Goal: Communication & Community: Answer question/provide support

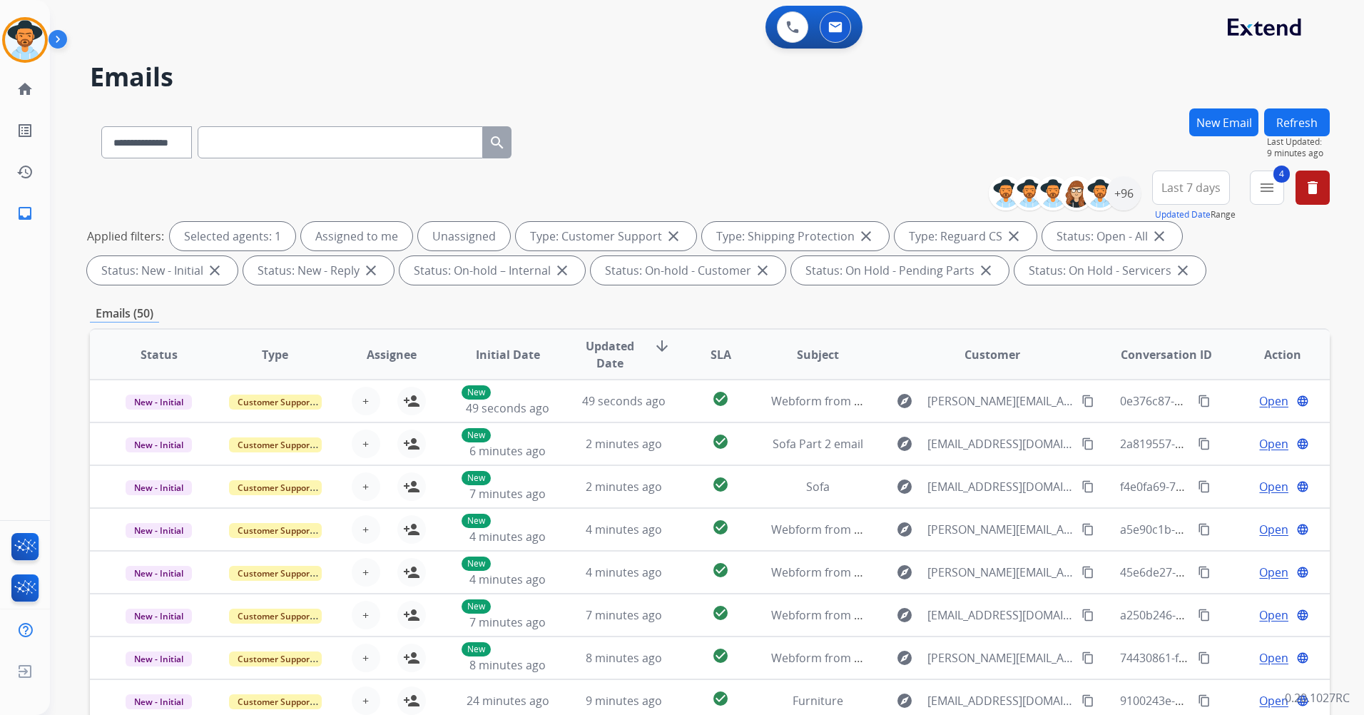
select select "**********"
click at [1262, 179] on mat-icon "menu" at bounding box center [1266, 187] width 17 height 17
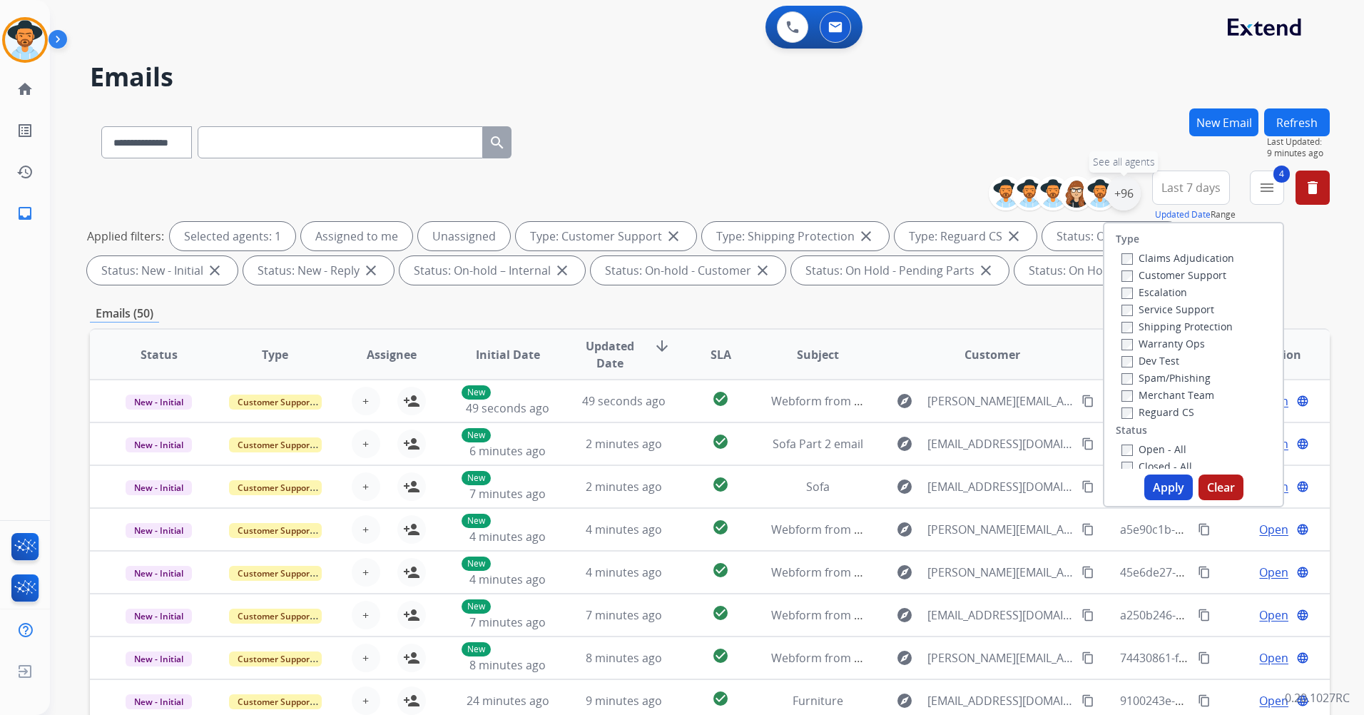
click at [1117, 195] on div "+96" at bounding box center [1123, 193] width 34 height 34
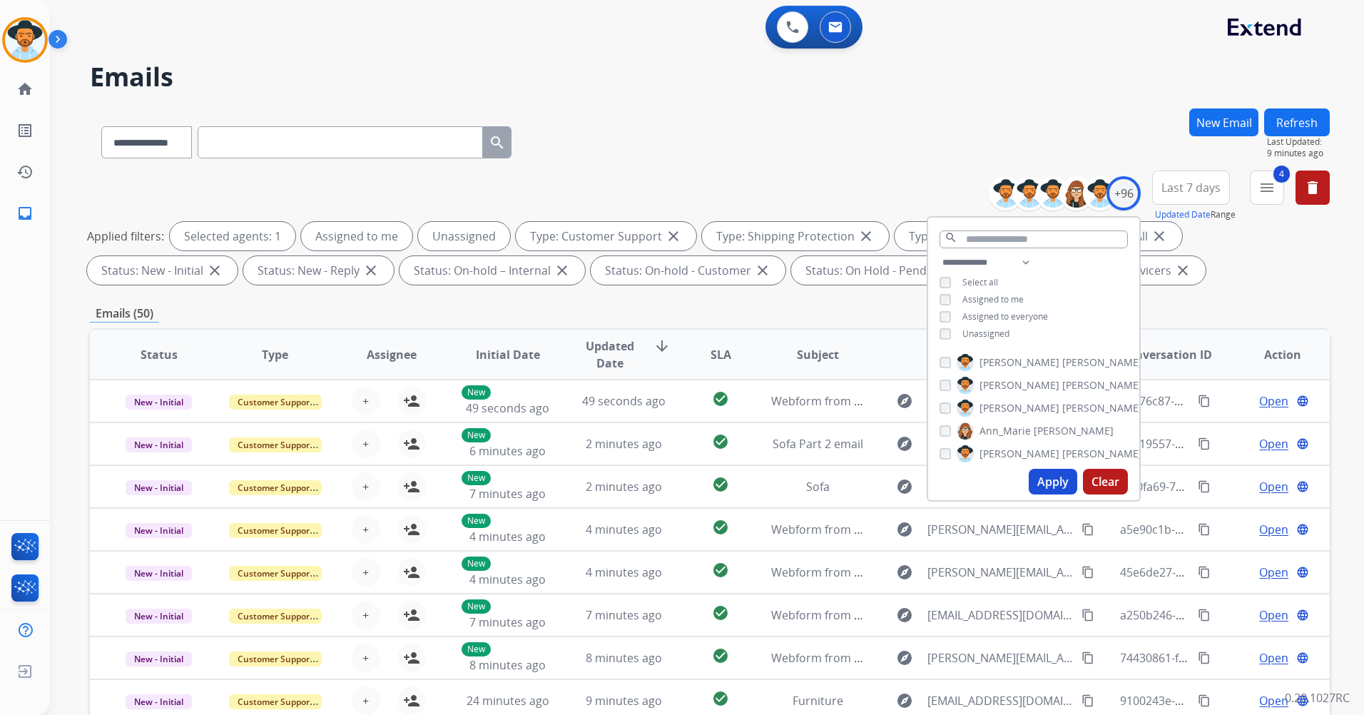
click at [1056, 478] on button "Apply" at bounding box center [1053, 482] width 49 height 26
click at [1296, 123] on button "Refresh" at bounding box center [1297, 122] width 66 height 28
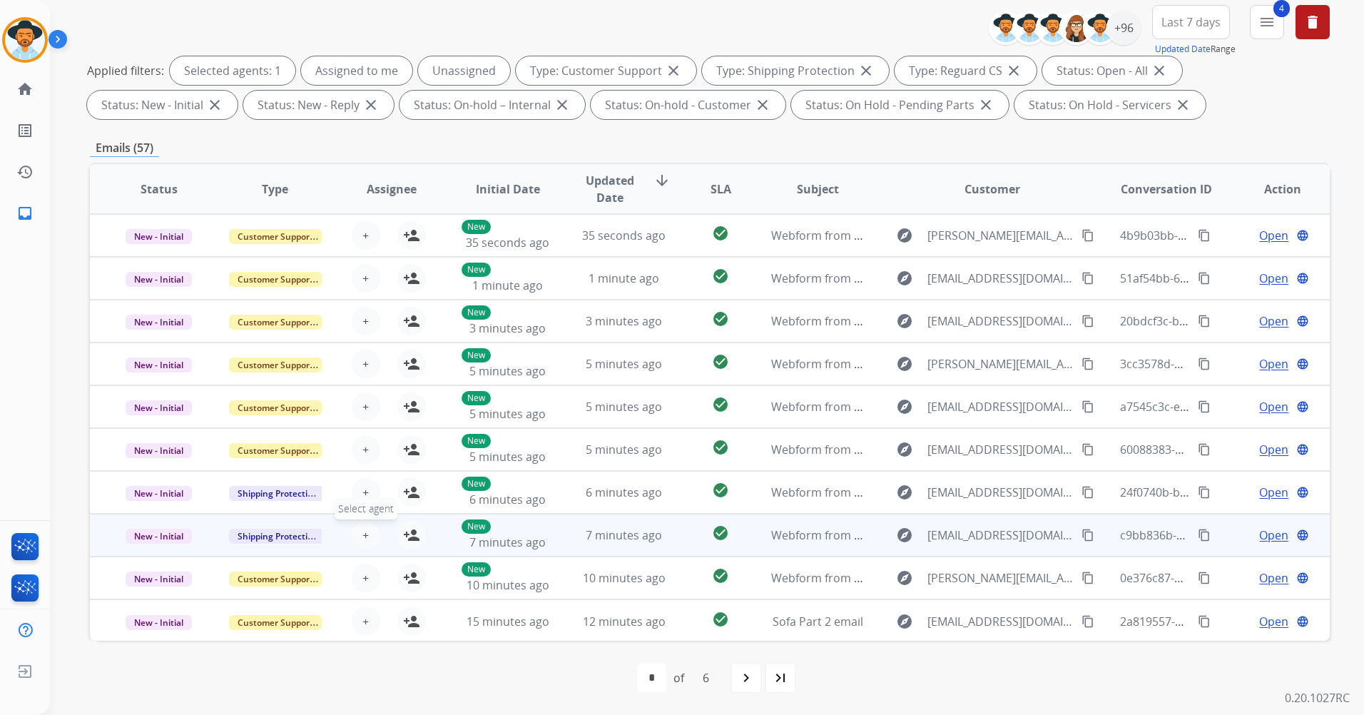
click at [362, 531] on span "+" at bounding box center [365, 534] width 6 height 17
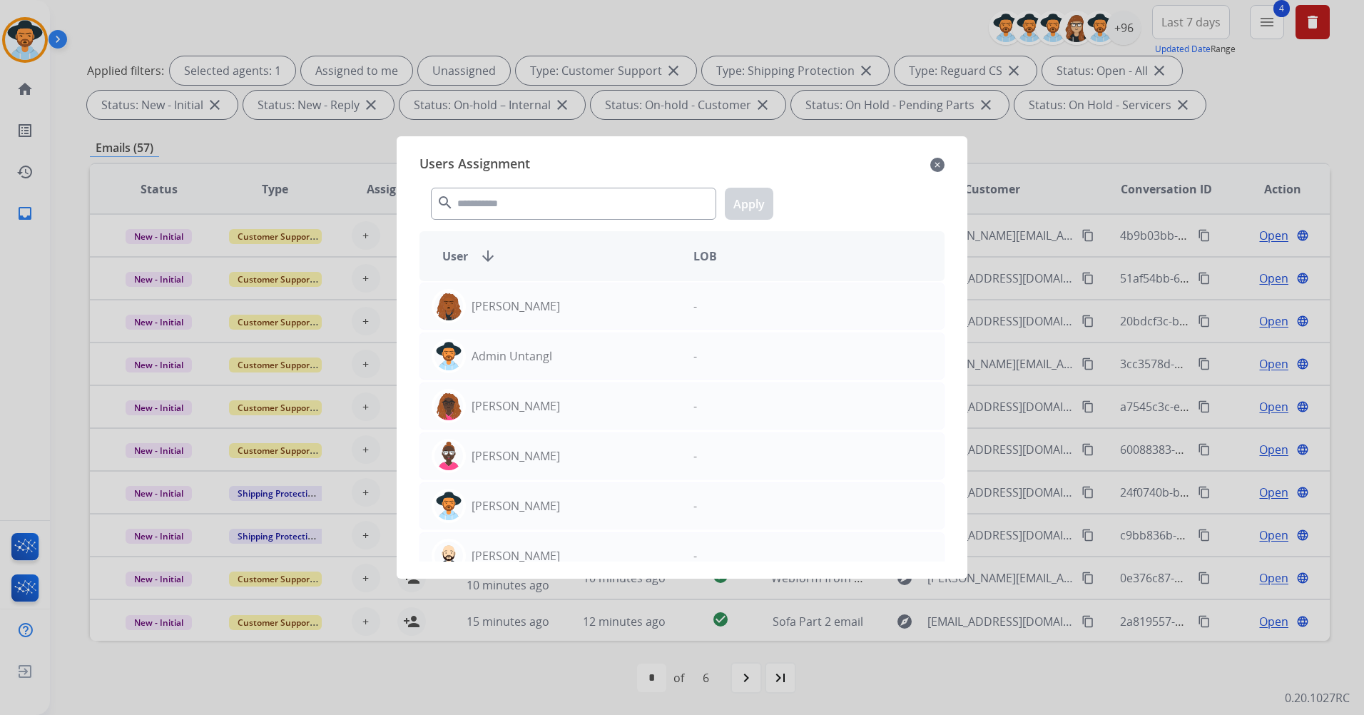
click at [940, 166] on mat-icon "close" at bounding box center [937, 164] width 14 height 17
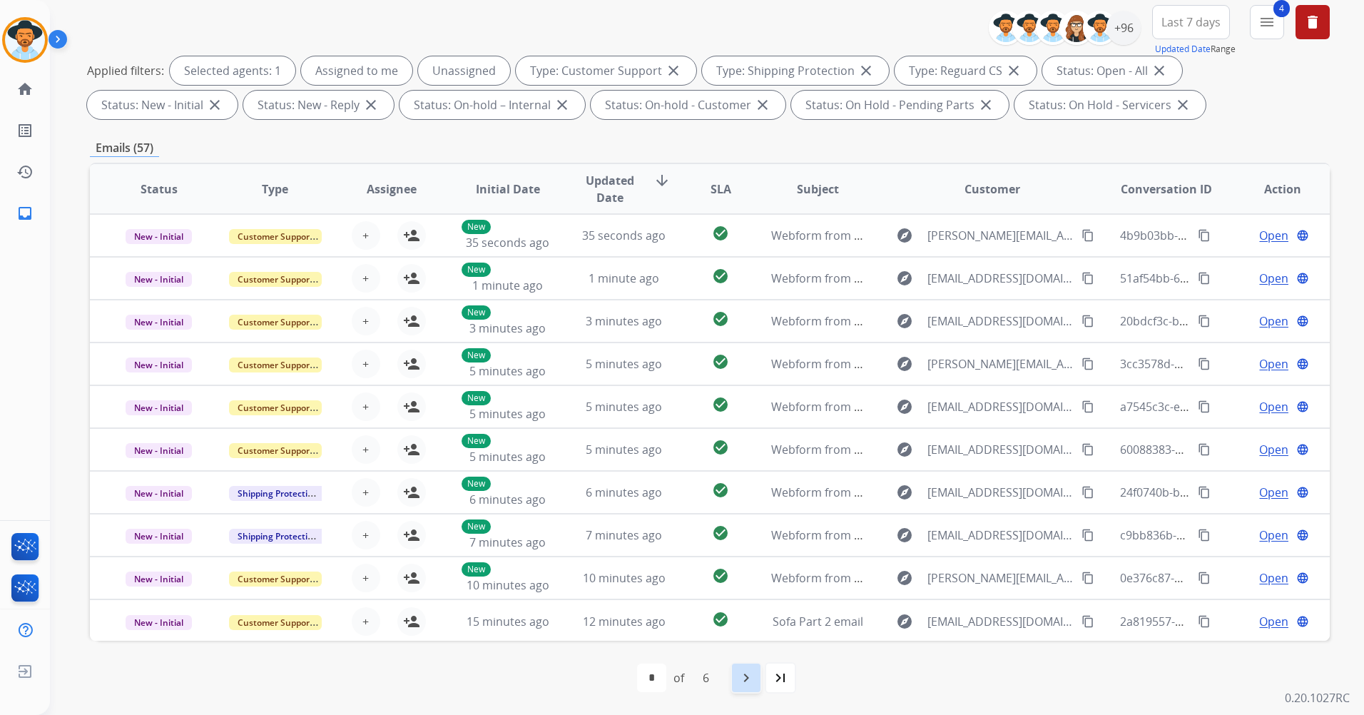
click at [757, 681] on div "navigate_next" at bounding box center [746, 677] width 31 height 31
select select "*"
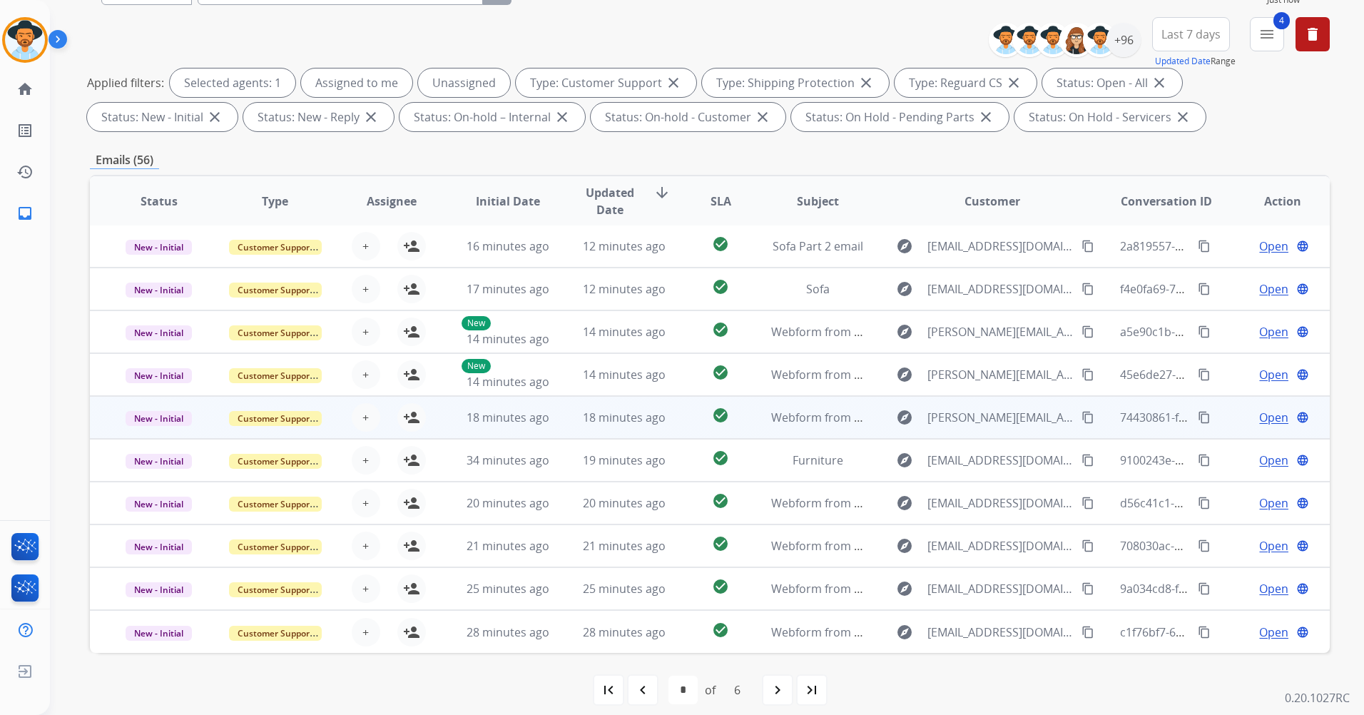
scroll to position [166, 0]
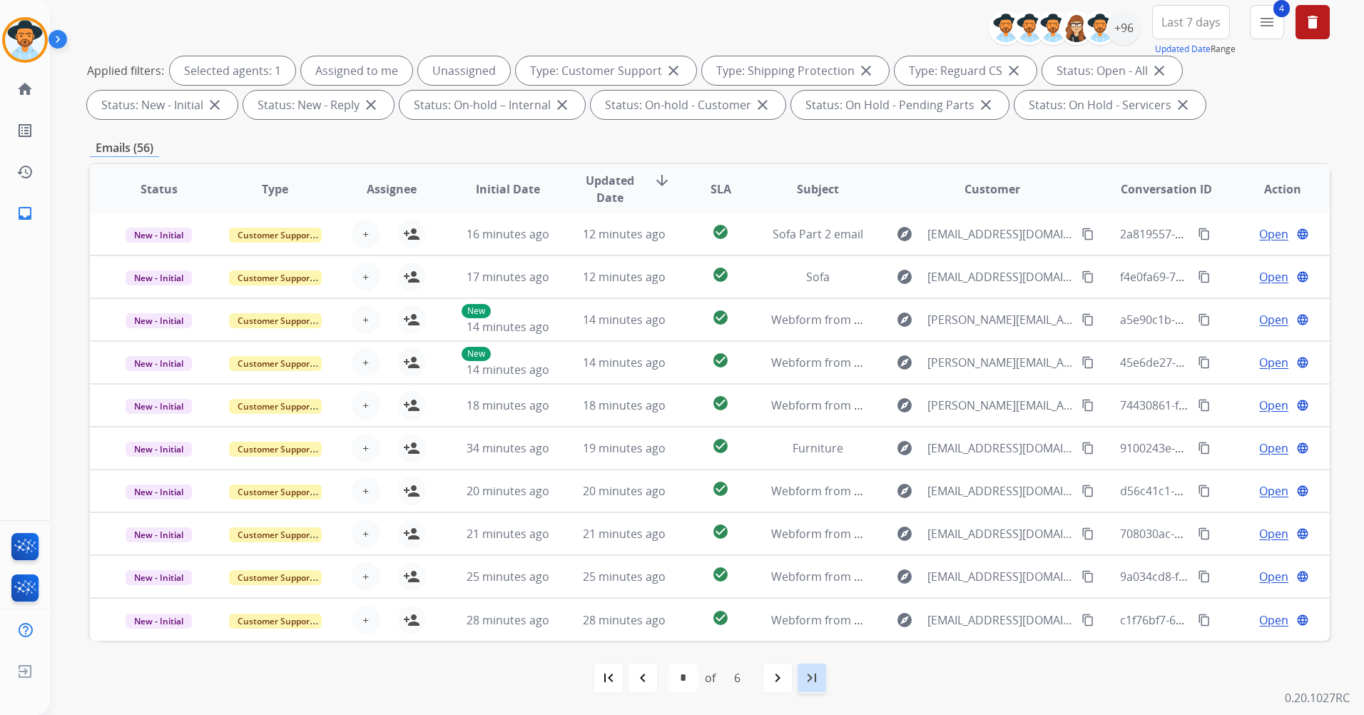
click at [801, 673] on div "last_page" at bounding box center [811, 677] width 31 height 31
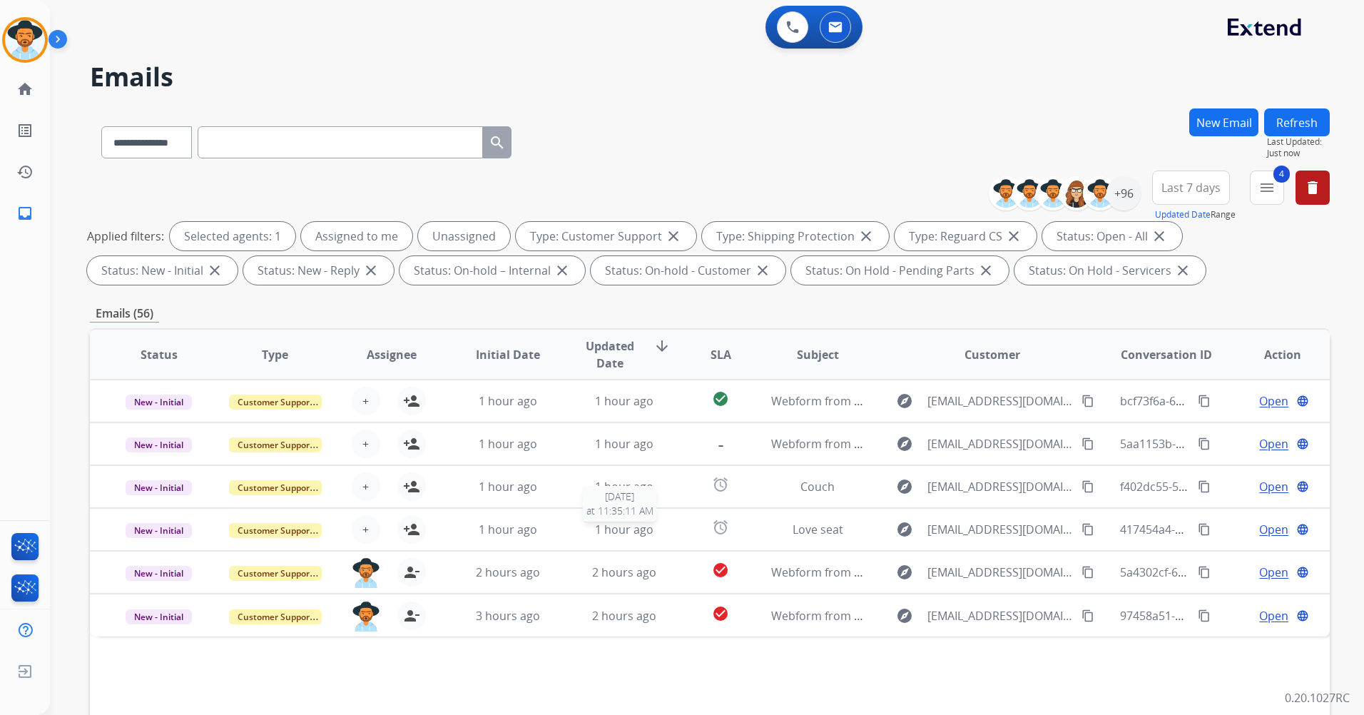
scroll to position [0, 0]
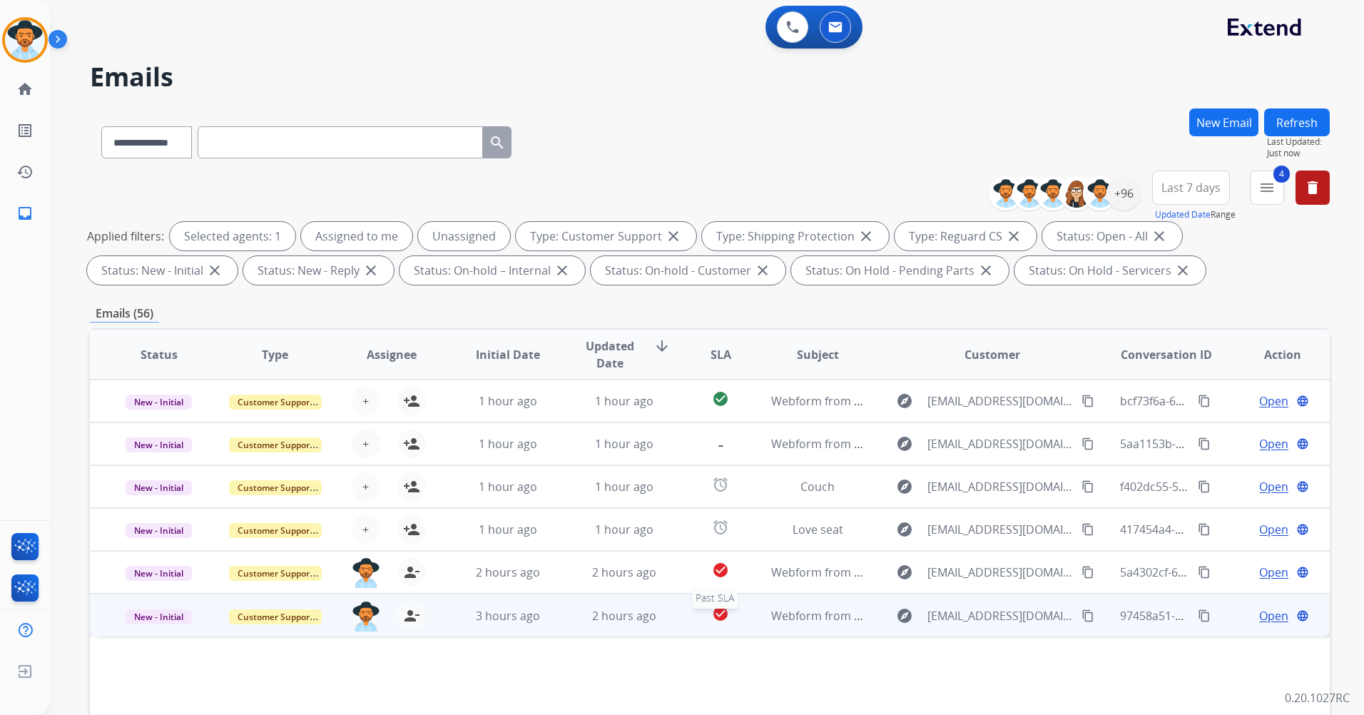
click at [713, 621] on mat-icon "check_circle" at bounding box center [720, 613] width 17 height 17
click at [1079, 611] on button "content_copy" at bounding box center [1087, 614] width 17 height 17
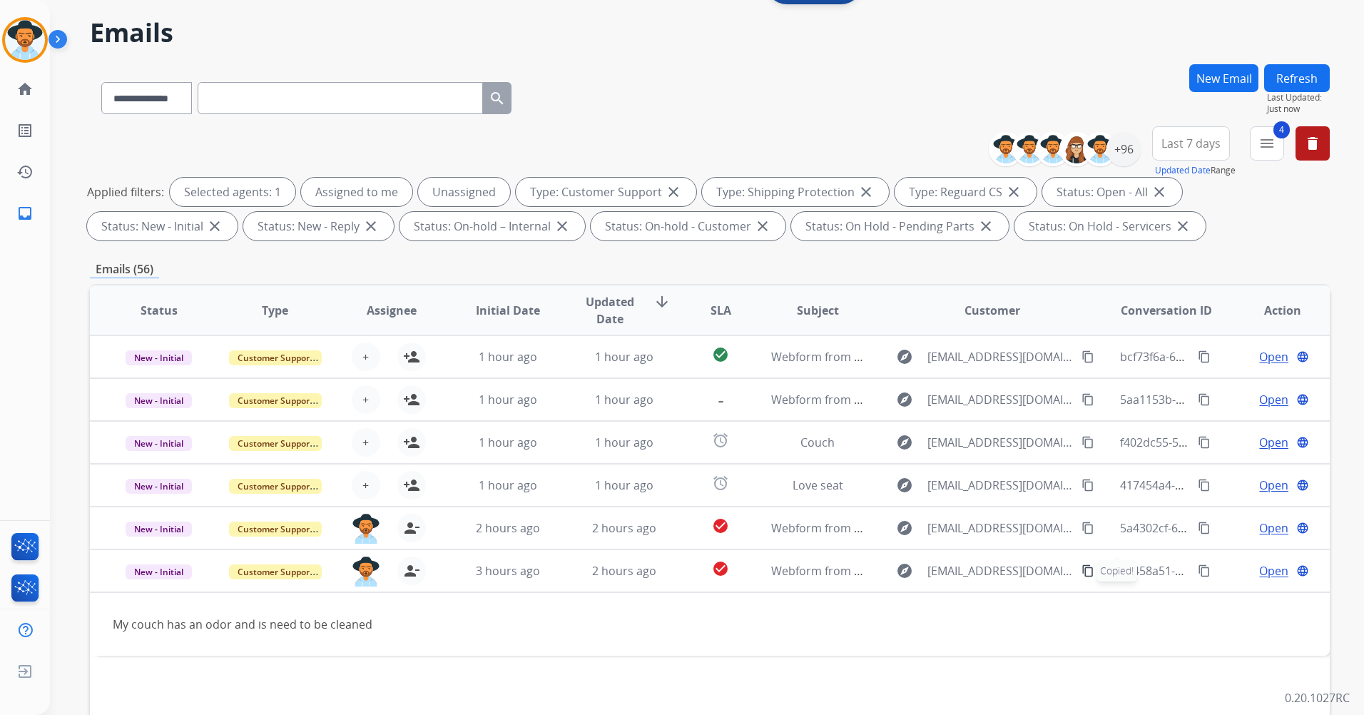
scroll to position [166, 0]
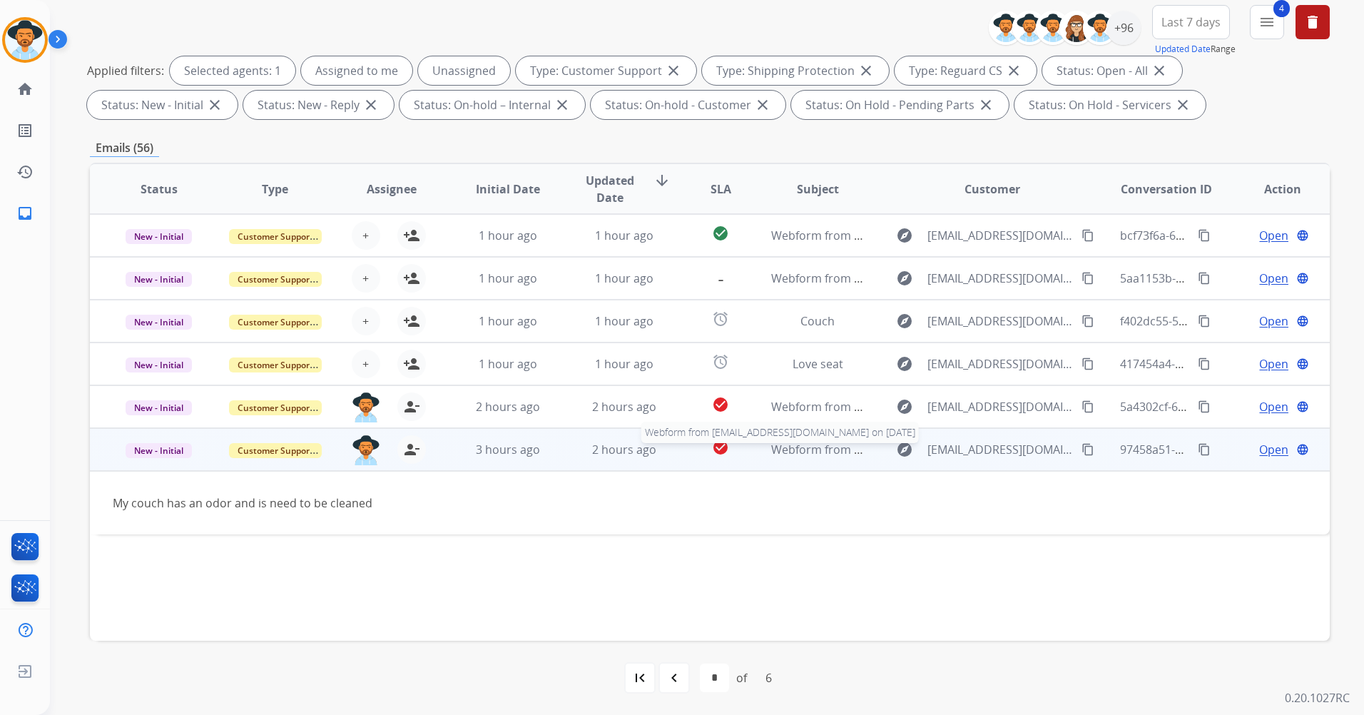
click at [810, 446] on span "Webform from [EMAIL_ADDRESS][DOMAIN_NAME] on [DATE]" at bounding box center [932, 450] width 323 height 16
click at [810, 444] on span "Webform from [EMAIL_ADDRESS][DOMAIN_NAME] on [DATE]" at bounding box center [932, 450] width 323 height 16
click at [1081, 449] on mat-icon "content_copy" at bounding box center [1087, 449] width 13 height 13
click at [1103, 450] on td "97458a51-6998-49c7-8687-46c49d89da06 content_copy" at bounding box center [1155, 449] width 116 height 43
click at [1198, 449] on mat-icon "content_copy" at bounding box center [1204, 450] width 13 height 13
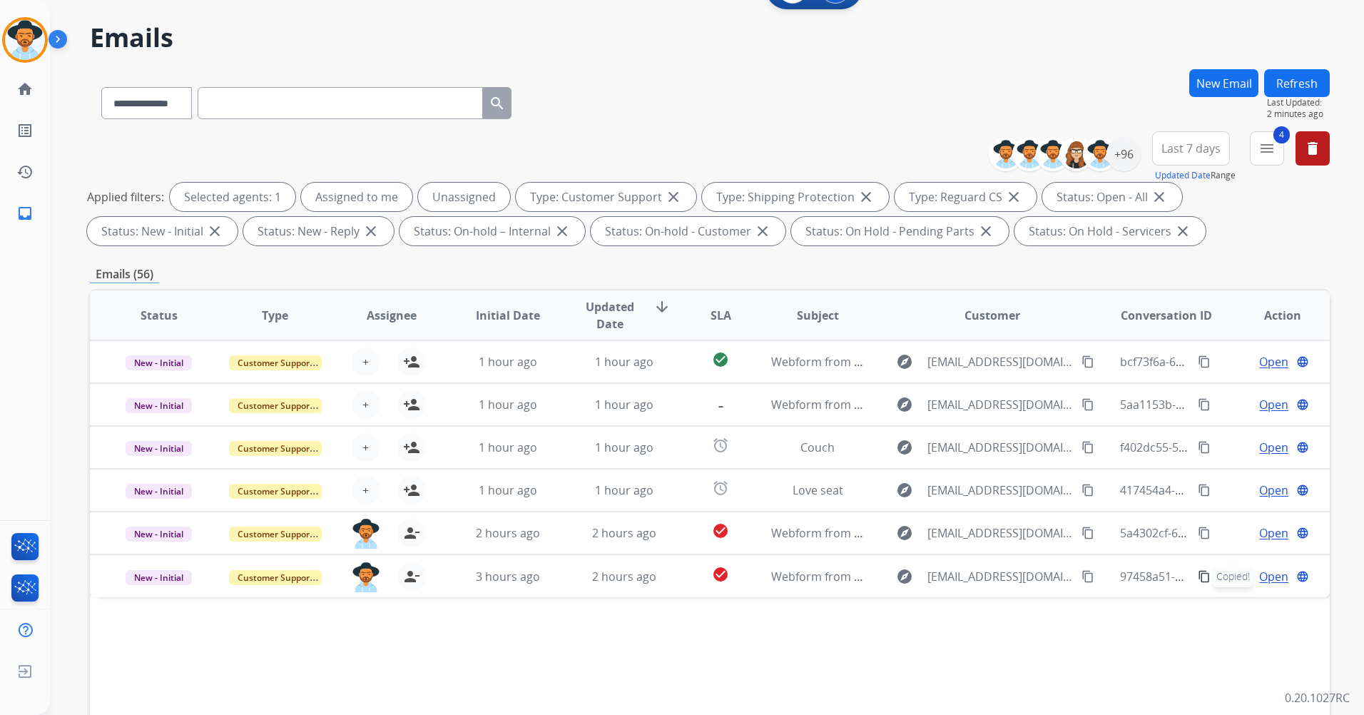
scroll to position [0, 0]
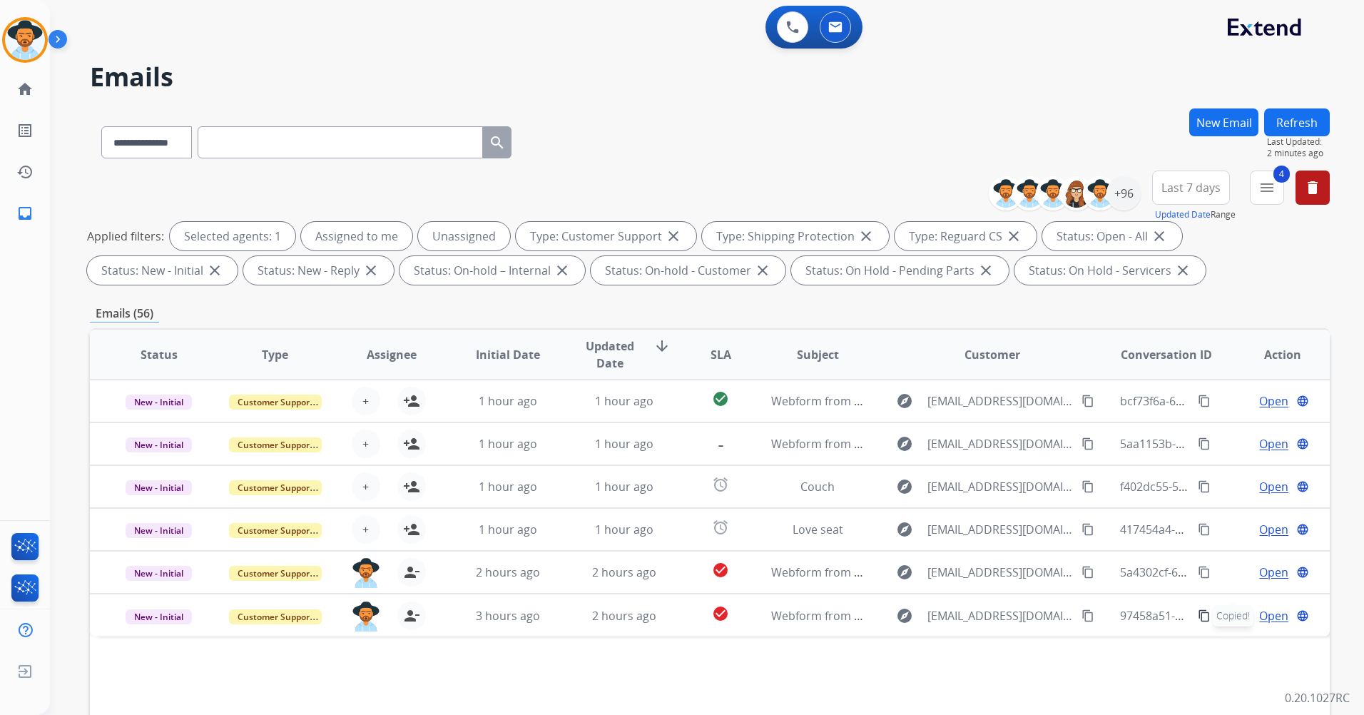
click at [264, 132] on input "text" at bounding box center [340, 142] width 285 height 32
paste input "**********"
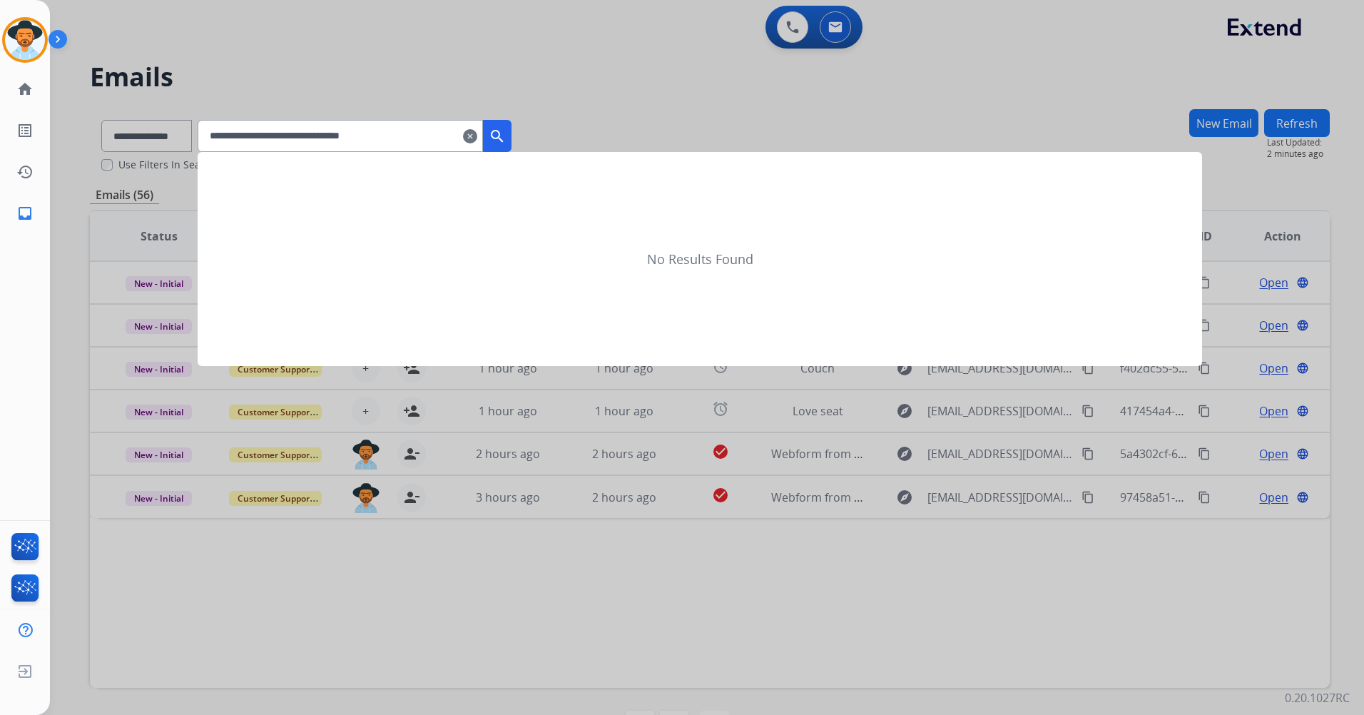
type input "**********"
click at [506, 142] on mat-icon "search" at bounding box center [497, 136] width 17 height 17
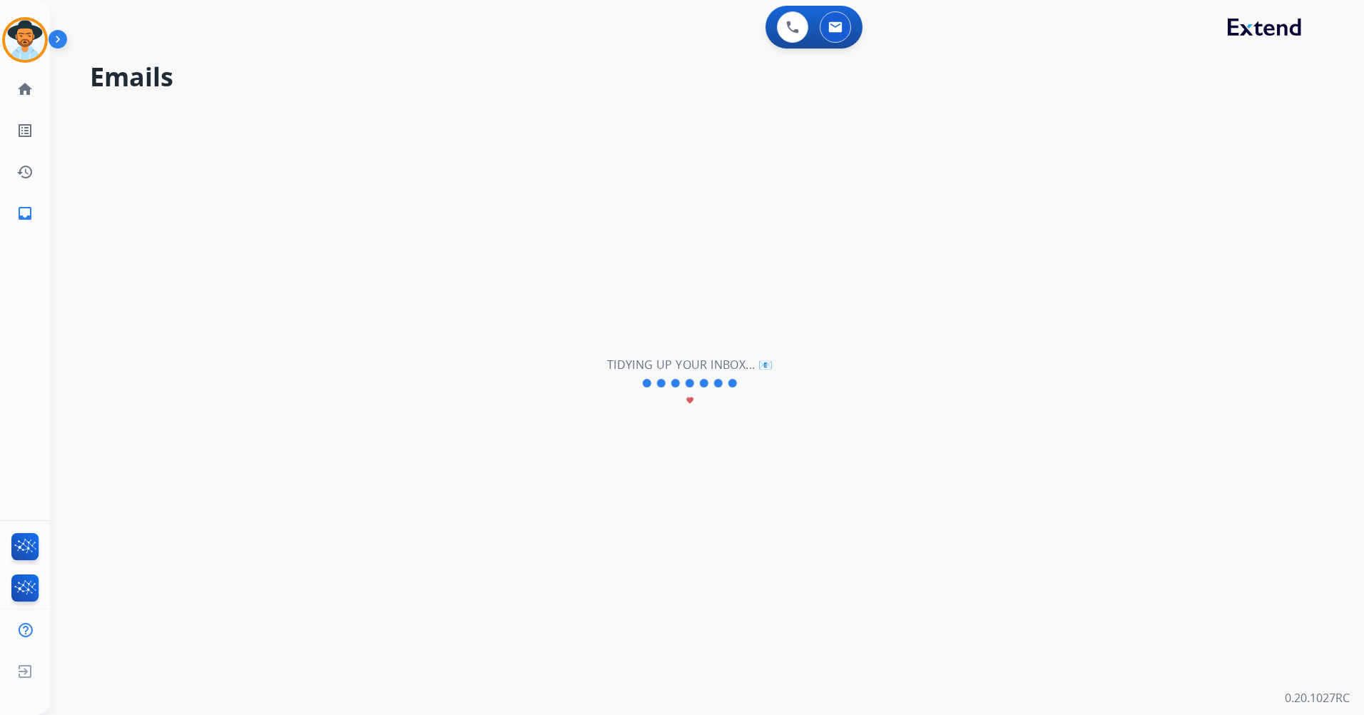
select select "*"
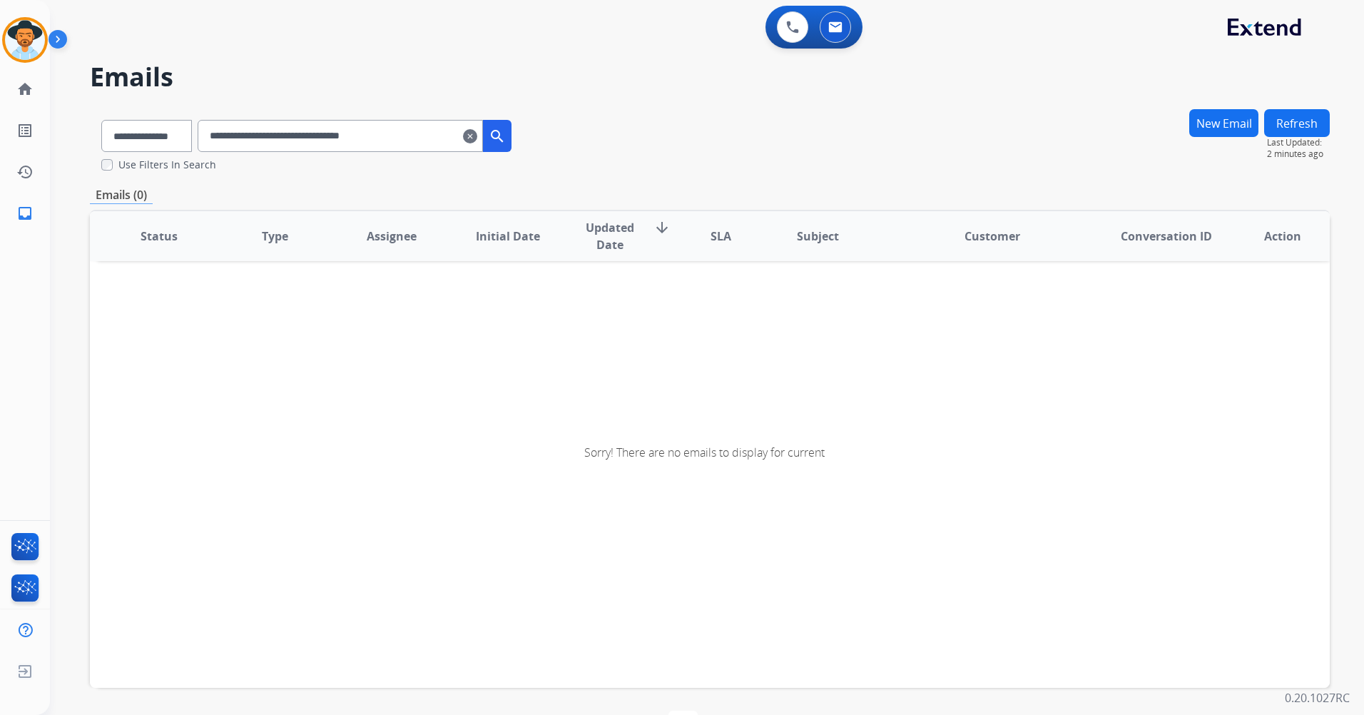
click at [477, 133] on mat-icon "clear" at bounding box center [470, 136] width 14 height 17
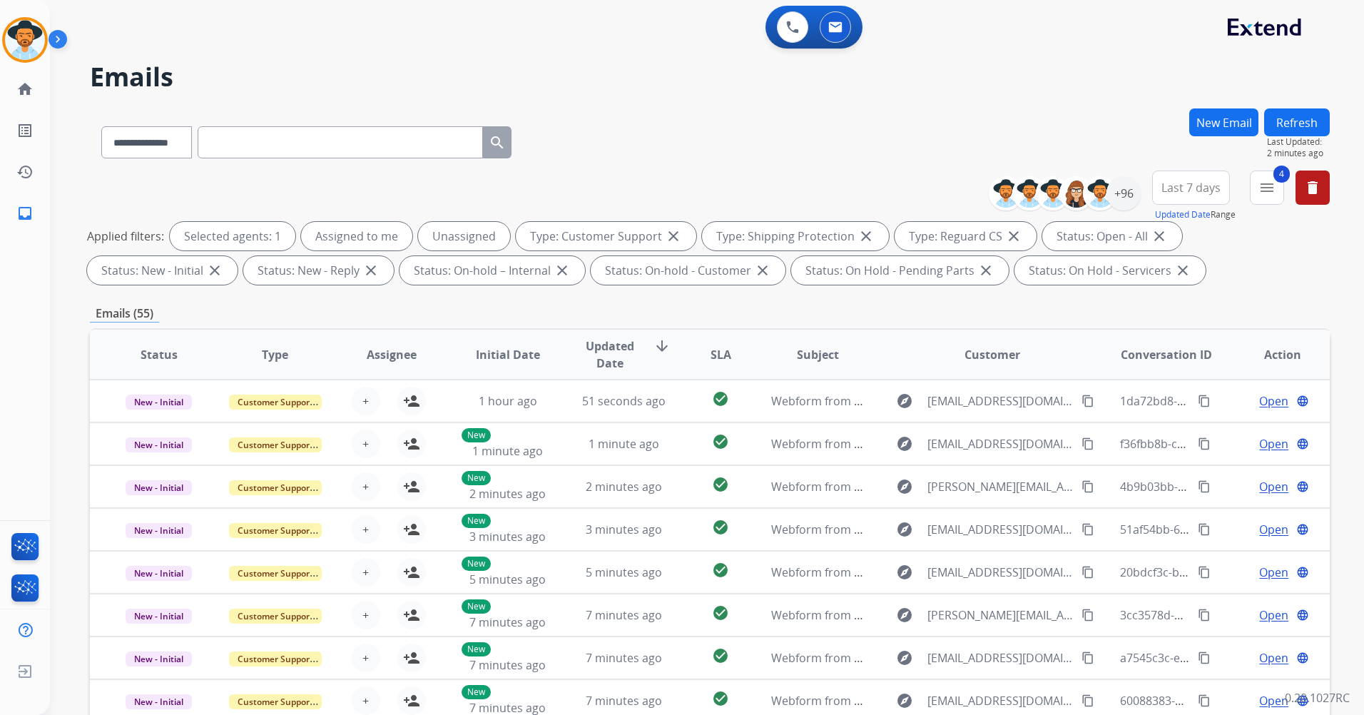
click at [1205, 190] on span "Last 7 days" at bounding box center [1190, 188] width 59 height 6
click at [1175, 367] on div "Last 90 days" at bounding box center [1186, 360] width 78 height 21
click at [1130, 194] on div "+96" at bounding box center [1123, 193] width 34 height 34
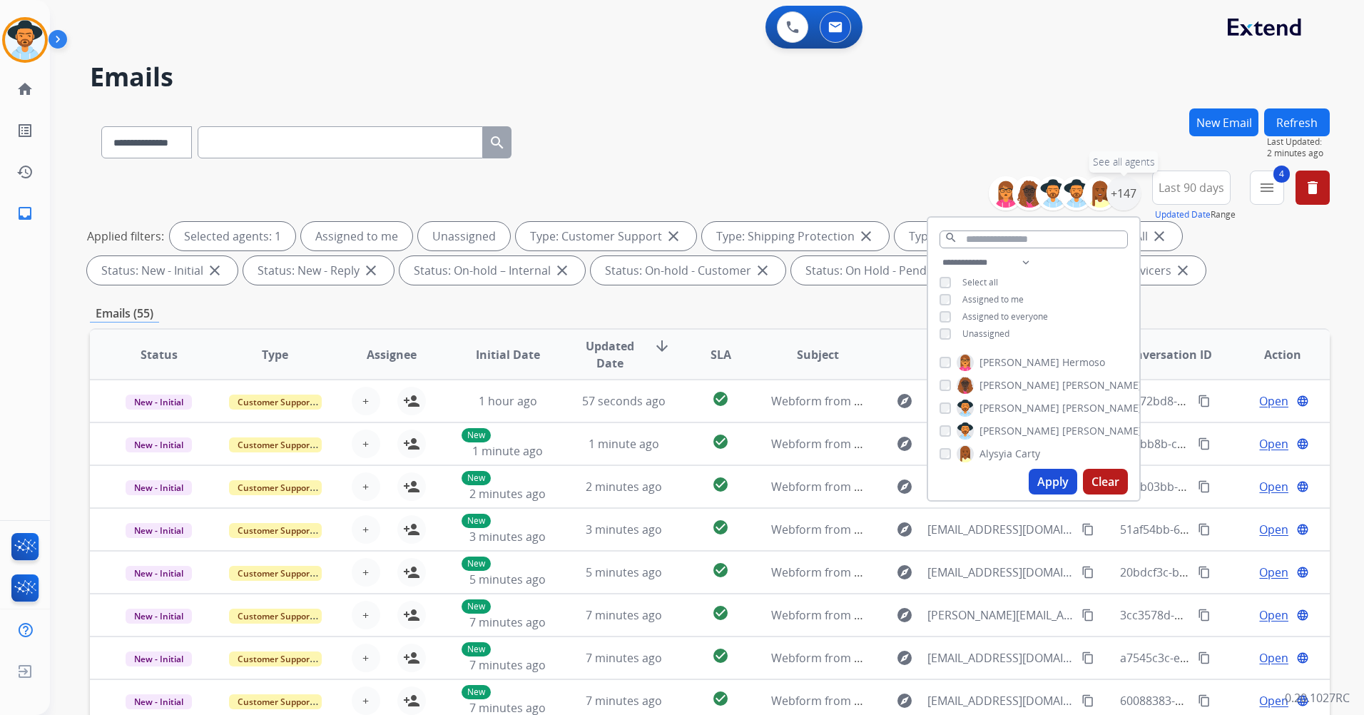
click at [1130, 194] on div "+147" at bounding box center [1123, 193] width 34 height 34
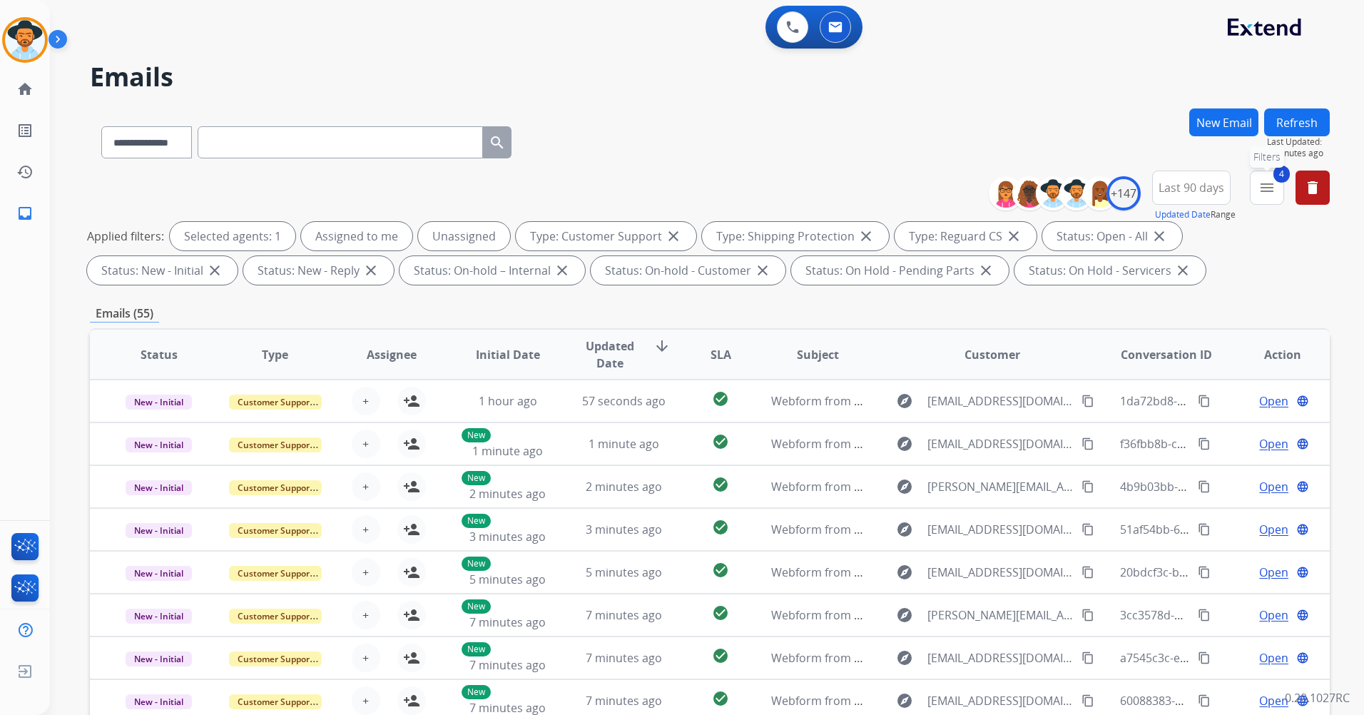
click at [1263, 193] on mat-icon "menu" at bounding box center [1266, 187] width 17 height 17
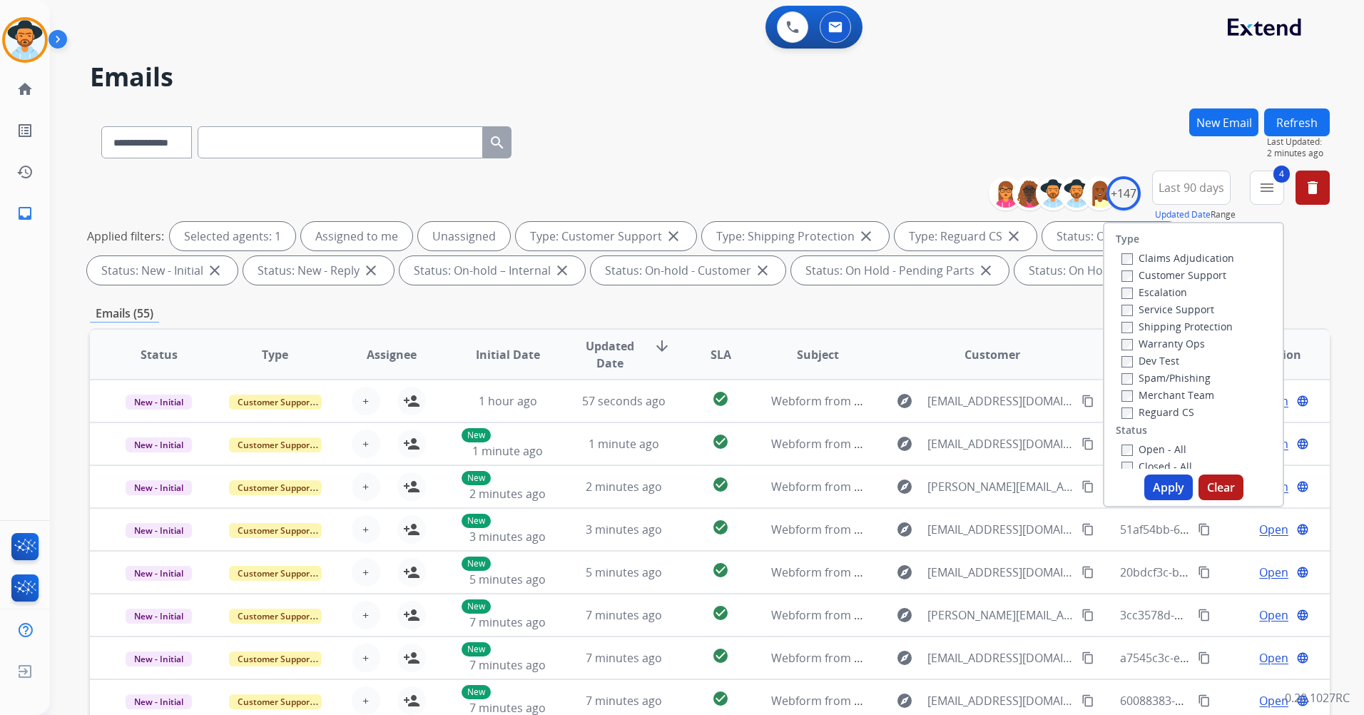
scroll to position [71, 0]
click at [1174, 492] on button "Apply" at bounding box center [1168, 487] width 49 height 26
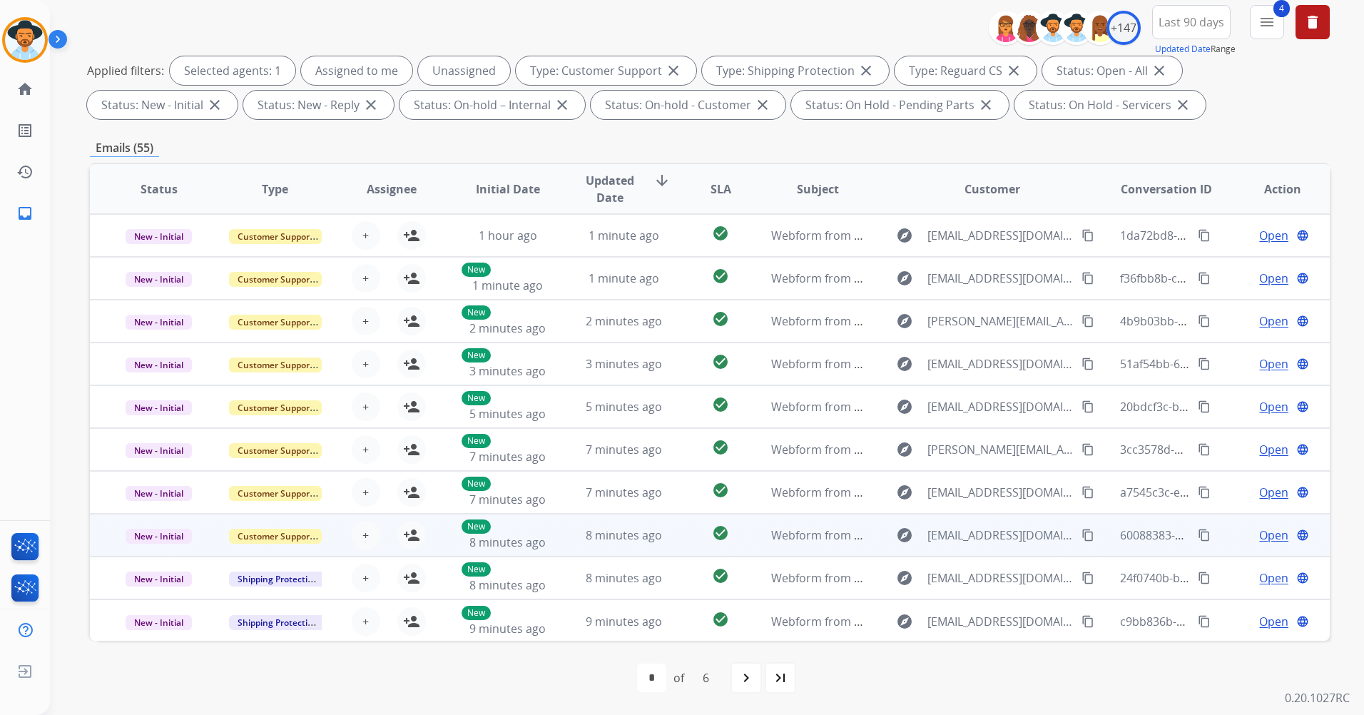
scroll to position [1, 0]
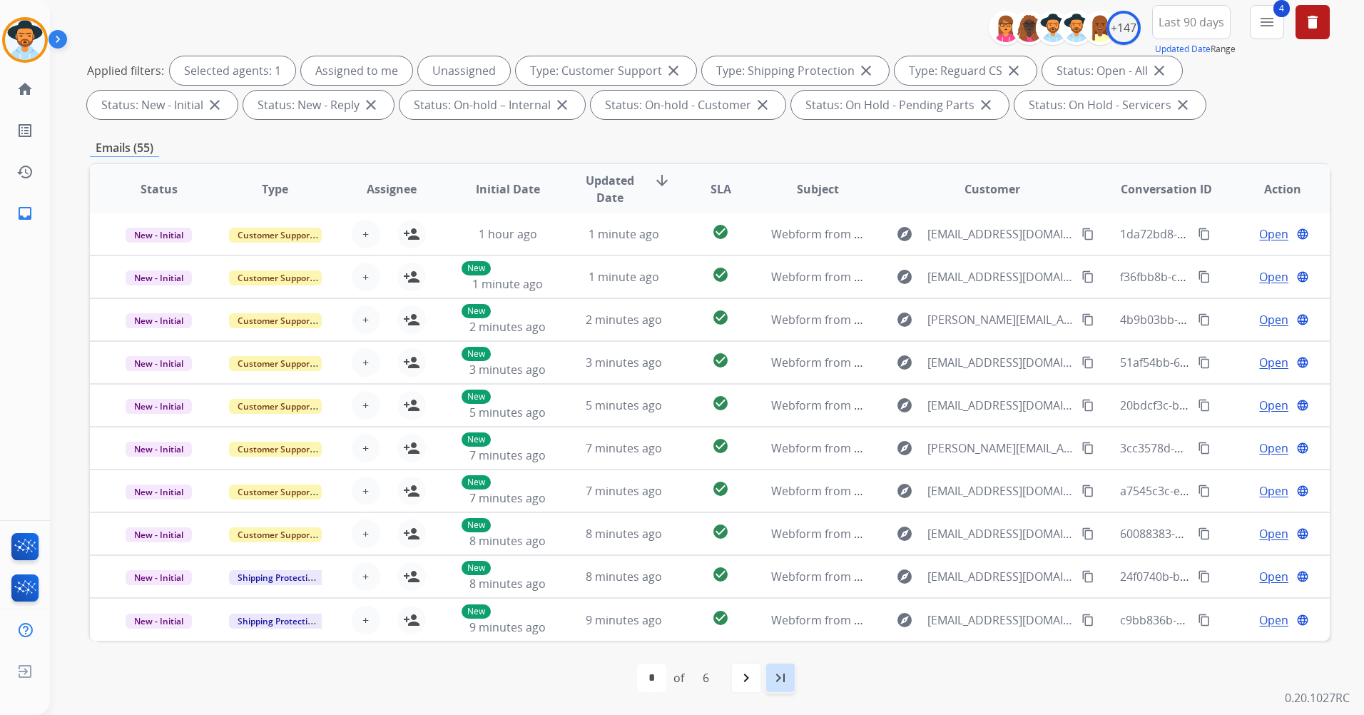
click at [774, 678] on mat-icon "last_page" at bounding box center [780, 677] width 17 height 17
select select "*"
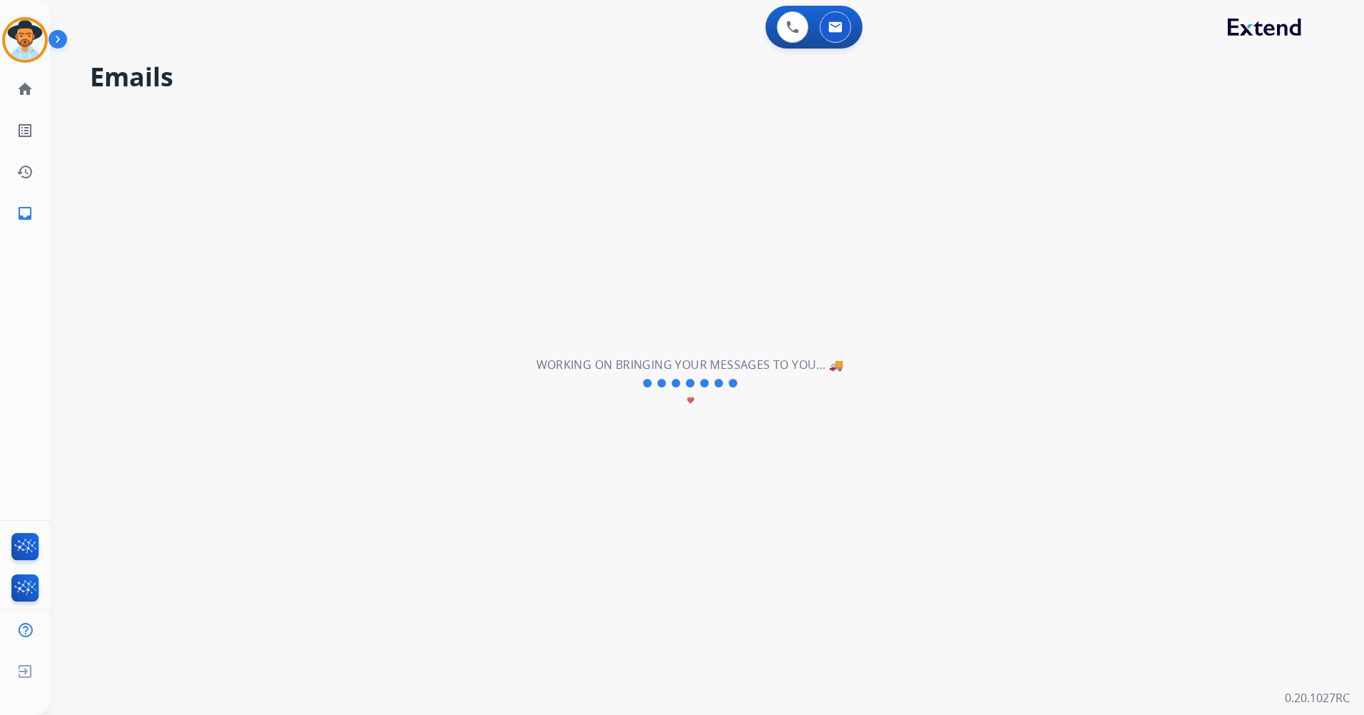
scroll to position [0, 0]
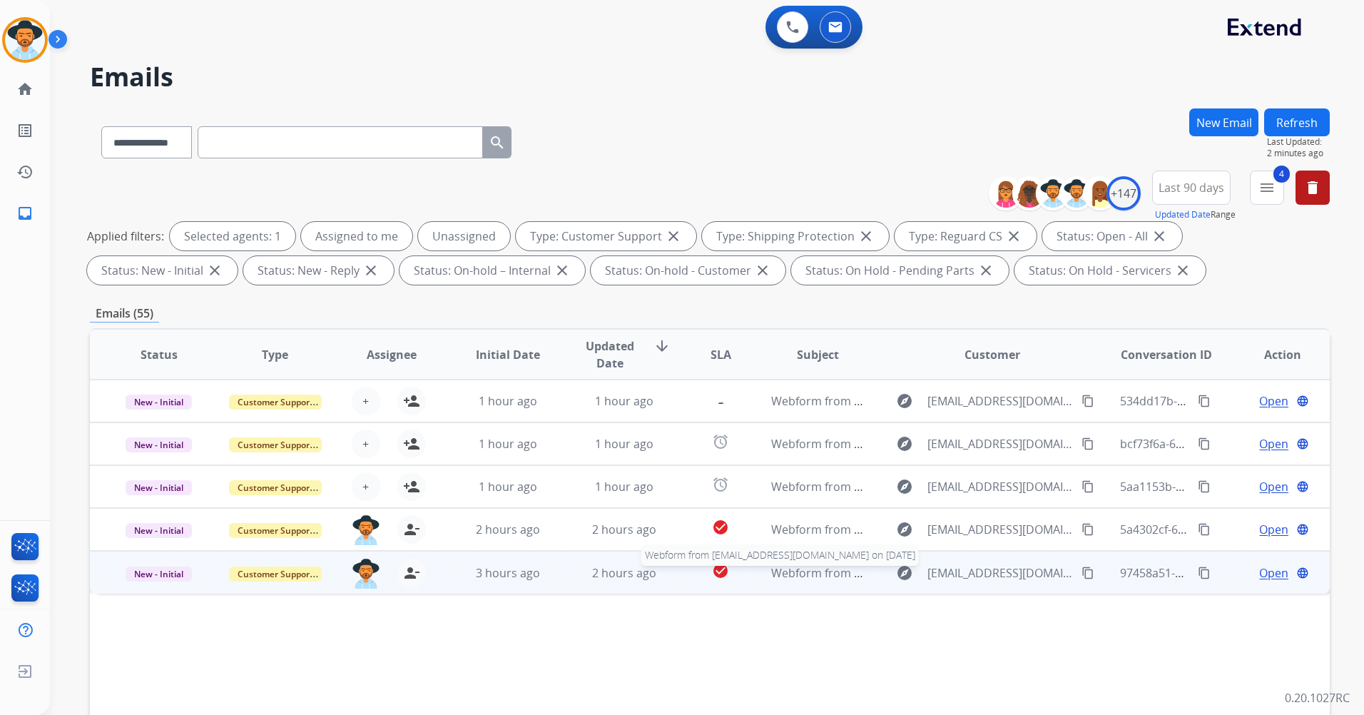
click at [787, 577] on span "Webform from [EMAIL_ADDRESS][DOMAIN_NAME] on [DATE]" at bounding box center [932, 573] width 323 height 16
click at [1081, 574] on mat-icon "content_copy" at bounding box center [1087, 572] width 13 height 13
click at [733, 579] on div "check_circle" at bounding box center [721, 571] width 54 height 21
click at [741, 570] on div "check_circle" at bounding box center [721, 572] width 54 height 21
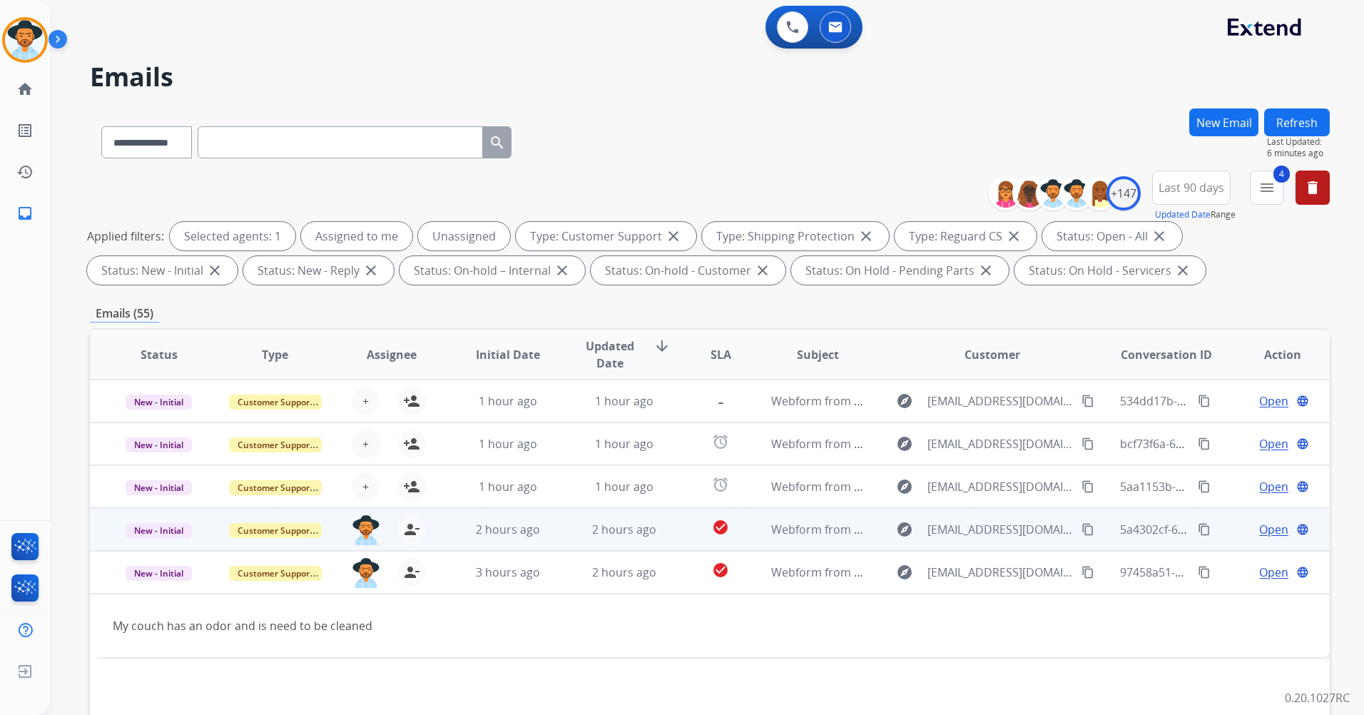
click at [749, 533] on td "Webform from [EMAIL_ADDRESS][DOMAIN_NAME] on [DATE]" at bounding box center [806, 529] width 116 height 43
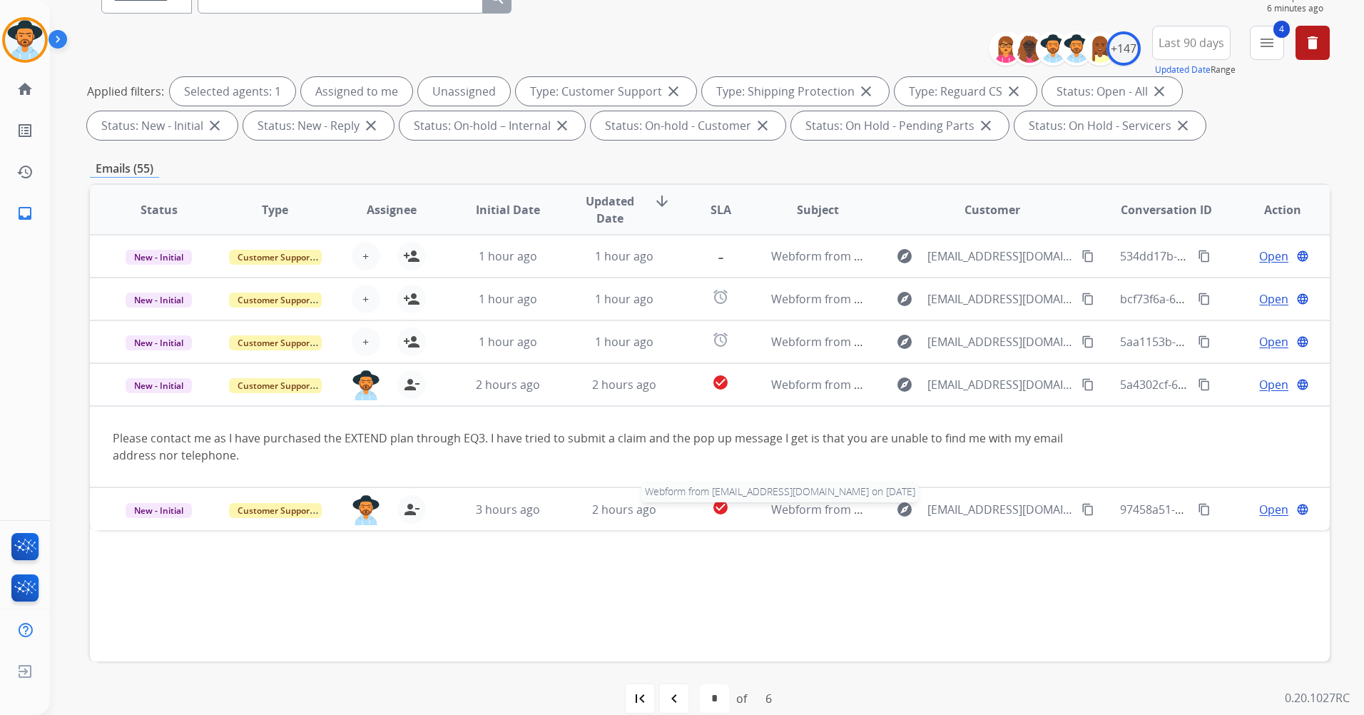
scroll to position [166, 0]
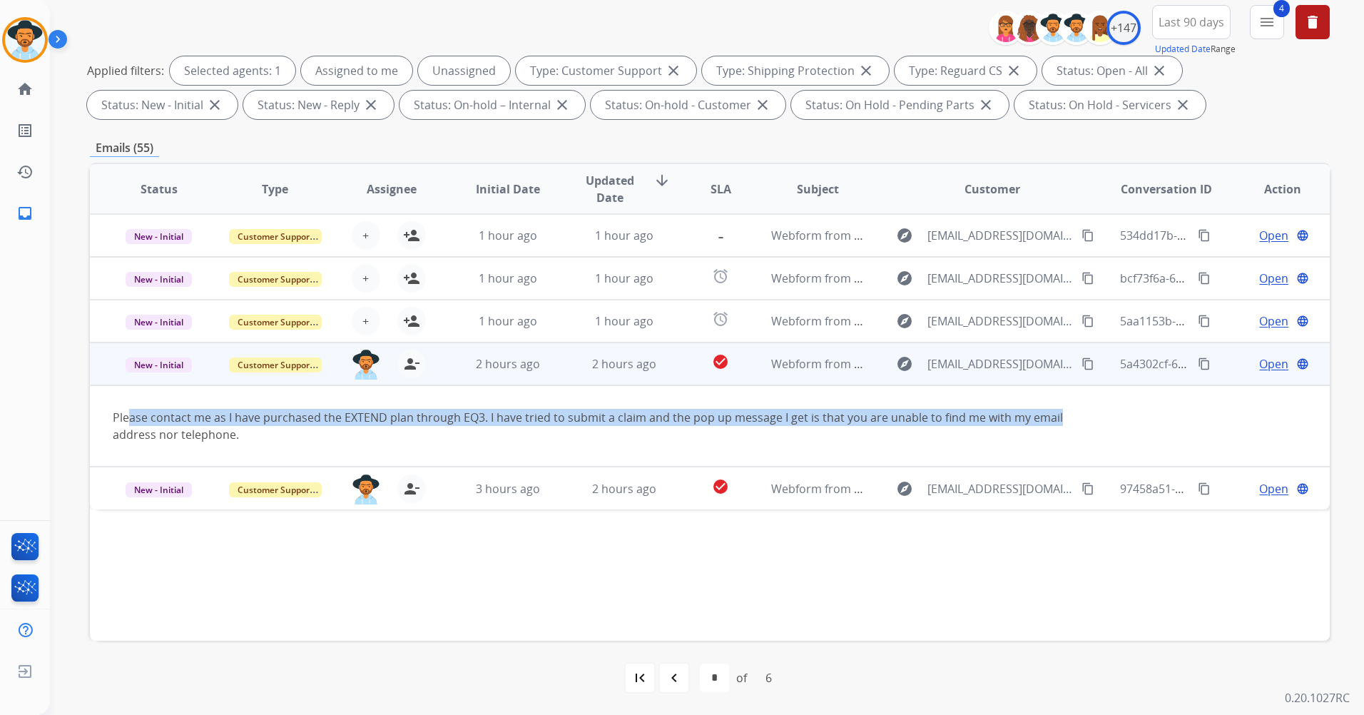
drag, startPoint x: 129, startPoint y: 418, endPoint x: 1062, endPoint y: 425, distance: 933.1
click at [1062, 425] on div "Please contact me as I have purchased the EXTEND plan through EQ3. I have tried…" at bounding box center [594, 426] width 962 height 34
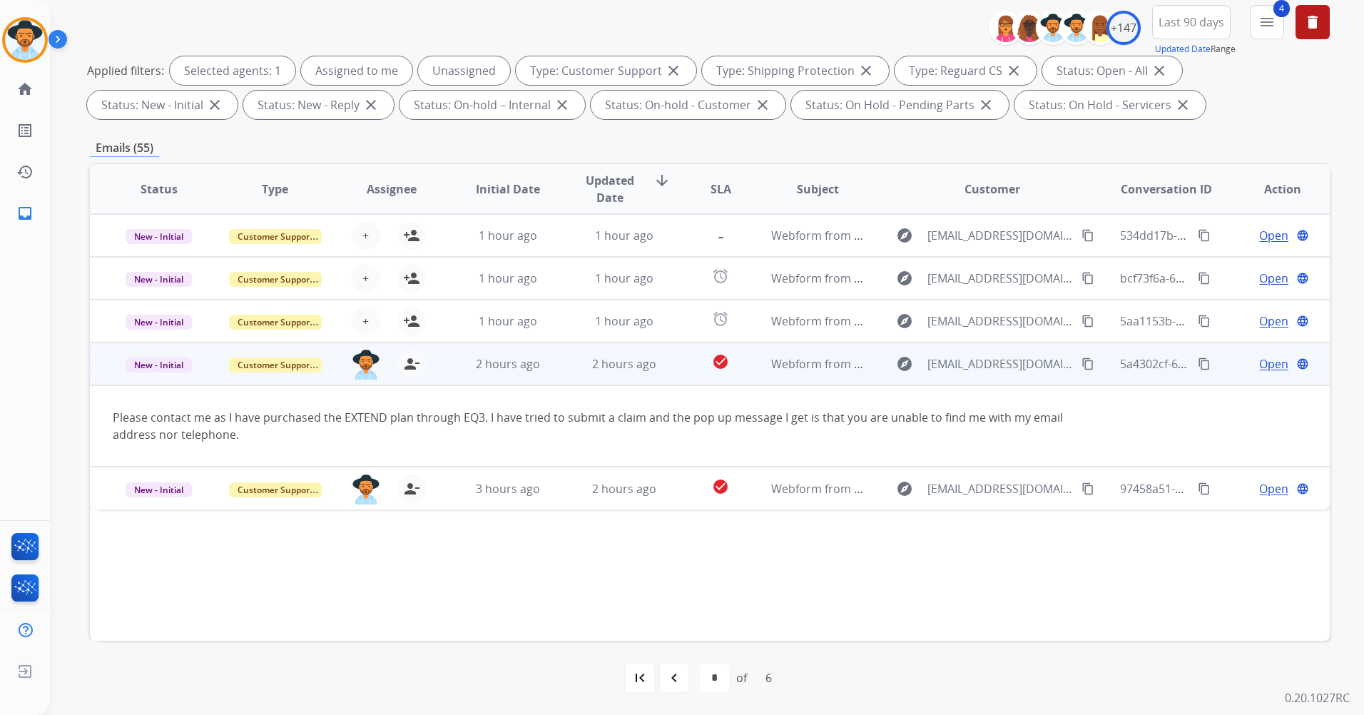
click at [344, 448] on td "Please contact me as I have purchased the EXTEND plan through EQ3. I have tried…" at bounding box center [593, 425] width 1007 height 81
click at [1081, 361] on mat-icon "content_copy" at bounding box center [1087, 363] width 13 height 13
click at [1260, 361] on span "Open" at bounding box center [1273, 363] width 29 height 17
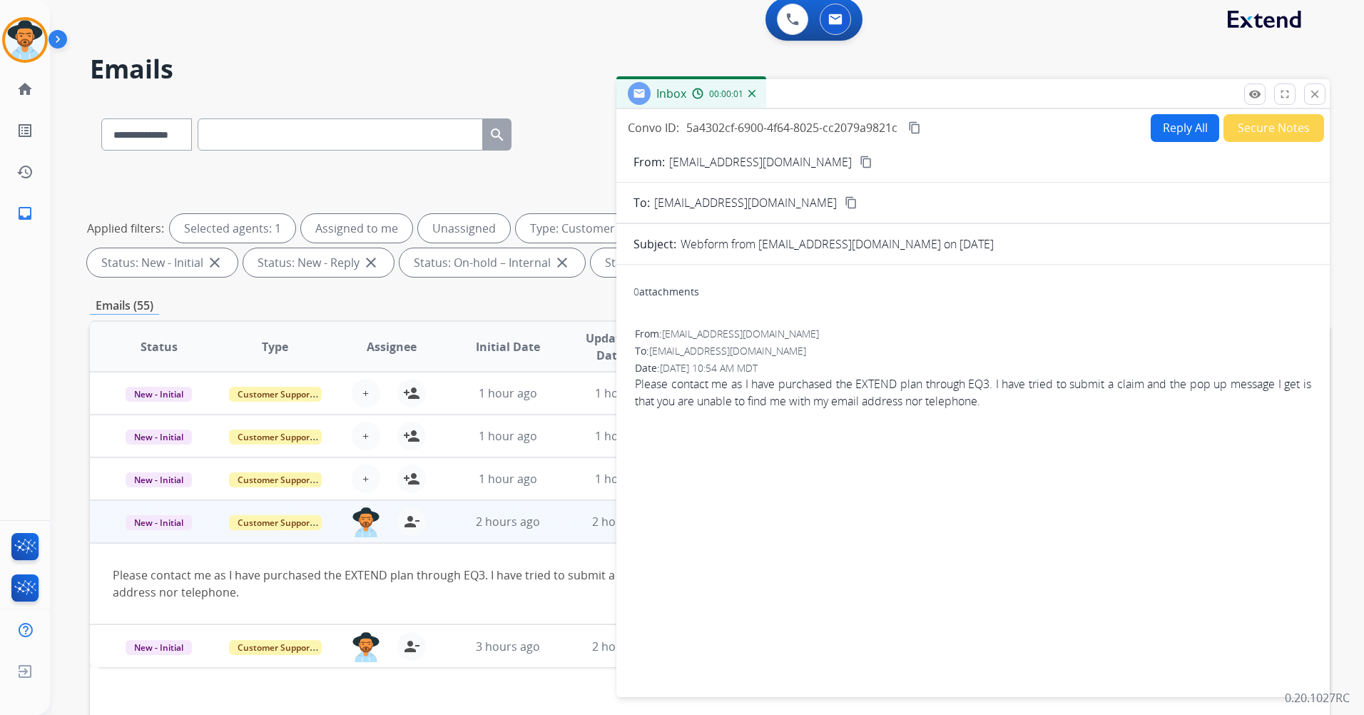
scroll to position [0, 0]
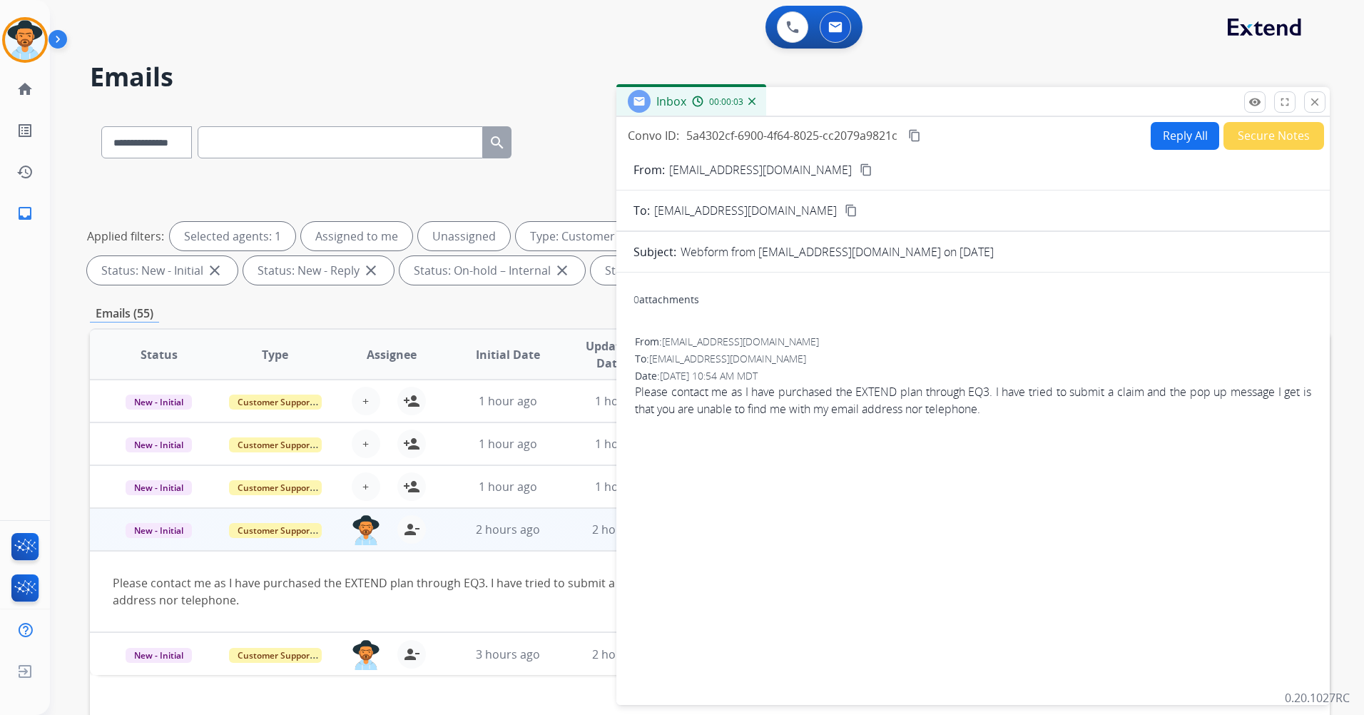
click at [1185, 129] on button "Reply All" at bounding box center [1185, 136] width 68 height 28
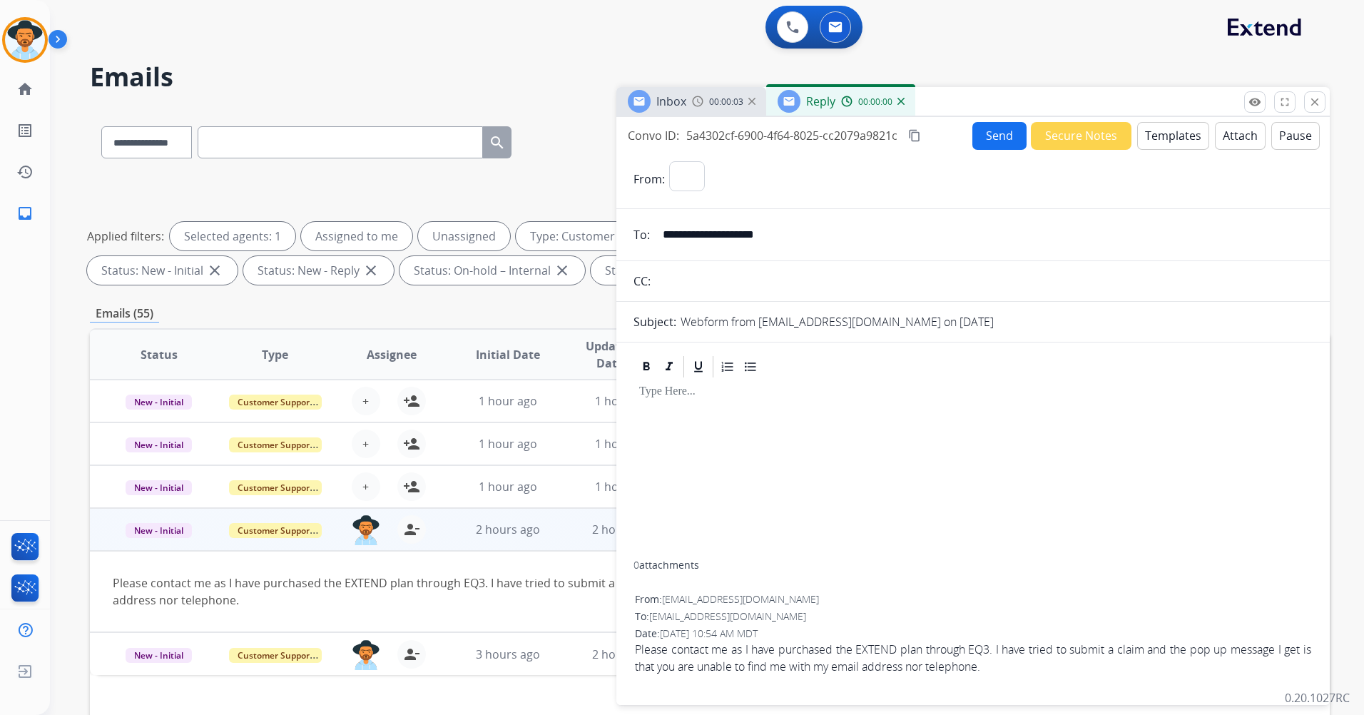
select select "**********"
click at [691, 395] on p at bounding box center [973, 391] width 668 height 13
click at [1185, 146] on button "Templates" at bounding box center [1173, 136] width 72 height 28
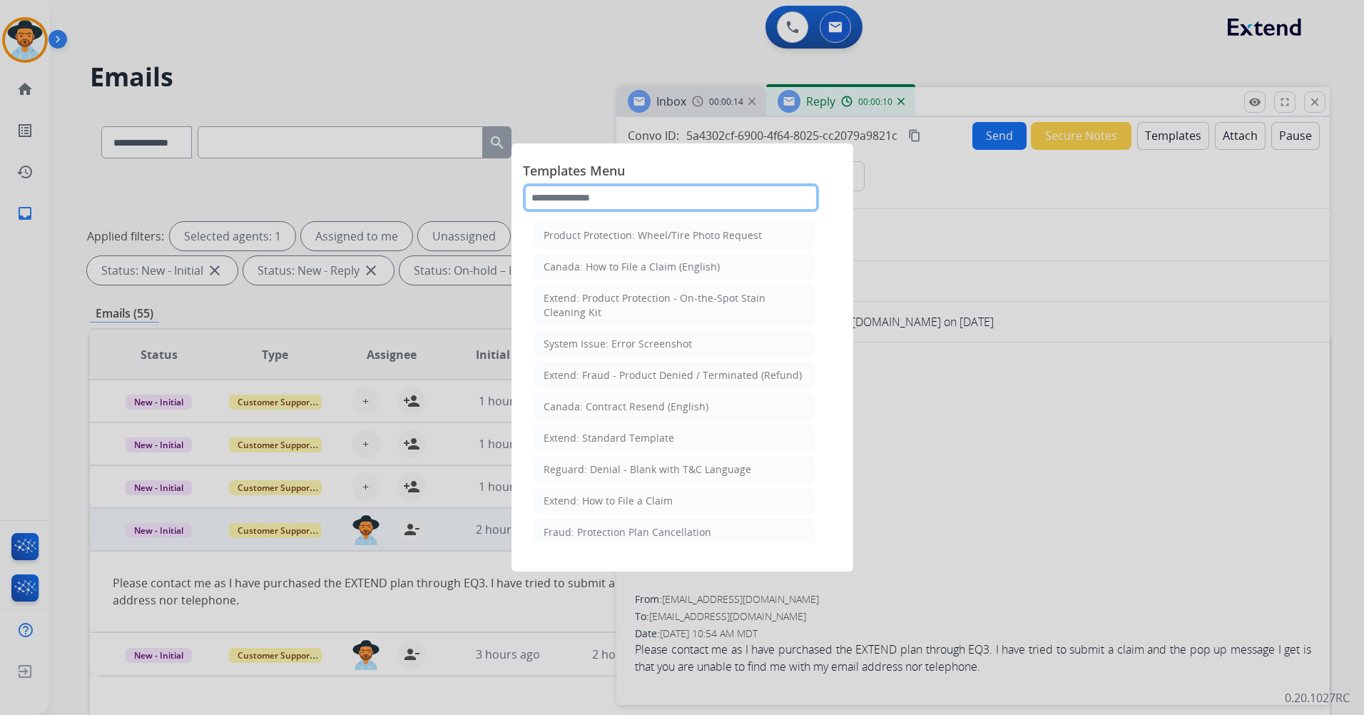
click at [685, 205] on input "text" at bounding box center [671, 197] width 296 height 29
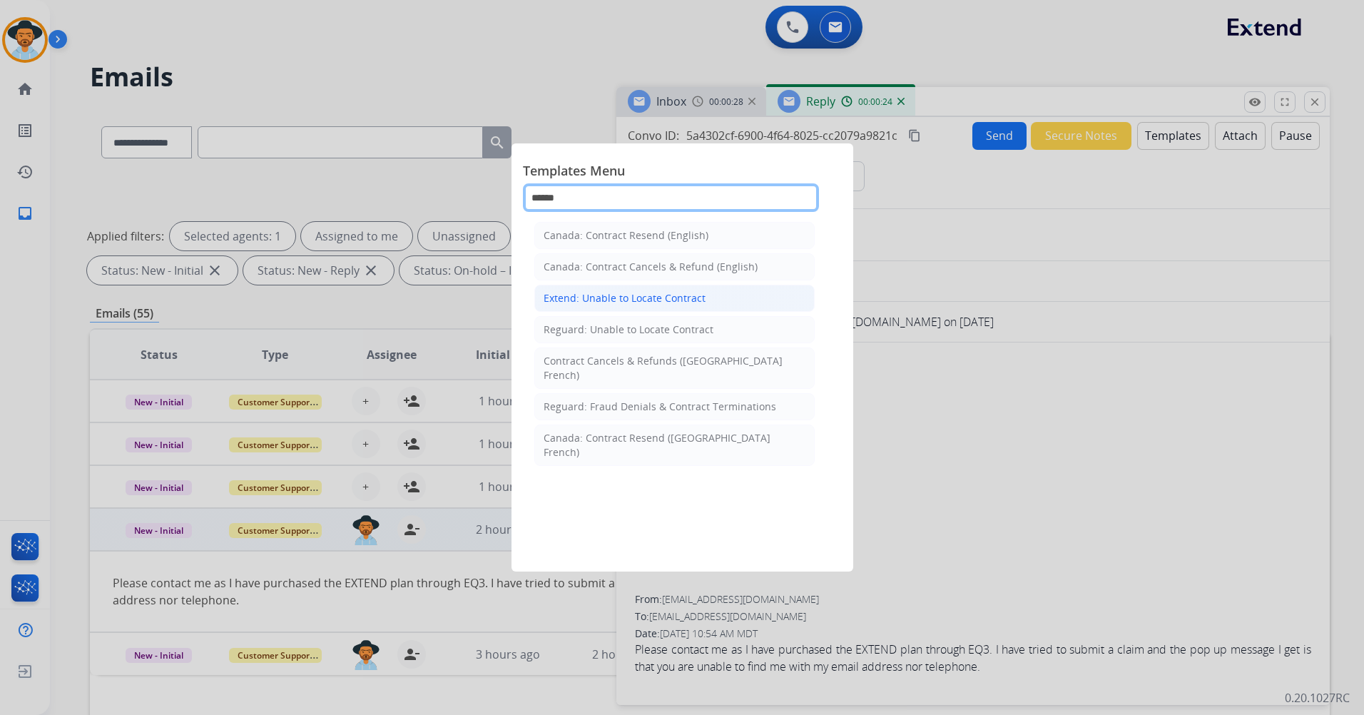
type input "******"
click at [651, 296] on div "Extend: Unable to Locate Contract" at bounding box center [625, 298] width 162 height 14
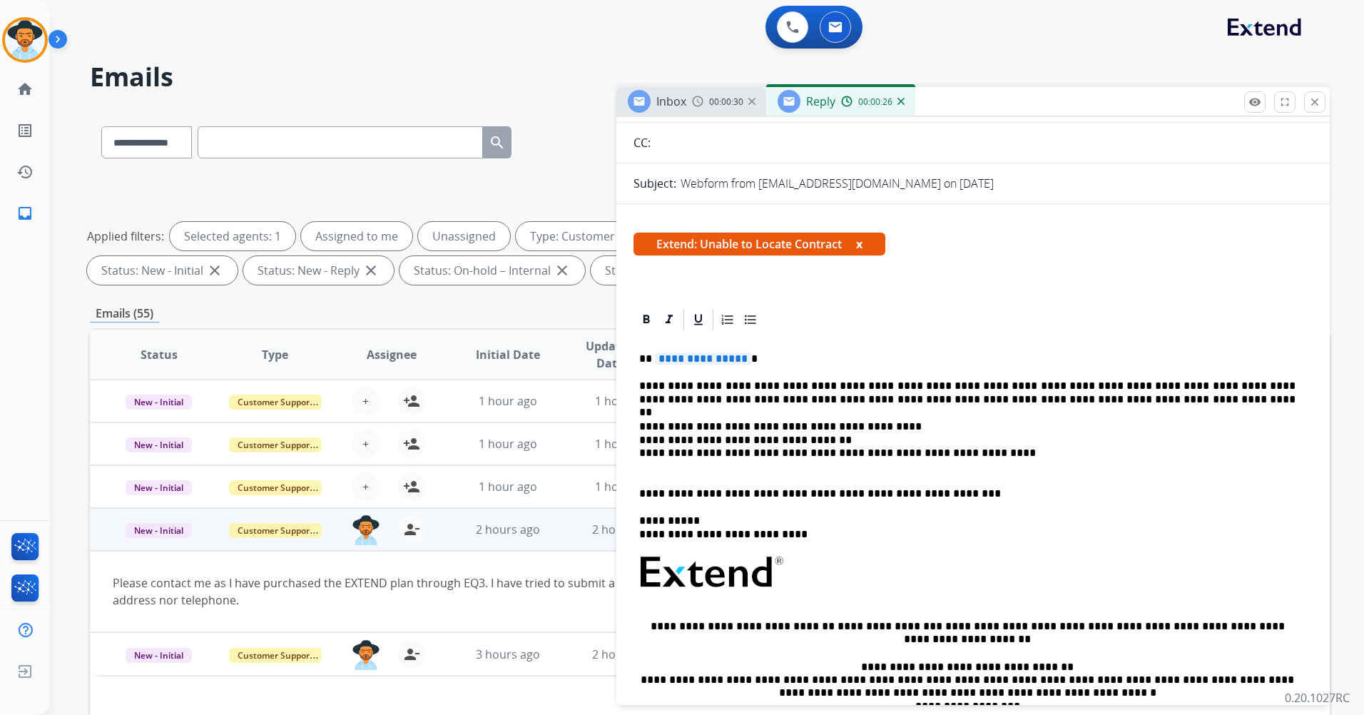
scroll to position [143, 0]
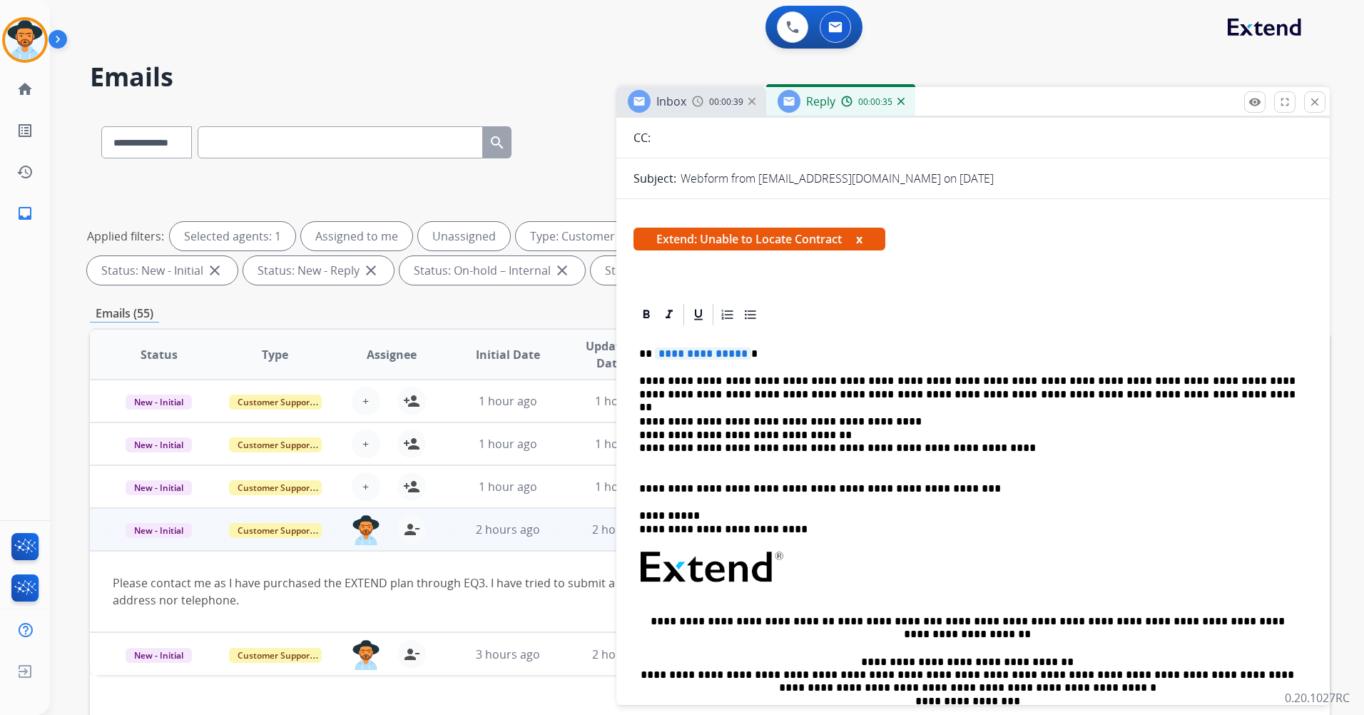
click at [870, 238] on span "Extend: Unable to Locate Contract x" at bounding box center [759, 239] width 252 height 23
click at [859, 242] on button "x" at bounding box center [859, 238] width 6 height 17
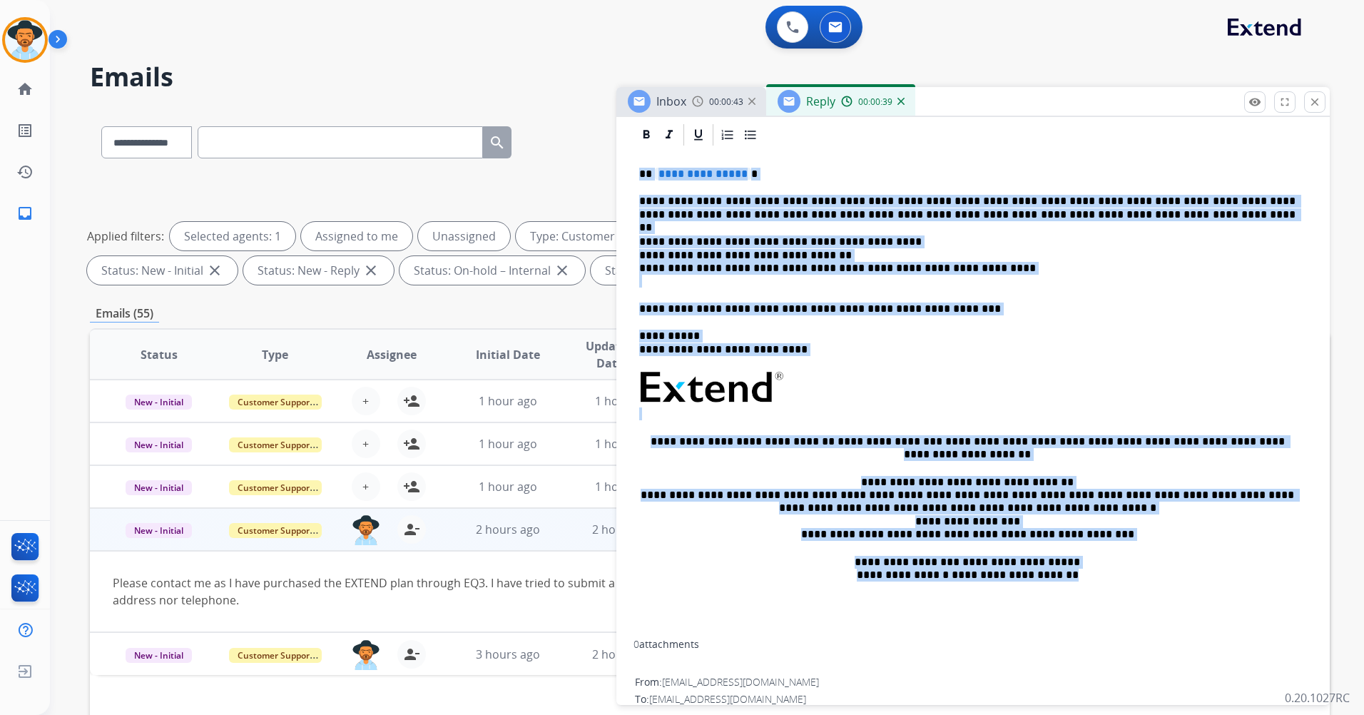
scroll to position [0, 0]
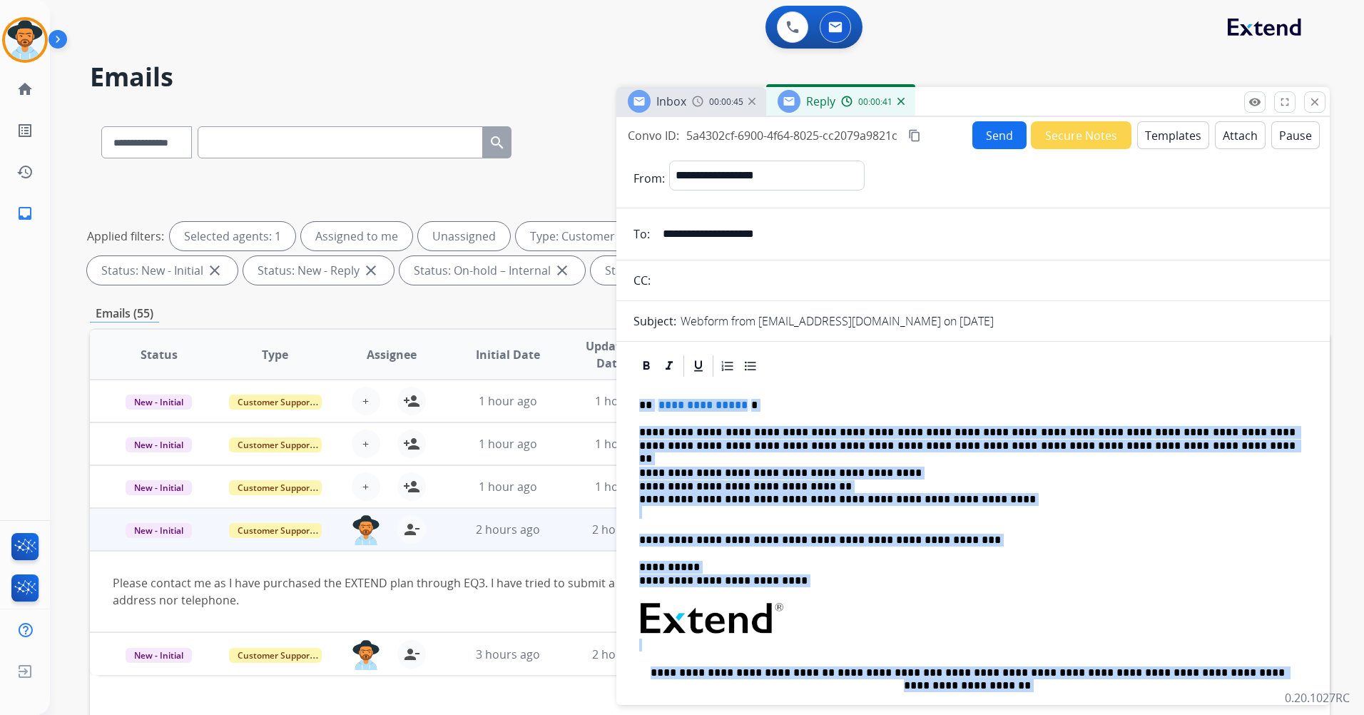
drag, startPoint x: 1096, startPoint y: 509, endPoint x: 632, endPoint y: 399, distance: 477.2
click at [632, 399] on div "**********" at bounding box center [972, 677] width 713 height 648
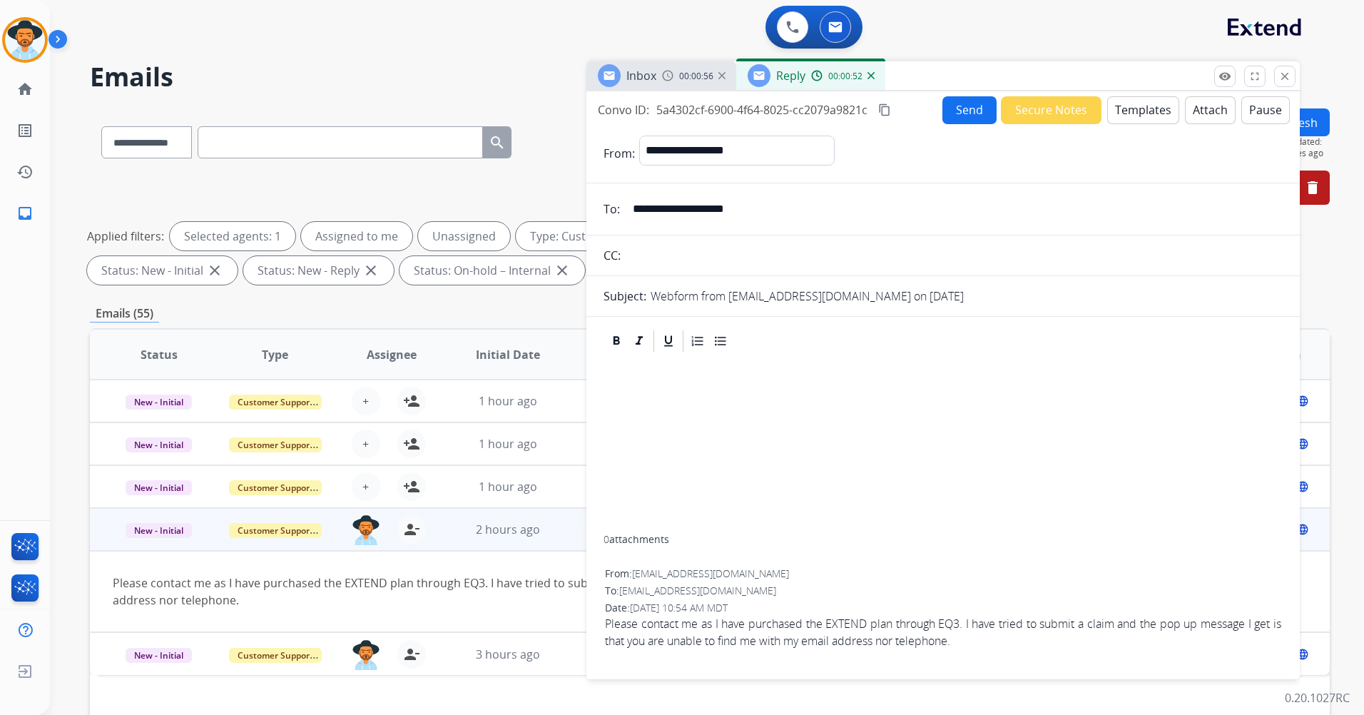
drag, startPoint x: 1119, startPoint y: 108, endPoint x: 1090, endPoint y: 81, distance: 38.9
click at [1090, 81] on div "Inbox 00:00:56 Reply 00:00:52" at bounding box center [942, 76] width 713 height 30
click at [684, 387] on div at bounding box center [943, 444] width 679 height 180
click at [643, 394] on div at bounding box center [943, 444] width 679 height 180
click at [1286, 84] on button "close Close" at bounding box center [1284, 76] width 21 height 21
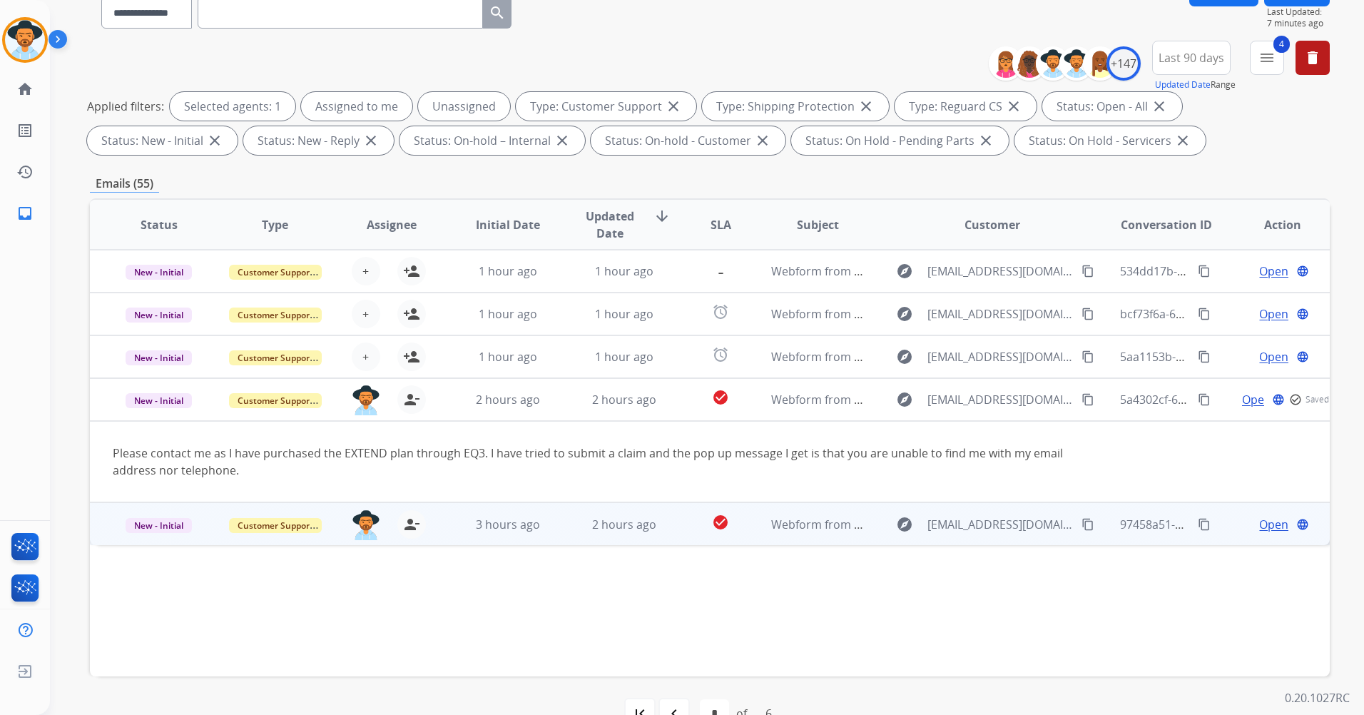
scroll to position [143, 0]
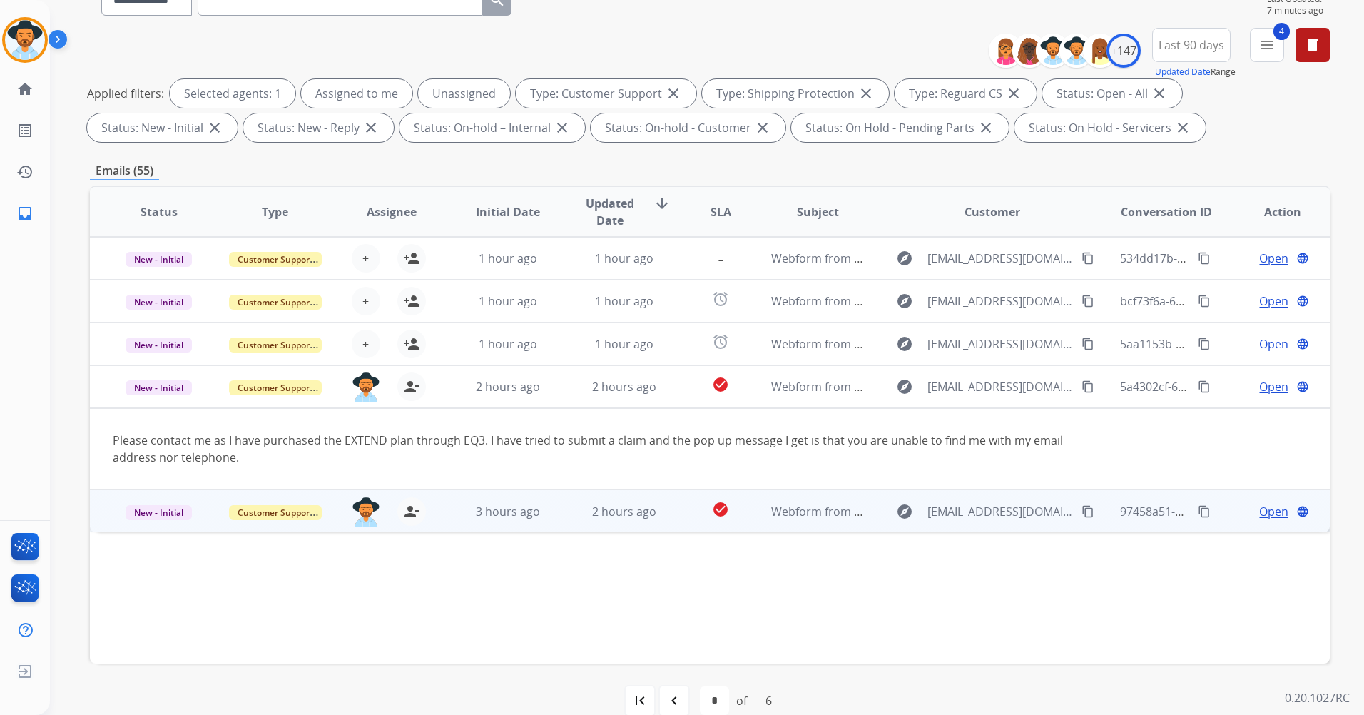
click at [679, 504] on td "check_circle" at bounding box center [710, 510] width 78 height 43
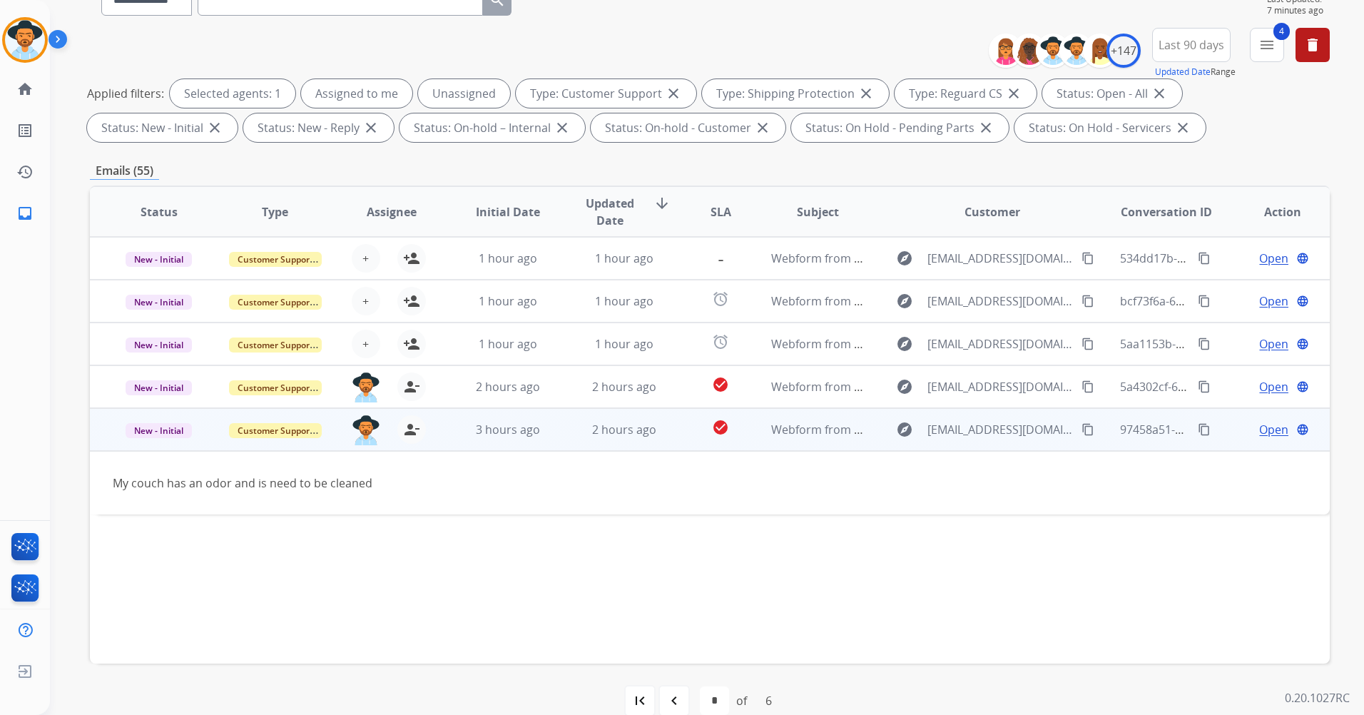
click at [678, 432] on td "check_circle" at bounding box center [710, 429] width 78 height 43
click at [596, 430] on span "2 hours ago" at bounding box center [624, 430] width 64 height 16
click at [1259, 433] on span "Open" at bounding box center [1273, 429] width 29 height 17
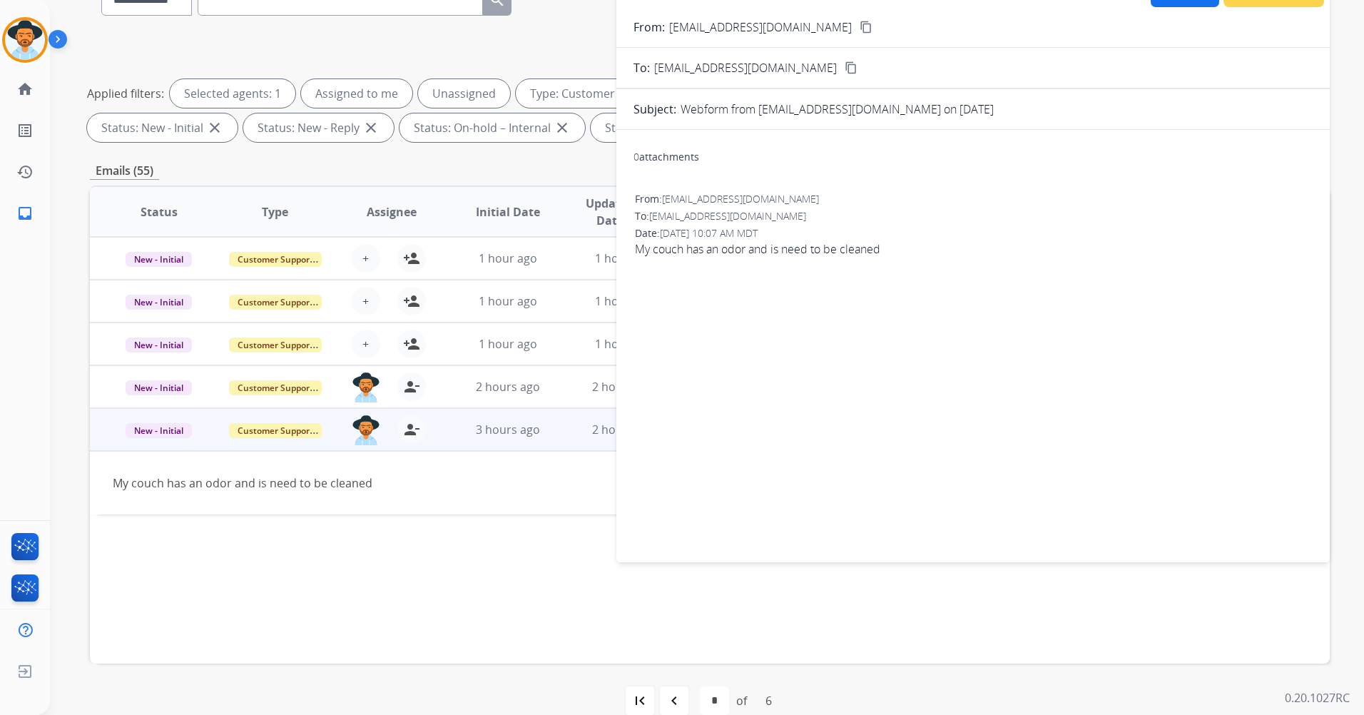
click at [818, 36] on form "From: [EMAIL_ADDRESS][DOMAIN_NAME] content_copy To: [EMAIL_ADDRESS][DOMAIN_NAME…" at bounding box center [972, 281] width 713 height 549
click at [860, 23] on mat-icon "content_copy" at bounding box center [866, 27] width 13 height 13
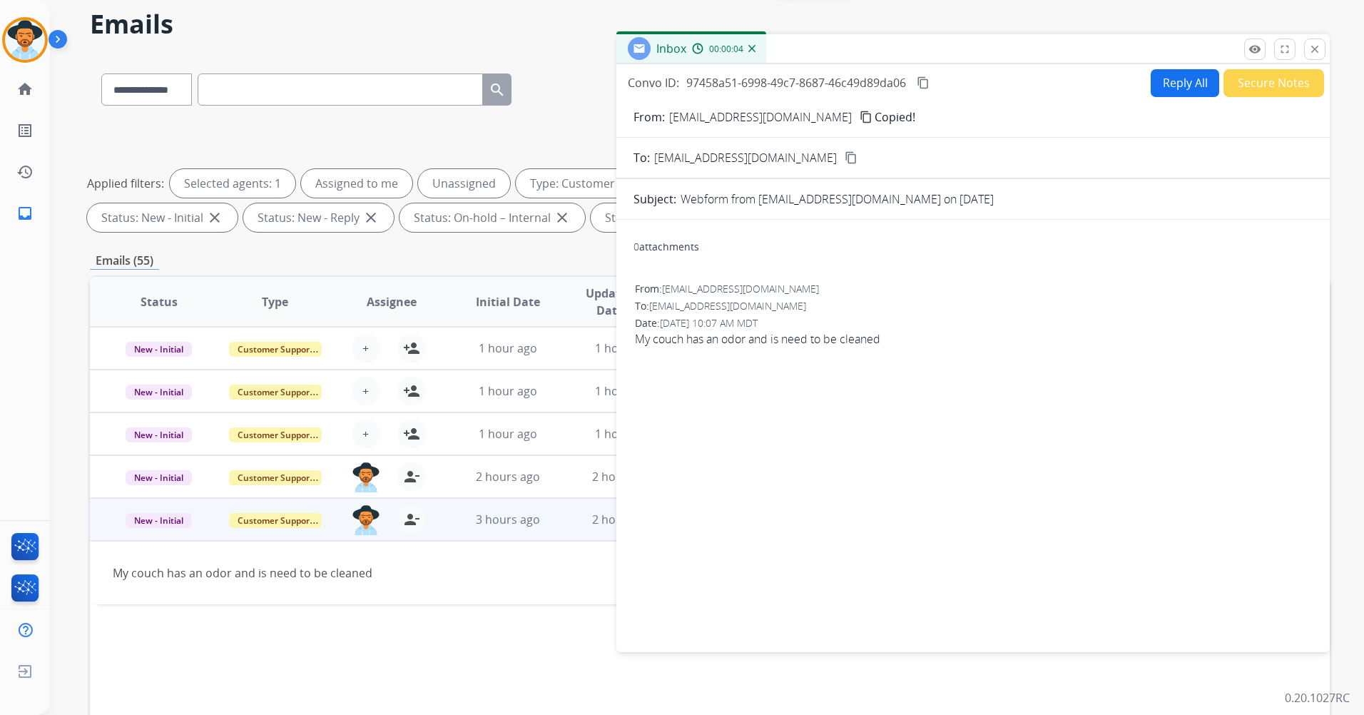
scroll to position [0, 0]
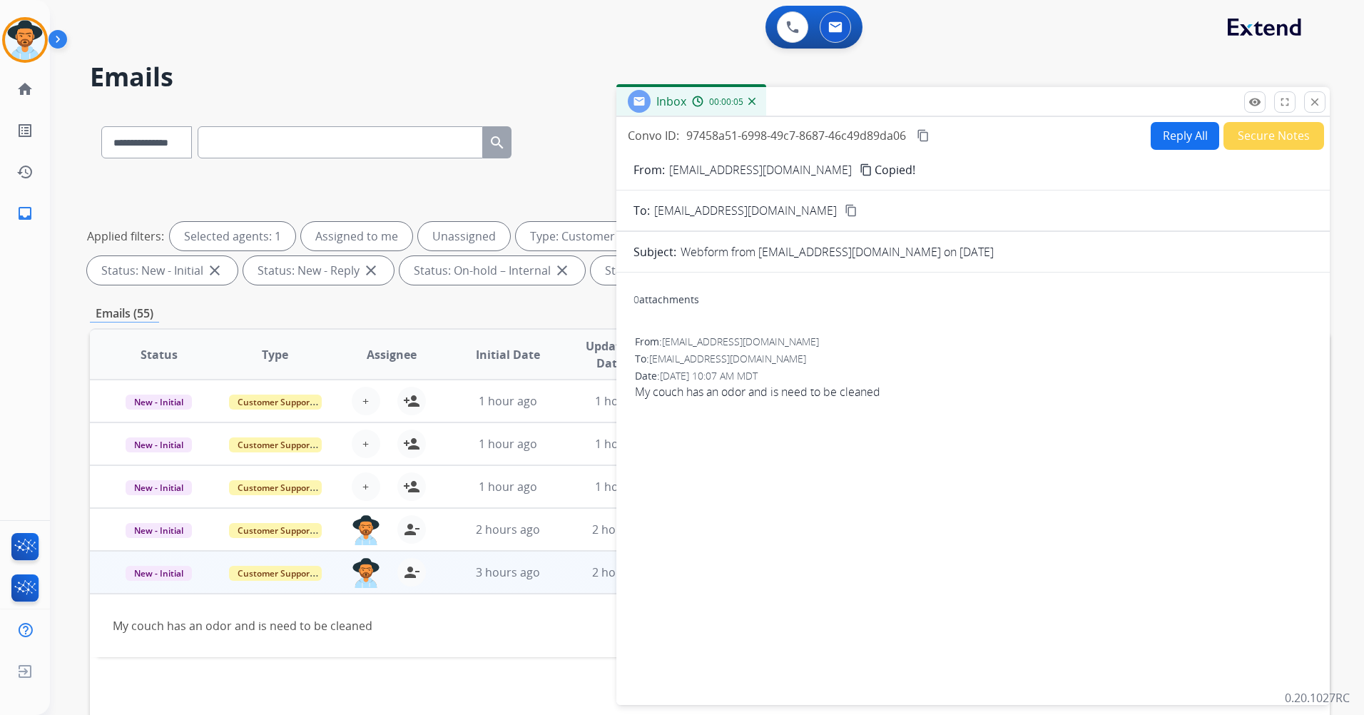
click at [1315, 99] on mat-icon "close" at bounding box center [1314, 102] width 13 height 13
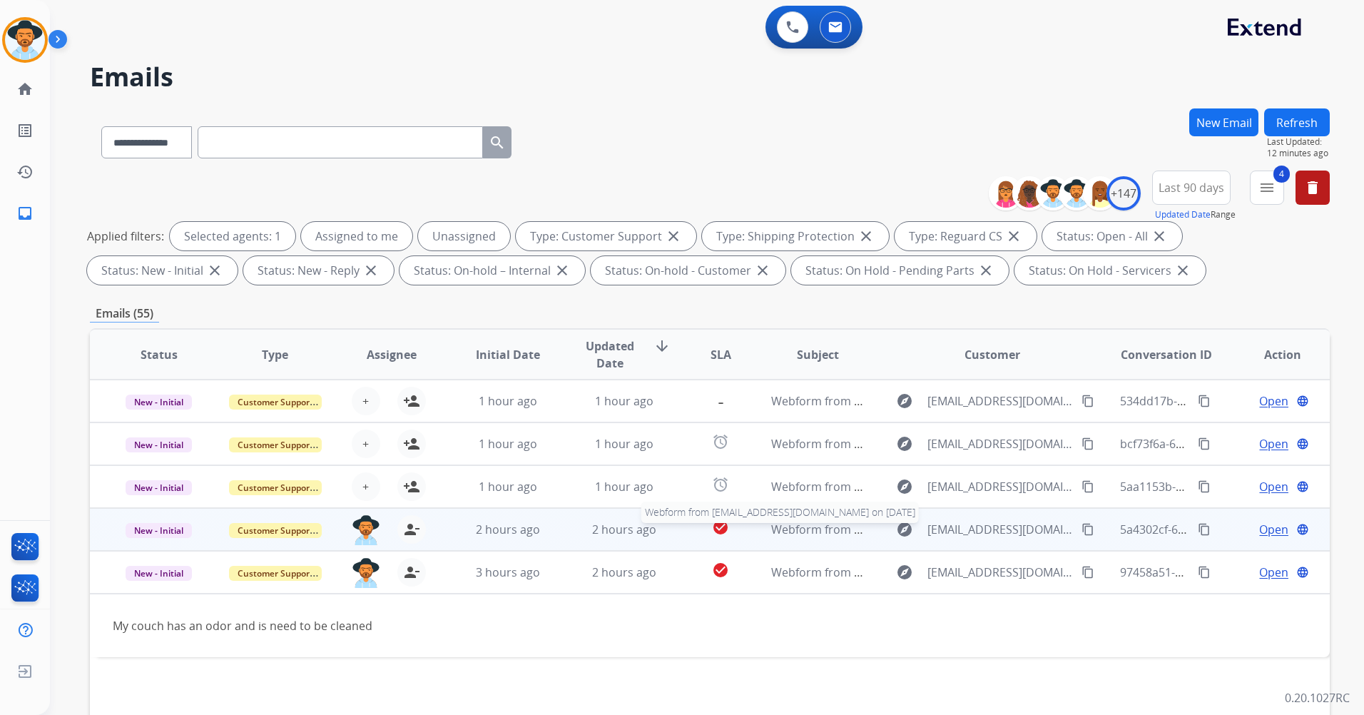
click at [811, 528] on span "Webform from [EMAIL_ADDRESS][DOMAIN_NAME] on [DATE]" at bounding box center [932, 529] width 323 height 16
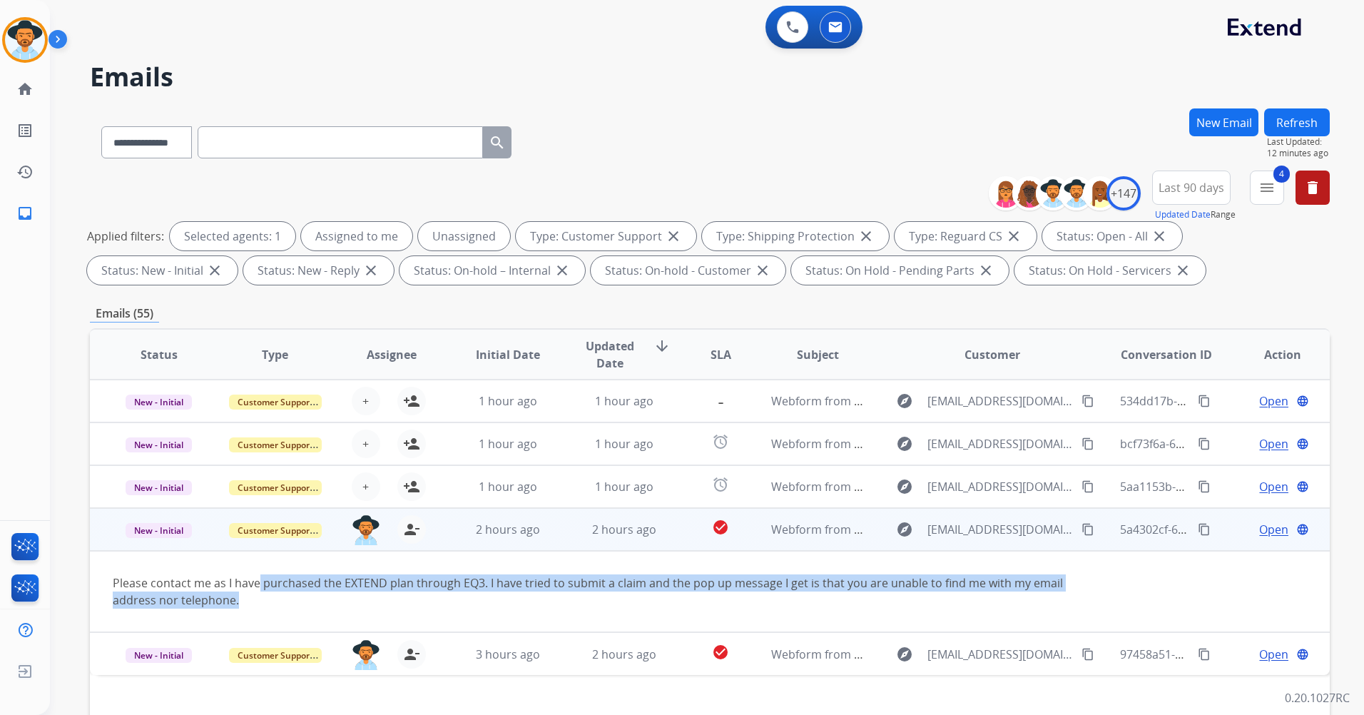
drag, startPoint x: 256, startPoint y: 576, endPoint x: 1046, endPoint y: 609, distance: 790.4
click at [1046, 609] on td "Please contact me as I have purchased the EXTEND plan through EQ3. I have tried…" at bounding box center [593, 591] width 1007 height 81
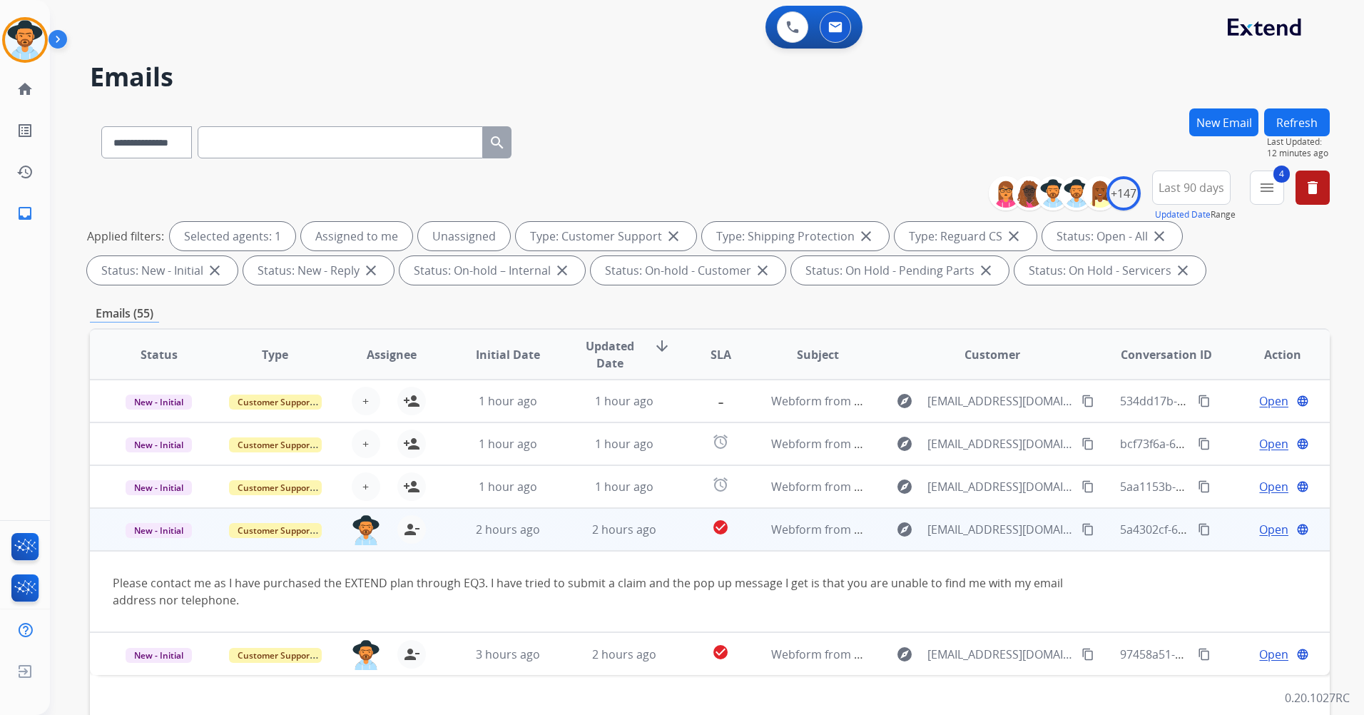
click at [1279, 528] on div "Open language" at bounding box center [1282, 529] width 93 height 17
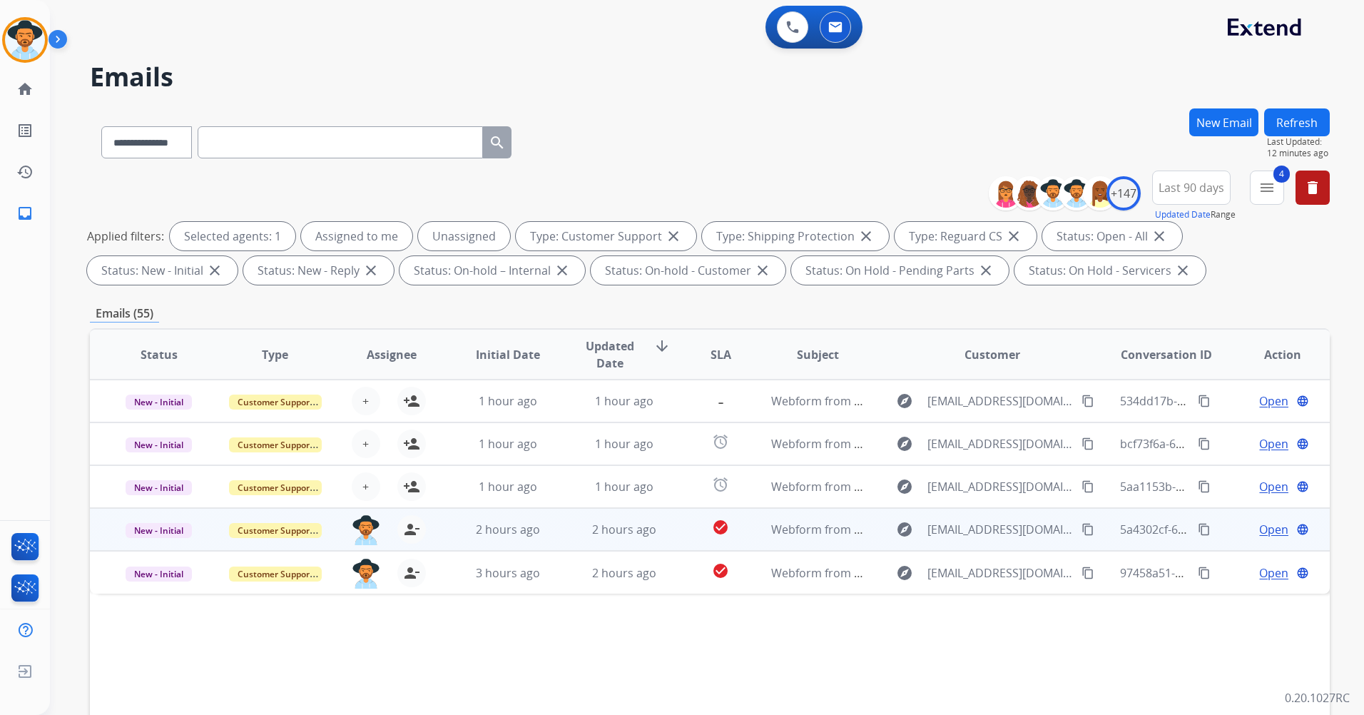
click at [1278, 531] on div "Open language" at bounding box center [1282, 529] width 93 height 17
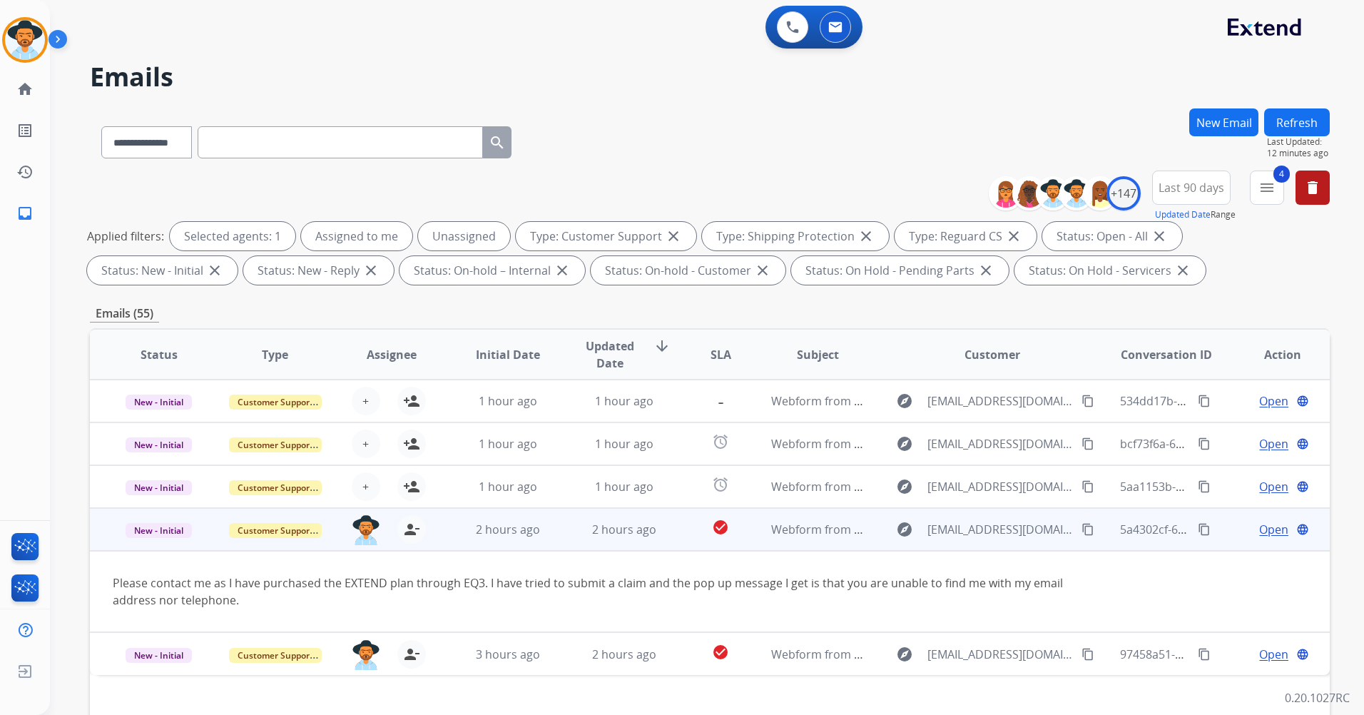
click at [1260, 531] on span "Open" at bounding box center [1273, 529] width 29 height 17
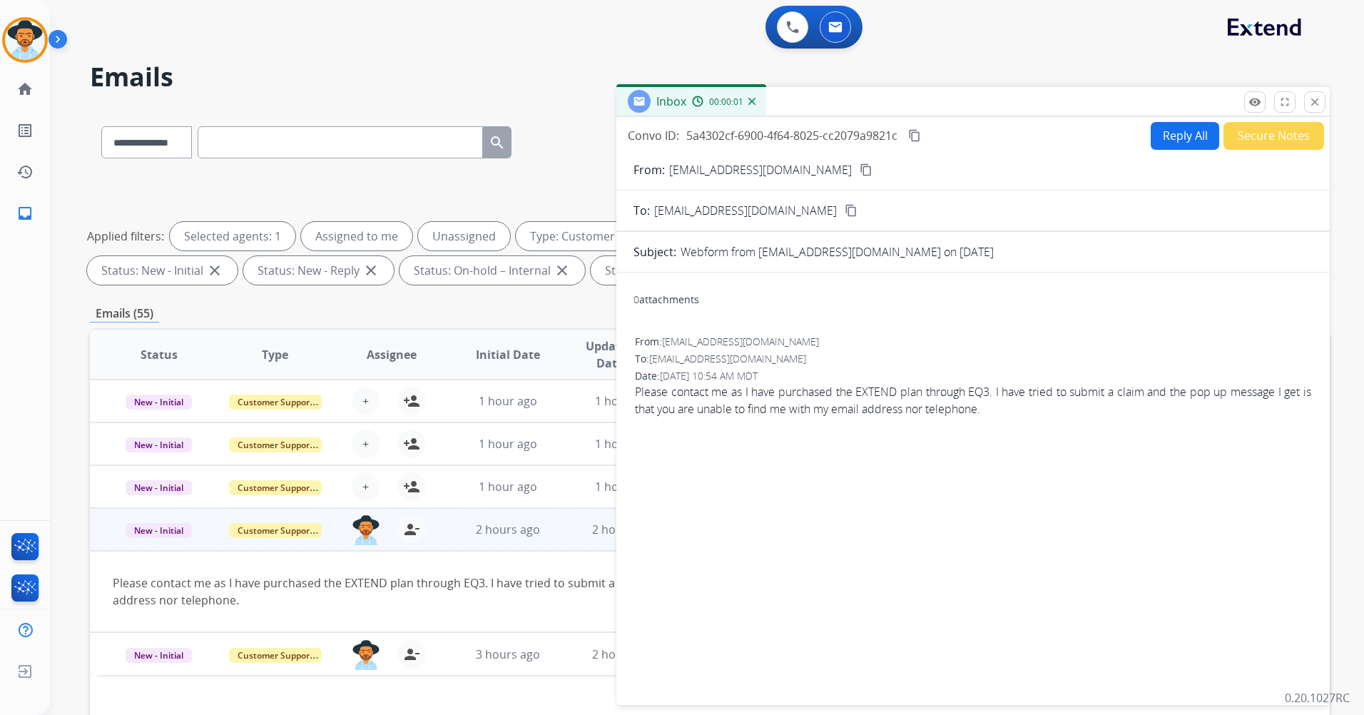
click at [1205, 142] on button "Reply All" at bounding box center [1185, 136] width 68 height 28
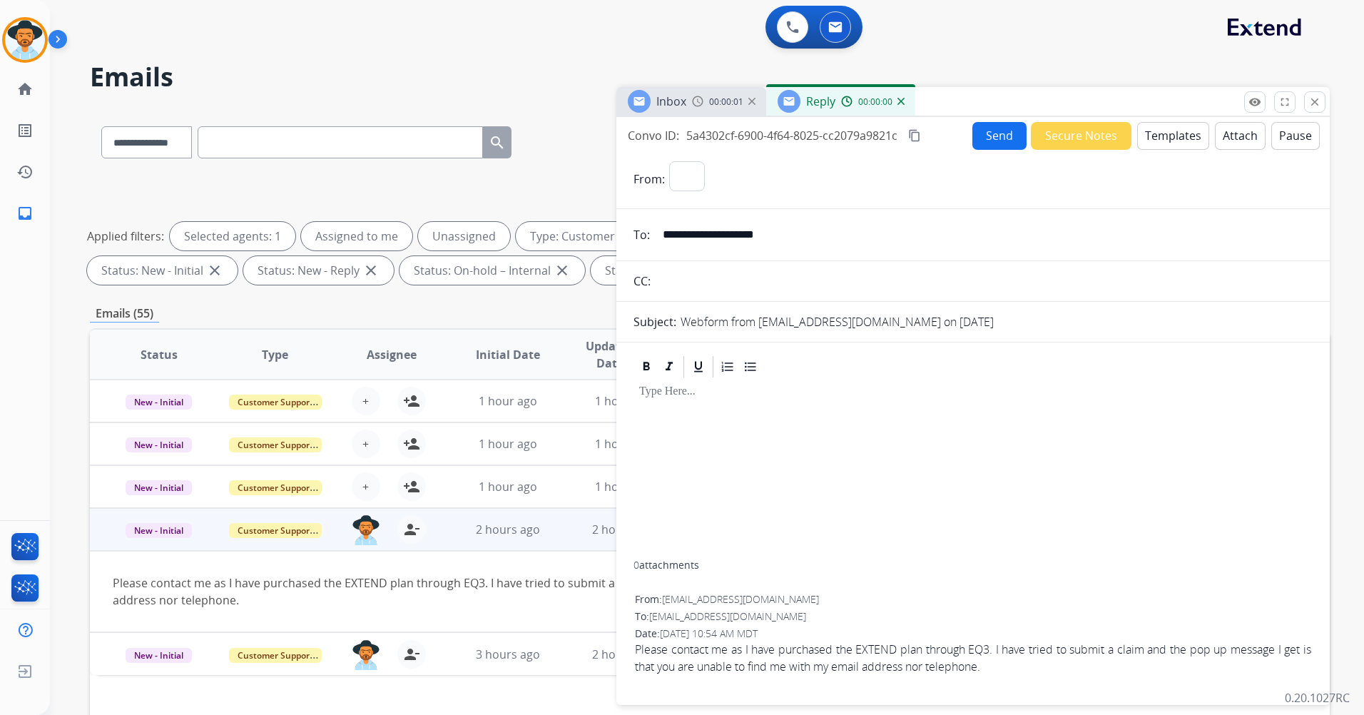
select select "**********"
click at [1176, 143] on button "Templates" at bounding box center [1173, 136] width 72 height 28
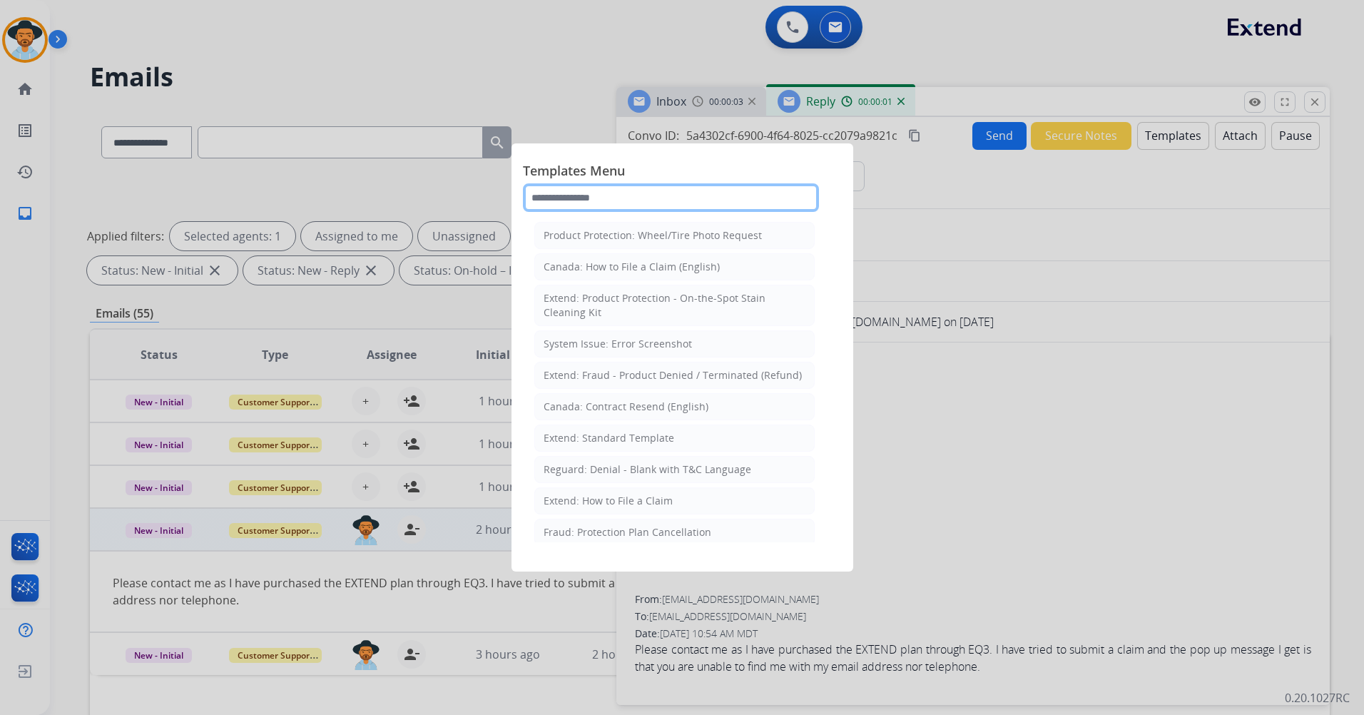
click at [642, 194] on input "text" at bounding box center [671, 197] width 296 height 29
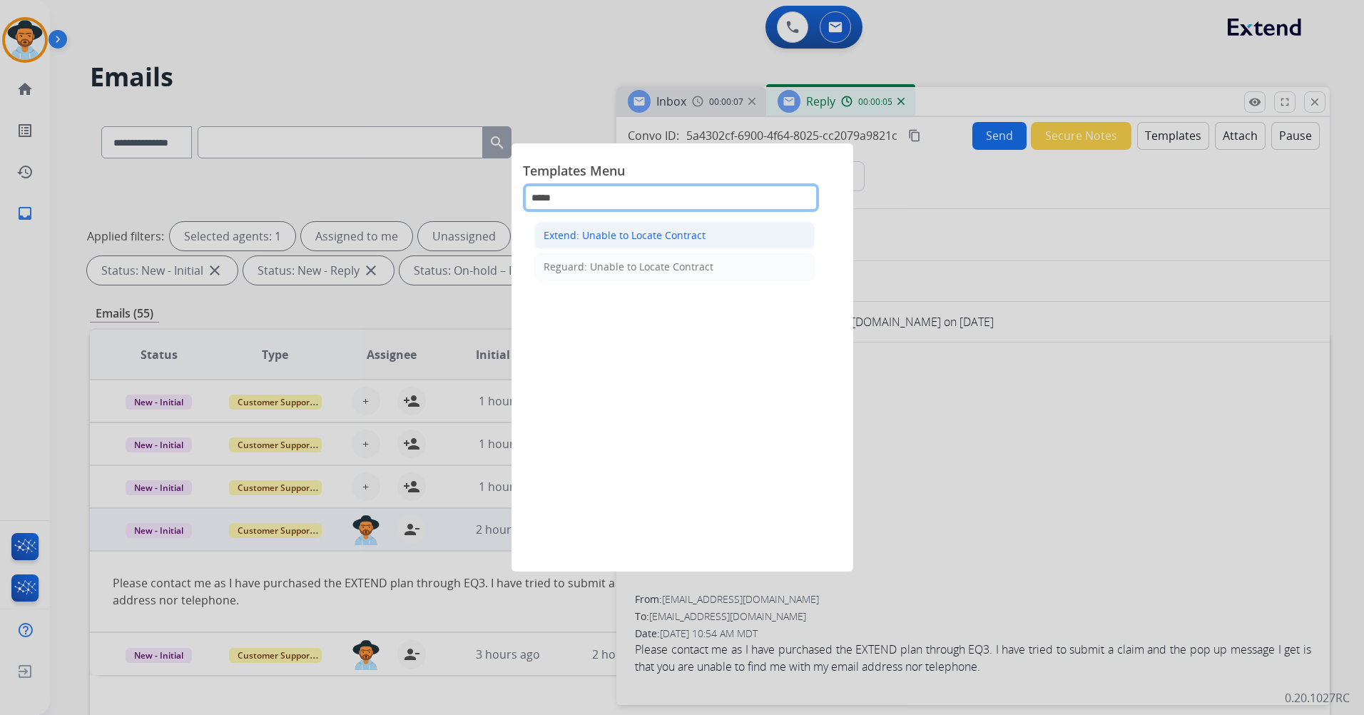
type input "*****"
click at [653, 236] on div "Extend: Unable to Locate Contract" at bounding box center [625, 235] width 162 height 14
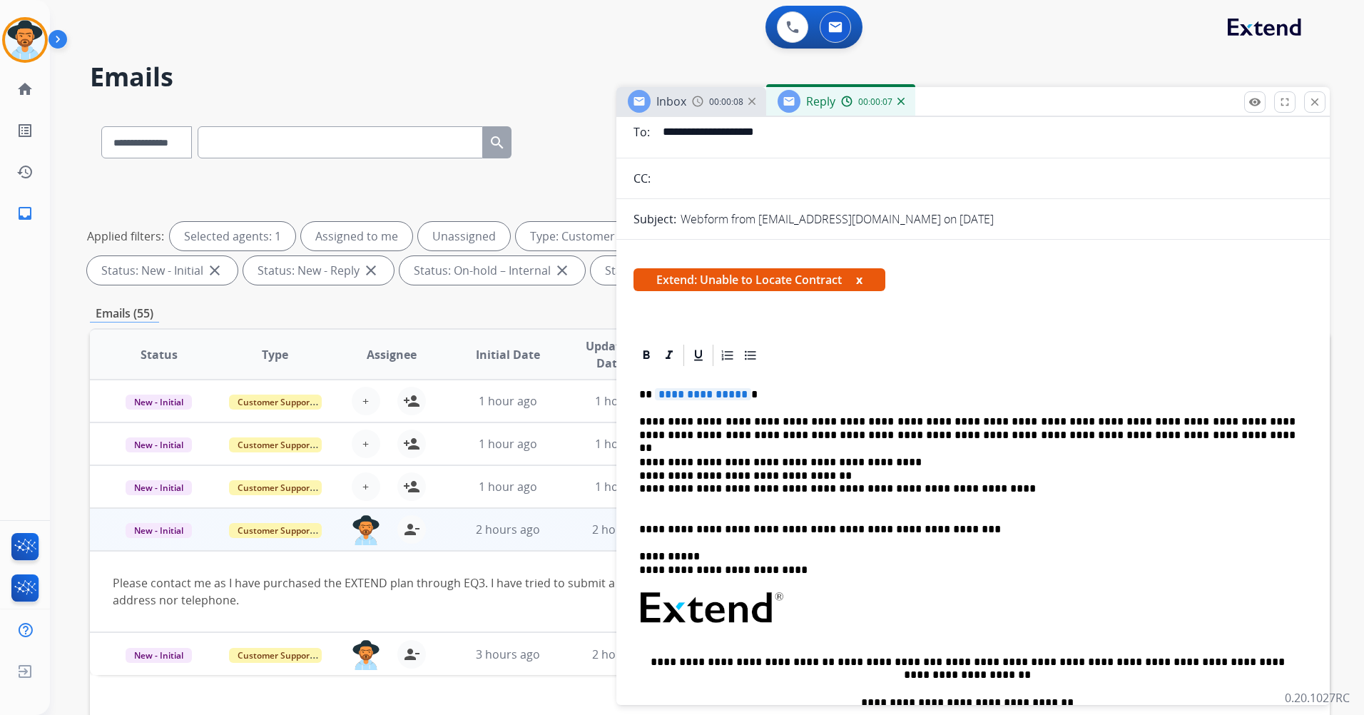
scroll to position [143, 0]
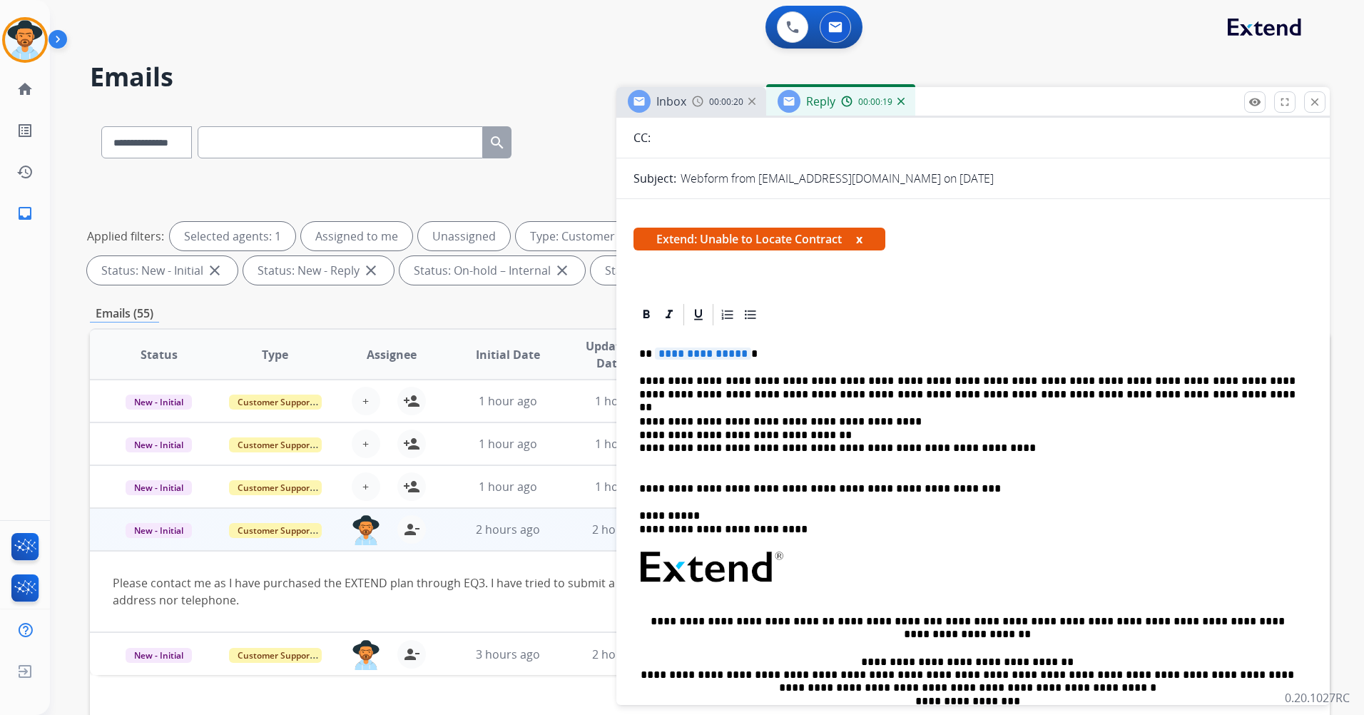
click at [731, 350] on span "**********" at bounding box center [703, 353] width 96 height 12
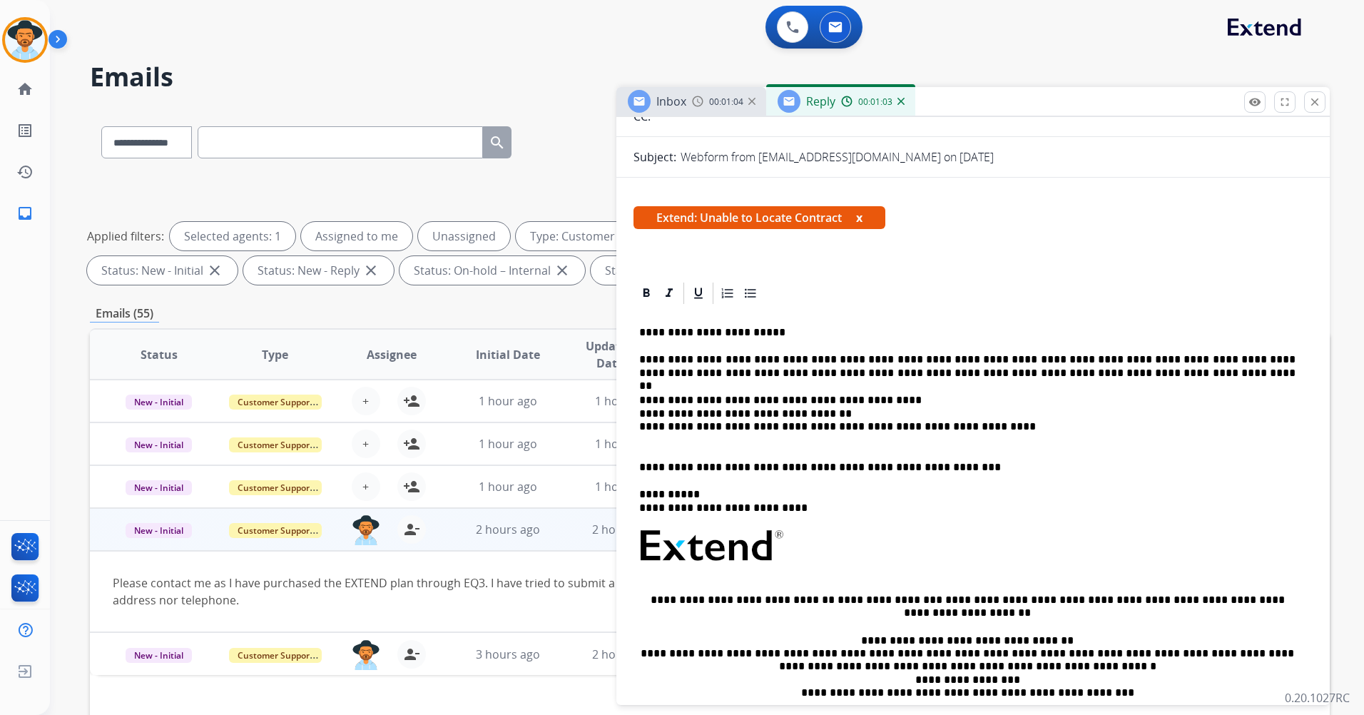
scroll to position [0, 0]
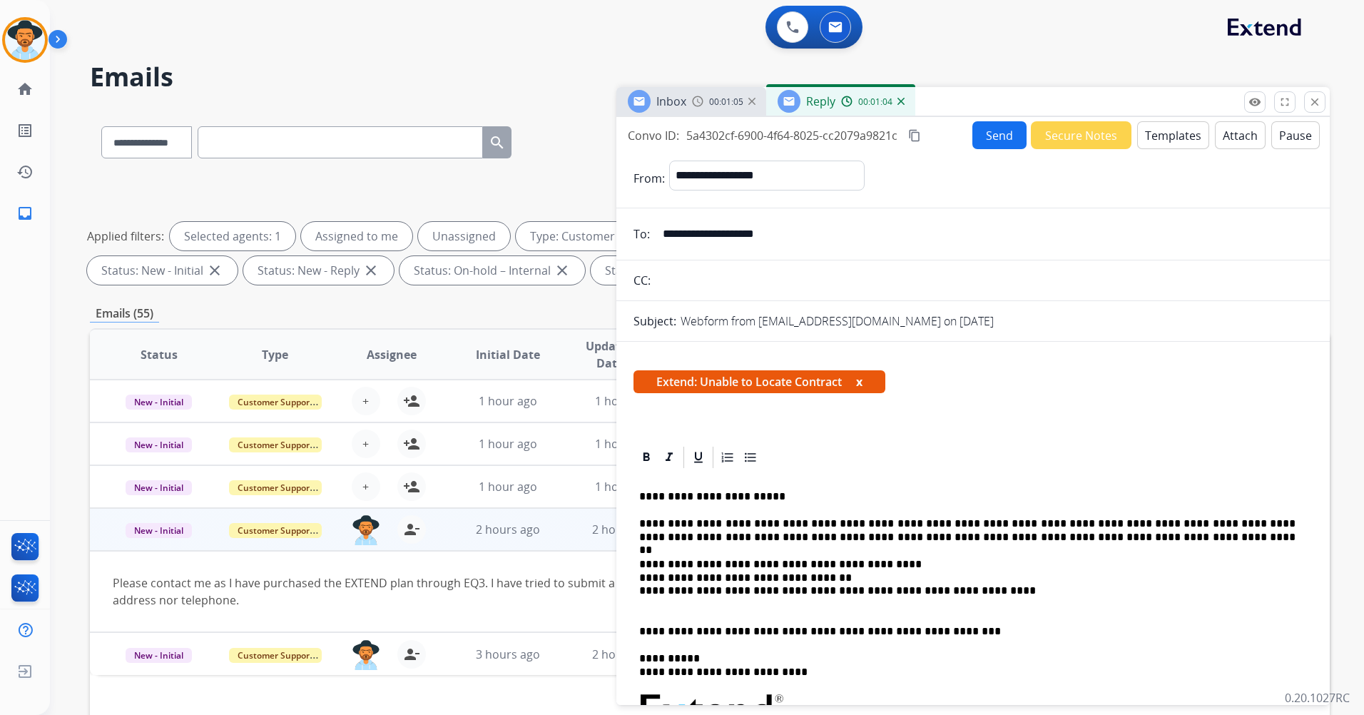
click at [987, 143] on button "Send" at bounding box center [999, 135] width 54 height 28
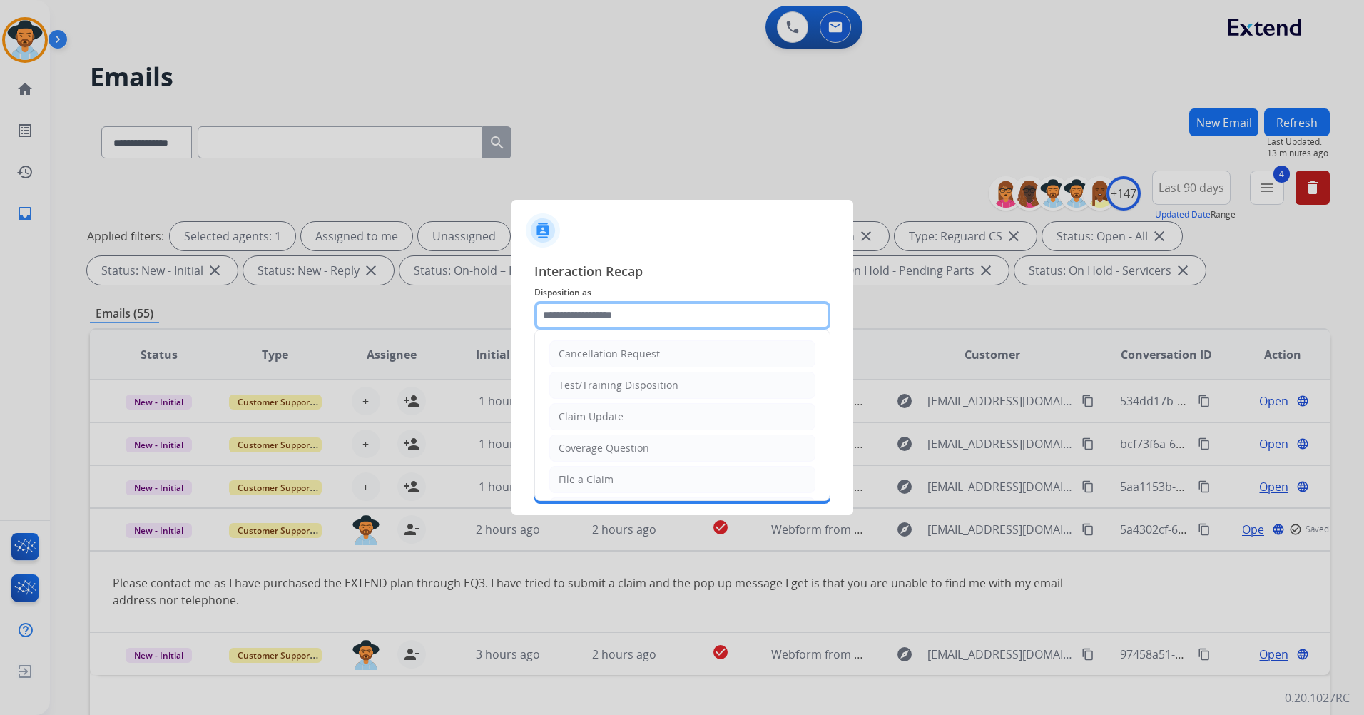
click at [725, 315] on input "text" at bounding box center [682, 315] width 296 height 29
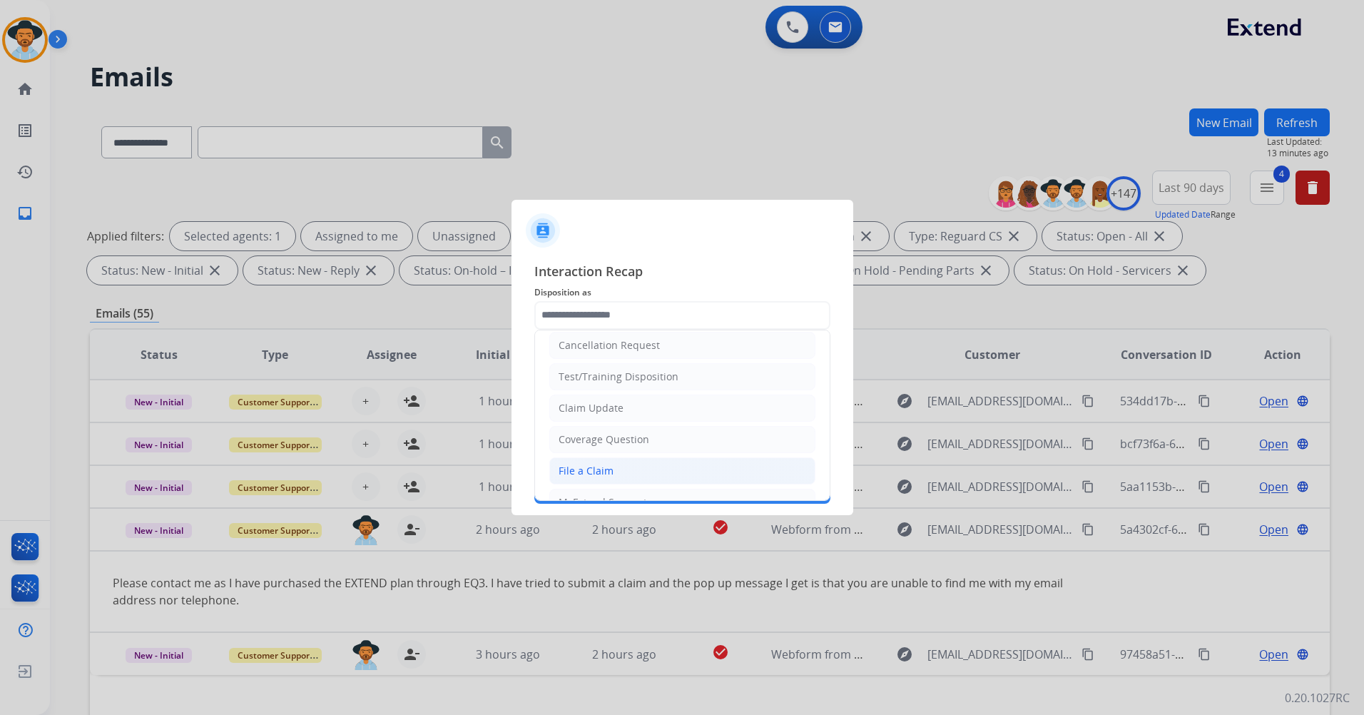
click at [621, 467] on li "File a Claim" at bounding box center [682, 470] width 266 height 27
type input "**********"
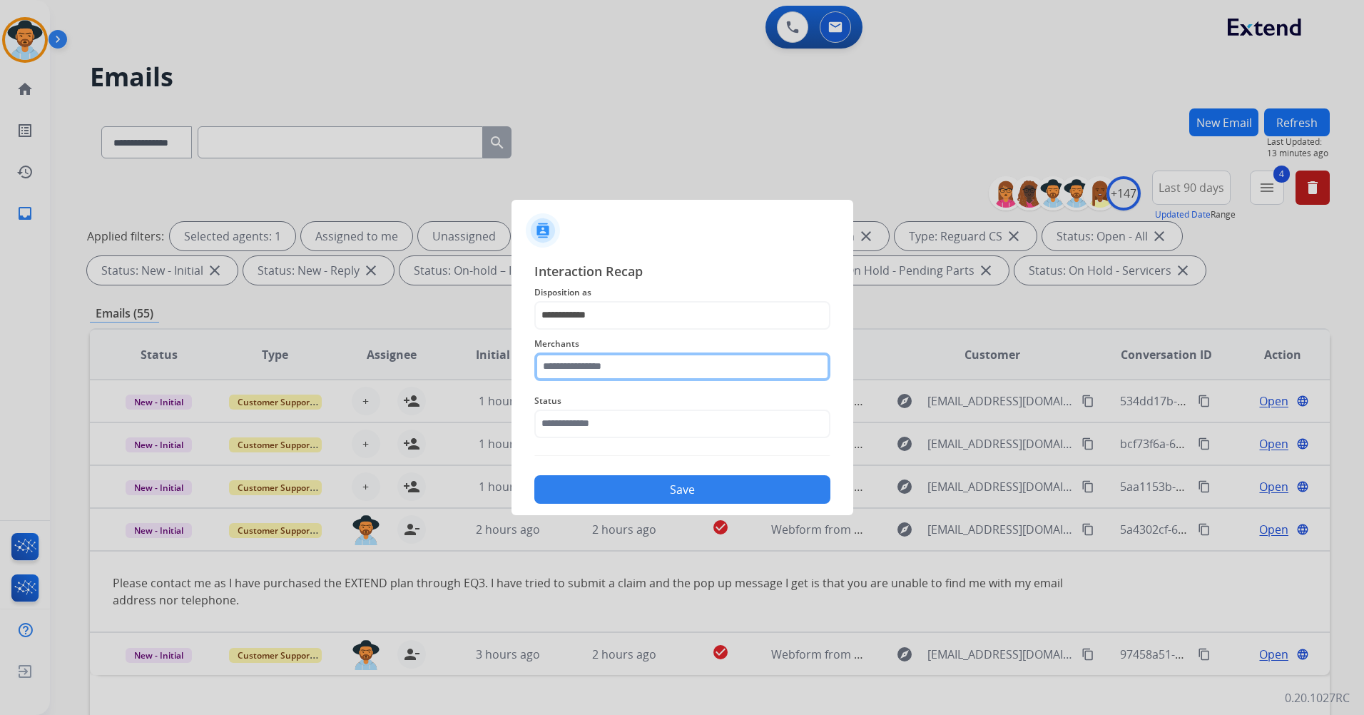
click at [648, 365] on input "text" at bounding box center [682, 366] width 296 height 29
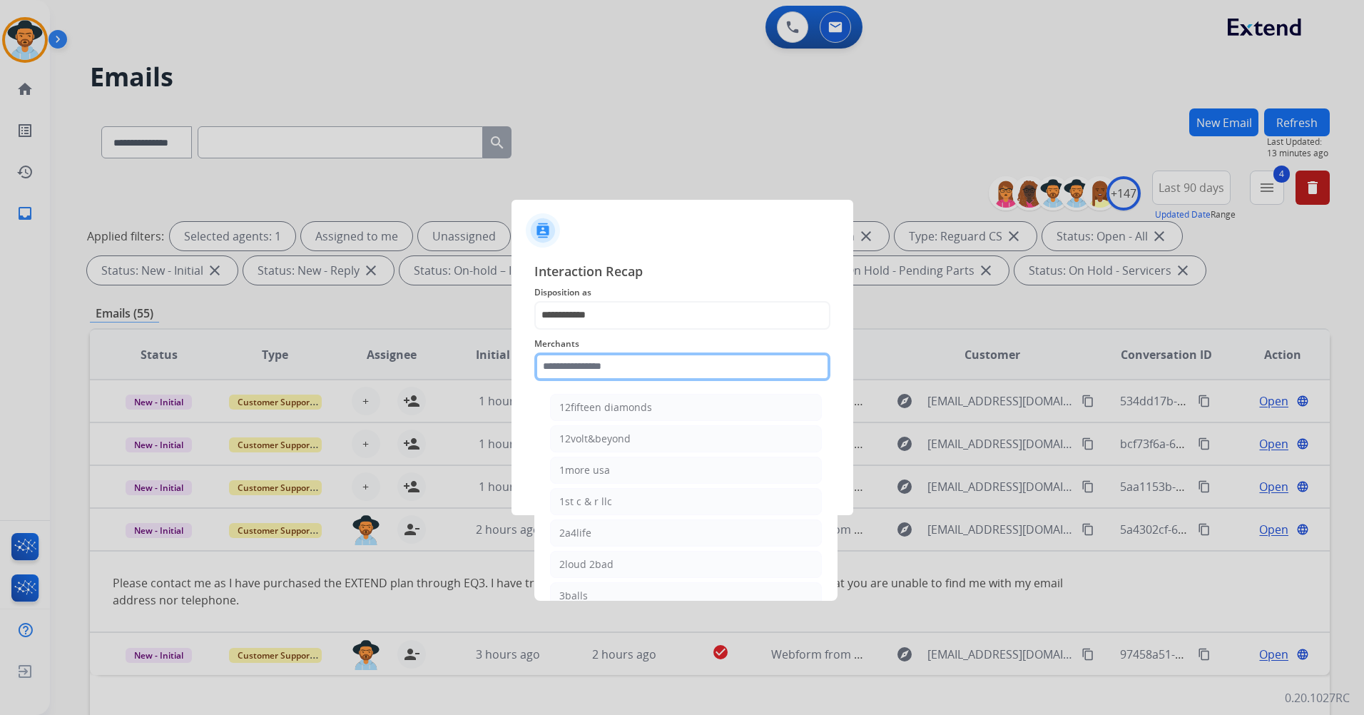
type input "*"
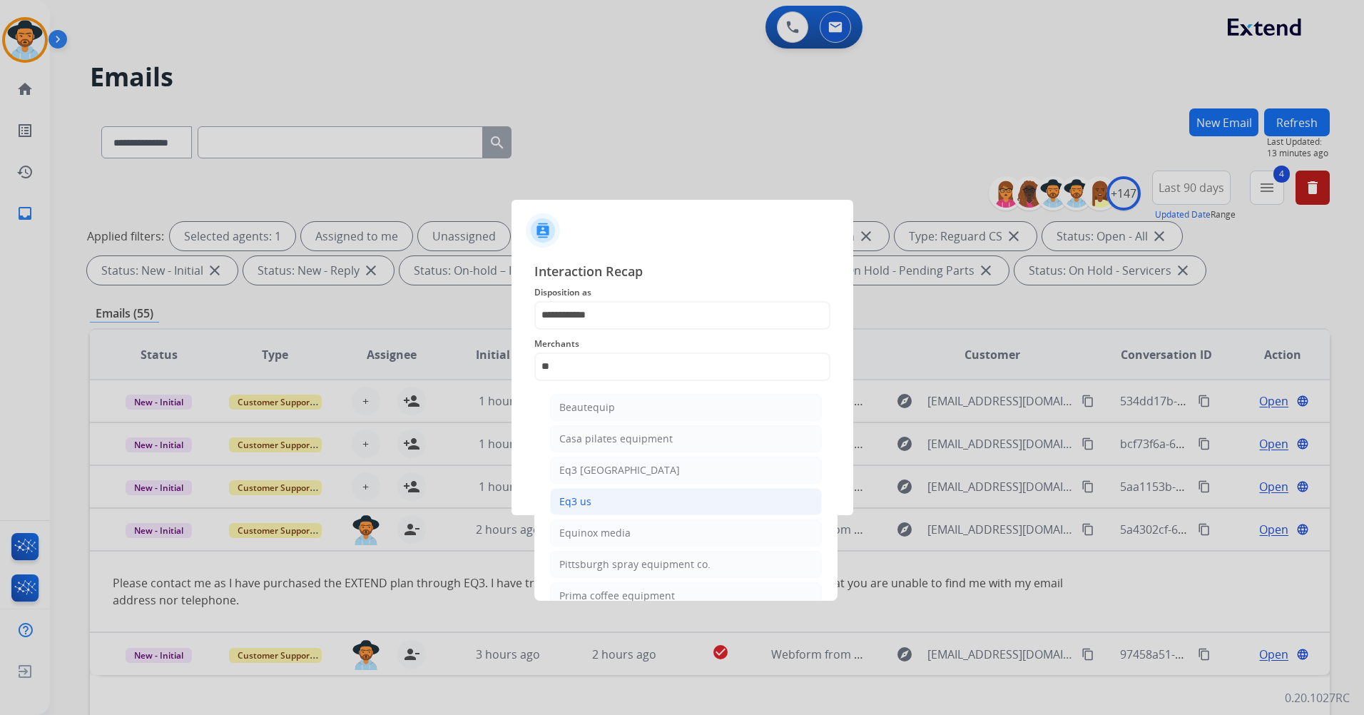
click at [640, 502] on li "Eq3 us" at bounding box center [686, 501] width 272 height 27
type input "******"
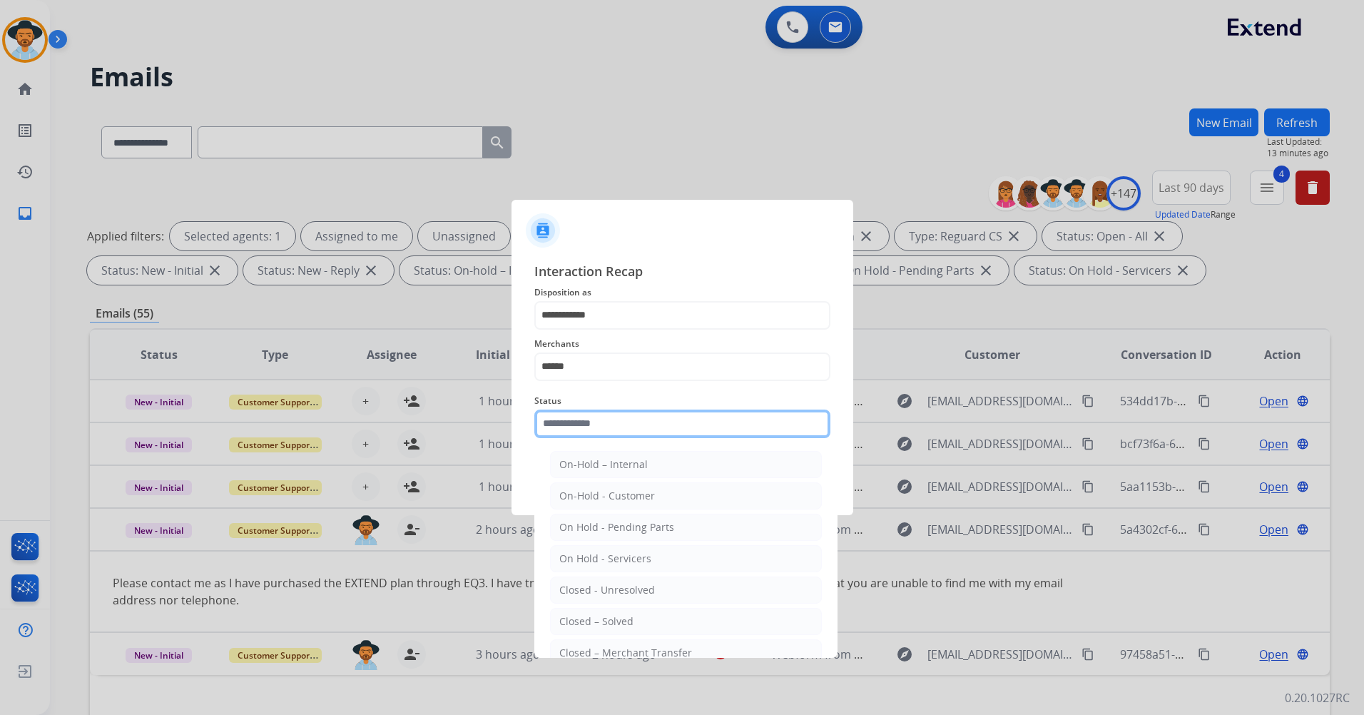
click at [623, 412] on input "text" at bounding box center [682, 423] width 296 height 29
click at [641, 624] on li "Closed – Solved" at bounding box center [686, 621] width 272 height 27
type input "**********"
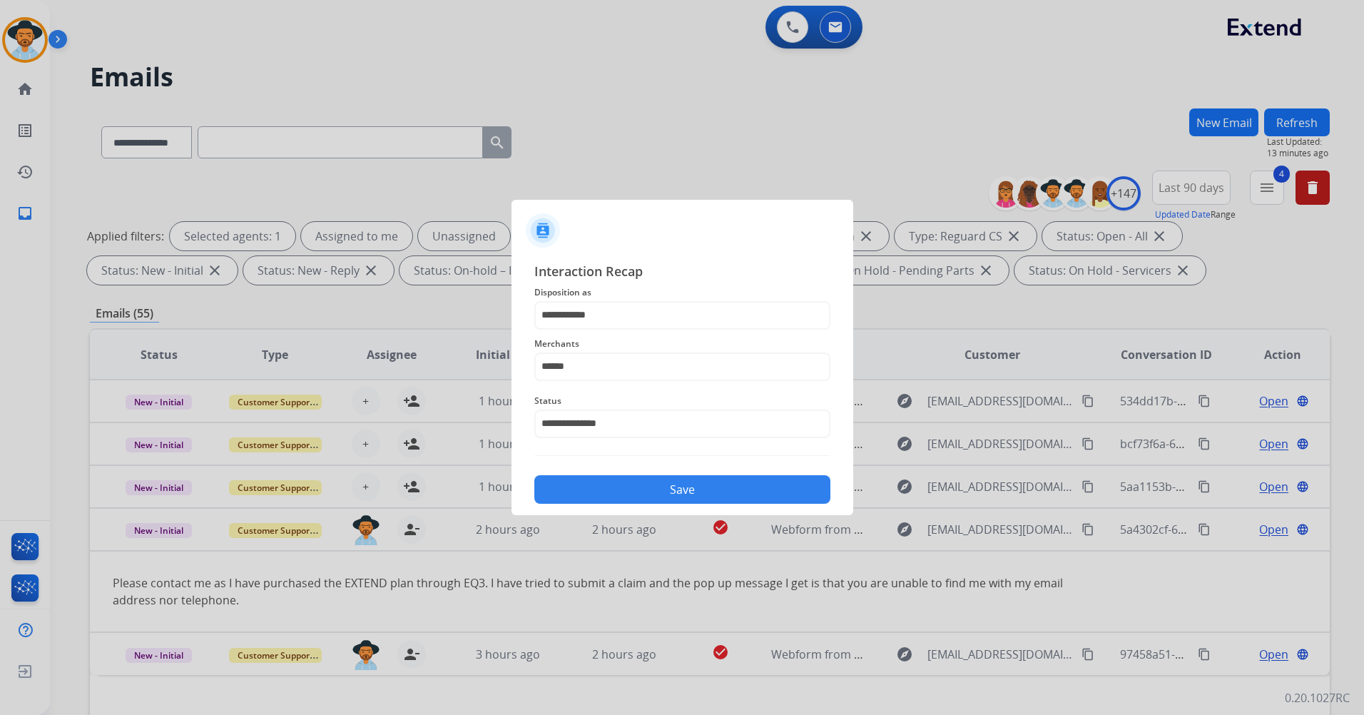
click at [658, 496] on button "Save" at bounding box center [682, 489] width 296 height 29
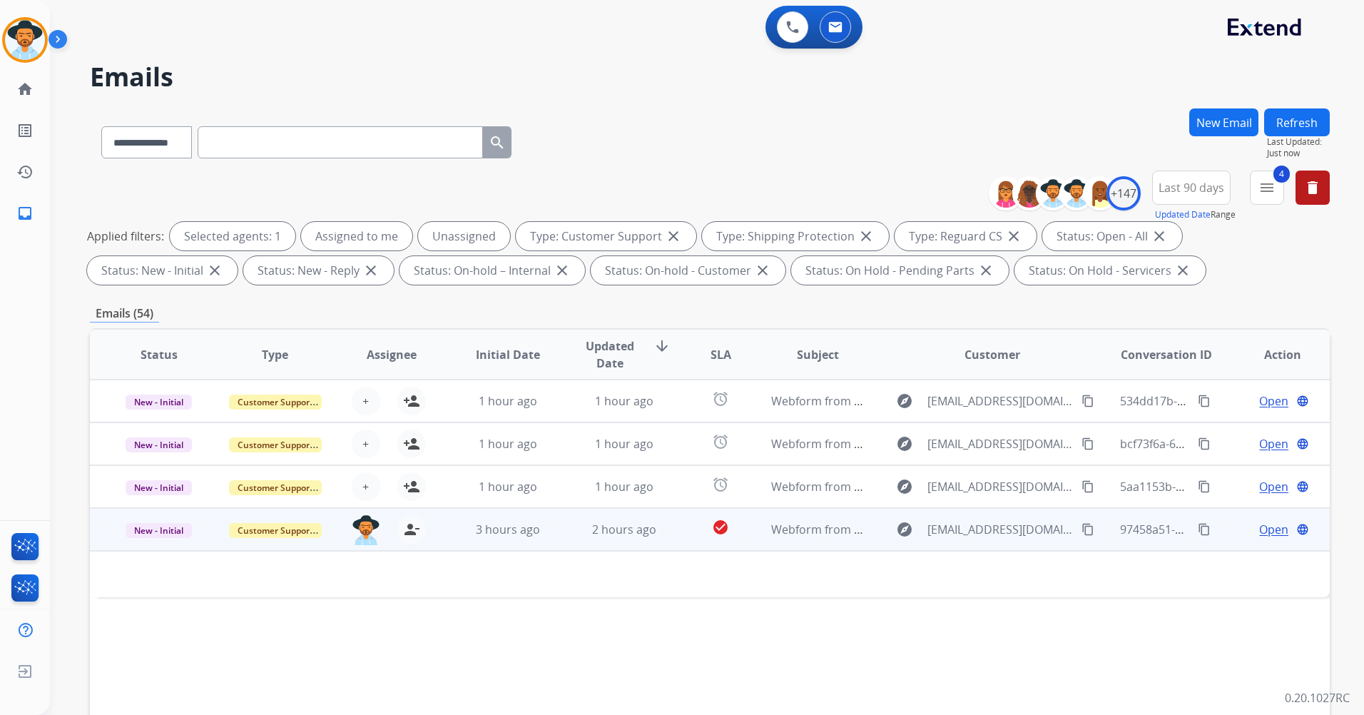
drag, startPoint x: 651, startPoint y: 517, endPoint x: 673, endPoint y: 524, distance: 22.6
click at [659, 520] on td "2 hours ago" at bounding box center [613, 529] width 116 height 43
click at [672, 530] on td "check_circle" at bounding box center [710, 529] width 78 height 43
click at [158, 531] on span "New - Initial" at bounding box center [159, 530] width 66 height 15
click at [240, 664] on p "Closed – Solved" at bounding box center [235, 663] width 82 height 20
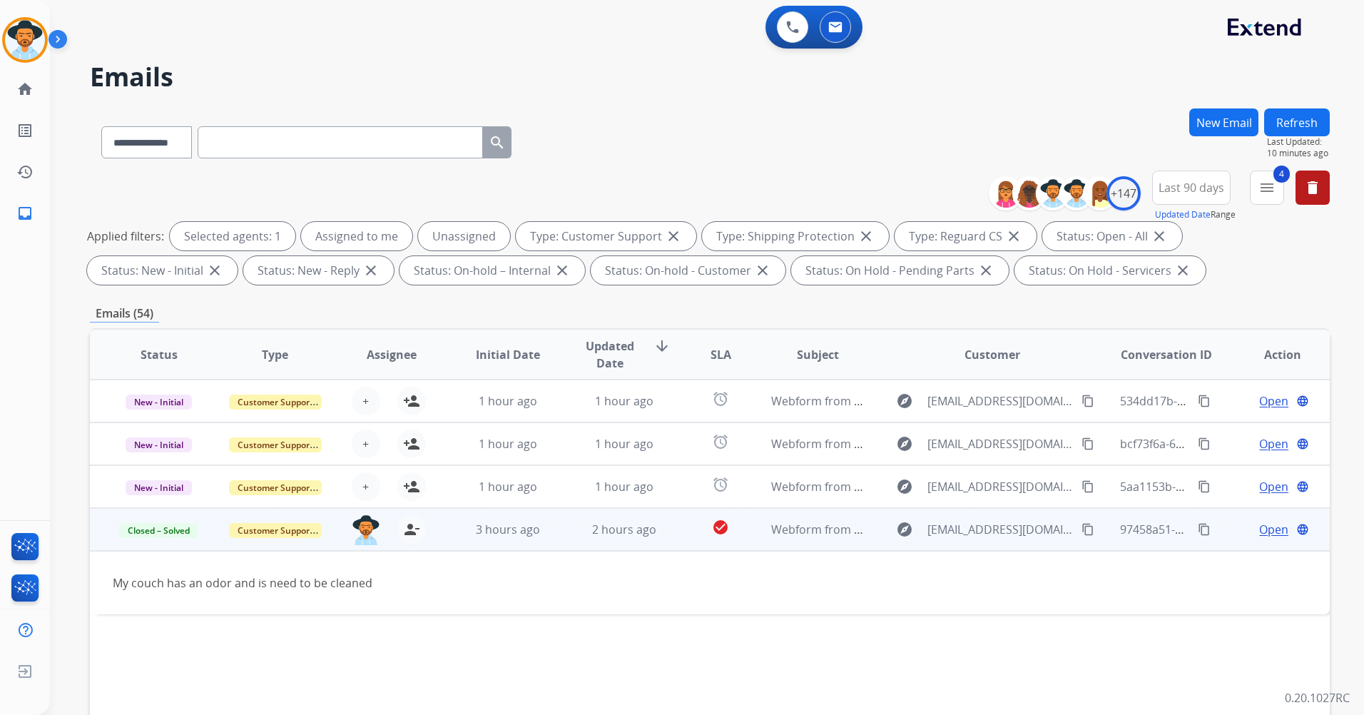
click at [1296, 127] on button "Refresh" at bounding box center [1297, 122] width 66 height 28
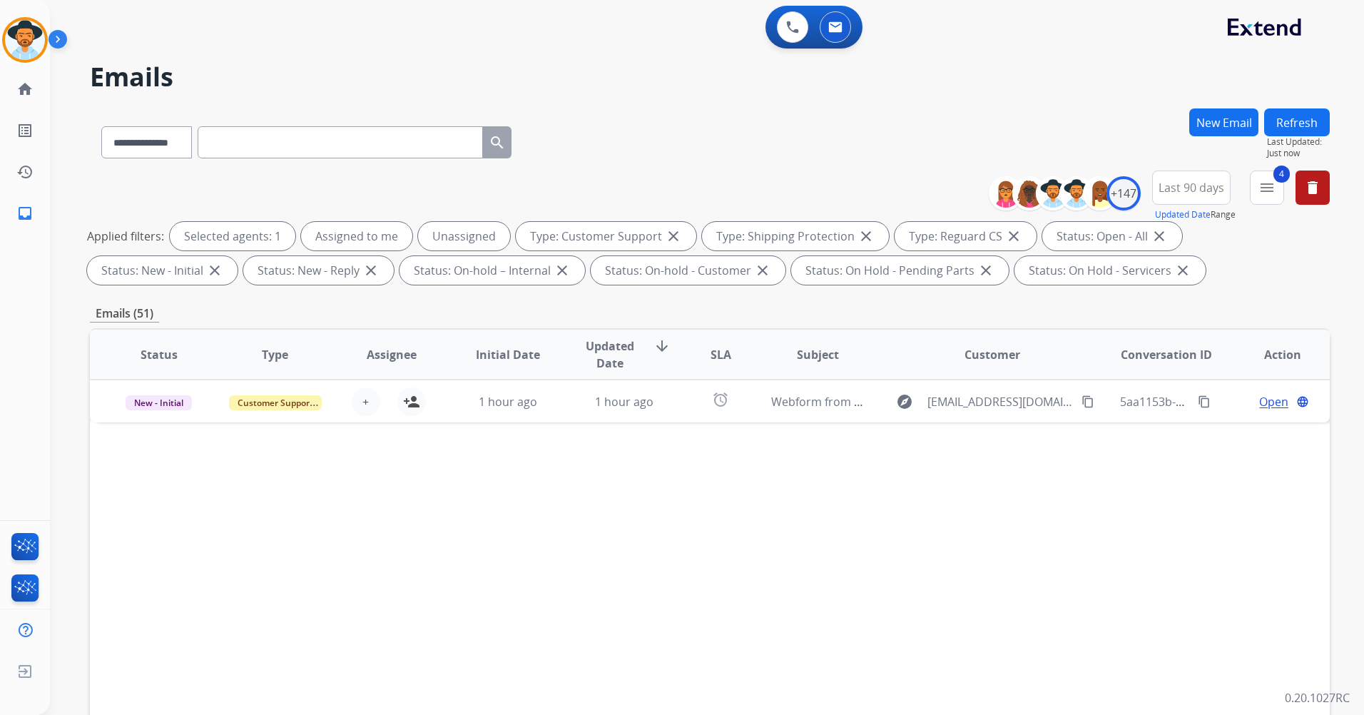
scroll to position [166, 0]
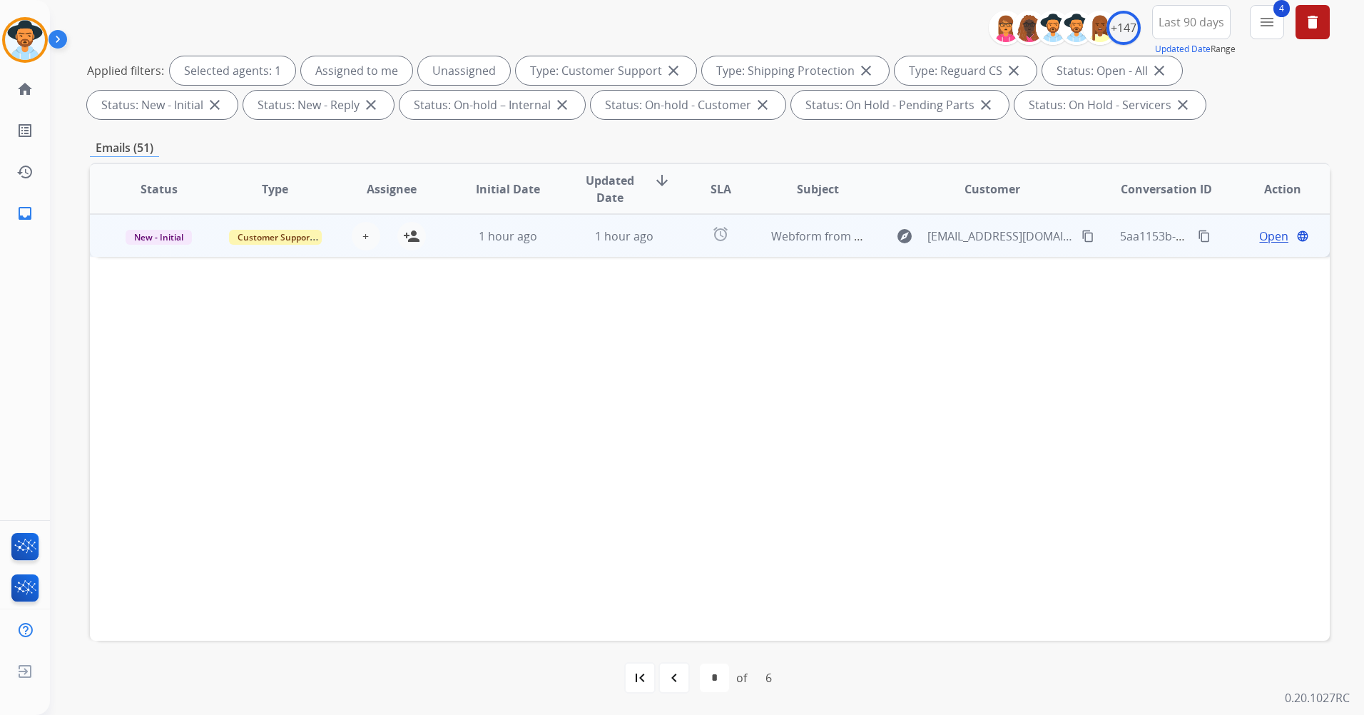
click at [671, 240] on td "alarm" at bounding box center [710, 235] width 78 height 43
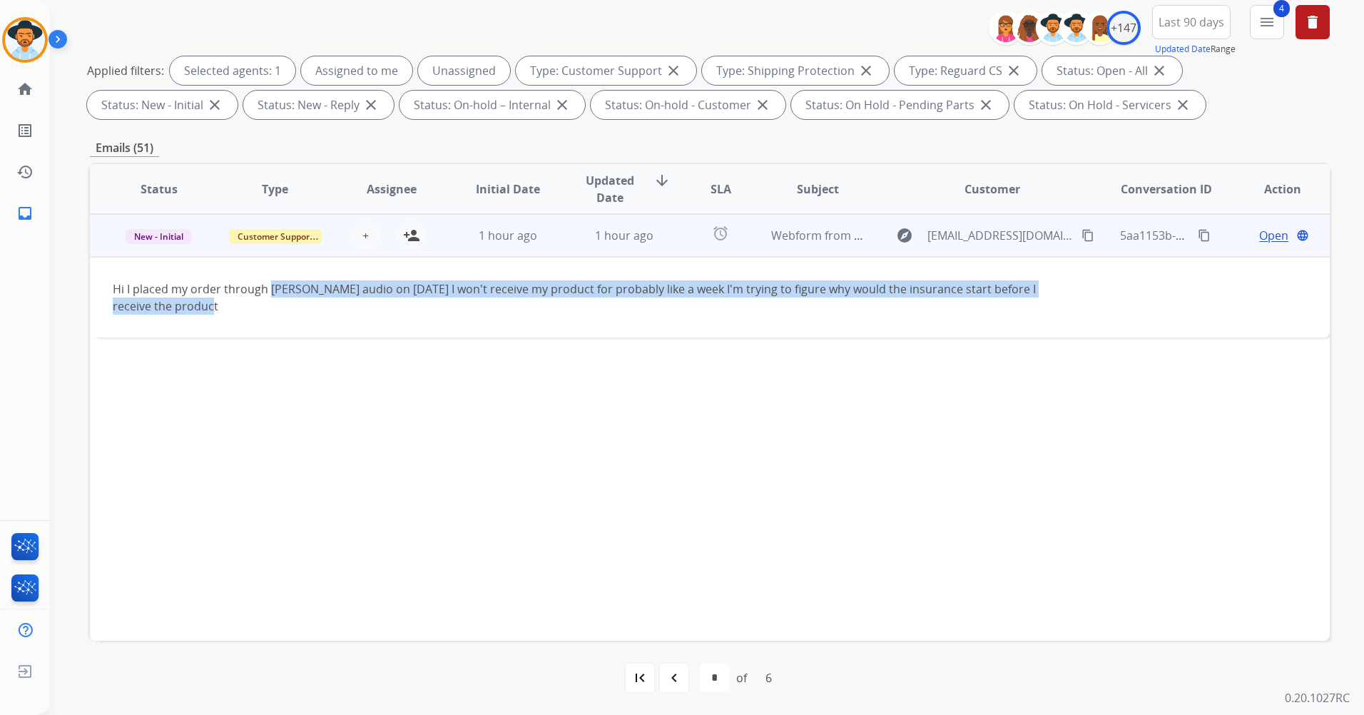
drag, startPoint x: 272, startPoint y: 288, endPoint x: 1067, endPoint y: 315, distance: 795.2
click at [1067, 315] on td "Hi I placed my order through [PERSON_NAME] audio on [DATE] I won't receive my p…" at bounding box center [593, 297] width 1007 height 81
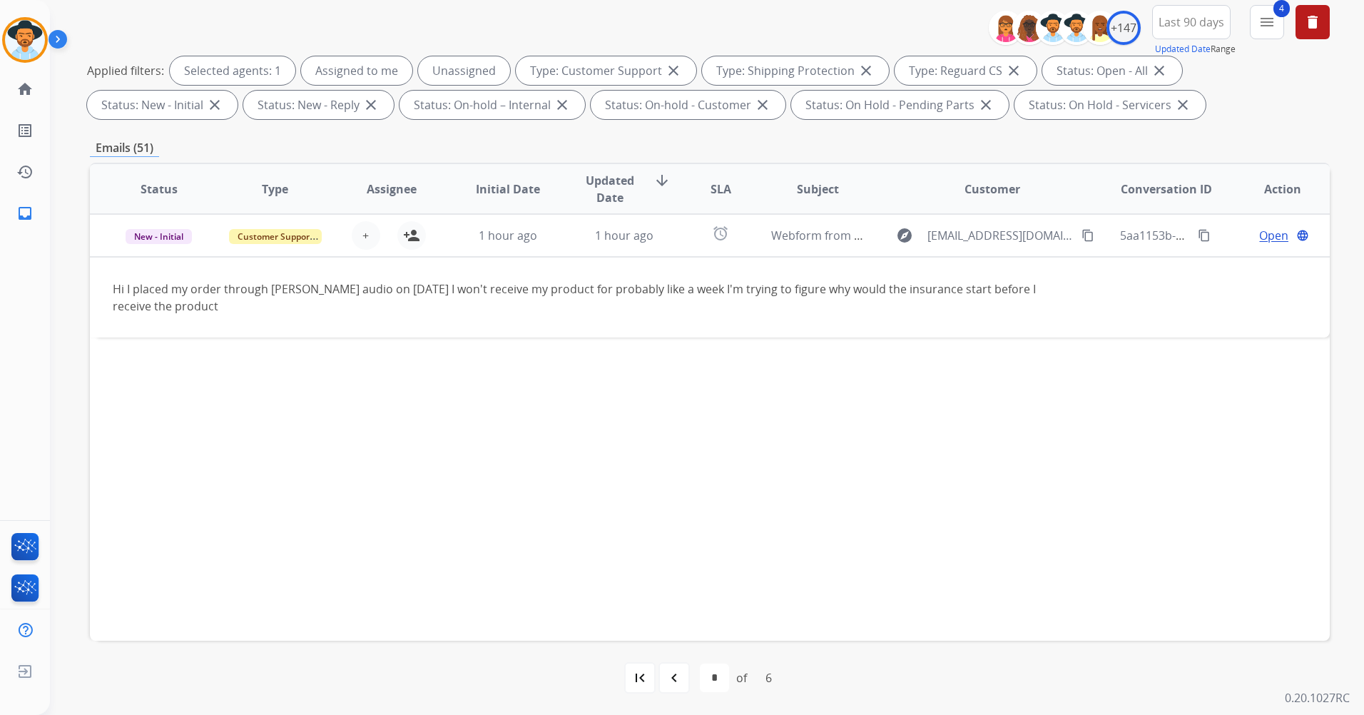
click at [526, 416] on div "Status Type Assignee Initial Date Updated Date arrow_downward SLA Subject Custo…" at bounding box center [710, 402] width 1240 height 478
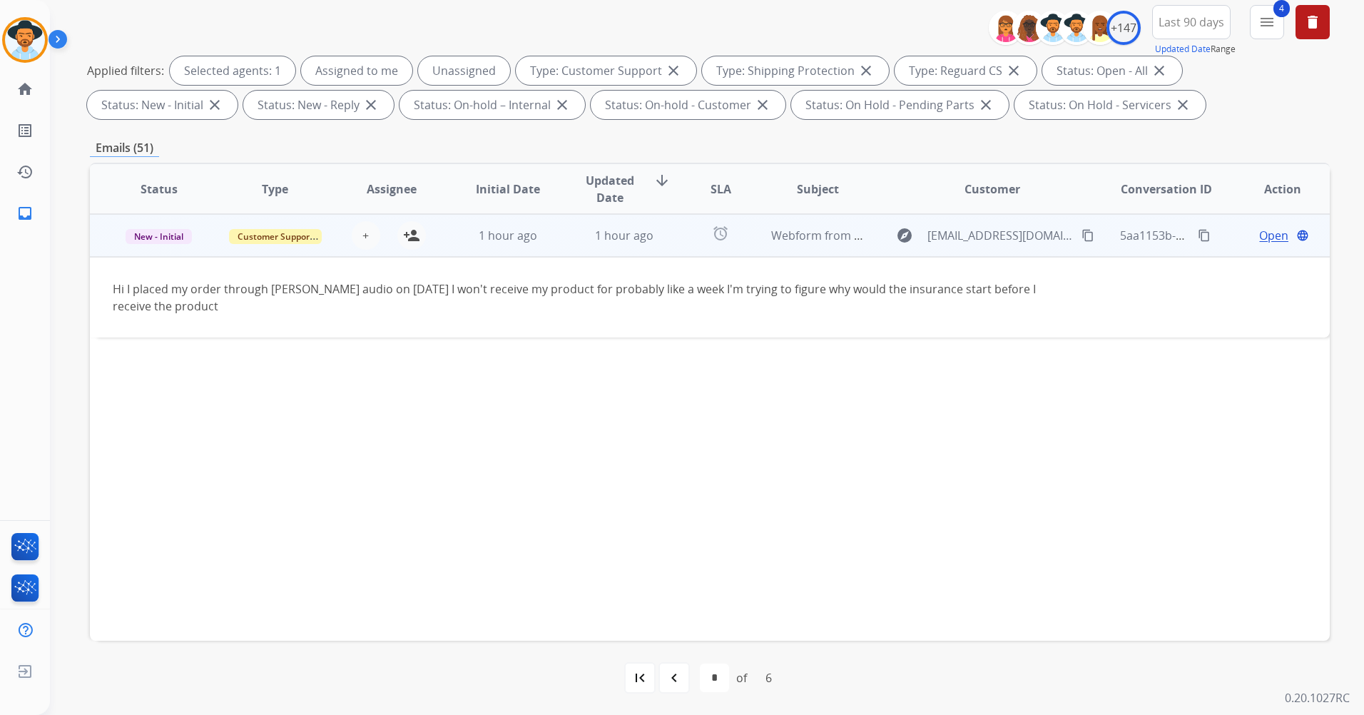
click at [1271, 238] on span "Open" at bounding box center [1273, 235] width 29 height 17
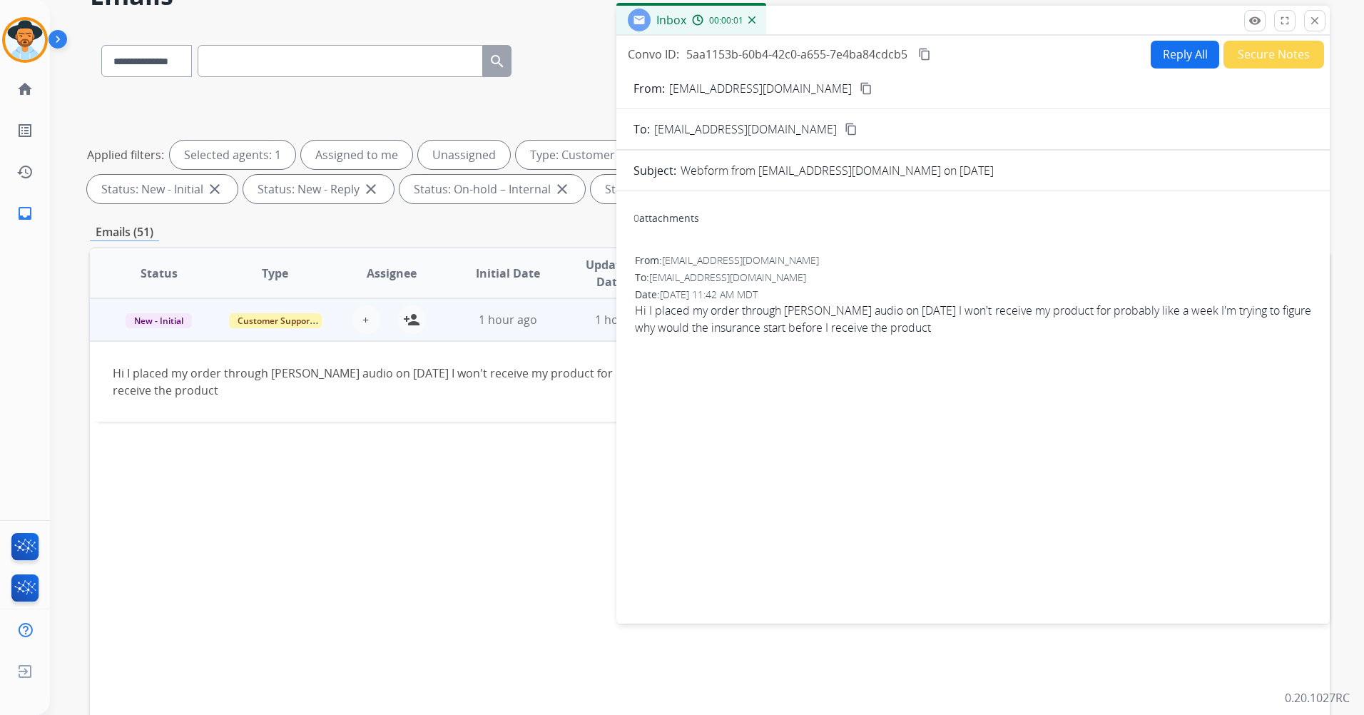
scroll to position [0, 0]
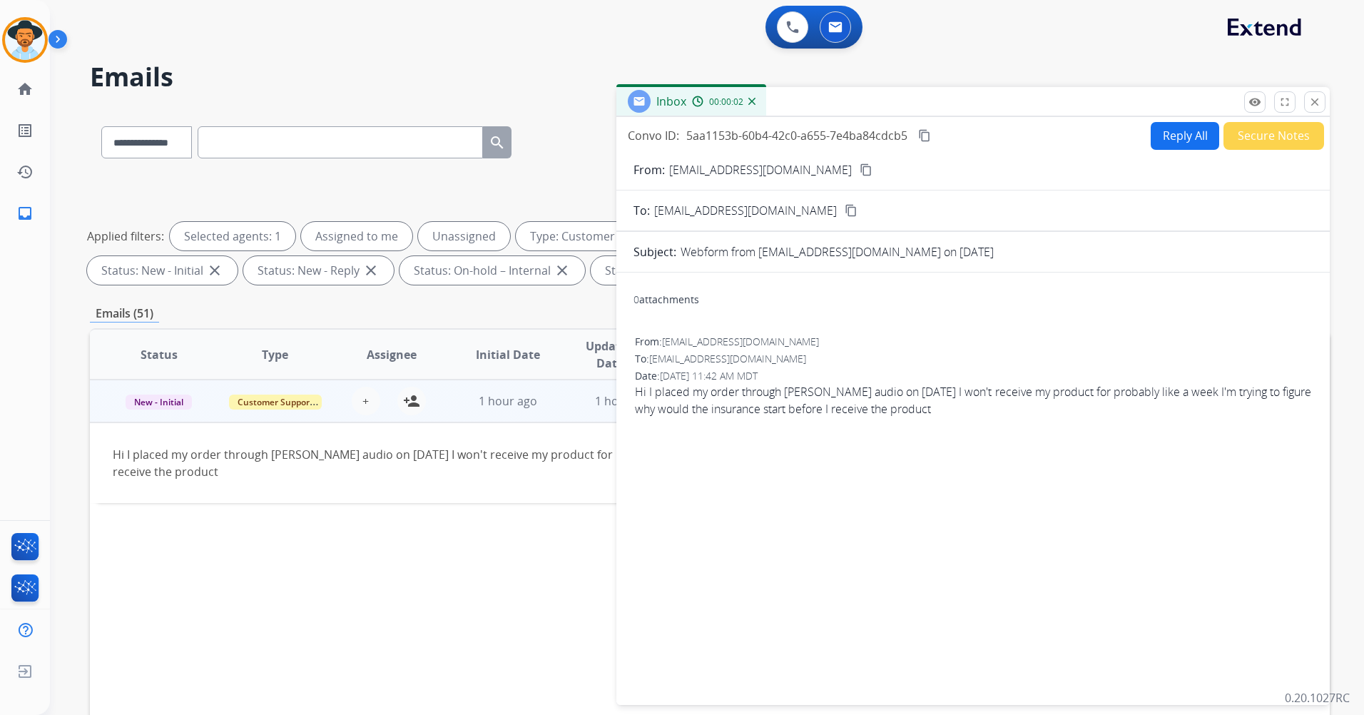
click at [1200, 141] on button "Reply All" at bounding box center [1185, 136] width 68 height 28
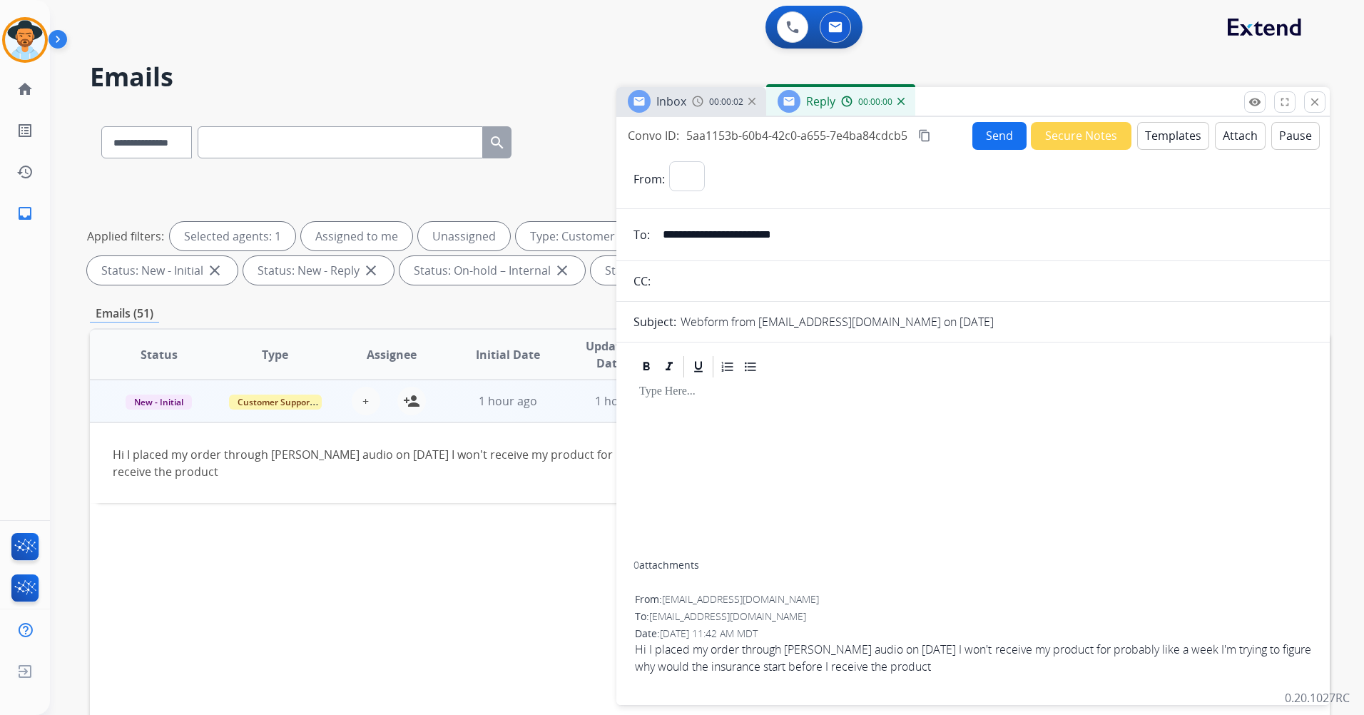
select select "**********"
click at [1160, 143] on button "Templates" at bounding box center [1173, 136] width 72 height 28
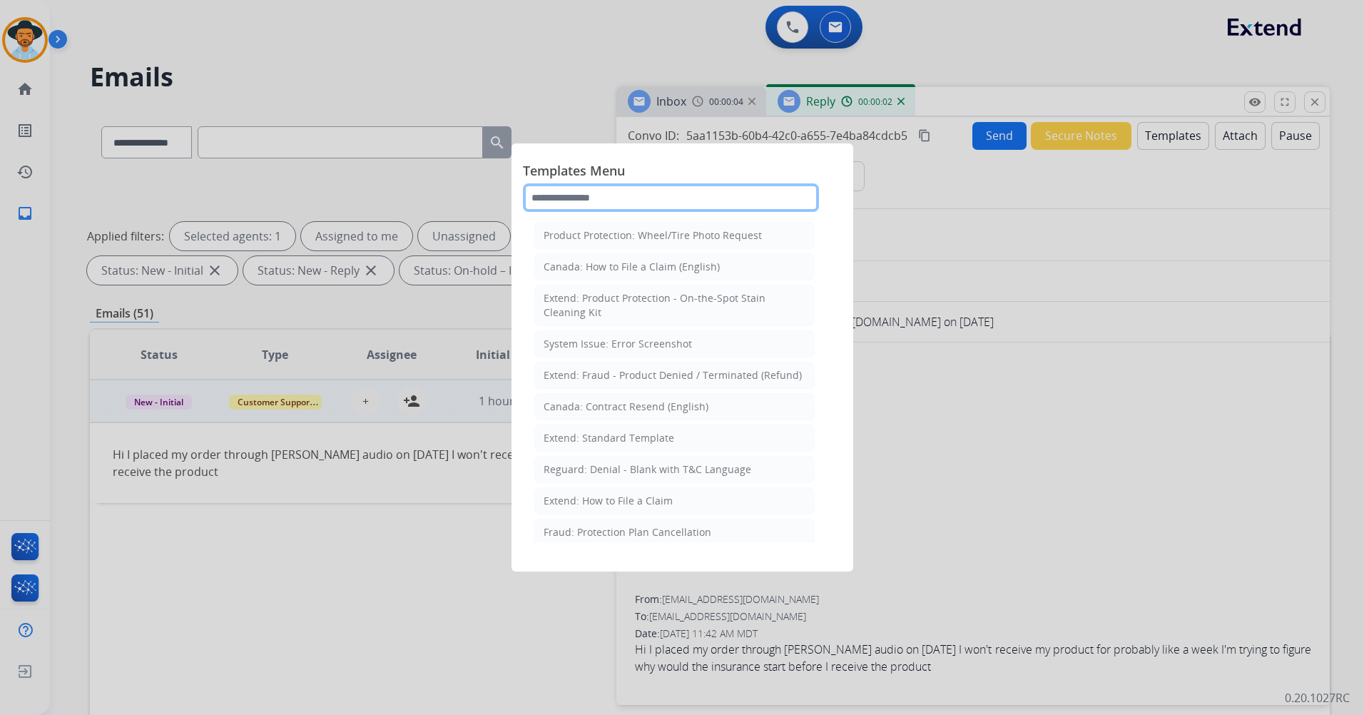
click at [653, 195] on input "text" at bounding box center [671, 197] width 296 height 29
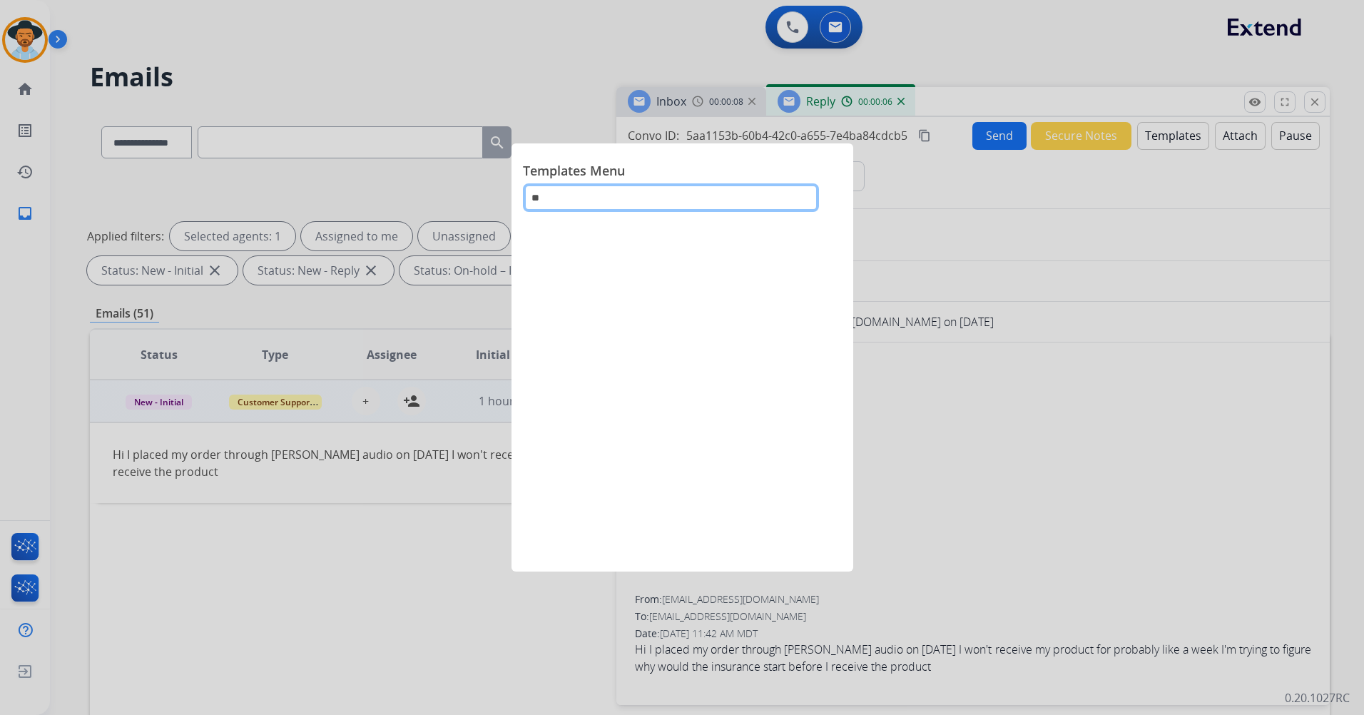
type input "*"
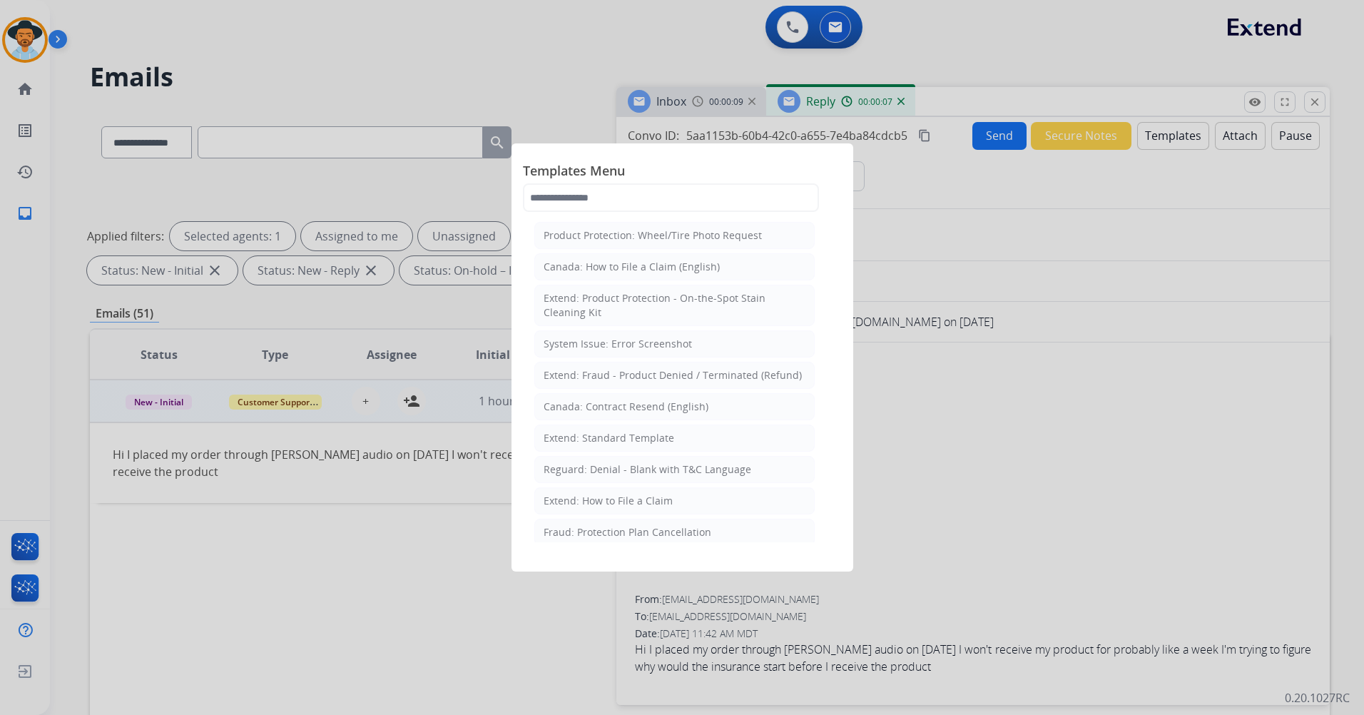
click at [996, 246] on div at bounding box center [682, 357] width 1364 height 715
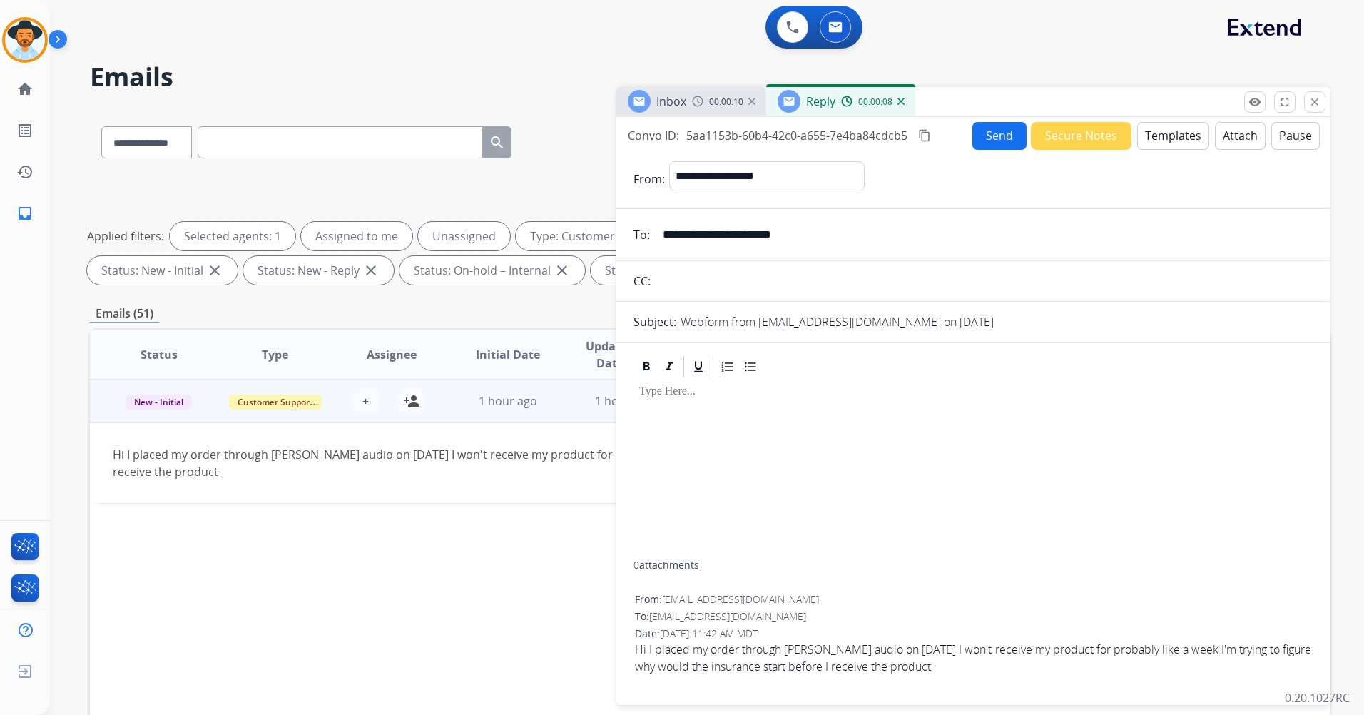
drag, startPoint x: 800, startPoint y: 390, endPoint x: 790, endPoint y: 399, distance: 13.6
click at [798, 391] on p at bounding box center [973, 391] width 668 height 13
click at [1176, 141] on button "Templates" at bounding box center [1173, 136] width 72 height 28
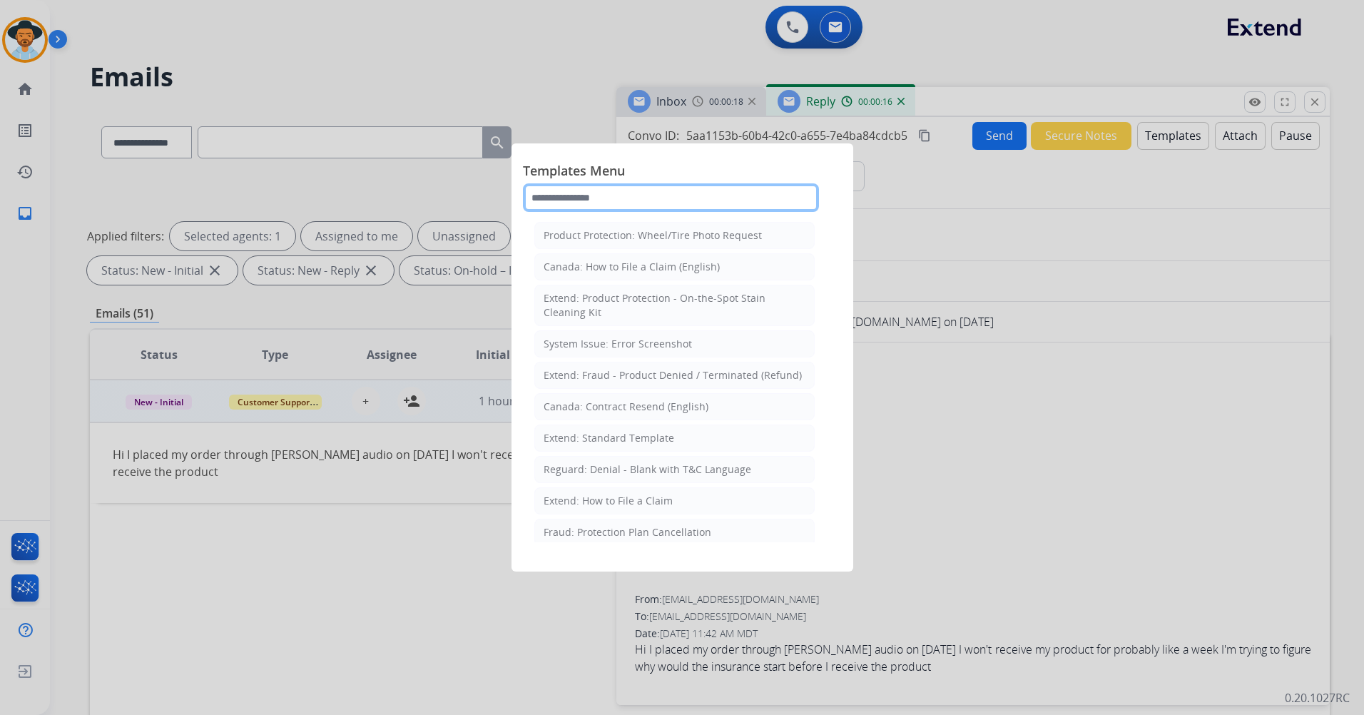
click at [753, 187] on input "text" at bounding box center [671, 197] width 296 height 29
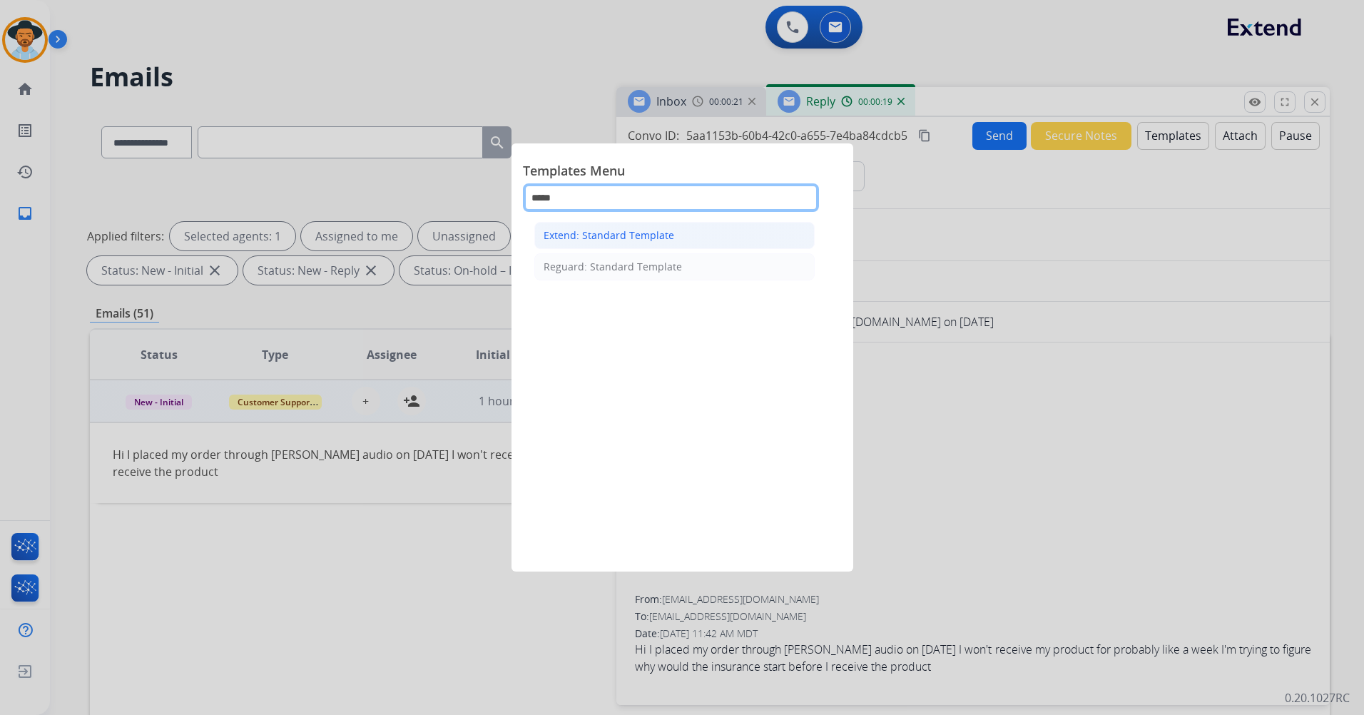
type input "*****"
click at [683, 245] on li "Extend: Standard Template" at bounding box center [674, 235] width 280 height 27
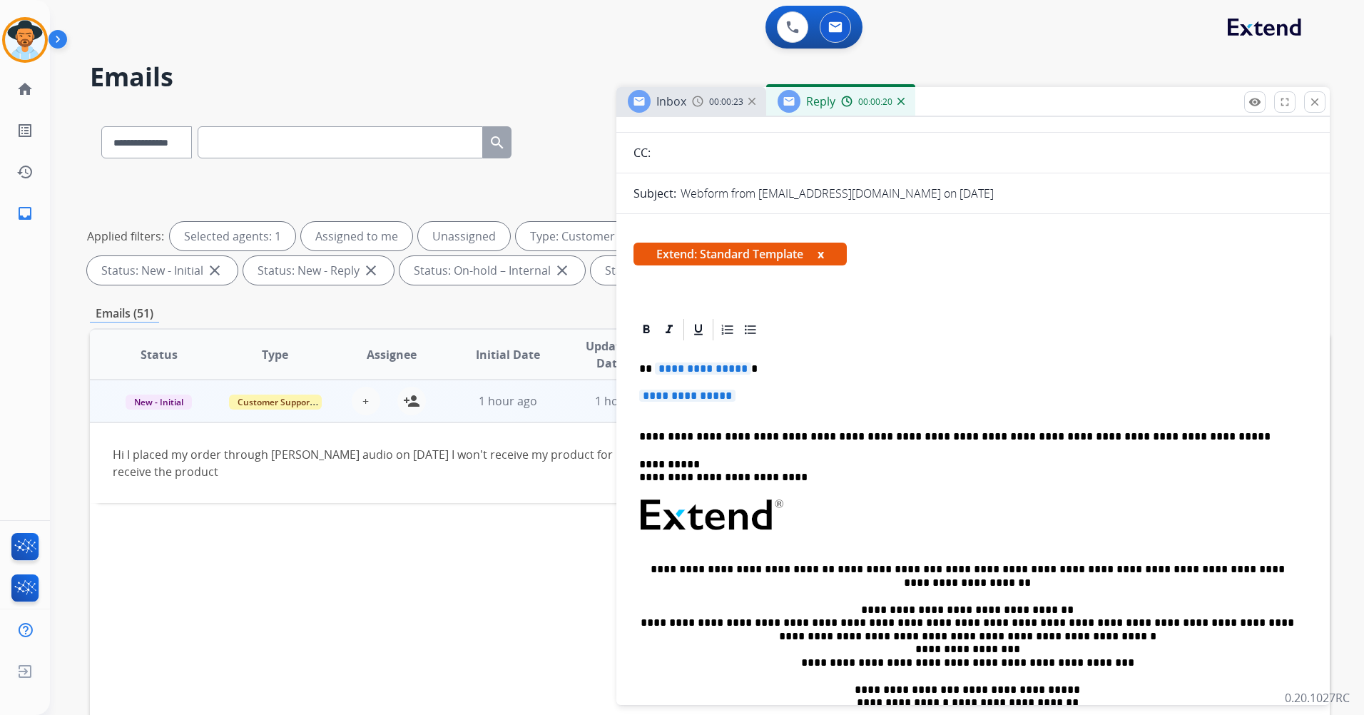
scroll to position [143, 0]
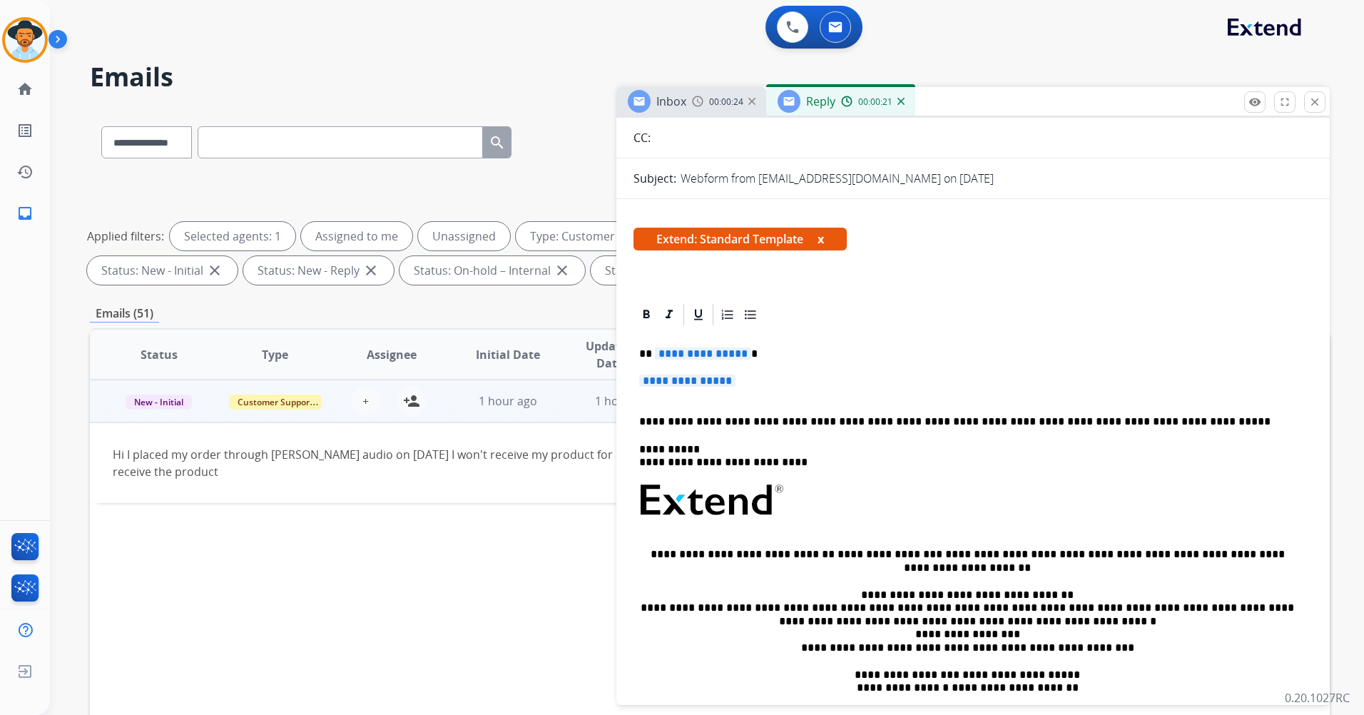
click at [733, 352] on span "**********" at bounding box center [703, 353] width 96 height 12
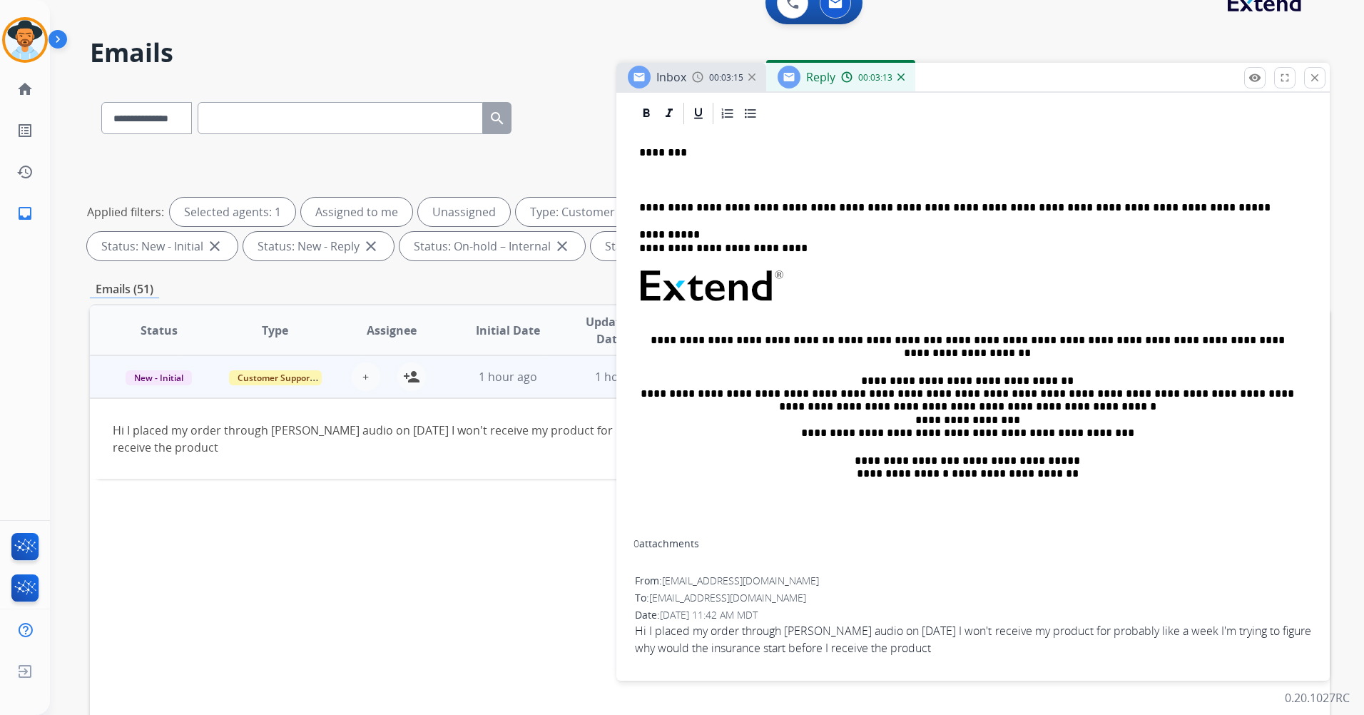
scroll to position [23, 0]
drag, startPoint x: 658, startPoint y: 177, endPoint x: 628, endPoint y: 177, distance: 30.0
click at [628, 177] on div "**********" at bounding box center [972, 386] width 713 height 569
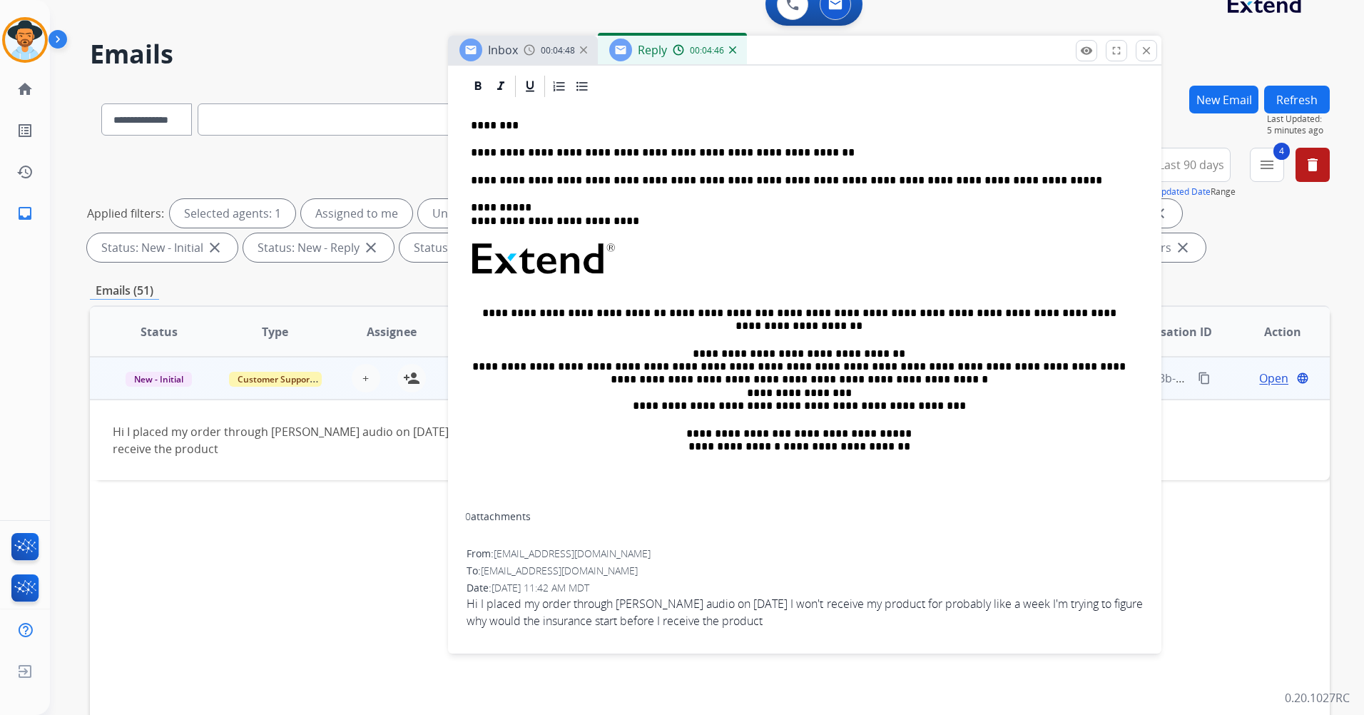
drag, startPoint x: 994, startPoint y: 77, endPoint x: 837, endPoint y: 77, distance: 156.9
click at [830, 66] on div "Inbox 00:04:48 Reply 00:04:46" at bounding box center [804, 51] width 713 height 30
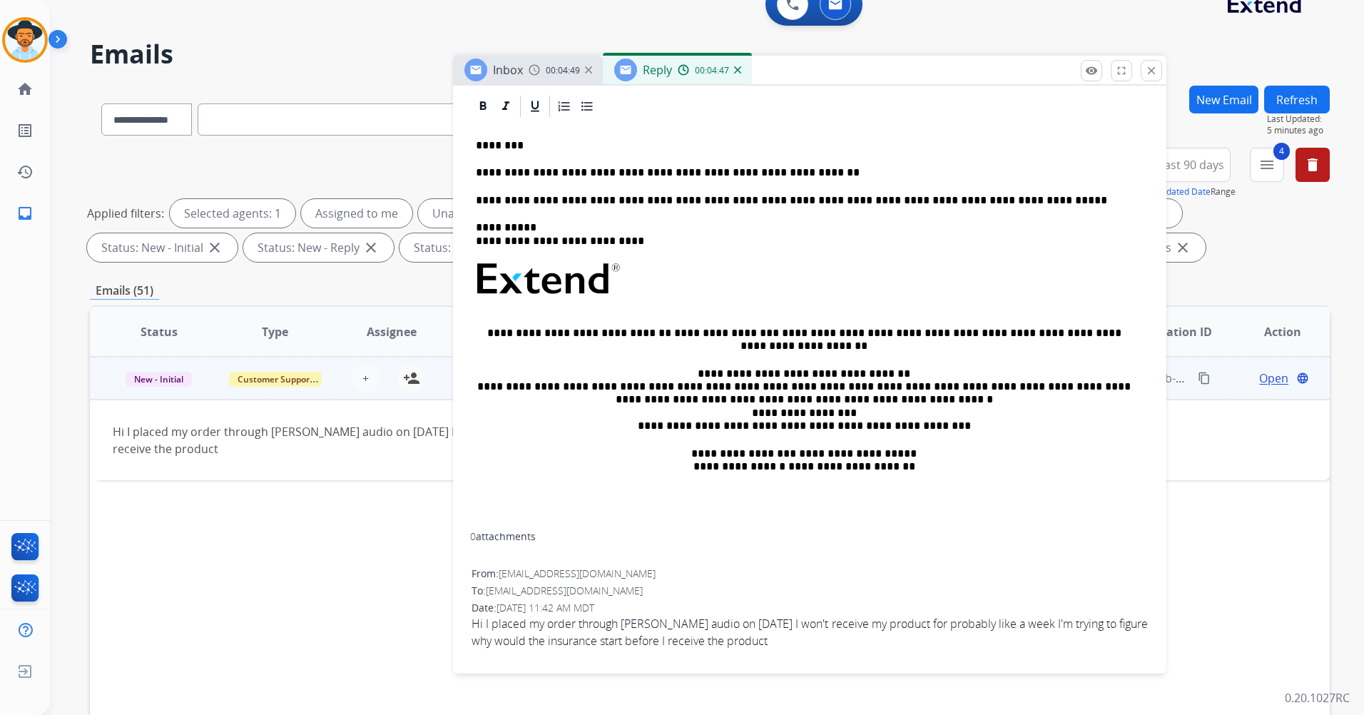
click at [834, 159] on div "**********" at bounding box center [809, 323] width 679 height 409
click at [1059, 166] on p "**********" at bounding box center [804, 172] width 656 height 13
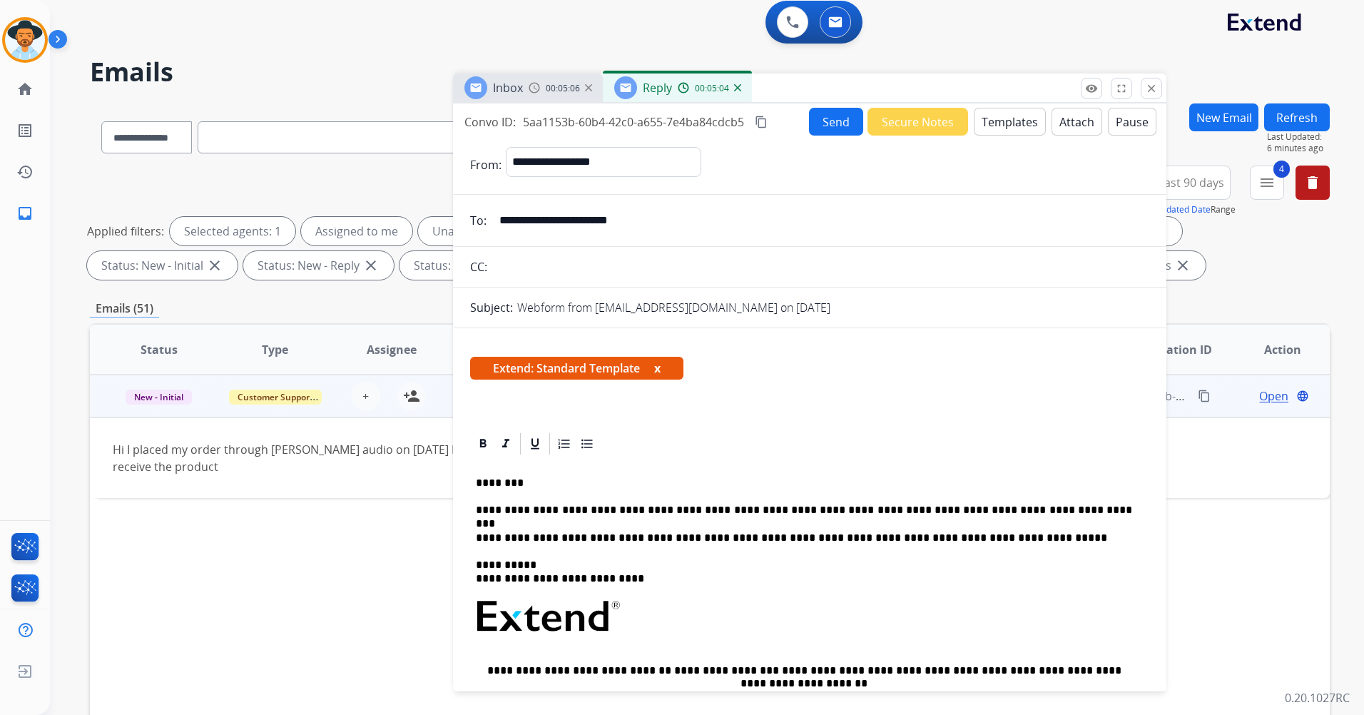
scroll to position [0, 0]
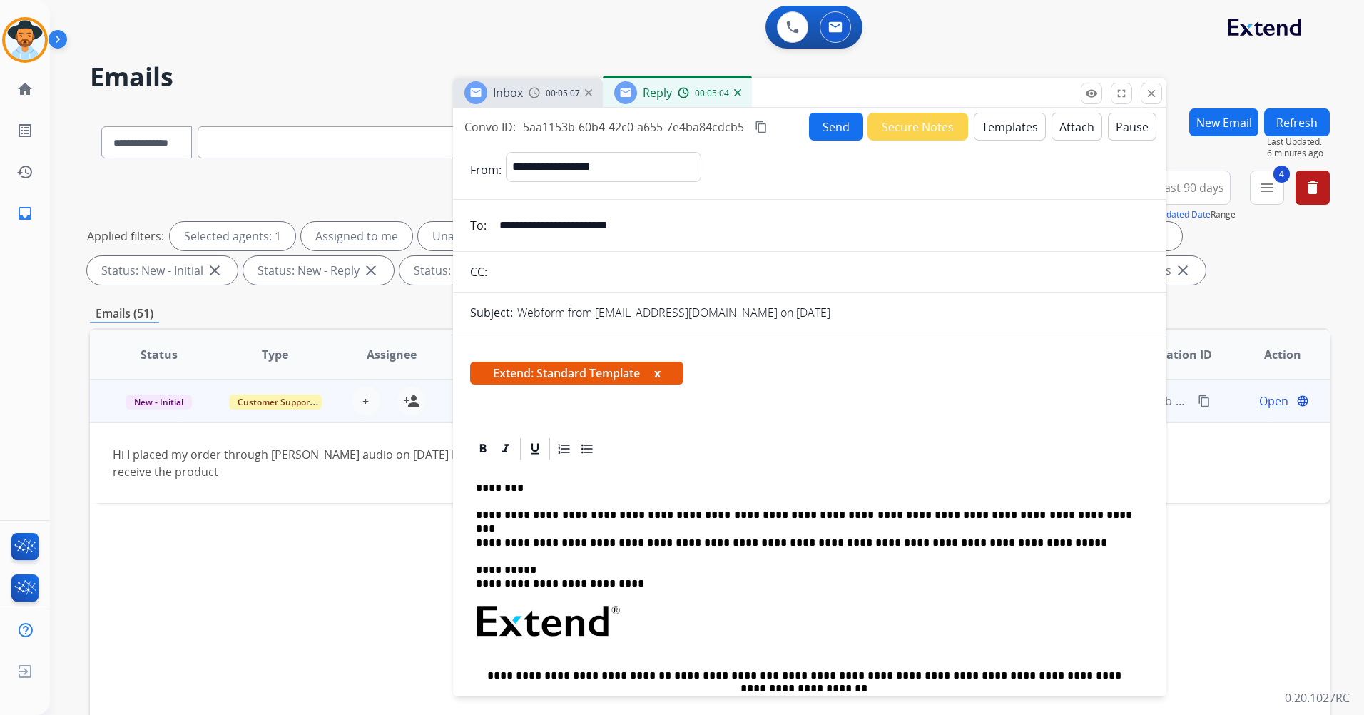
click at [840, 133] on button "Send" at bounding box center [836, 127] width 54 height 28
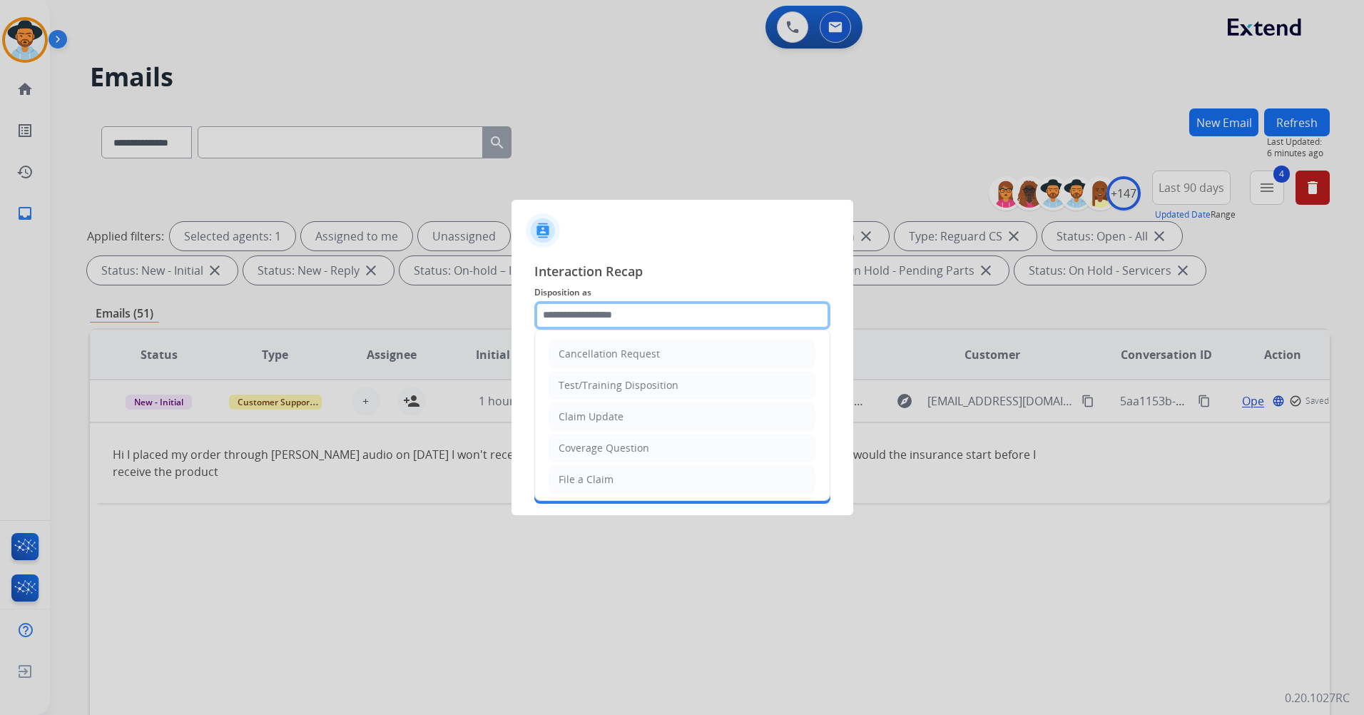
click at [663, 310] on input "text" at bounding box center [682, 315] width 296 height 29
click at [679, 235] on div at bounding box center [683, 225] width 342 height 50
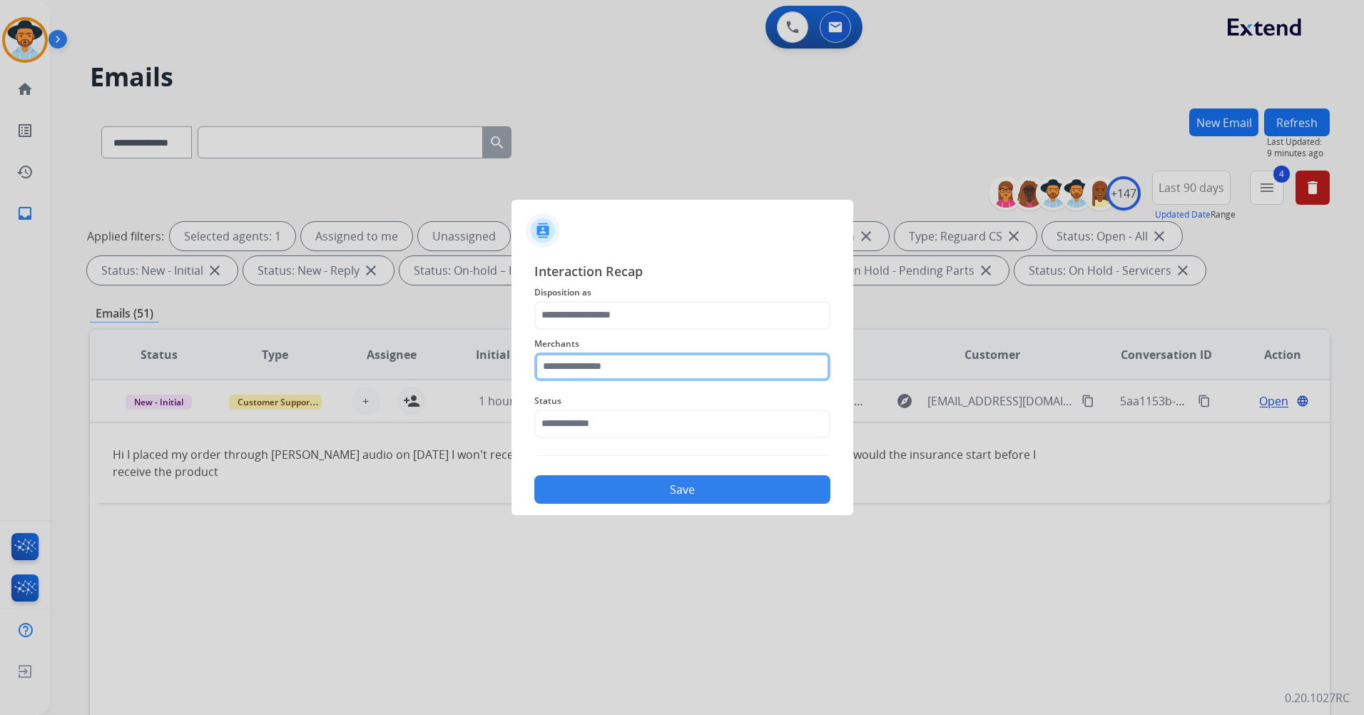
click at [656, 366] on input "text" at bounding box center [682, 366] width 296 height 29
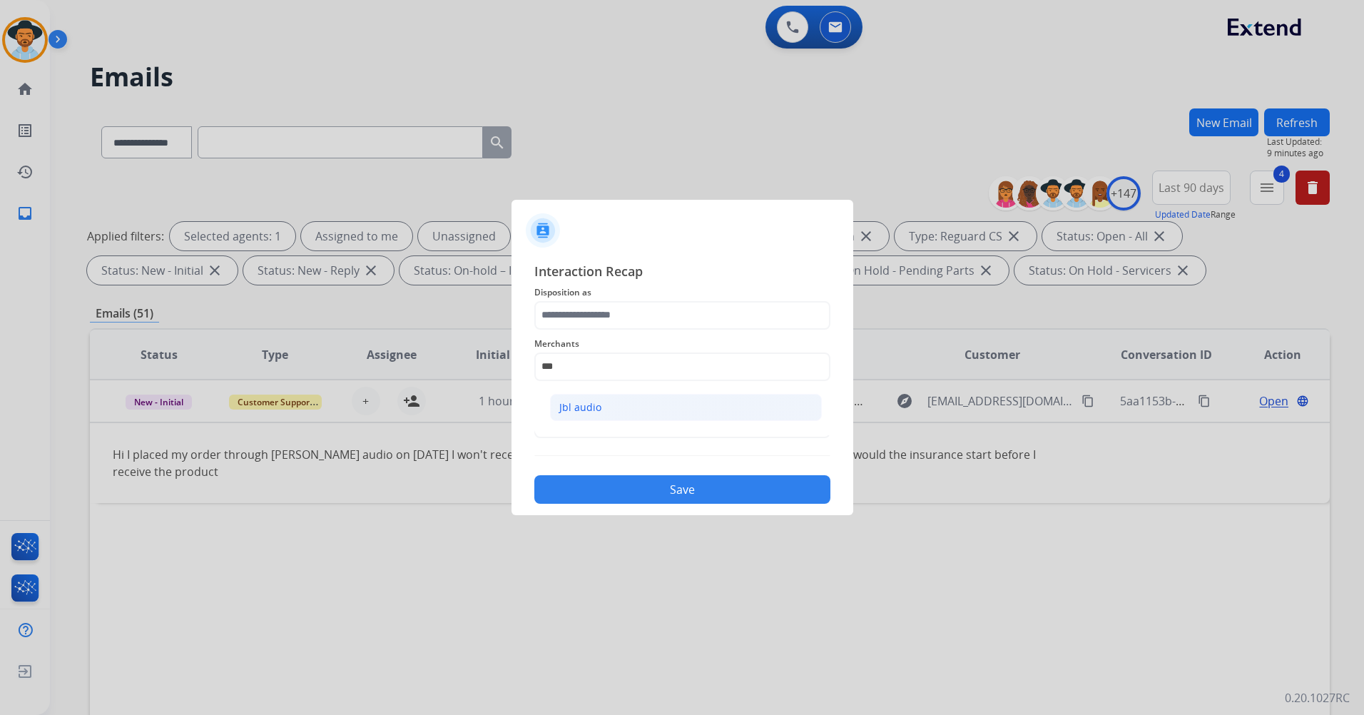
click at [610, 412] on li "Jbl audio" at bounding box center [686, 407] width 272 height 27
type input "*********"
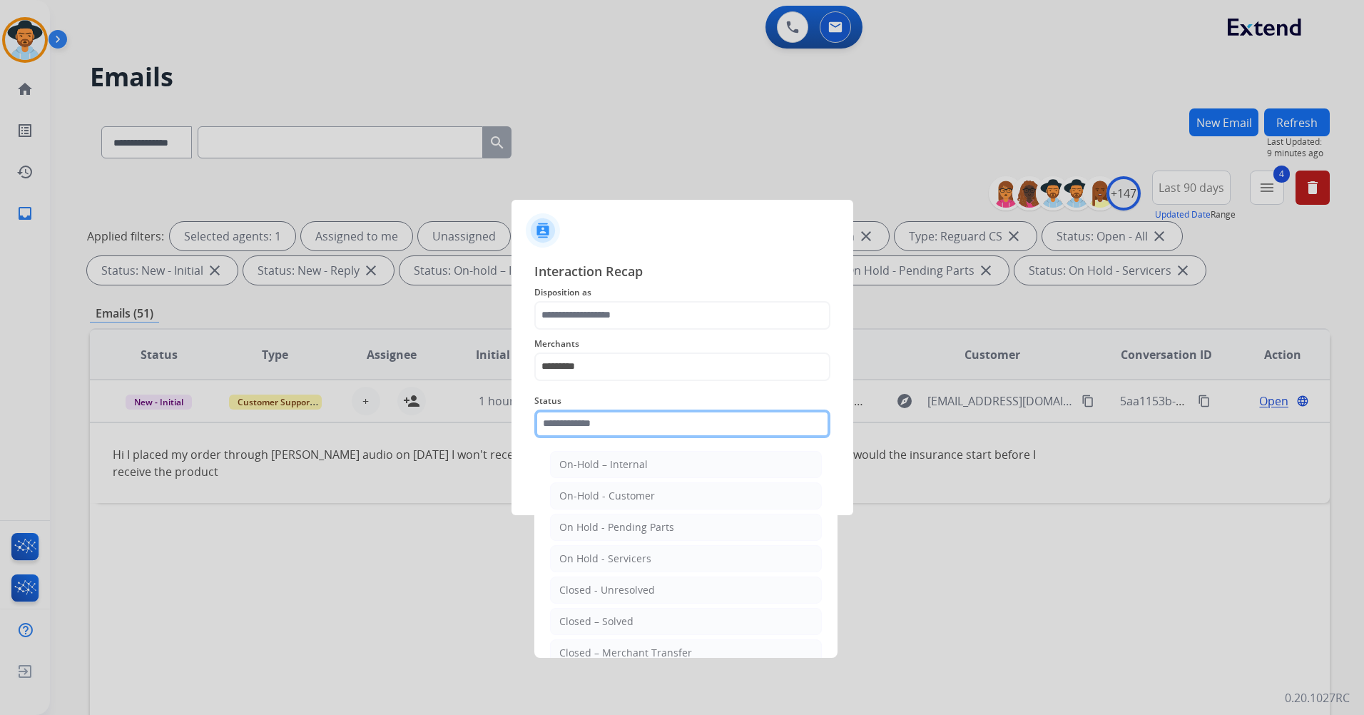
click at [614, 435] on input "text" at bounding box center [682, 423] width 296 height 29
click at [646, 623] on li "Closed – Solved" at bounding box center [686, 621] width 272 height 27
type input "**********"
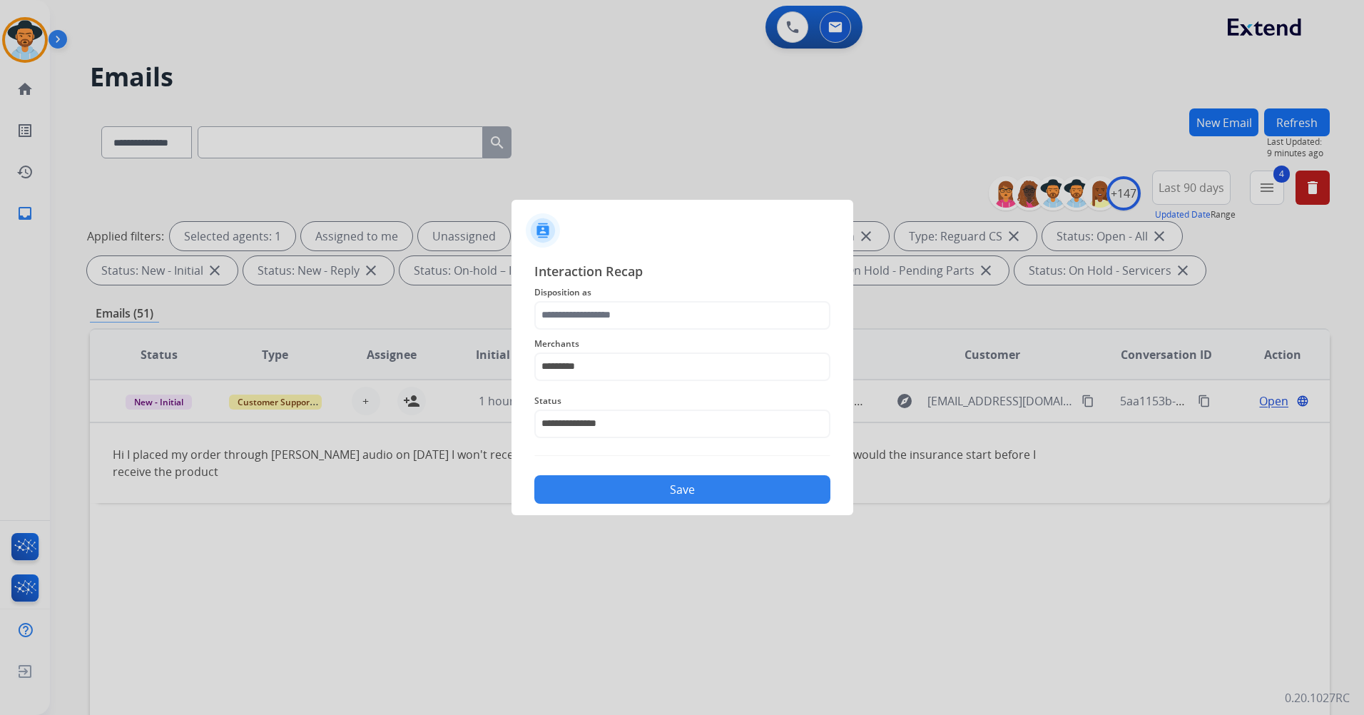
click at [639, 491] on button "Save" at bounding box center [682, 489] width 296 height 29
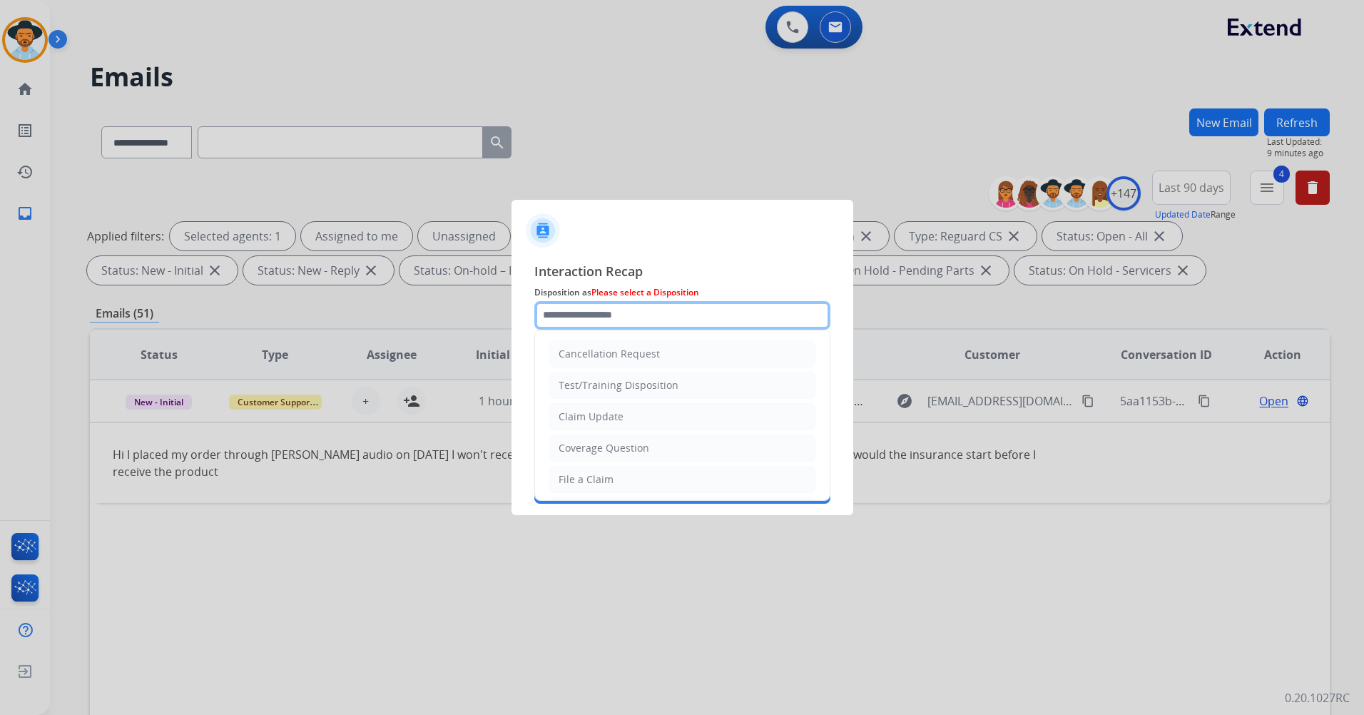
click at [671, 307] on input "text" at bounding box center [682, 315] width 296 height 29
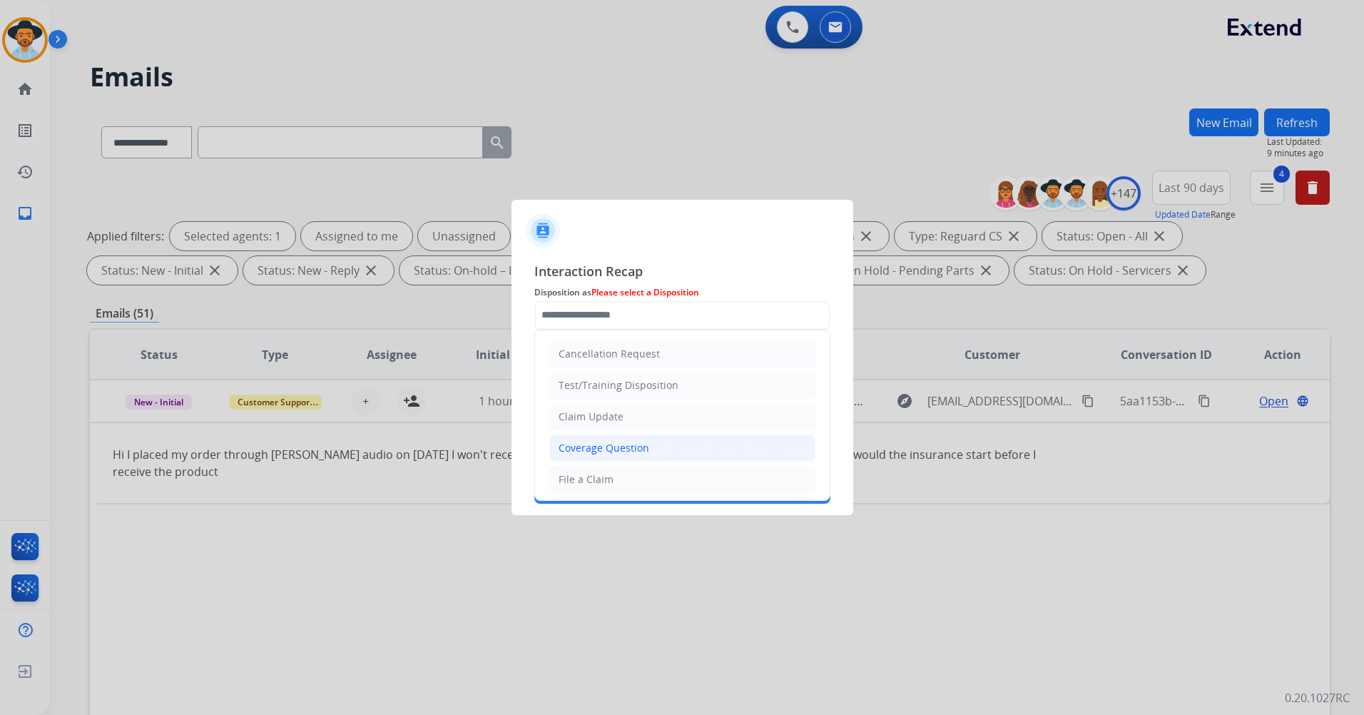
click at [688, 448] on li "Coverage Question" at bounding box center [682, 447] width 266 height 27
type input "**********"
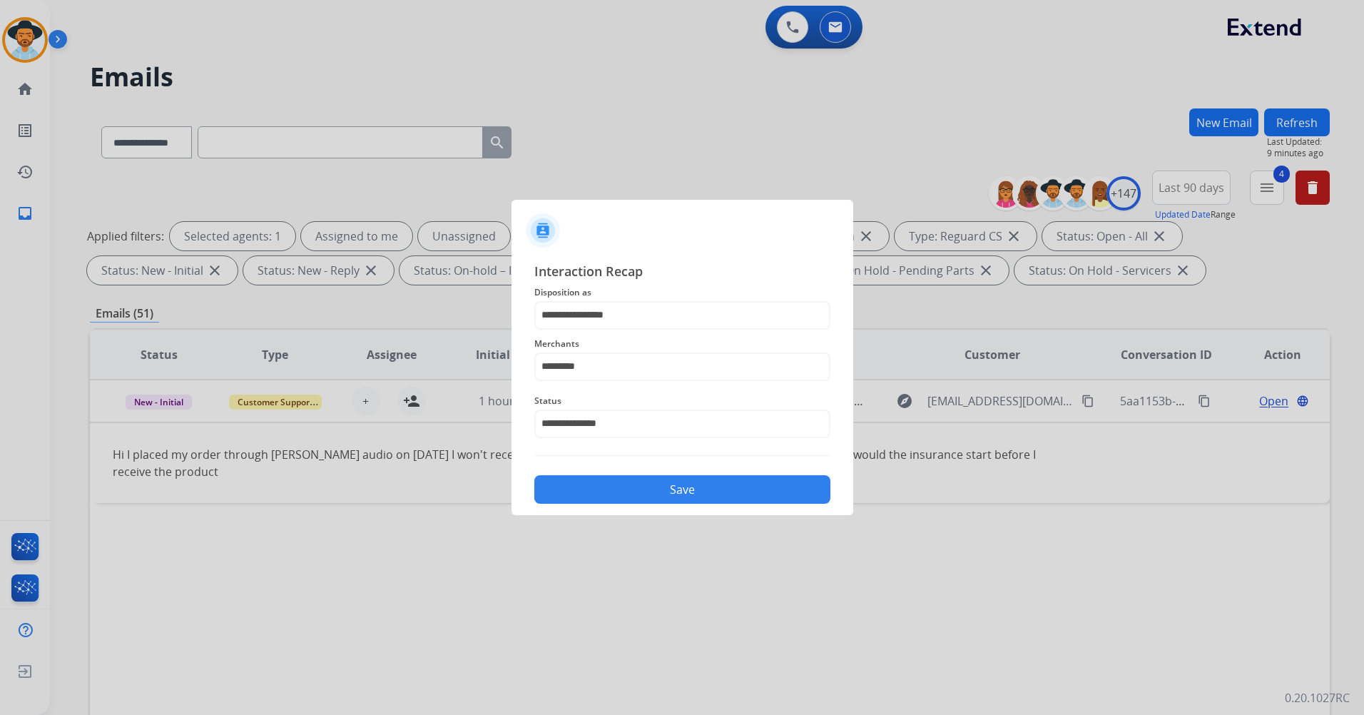
click at [658, 482] on button "Save" at bounding box center [682, 489] width 296 height 29
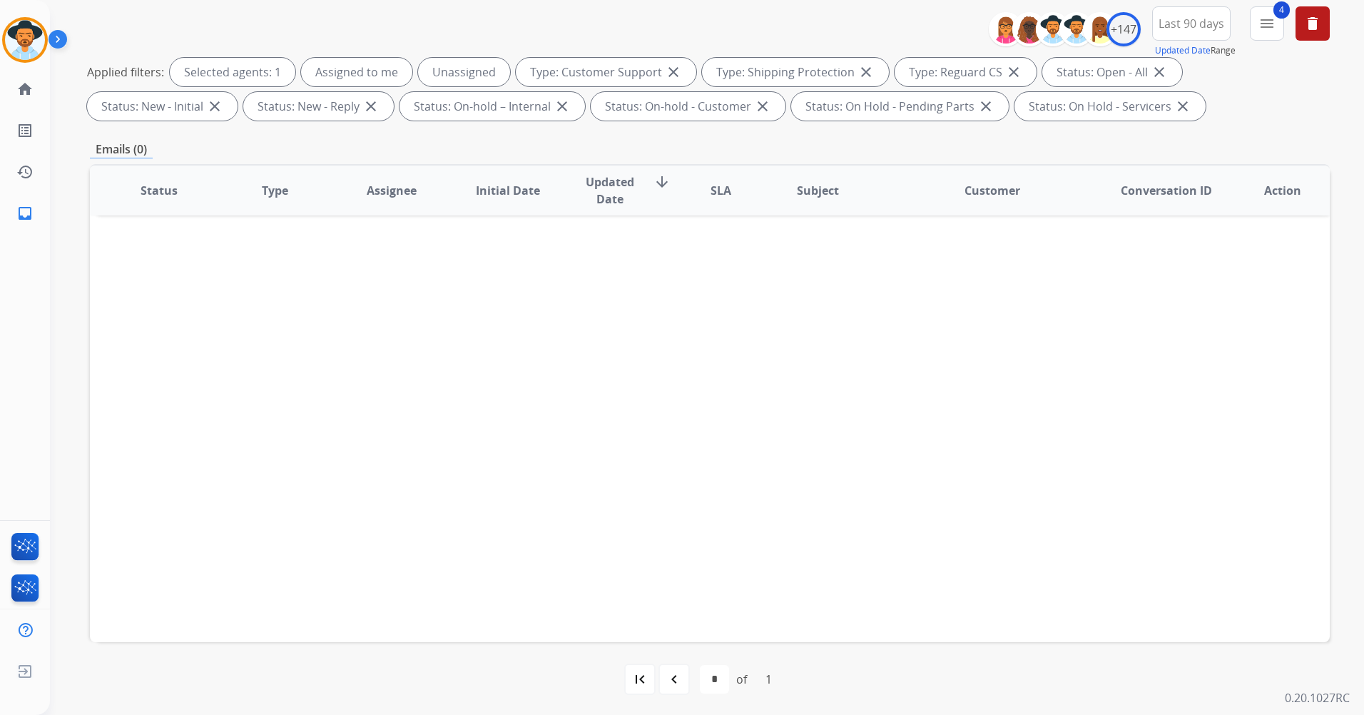
scroll to position [166, 0]
click at [684, 681] on div "navigate_before" at bounding box center [673, 677] width 31 height 31
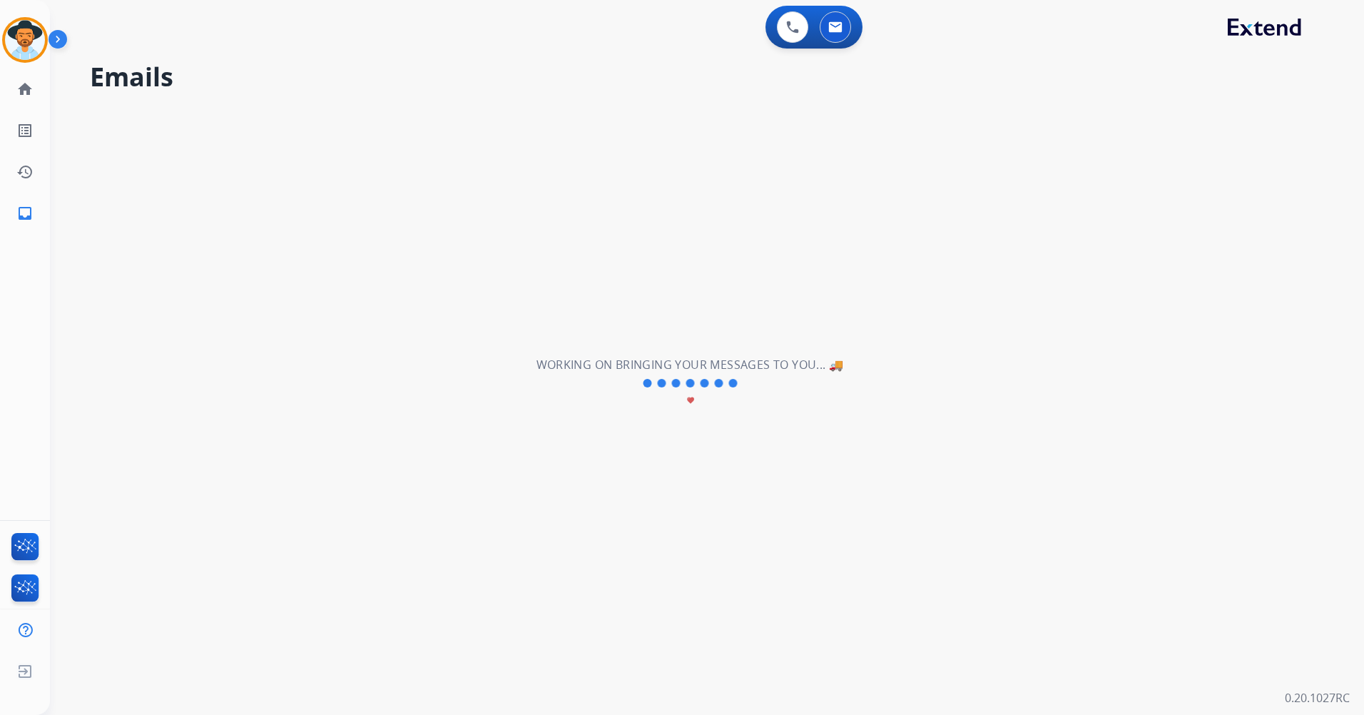
select select "*"
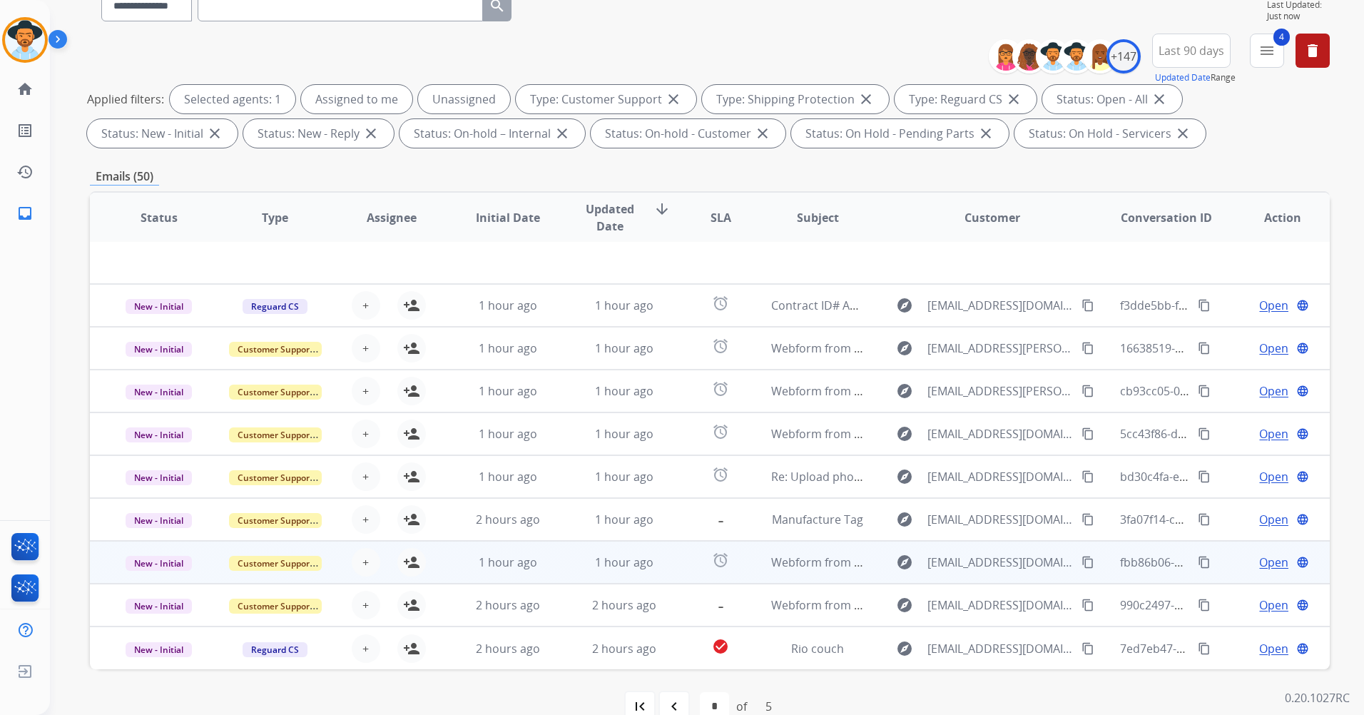
scroll to position [166, 0]
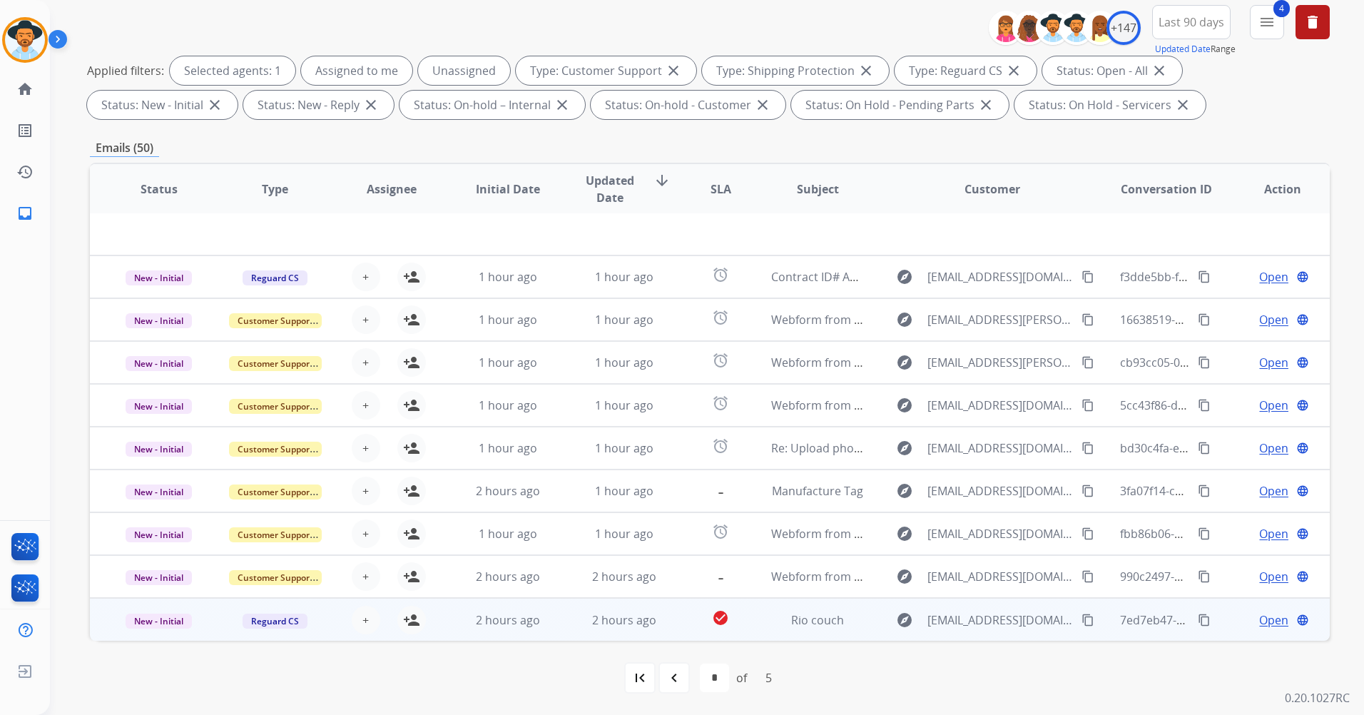
click at [865, 619] on td "explore [EMAIL_ADDRESS][DOMAIN_NAME] content_copy" at bounding box center [981, 619] width 233 height 43
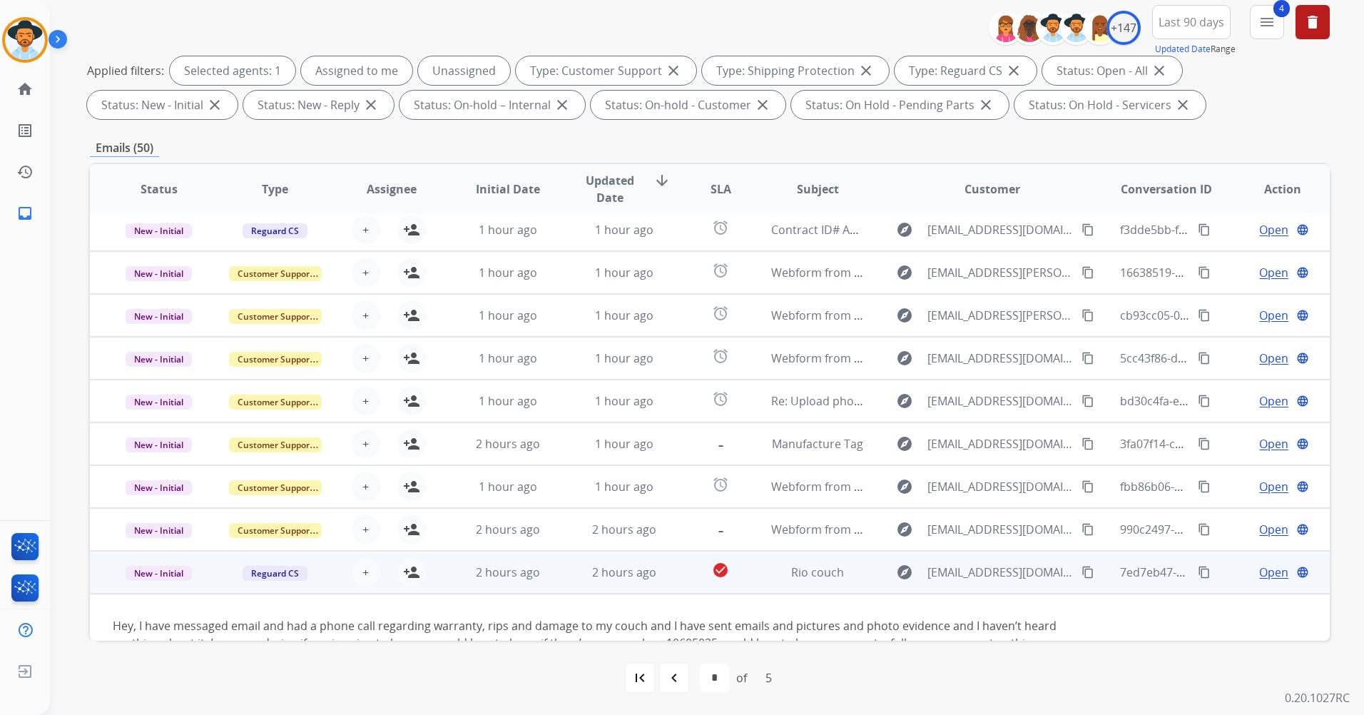
scroll to position [99, 0]
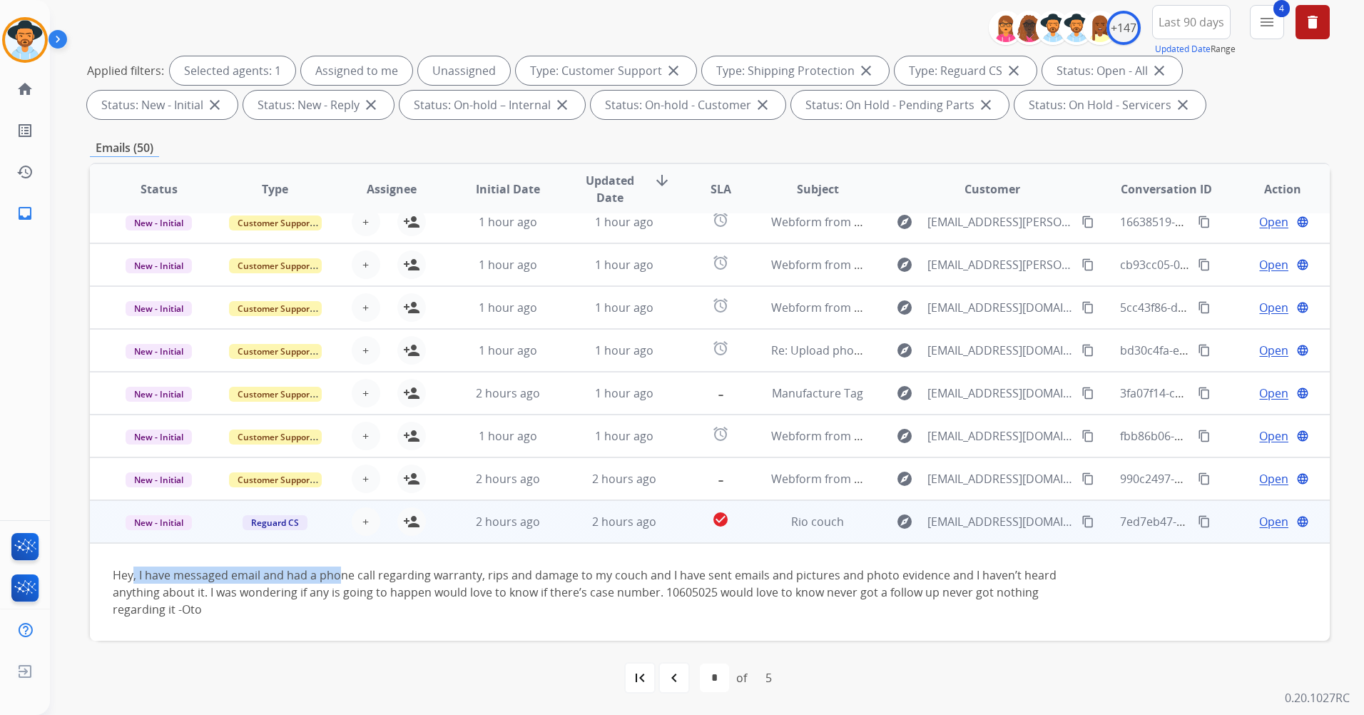
drag, startPoint x: 132, startPoint y: 576, endPoint x: 340, endPoint y: 583, distance: 208.4
click at [340, 583] on div "Hey, I have messaged email and had a phone call regarding warranty, rips and da…" at bounding box center [594, 591] width 962 height 51
drag, startPoint x: 340, startPoint y: 583, endPoint x: 390, endPoint y: 569, distance: 51.7
click at [390, 569] on div "Hey, I have messaged email and had a phone call regarding warranty, rips and da…" at bounding box center [594, 591] width 962 height 51
drag, startPoint x: 390, startPoint y: 569, endPoint x: 442, endPoint y: 586, distance: 54.6
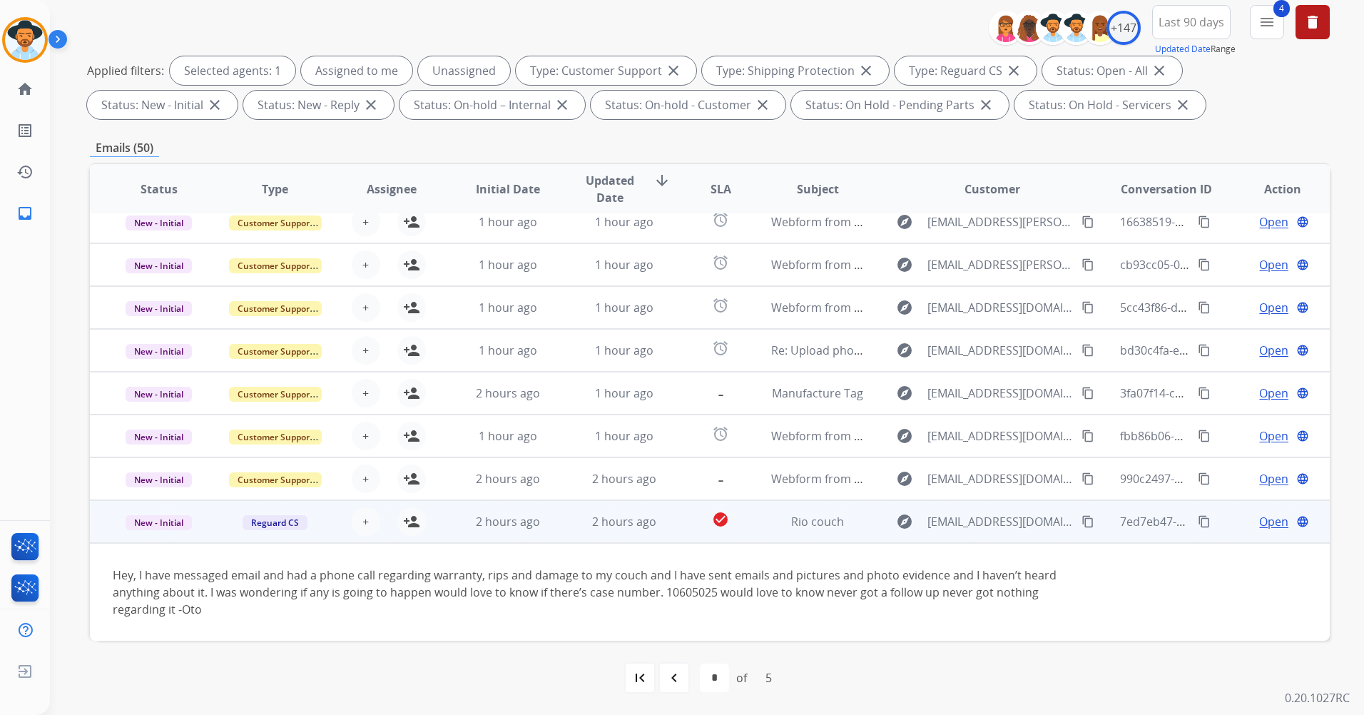
click at [442, 585] on div "Hey, I have messaged email and had a phone call regarding warranty, rips and da…" at bounding box center [594, 591] width 962 height 51
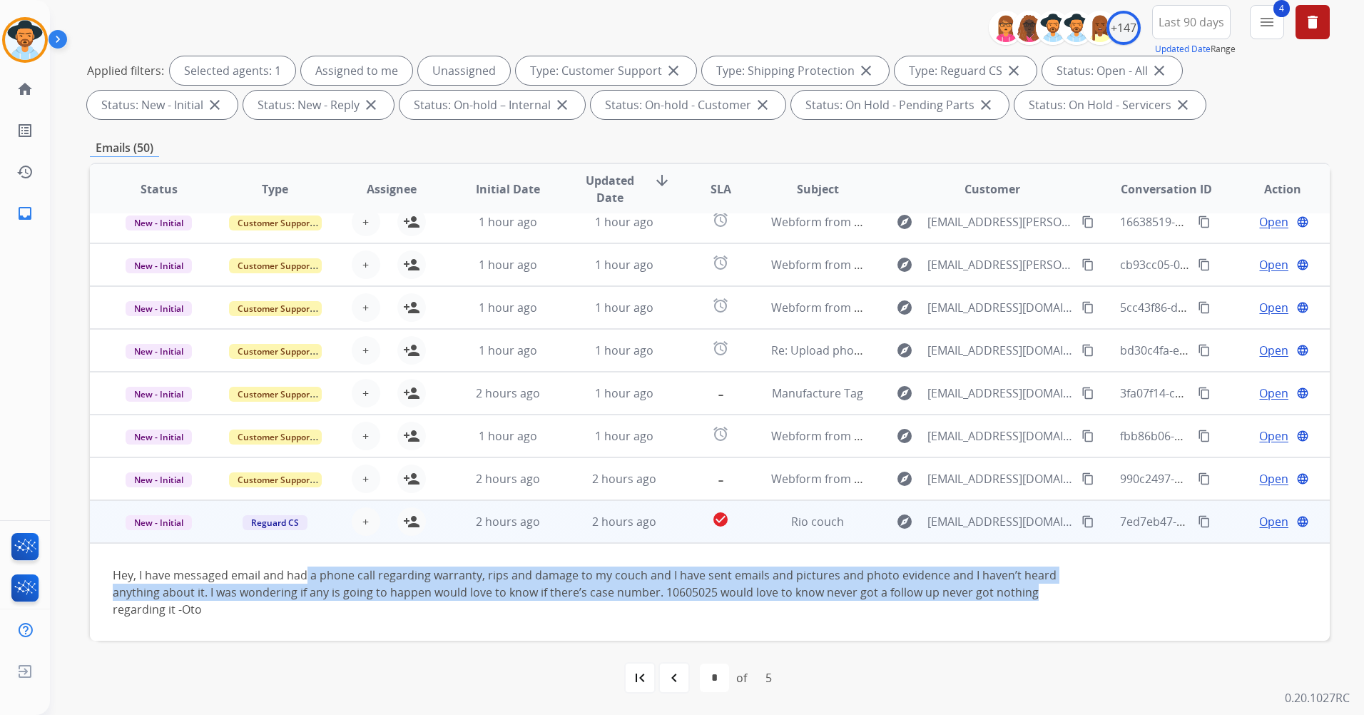
drag, startPoint x: 307, startPoint y: 571, endPoint x: 1034, endPoint y: 597, distance: 728.1
click at [1034, 597] on div "Hey, I have messaged email and had a phone call regarding warranty, rips and da…" at bounding box center [594, 591] width 962 height 51
drag, startPoint x: 1034, startPoint y: 597, endPoint x: 946, endPoint y: 546, distance: 101.9
click at [946, 546] on td "Hey, I have messaged email and had a phone call regarding warranty, rips and da…" at bounding box center [593, 592] width 1007 height 98
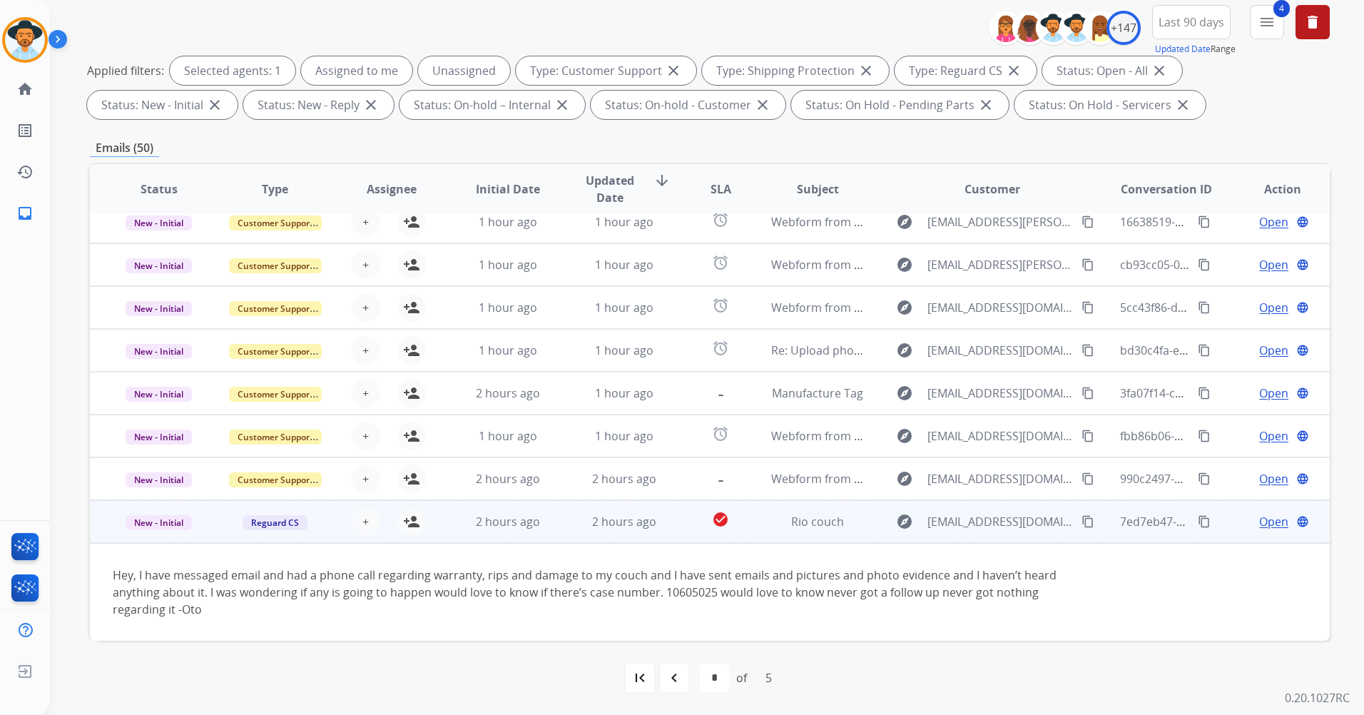
click at [1081, 519] on mat-icon "content_copy" at bounding box center [1087, 521] width 13 height 13
drag, startPoint x: 711, startPoint y: 589, endPoint x: 663, endPoint y: 589, distance: 47.8
click at [663, 589] on div "Hey, I have messaged email and had a phone call regarding warranty, rips and da…" at bounding box center [594, 591] width 962 height 51
drag, startPoint x: 663, startPoint y: 589, endPoint x: 719, endPoint y: 594, distance: 56.6
click at [719, 594] on div "Hey, I have messaged email and had a phone call regarding warranty, rips and da…" at bounding box center [594, 591] width 962 height 51
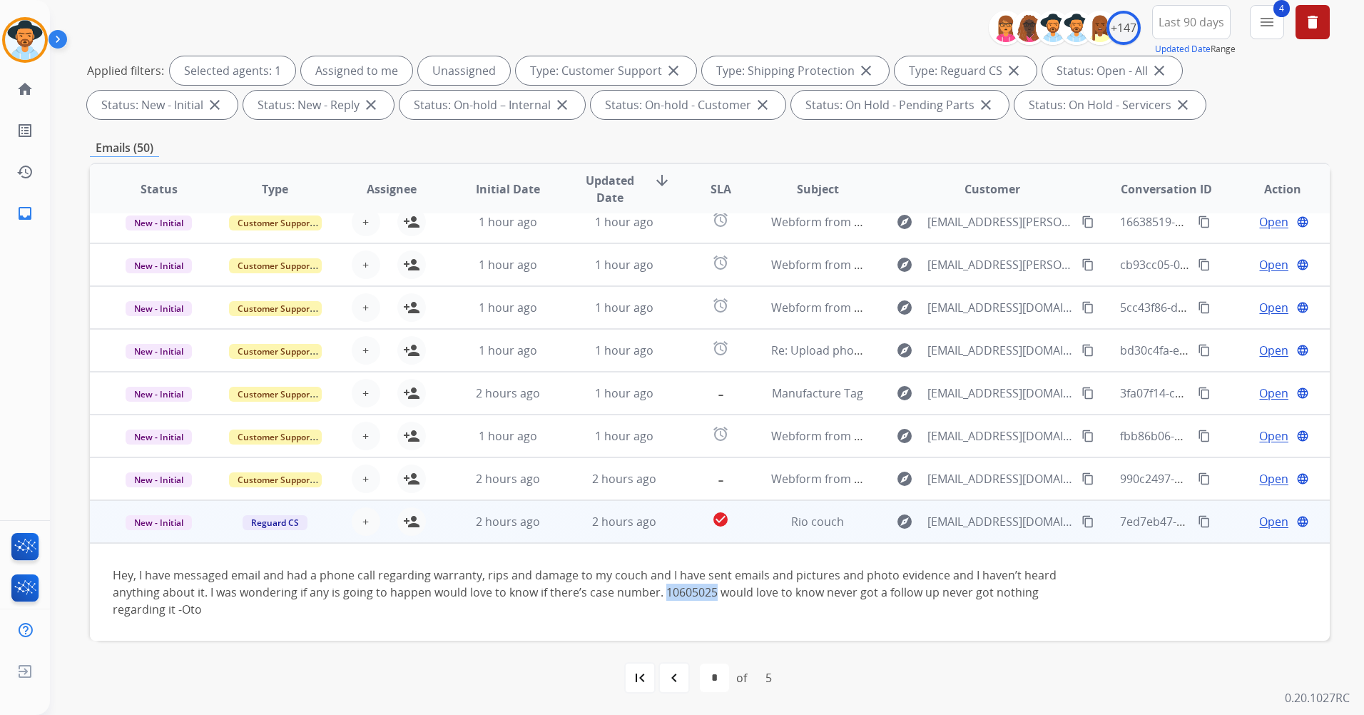
drag, startPoint x: 712, startPoint y: 590, endPoint x: 663, endPoint y: 590, distance: 48.5
click at [663, 590] on div "Hey, I have messaged email and had a phone call regarding warranty, rips and da…" at bounding box center [594, 591] width 962 height 51
drag, startPoint x: 663, startPoint y: 590, endPoint x: 672, endPoint y: 589, distance: 8.6
copy div "10605025"
click at [606, 585] on div "Hey, I have messaged email and had a phone call regarding warranty, rips and da…" at bounding box center [594, 591] width 962 height 51
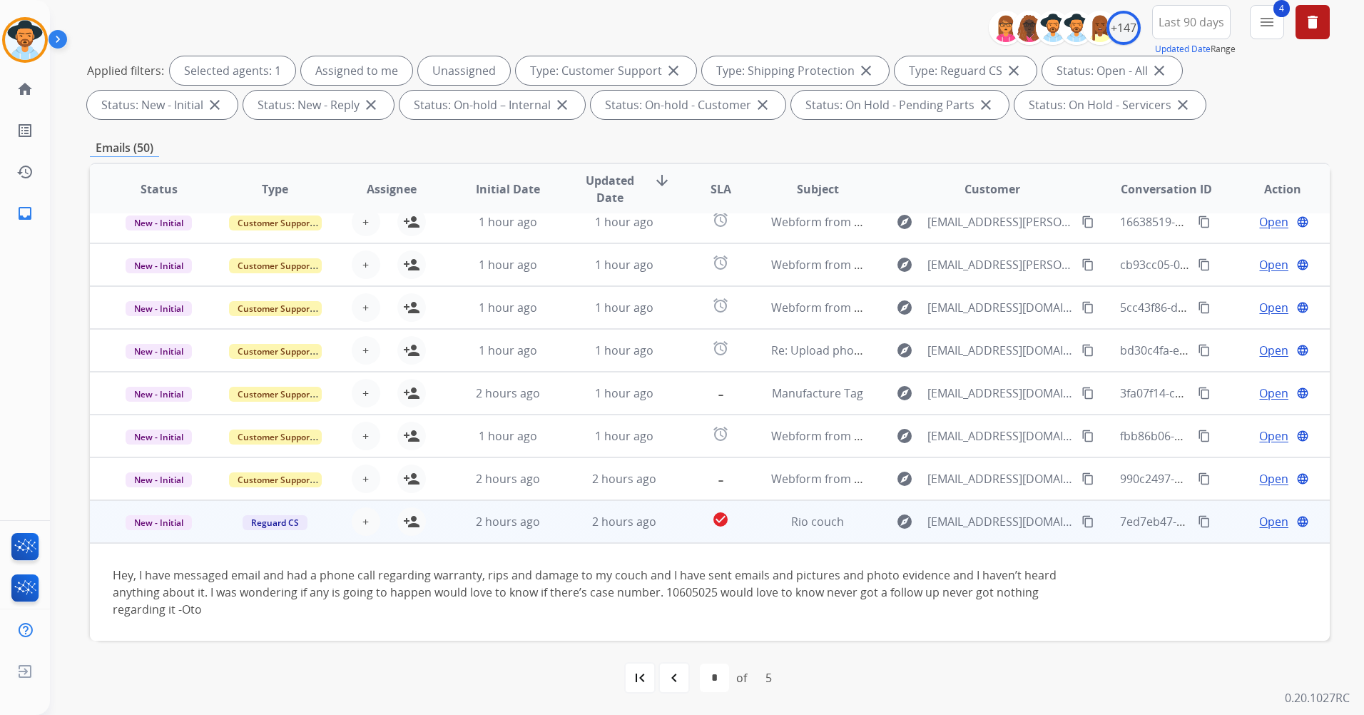
click at [1081, 522] on mat-icon "content_copy" at bounding box center [1087, 521] width 13 height 13
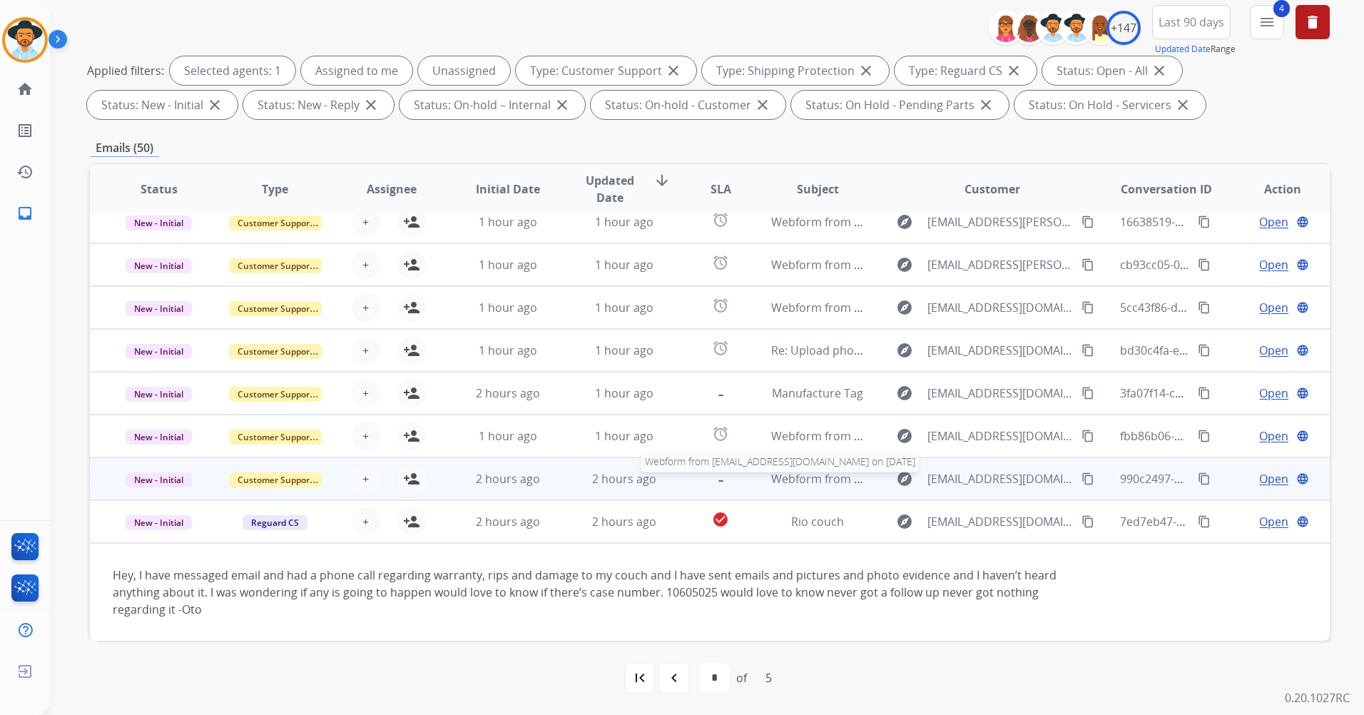
click at [771, 482] on span "Webform from [EMAIL_ADDRESS][DOMAIN_NAME] on [DATE]" at bounding box center [932, 479] width 323 height 16
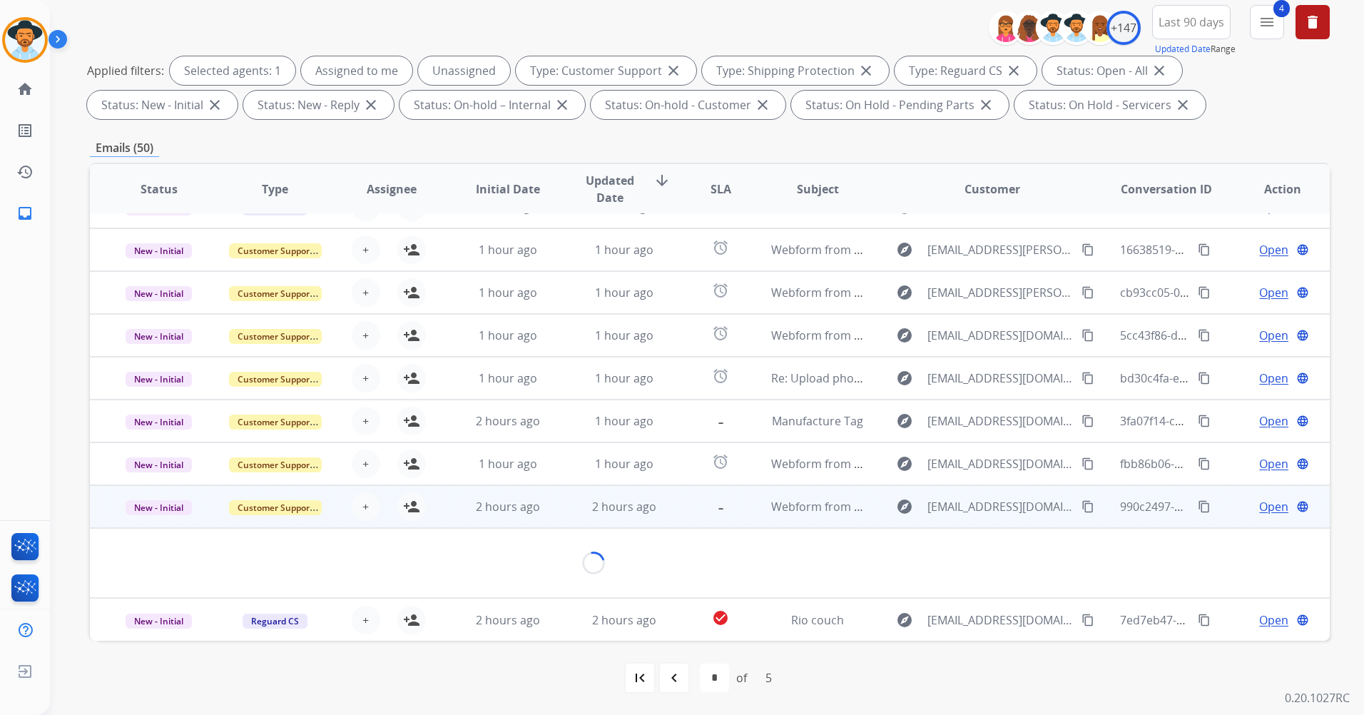
scroll to position [83, 0]
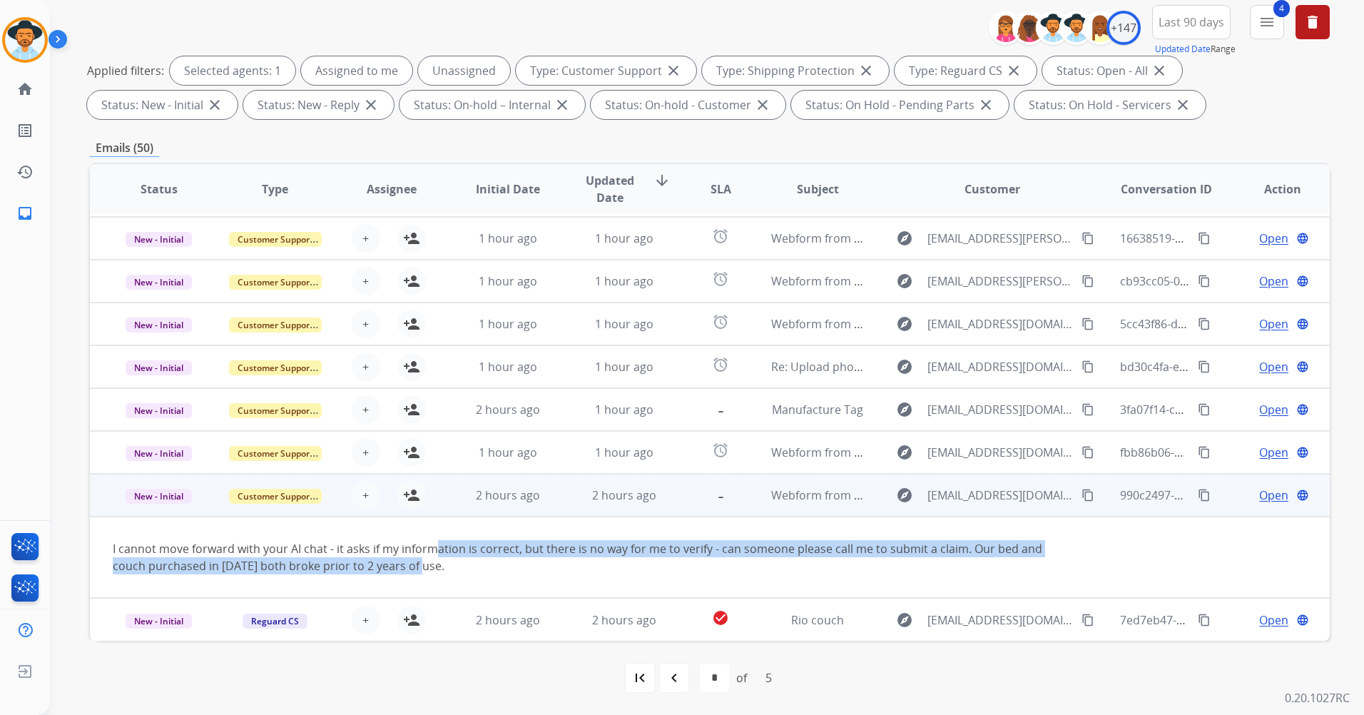
drag, startPoint x: 437, startPoint y: 544, endPoint x: 434, endPoint y: 558, distance: 14.6
click at [434, 558] on td "I cannot move forward with your AI chat - it asks if my information is correct,…" at bounding box center [593, 556] width 1007 height 81
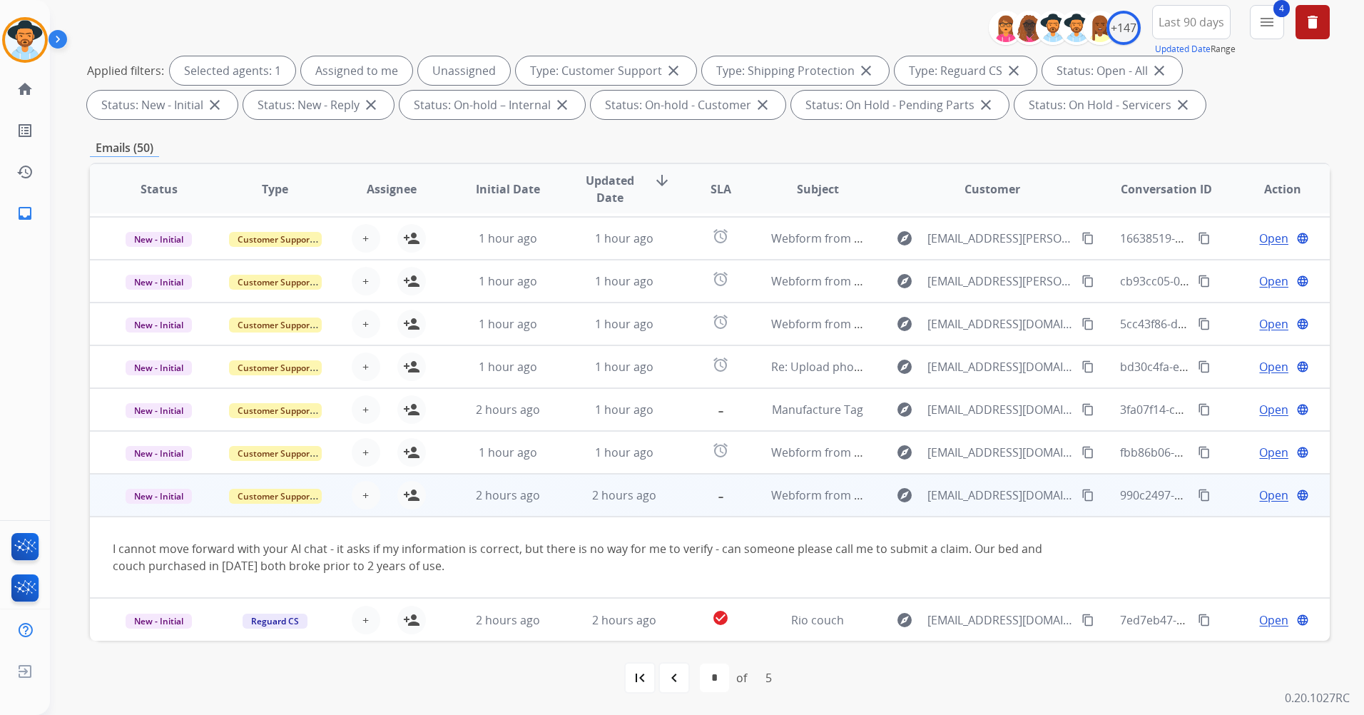
click at [354, 539] on td "I cannot move forward with your AI chat - it asks if my information is correct,…" at bounding box center [593, 556] width 1007 height 81
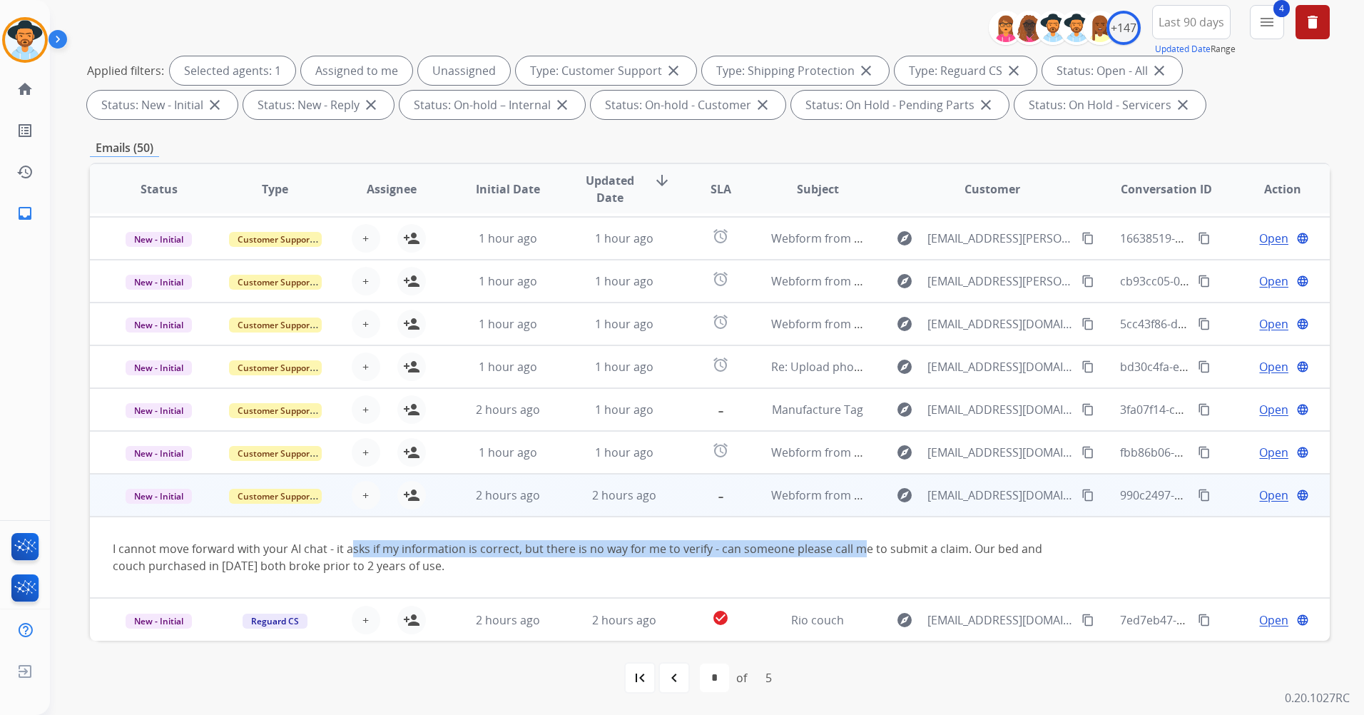
drag, startPoint x: 350, startPoint y: 551, endPoint x: 857, endPoint y: 520, distance: 508.9
click at [857, 521] on td "I cannot move forward with your AI chat - it asks if my information is correct,…" at bounding box center [593, 556] width 1007 height 81
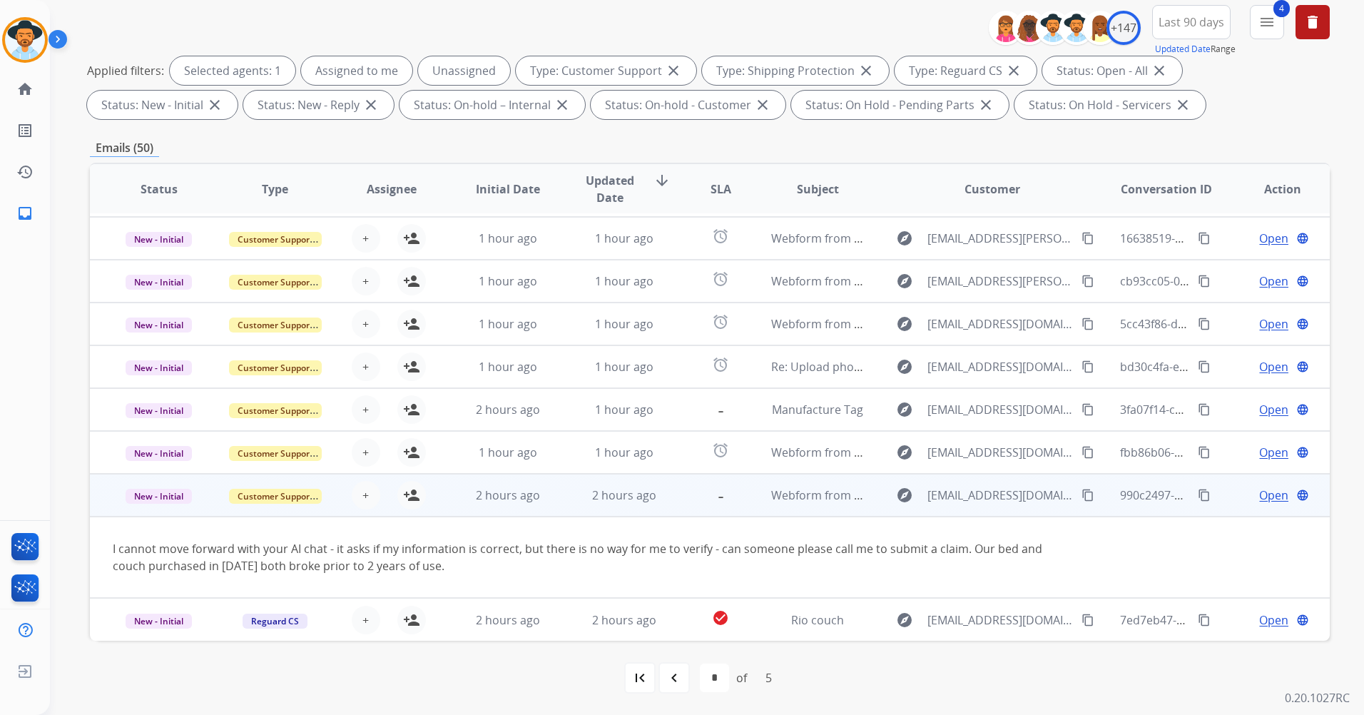
click at [881, 565] on div "I cannot move forward with your AI chat - it asks if my information is correct,…" at bounding box center [594, 557] width 962 height 34
click at [712, 493] on mat-icon "-" at bounding box center [720, 492] width 17 height 17
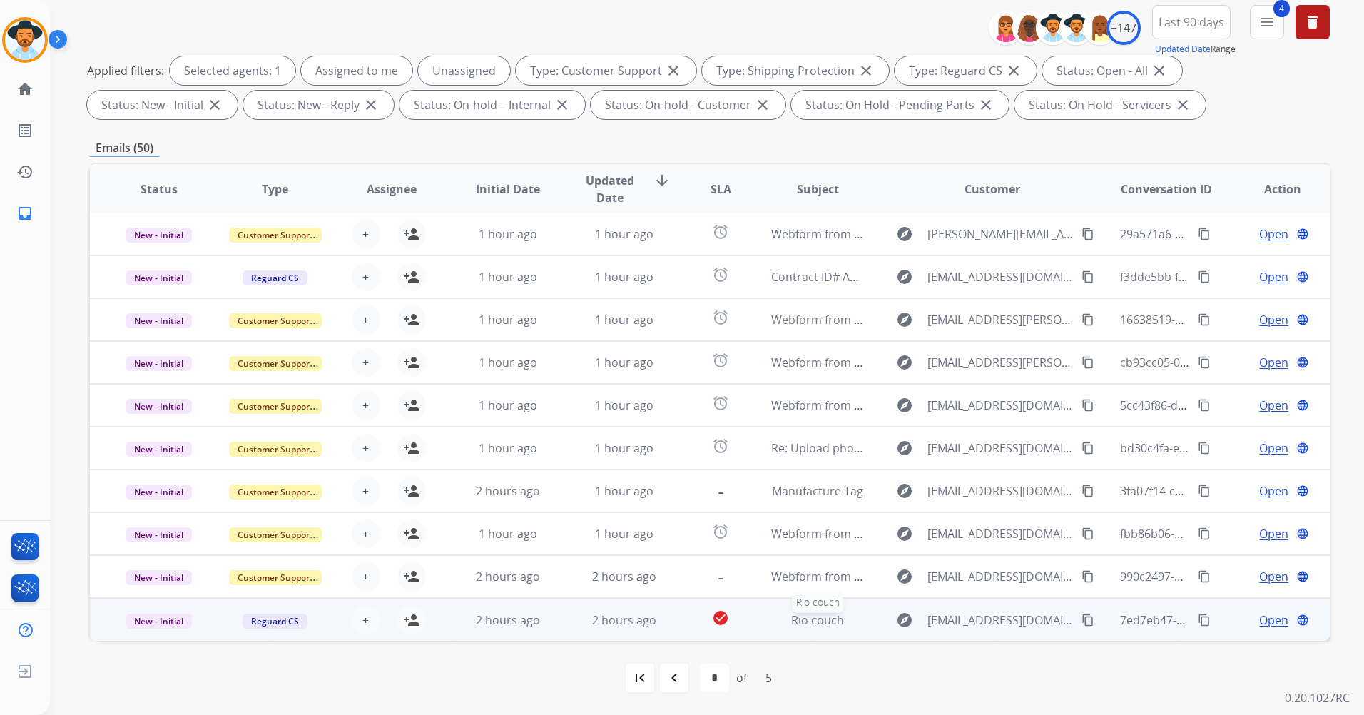
click at [791, 613] on span "Rio couch" at bounding box center [817, 620] width 53 height 16
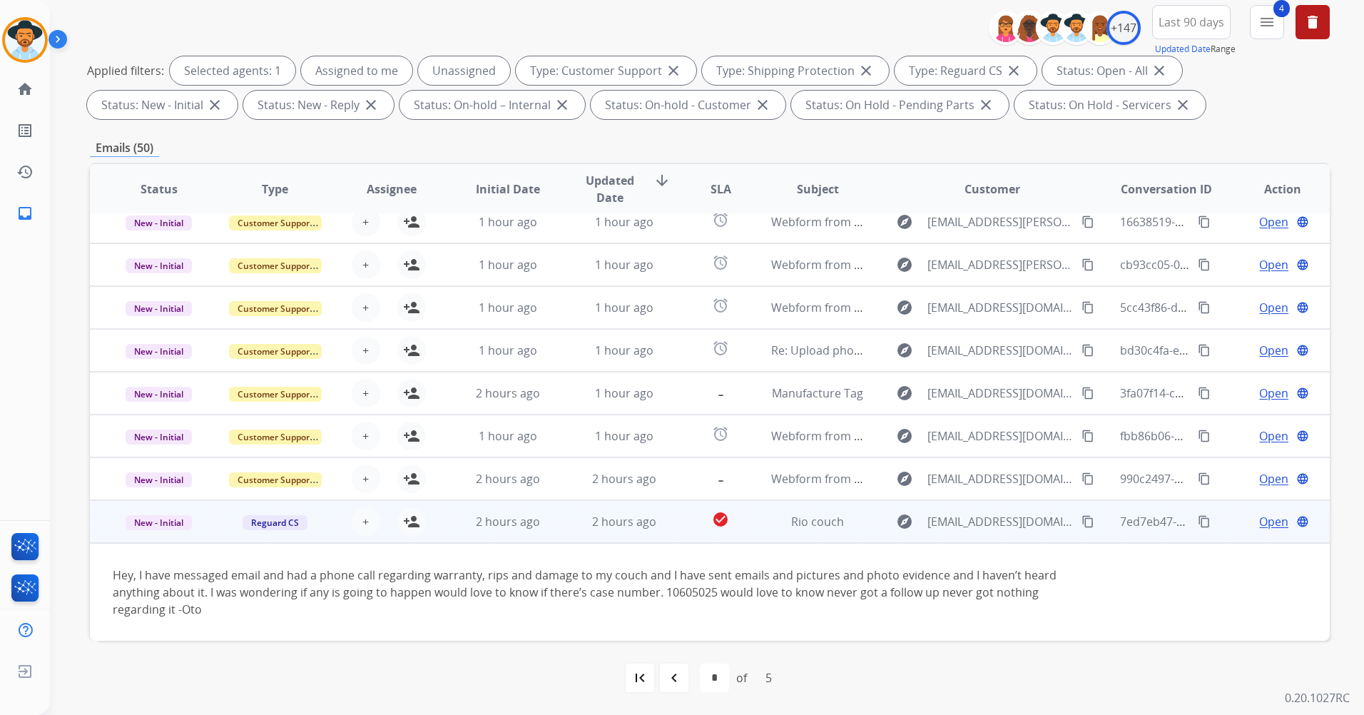
click at [1274, 523] on span "Open" at bounding box center [1273, 521] width 29 height 17
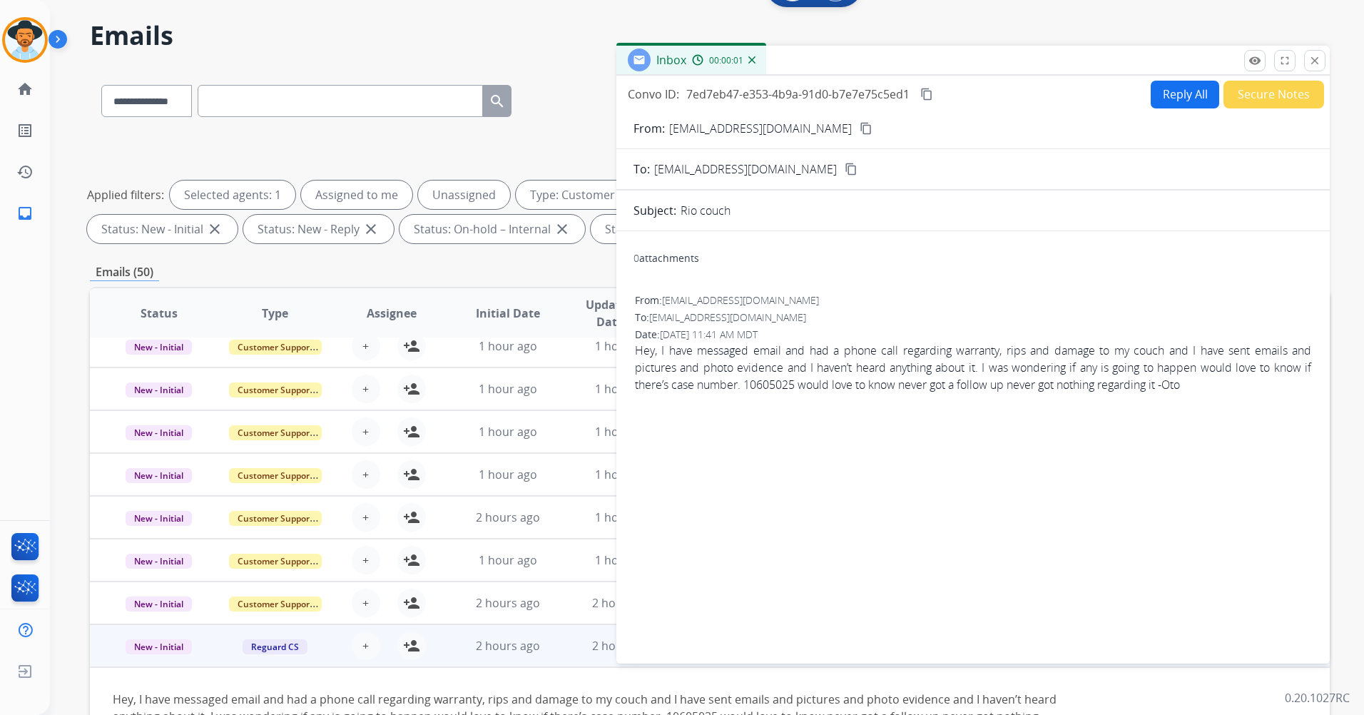
scroll to position [0, 0]
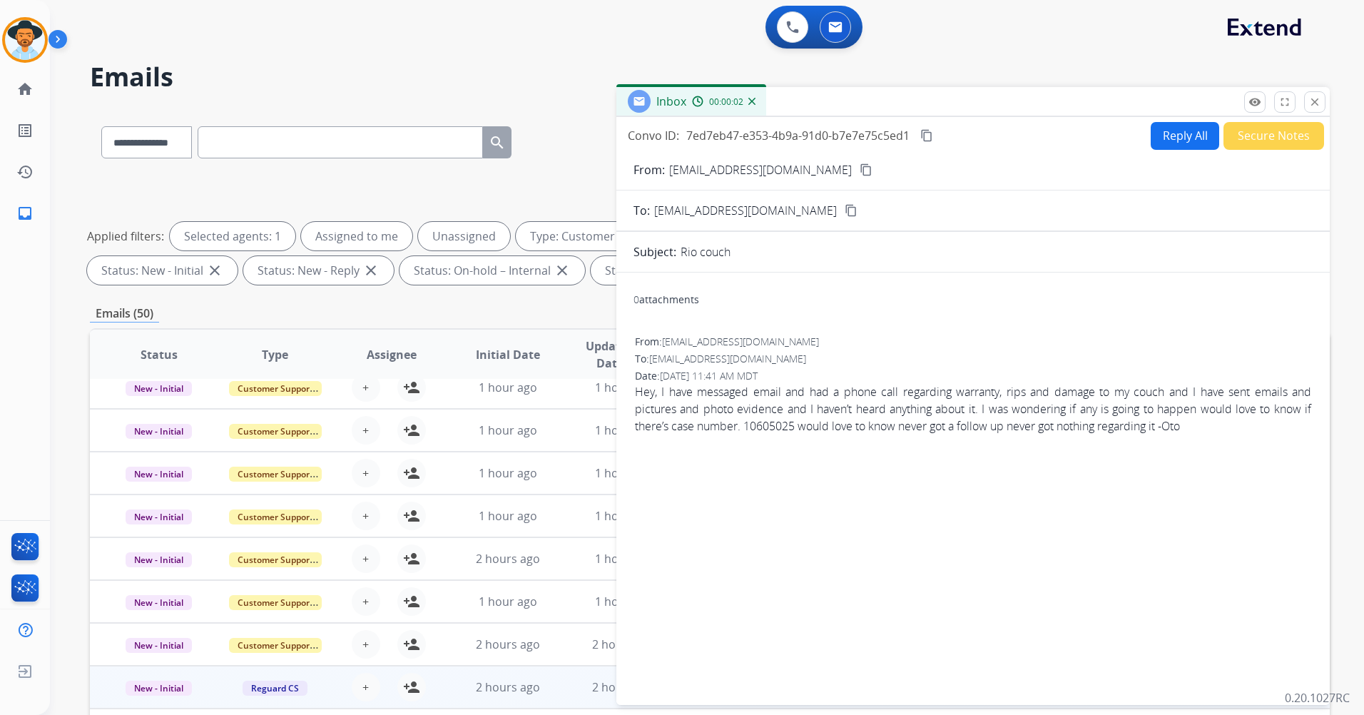
click at [1164, 137] on button "Reply All" at bounding box center [1185, 136] width 68 height 28
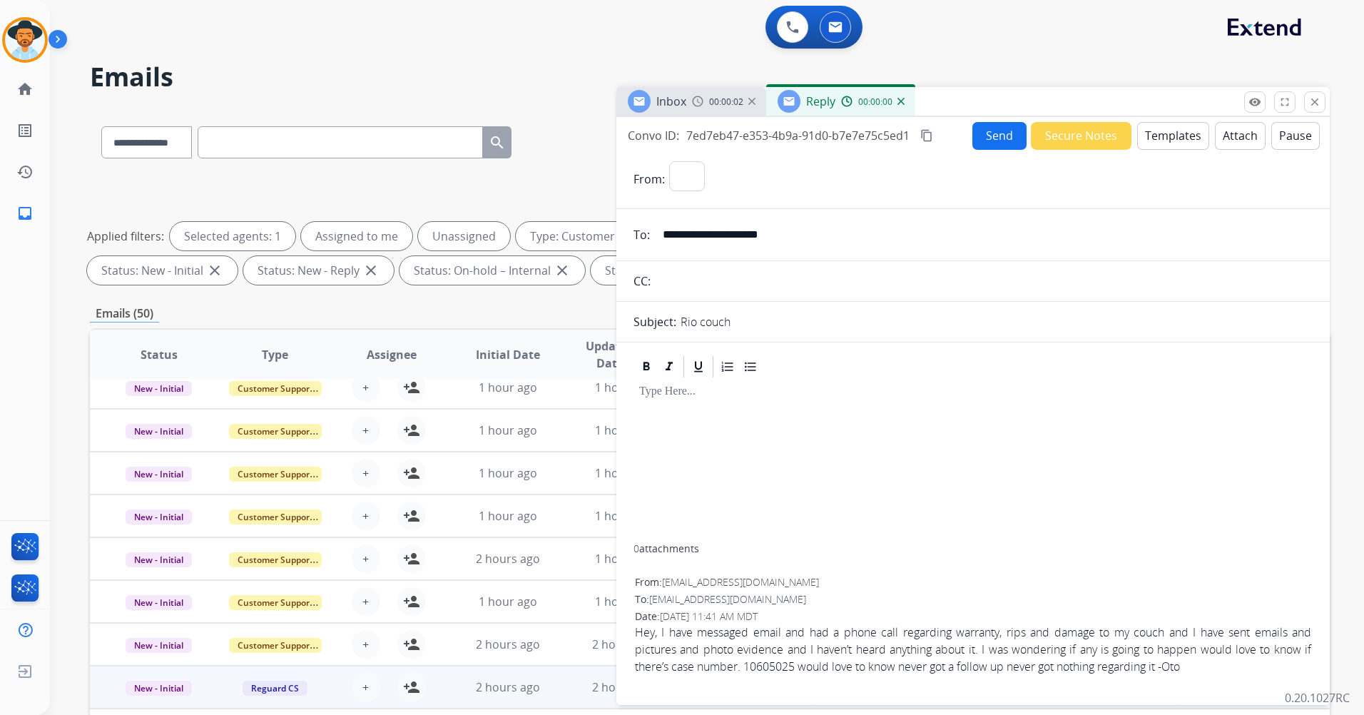
select select "**********"
click at [1166, 130] on button "Templates" at bounding box center [1173, 136] width 72 height 28
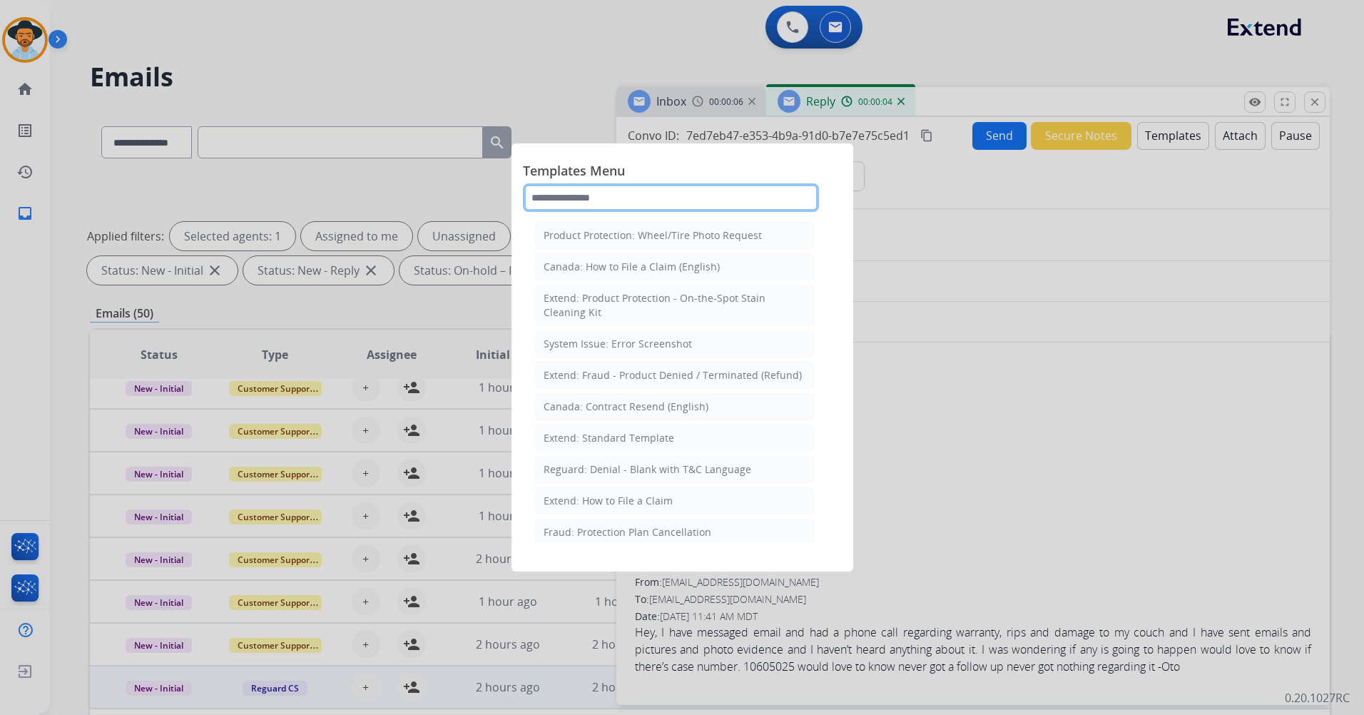
click at [683, 206] on input "text" at bounding box center [671, 197] width 296 height 29
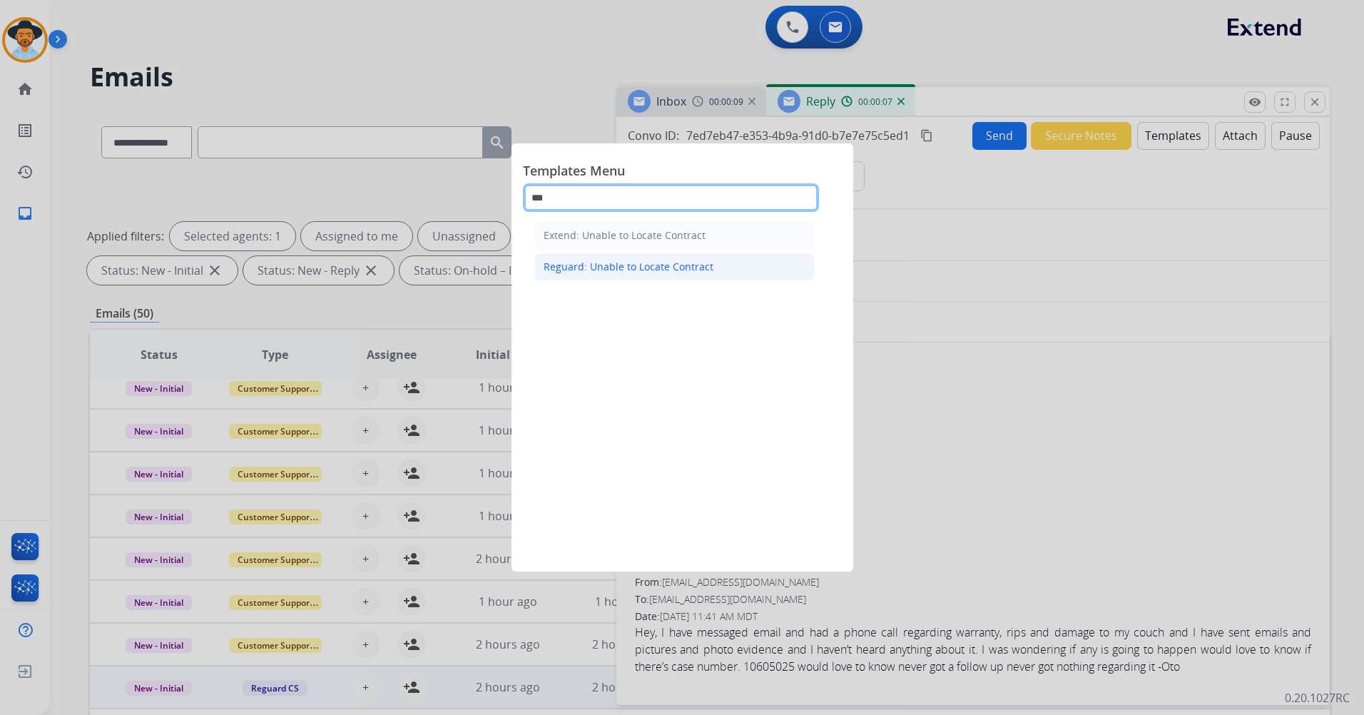
type input "***"
click at [678, 261] on div "Reguard: Unable to Locate Contract" at bounding box center [629, 267] width 170 height 14
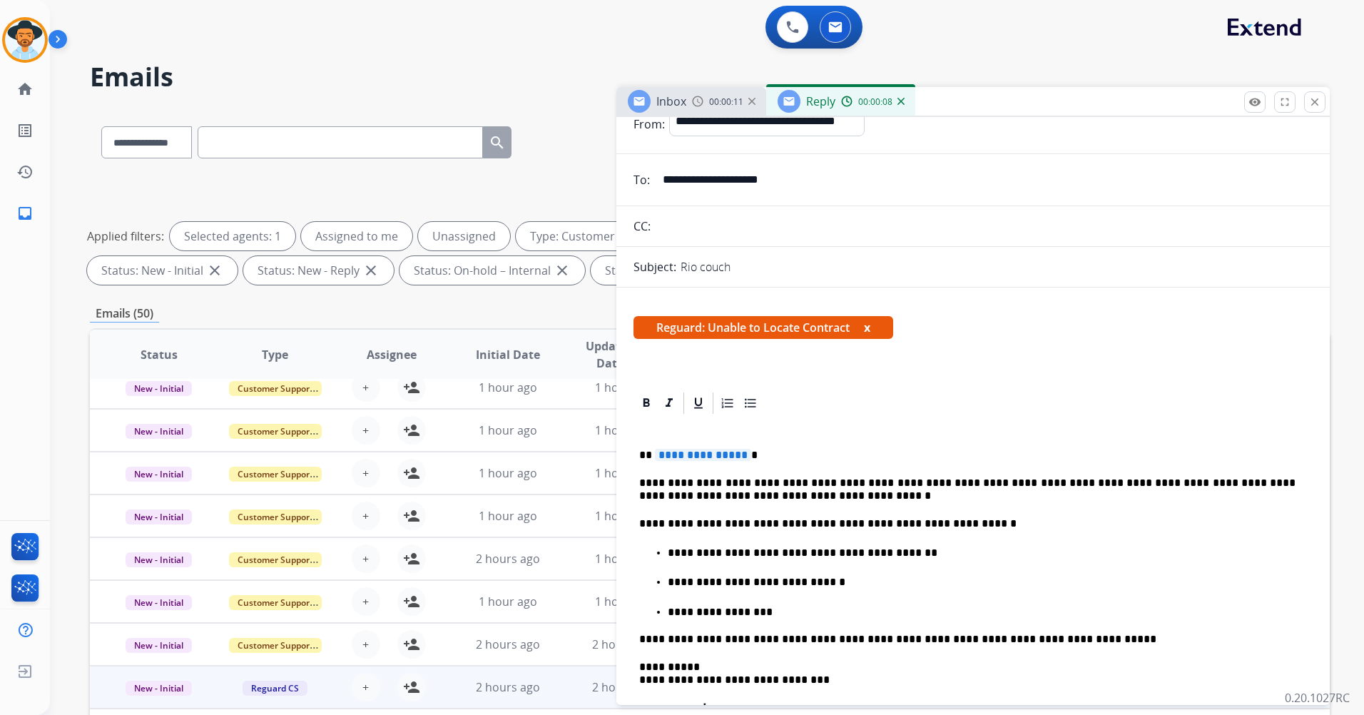
scroll to position [214, 0]
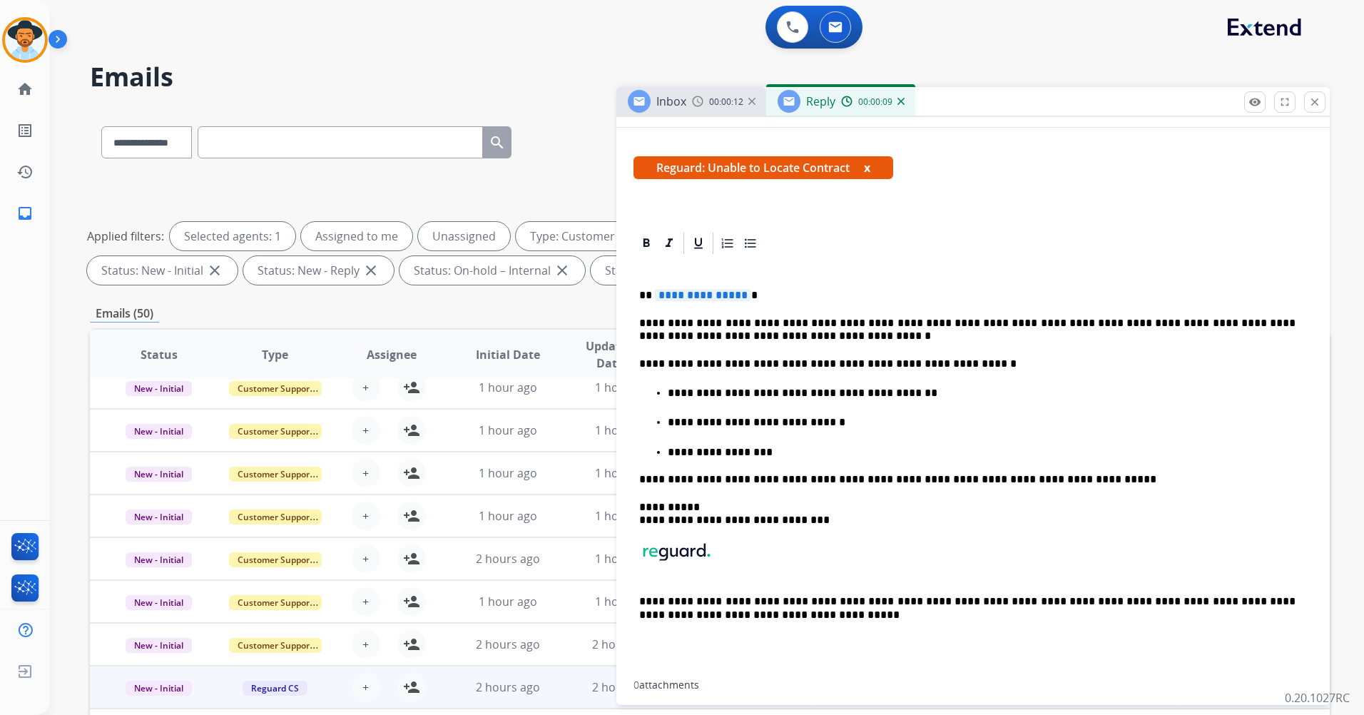
click at [736, 297] on span "**********" at bounding box center [703, 295] width 96 height 12
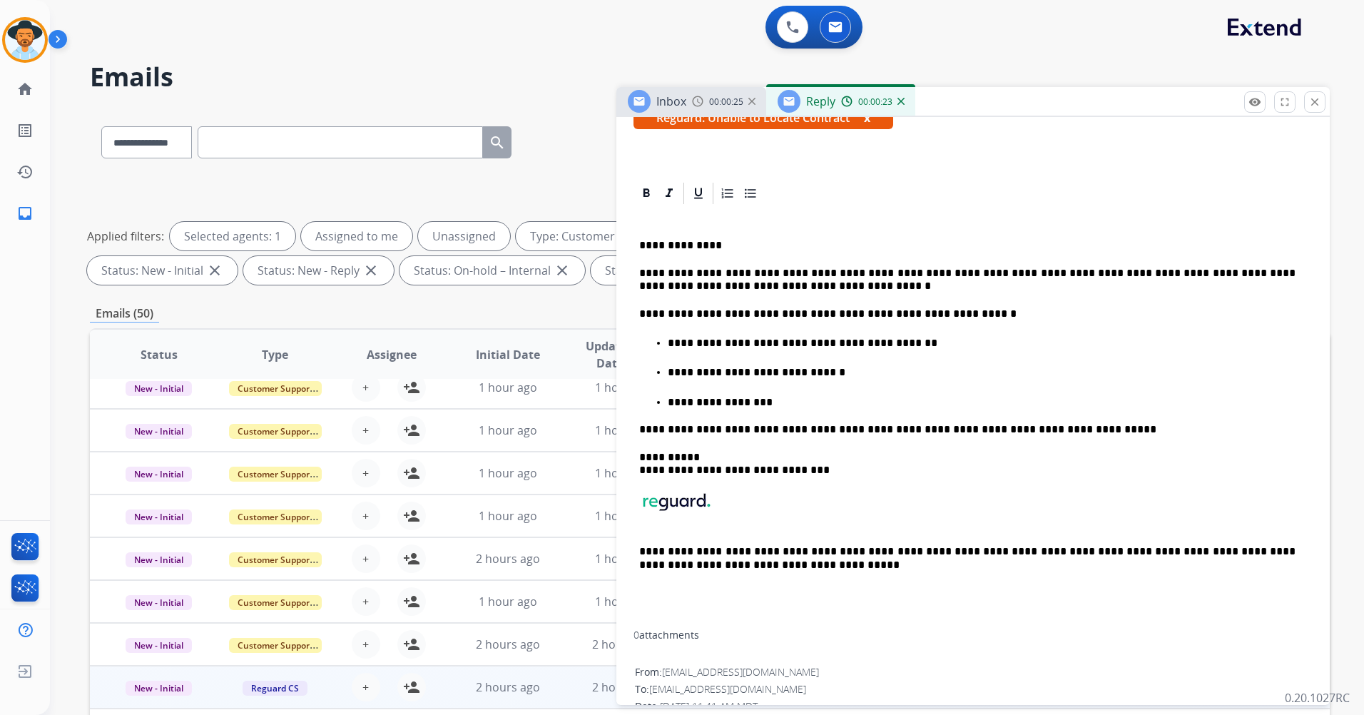
scroll to position [0, 0]
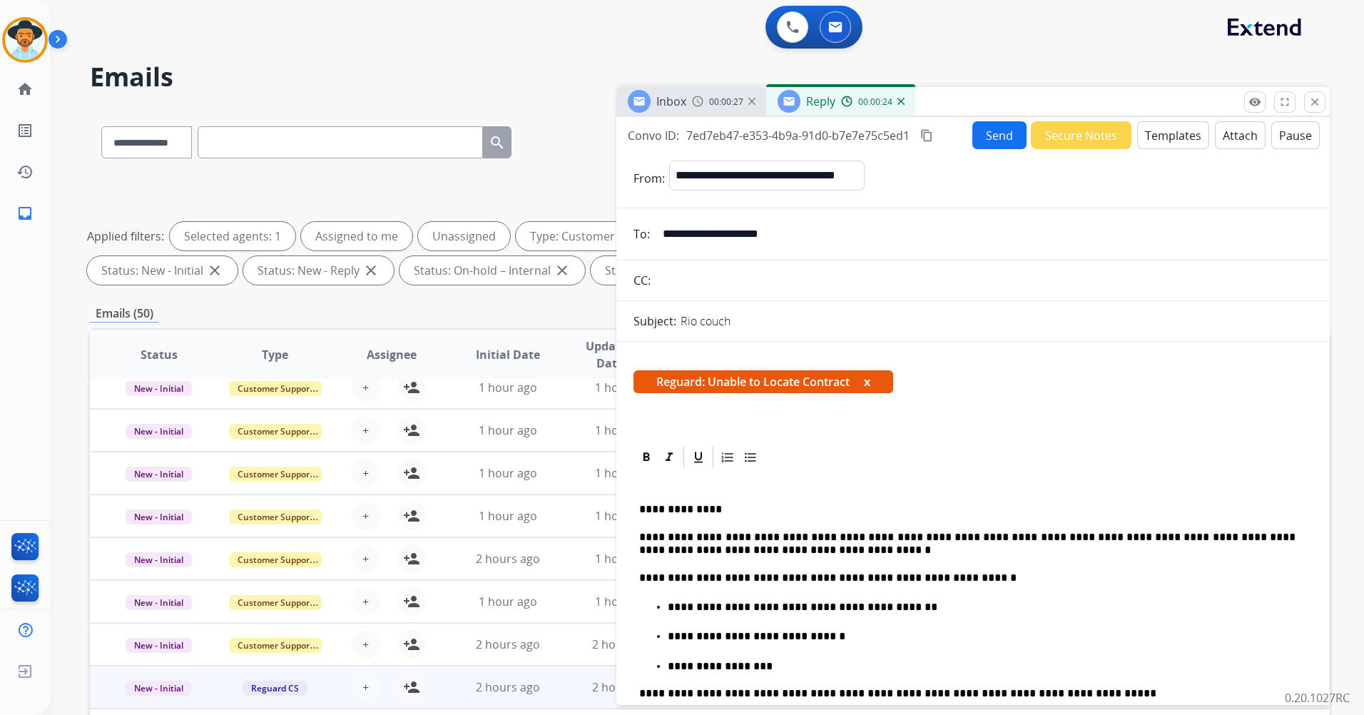
click at [1015, 140] on button "Send" at bounding box center [999, 135] width 54 height 28
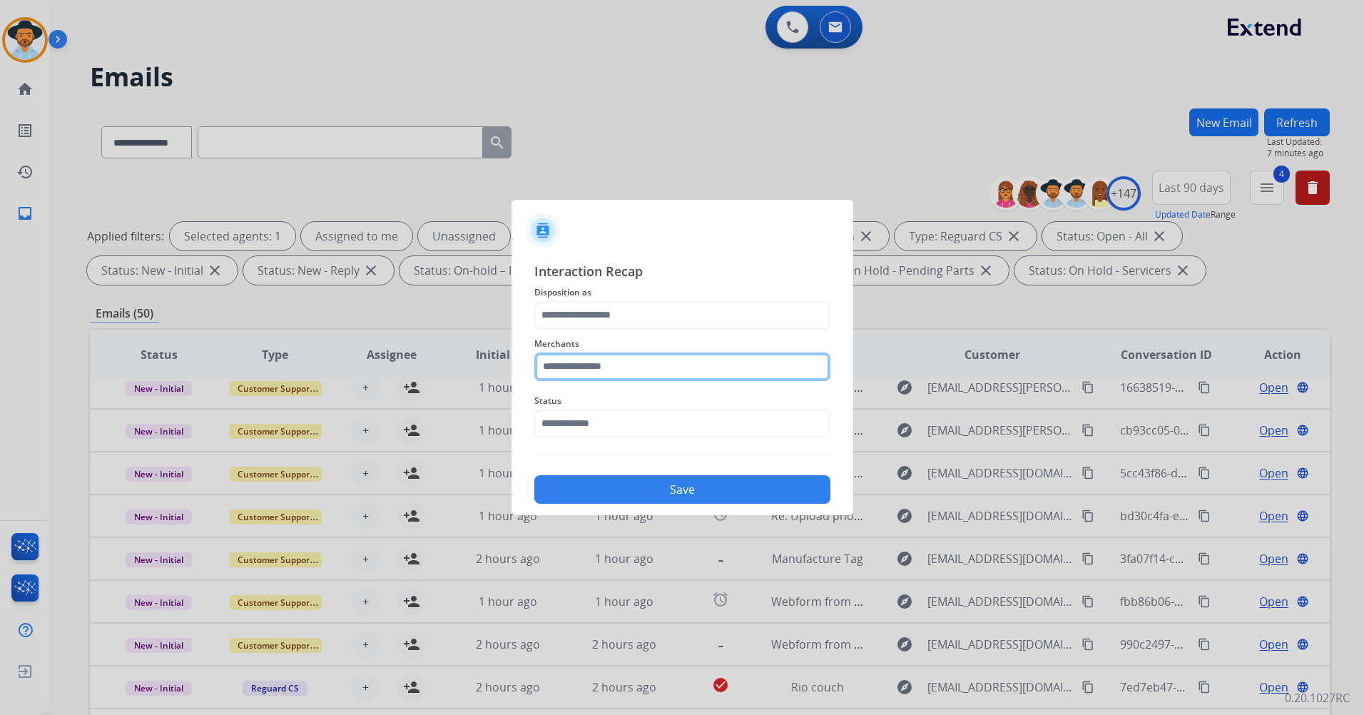
click at [614, 360] on input "text" at bounding box center [682, 366] width 296 height 29
click at [595, 408] on div "Not found" at bounding box center [583, 407] width 49 height 14
type input "*********"
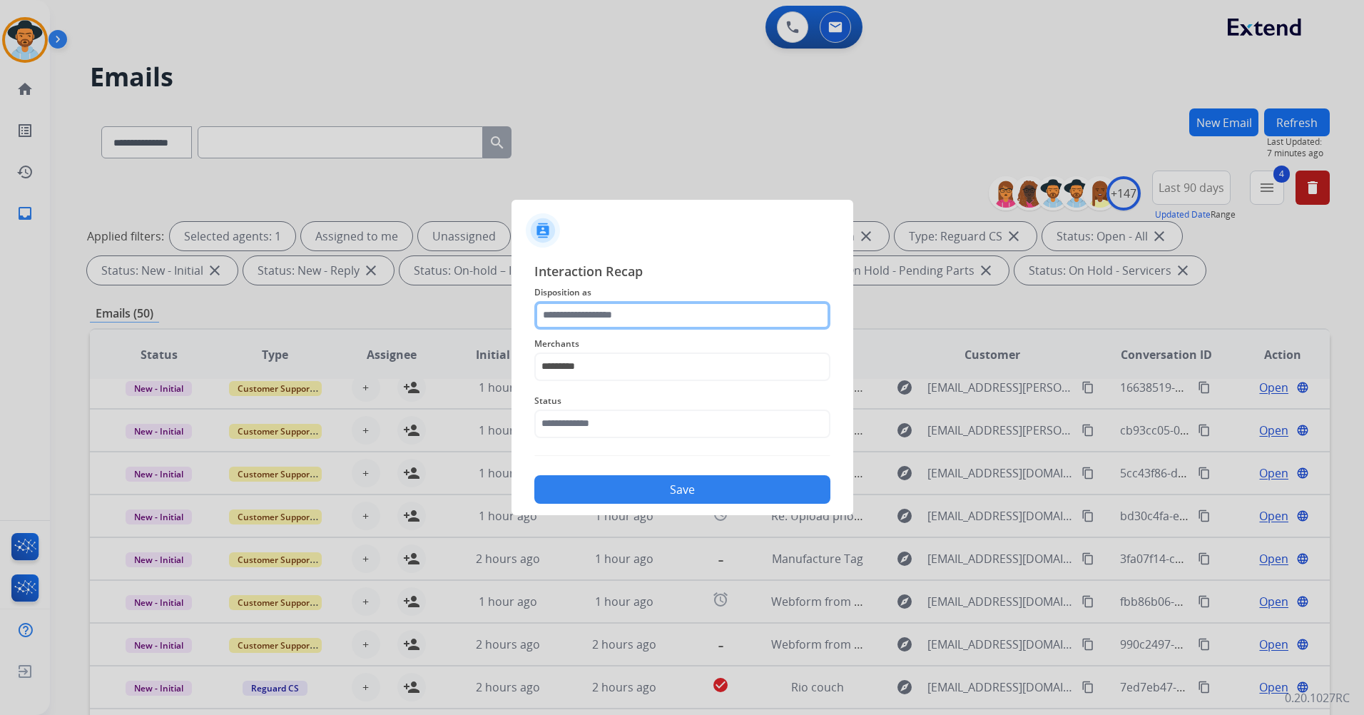
click at [634, 316] on input "text" at bounding box center [682, 315] width 296 height 29
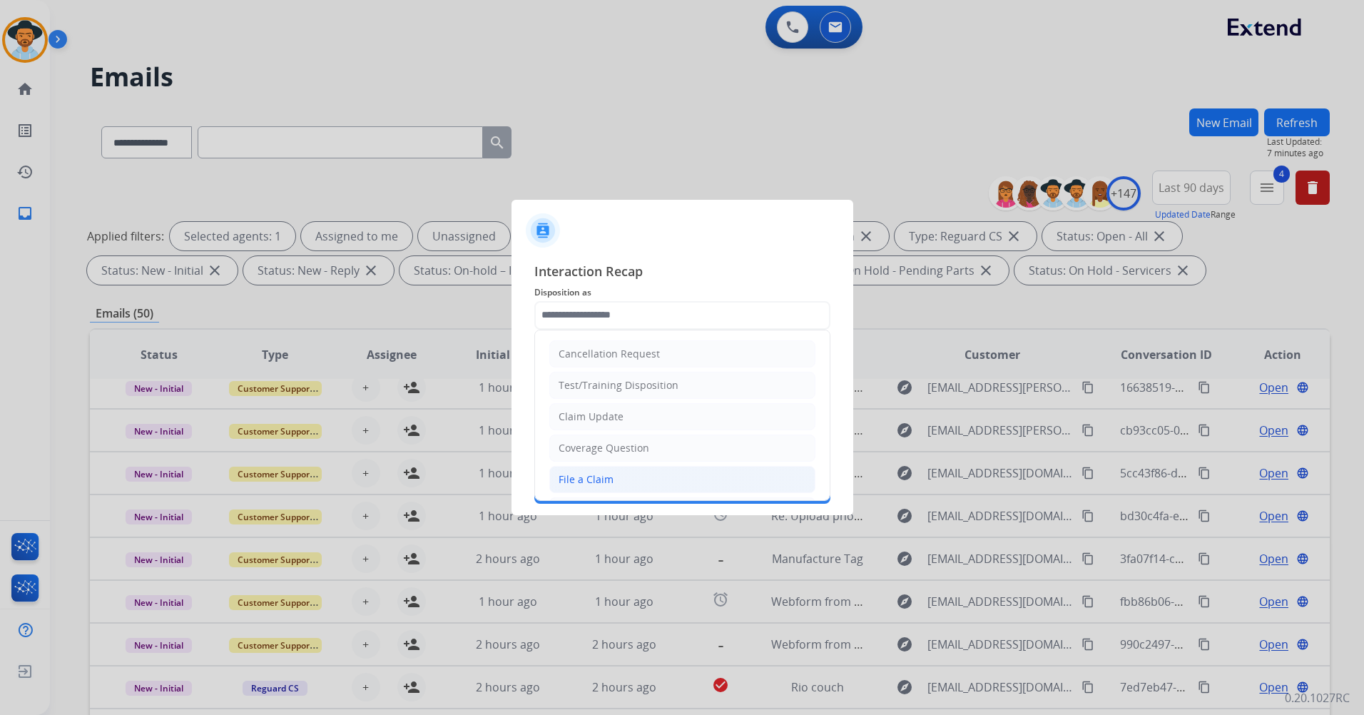
click at [650, 478] on li "File a Claim" at bounding box center [682, 479] width 266 height 27
type input "**********"
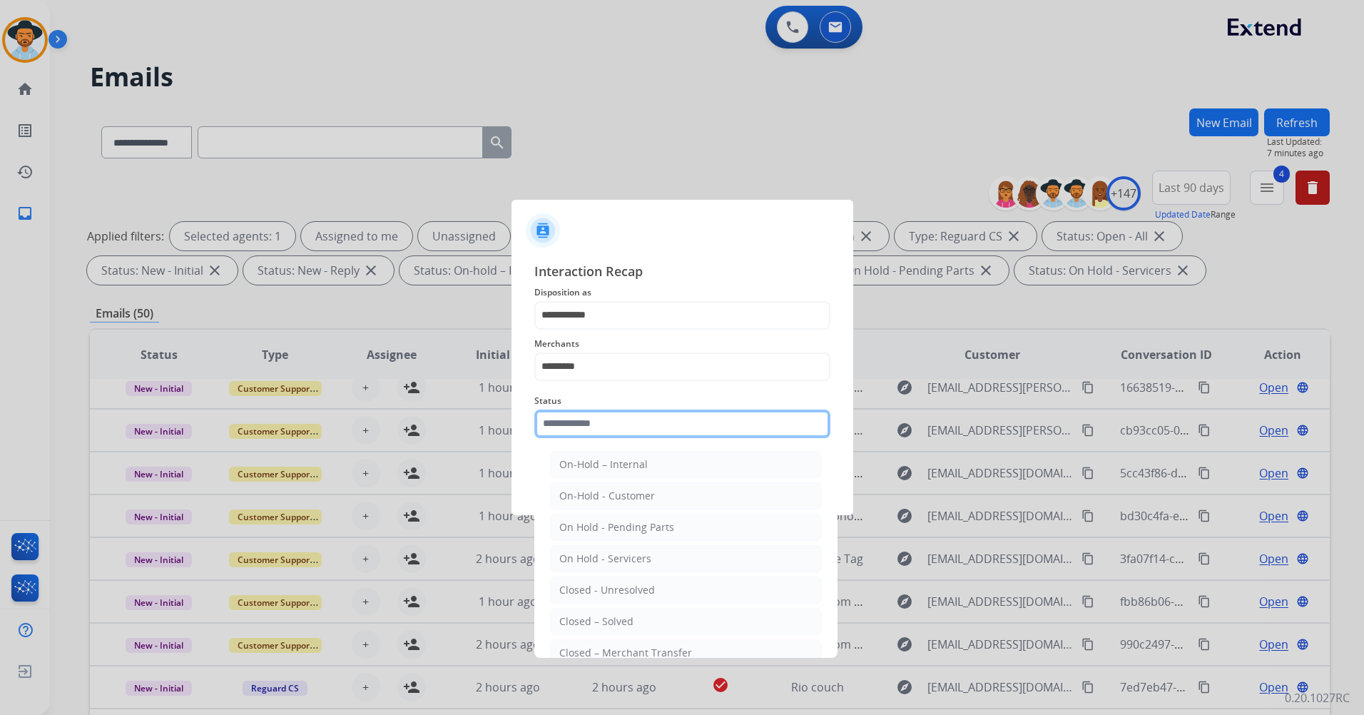
click at [651, 427] on input "text" at bounding box center [682, 423] width 296 height 29
click at [620, 620] on div "Closed – Solved" at bounding box center [596, 621] width 74 height 14
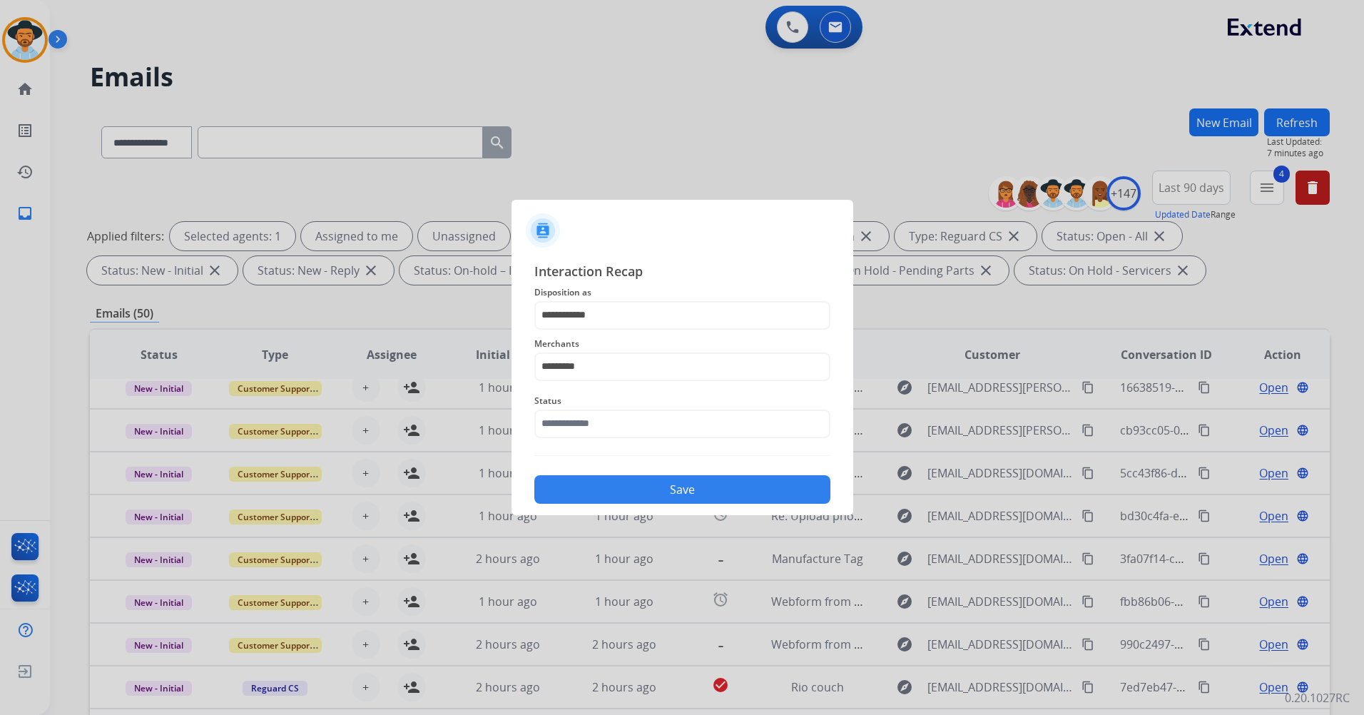
type input "**********"
click at [673, 487] on button "Save" at bounding box center [682, 489] width 296 height 29
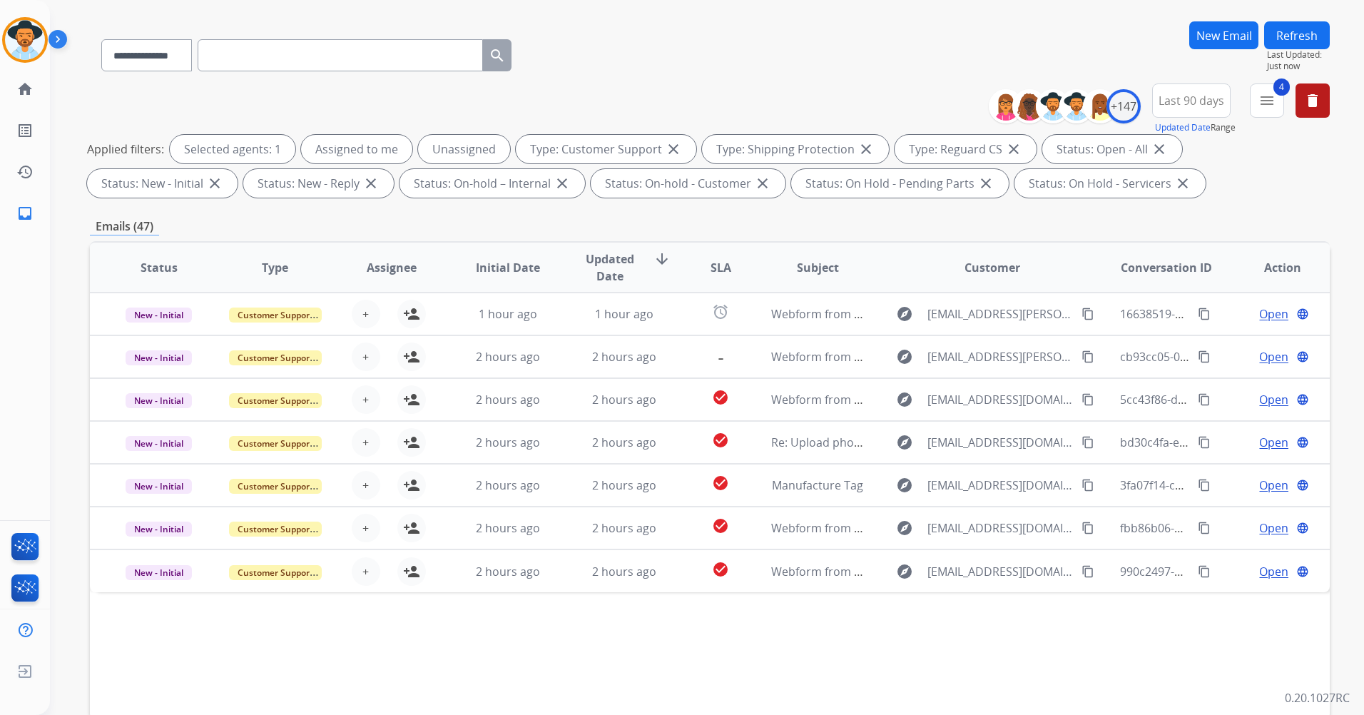
scroll to position [166, 0]
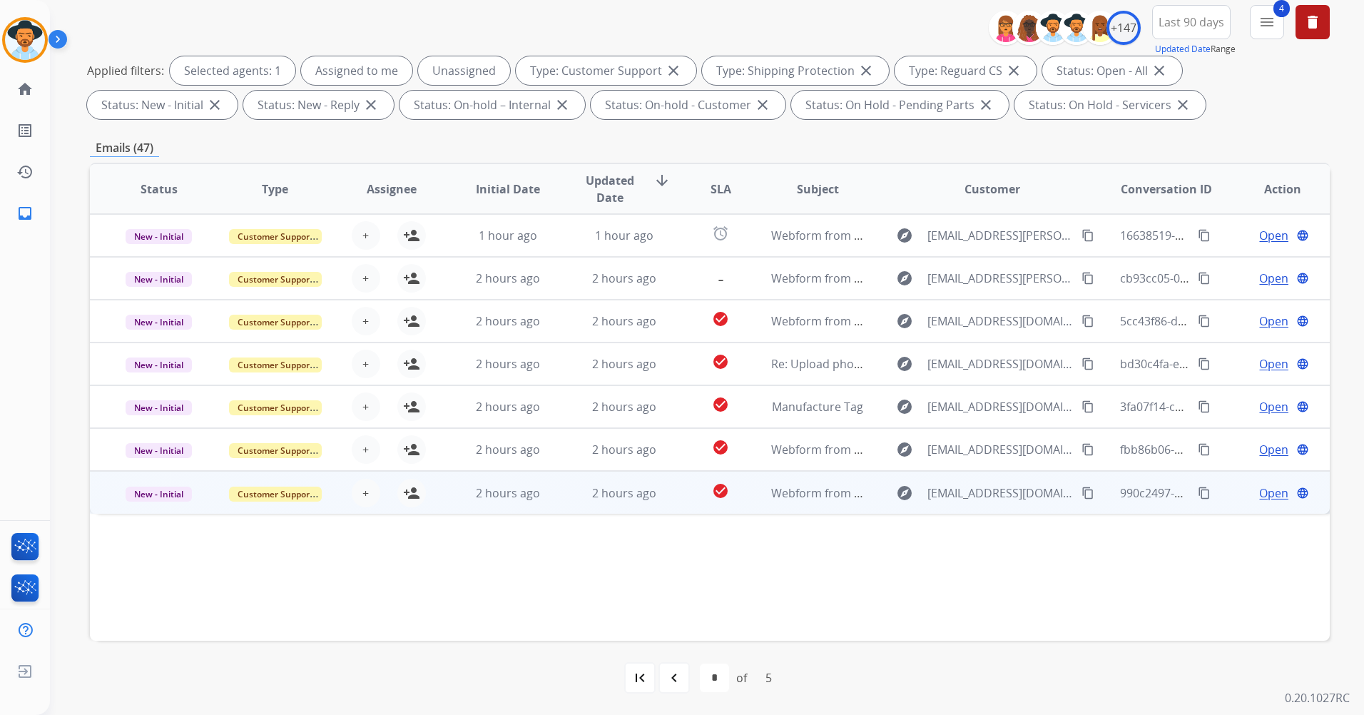
click at [845, 502] on td "Webform from [EMAIL_ADDRESS][DOMAIN_NAME] on [DATE]" at bounding box center [806, 492] width 116 height 43
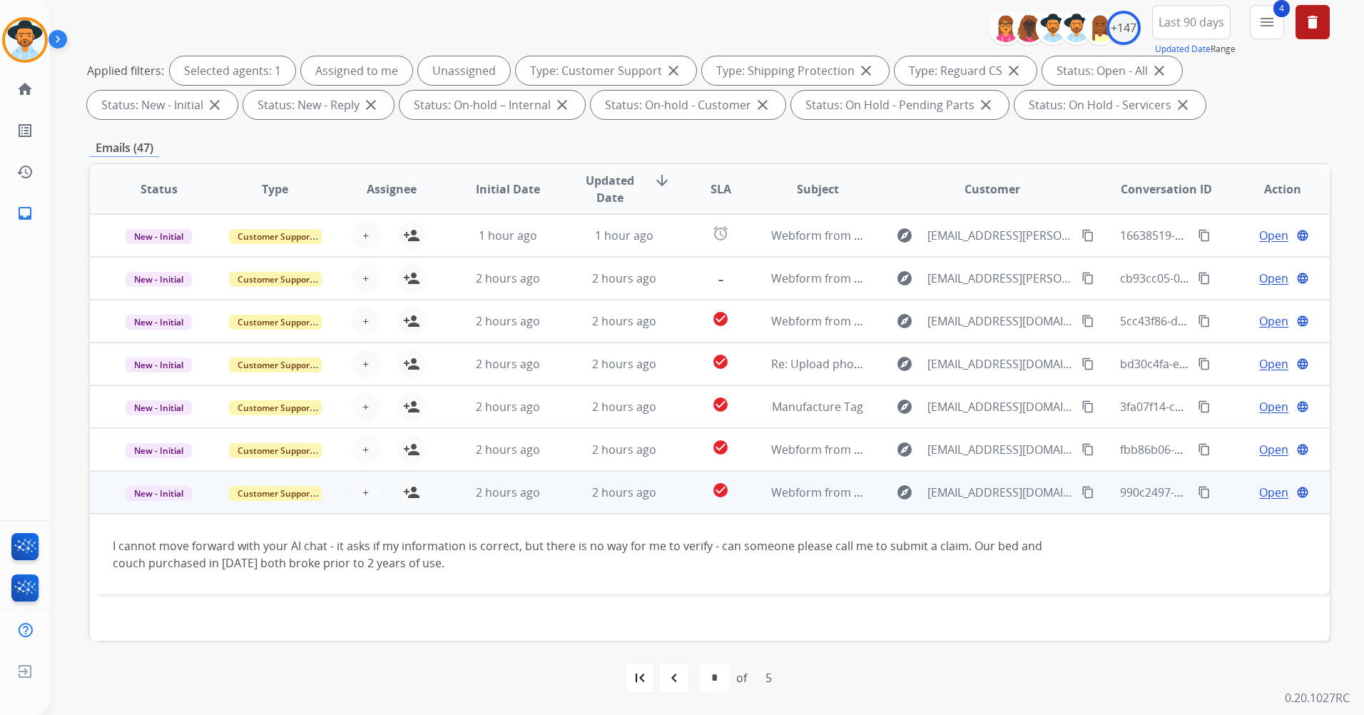
drag, startPoint x: 713, startPoint y: 546, endPoint x: 1024, endPoint y: 561, distance: 312.1
click at [1024, 561] on div "I cannot move forward with your AI chat - it asks if my information is correct,…" at bounding box center [594, 554] width 962 height 34
click at [596, 572] on td "I cannot move forward with your AI chat - it asks if my information is correct,…" at bounding box center [593, 554] width 1007 height 81
click at [1081, 492] on mat-icon "content_copy" at bounding box center [1087, 492] width 13 height 13
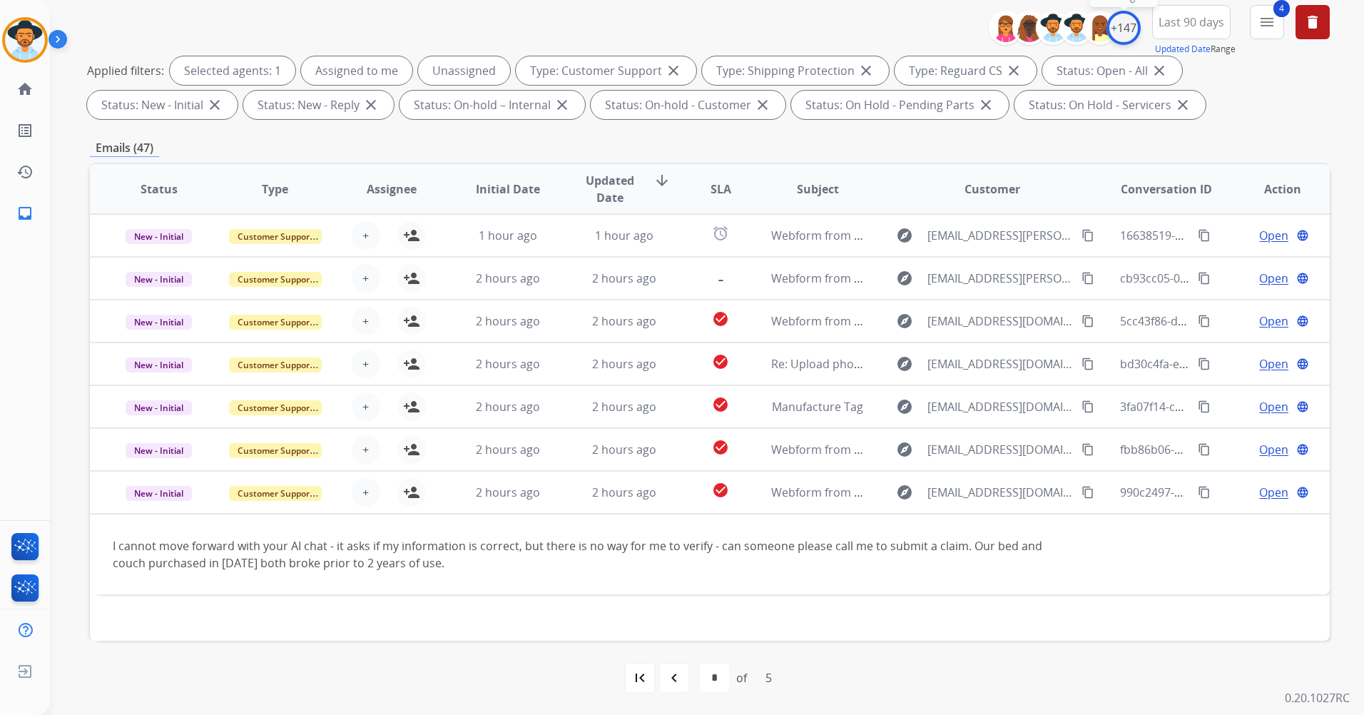
click at [1119, 30] on div "+147" at bounding box center [1123, 28] width 34 height 34
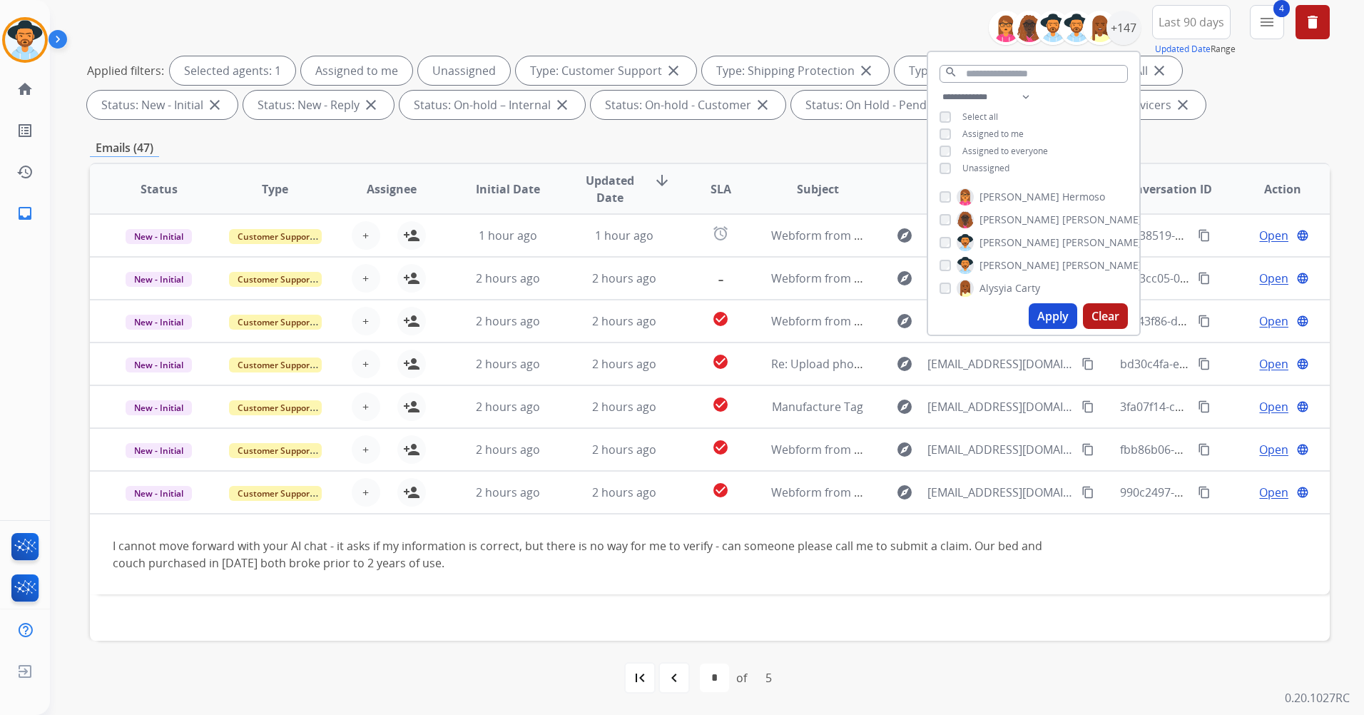
click at [1004, 165] on span "Unassigned" at bounding box center [985, 168] width 47 height 12
click at [1048, 308] on button "Apply" at bounding box center [1053, 316] width 49 height 26
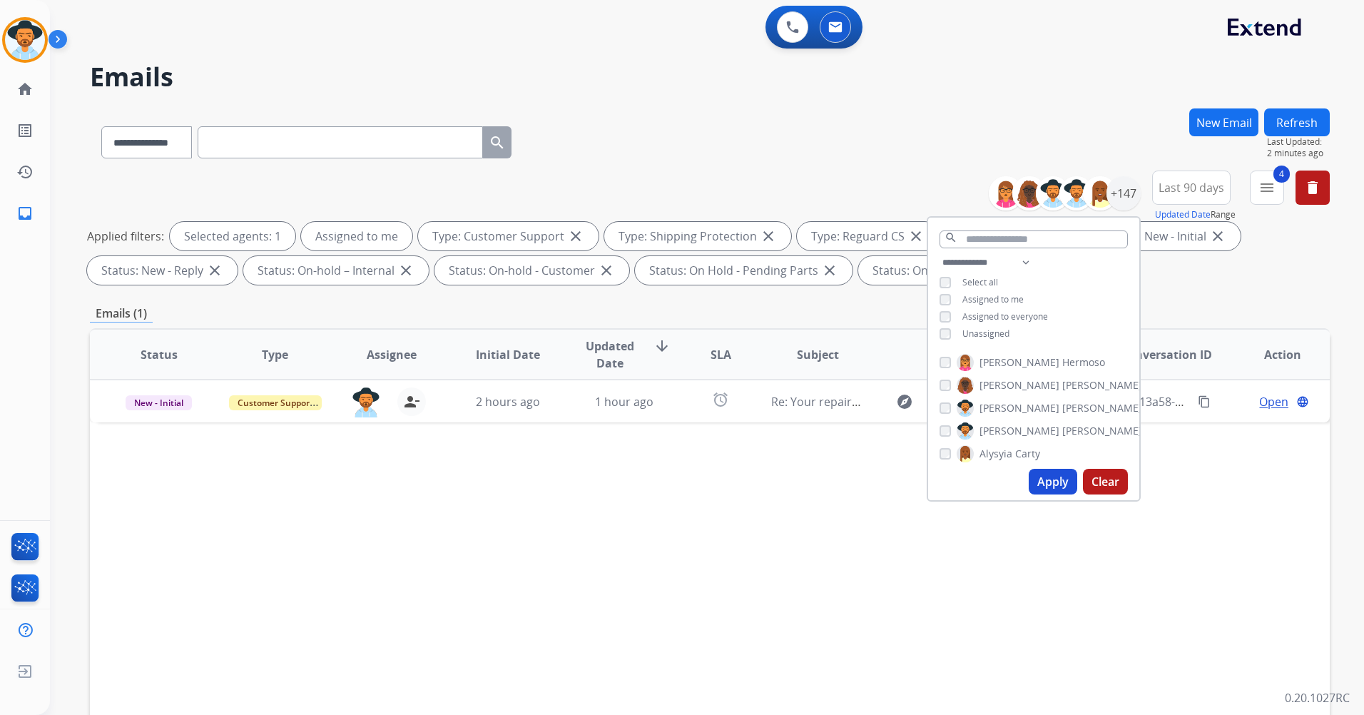
click at [741, 518] on div "Status Type Assignee Initial Date Updated Date arrow_downward SLA Subject Custo…" at bounding box center [710, 567] width 1240 height 478
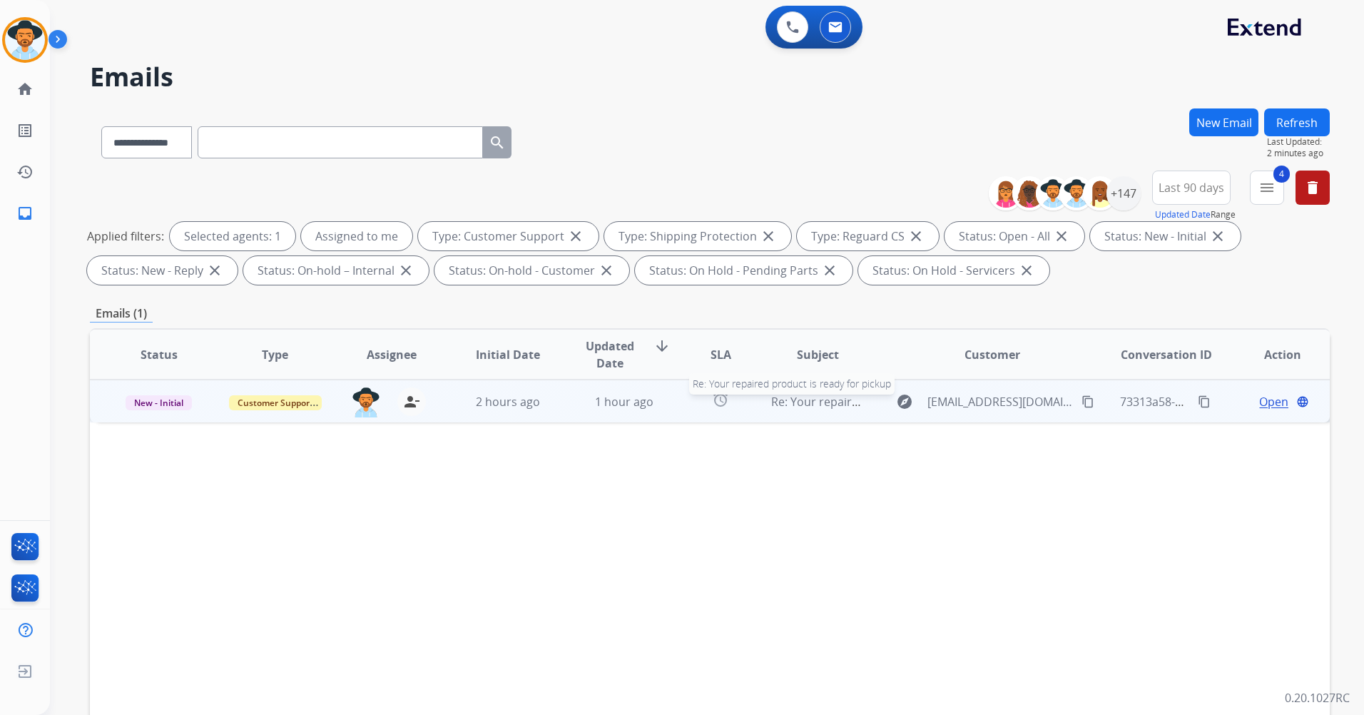
click at [833, 408] on span "Re: Your repaired product is ready for pickup" at bounding box center [892, 402] width 243 height 16
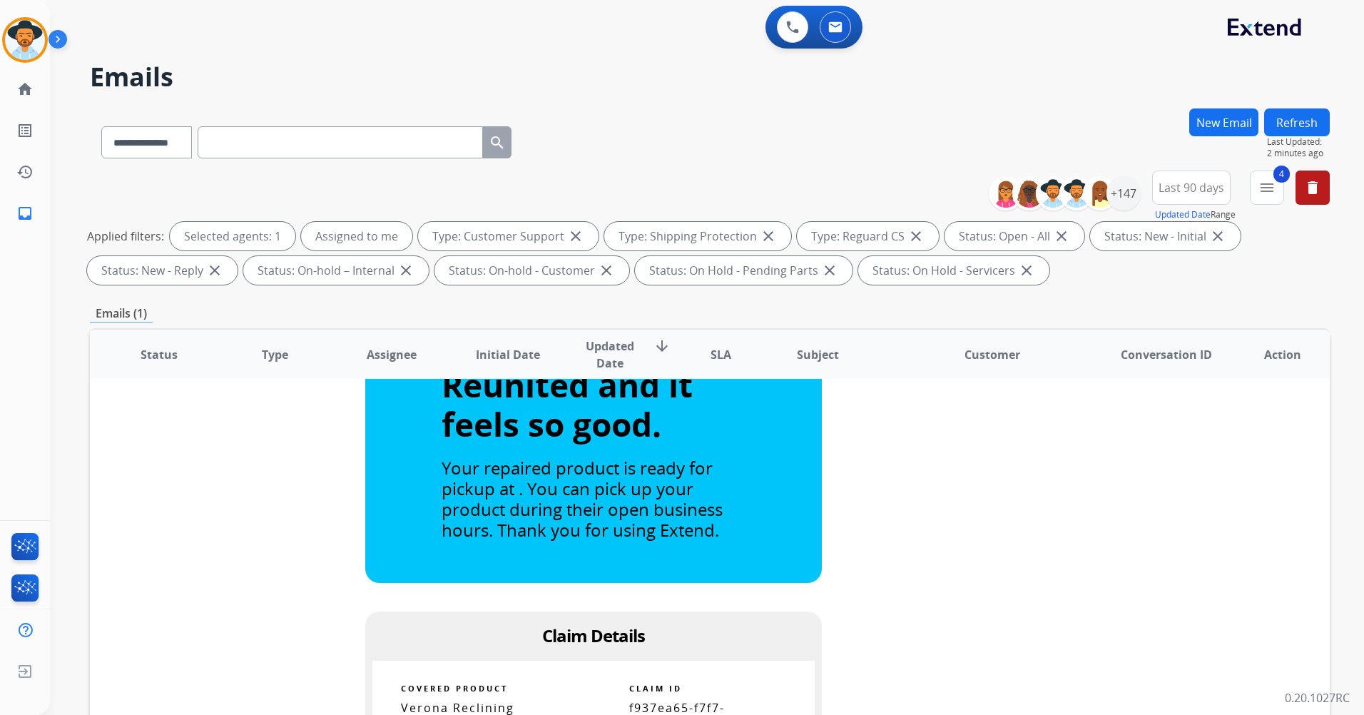
scroll to position [428, 0]
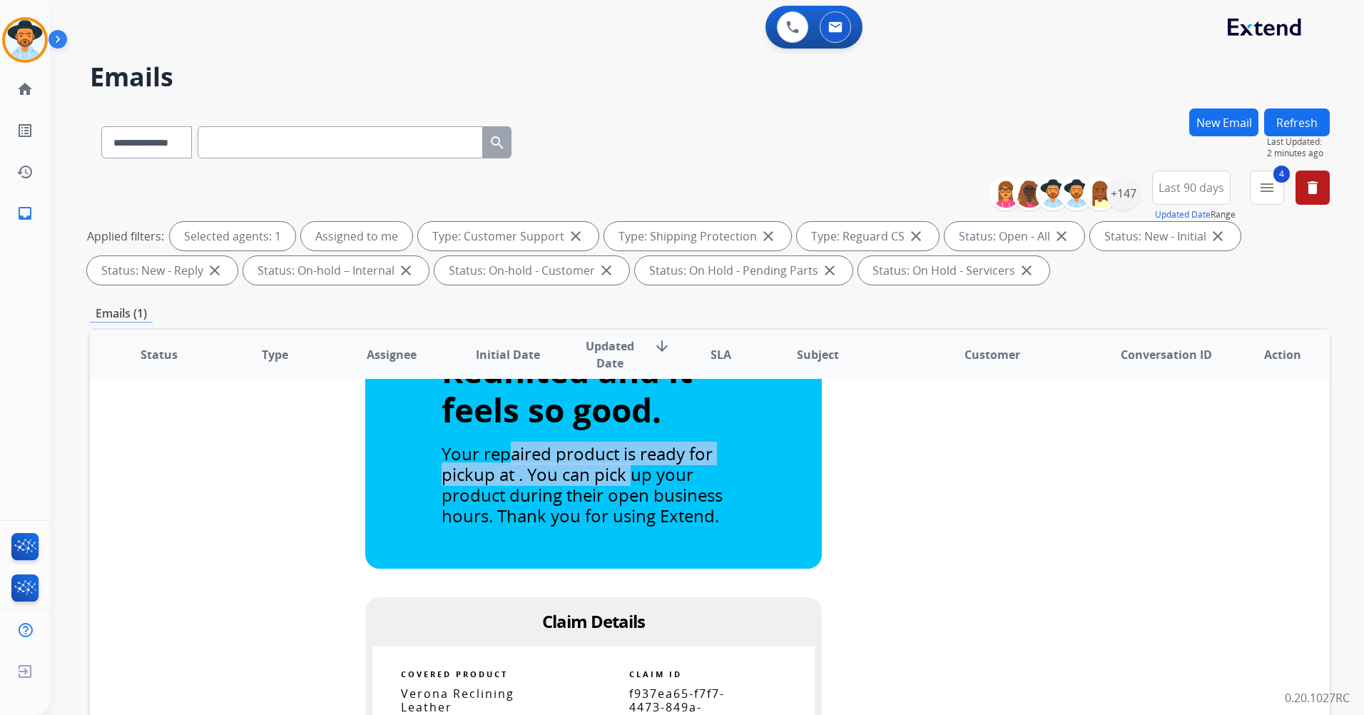
drag, startPoint x: 507, startPoint y: 451, endPoint x: 637, endPoint y: 470, distance: 131.3
click at [634, 470] on span "Your repaired product is ready for pickup at . You can pick up your product dur…" at bounding box center [582, 484] width 281 height 85
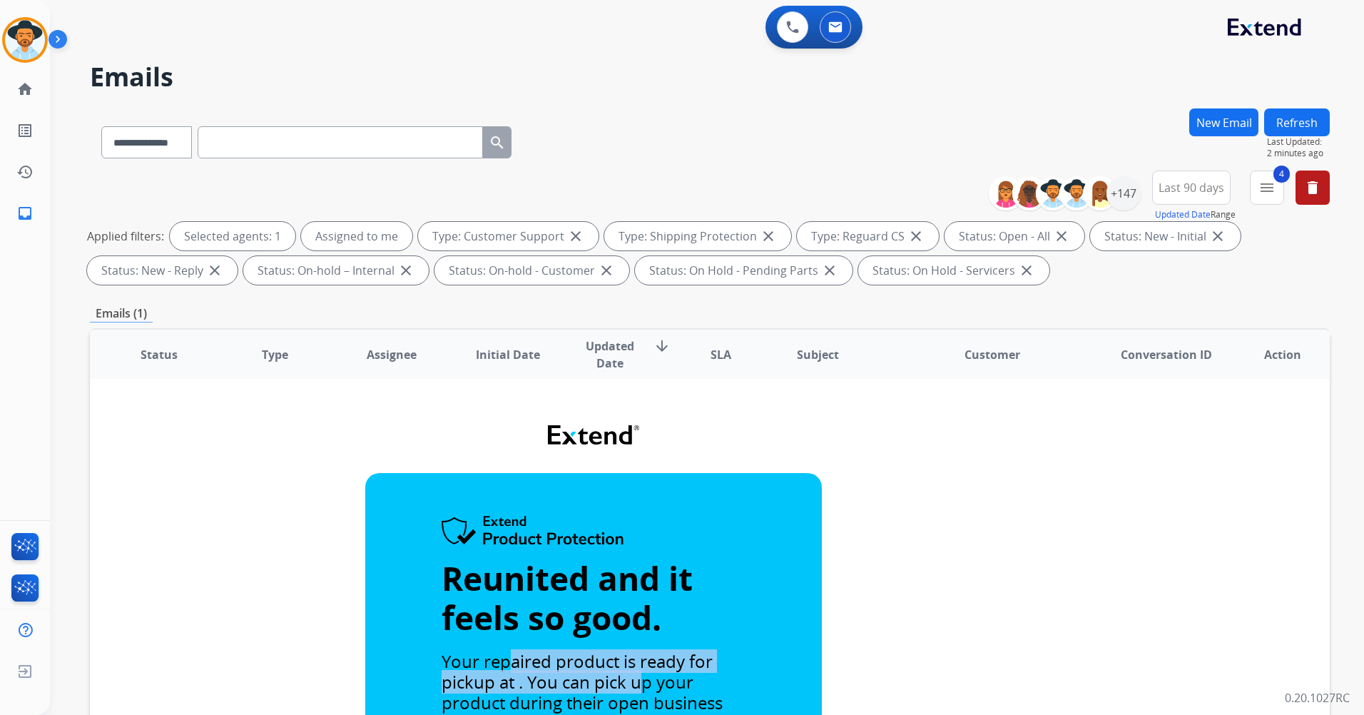
scroll to position [0, 0]
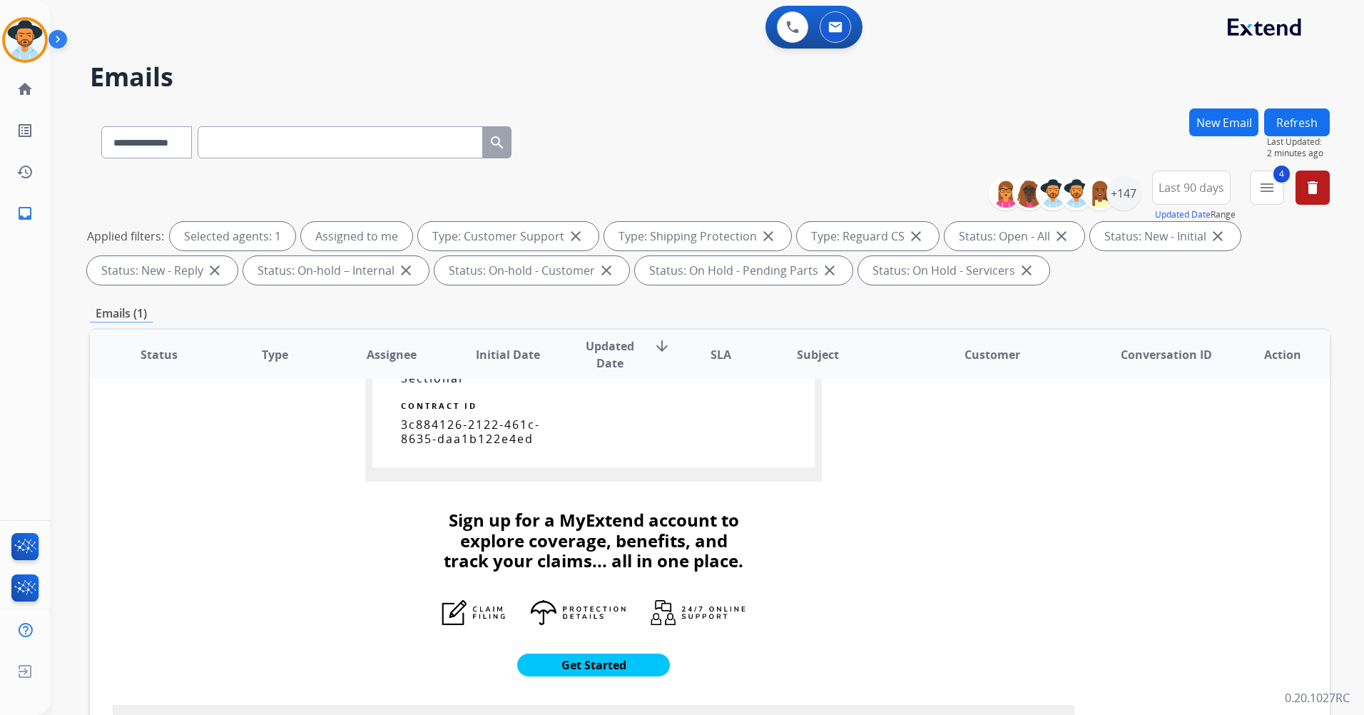
click at [921, 525] on td "Sign up for a MyExtend account to explore coverage, benefits, and track your cl…" at bounding box center [594, 593] width 962 height 223
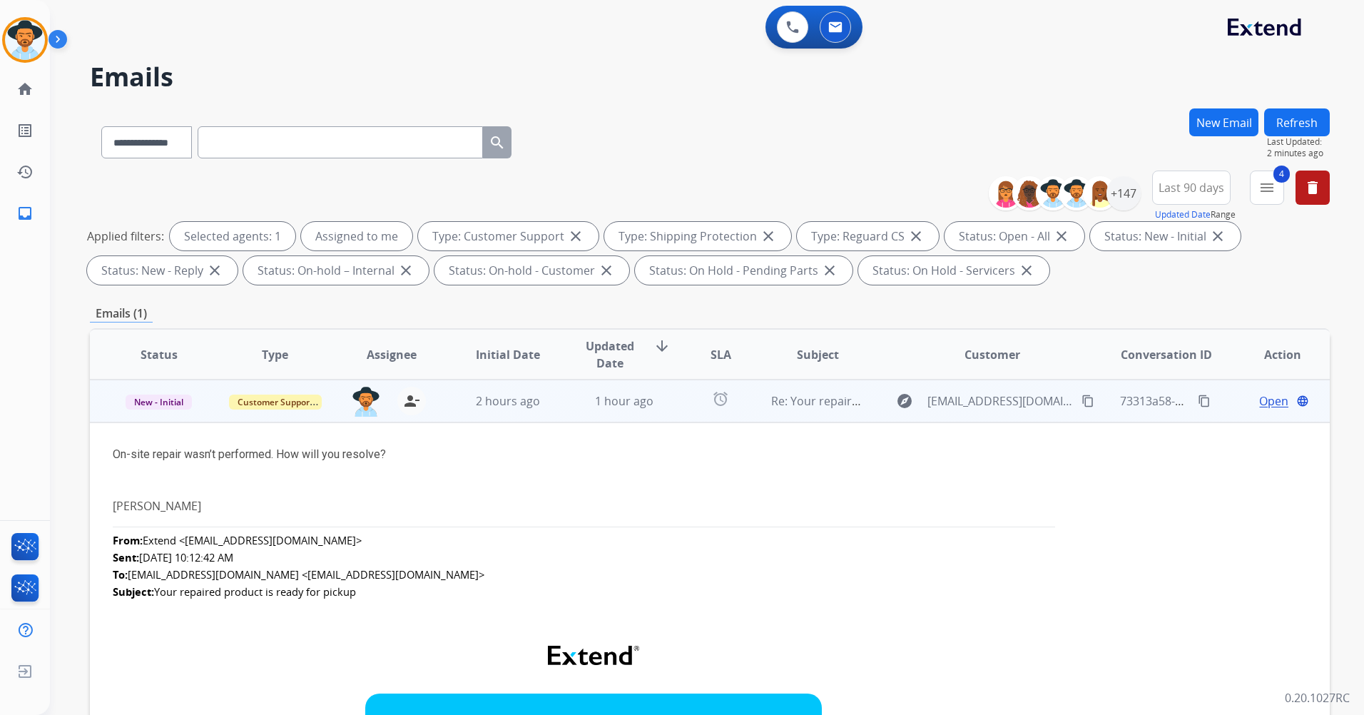
click at [1266, 404] on span "Open" at bounding box center [1273, 400] width 29 height 17
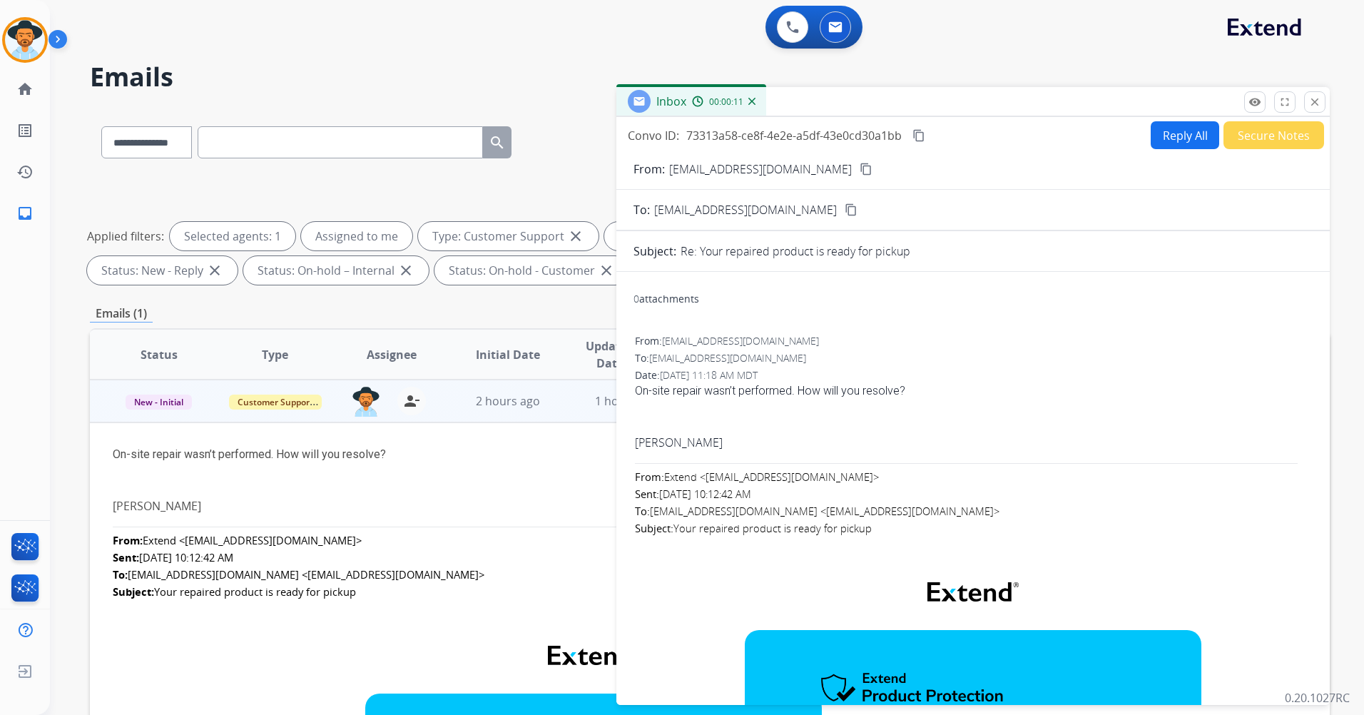
click at [860, 166] on mat-icon "content_copy" at bounding box center [866, 169] width 13 height 13
click at [1312, 101] on mat-icon "close" at bounding box center [1314, 102] width 13 height 13
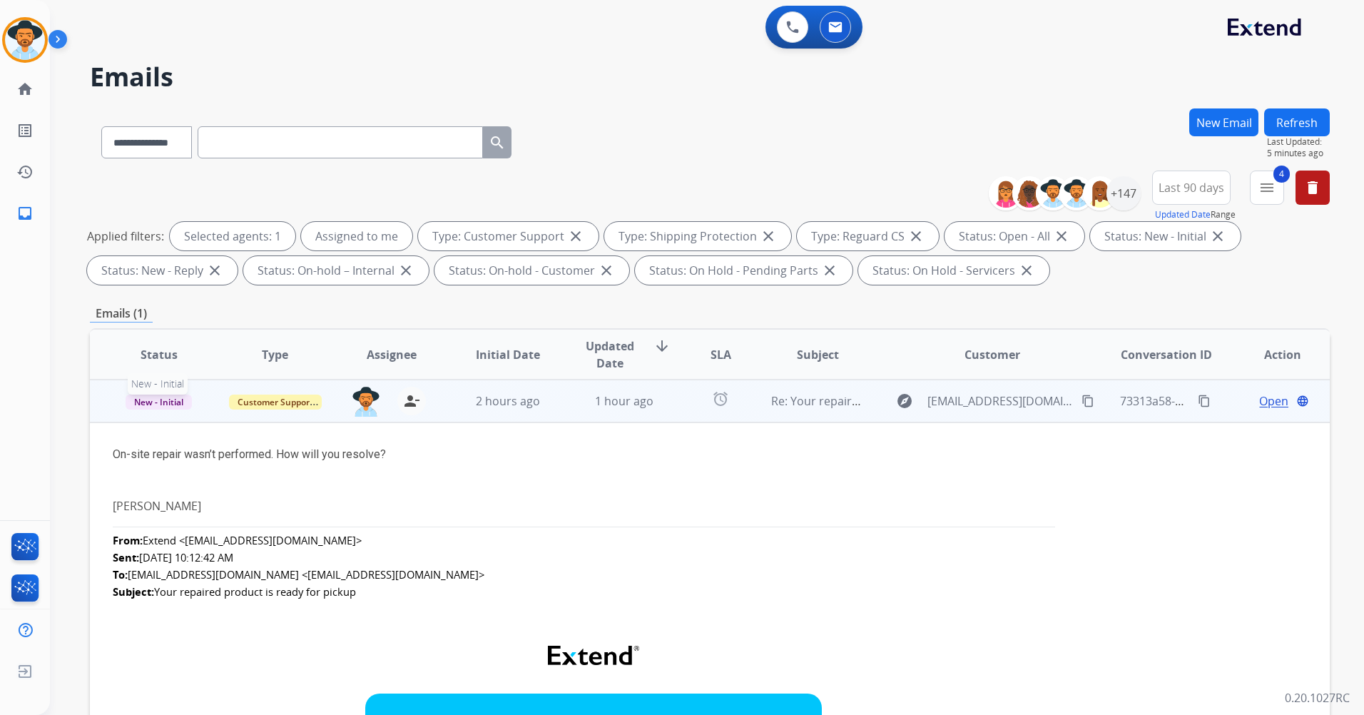
click at [168, 398] on span "New - Initial" at bounding box center [159, 402] width 66 height 15
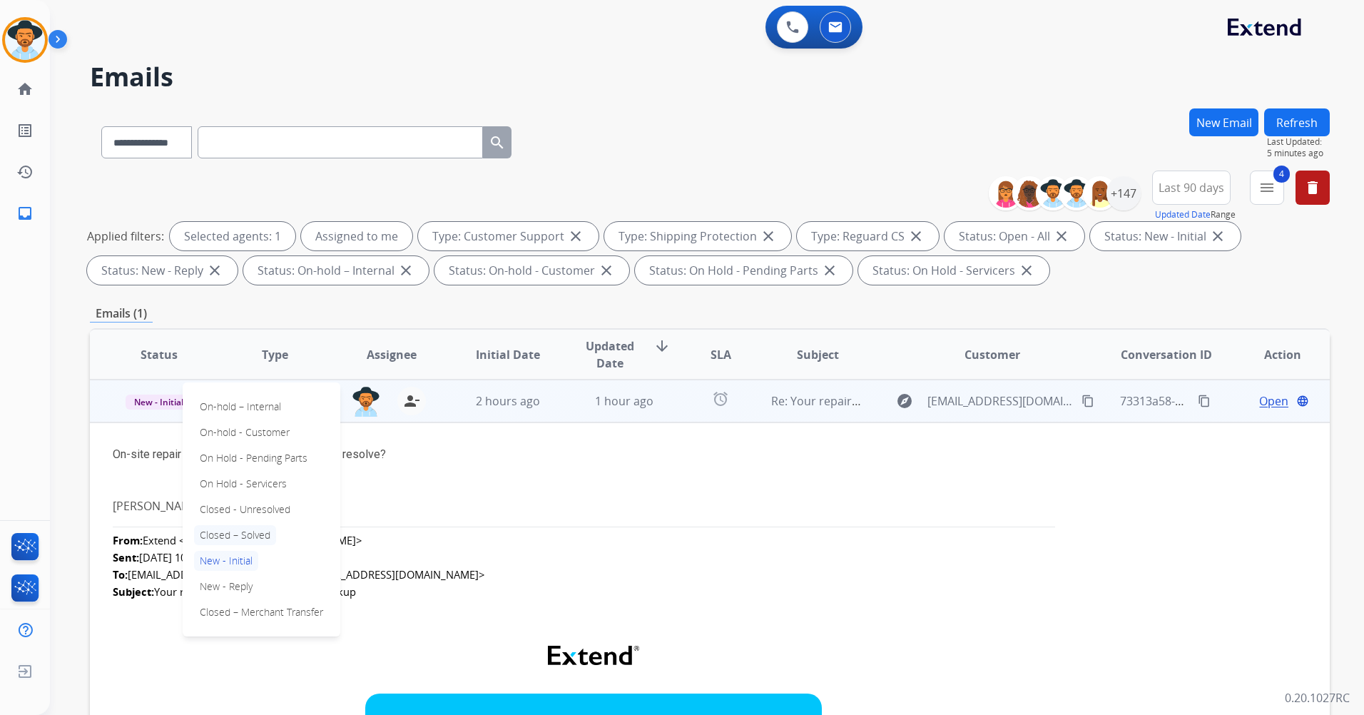
click at [260, 536] on p "Closed – Solved" at bounding box center [235, 535] width 82 height 20
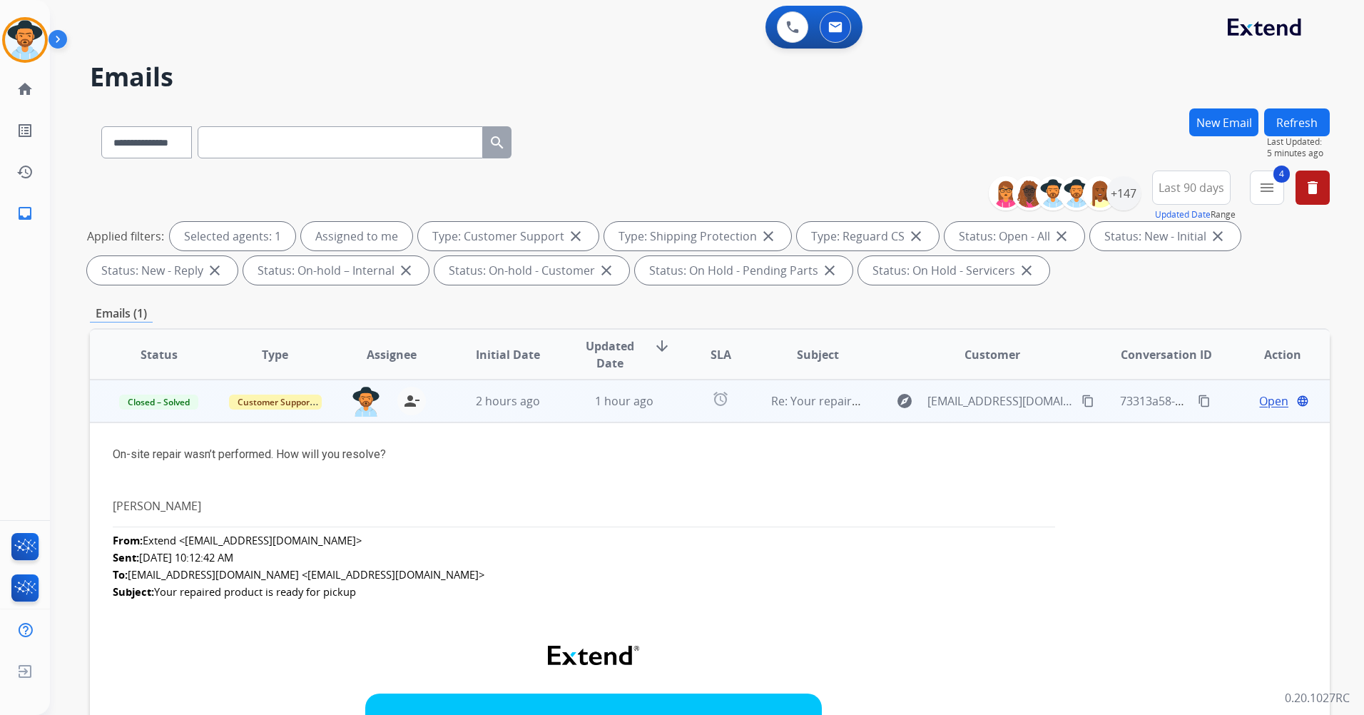
click at [671, 402] on td "alarm" at bounding box center [710, 401] width 78 height 43
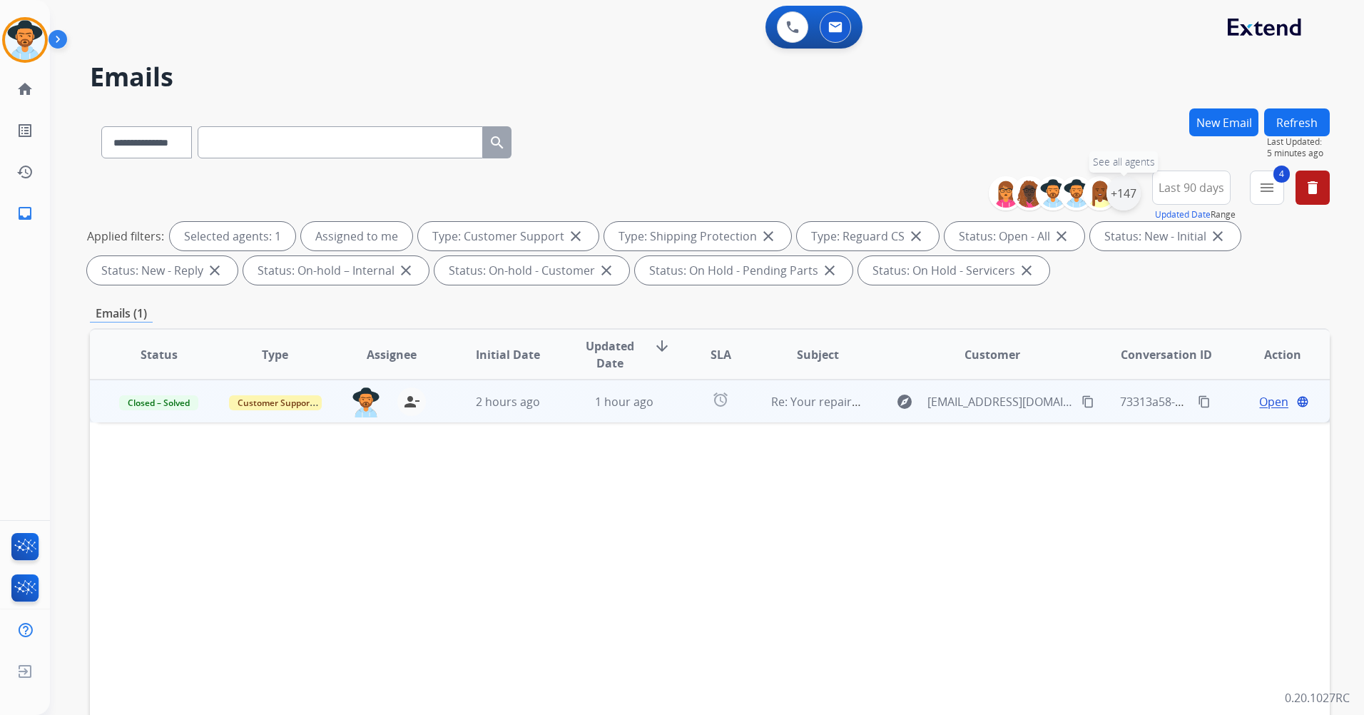
drag, startPoint x: 1124, startPoint y: 197, endPoint x: 1116, endPoint y: 198, distance: 7.9
click at [1123, 197] on div "+147" at bounding box center [1123, 193] width 34 height 34
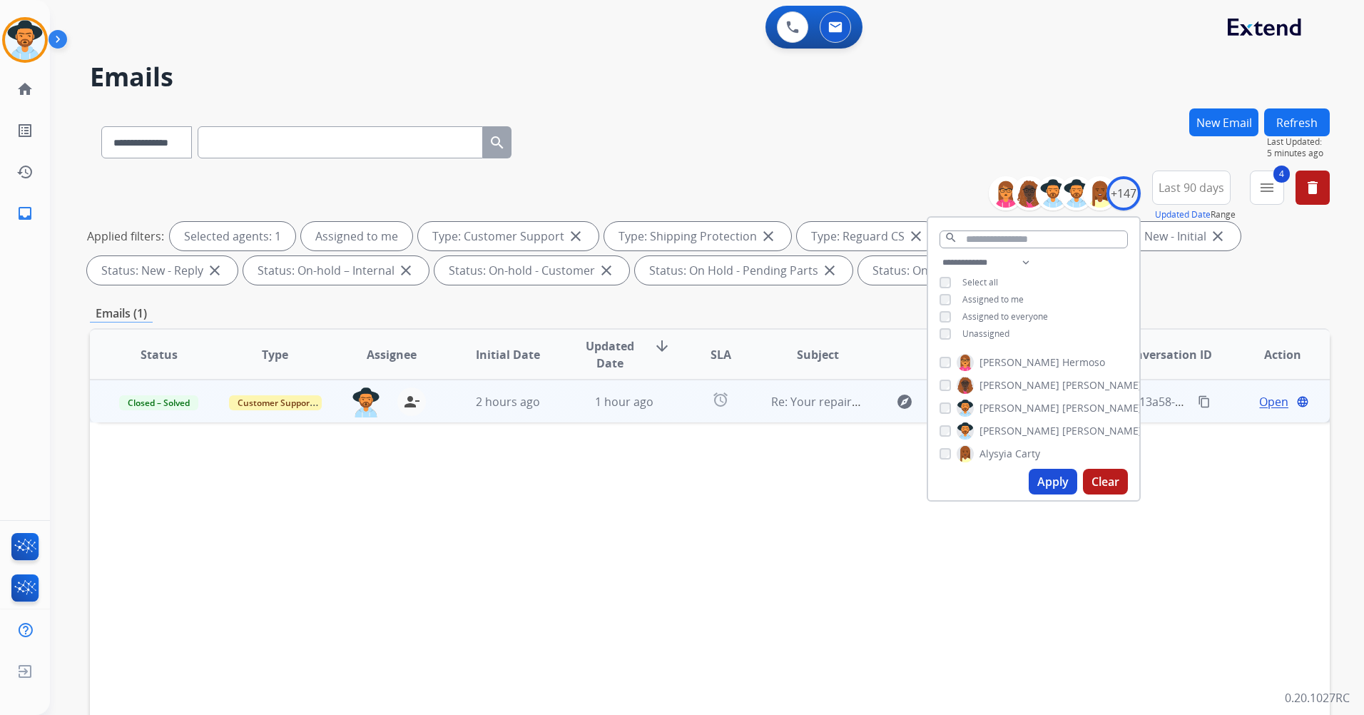
click at [980, 337] on span "Unassigned" at bounding box center [985, 333] width 47 height 12
click at [1049, 489] on button "Apply" at bounding box center [1053, 482] width 49 height 26
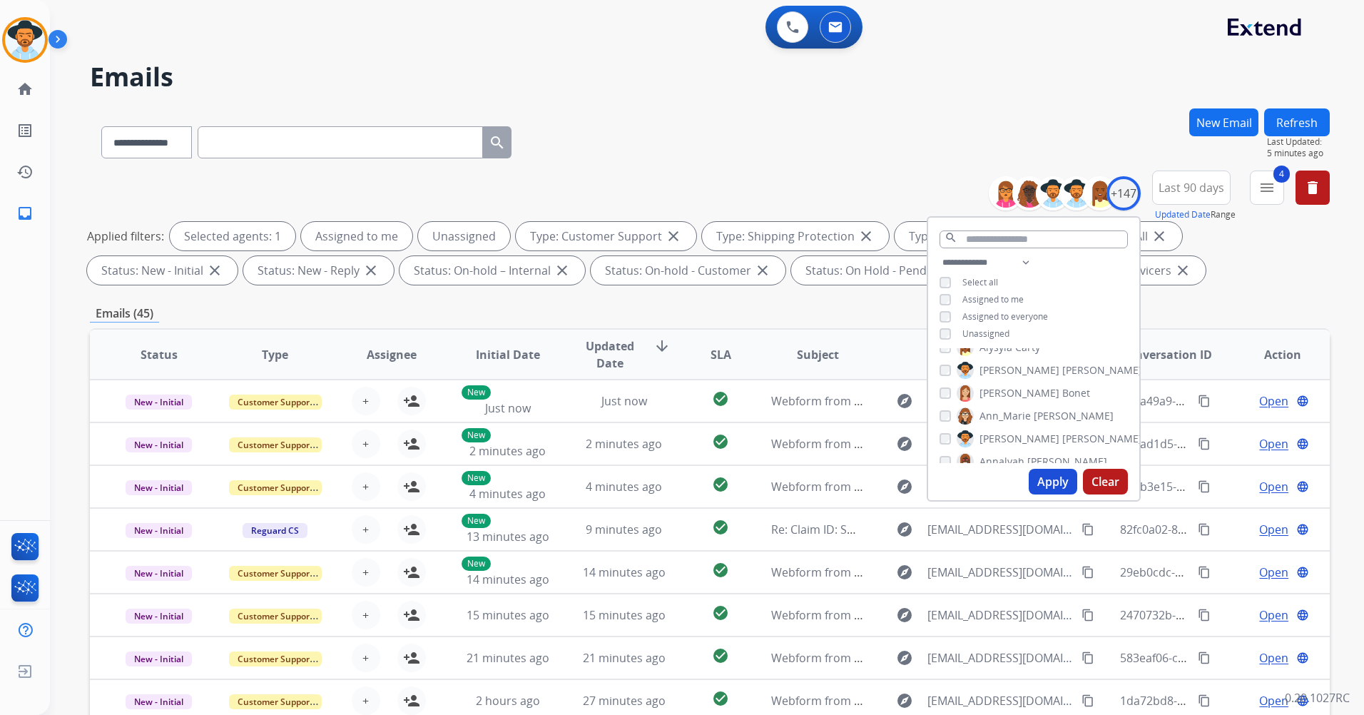
scroll to position [71, 0]
click at [1236, 275] on div "Applied filters: Selected agents: 1 Assigned to me Unassigned Type: Customer Su…" at bounding box center [707, 253] width 1240 height 63
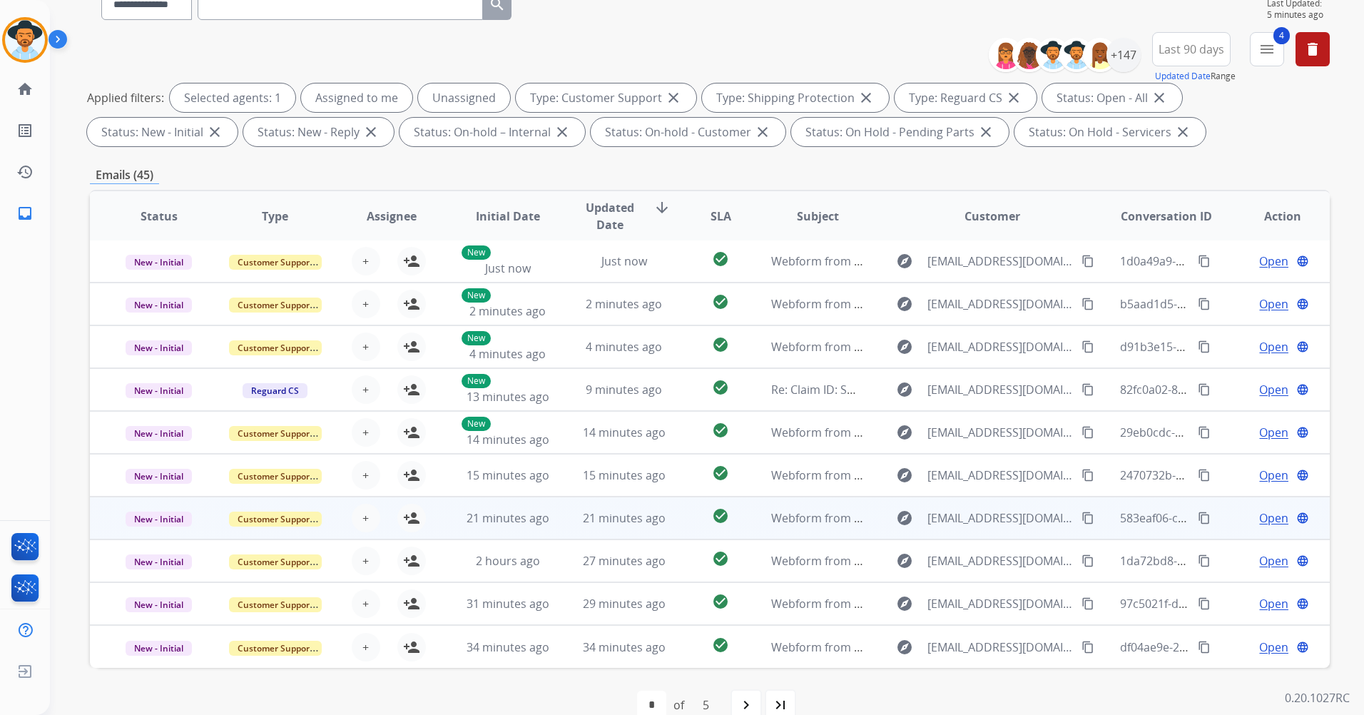
scroll to position [166, 0]
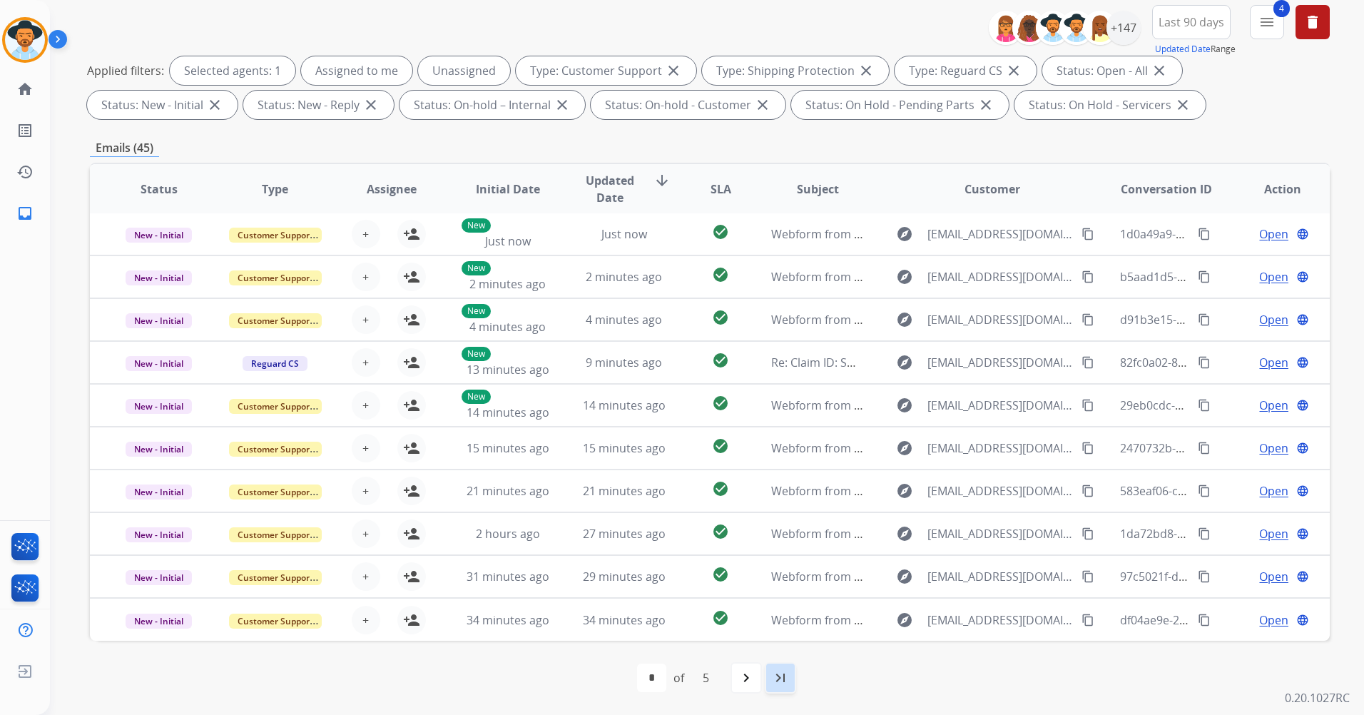
click at [770, 675] on div "last_page" at bounding box center [780, 677] width 31 height 31
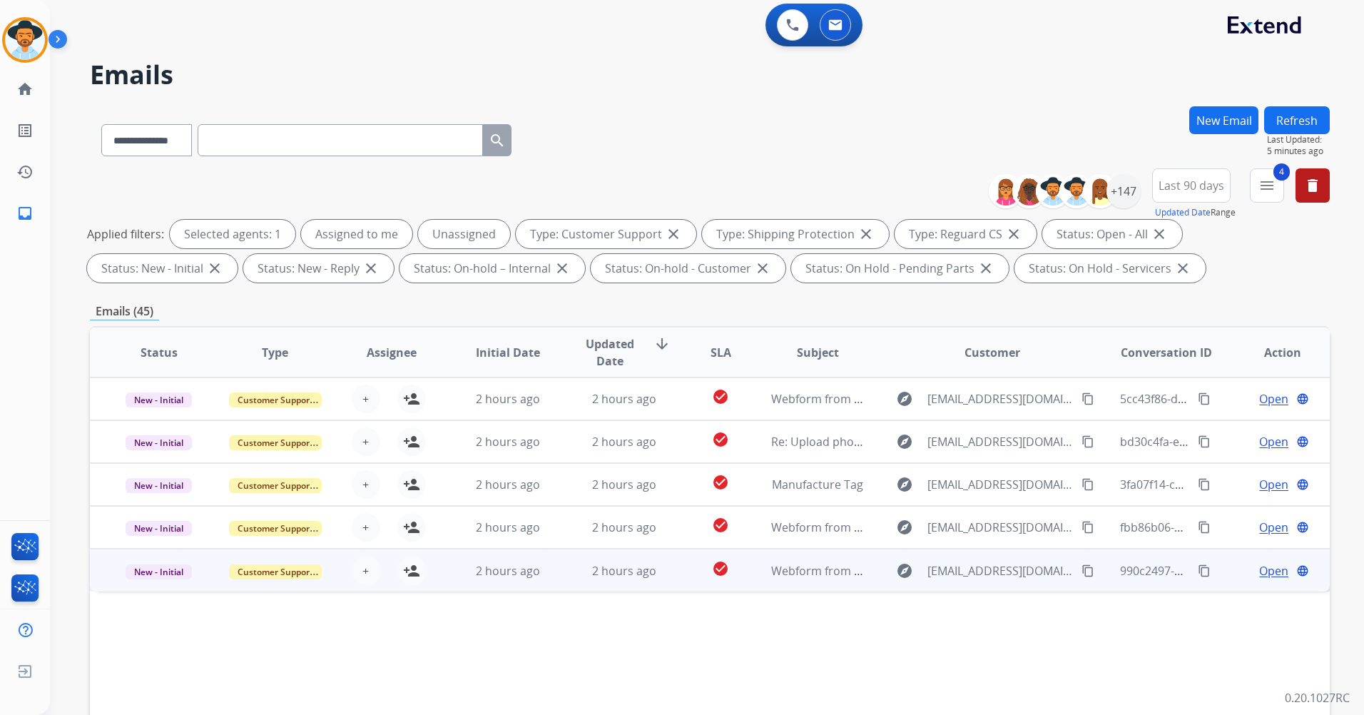
scroll to position [0, 0]
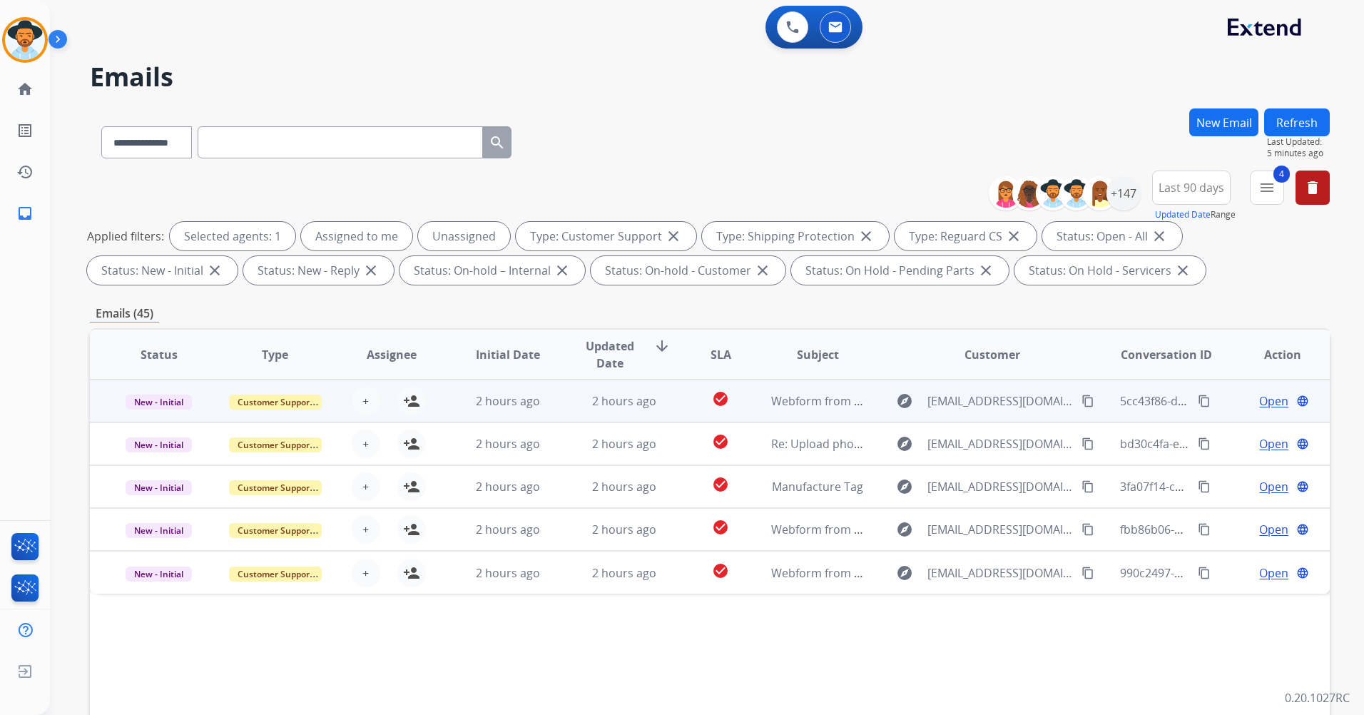
click at [848, 412] on td "Webform from [EMAIL_ADDRESS][DOMAIN_NAME] on [DATE]" at bounding box center [806, 401] width 116 height 43
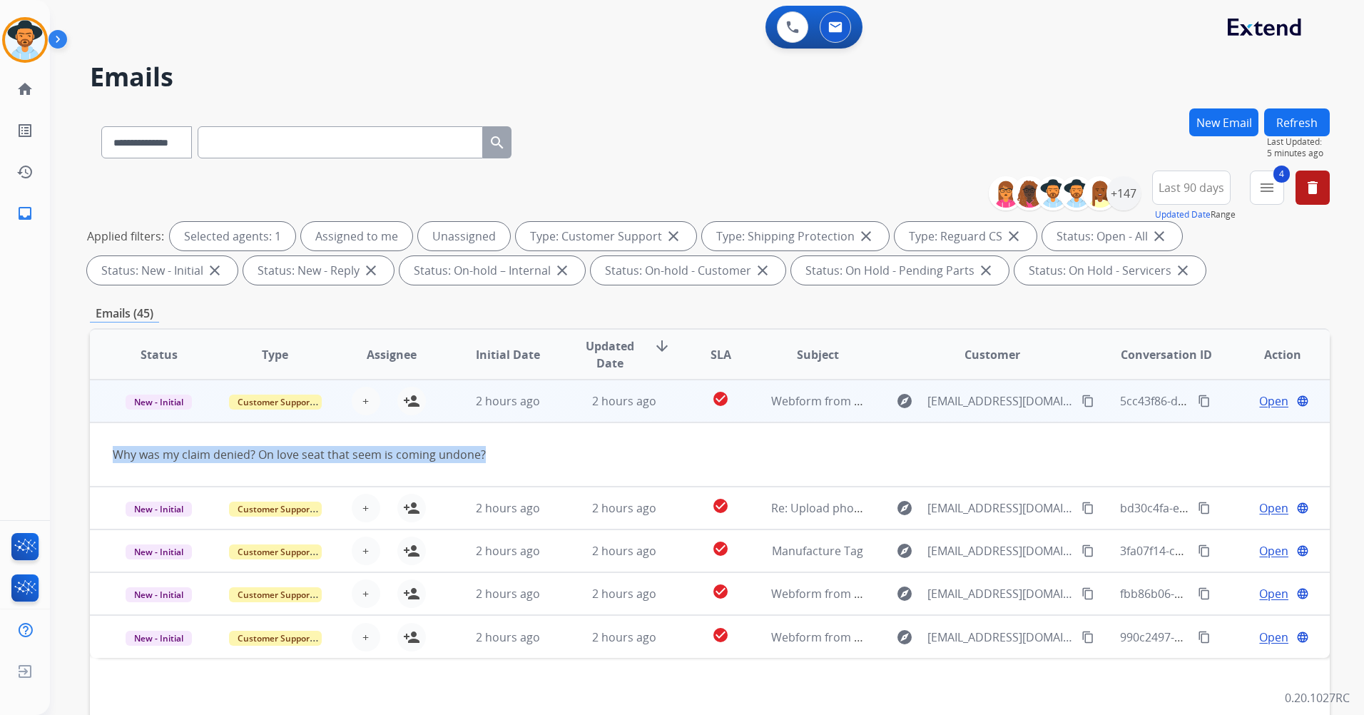
drag, startPoint x: 114, startPoint y: 452, endPoint x: 482, endPoint y: 459, distance: 368.2
click at [482, 459] on div "Why was my claim denied? On love seat that seem is coming undone?" at bounding box center [594, 454] width 962 height 17
click at [967, 452] on div "Why was my claim denied? On love seat that seem is coming undone?" at bounding box center [594, 454] width 962 height 17
click at [1081, 397] on mat-icon "content_copy" at bounding box center [1087, 401] width 13 height 13
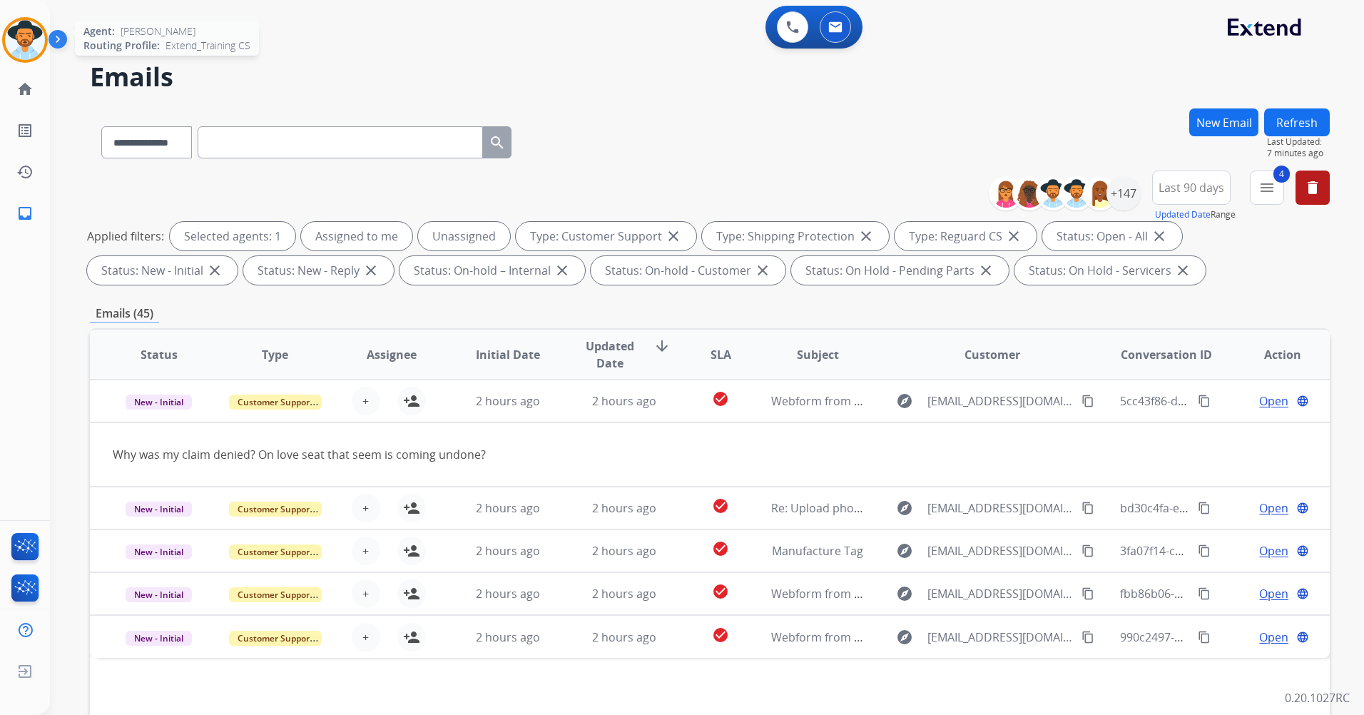
click at [33, 39] on img at bounding box center [25, 40] width 40 height 40
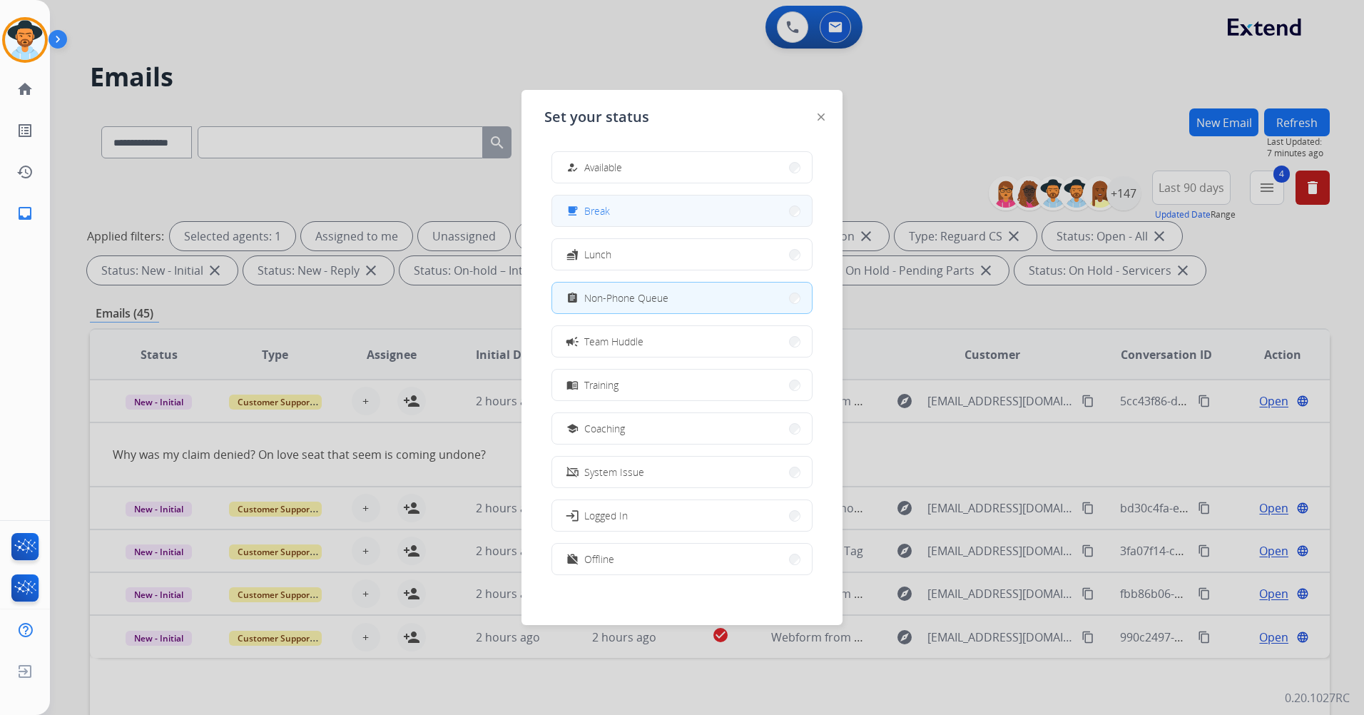
click at [688, 212] on button "free_breakfast Break" at bounding box center [682, 210] width 260 height 31
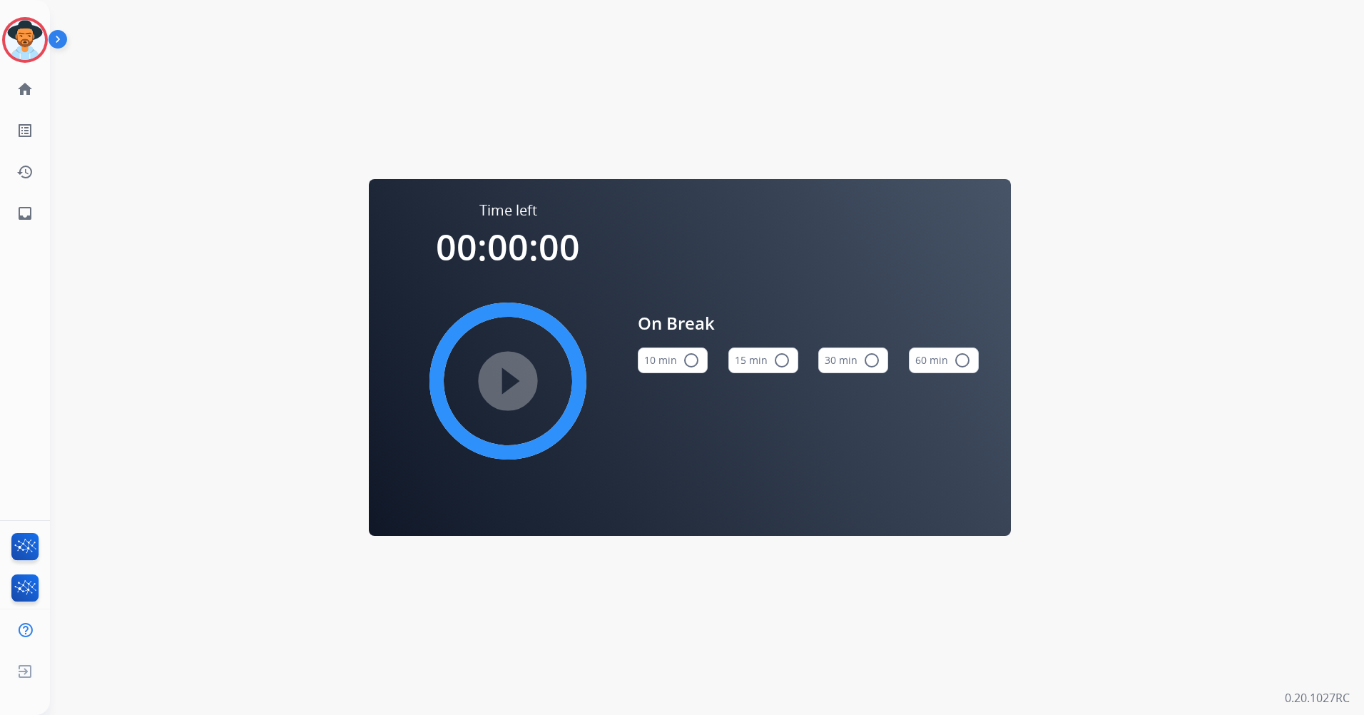
click at [775, 360] on mat-icon "radio_button_unchecked" at bounding box center [781, 360] width 17 height 17
click at [510, 374] on mat-icon "play_circle_filled" at bounding box center [507, 380] width 17 height 17
click at [770, 362] on button "15 min check_circle" at bounding box center [763, 360] width 70 height 26
click at [16, 34] on img at bounding box center [25, 40] width 40 height 40
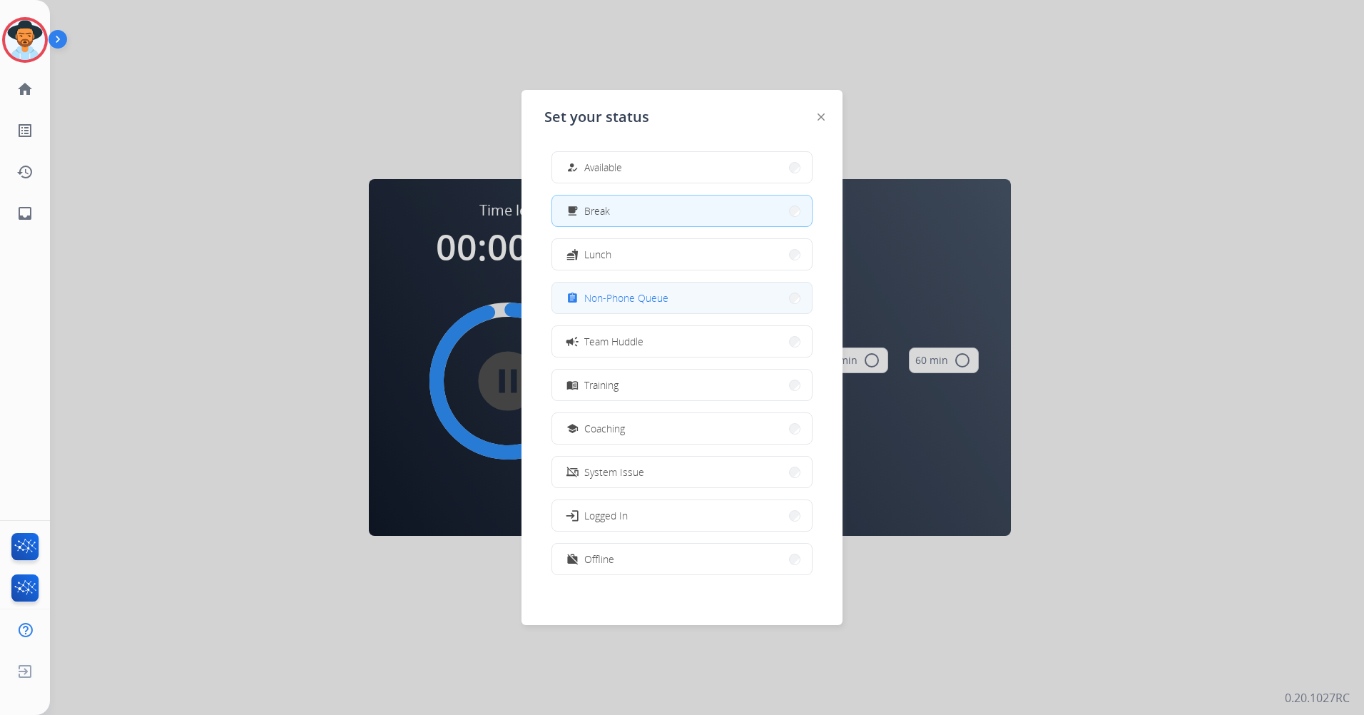
click at [713, 312] on button "assignment Non-Phone Queue" at bounding box center [682, 298] width 260 height 31
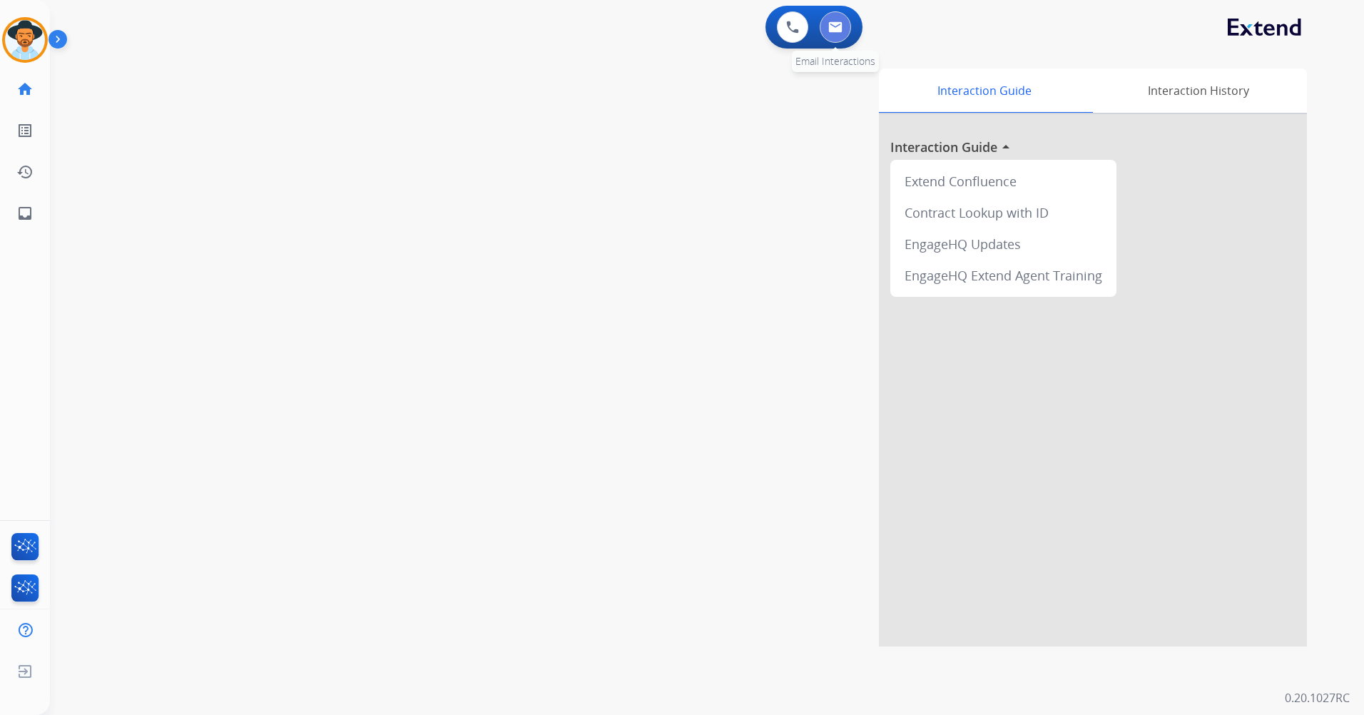
click at [822, 28] on button at bounding box center [835, 26] width 31 height 31
select select "**********"
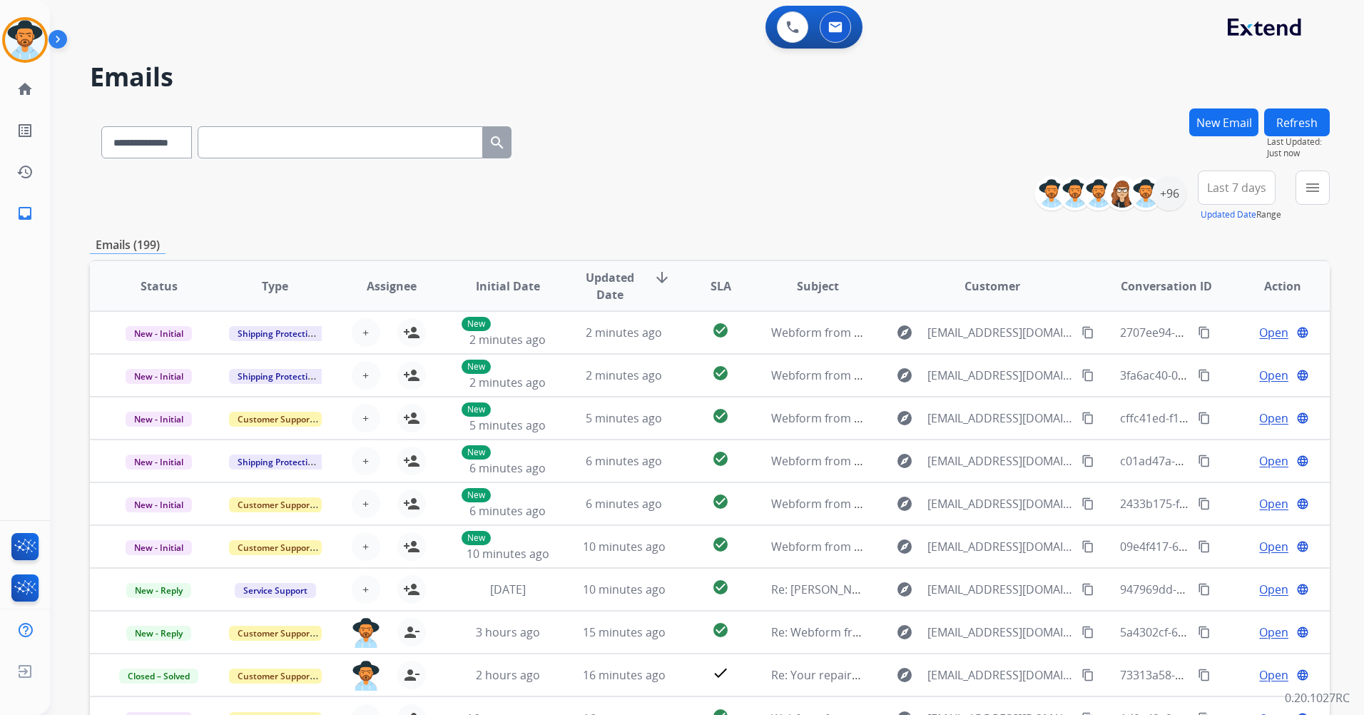
click at [1299, 122] on button "Refresh" at bounding box center [1297, 122] width 66 height 28
click at [1178, 193] on div "+96" at bounding box center [1169, 193] width 34 height 34
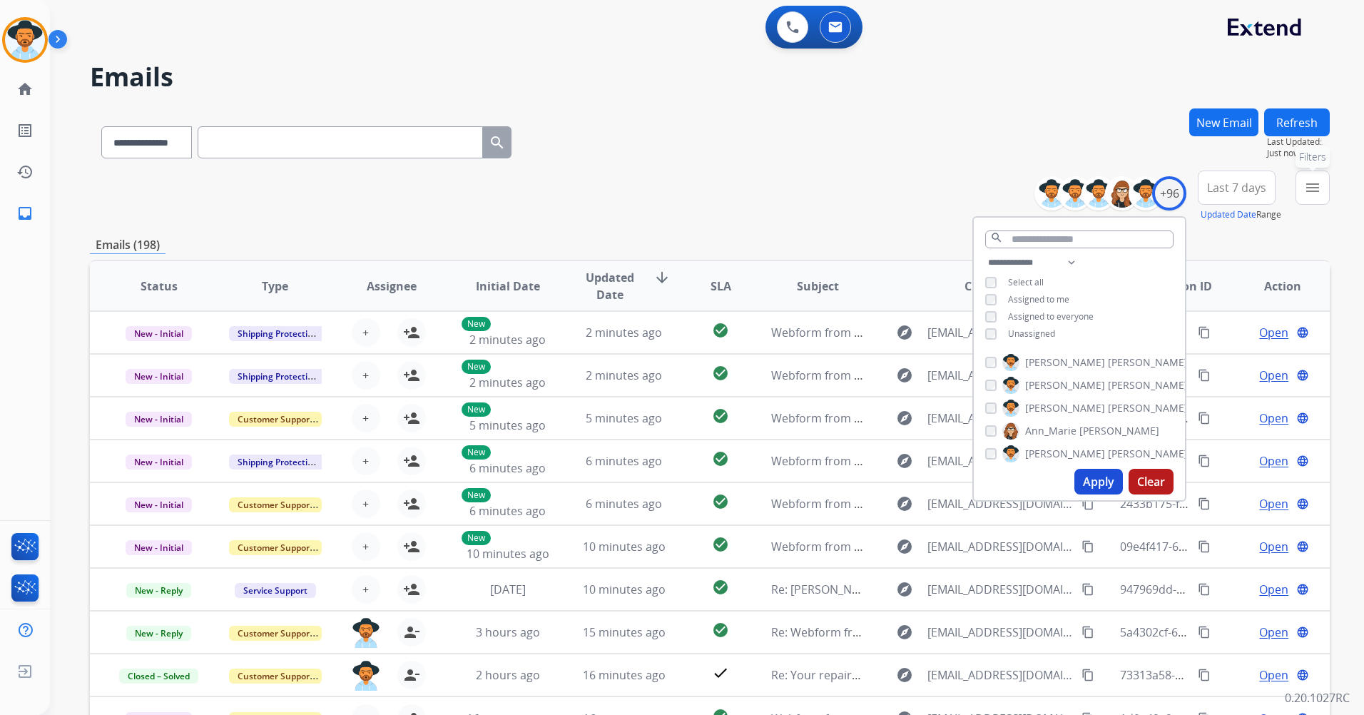
click at [1308, 189] on mat-icon "menu" at bounding box center [1312, 187] width 17 height 17
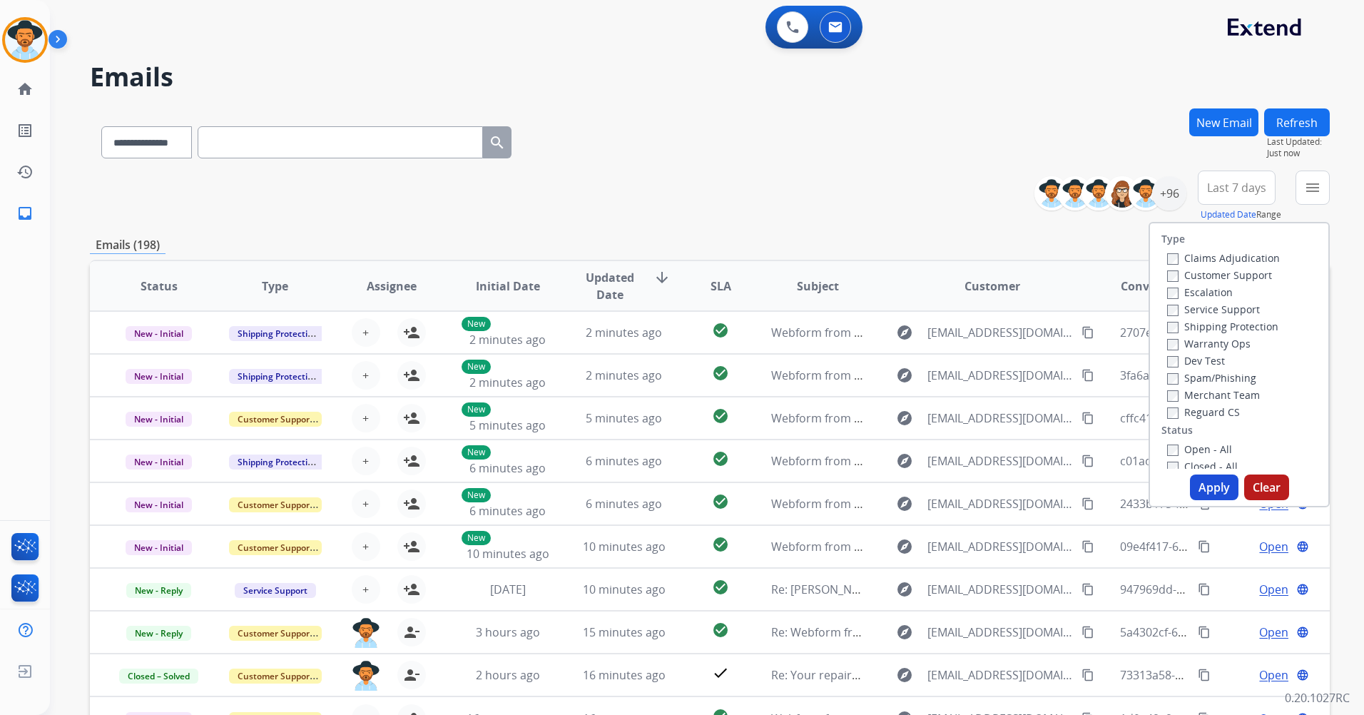
click at [1254, 178] on button "Last 7 days" at bounding box center [1237, 188] width 78 height 34
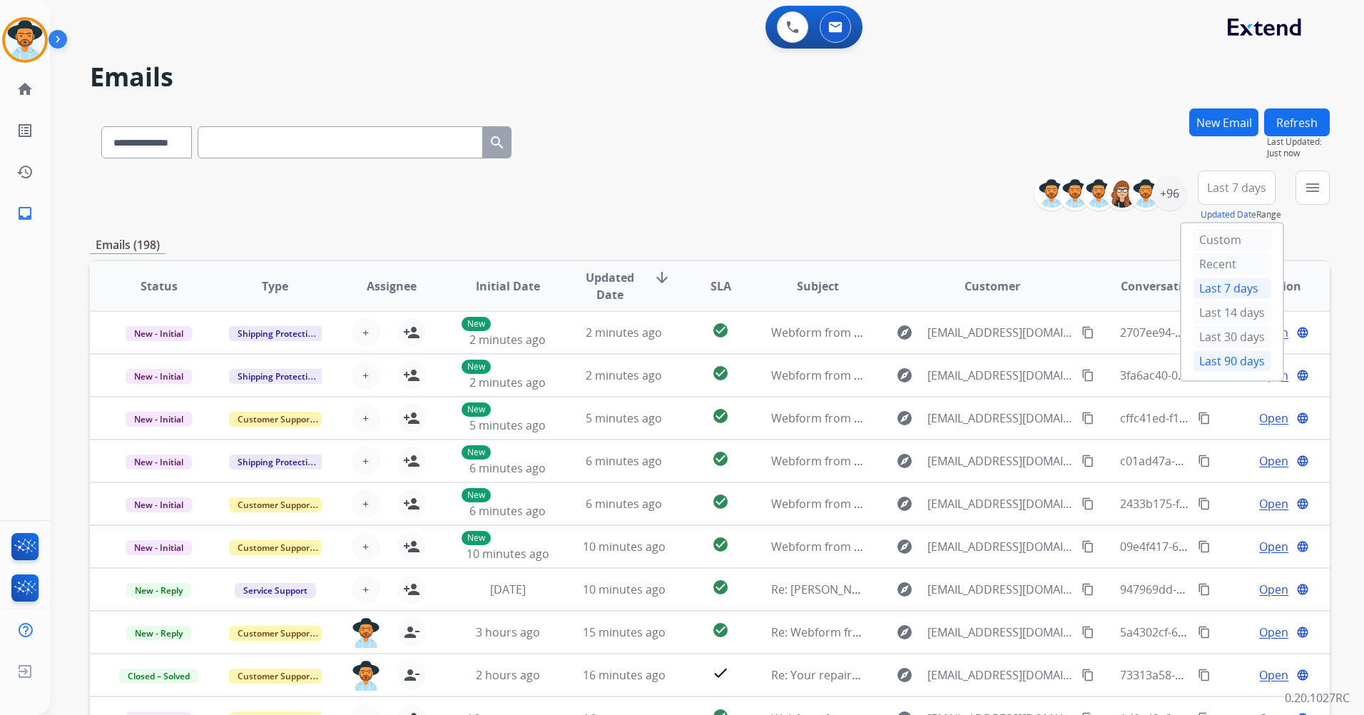
click at [1227, 357] on div "Last 90 days" at bounding box center [1232, 360] width 78 height 21
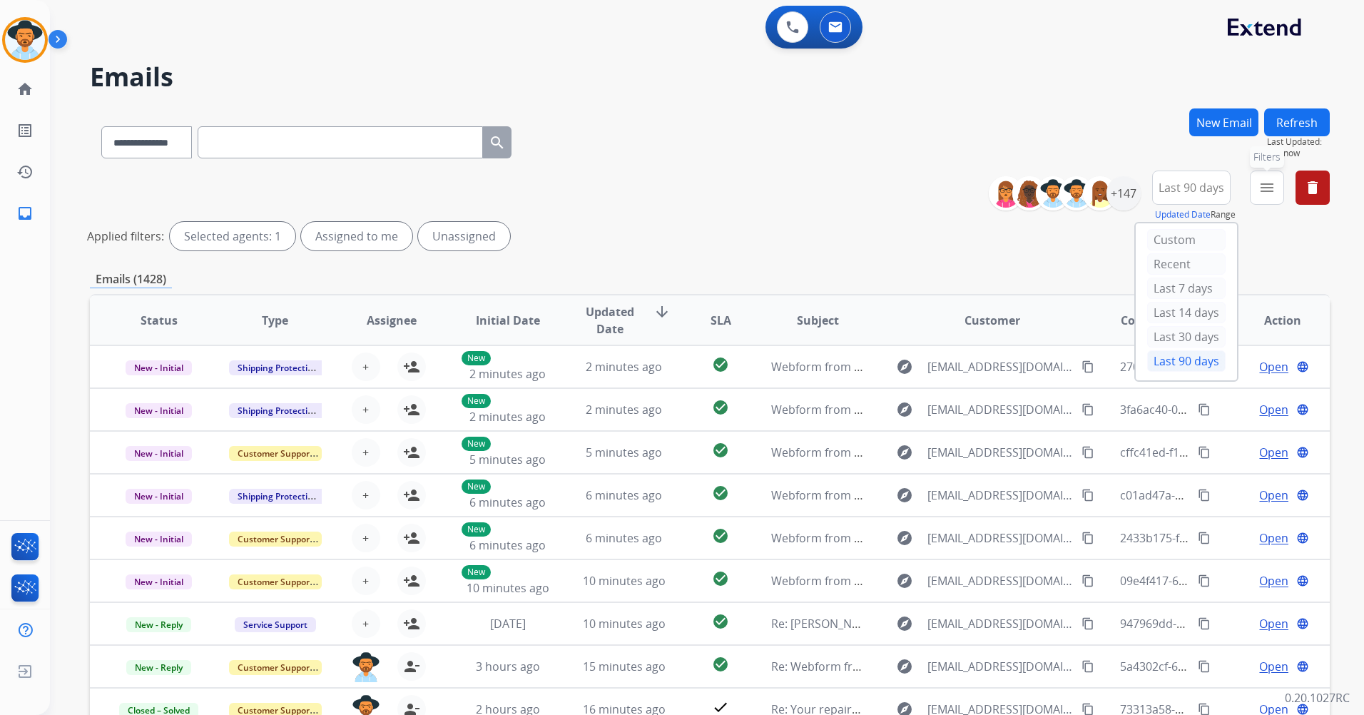
click at [1258, 185] on mat-icon "menu" at bounding box center [1266, 187] width 17 height 17
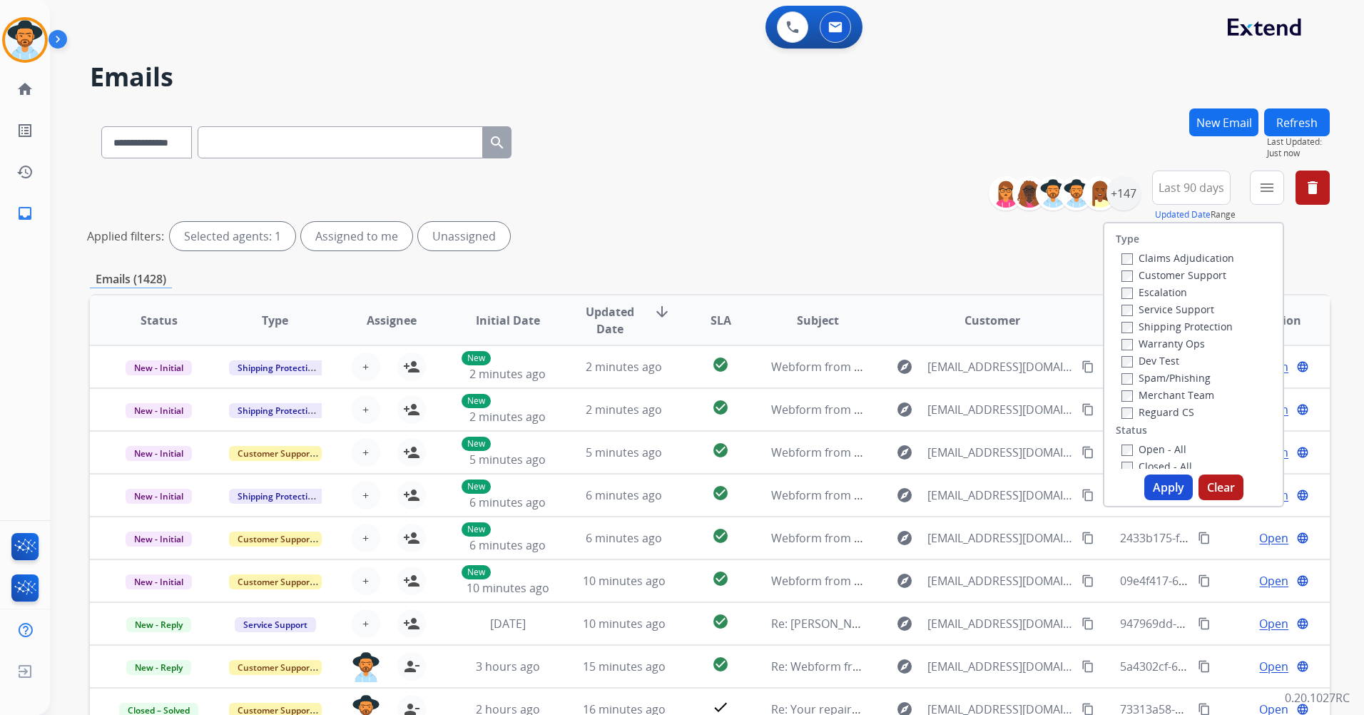
click at [1148, 275] on label "Customer Support" at bounding box center [1173, 275] width 105 height 14
click at [1153, 325] on label "Shipping Protection" at bounding box center [1176, 327] width 111 height 14
click at [1154, 407] on label "Reguard CS" at bounding box center [1157, 412] width 73 height 14
click at [1153, 447] on label "Open - All" at bounding box center [1153, 449] width 65 height 14
click at [1165, 494] on button "Apply" at bounding box center [1168, 487] width 49 height 26
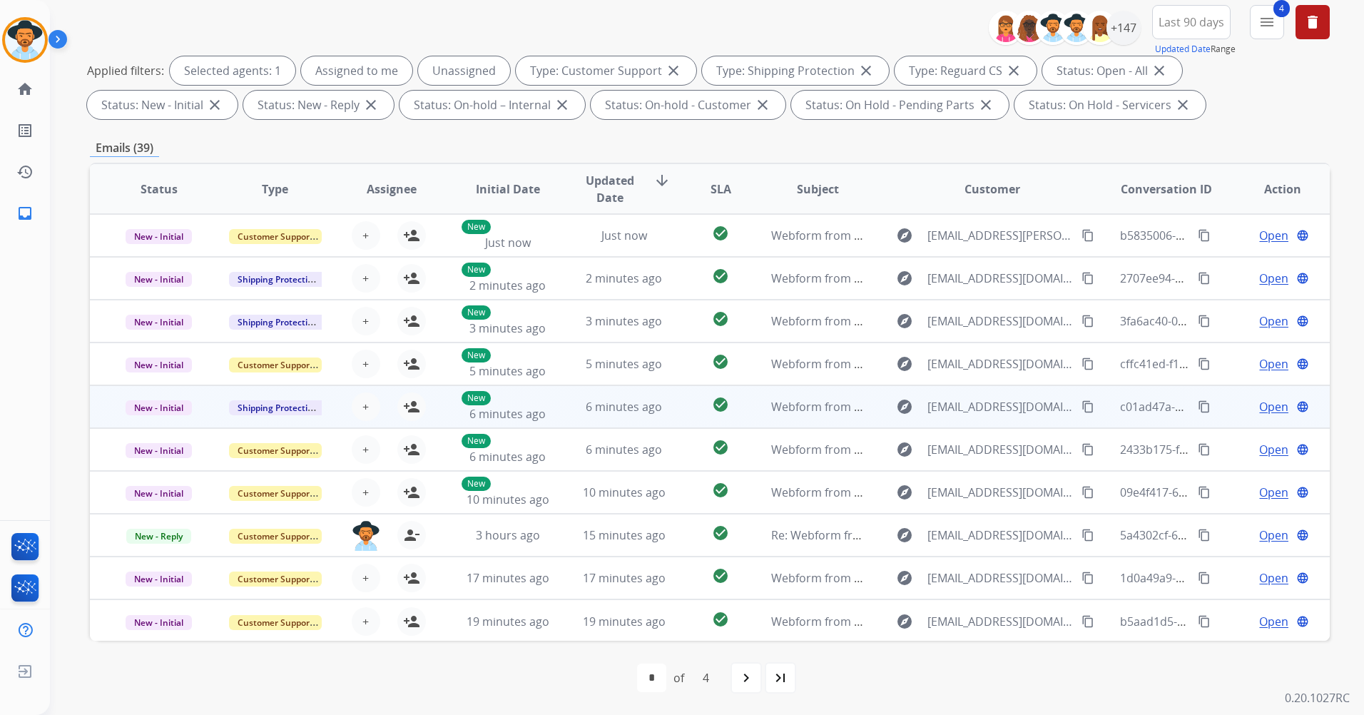
scroll to position [1, 0]
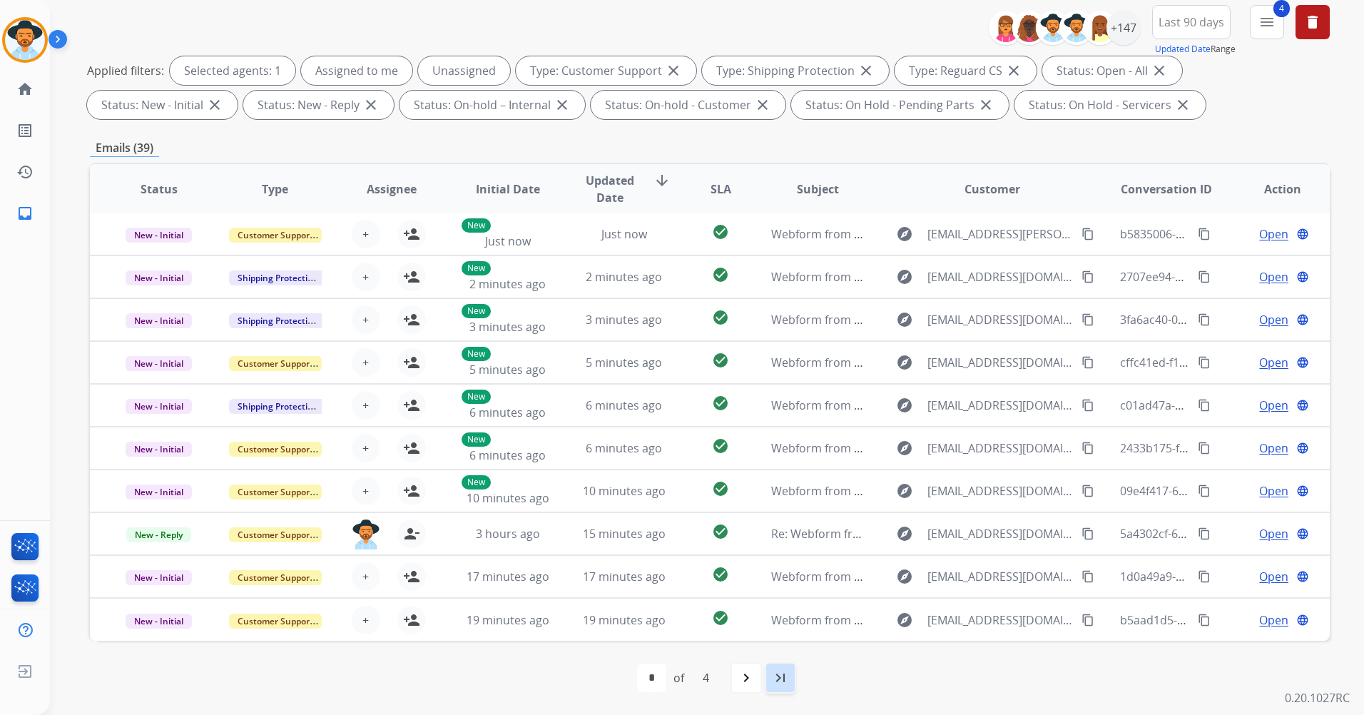
click at [786, 675] on mat-icon "last_page" at bounding box center [780, 677] width 17 height 17
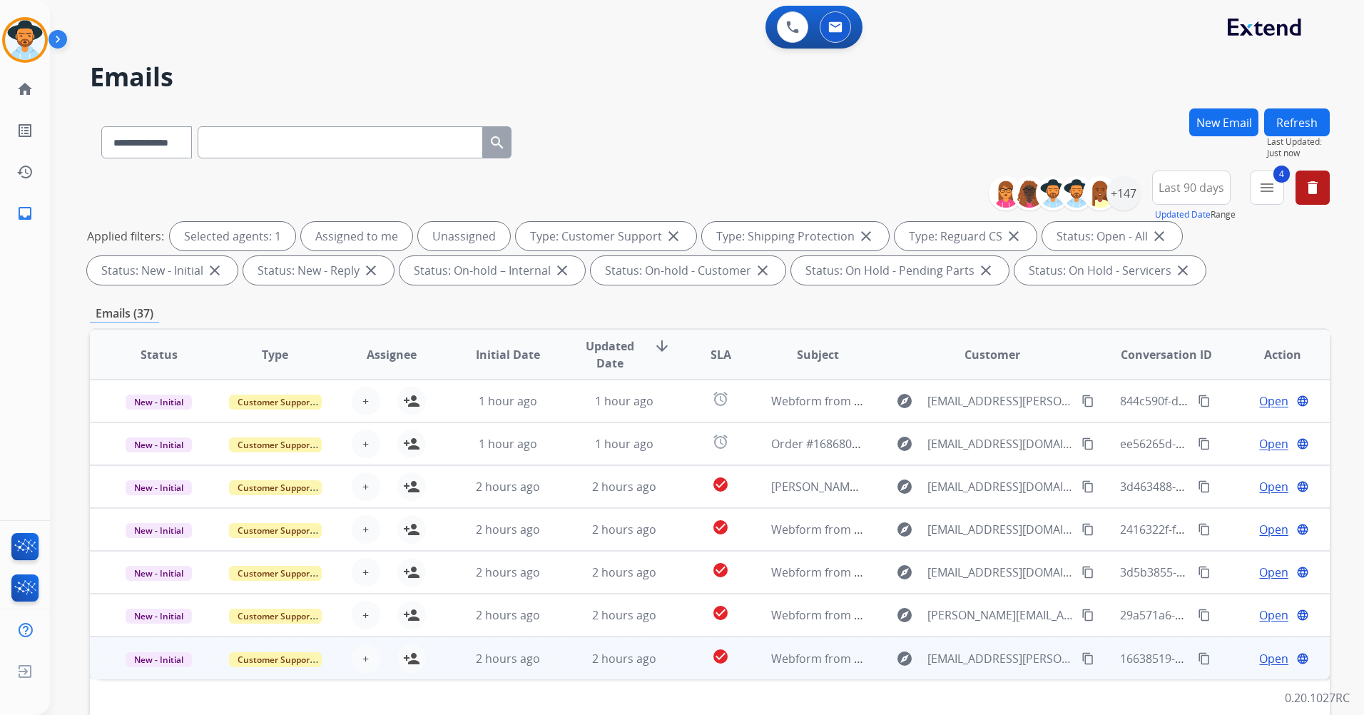
scroll to position [166, 0]
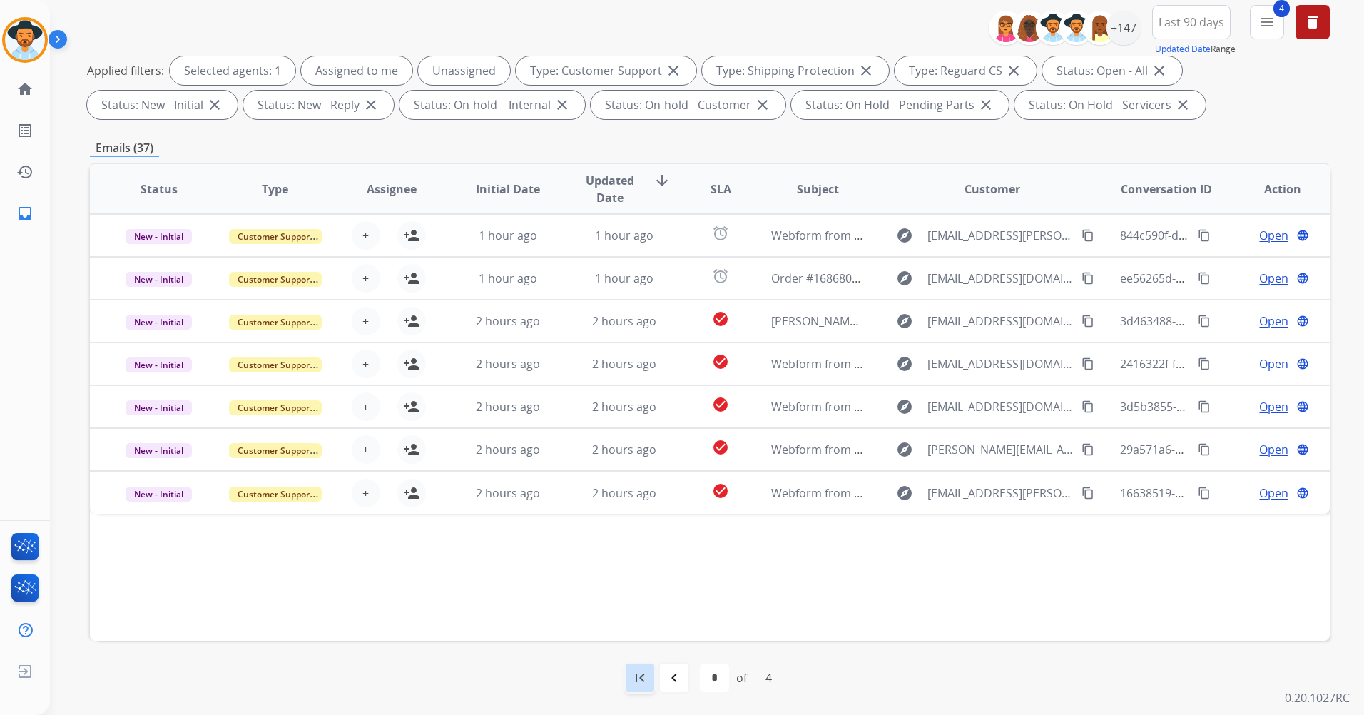
click at [652, 678] on div "first_page" at bounding box center [639, 677] width 31 height 31
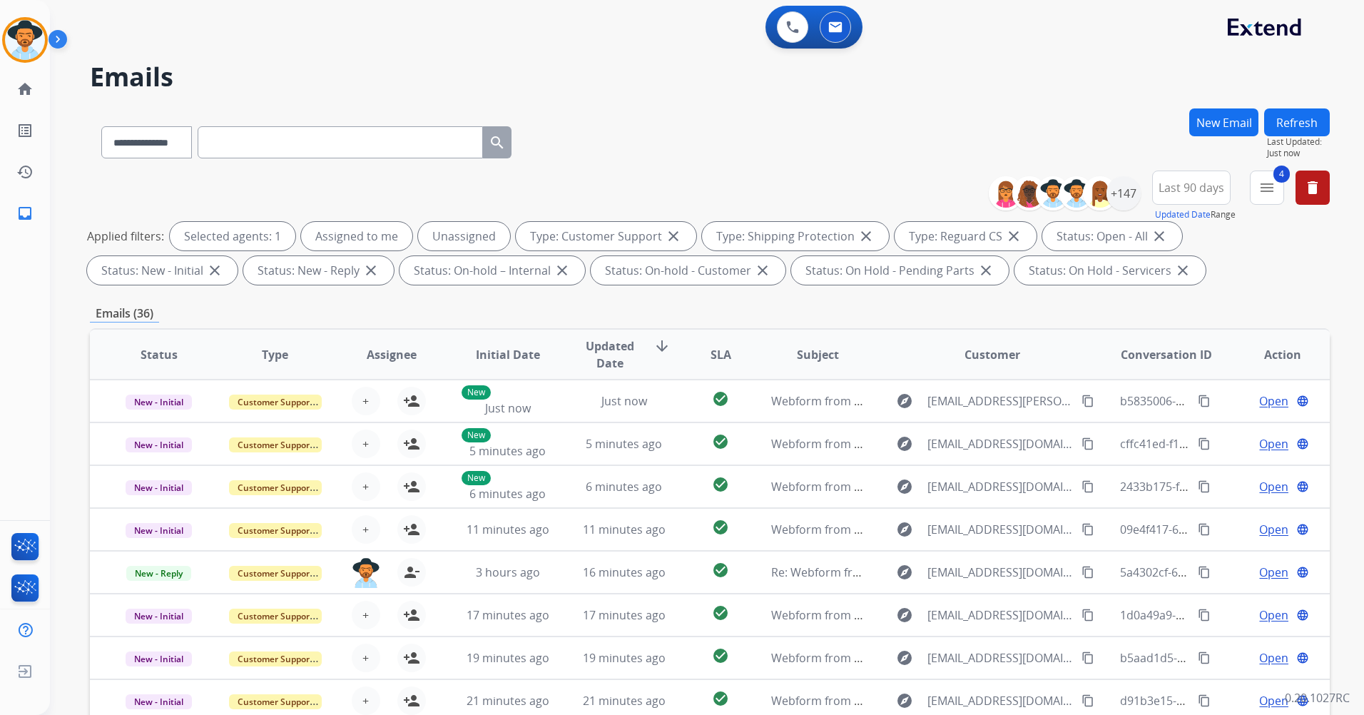
scroll to position [1, 0]
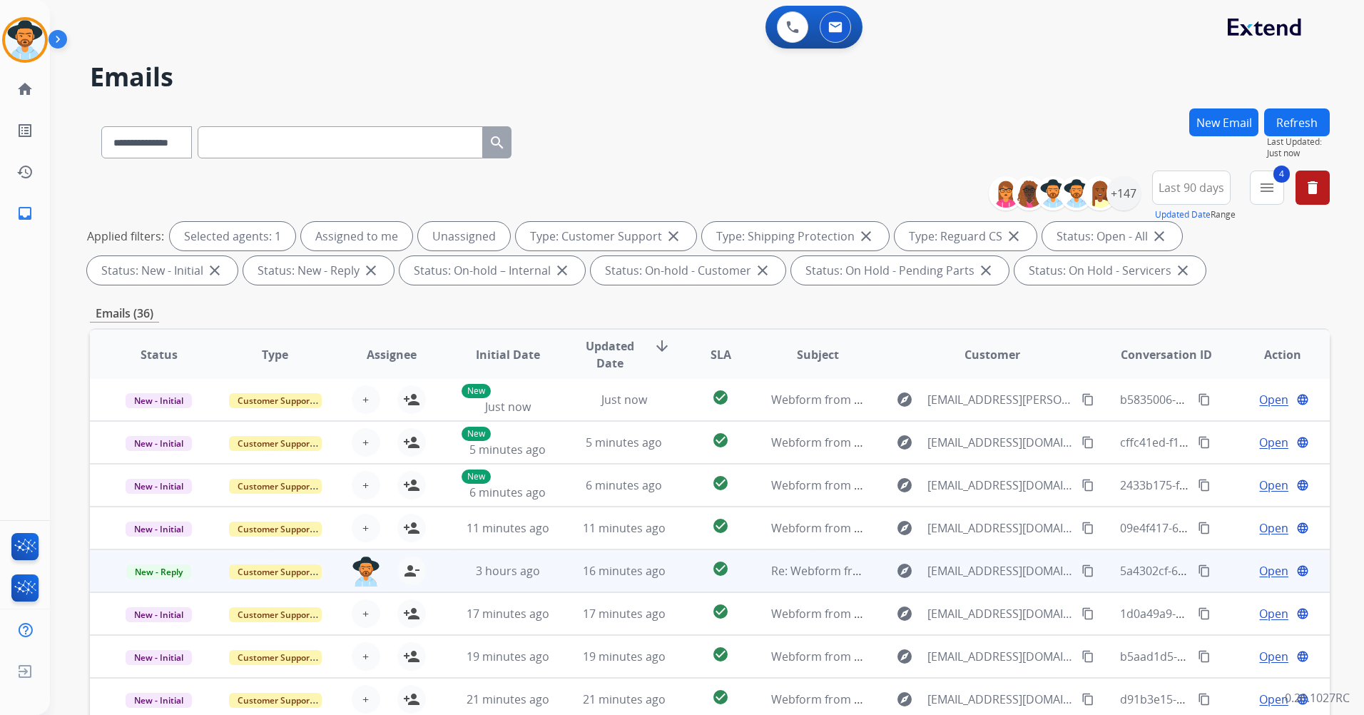
click at [671, 569] on td "check_circle" at bounding box center [710, 570] width 78 height 43
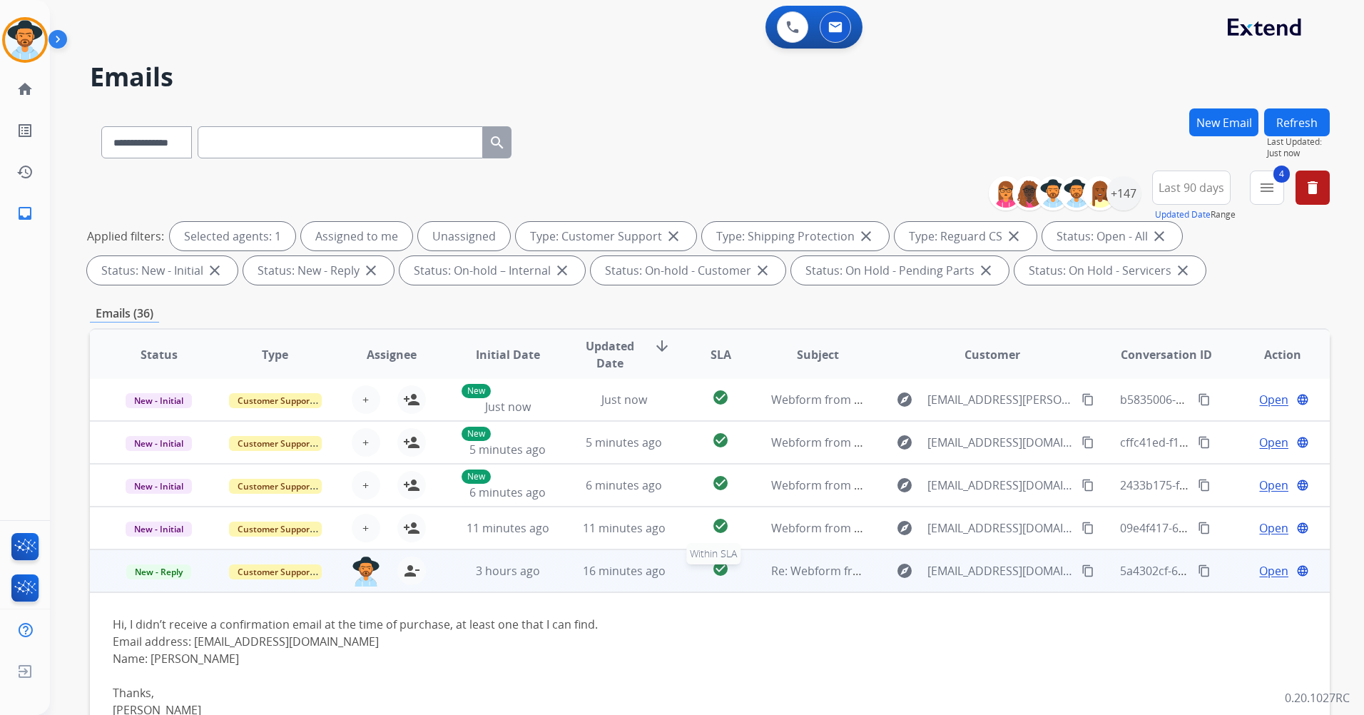
scroll to position [171, 0]
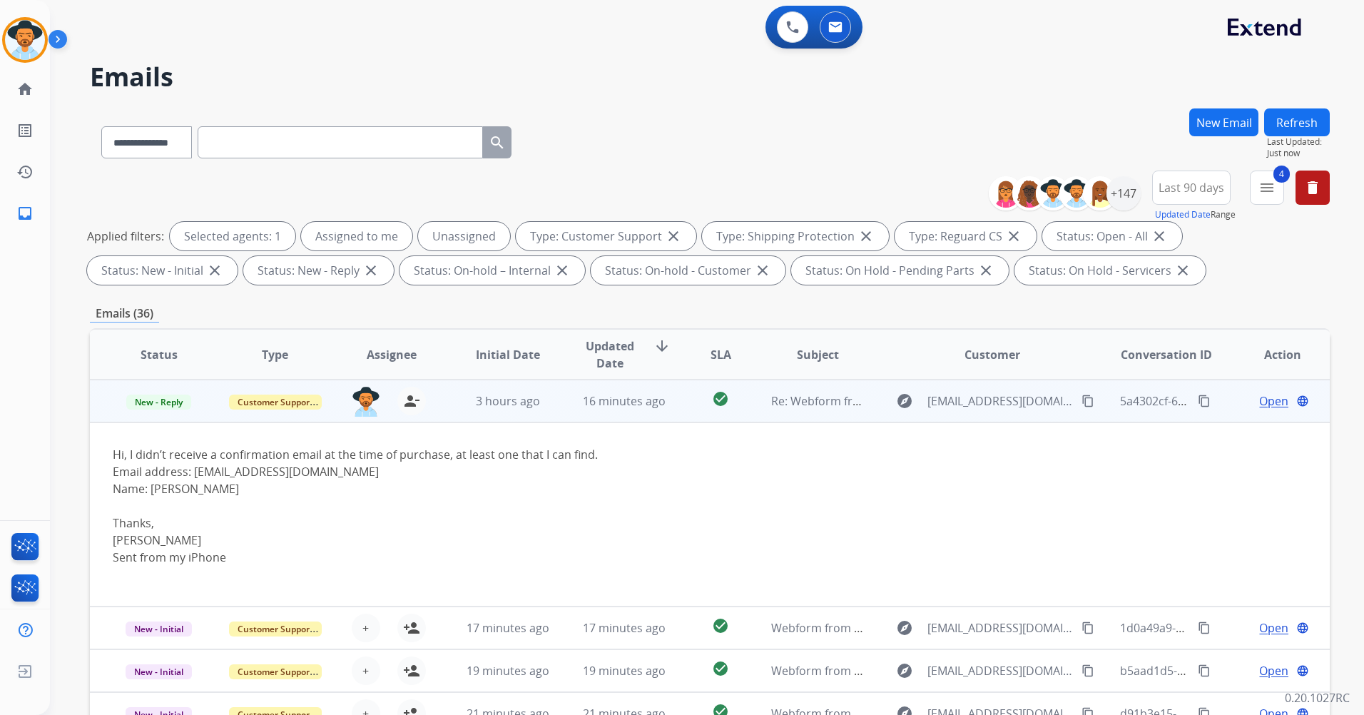
drag, startPoint x: 248, startPoint y: 489, endPoint x: 158, endPoint y: 487, distance: 89.9
click at [158, 487] on div "Name: [PERSON_NAME]" at bounding box center [594, 488] width 962 height 17
drag, startPoint x: 158, startPoint y: 487, endPoint x: 166, endPoint y: 482, distance: 9.6
copy div "[PERSON_NAME]"
click at [336, 507] on div at bounding box center [594, 505] width 962 height 17
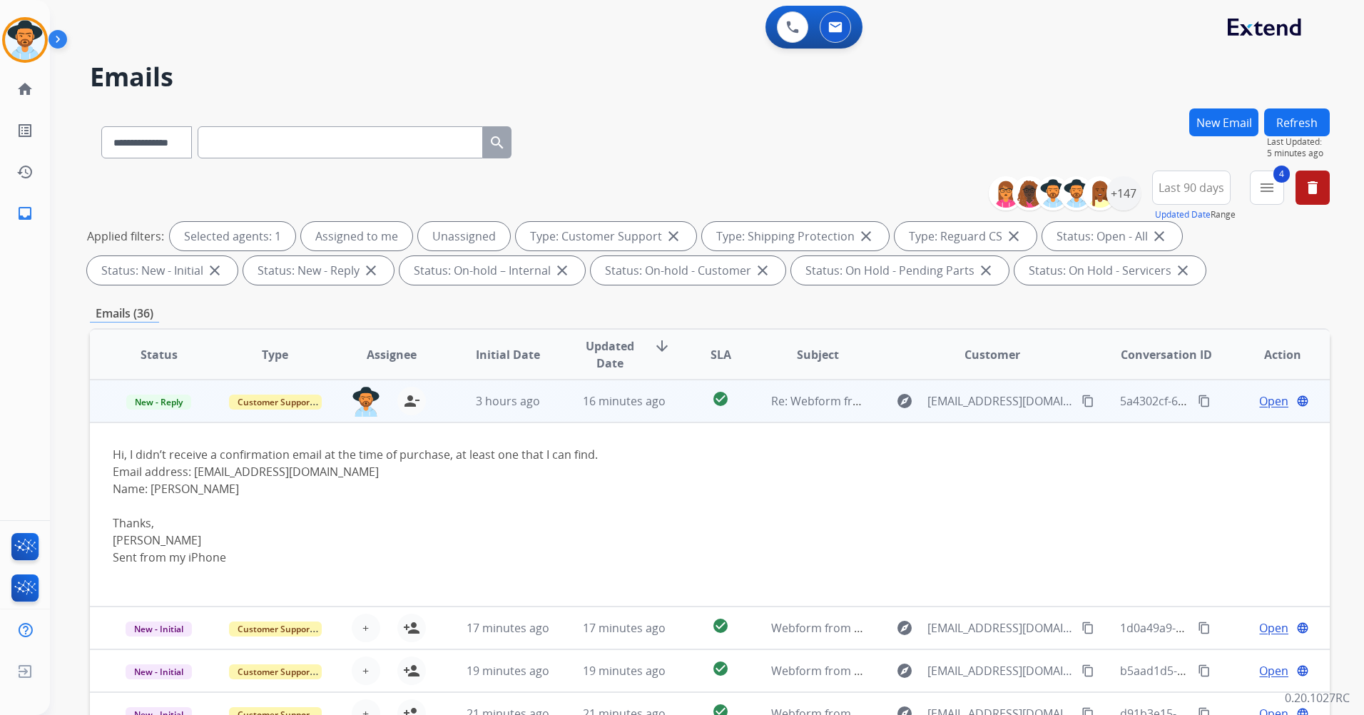
click at [1259, 404] on span "Open" at bounding box center [1273, 400] width 29 height 17
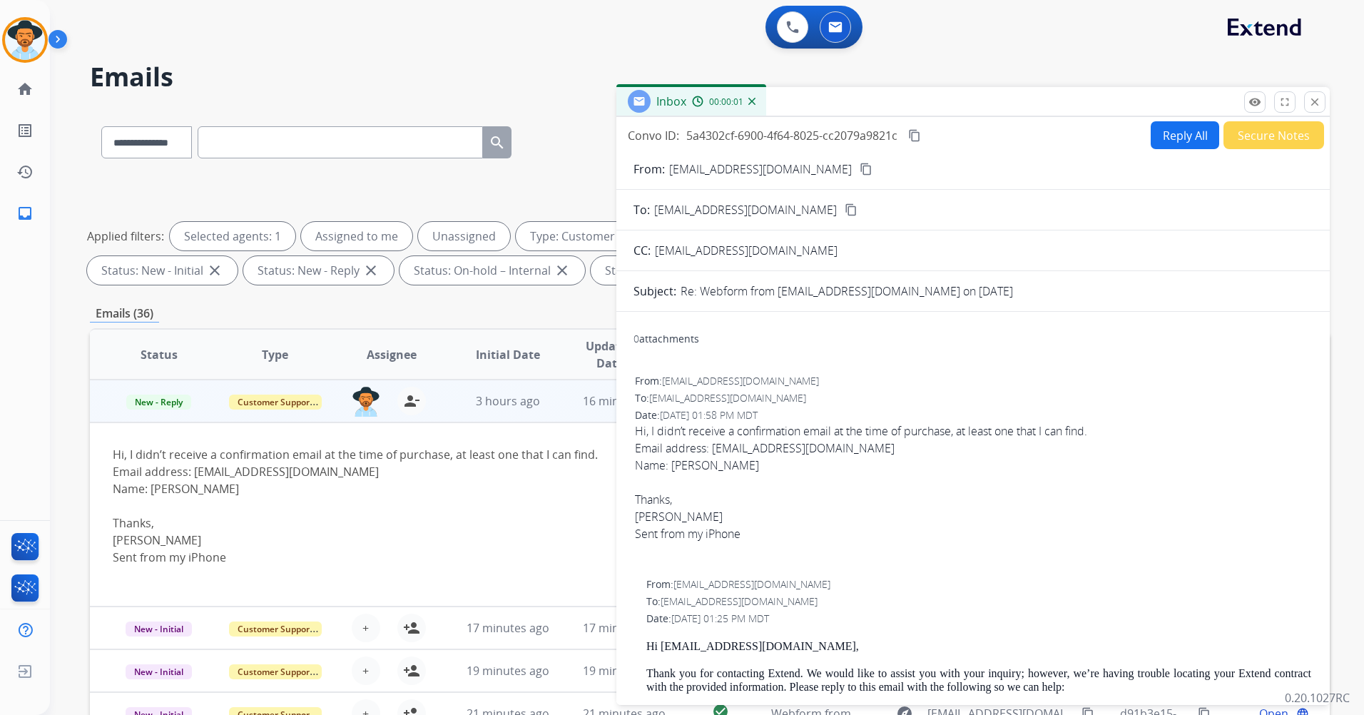
click at [1176, 132] on button "Reply All" at bounding box center [1185, 135] width 68 height 28
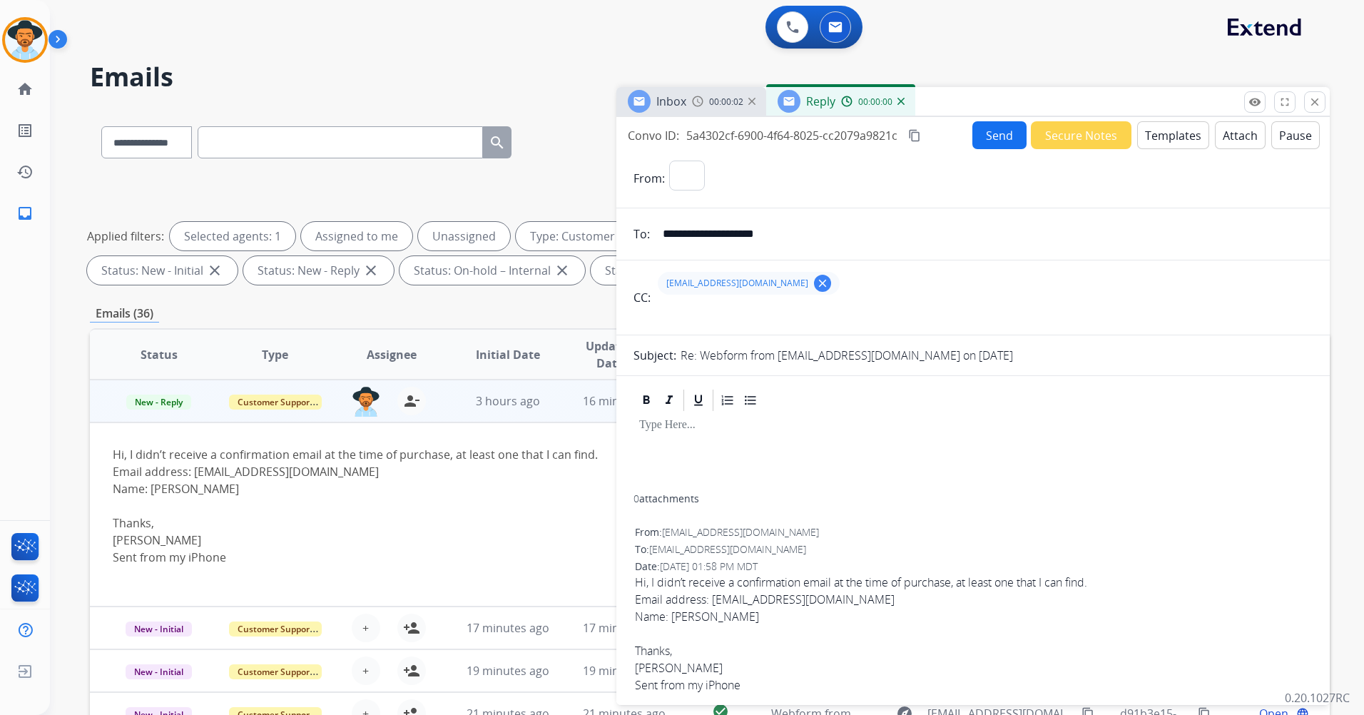
select select "**********"
click at [1168, 135] on button "Templates" at bounding box center [1173, 135] width 72 height 28
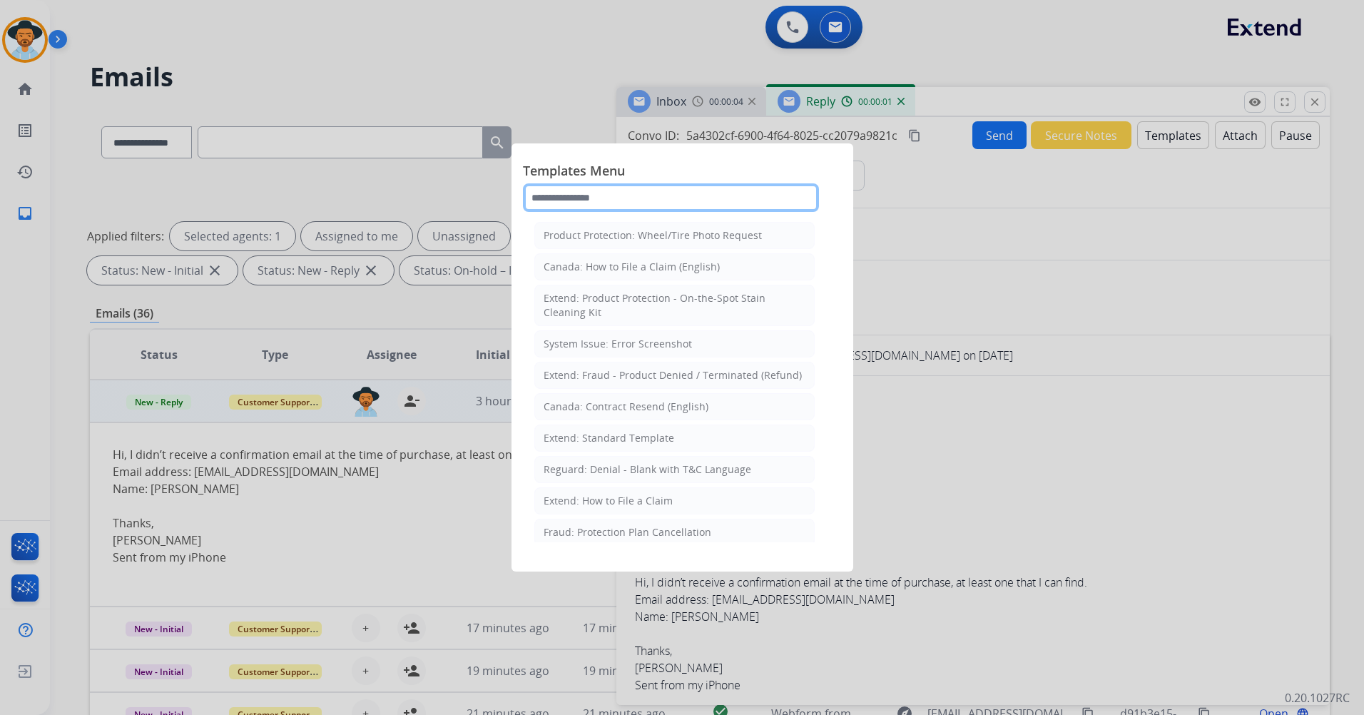
click at [629, 207] on input "text" at bounding box center [671, 197] width 296 height 29
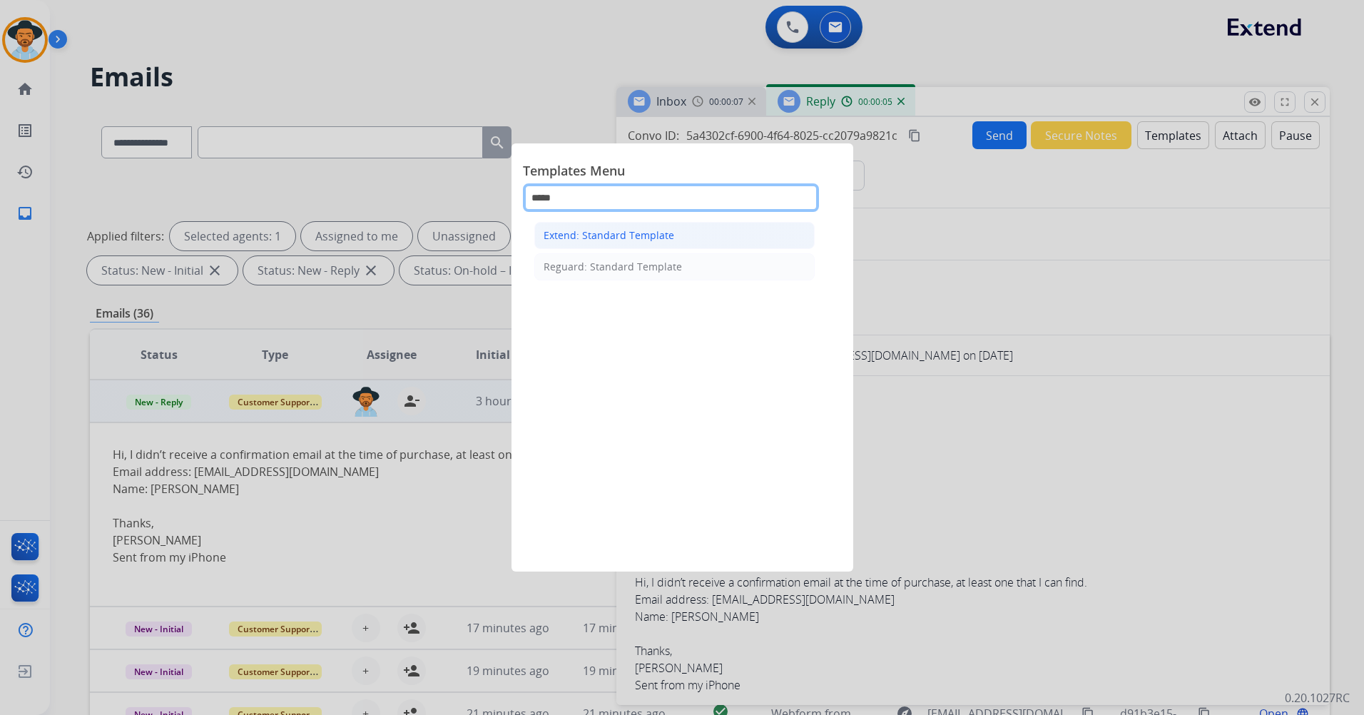
type input "*****"
click at [632, 227] on li "Extend: Standard Template" at bounding box center [674, 235] width 280 height 27
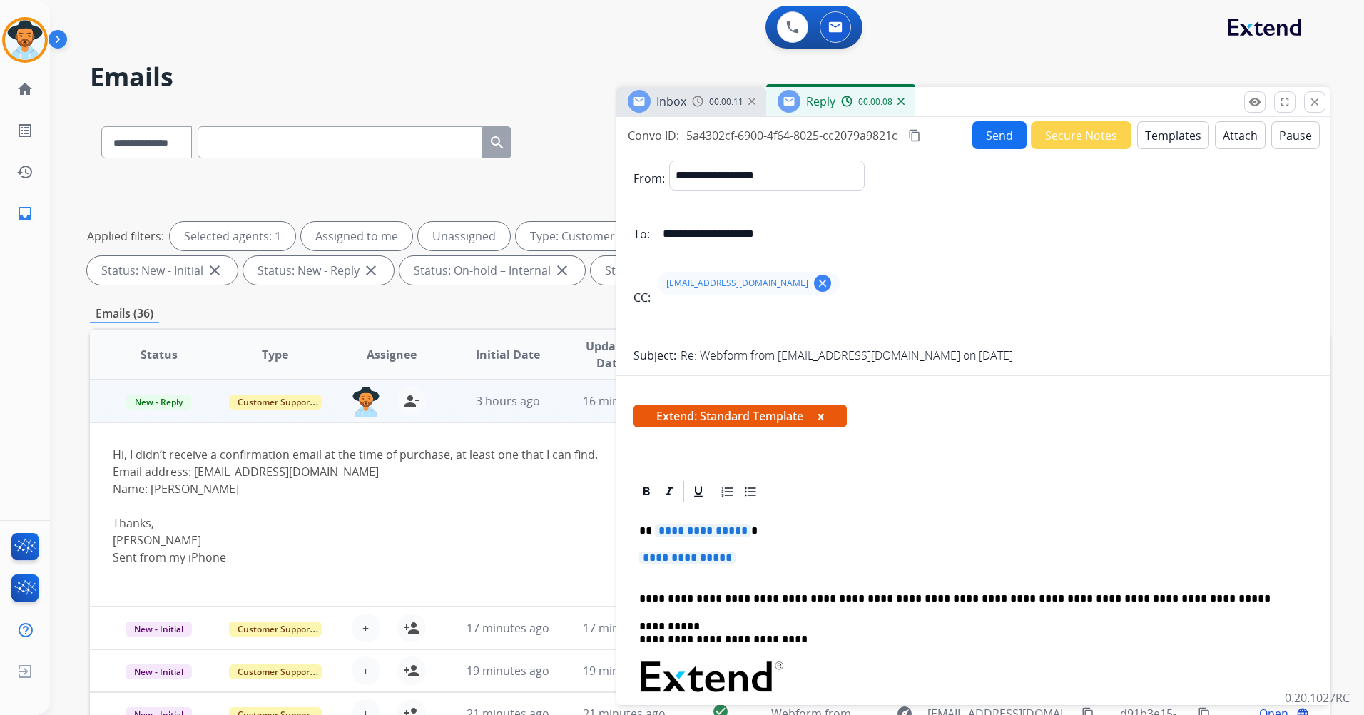
click at [736, 529] on span "**********" at bounding box center [703, 530] width 96 height 12
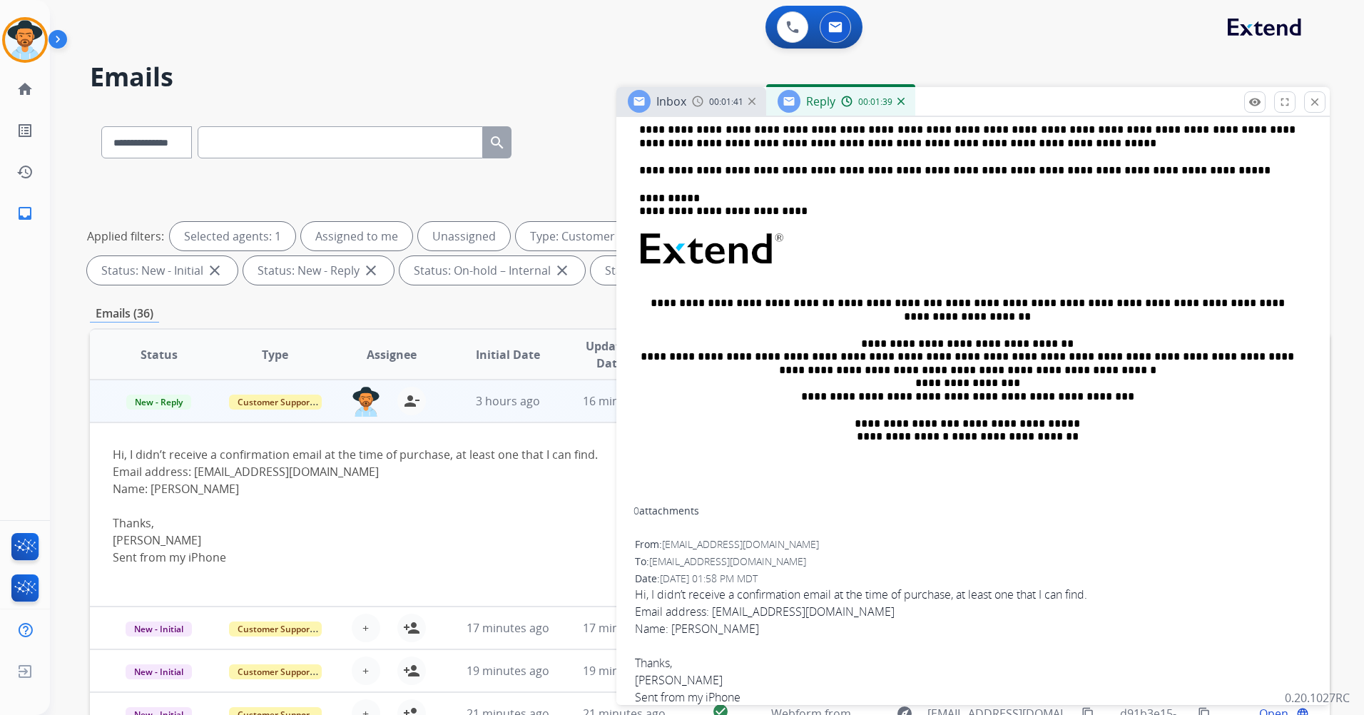
scroll to position [71, 0]
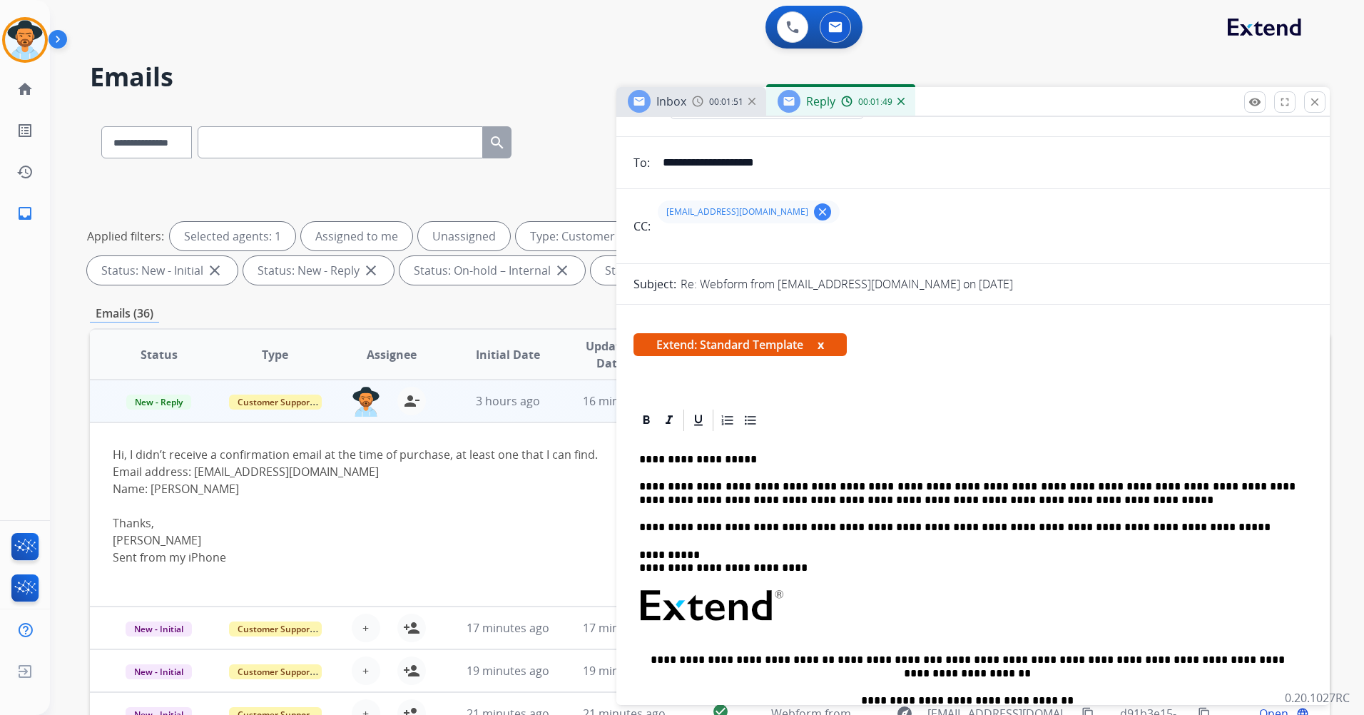
click at [989, 503] on p "**********" at bounding box center [967, 493] width 656 height 26
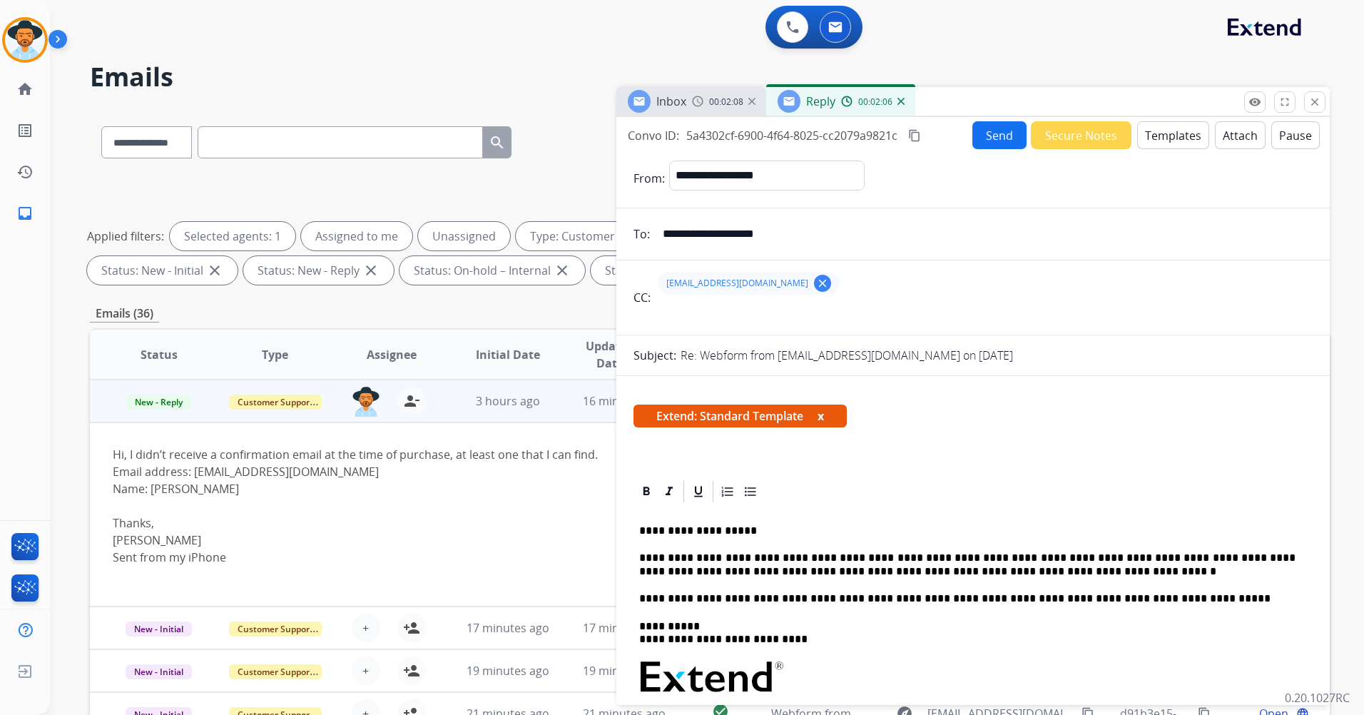
click at [996, 138] on button "Send" at bounding box center [999, 135] width 54 height 28
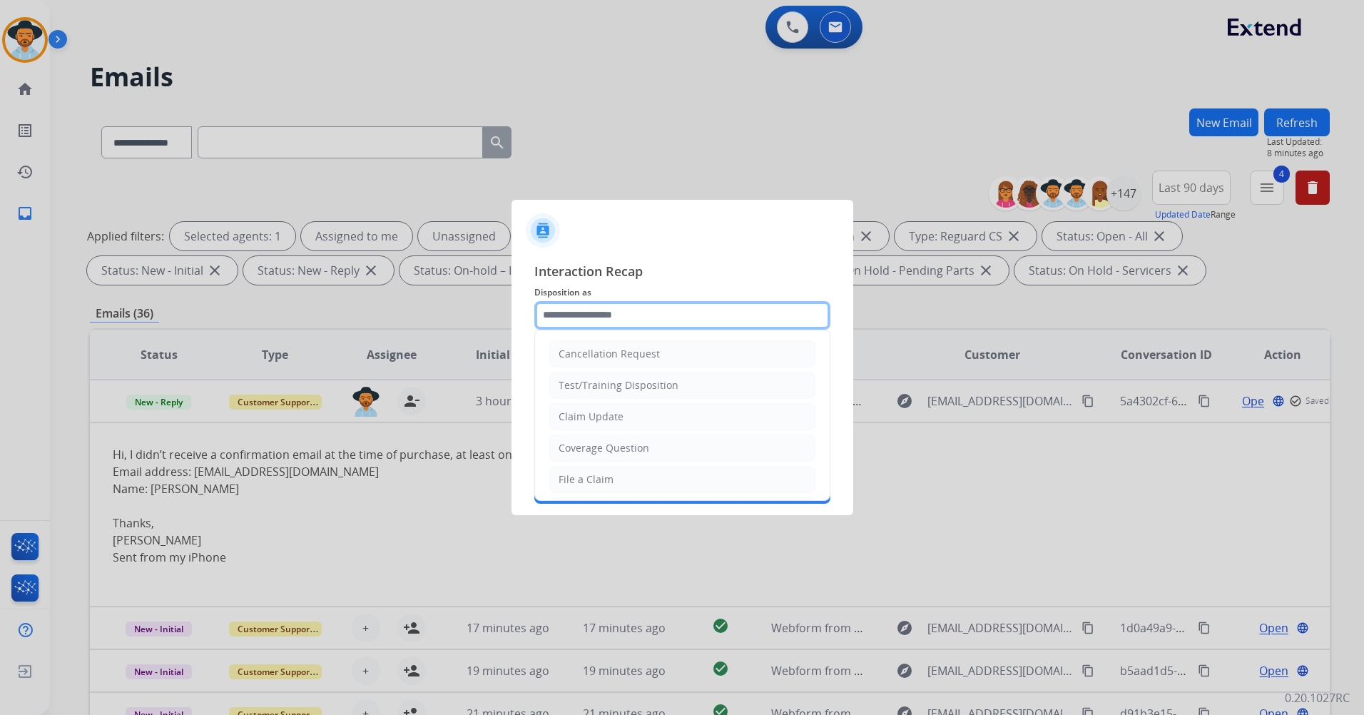
click at [656, 312] on input "text" at bounding box center [682, 315] width 296 height 29
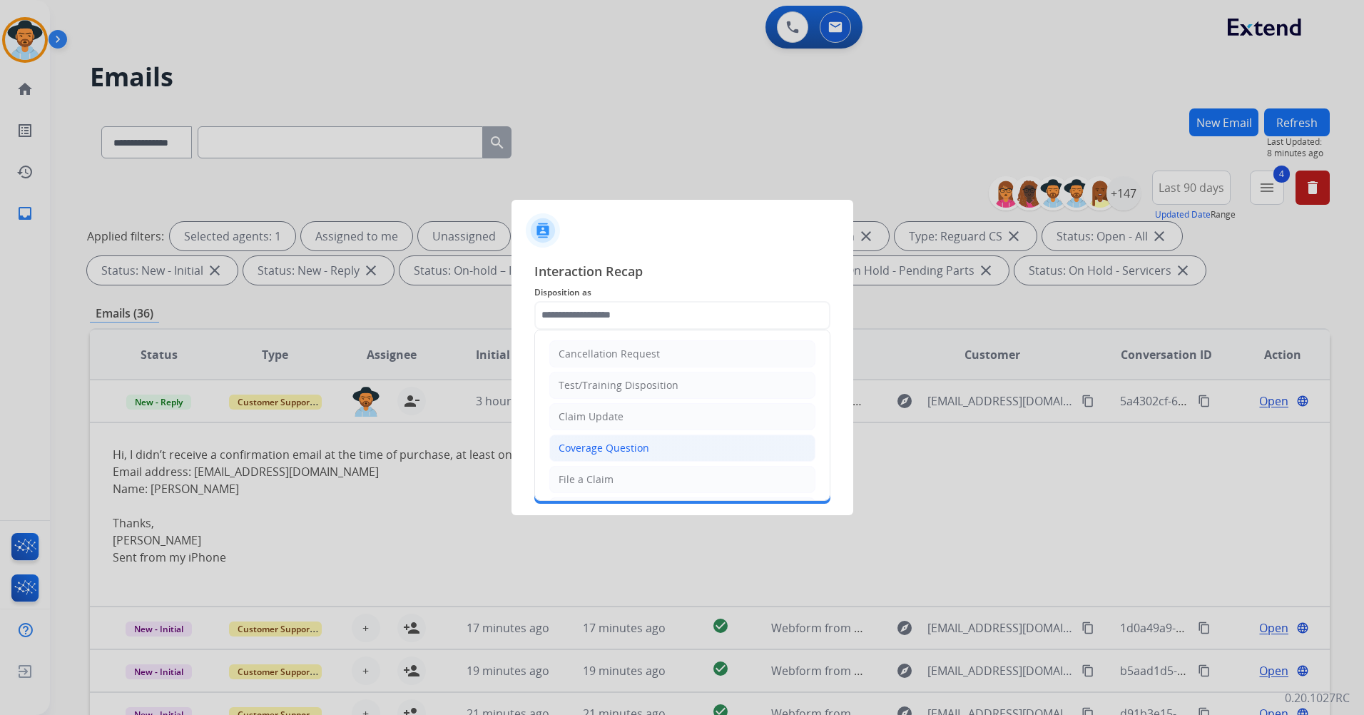
click at [632, 447] on div "Coverage Question" at bounding box center [604, 448] width 91 height 14
type input "**********"
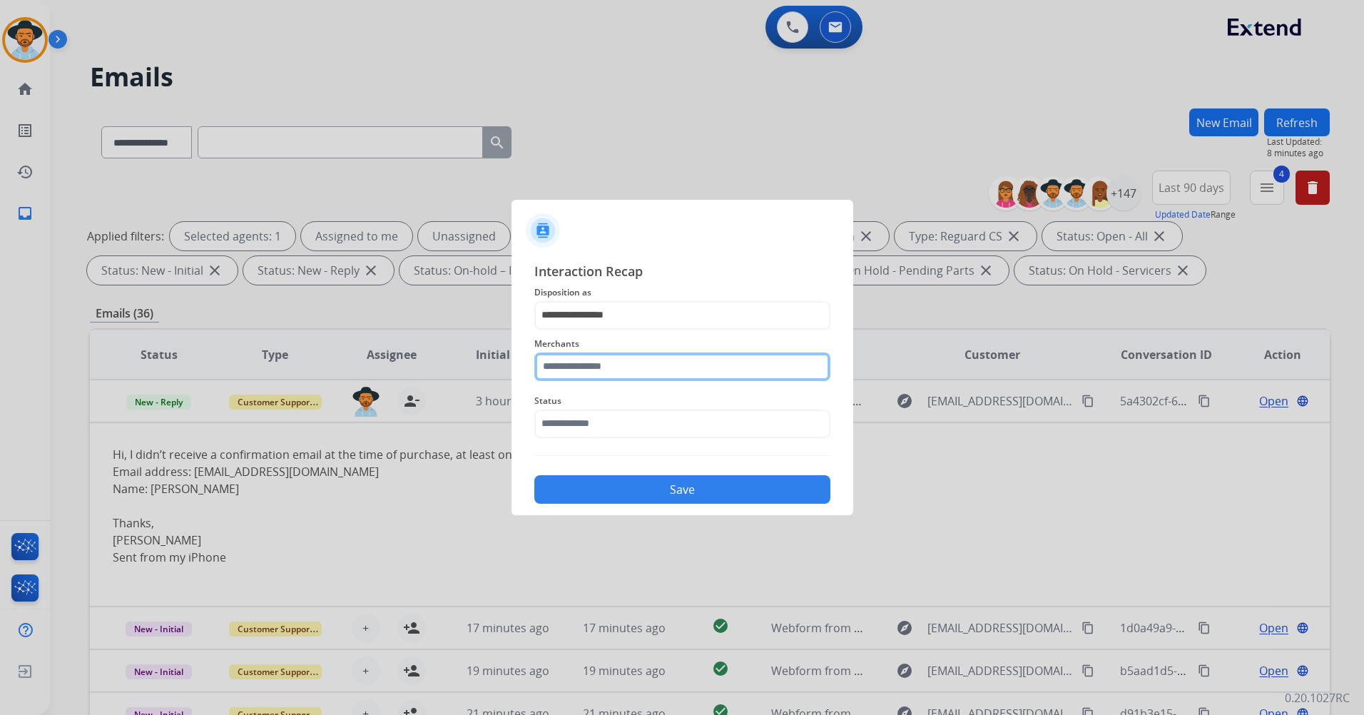
click at [629, 360] on input "text" at bounding box center [682, 366] width 296 height 29
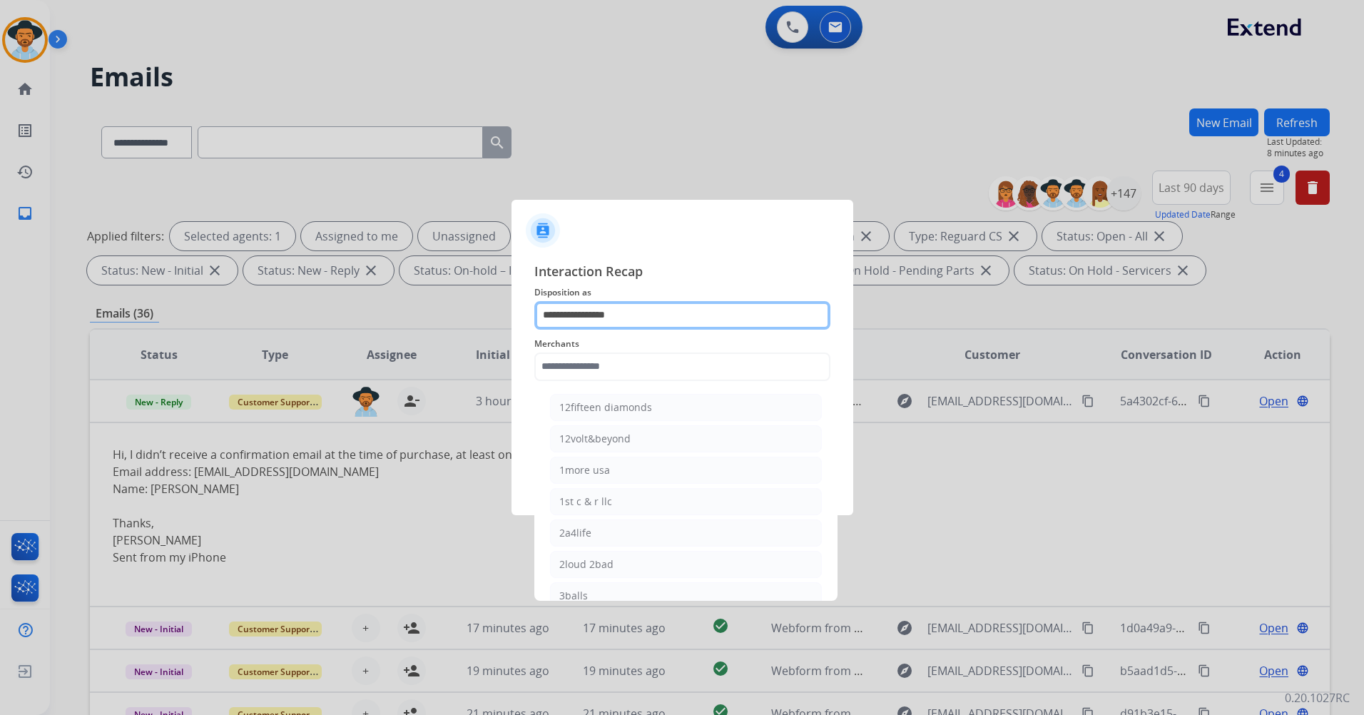
click at [646, 306] on input "**********" at bounding box center [682, 315] width 296 height 29
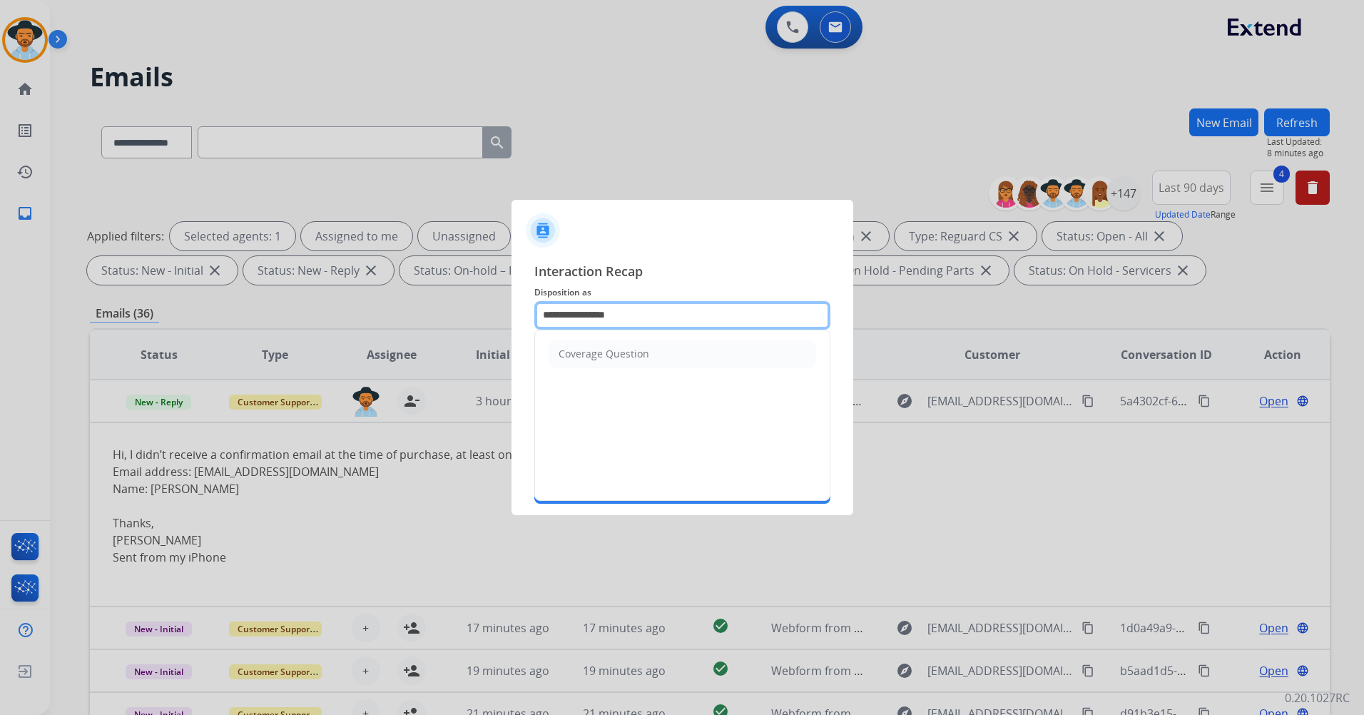
drag, startPoint x: 497, startPoint y: 312, endPoint x: 419, endPoint y: 322, distance: 78.5
click at [0, 314] on app-contact-recap-modal "**********" at bounding box center [0, 357] width 0 height 715
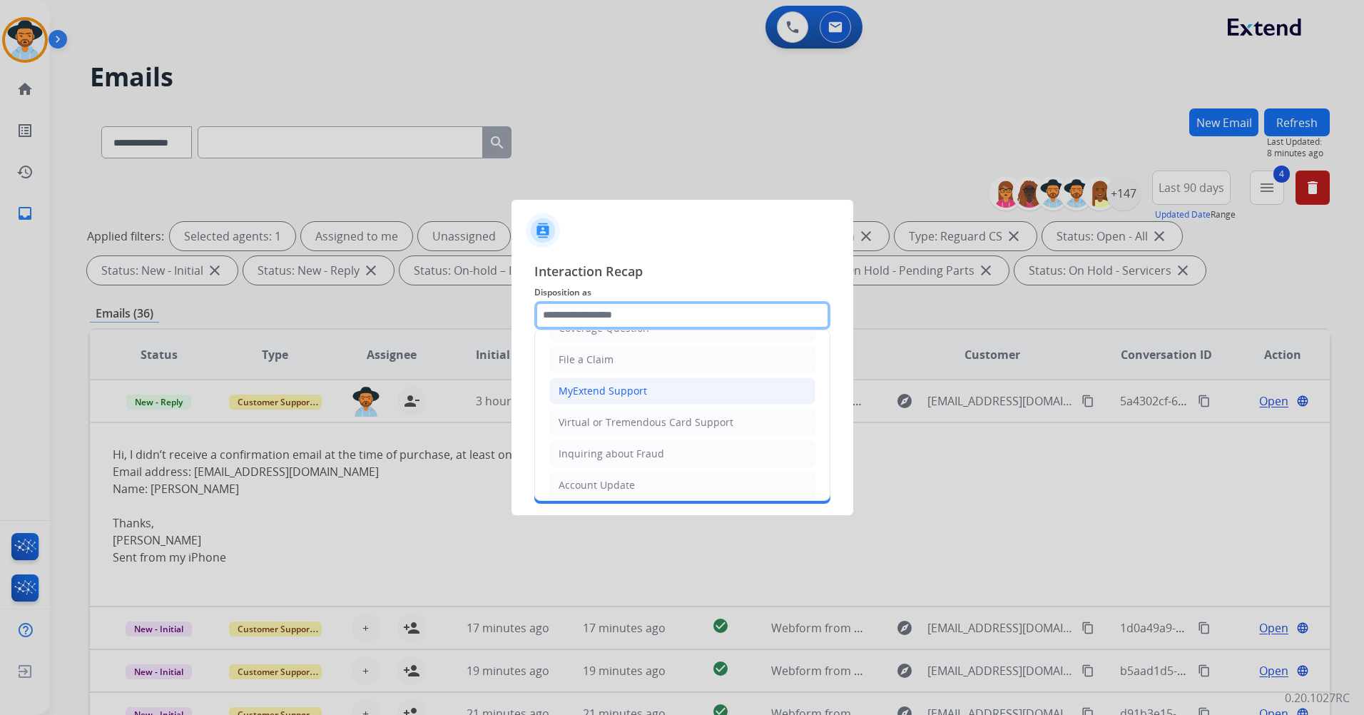
scroll to position [143, 0]
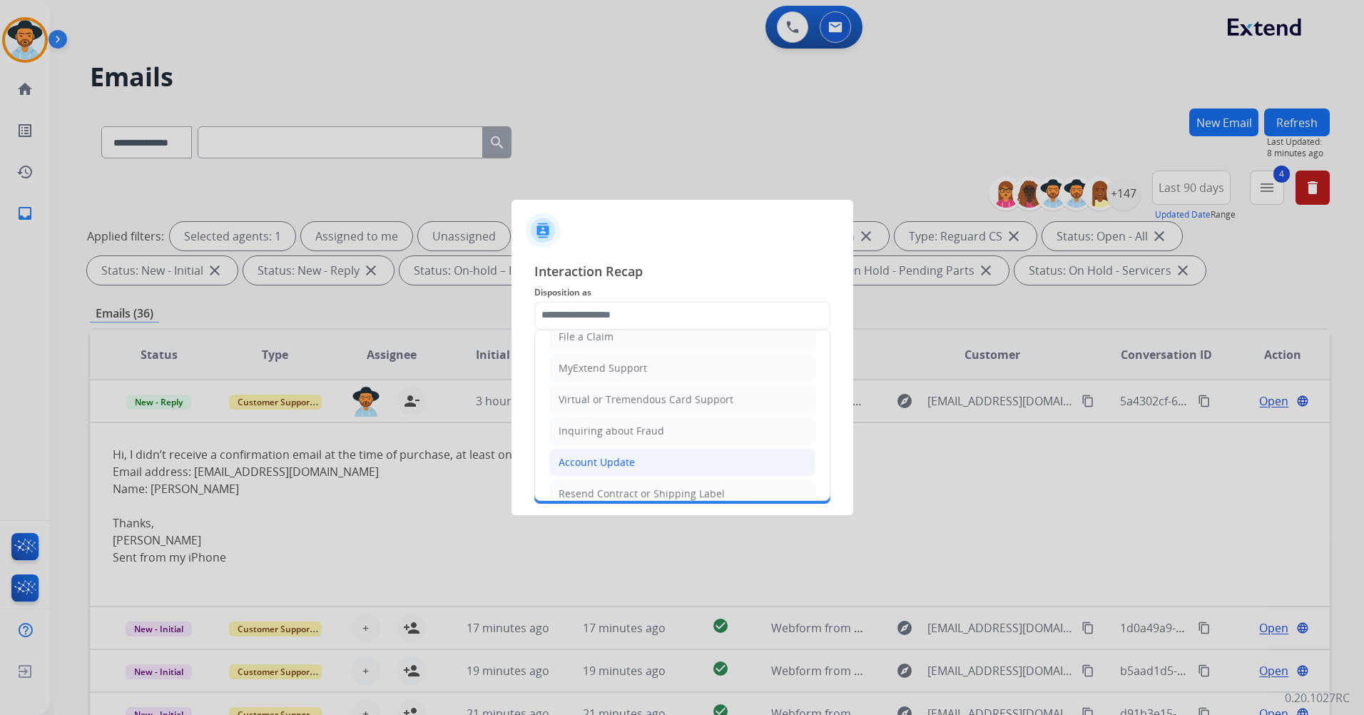
click at [663, 461] on li "Account Update" at bounding box center [682, 462] width 266 height 27
type input "**********"
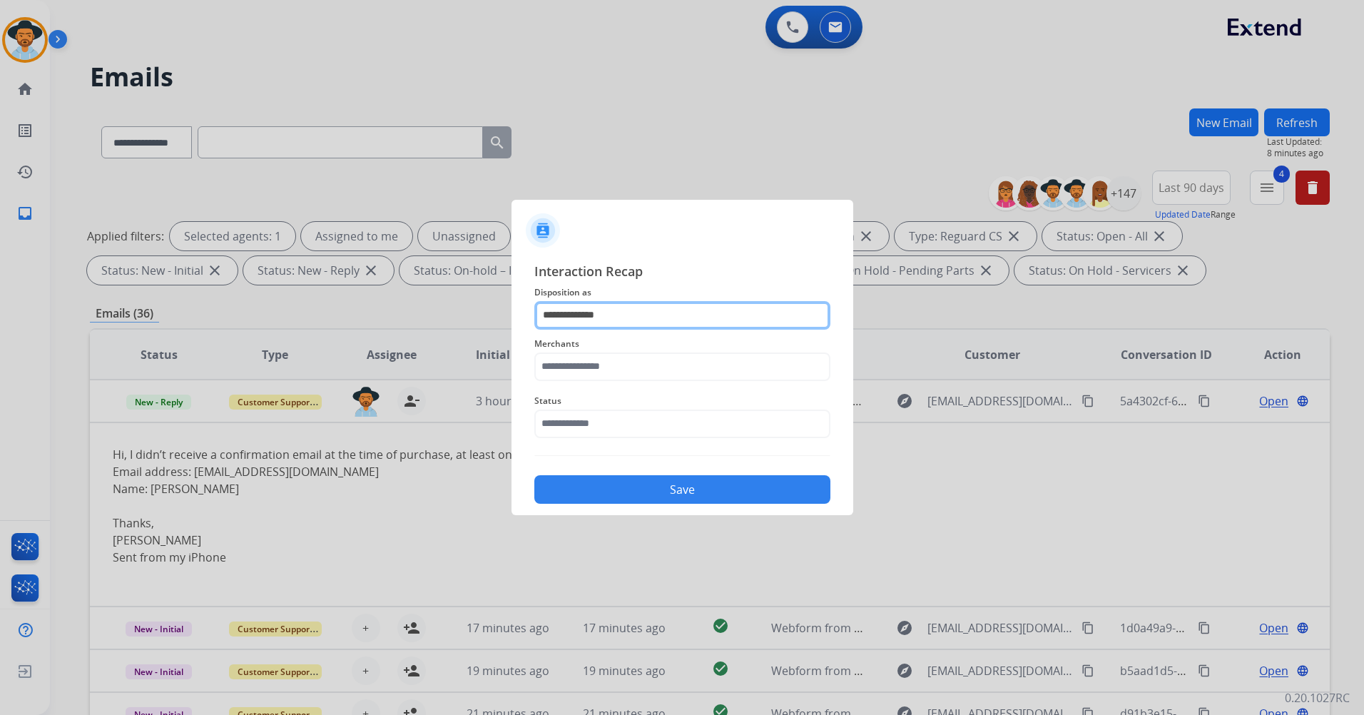
click at [633, 320] on input "**********" at bounding box center [682, 315] width 296 height 29
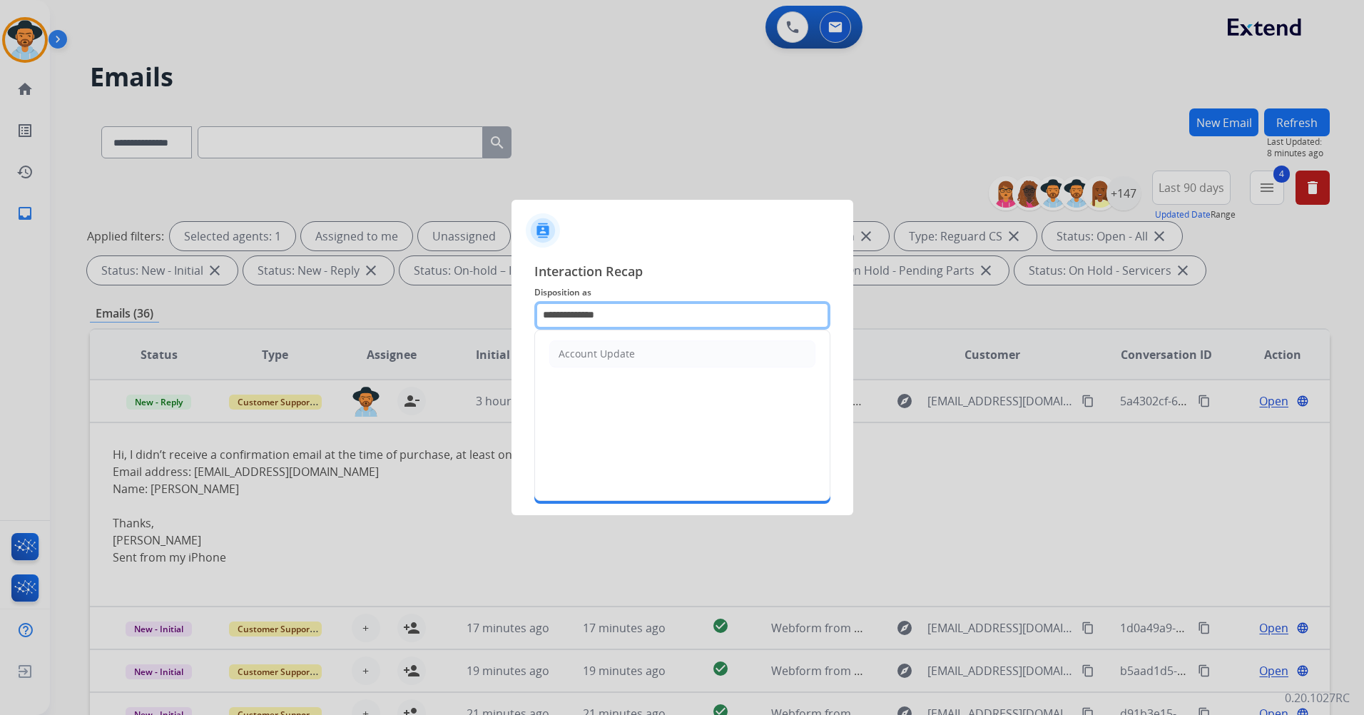
drag, startPoint x: 657, startPoint y: 311, endPoint x: 369, endPoint y: 312, distance: 288.2
click at [0, 312] on app-contact-recap-modal "**********" at bounding box center [0, 357] width 0 height 715
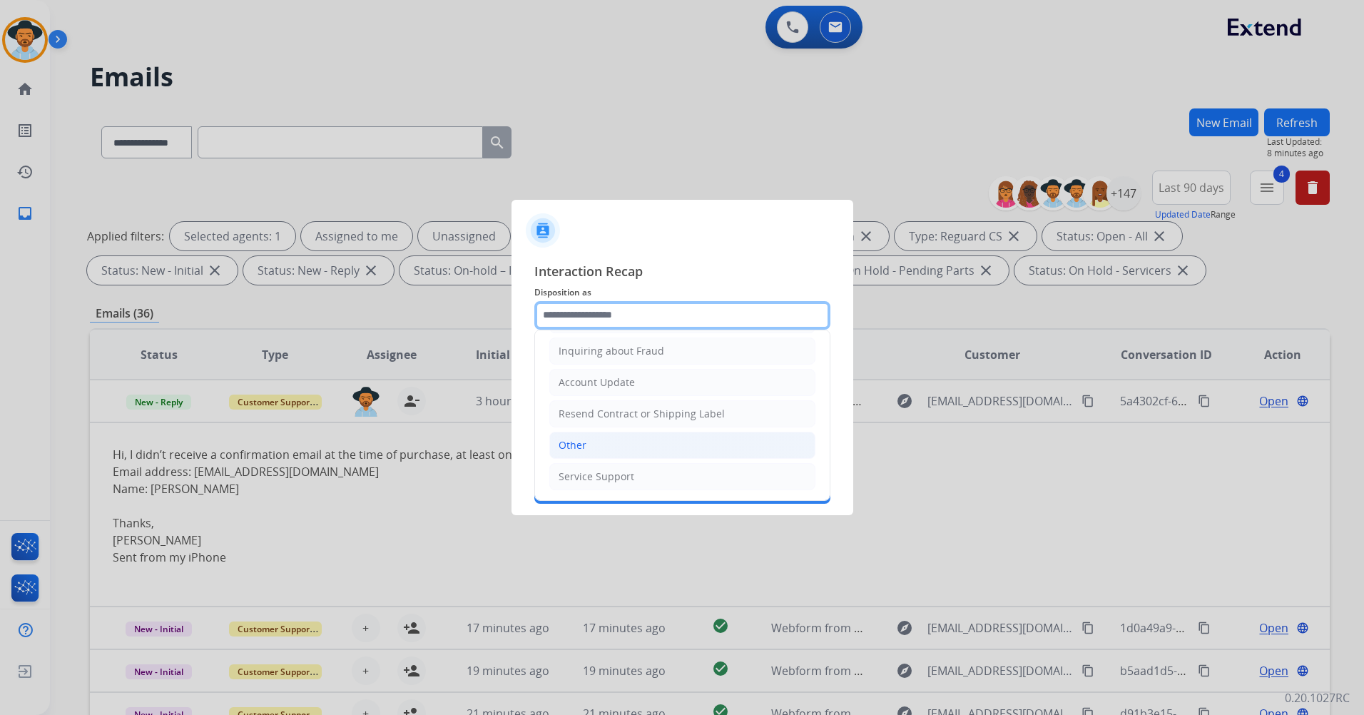
scroll to position [151, 0]
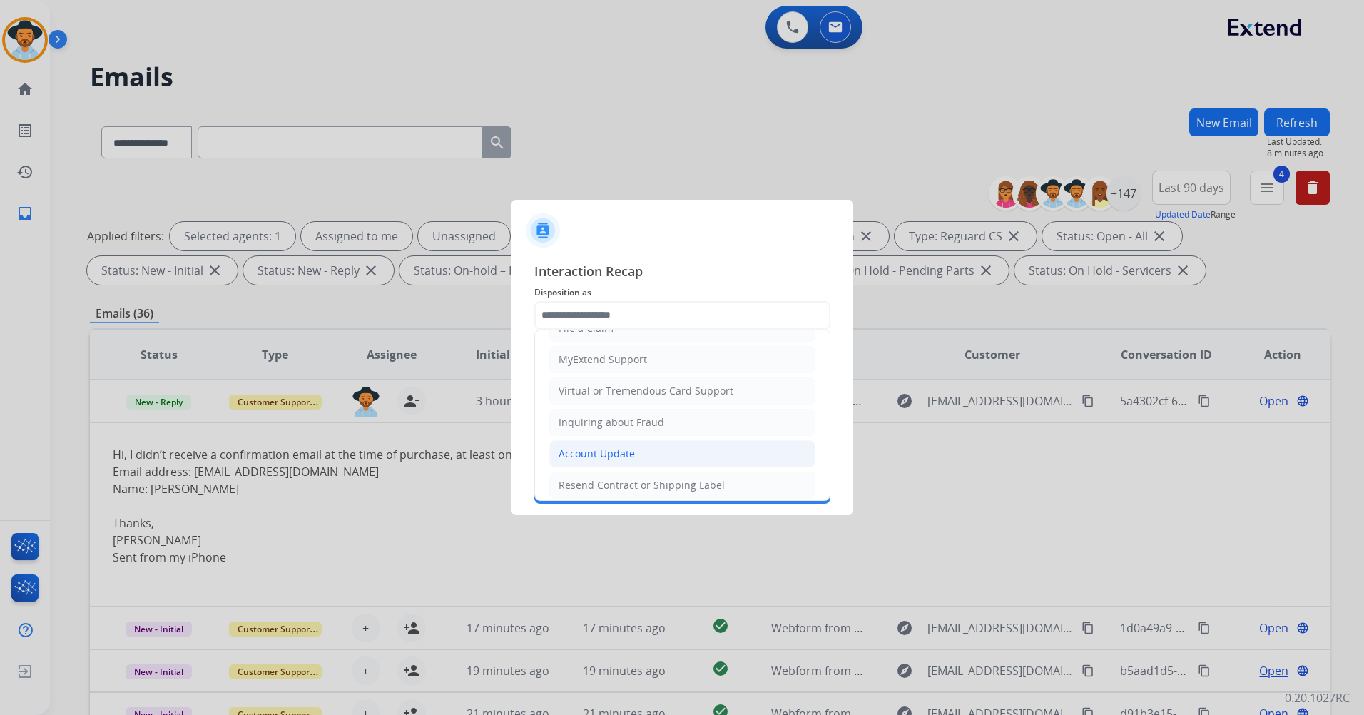
click at [675, 449] on li "Account Update" at bounding box center [682, 453] width 266 height 27
type input "**********"
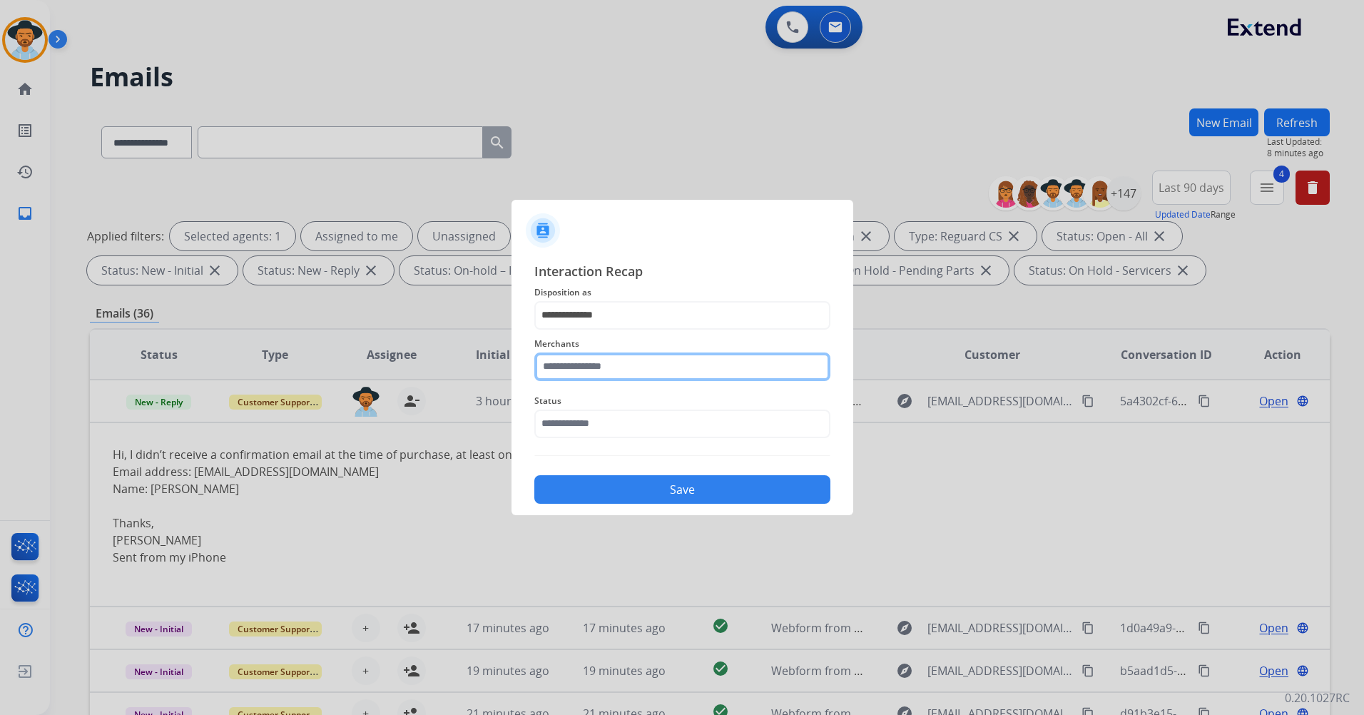
click at [626, 367] on input "text" at bounding box center [682, 366] width 296 height 29
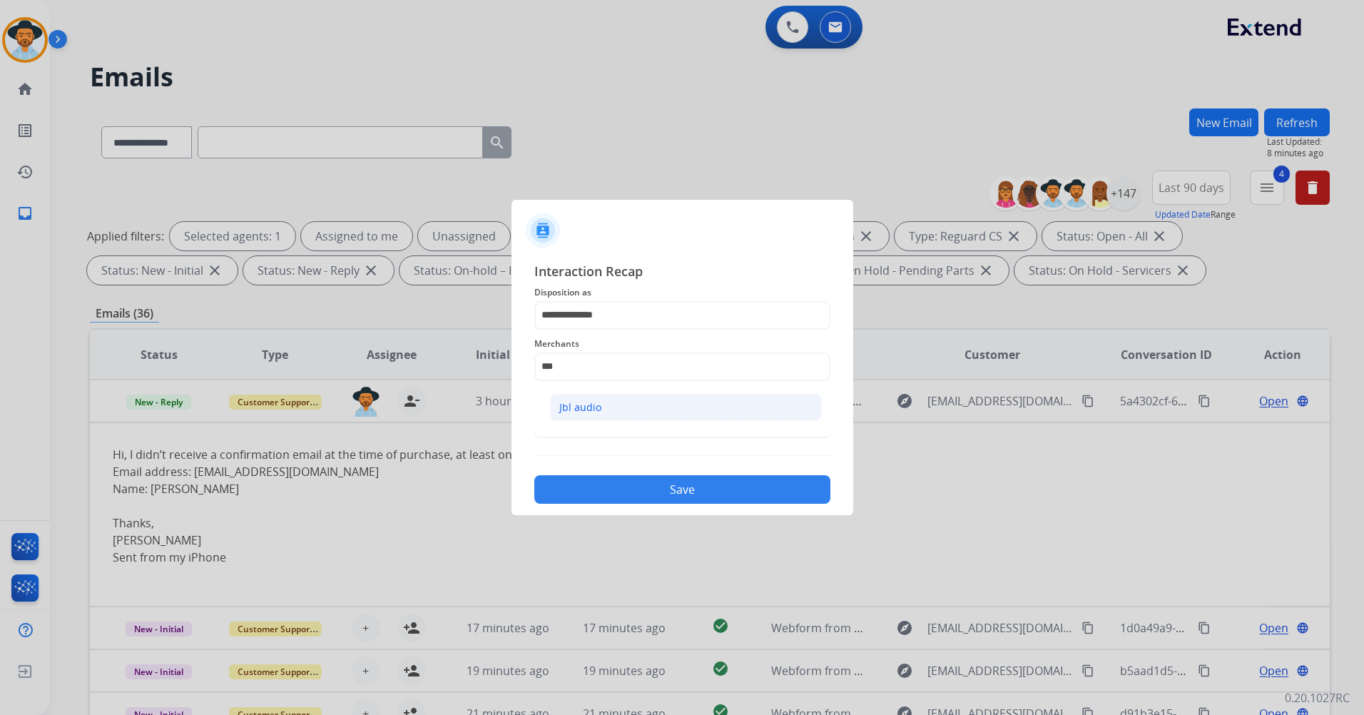
click at [586, 400] on div "Jbl audio" at bounding box center [580, 407] width 42 height 14
type input "*********"
click at [613, 413] on input "text" at bounding box center [682, 423] width 296 height 29
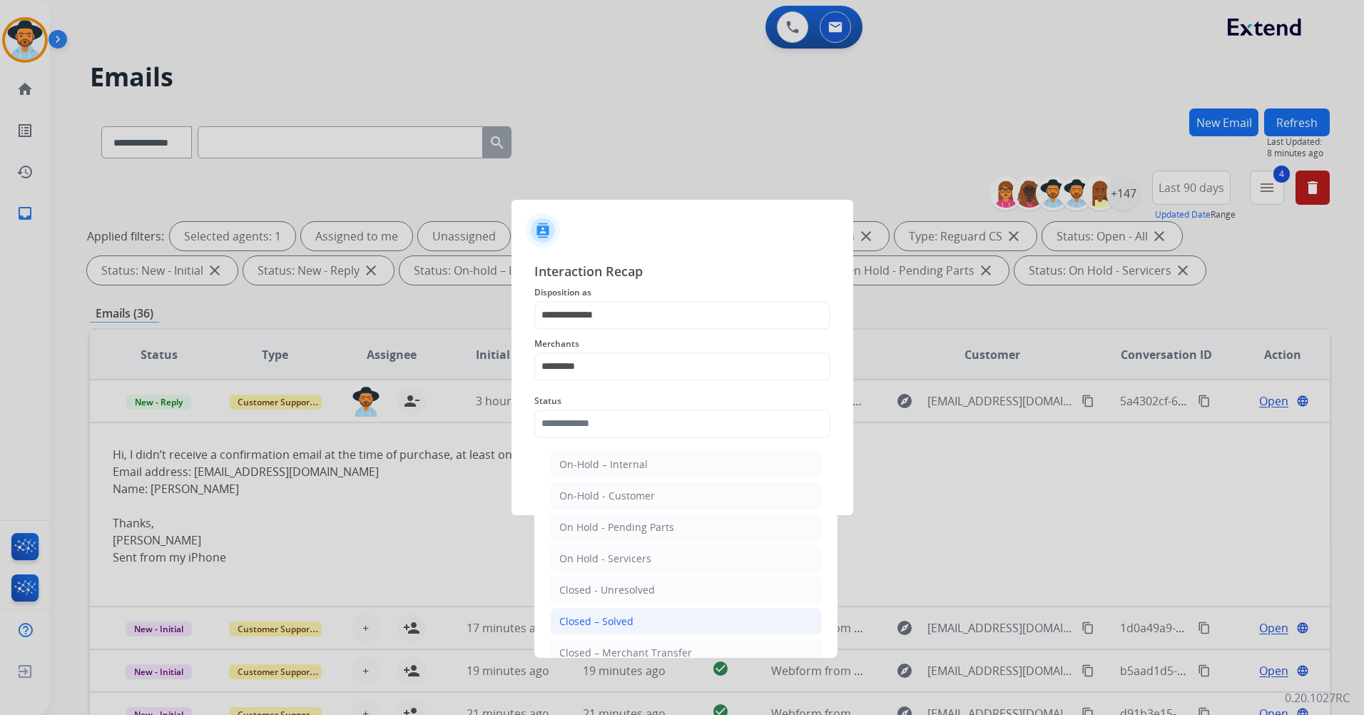
click at [620, 620] on div "Closed – Solved" at bounding box center [596, 621] width 74 height 14
type input "**********"
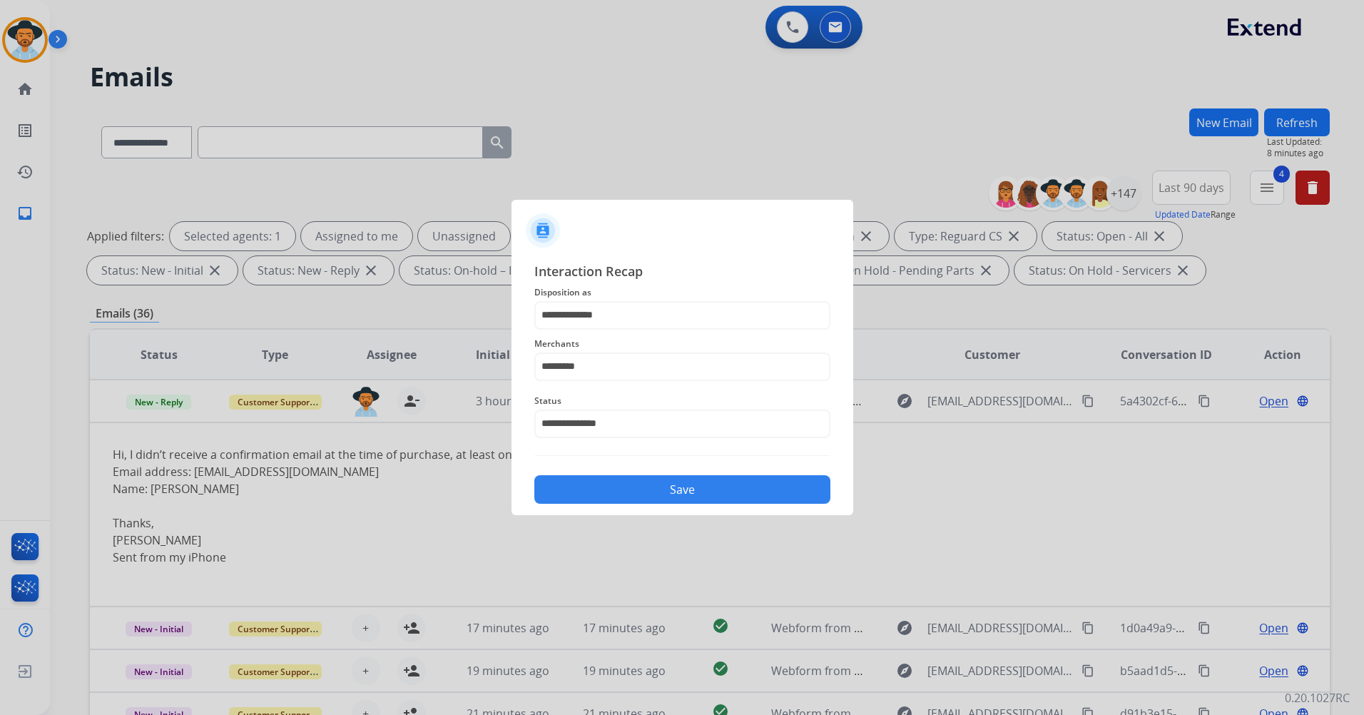
click at [676, 485] on button "Save" at bounding box center [682, 489] width 296 height 29
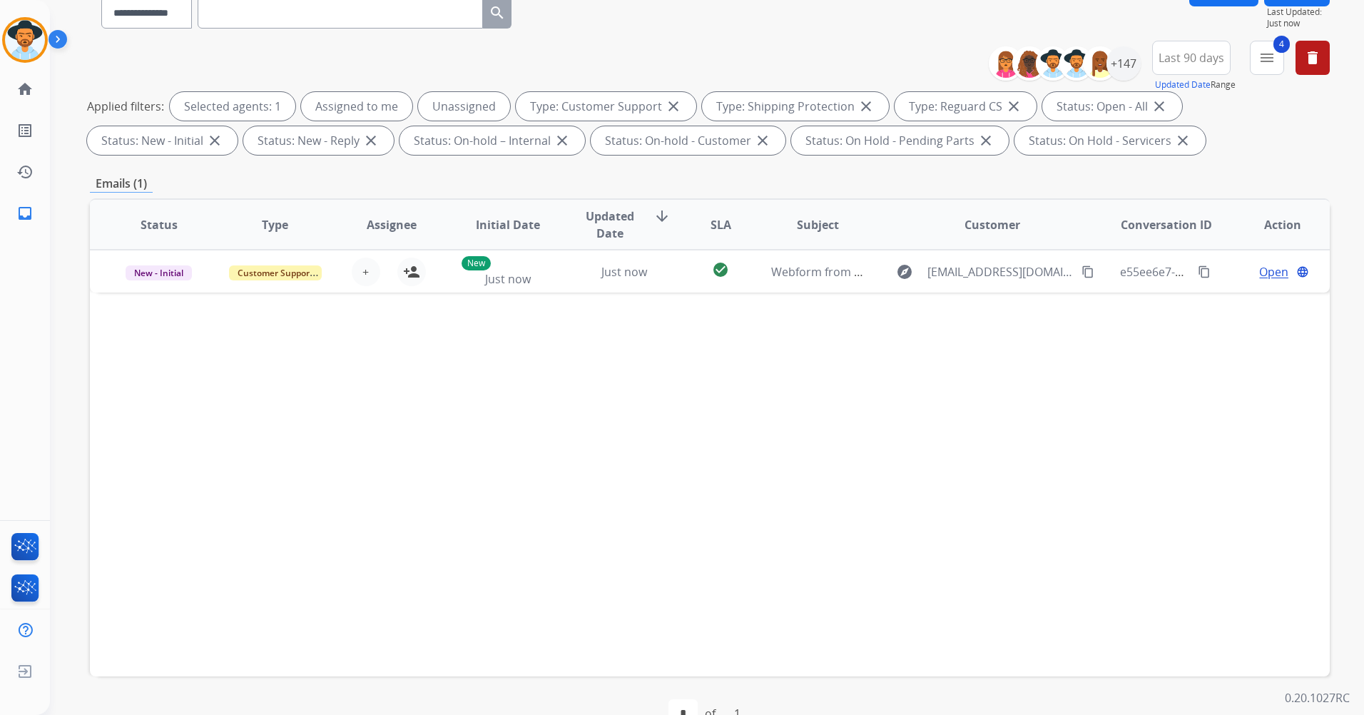
scroll to position [0, 0]
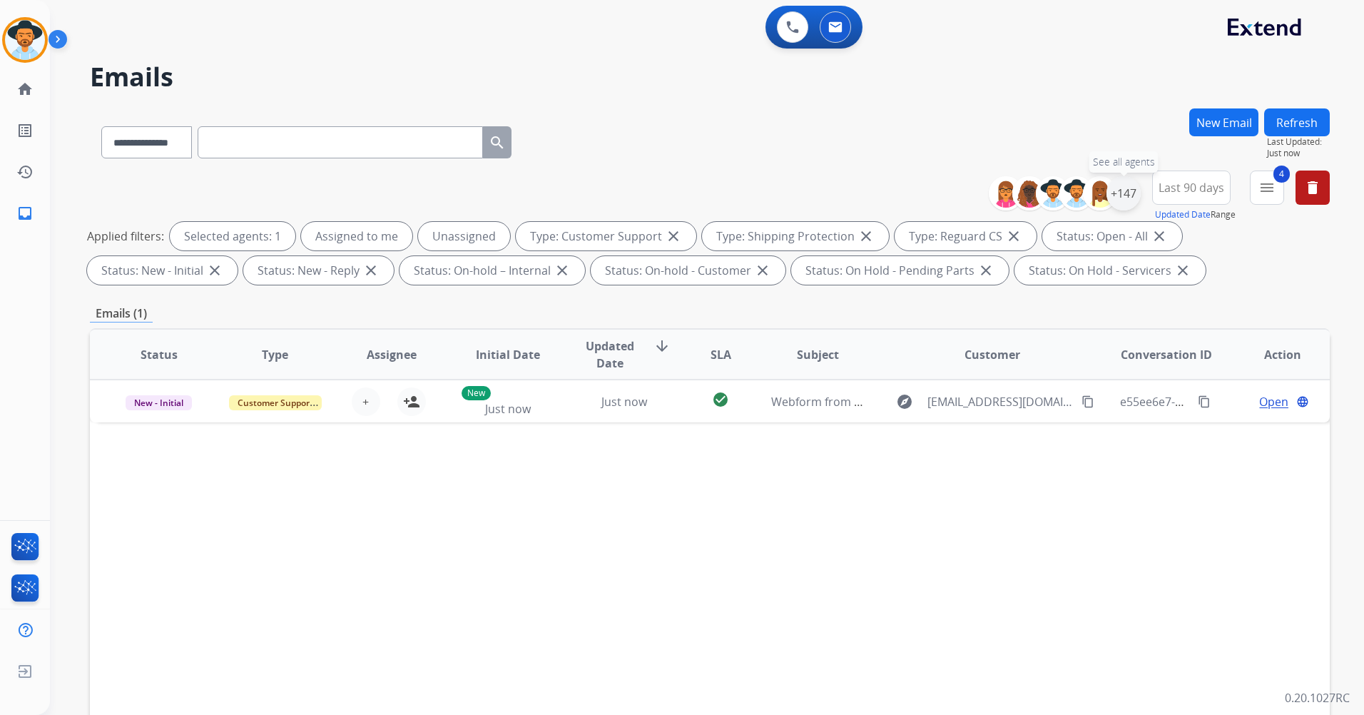
click at [1129, 190] on div "+147" at bounding box center [1123, 193] width 34 height 34
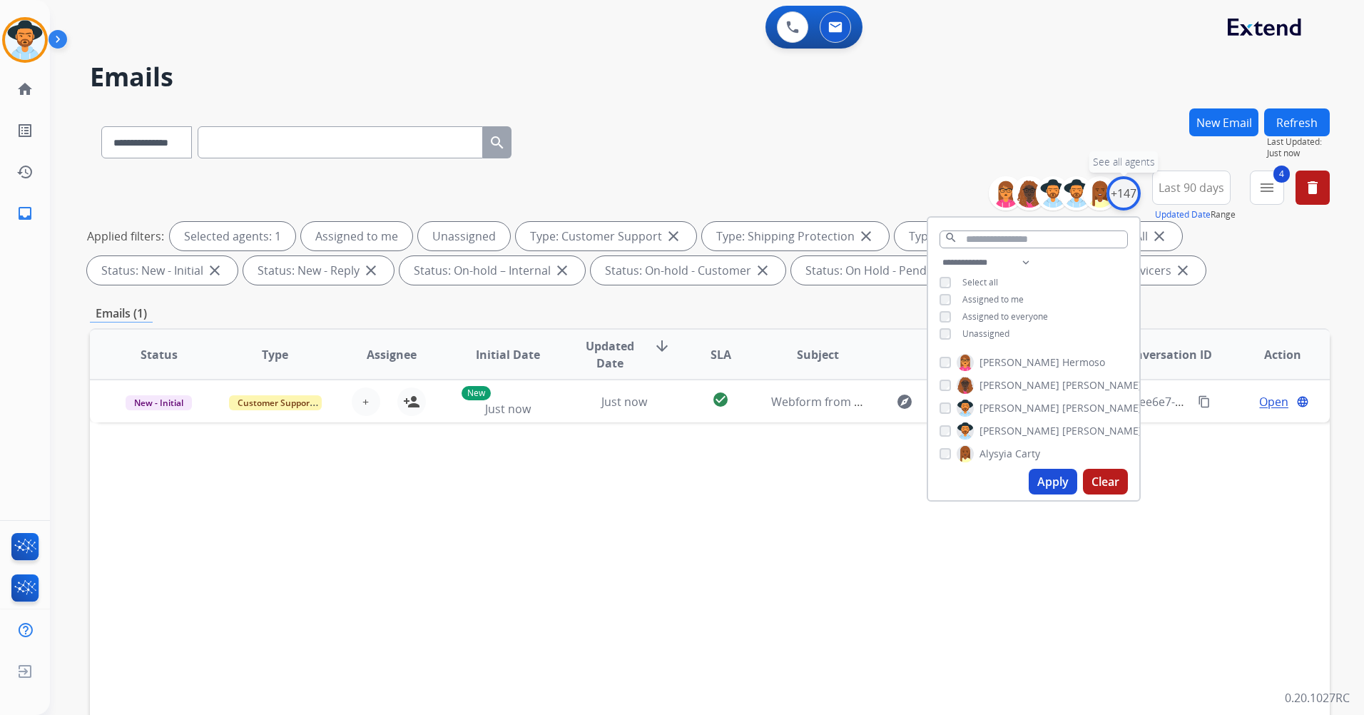
drag, startPoint x: 1129, startPoint y: 190, endPoint x: 1153, endPoint y: 187, distance: 24.4
click at [1128, 190] on div "+147" at bounding box center [1123, 193] width 34 height 34
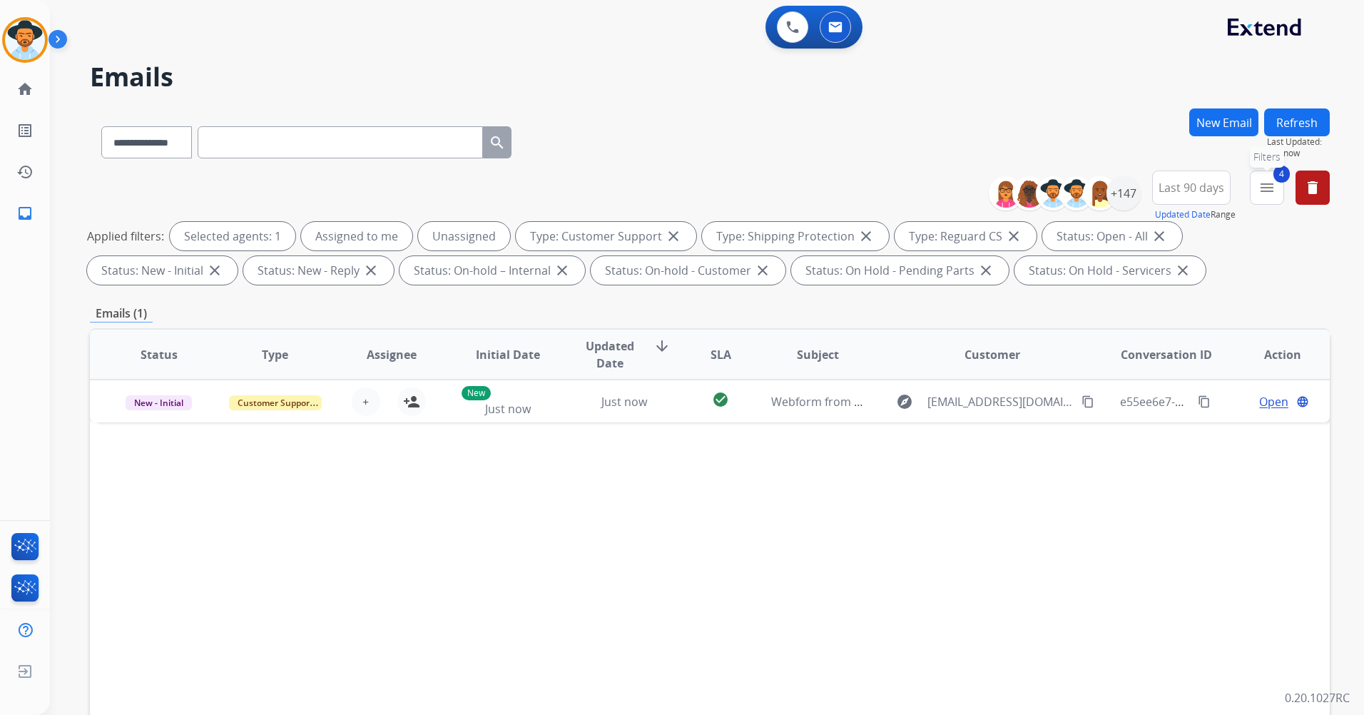
click at [1276, 188] on button "4 menu Filters" at bounding box center [1267, 188] width 34 height 34
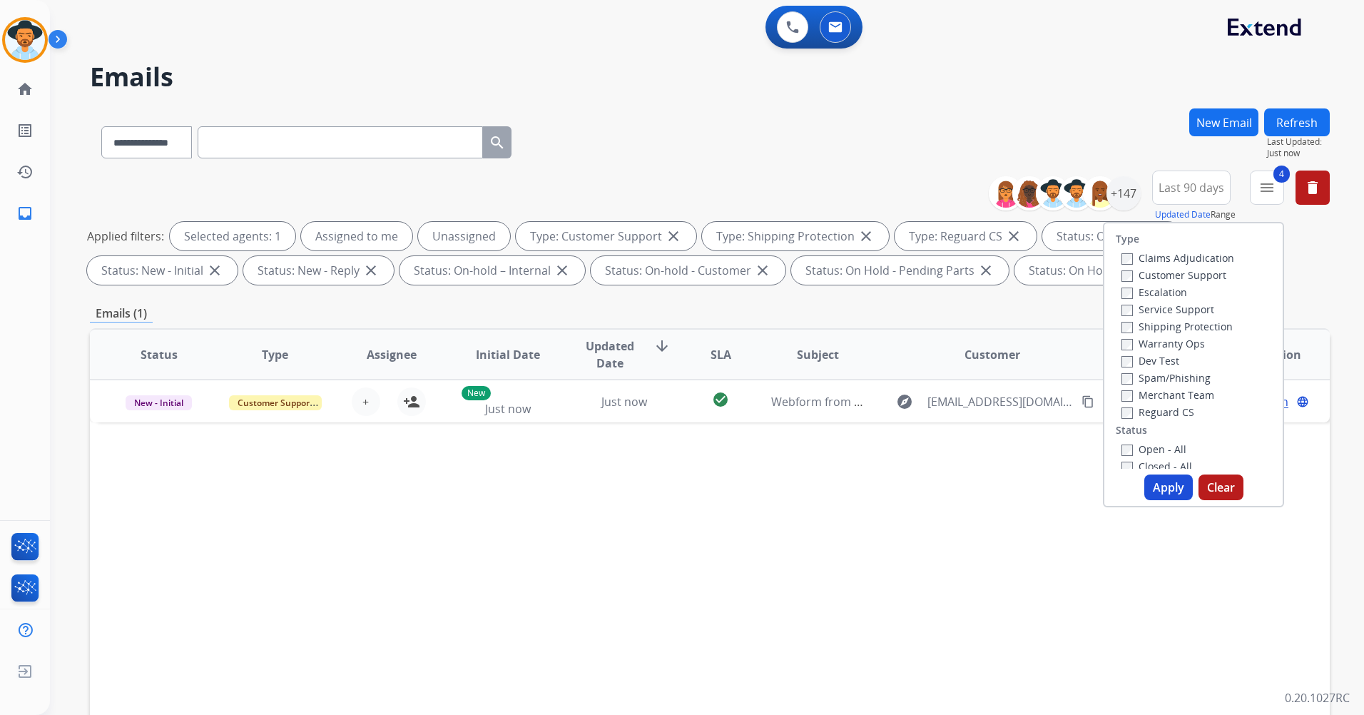
click at [743, 582] on div "Status Type Assignee Initial Date Updated Date arrow_downward SLA Subject Custo…" at bounding box center [710, 567] width 1240 height 478
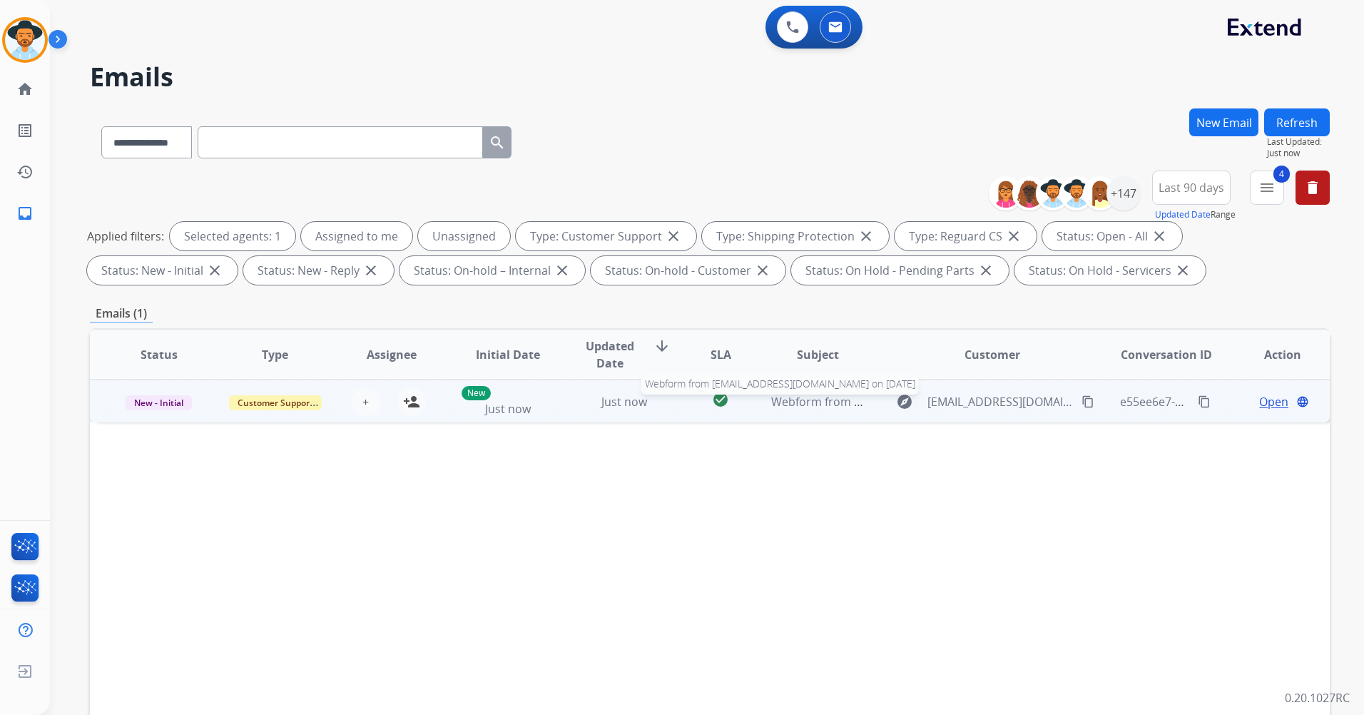
click at [778, 409] on span "Webform from [EMAIL_ADDRESS][DOMAIN_NAME] on [DATE]" at bounding box center [932, 402] width 323 height 16
click at [411, 399] on mat-icon "person_add" at bounding box center [411, 400] width 17 height 17
click at [1081, 397] on mat-icon "content_copy" at bounding box center [1087, 401] width 13 height 13
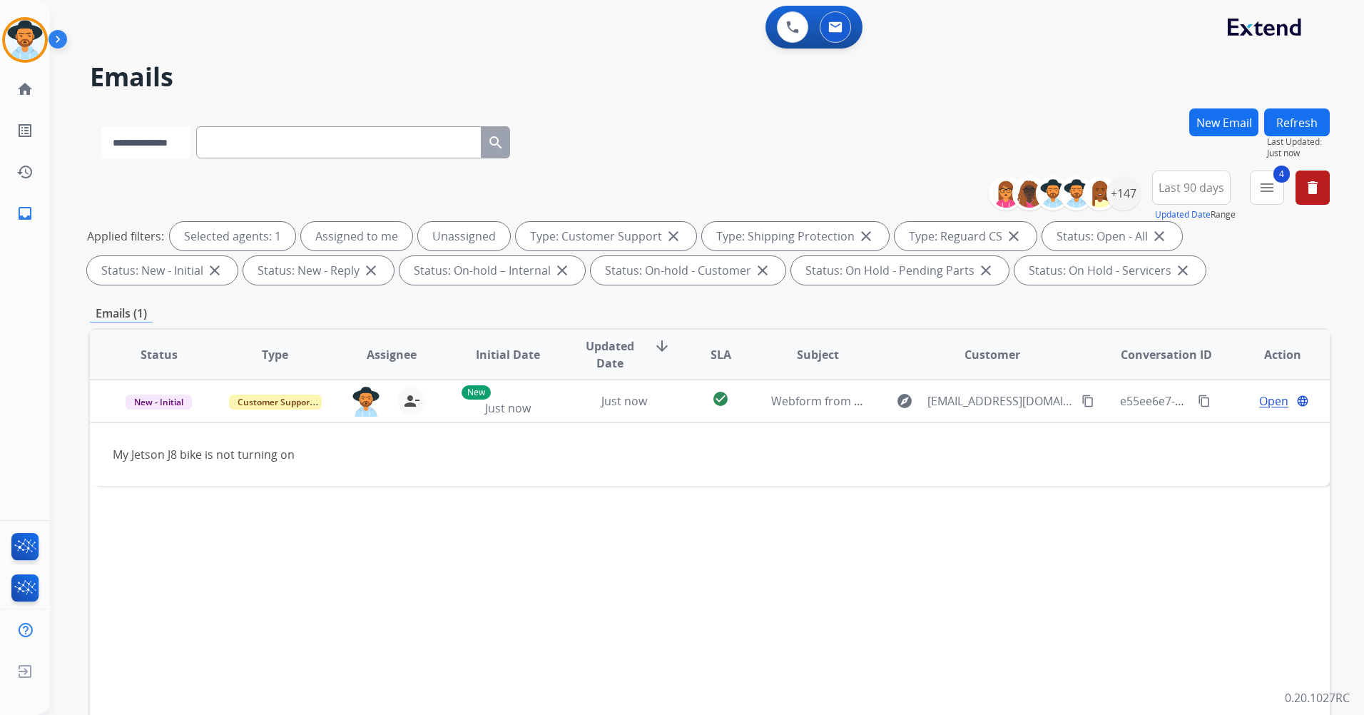
click at [151, 143] on select "**********" at bounding box center [145, 142] width 89 height 32
select select "**********"
click at [101, 126] on select "**********" at bounding box center [145, 142] width 89 height 32
click at [253, 143] on input "text" at bounding box center [340, 142] width 285 height 32
paste input "**********"
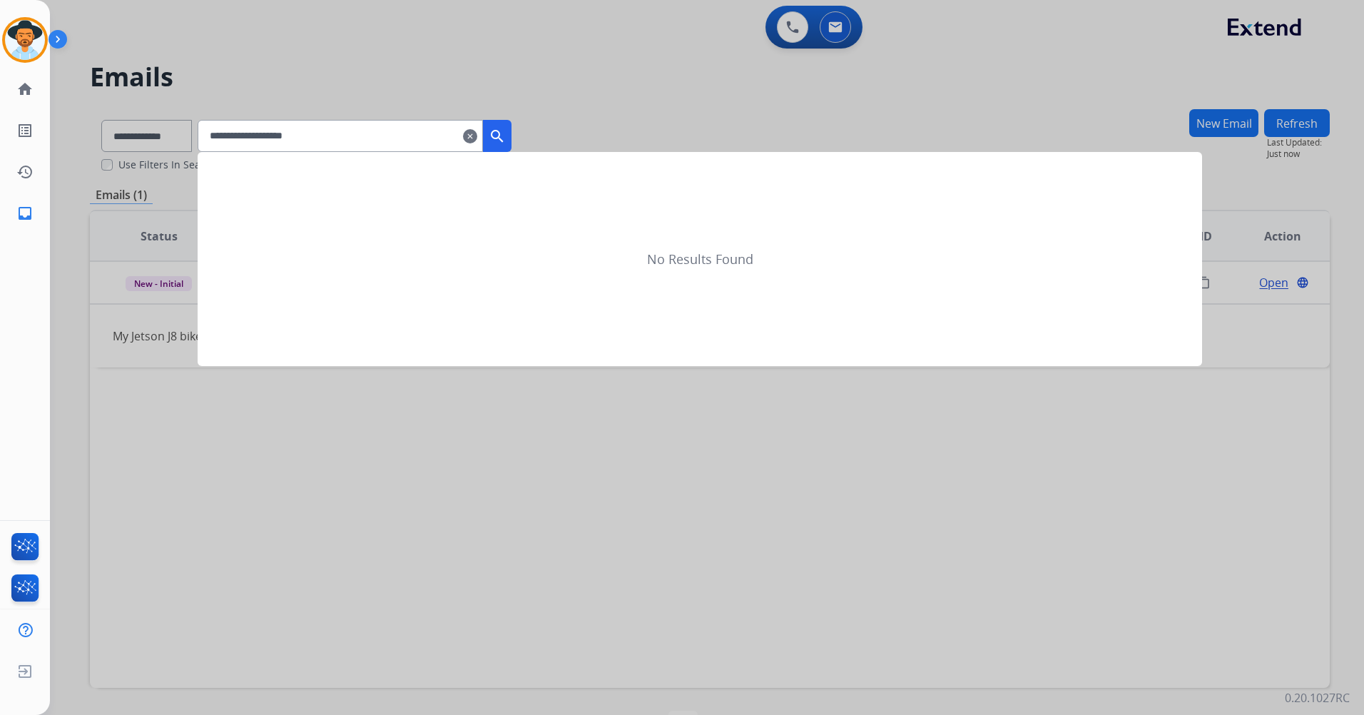
type input "**********"
click at [506, 137] on mat-icon "search" at bounding box center [497, 136] width 17 height 17
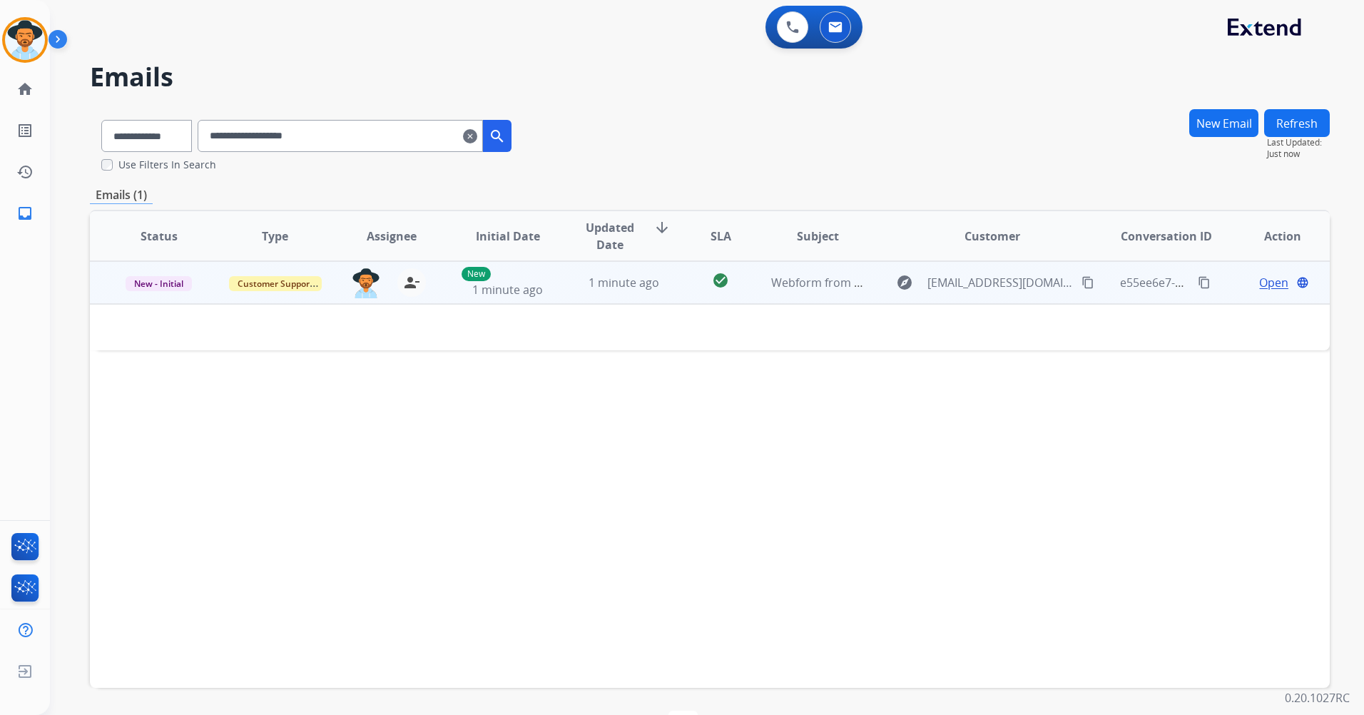
click at [671, 290] on td "check_circle" at bounding box center [710, 282] width 78 height 43
click at [631, 295] on td "1 minute ago" at bounding box center [613, 282] width 116 height 43
click at [1261, 285] on span "Open" at bounding box center [1273, 282] width 29 height 17
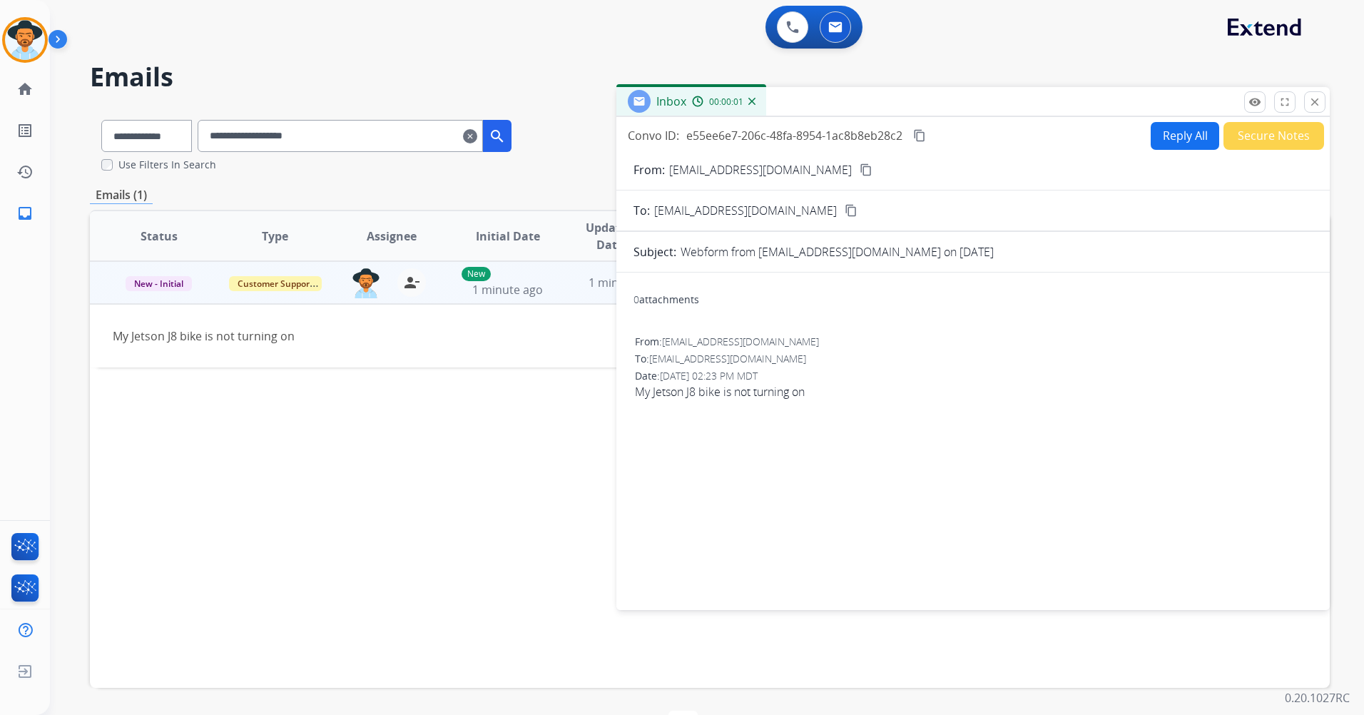
click at [1178, 136] on button "Reply All" at bounding box center [1185, 136] width 68 height 28
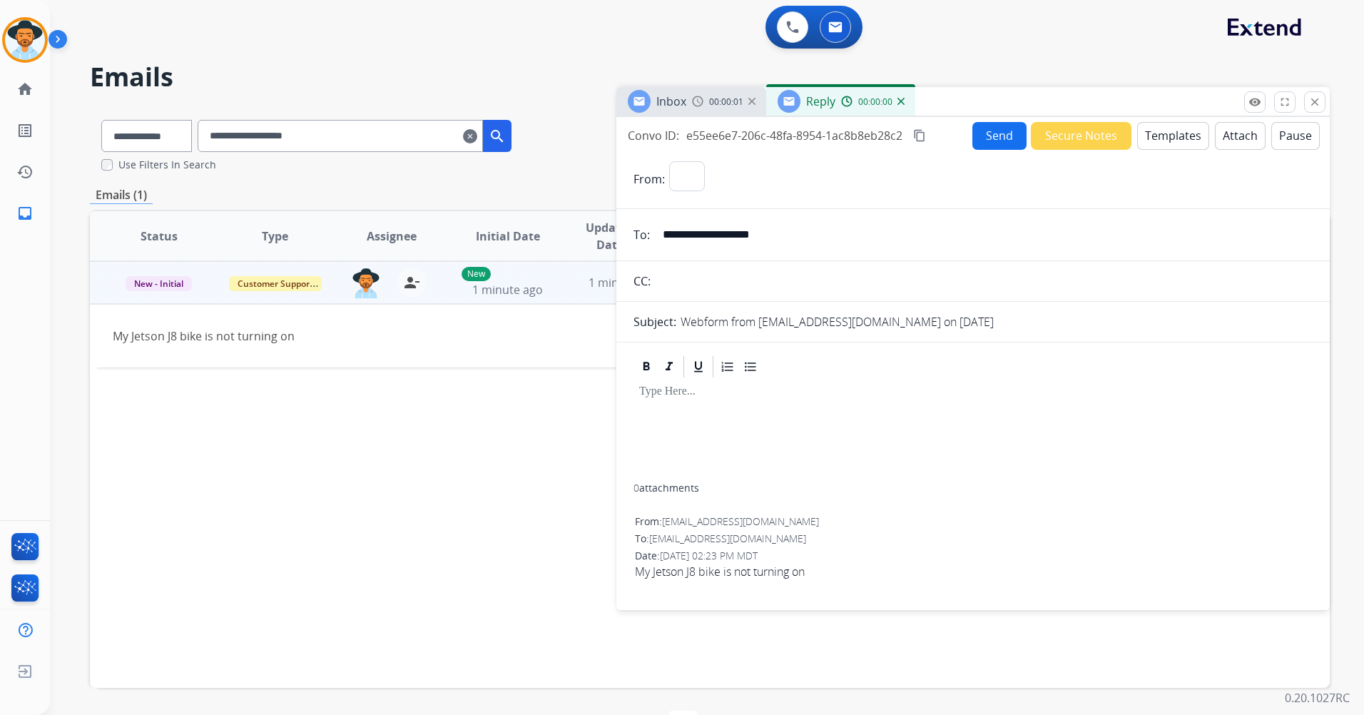
select select "**********"
click at [1161, 133] on button "Templates" at bounding box center [1173, 136] width 72 height 28
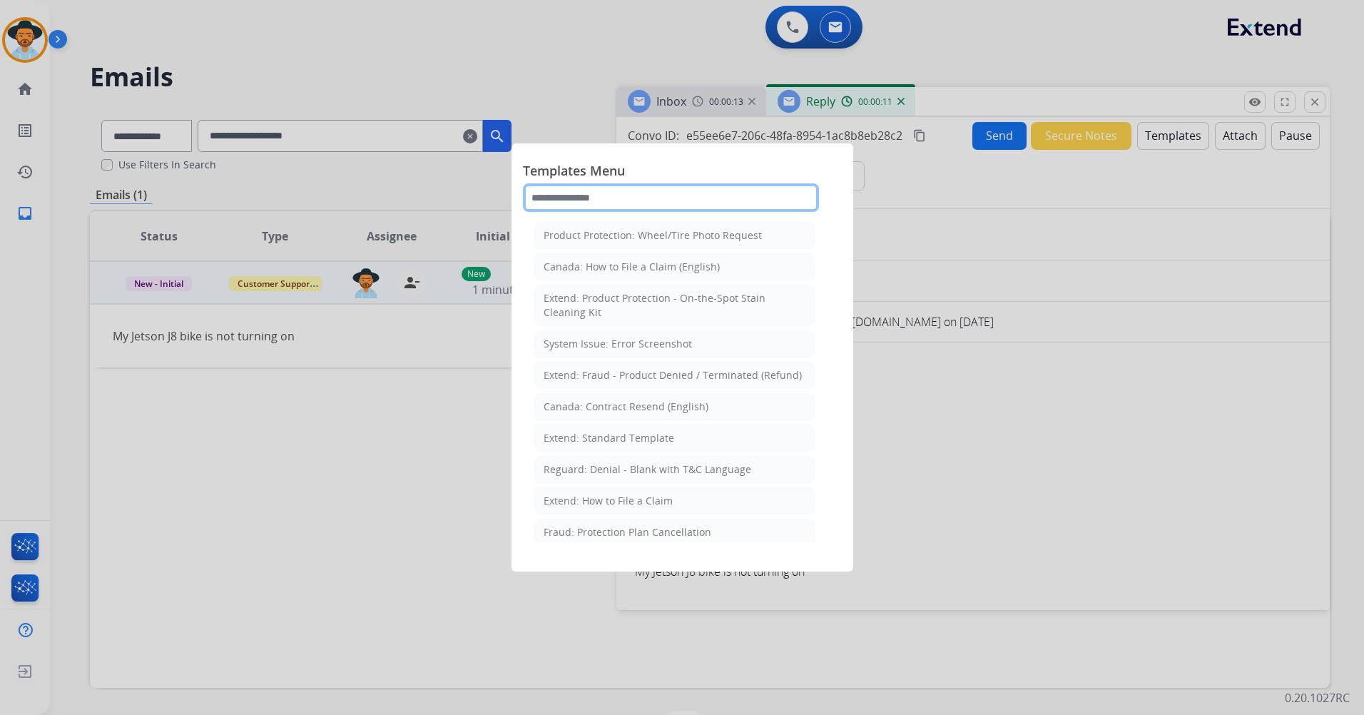
click at [591, 205] on input "text" at bounding box center [671, 197] width 296 height 29
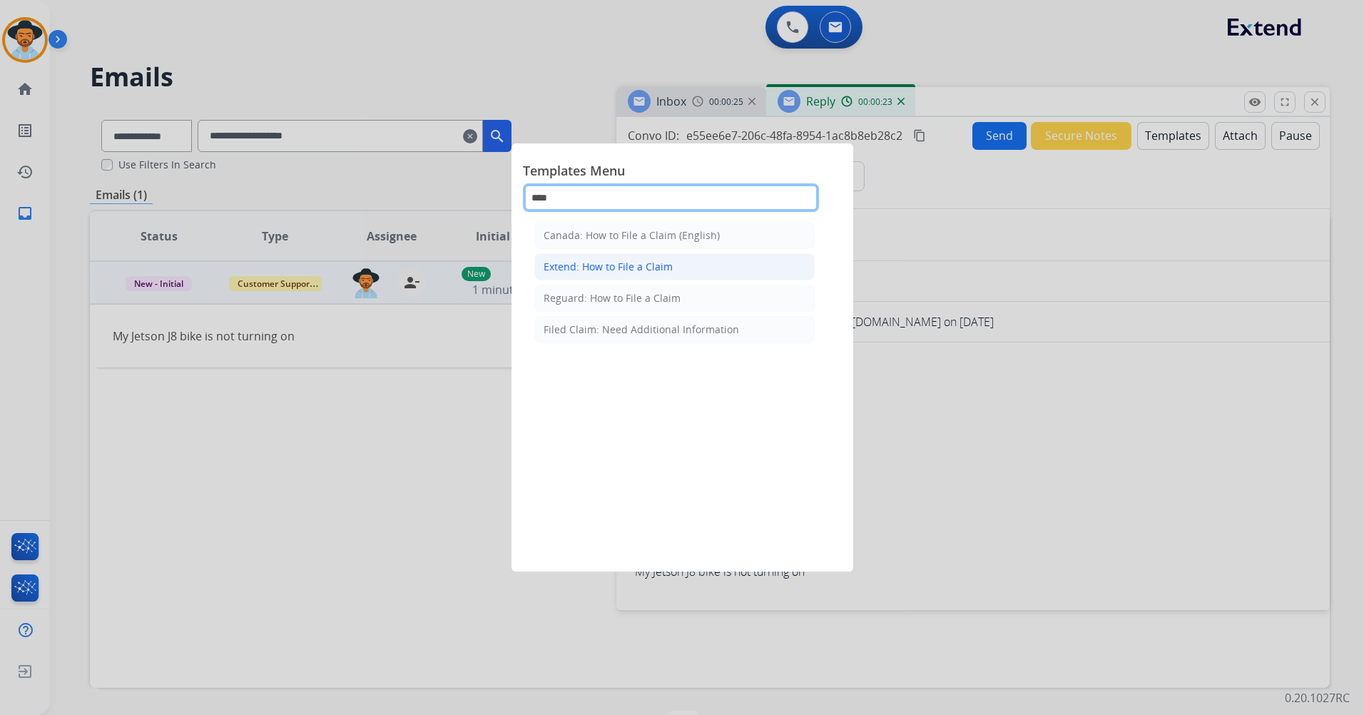
type input "****"
click at [673, 264] on li "Extend: How to File a Claim" at bounding box center [674, 266] width 280 height 27
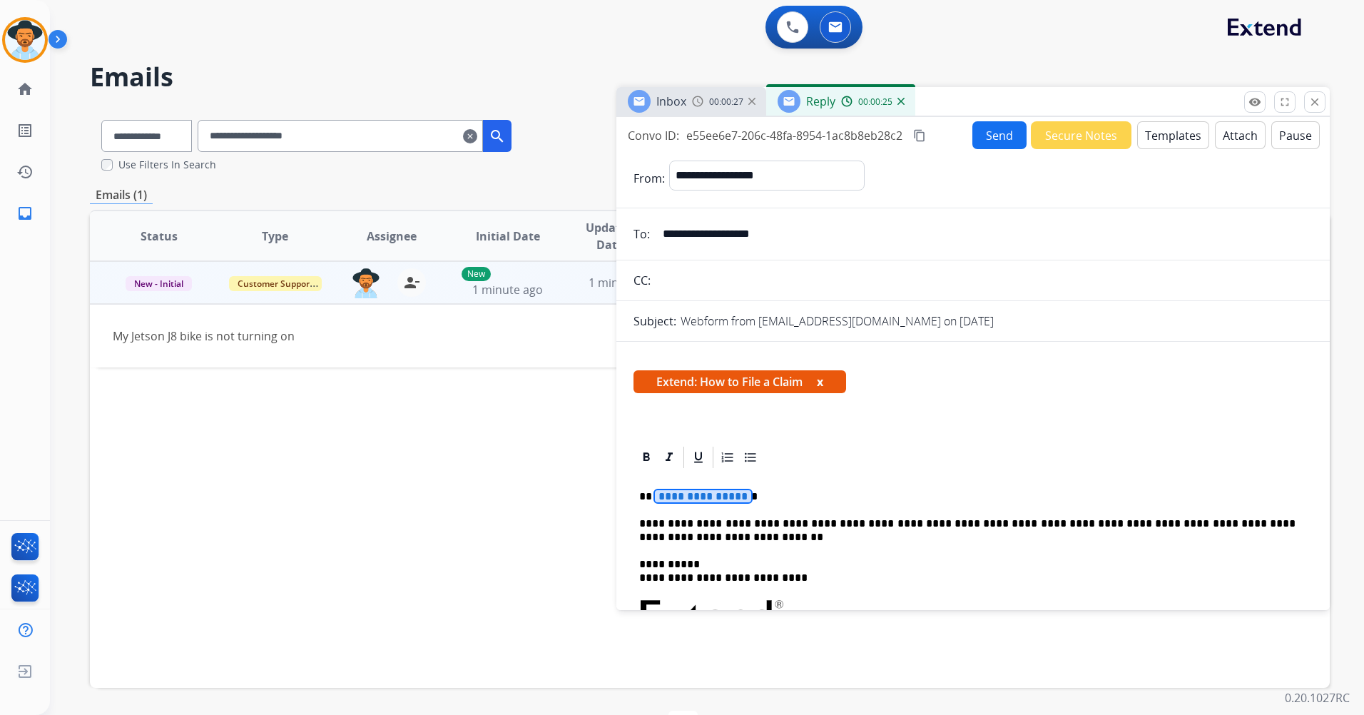
click at [727, 497] on span "**********" at bounding box center [703, 496] width 96 height 12
paste div
click at [999, 133] on button "Send" at bounding box center [999, 135] width 54 height 28
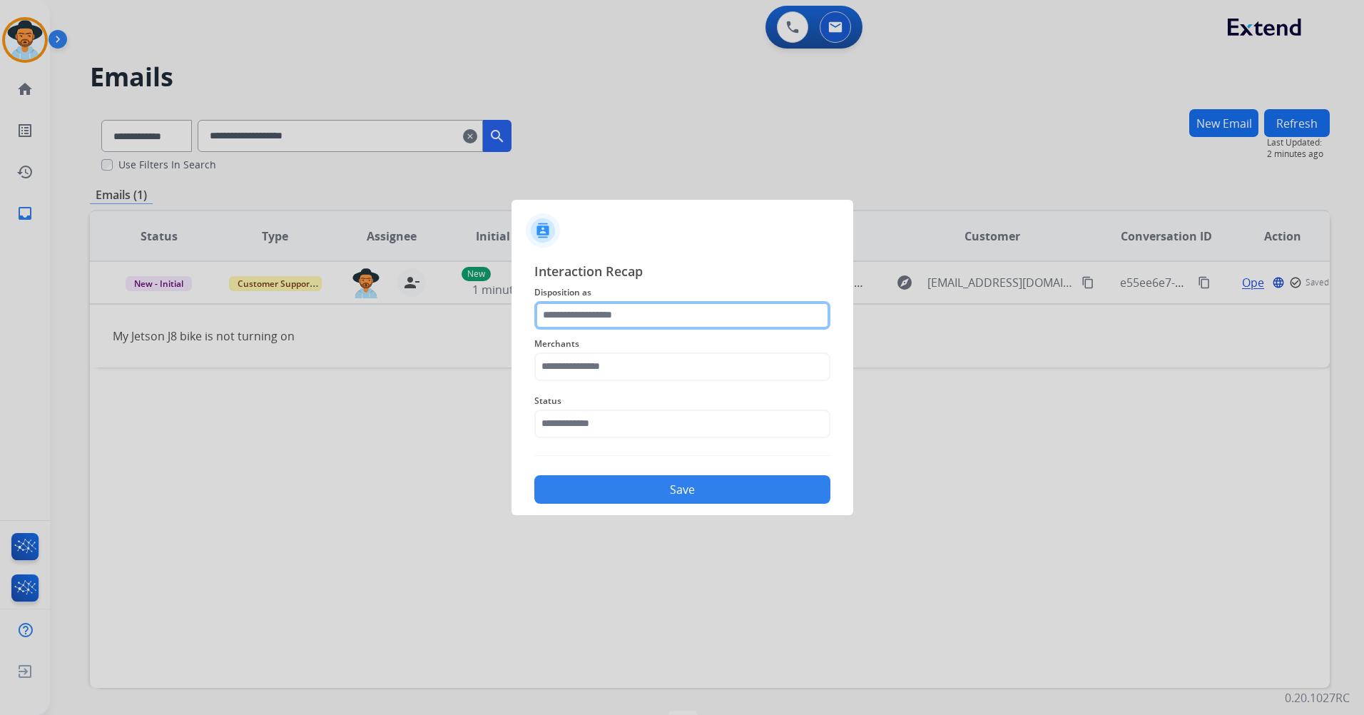
click at [638, 317] on input "text" at bounding box center [682, 315] width 296 height 29
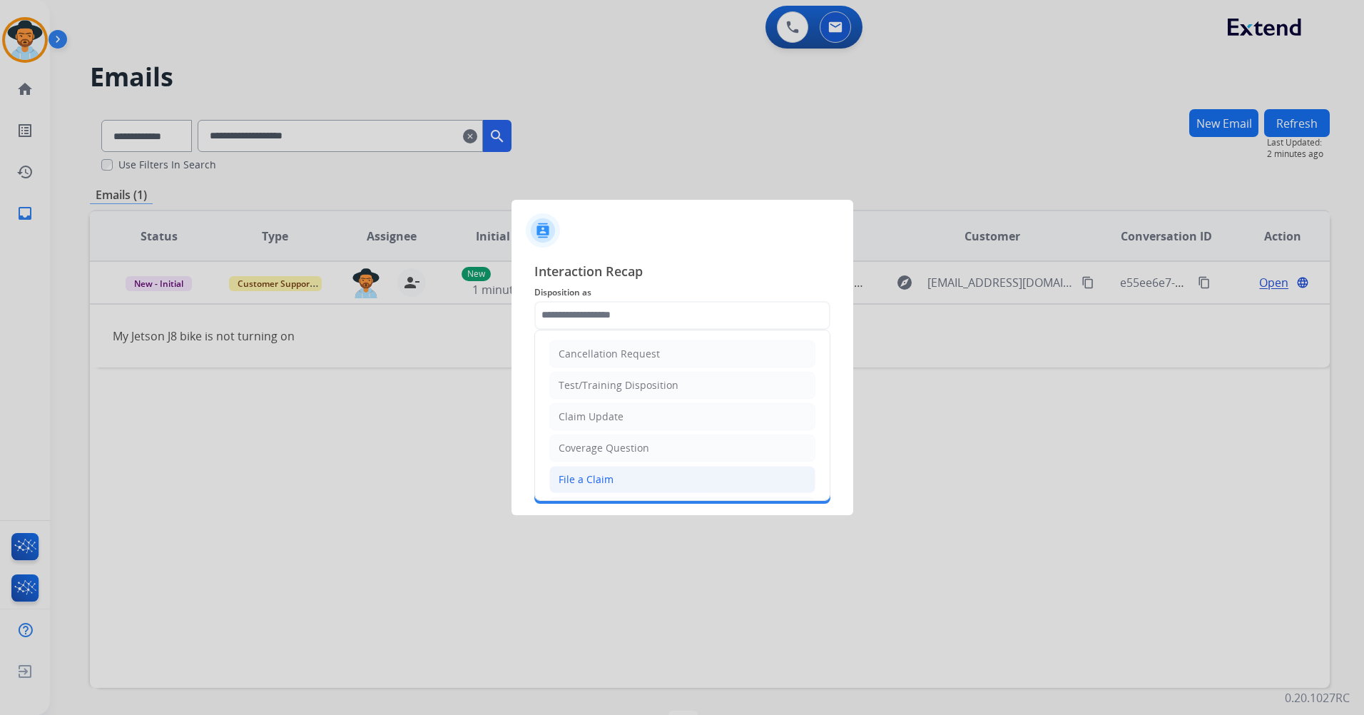
click at [629, 477] on li "File a Claim" at bounding box center [682, 479] width 266 height 27
type input "**********"
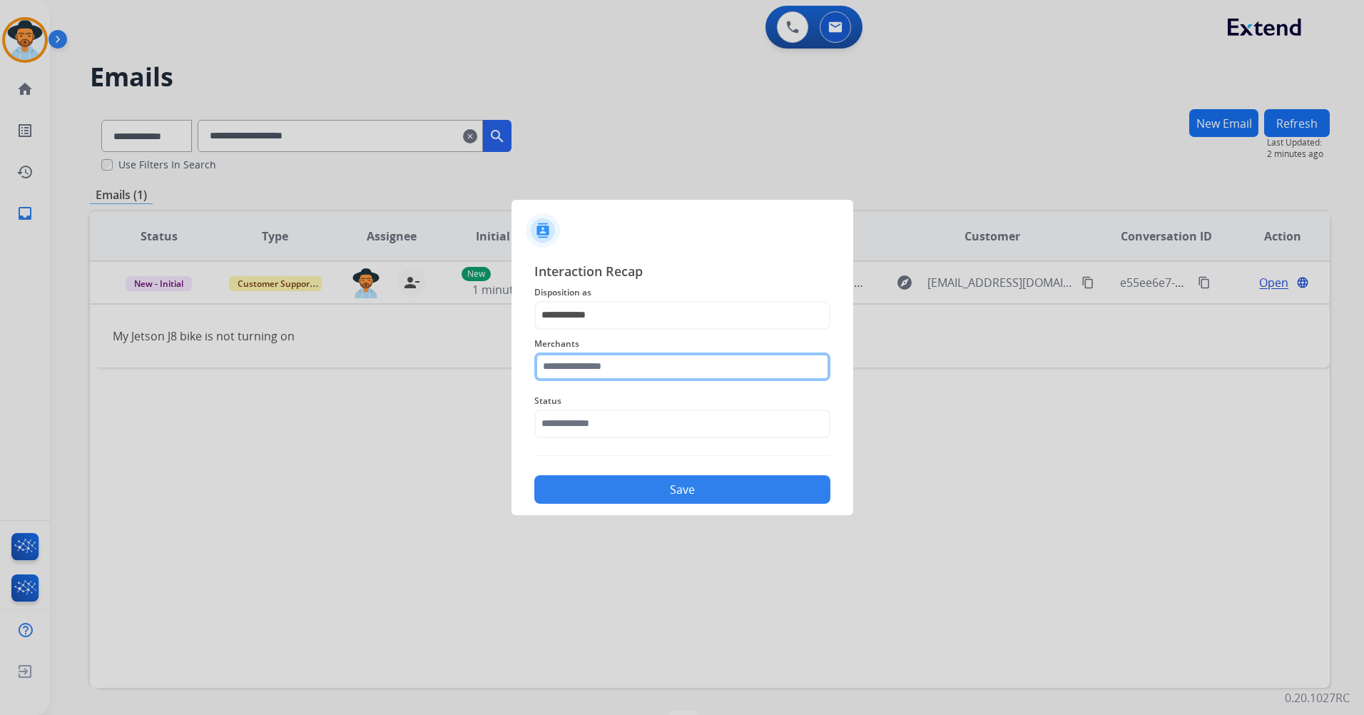
click at [603, 368] on input "text" at bounding box center [682, 366] width 296 height 29
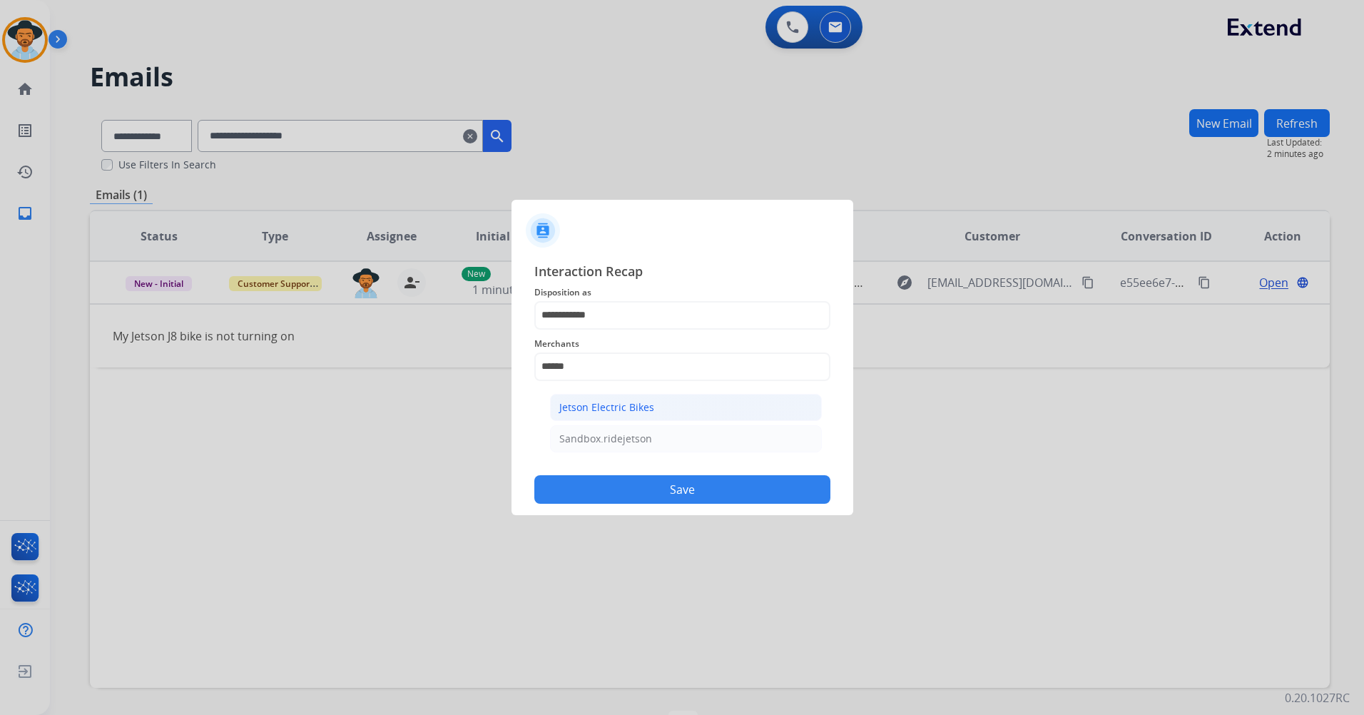
click at [624, 409] on div "Jetson Electric Bikes" at bounding box center [606, 407] width 95 height 14
type input "**********"
click at [613, 437] on input "text" at bounding box center [682, 423] width 296 height 29
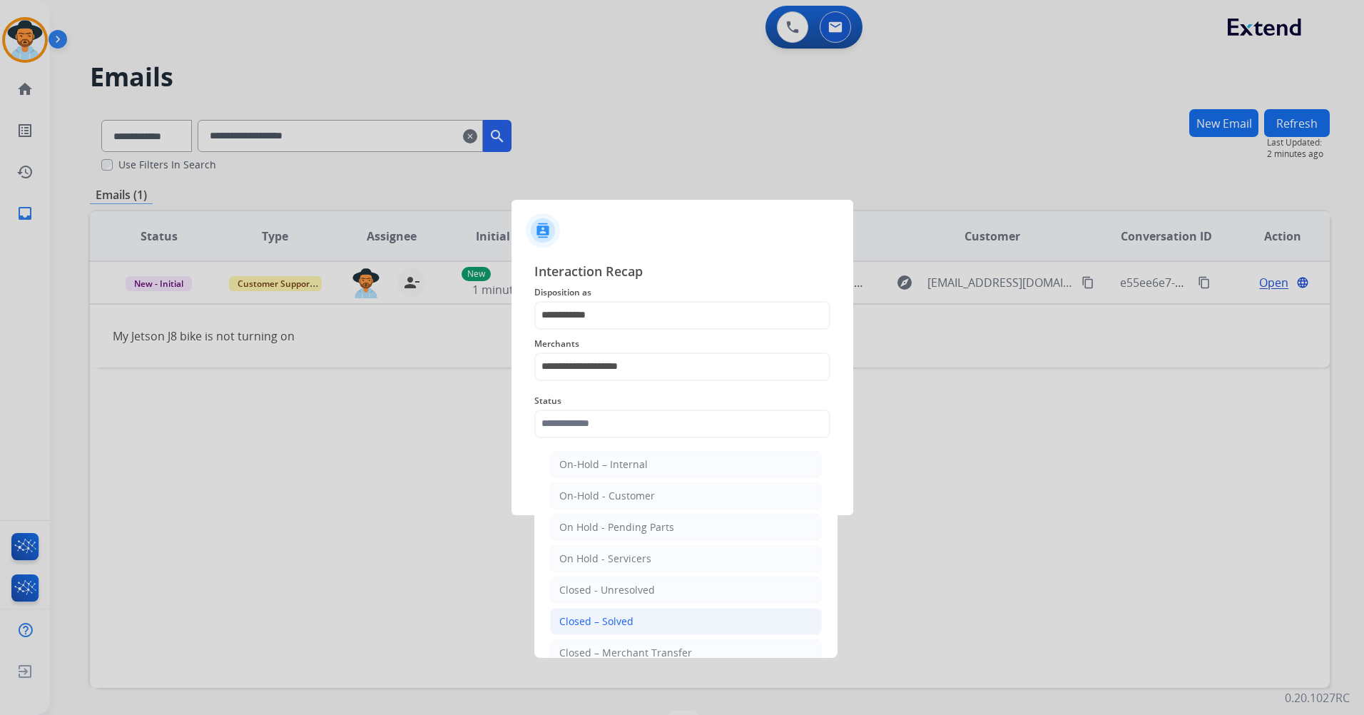
click at [622, 614] on div "Closed – Solved" at bounding box center [596, 621] width 74 height 14
type input "**********"
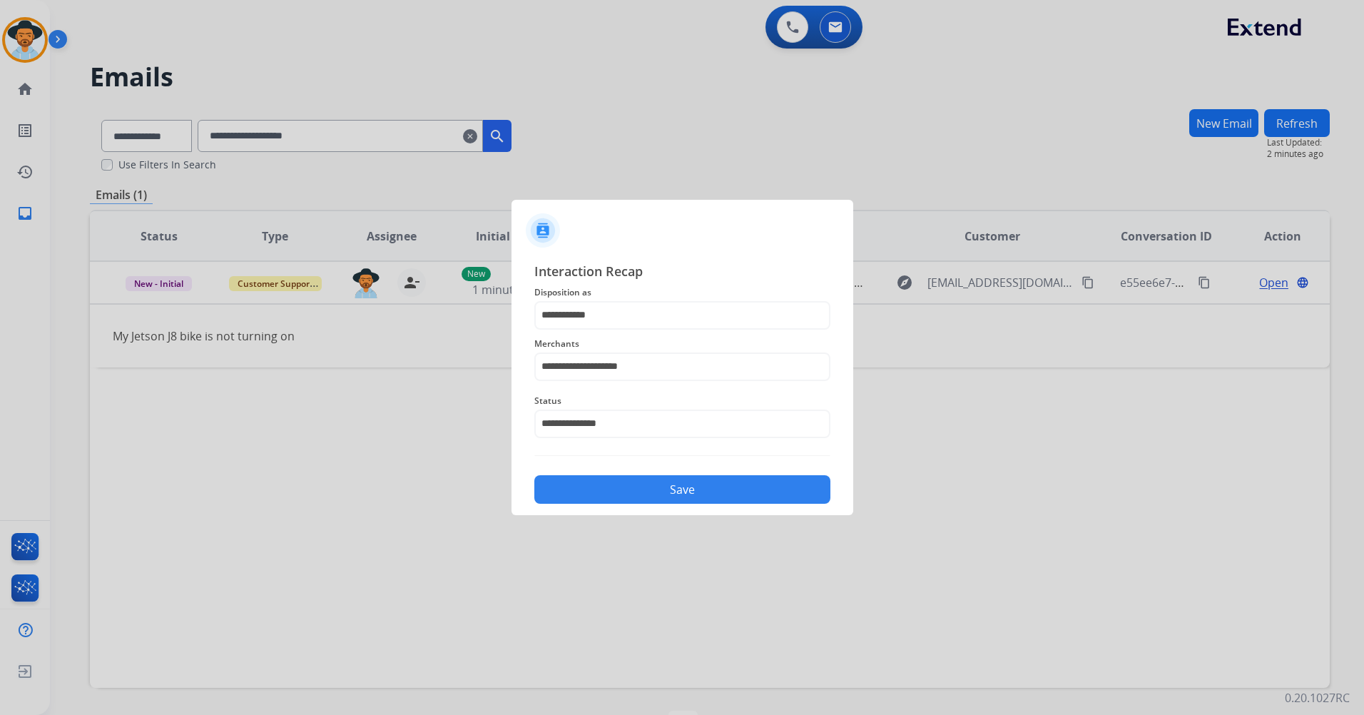
click at [648, 475] on div "Save" at bounding box center [682, 485] width 296 height 37
click at [703, 489] on button "Save" at bounding box center [682, 489] width 296 height 29
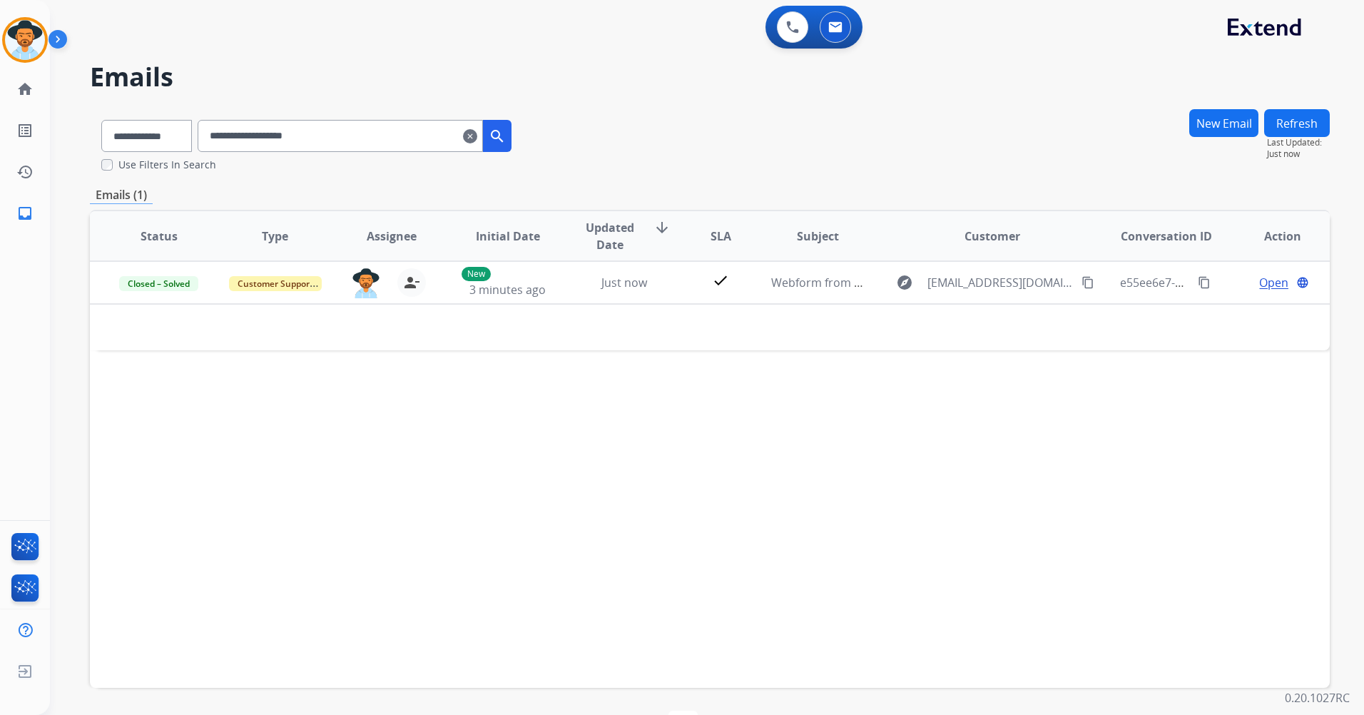
click at [477, 133] on mat-icon "clear" at bounding box center [470, 136] width 14 height 17
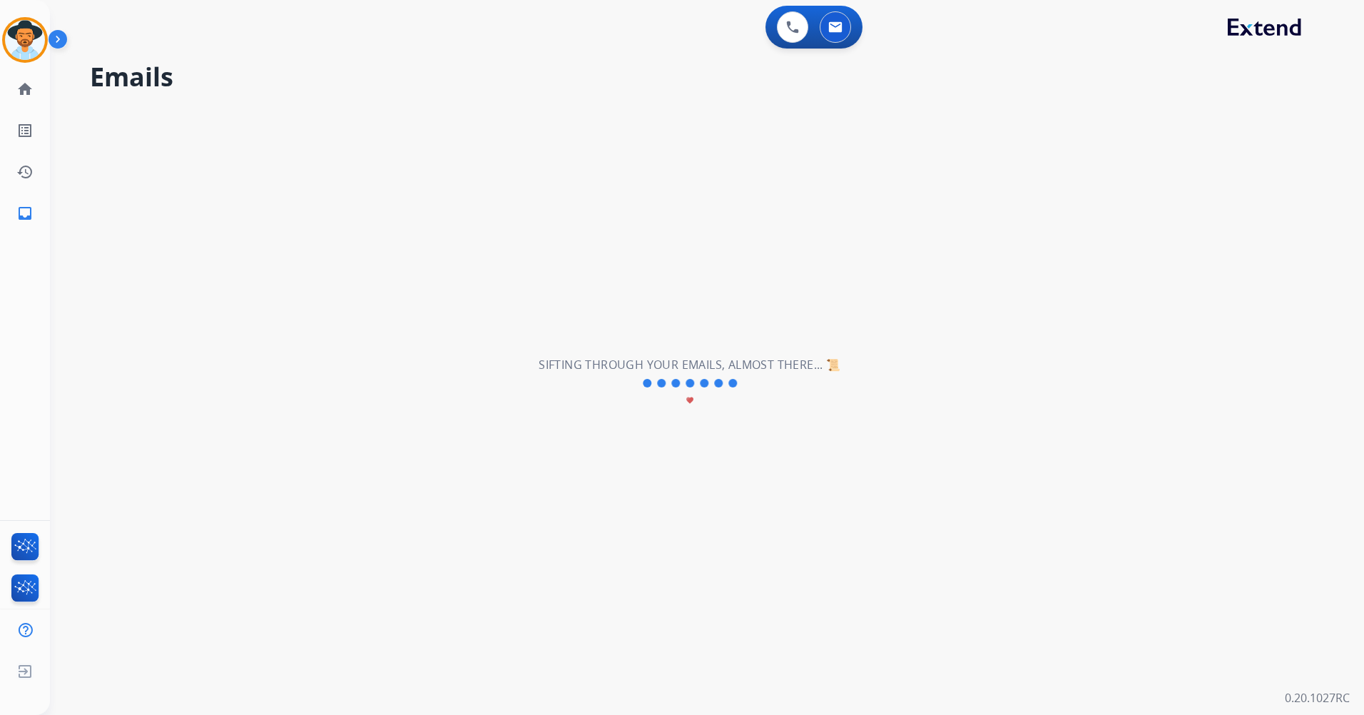
select select "**********"
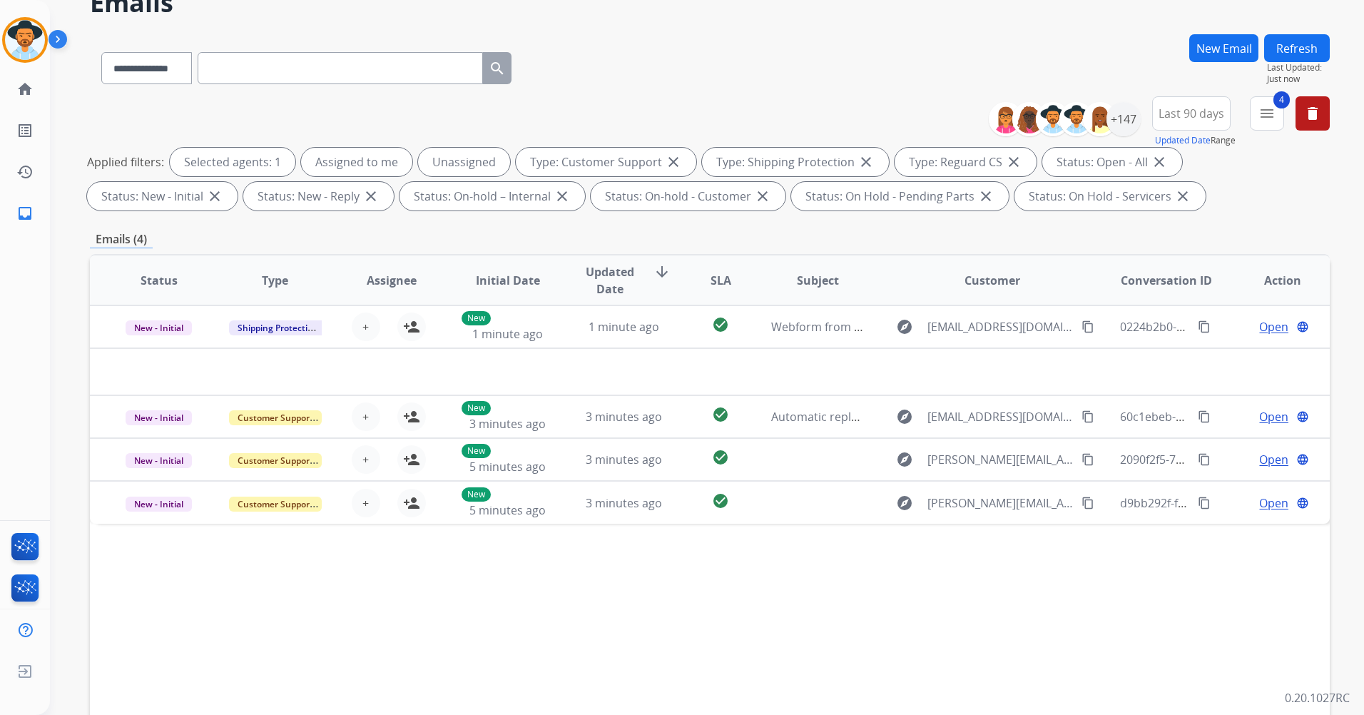
scroll to position [166, 0]
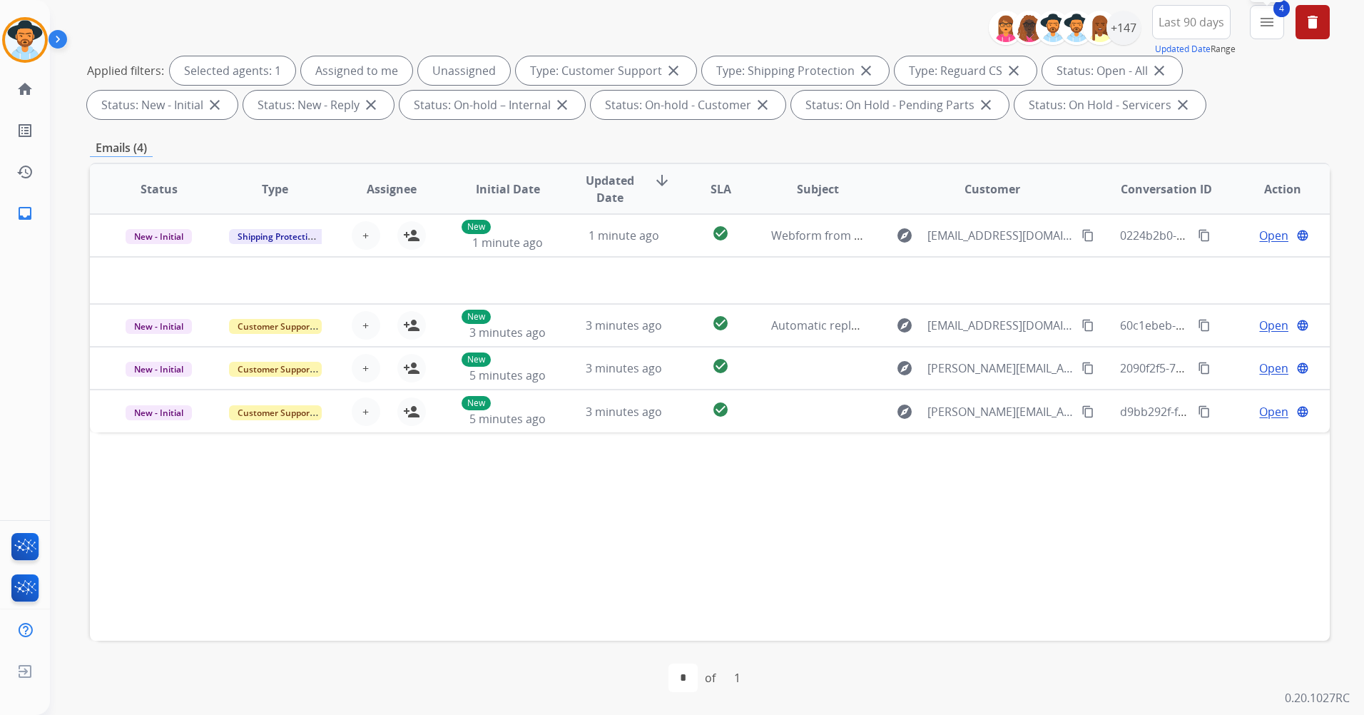
click at [1263, 31] on button "4 menu Filters" at bounding box center [1267, 22] width 34 height 34
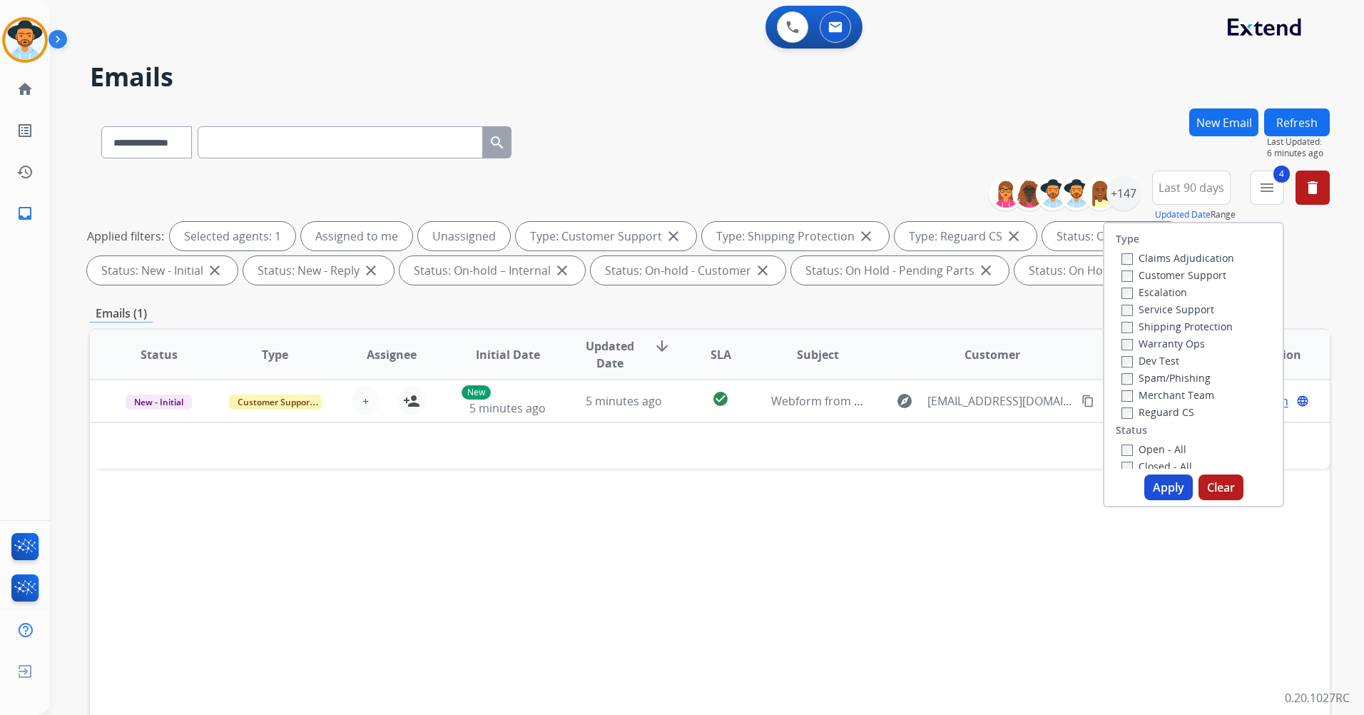
scroll to position [71, 0]
click at [1155, 489] on button "Apply" at bounding box center [1168, 487] width 49 height 26
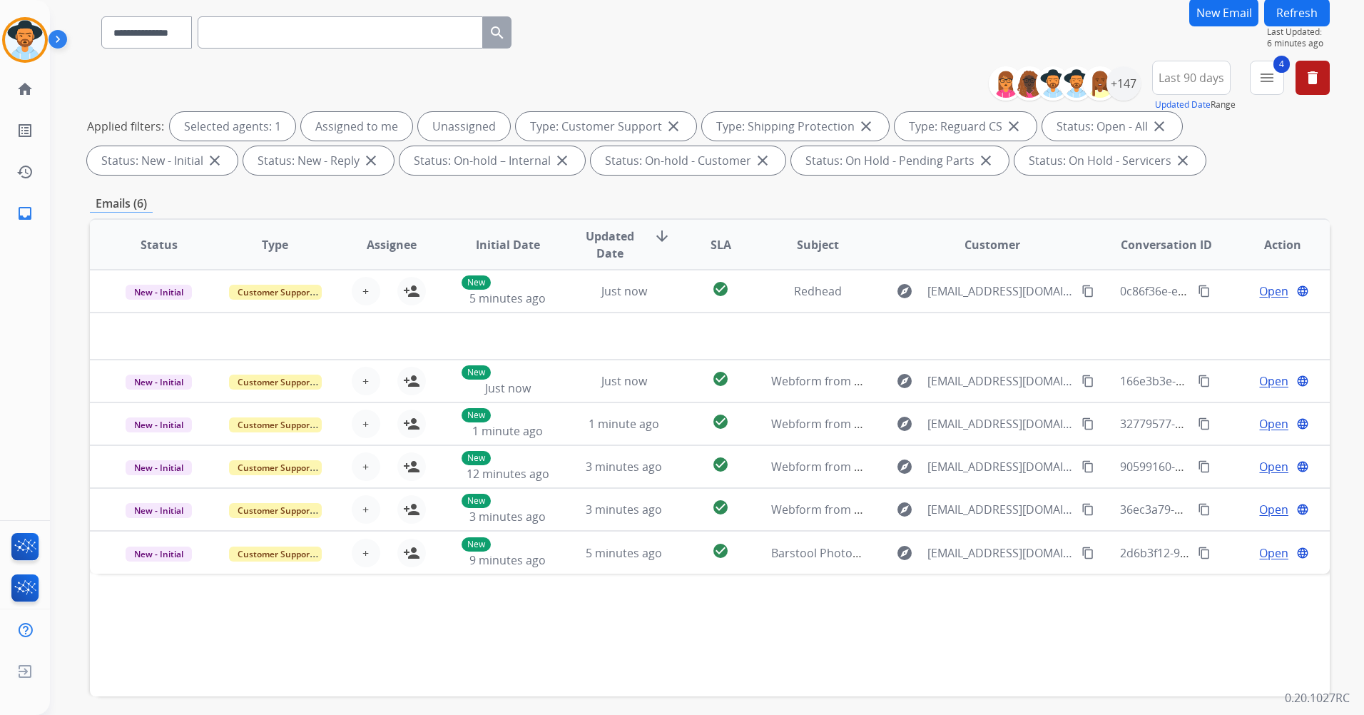
scroll to position [0, 0]
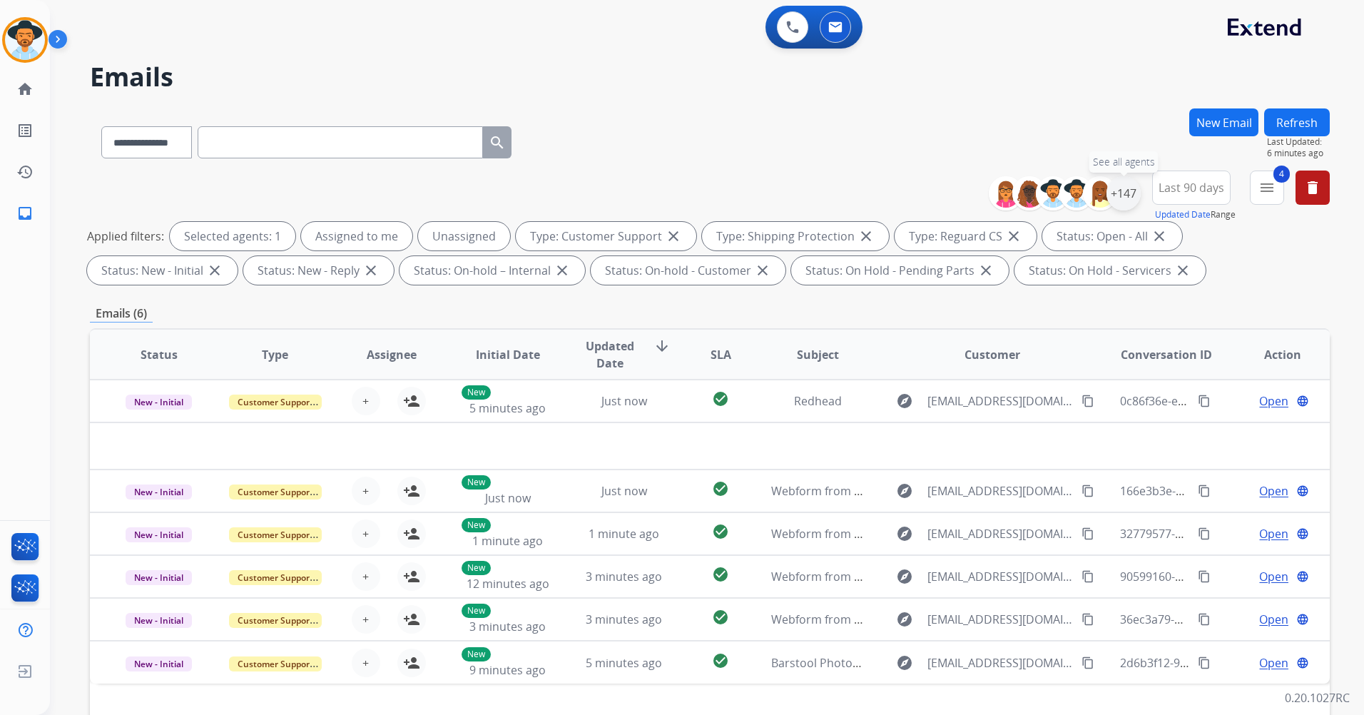
click at [1119, 192] on div "+147" at bounding box center [1123, 193] width 34 height 34
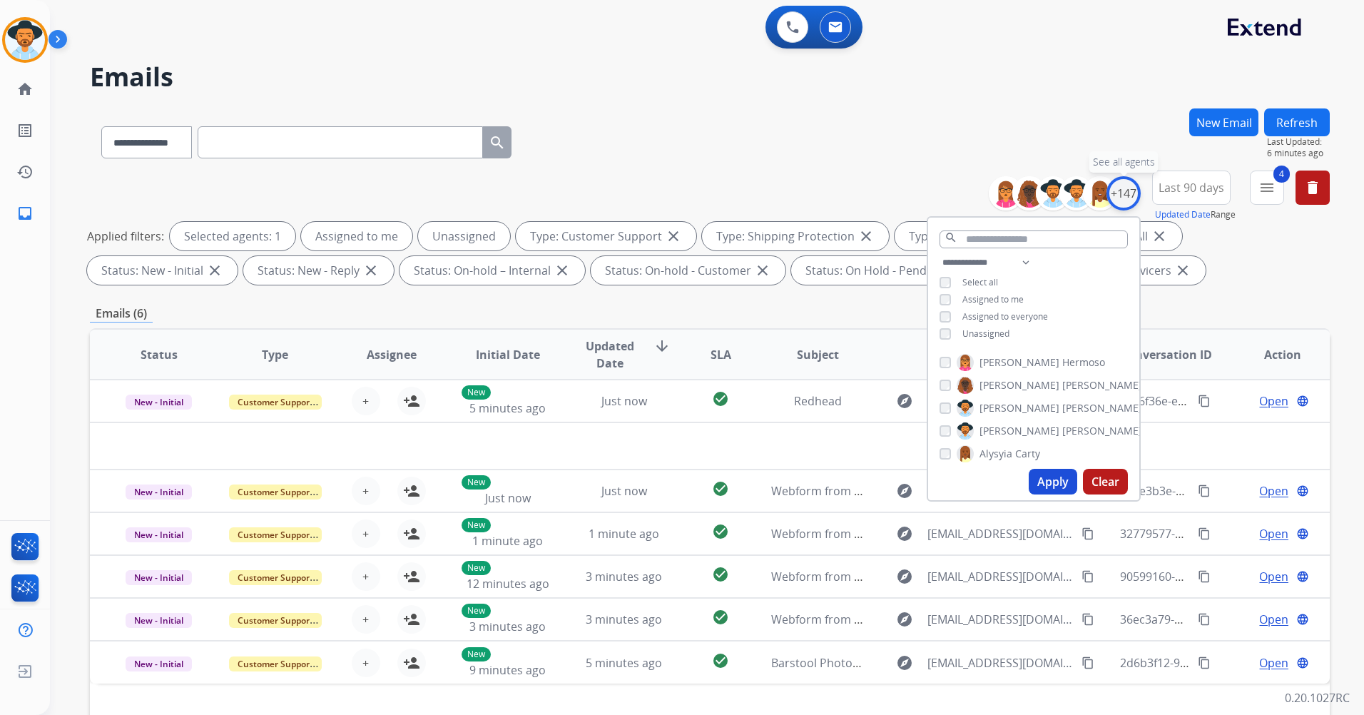
click at [1119, 192] on div "+147" at bounding box center [1123, 193] width 34 height 34
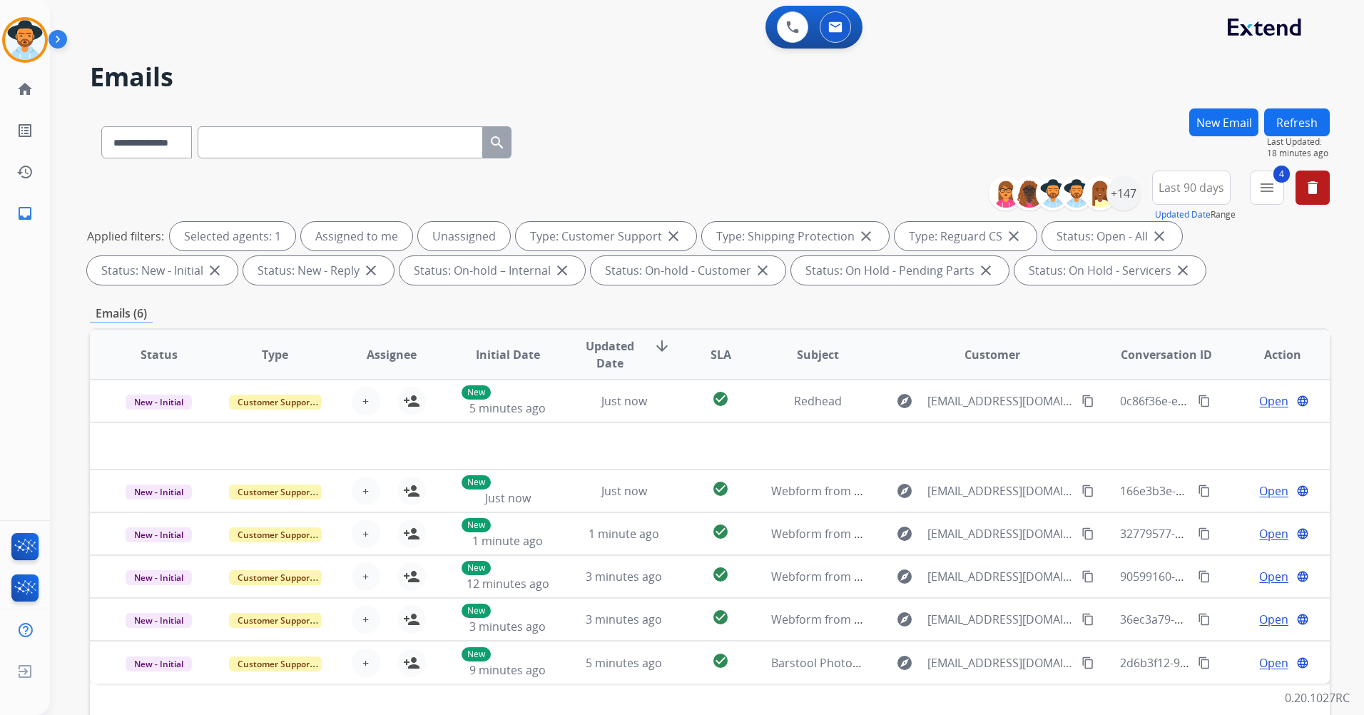
click at [1288, 125] on button "Refresh" at bounding box center [1297, 122] width 66 height 28
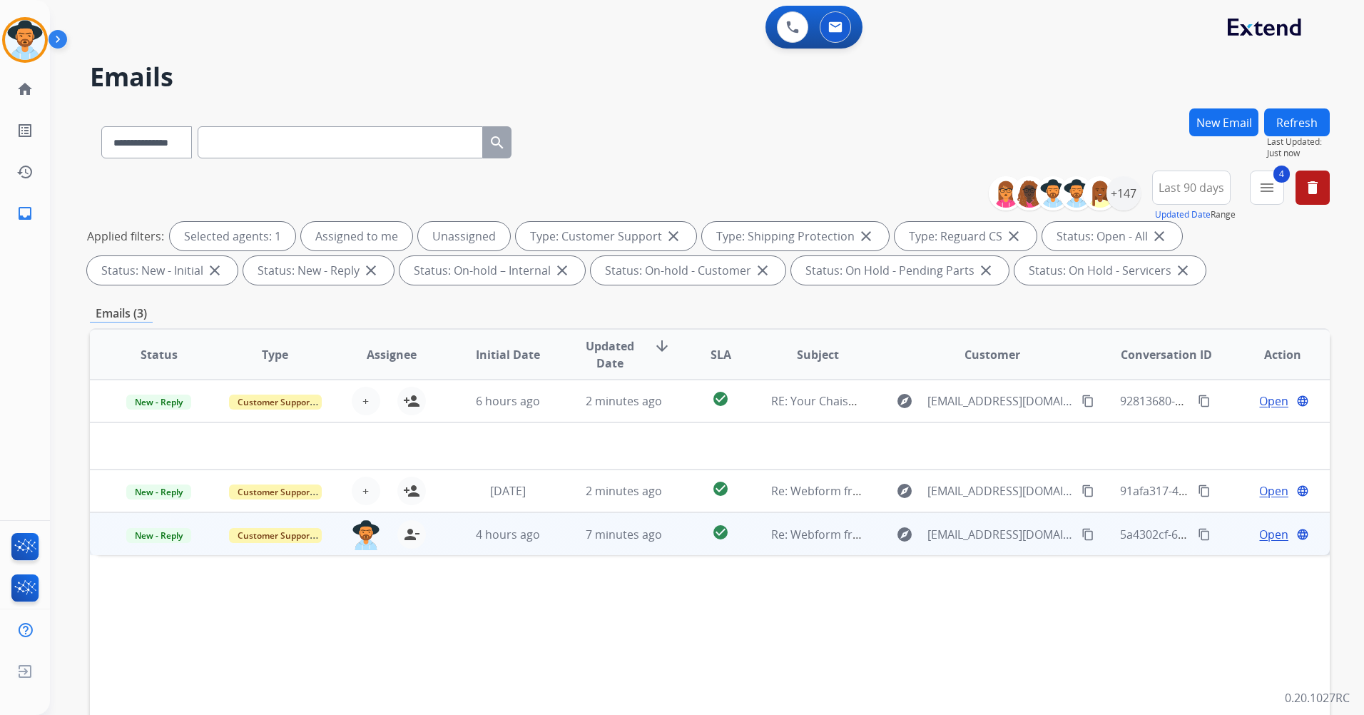
click at [865, 538] on td "explore [EMAIL_ADDRESS][DOMAIN_NAME] content_copy" at bounding box center [981, 533] width 233 height 43
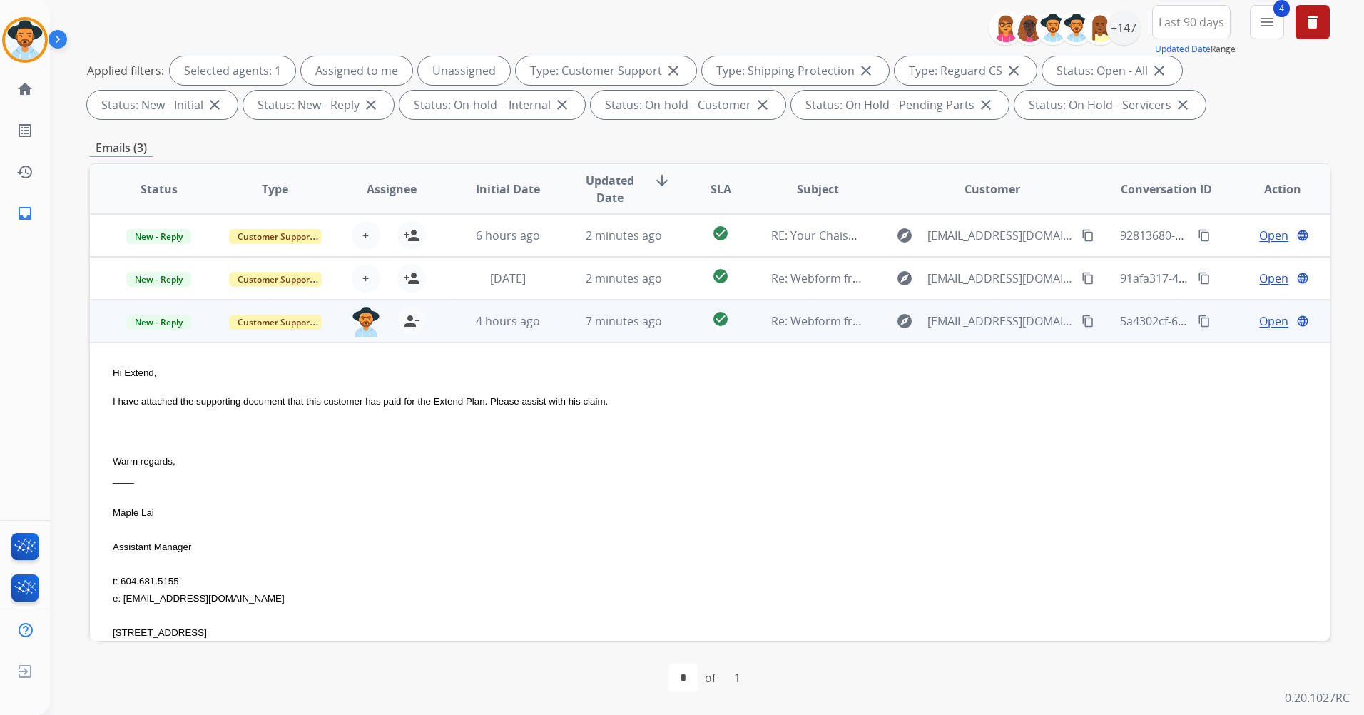
click at [1269, 325] on span "Open" at bounding box center [1273, 320] width 29 height 17
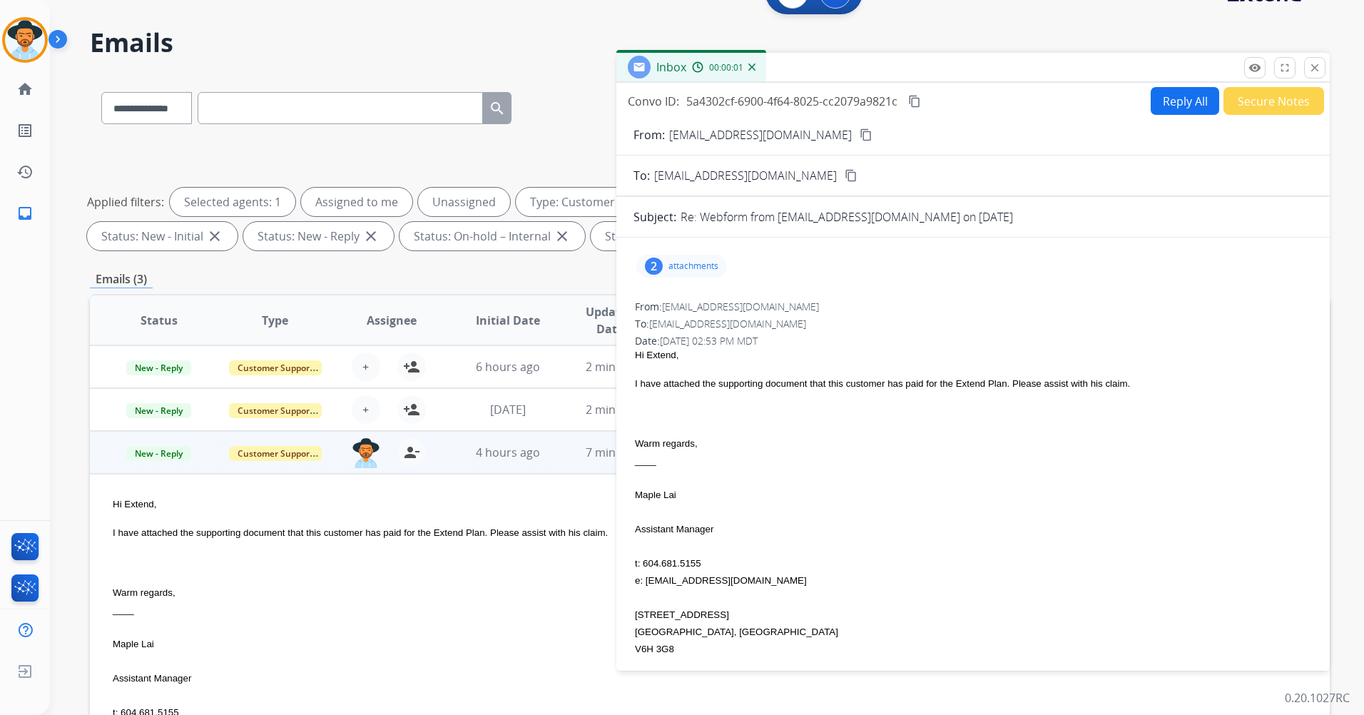
scroll to position [23, 0]
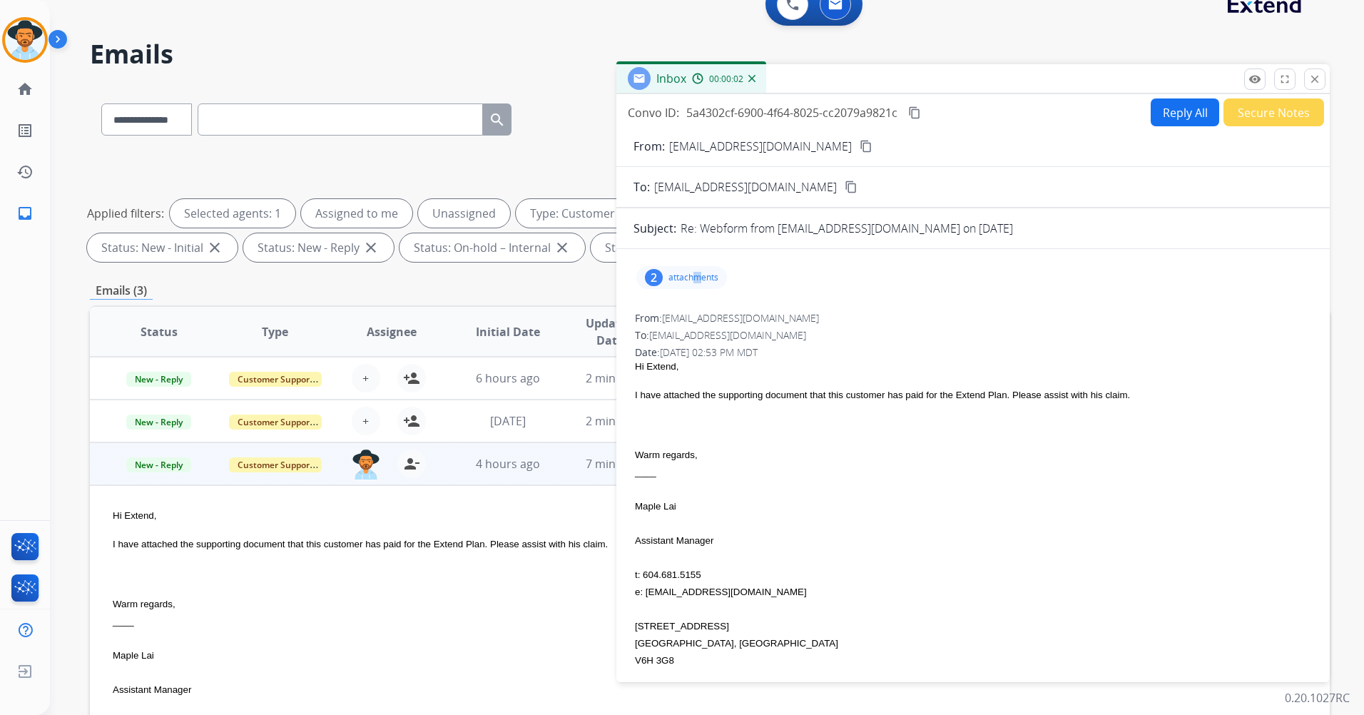
click at [696, 291] on div "2 attachments" at bounding box center [972, 277] width 679 height 34
drag, startPoint x: 696, startPoint y: 291, endPoint x: 690, endPoint y: 280, distance: 12.5
click at [690, 280] on p "attachments" at bounding box center [693, 277] width 50 height 11
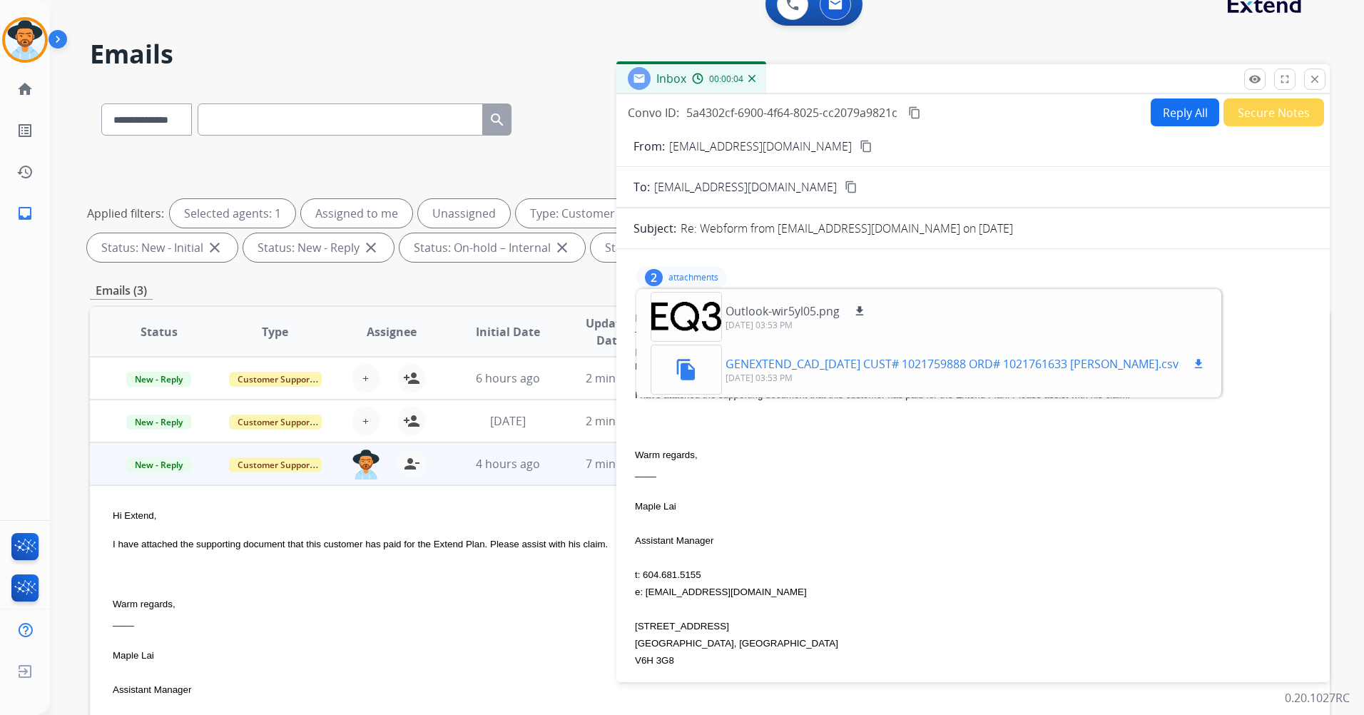
click at [696, 375] on mat-icon "file_copy" at bounding box center [686, 369] width 23 height 23
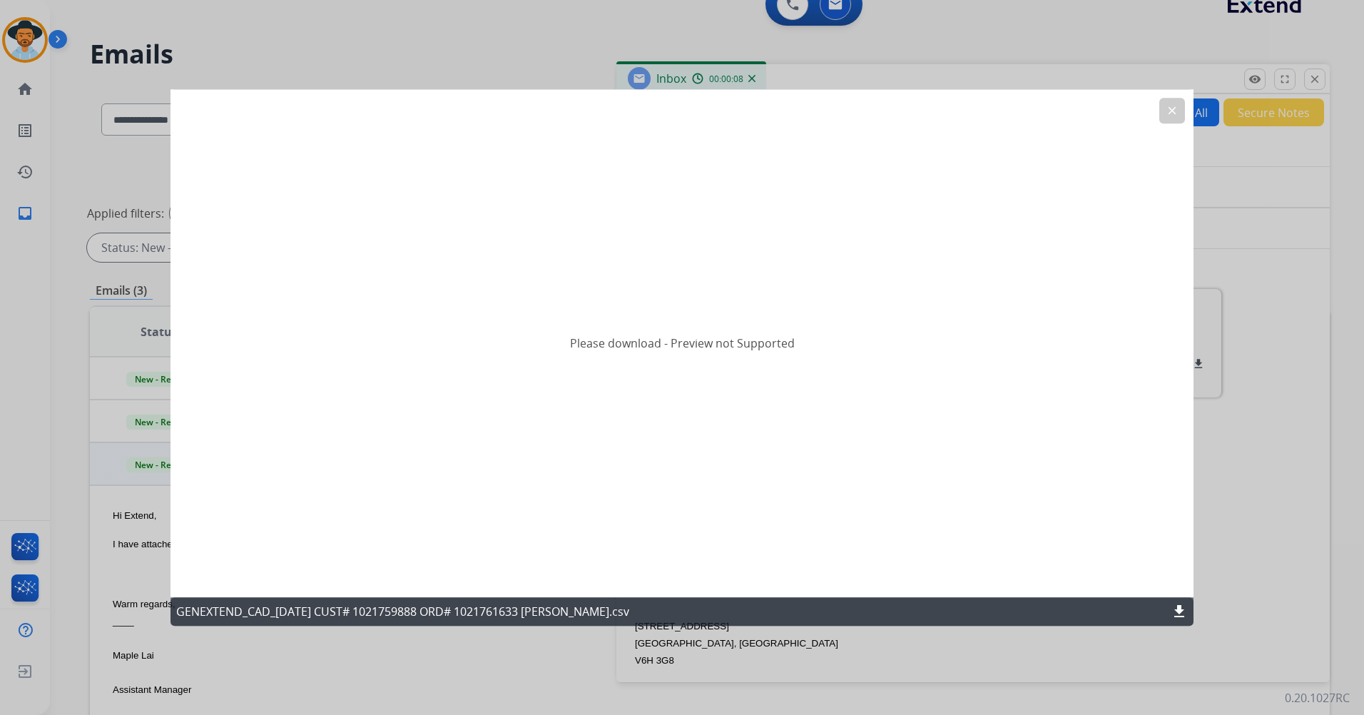
click at [1178, 115] on mat-icon "clear" at bounding box center [1172, 110] width 13 height 13
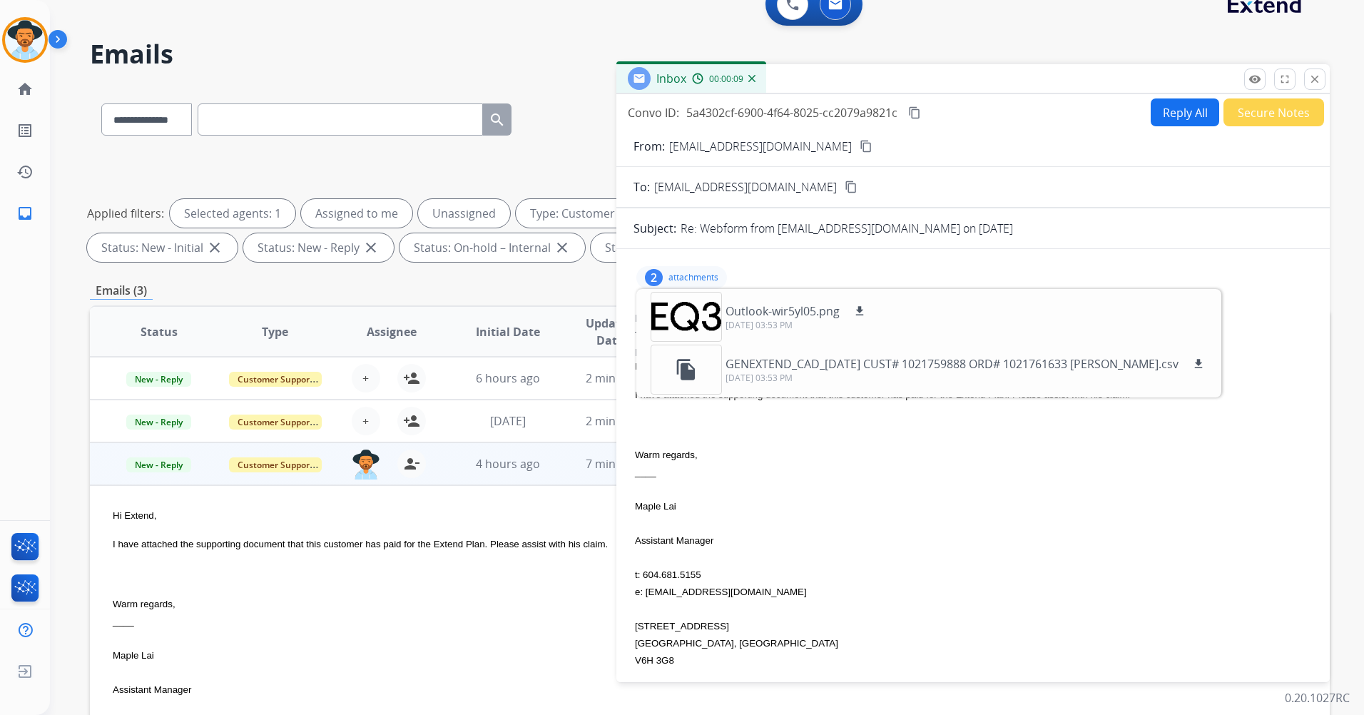
scroll to position [0, 0]
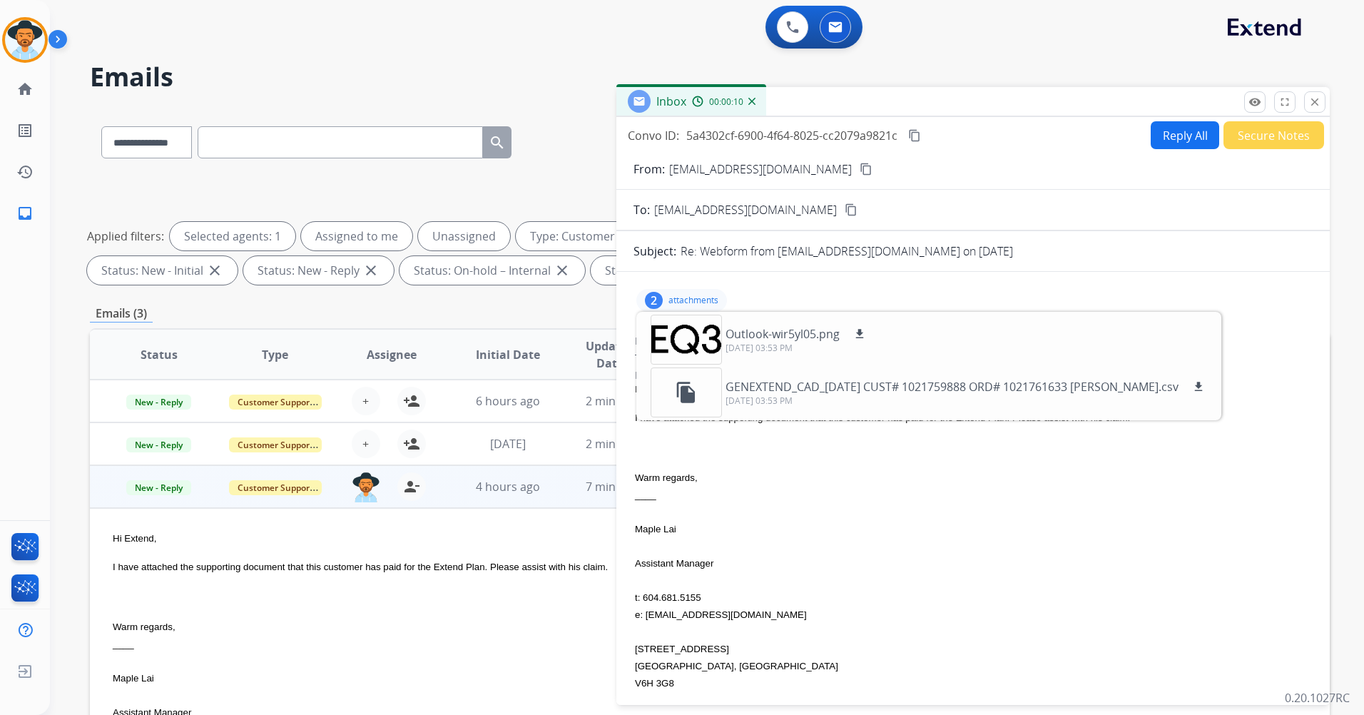
click at [694, 304] on p "attachments" at bounding box center [693, 300] width 50 height 11
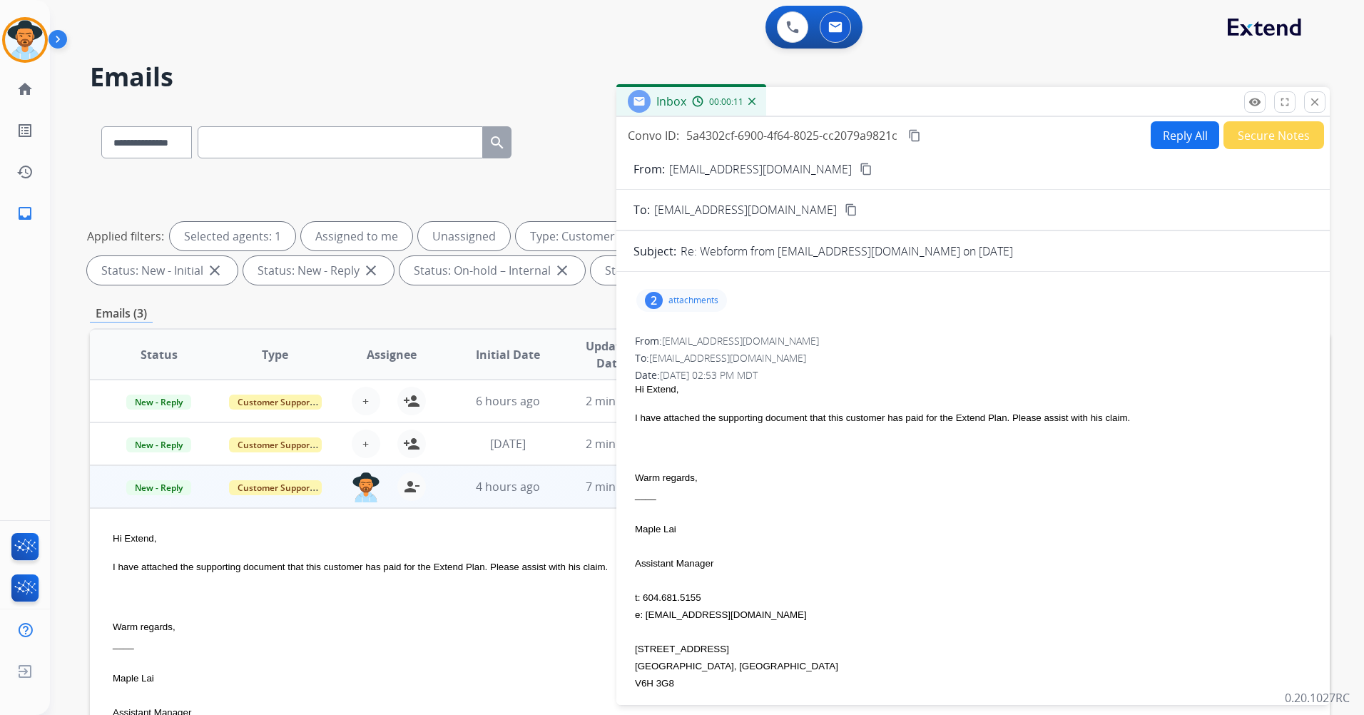
click at [1189, 136] on button "Reply All" at bounding box center [1185, 135] width 68 height 28
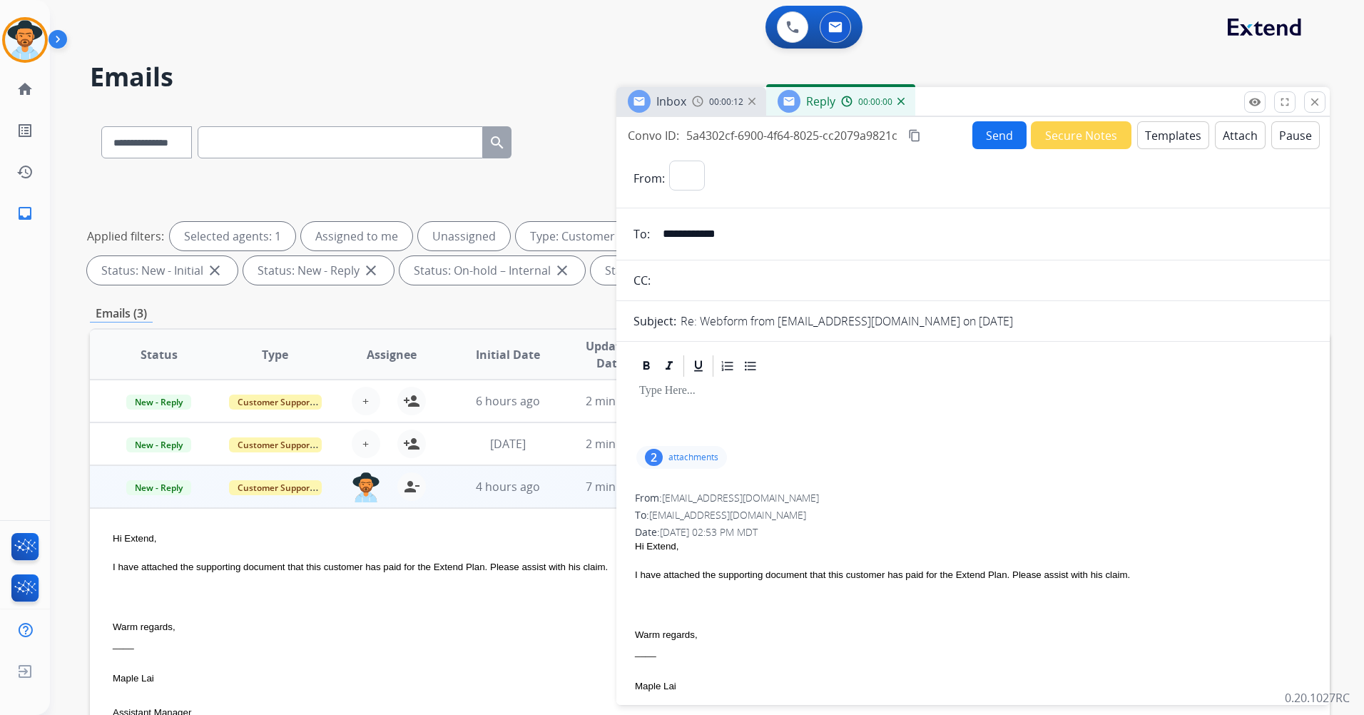
select select "**********"
click at [1176, 134] on button "Templates" at bounding box center [1173, 135] width 72 height 28
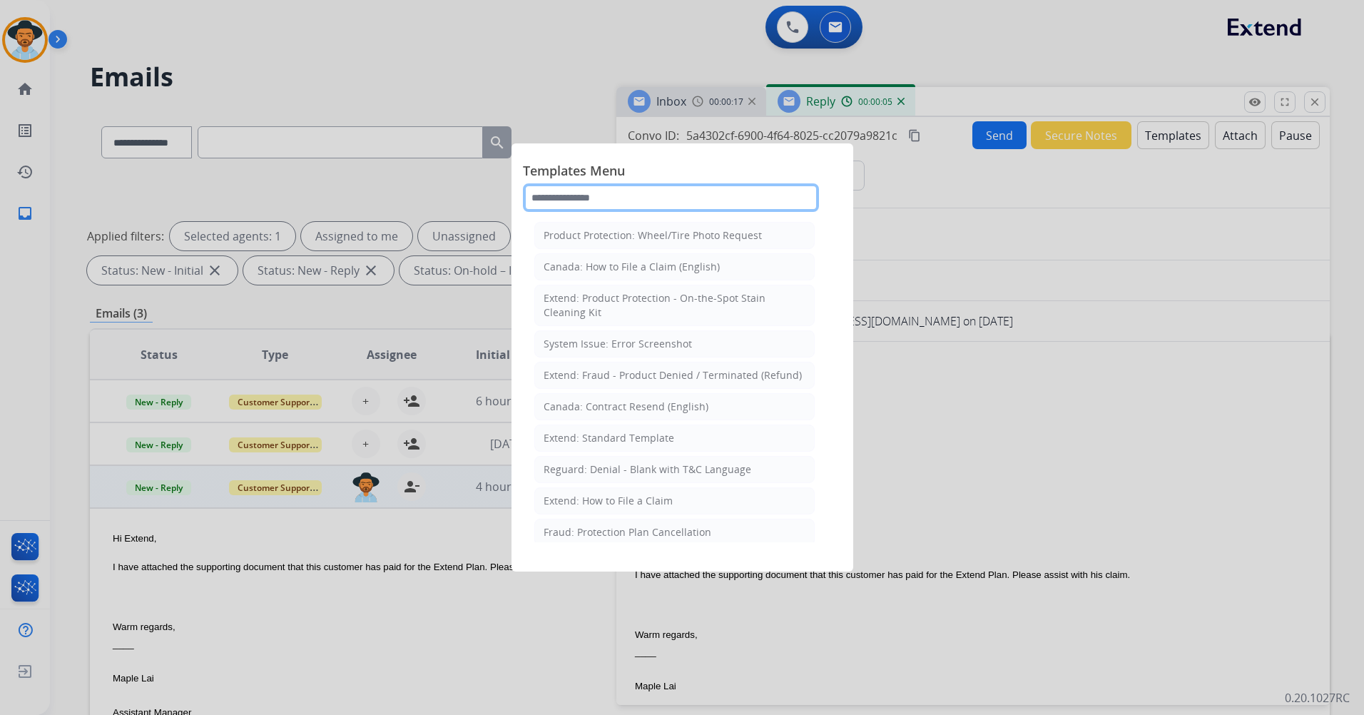
click at [661, 203] on input "text" at bounding box center [671, 197] width 296 height 29
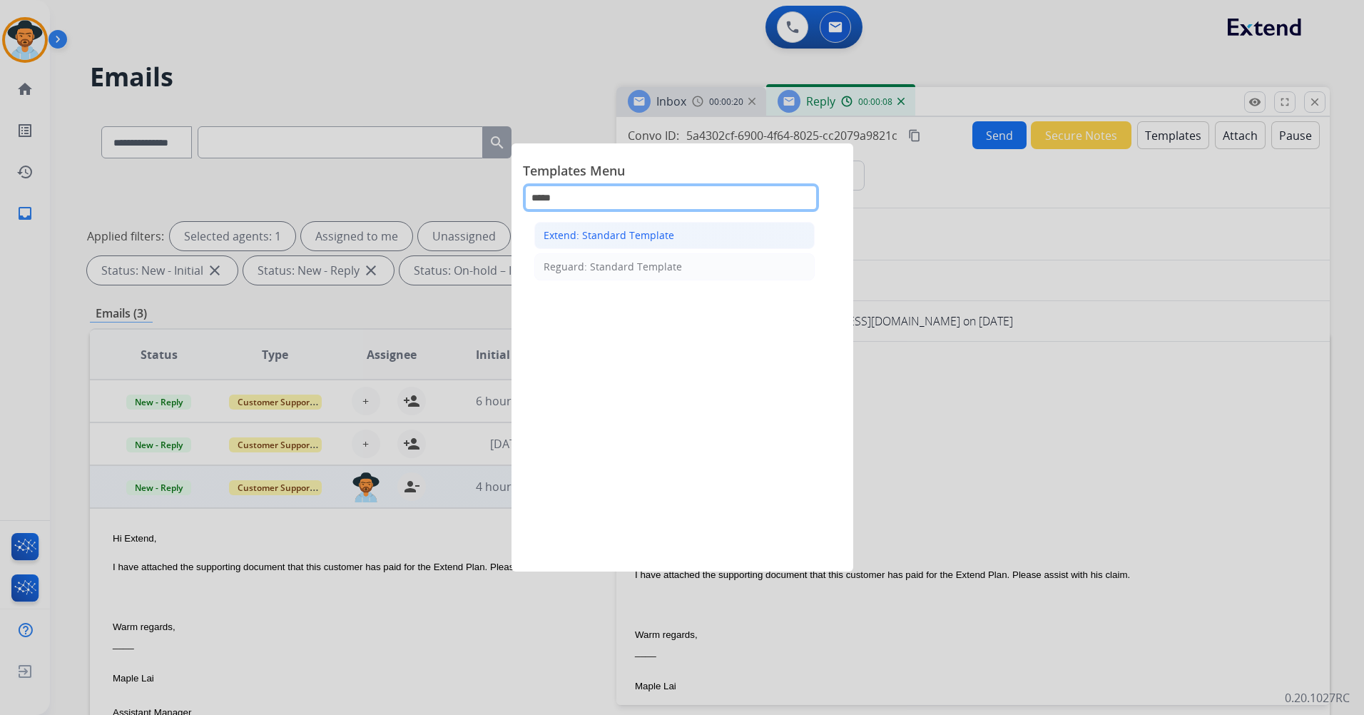
type input "*****"
click at [651, 241] on div "Extend: Standard Template" at bounding box center [609, 235] width 131 height 14
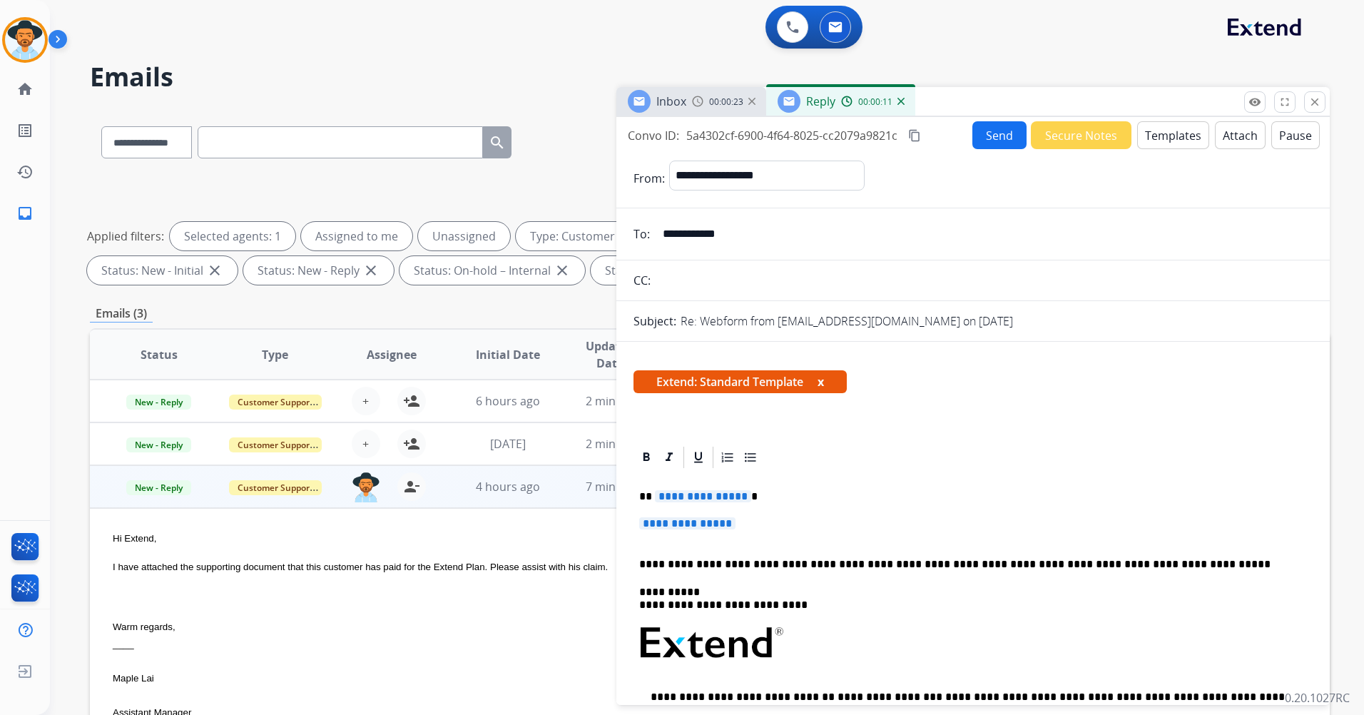
click at [739, 490] on span "**********" at bounding box center [703, 496] width 96 height 12
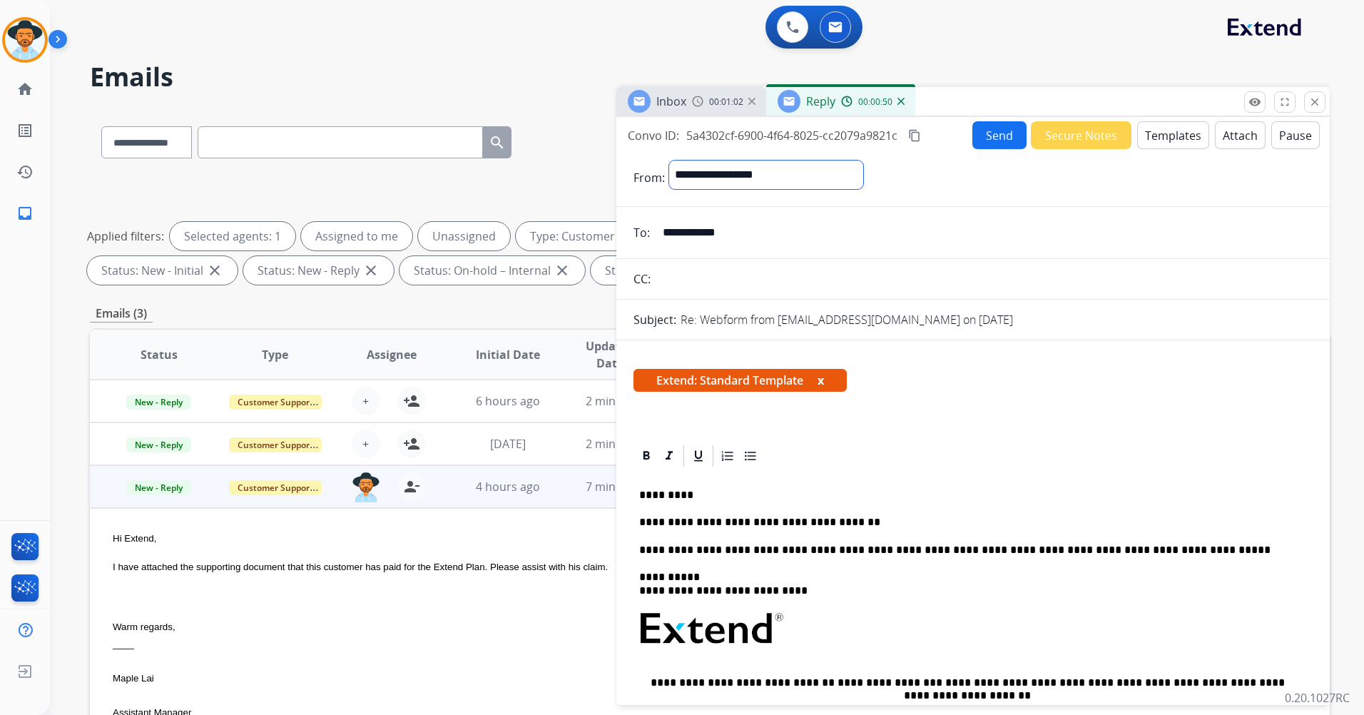
click at [785, 173] on select "**********" at bounding box center [766, 175] width 194 height 29
click at [669, 161] on select "**********" at bounding box center [766, 175] width 194 height 29
drag, startPoint x: 832, startPoint y: 175, endPoint x: 601, endPoint y: 175, distance: 230.4
click at [601, 175] on div "**********" at bounding box center [710, 494] width 1240 height 772
select select "**********"
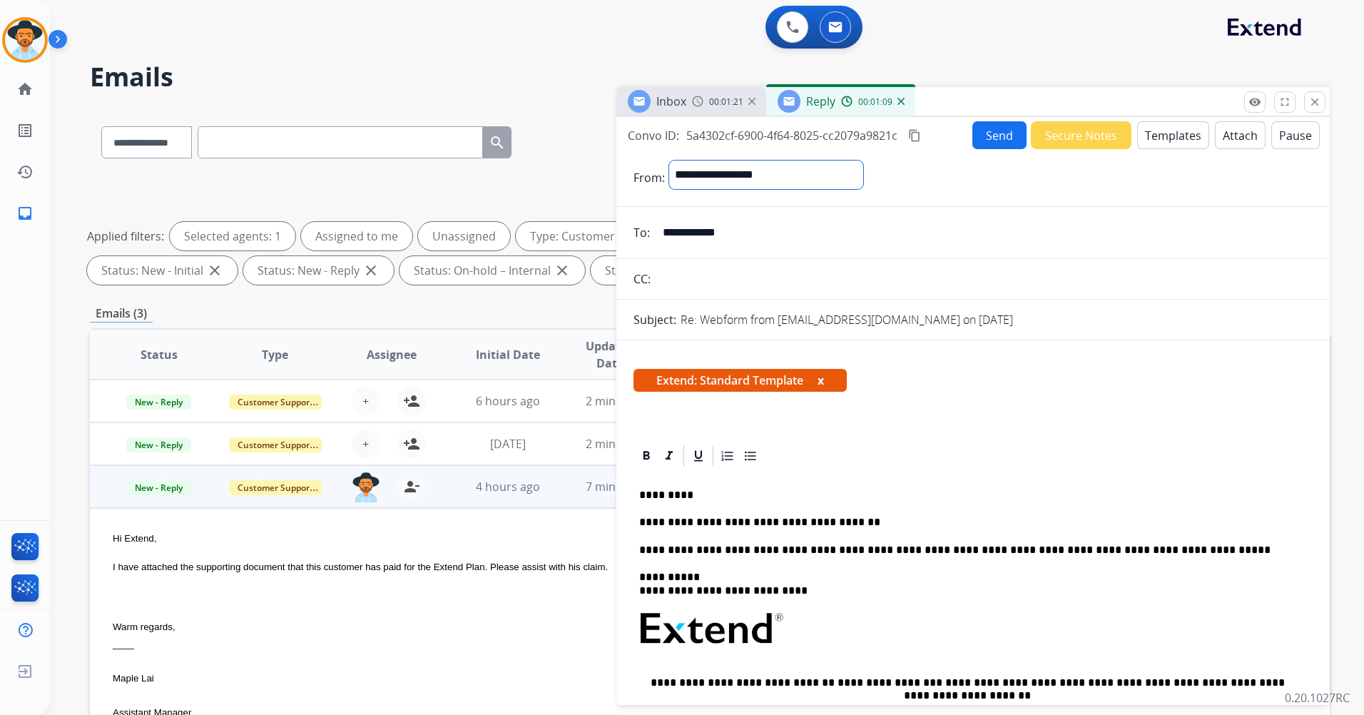
click at [669, 161] on select "**********" at bounding box center [766, 175] width 194 height 29
click at [815, 169] on select "**********" at bounding box center [766, 175] width 194 height 29
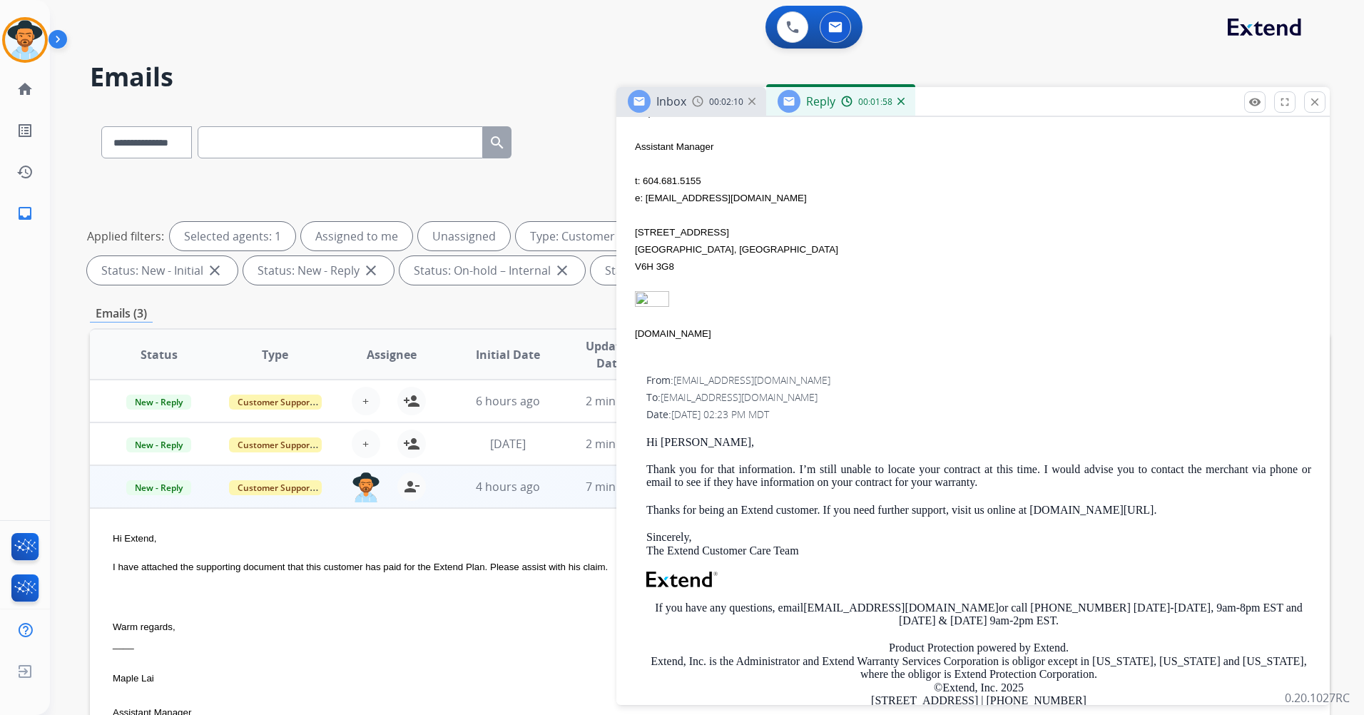
scroll to position [1000, 0]
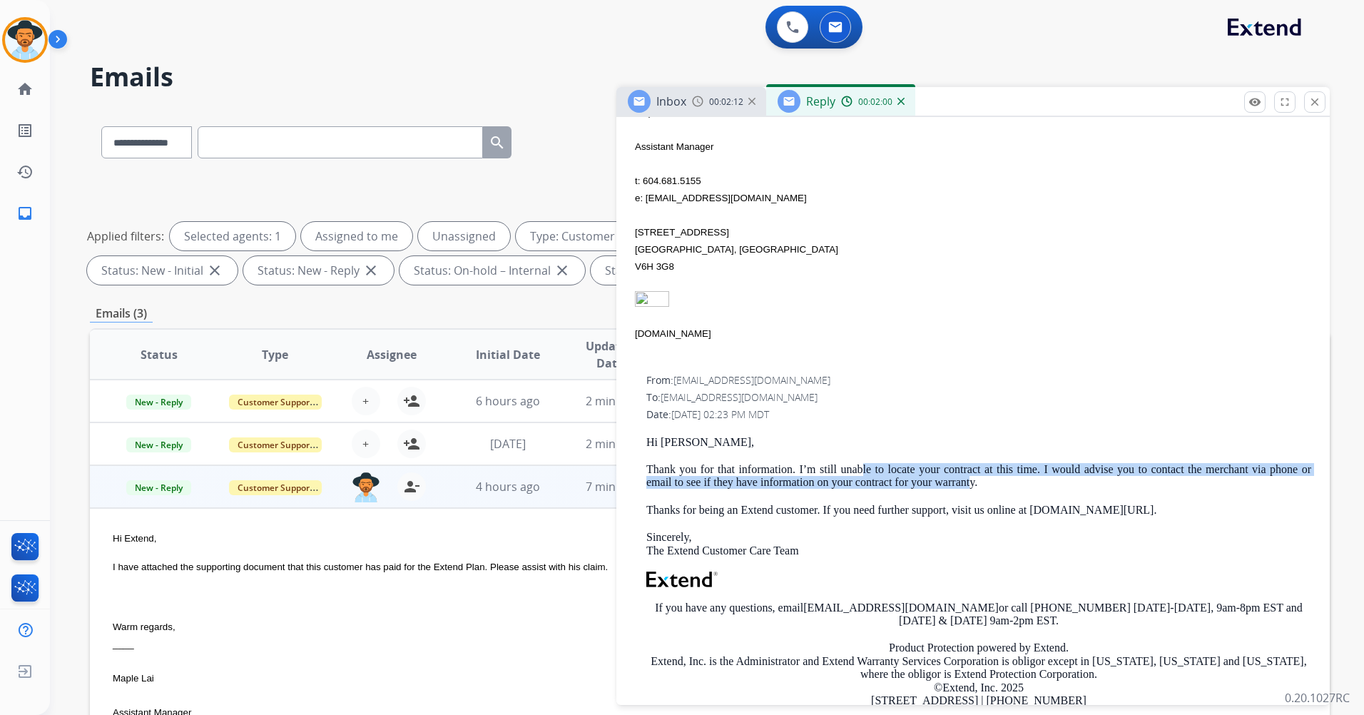
drag, startPoint x: 860, startPoint y: 472, endPoint x: 969, endPoint y: 487, distance: 109.4
click at [969, 487] on p "Thank you for that information. I’m still unable to locate your contract at thi…" at bounding box center [978, 476] width 665 height 26
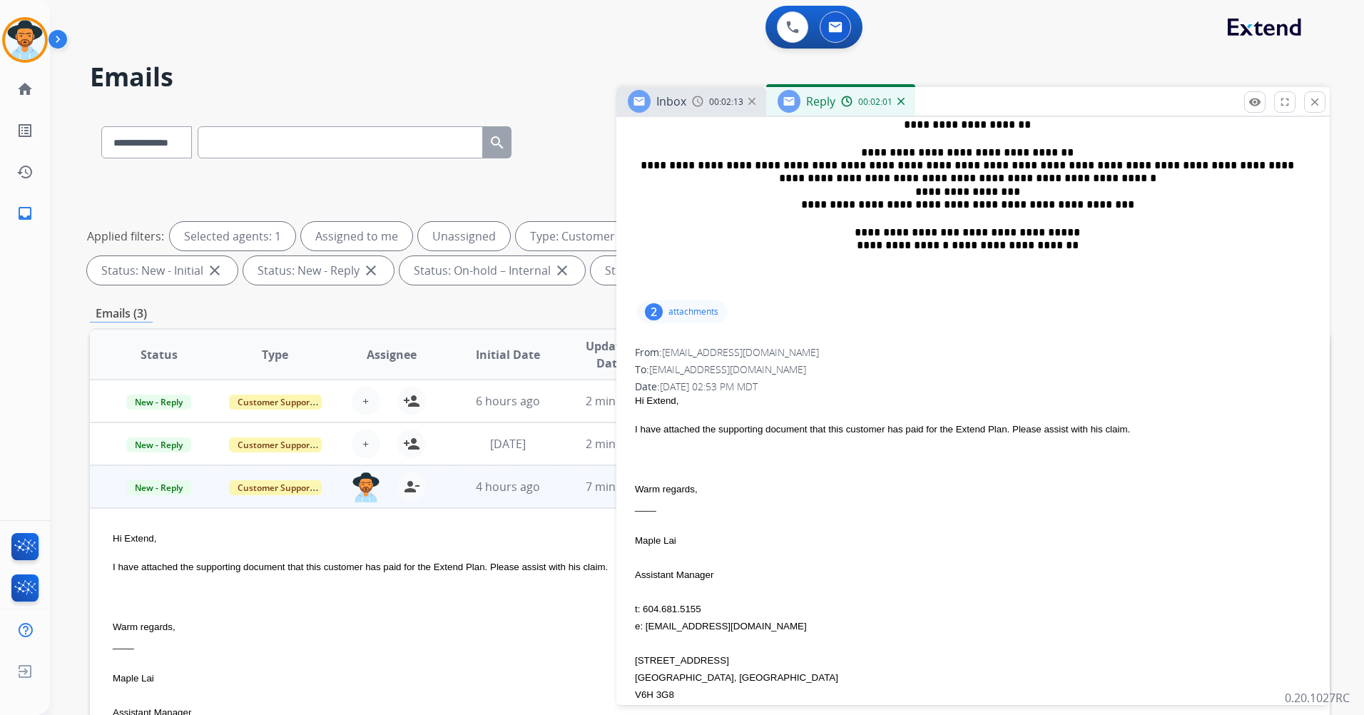
click at [745, 473] on div at bounding box center [973, 472] width 676 height 14
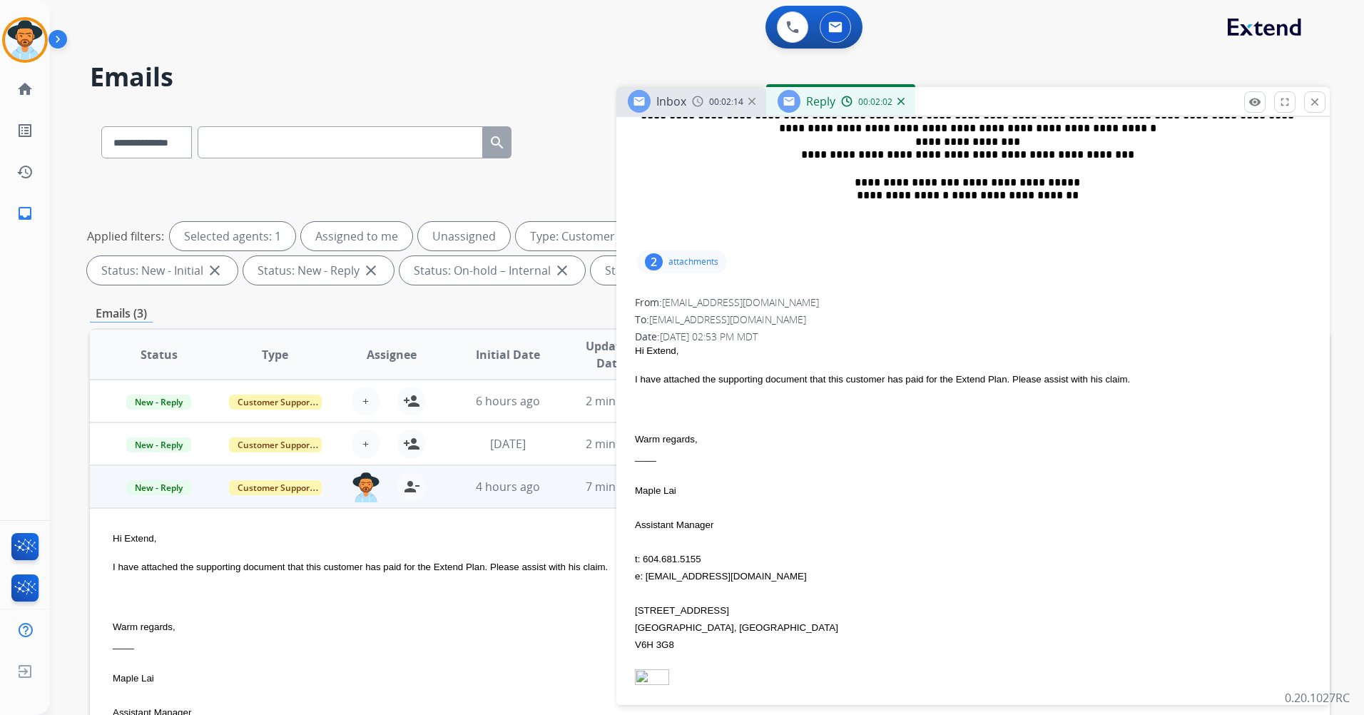
scroll to position [643, 0]
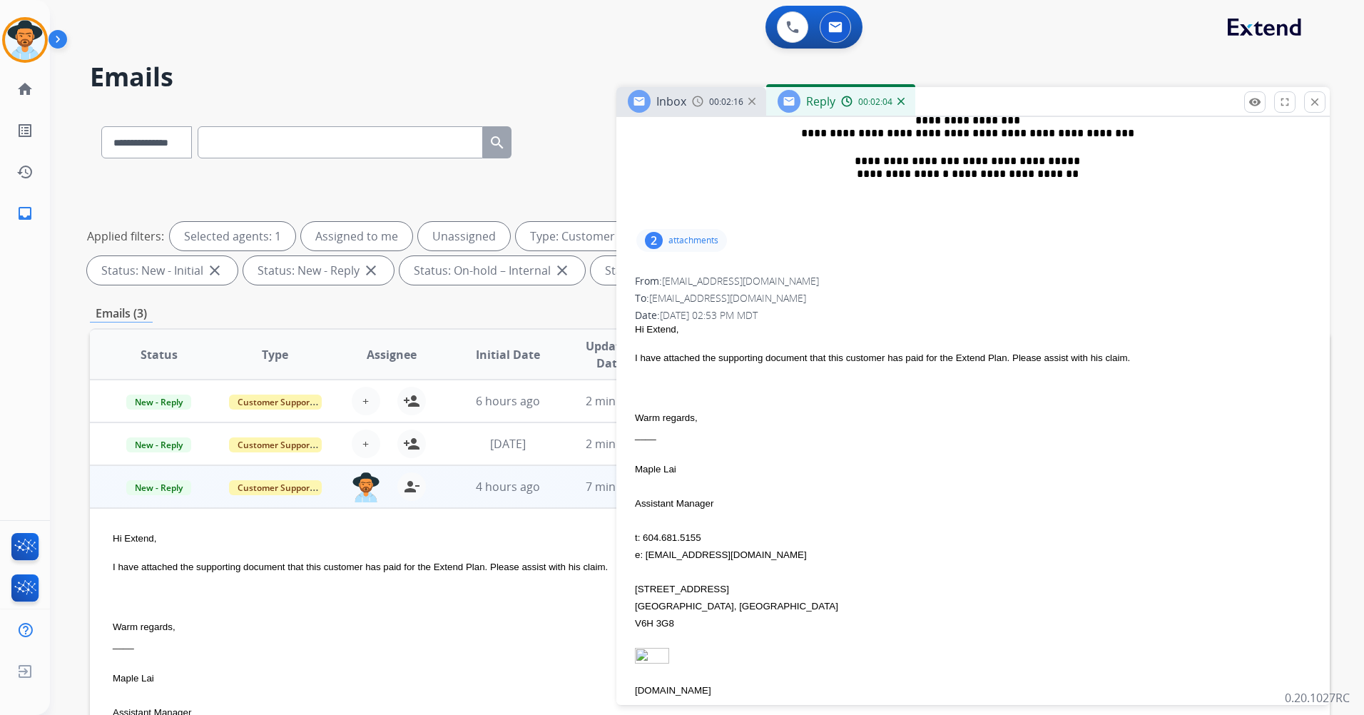
click at [706, 328] on div "Hi Extend," at bounding box center [973, 329] width 676 height 14
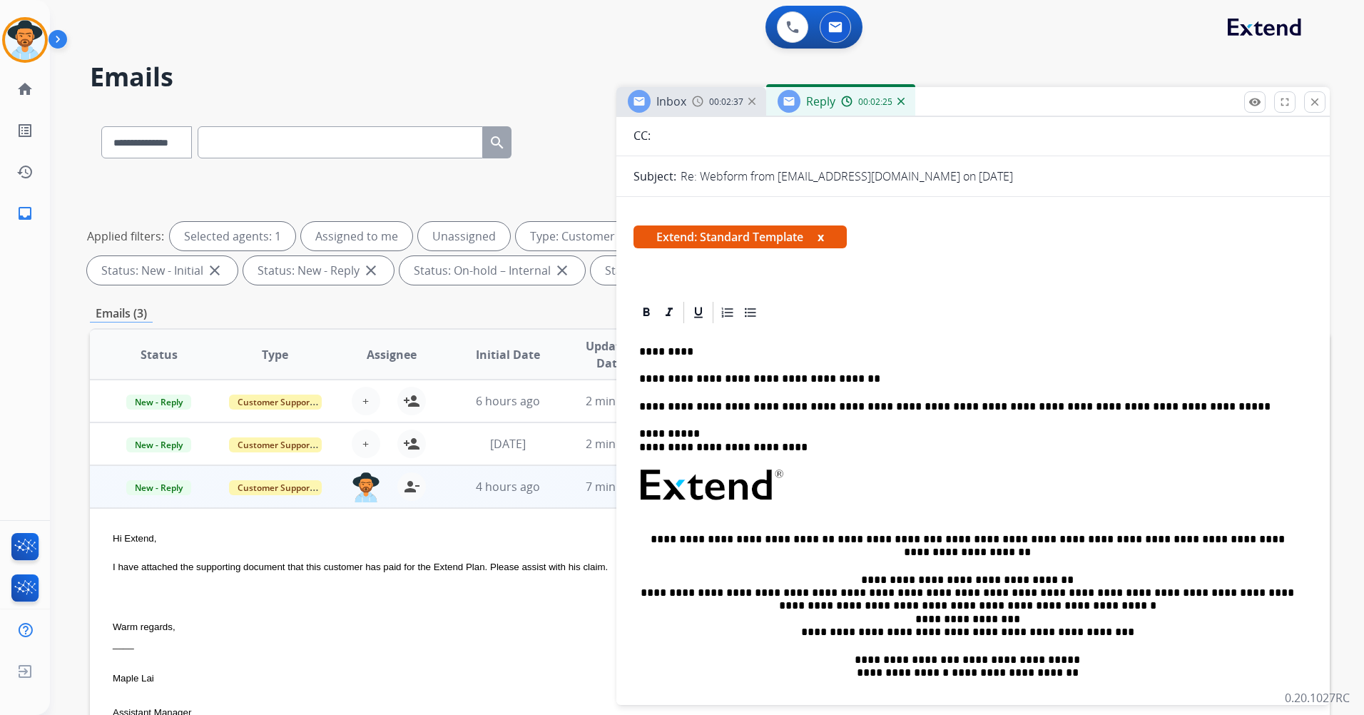
scroll to position [144, 0]
click at [838, 382] on p "**********" at bounding box center [967, 379] width 656 height 13
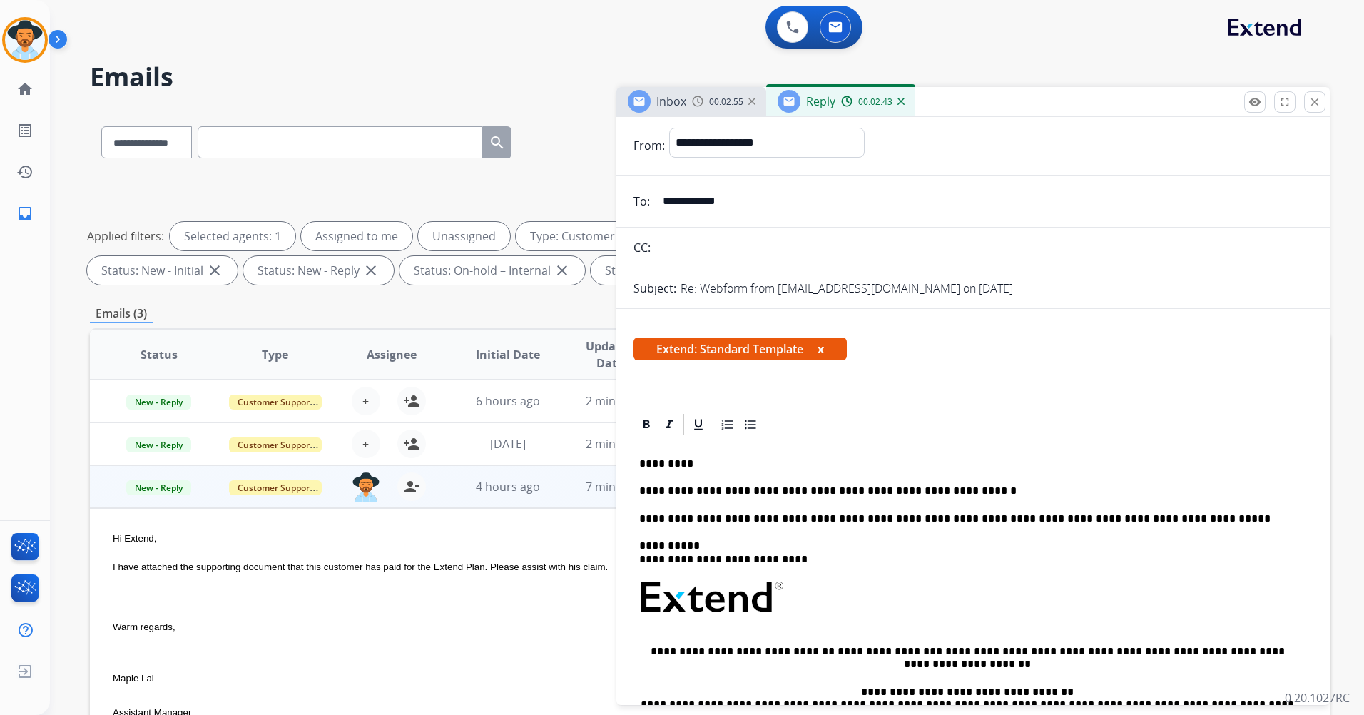
scroll to position [0, 0]
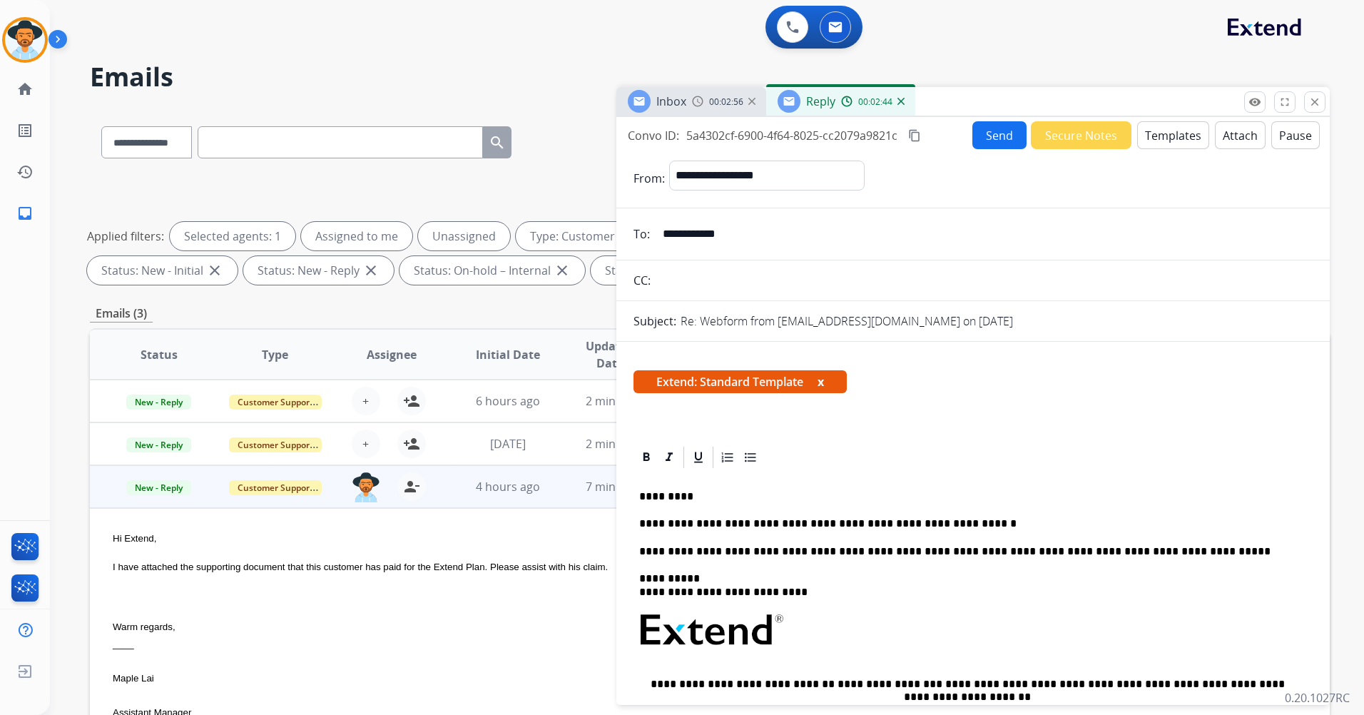
click at [984, 124] on button "Send" at bounding box center [999, 135] width 54 height 28
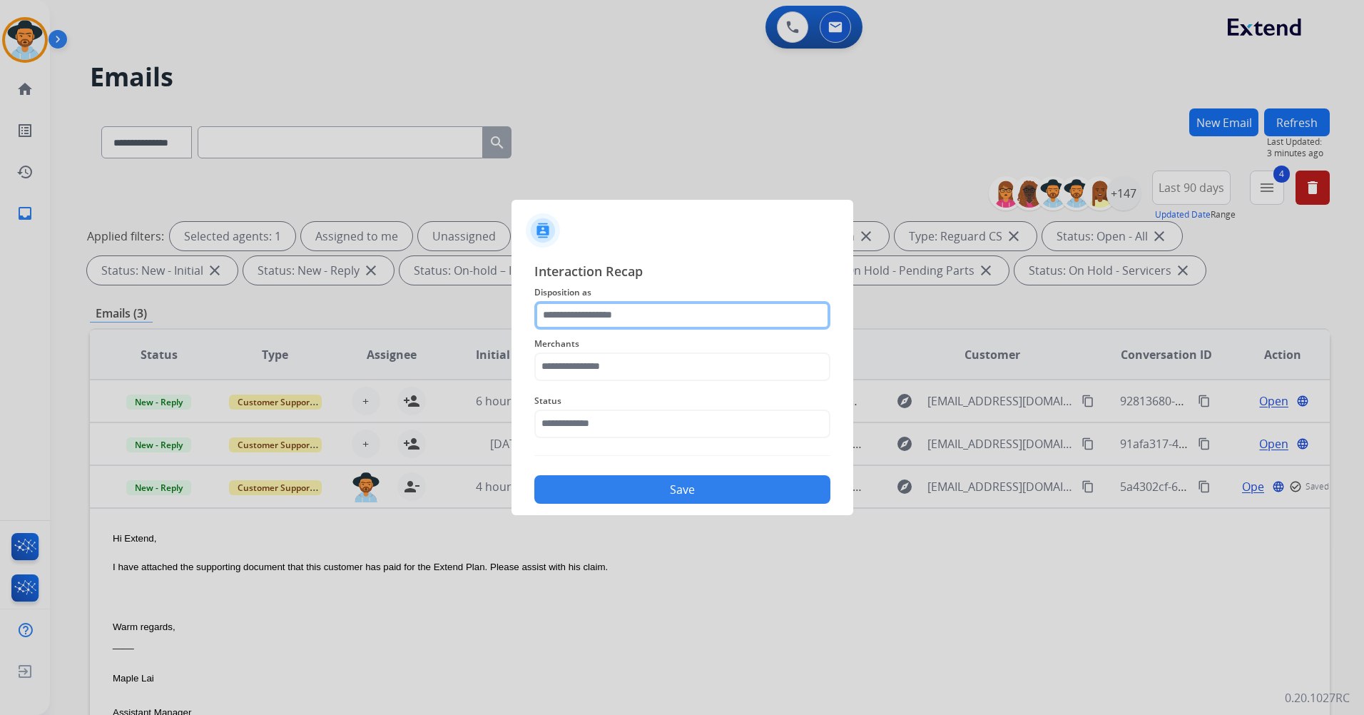
click at [661, 308] on input "text" at bounding box center [682, 315] width 296 height 29
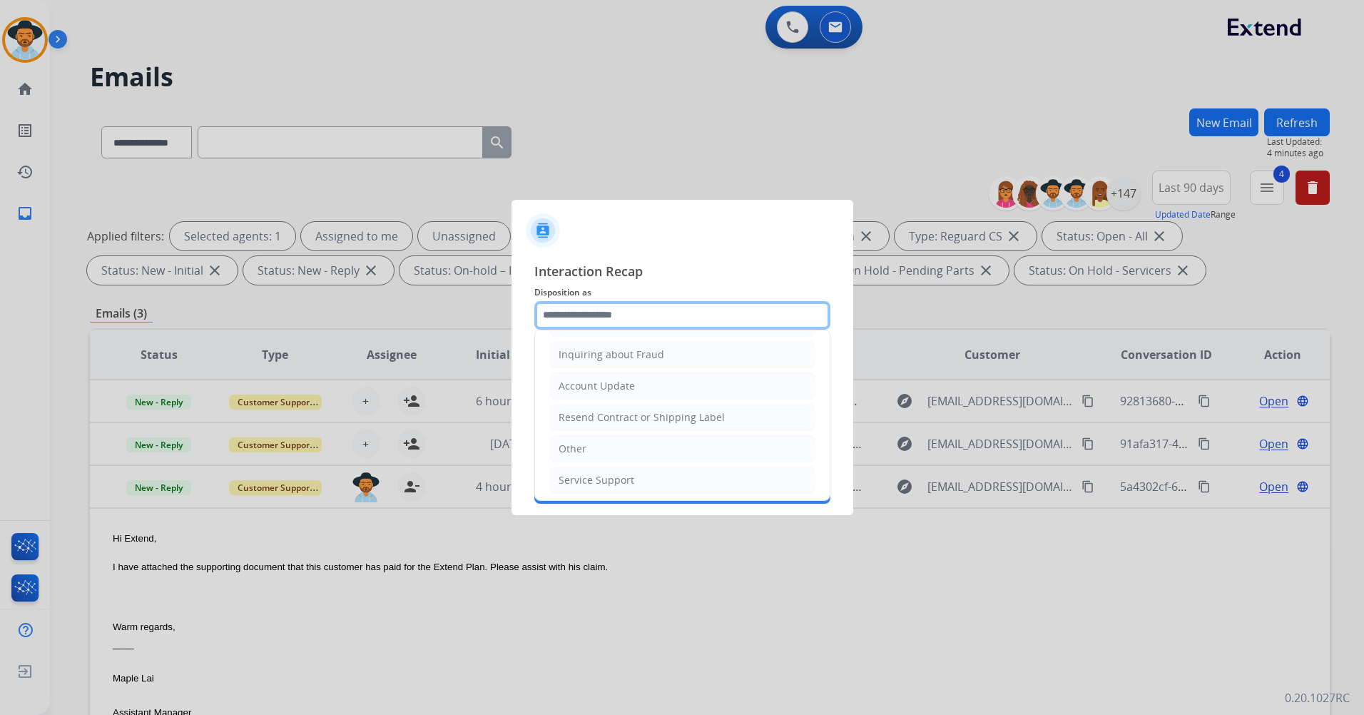
scroll to position [223, 0]
click at [668, 367] on ul "Cancellation Request Test/Training Disposition Claim Update Coverage Question F…" at bounding box center [682, 304] width 295 height 392
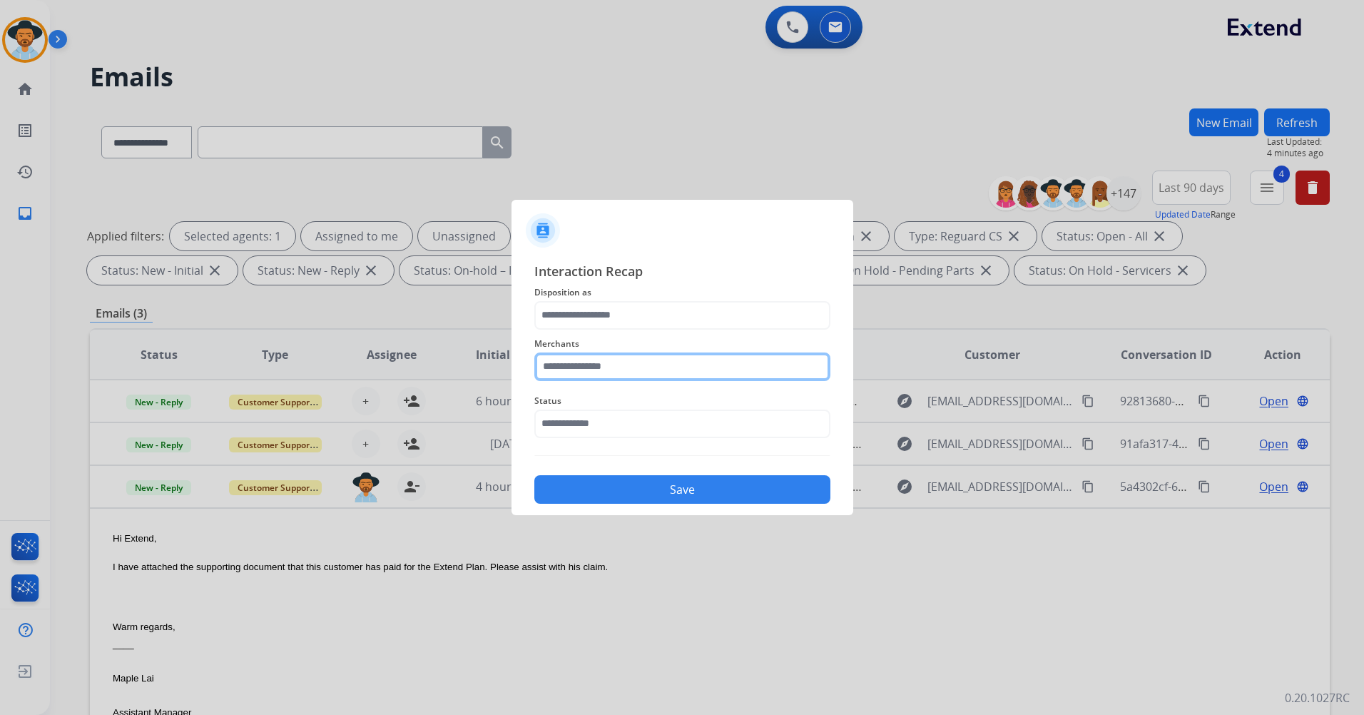
click at [647, 366] on input "text" at bounding box center [682, 366] width 296 height 29
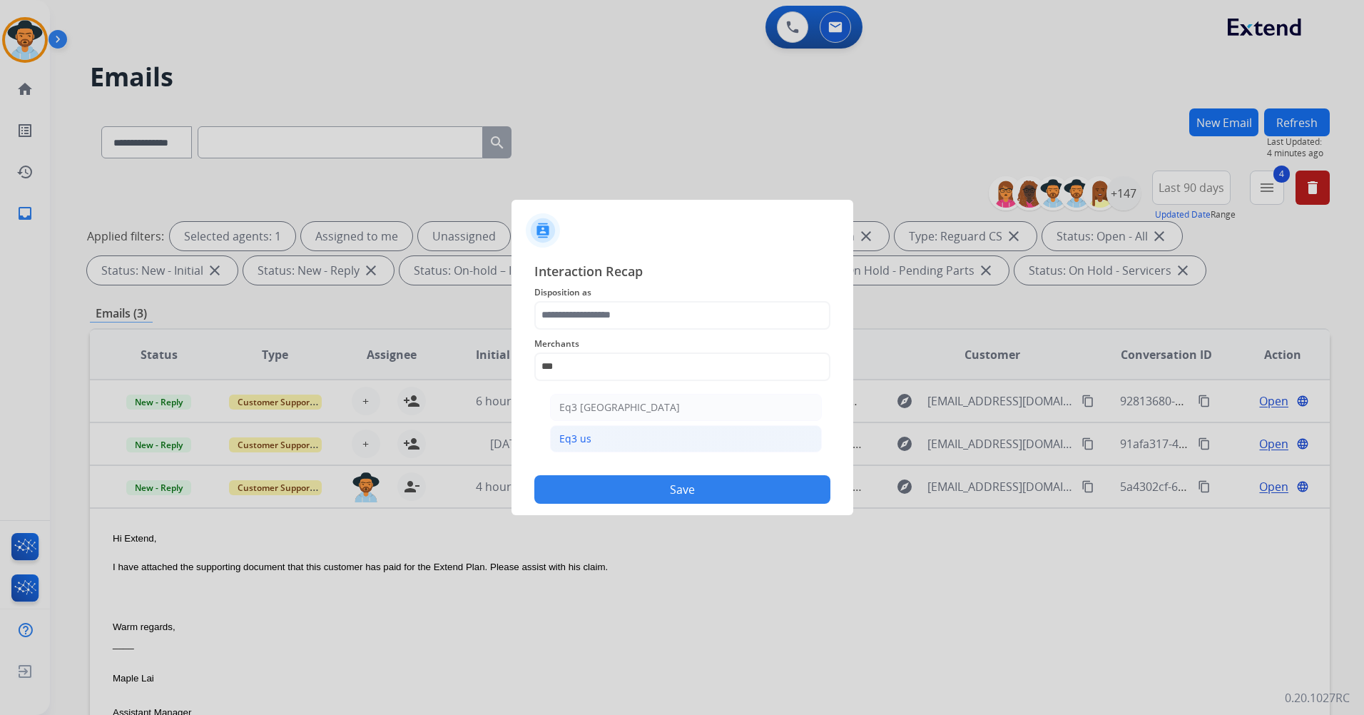
click at [614, 447] on li "Eq3 us" at bounding box center [686, 438] width 272 height 27
type input "******"
click at [623, 431] on input "text" at bounding box center [682, 423] width 296 height 29
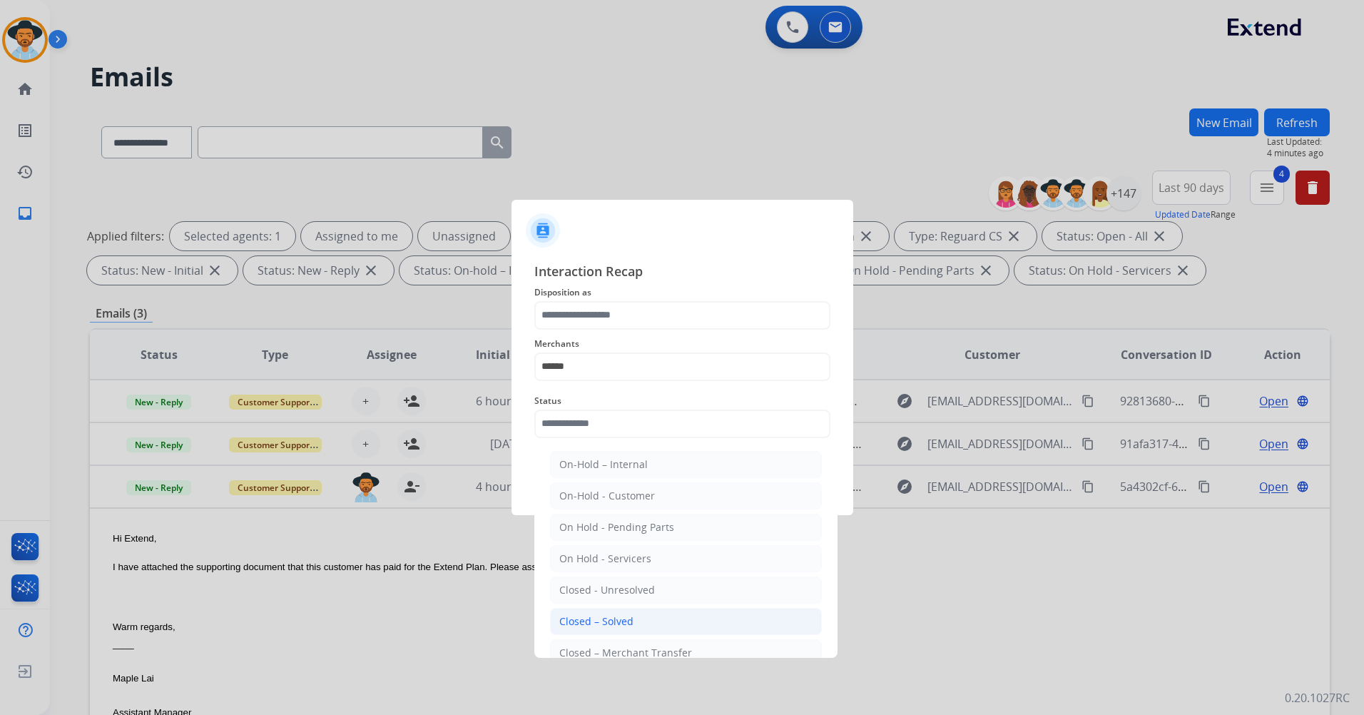
click at [650, 626] on li "Closed – Solved" at bounding box center [686, 621] width 272 height 27
type input "**********"
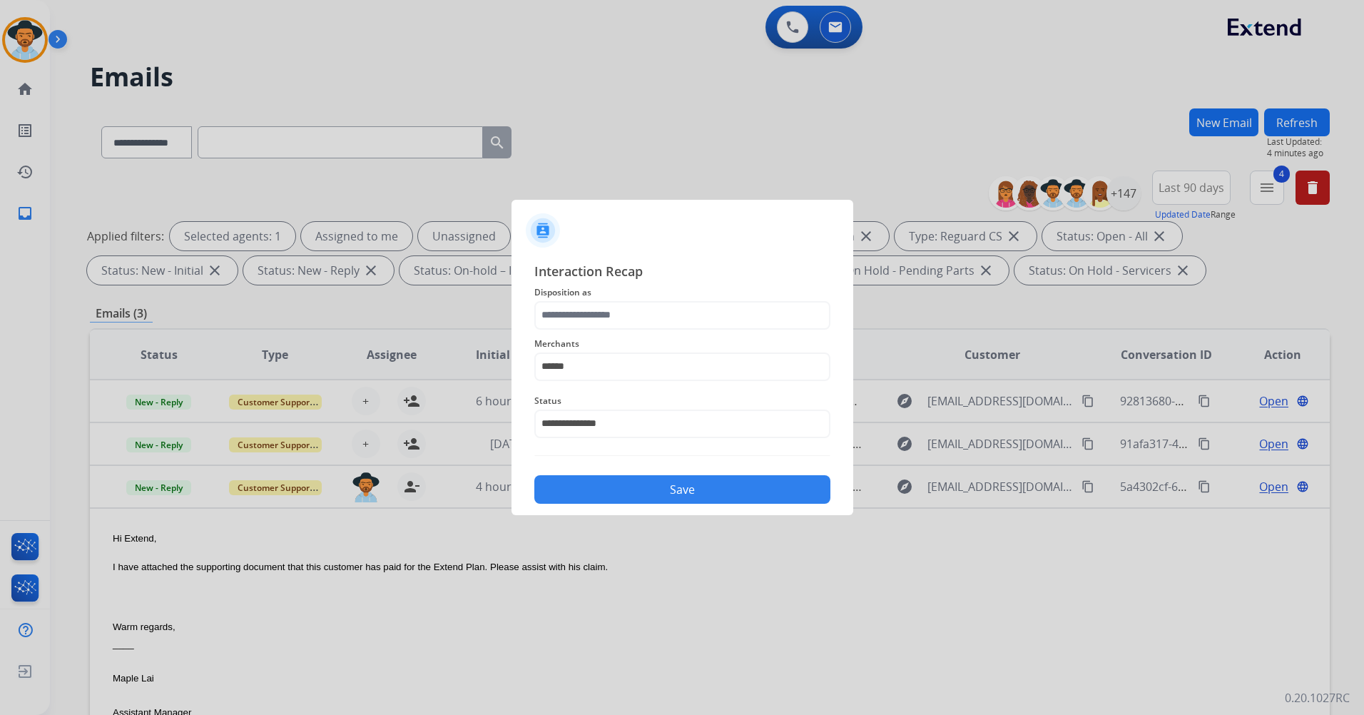
click at [714, 493] on button "Save" at bounding box center [682, 489] width 296 height 29
drag, startPoint x: 647, startPoint y: 294, endPoint x: 640, endPoint y: 300, distance: 9.1
click at [641, 298] on span "Disposition as Please select a Disposition" at bounding box center [682, 292] width 296 height 17
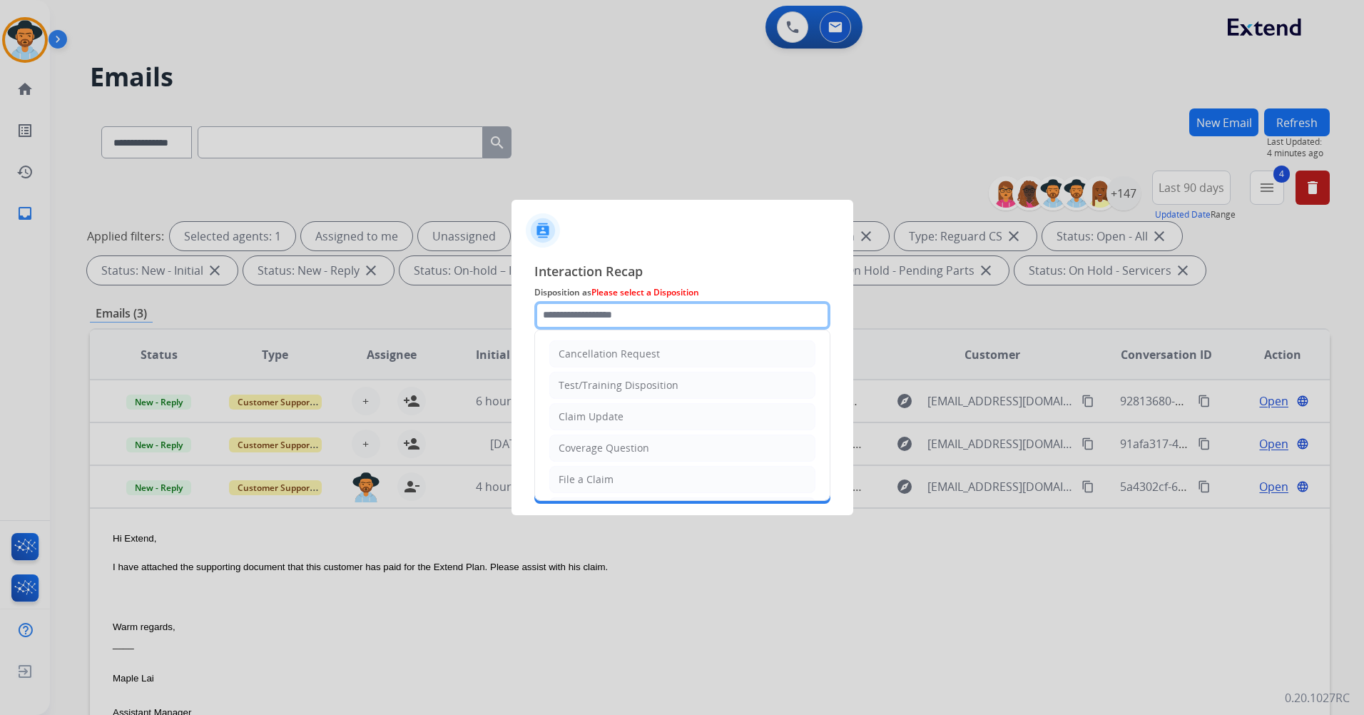
drag, startPoint x: 640, startPoint y: 300, endPoint x: 634, endPoint y: 305, distance: 8.1
click at [634, 305] on input "text" at bounding box center [682, 315] width 296 height 29
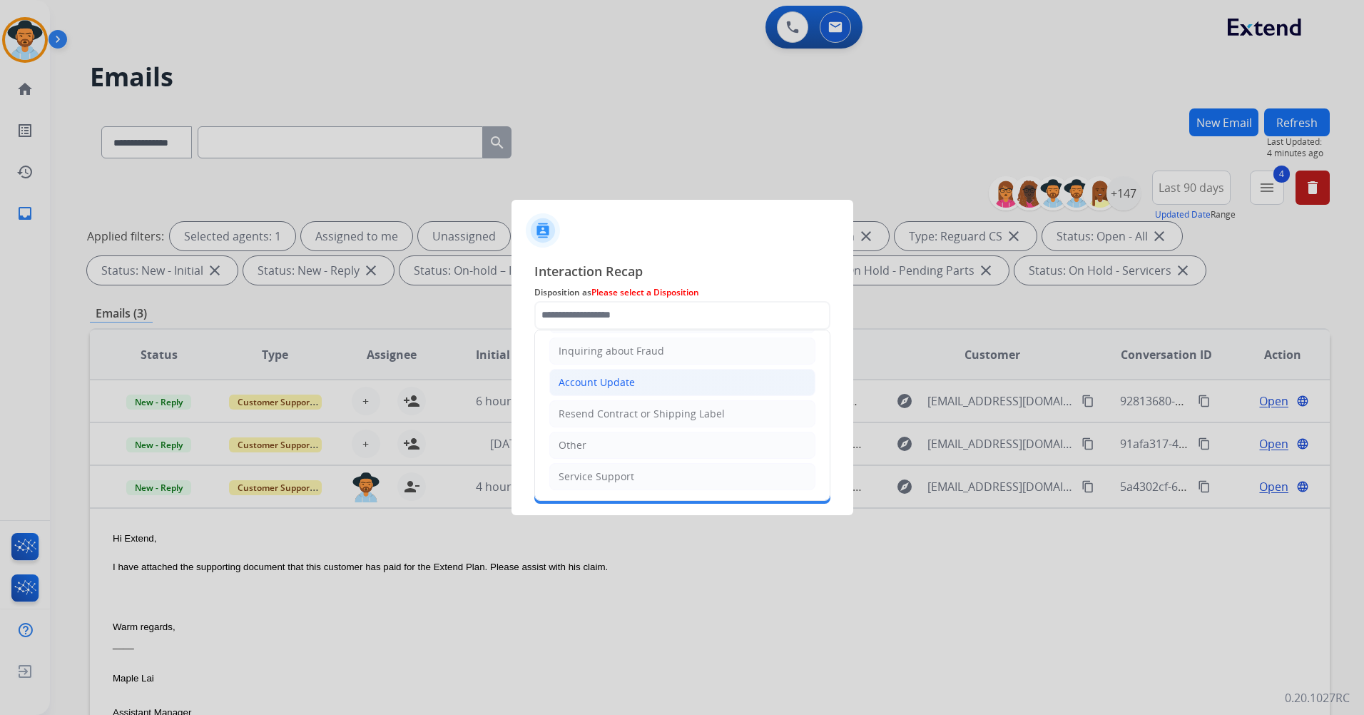
click at [633, 376] on li "Account Update" at bounding box center [682, 382] width 266 height 27
type input "**********"
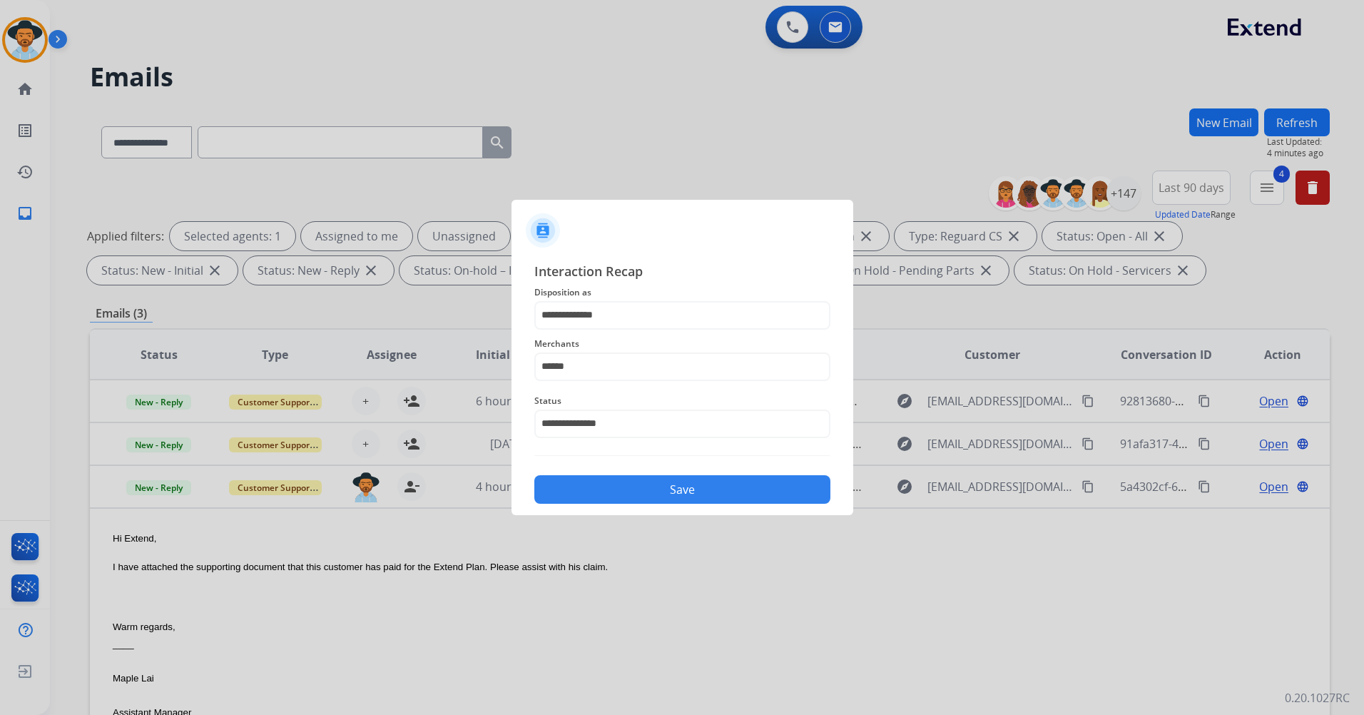
click at [636, 487] on button "Save" at bounding box center [682, 489] width 296 height 29
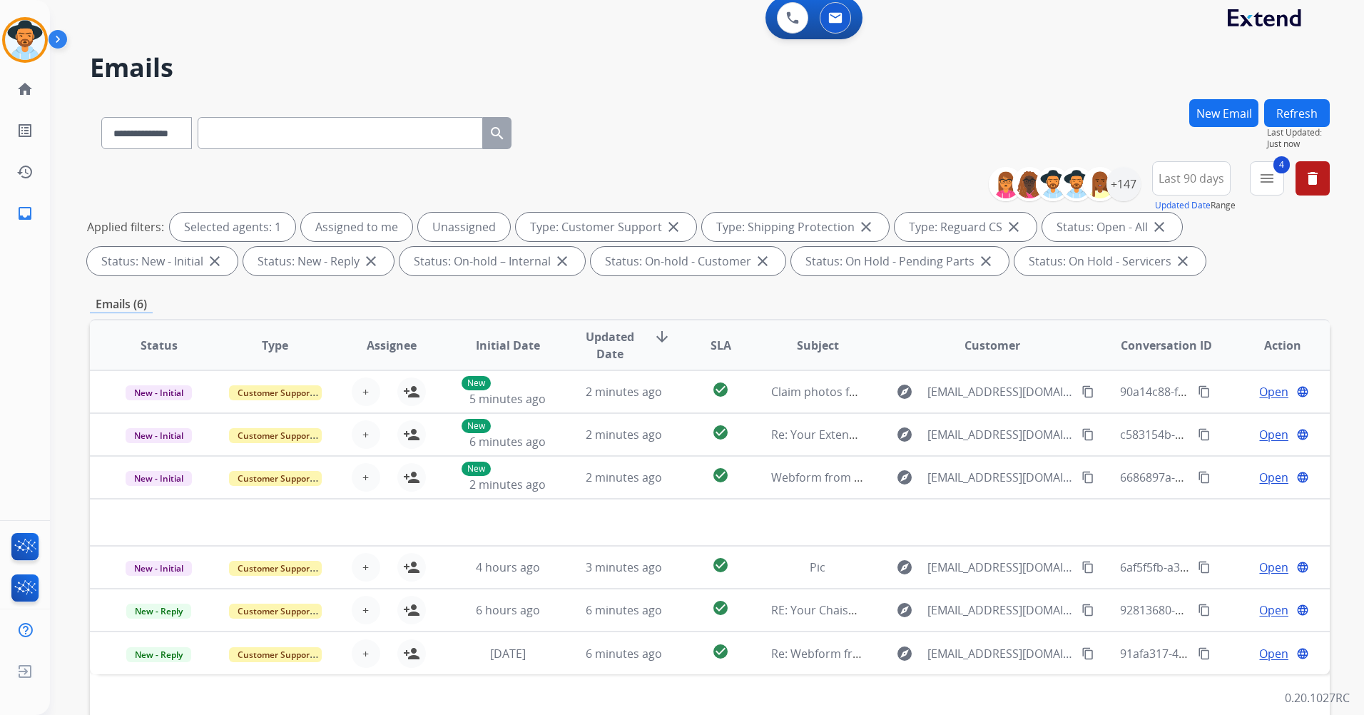
scroll to position [0, 0]
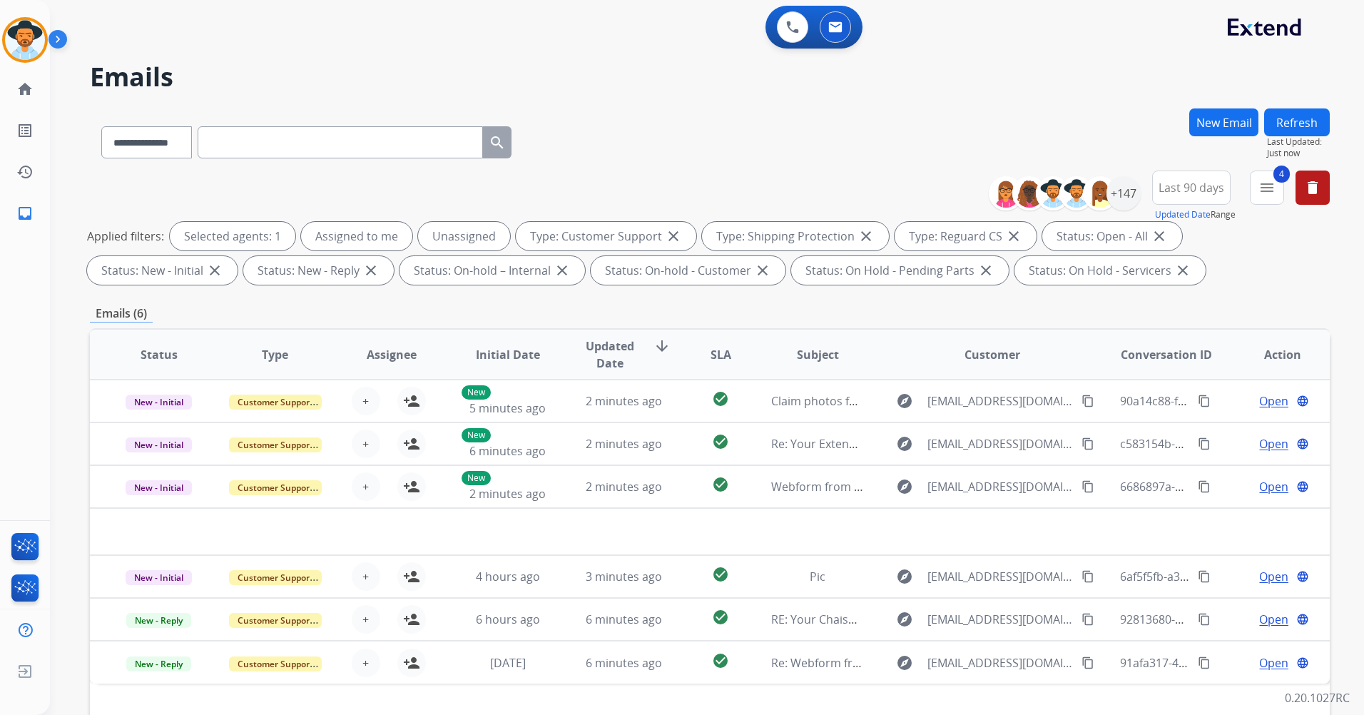
click at [1302, 126] on button "Refresh" at bounding box center [1297, 122] width 66 height 28
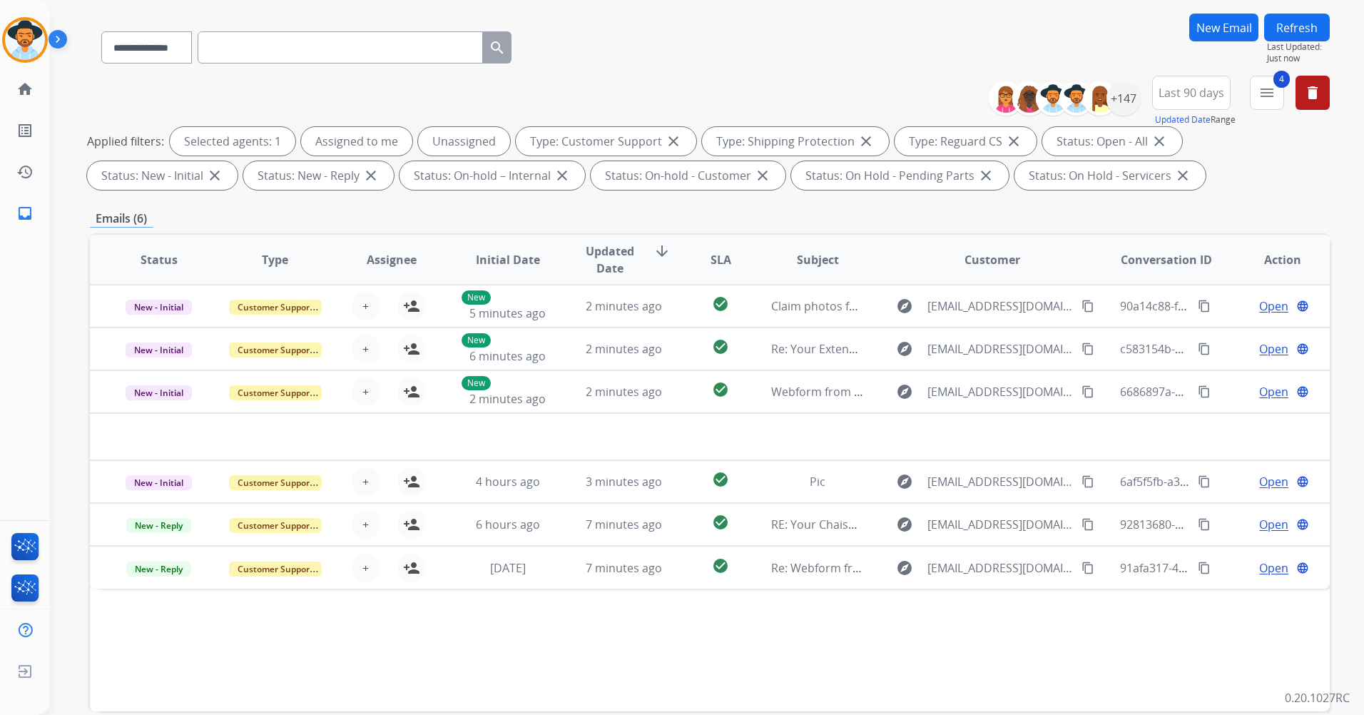
scroll to position [94, 0]
click at [1298, 41] on button "Refresh" at bounding box center [1297, 28] width 66 height 28
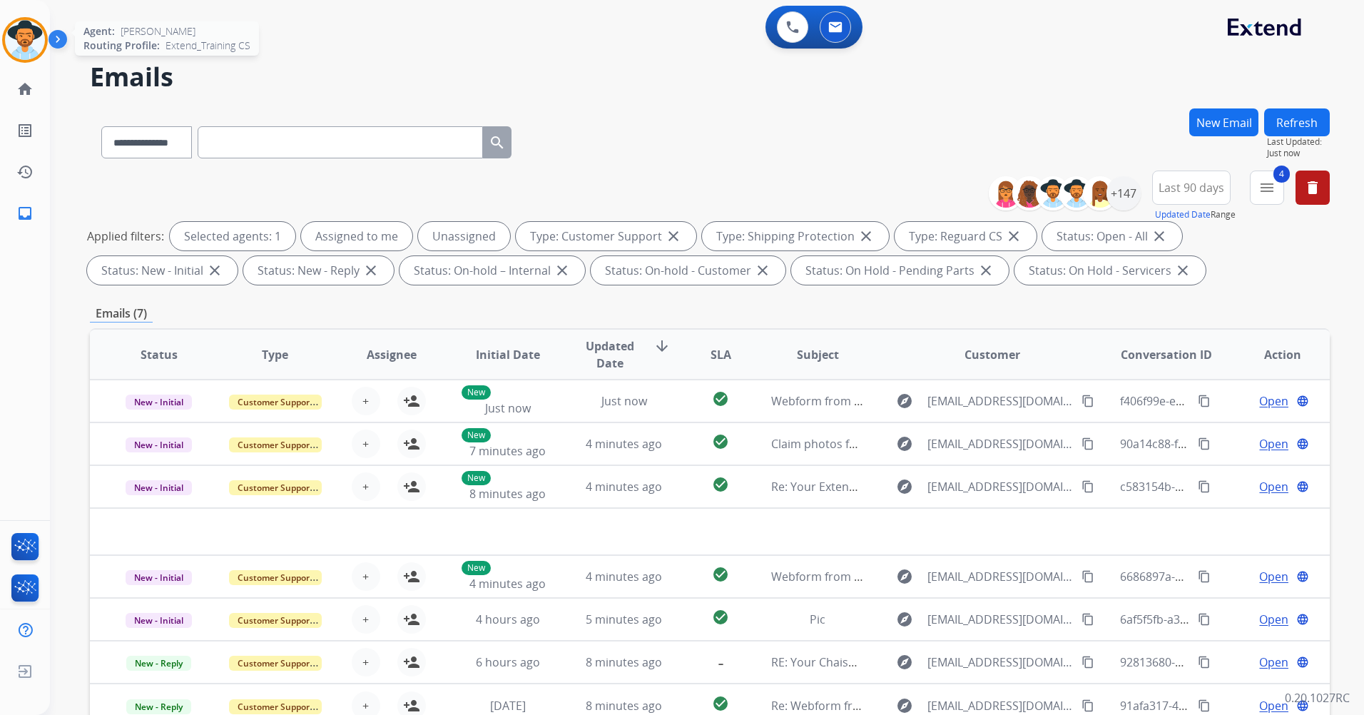
click at [26, 35] on img at bounding box center [25, 40] width 40 height 40
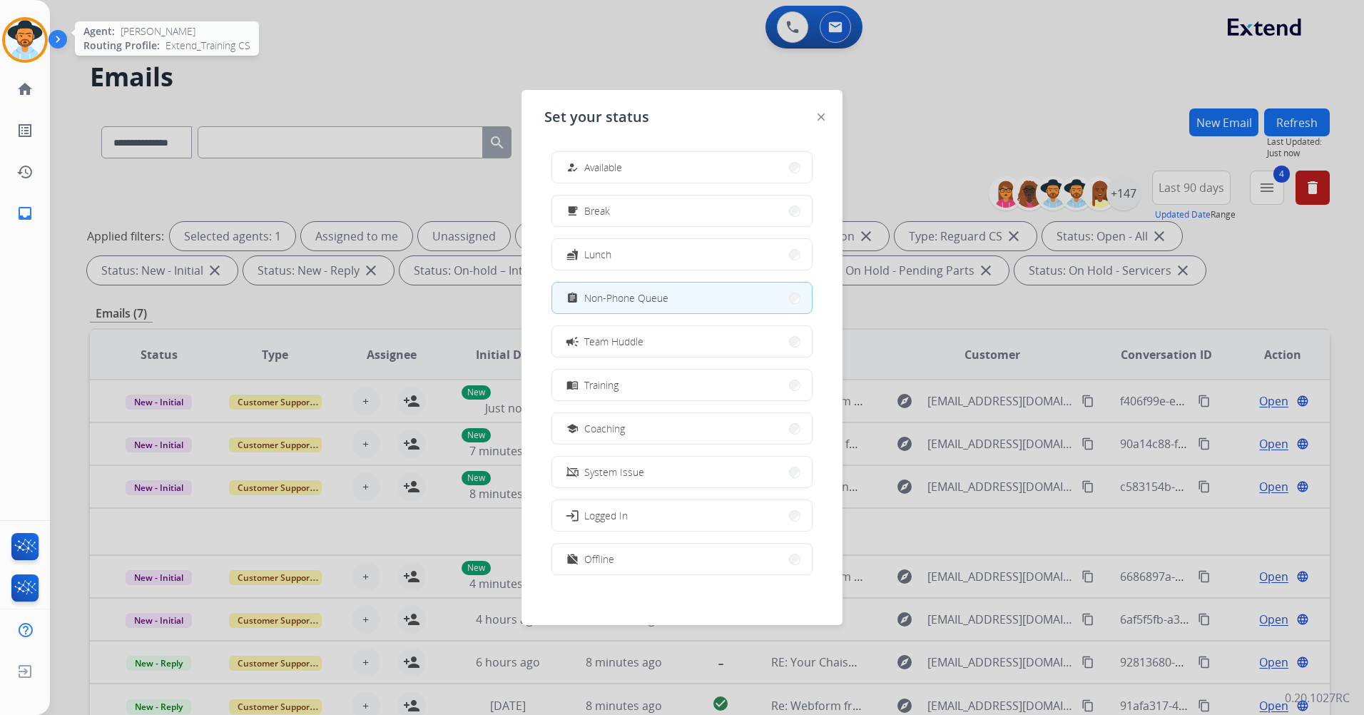
click at [26, 35] on img at bounding box center [25, 40] width 40 height 40
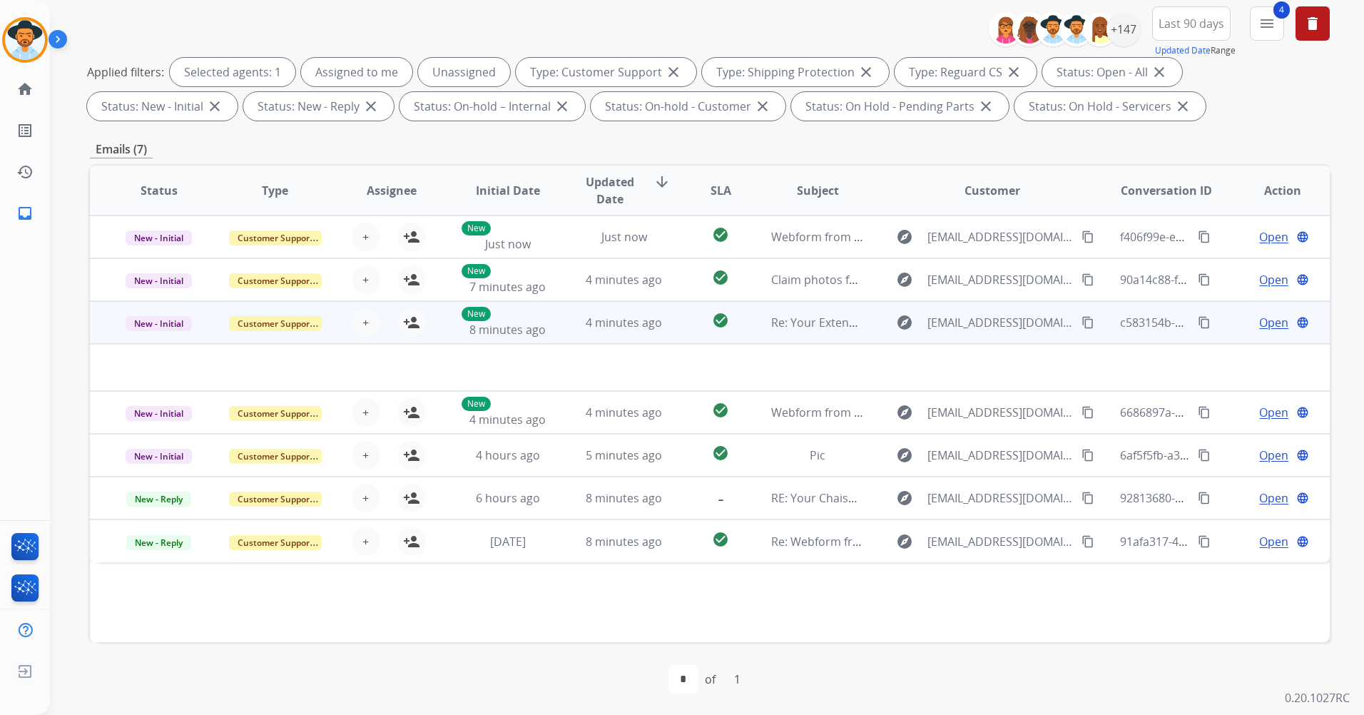
scroll to position [166, 0]
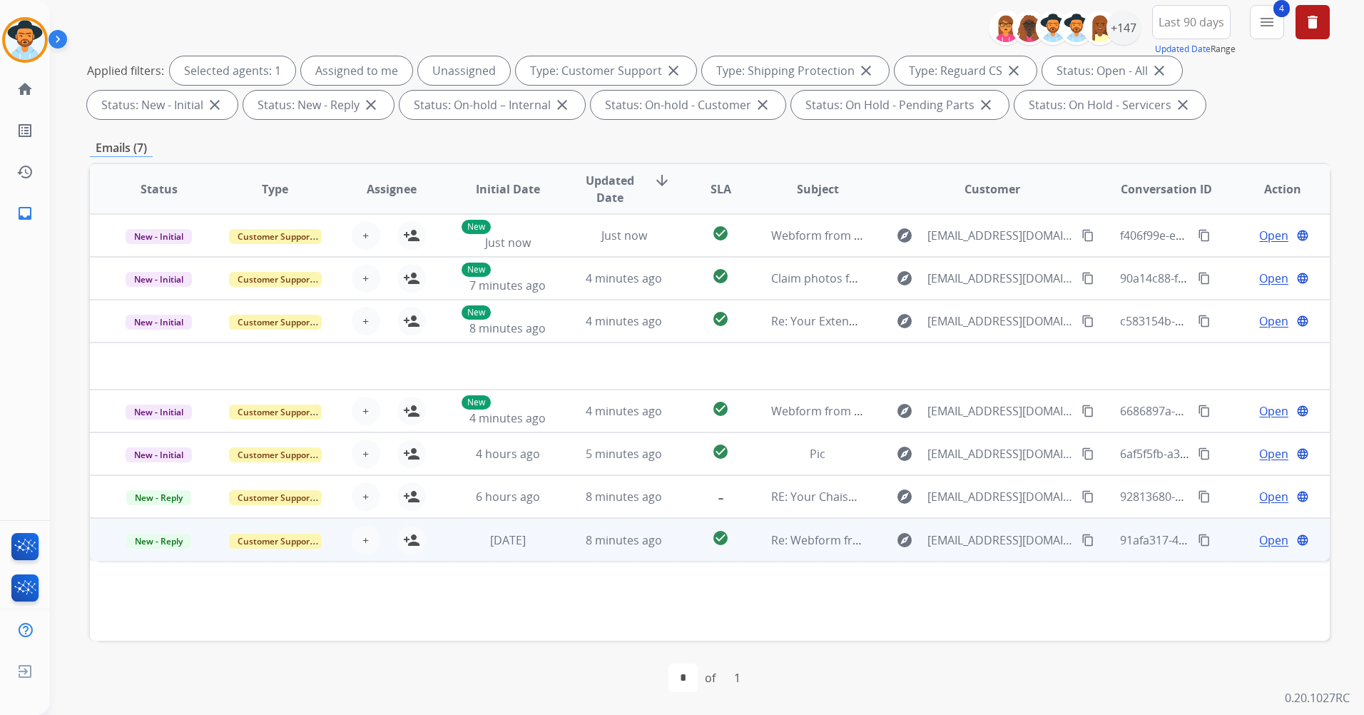
click at [865, 546] on td "explore [EMAIL_ADDRESS][DOMAIN_NAME] content_copy" at bounding box center [981, 539] width 233 height 43
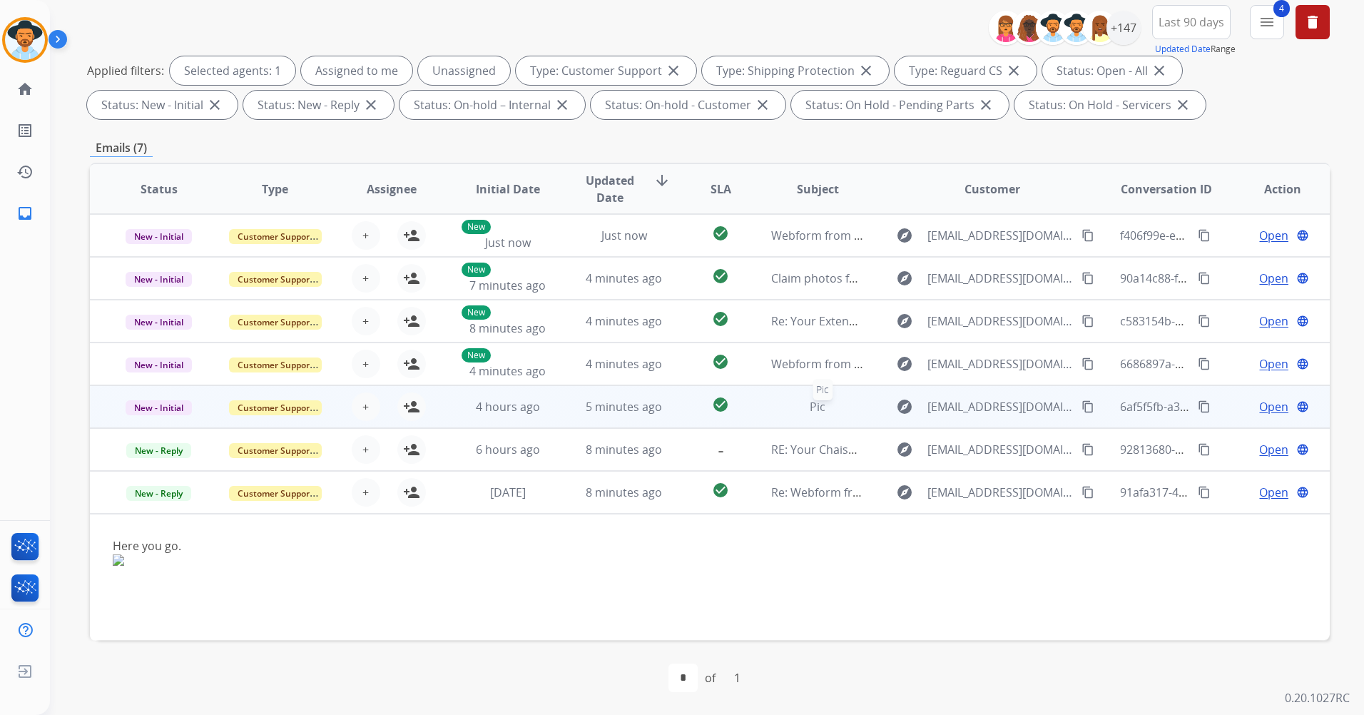
click at [850, 413] on div "Pic" at bounding box center [817, 406] width 93 height 17
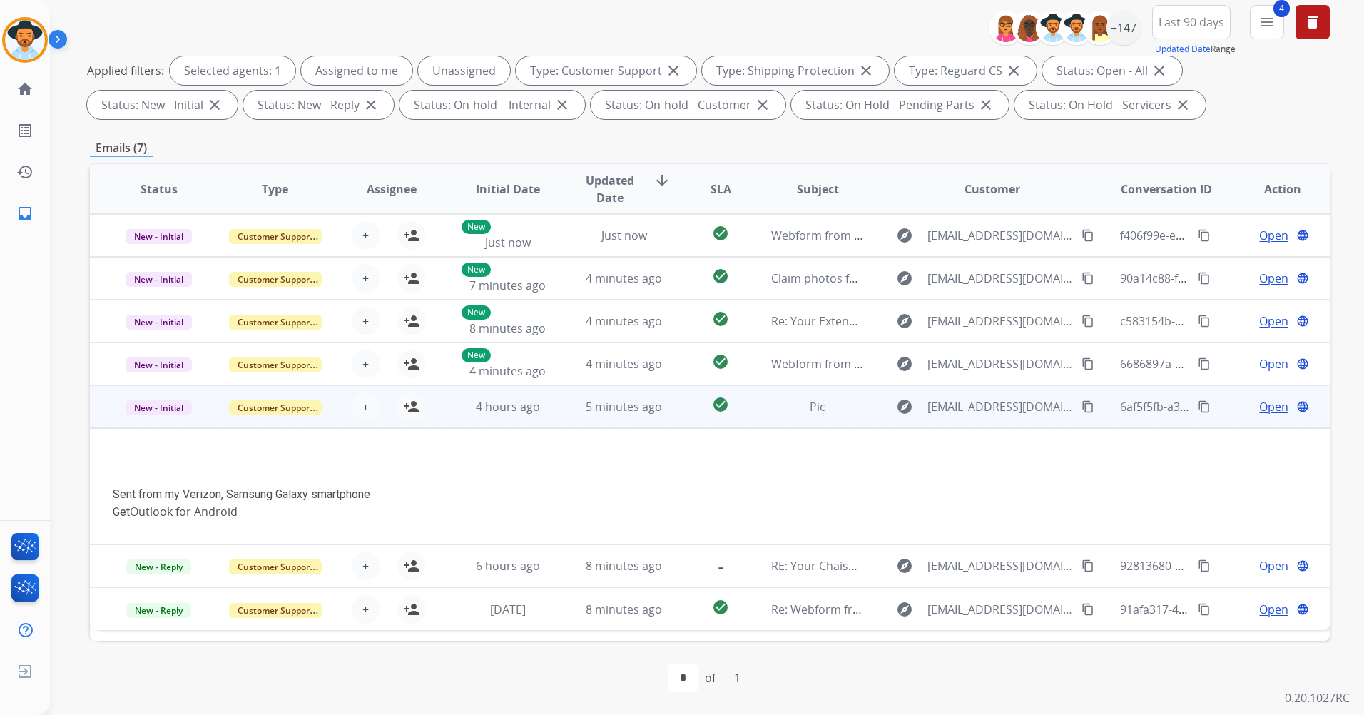
click at [1081, 407] on mat-icon "content_copy" at bounding box center [1087, 406] width 13 height 13
click at [408, 407] on mat-icon "person_add" at bounding box center [411, 406] width 17 height 17
click at [1262, 407] on span "Open" at bounding box center [1273, 406] width 29 height 17
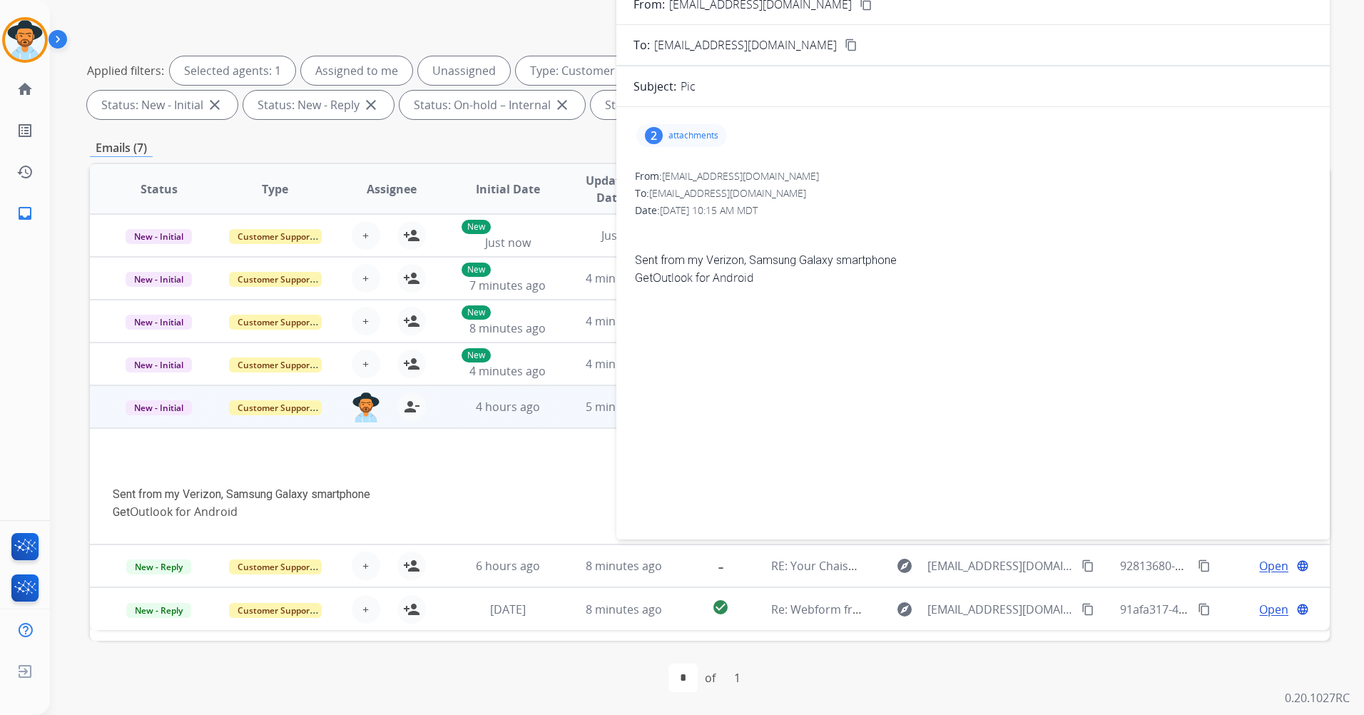
click at [705, 129] on div "2 attachments" at bounding box center [681, 135] width 91 height 23
click at [757, 166] on p "1000020853.jpg" at bounding box center [767, 169] width 83 height 17
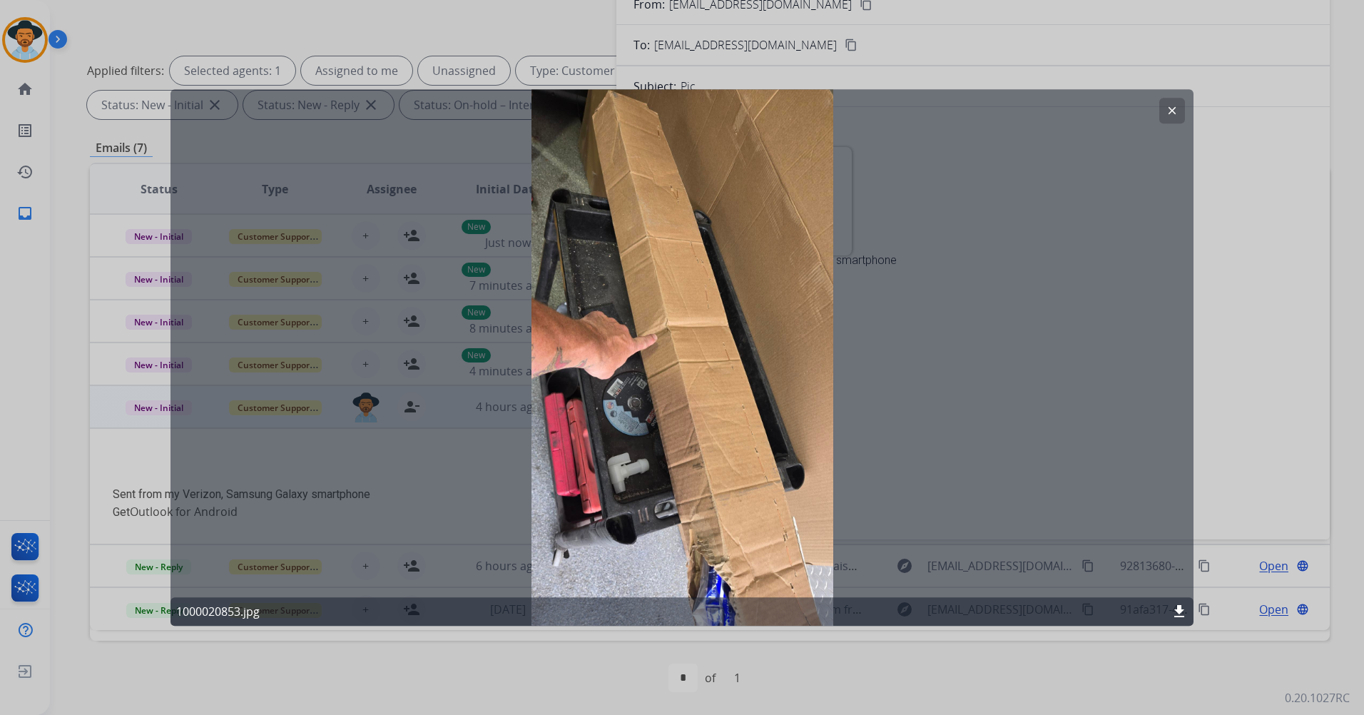
click at [1171, 110] on mat-icon "clear" at bounding box center [1172, 110] width 13 height 13
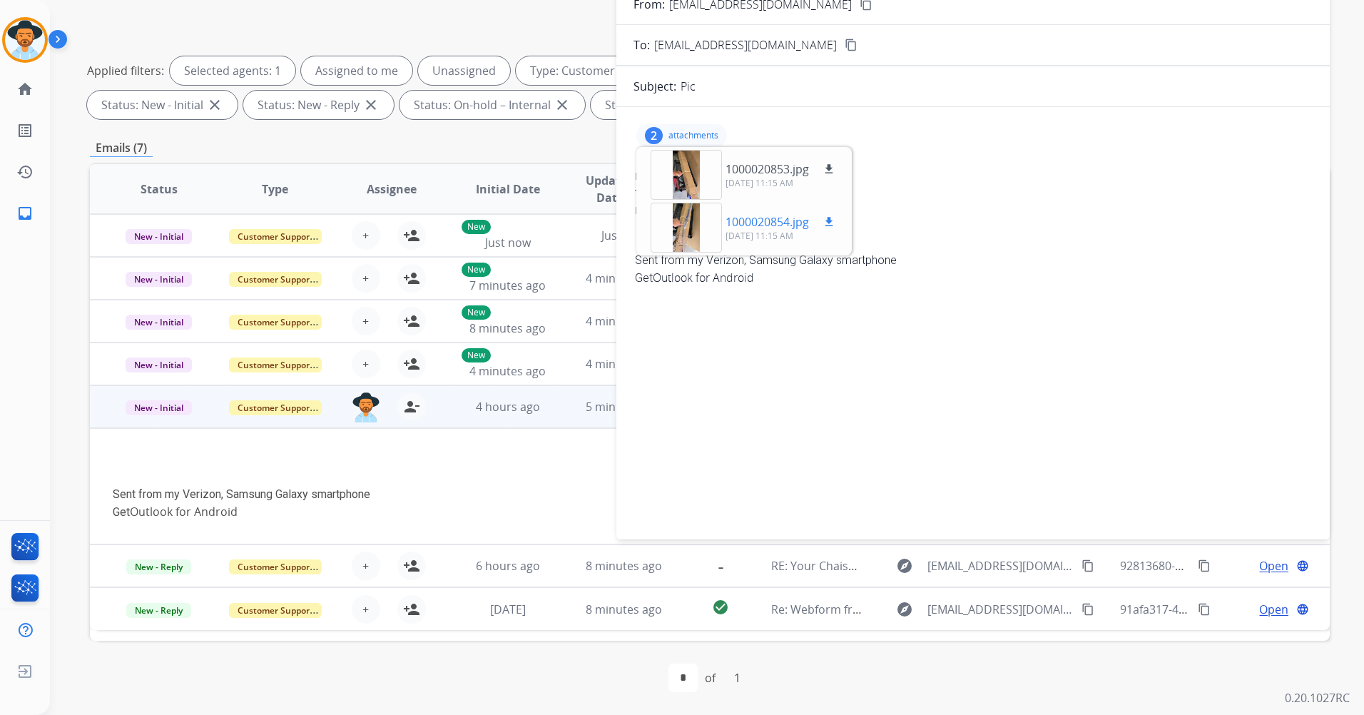
click at [771, 228] on p "1000020854.jpg" at bounding box center [767, 221] width 83 height 17
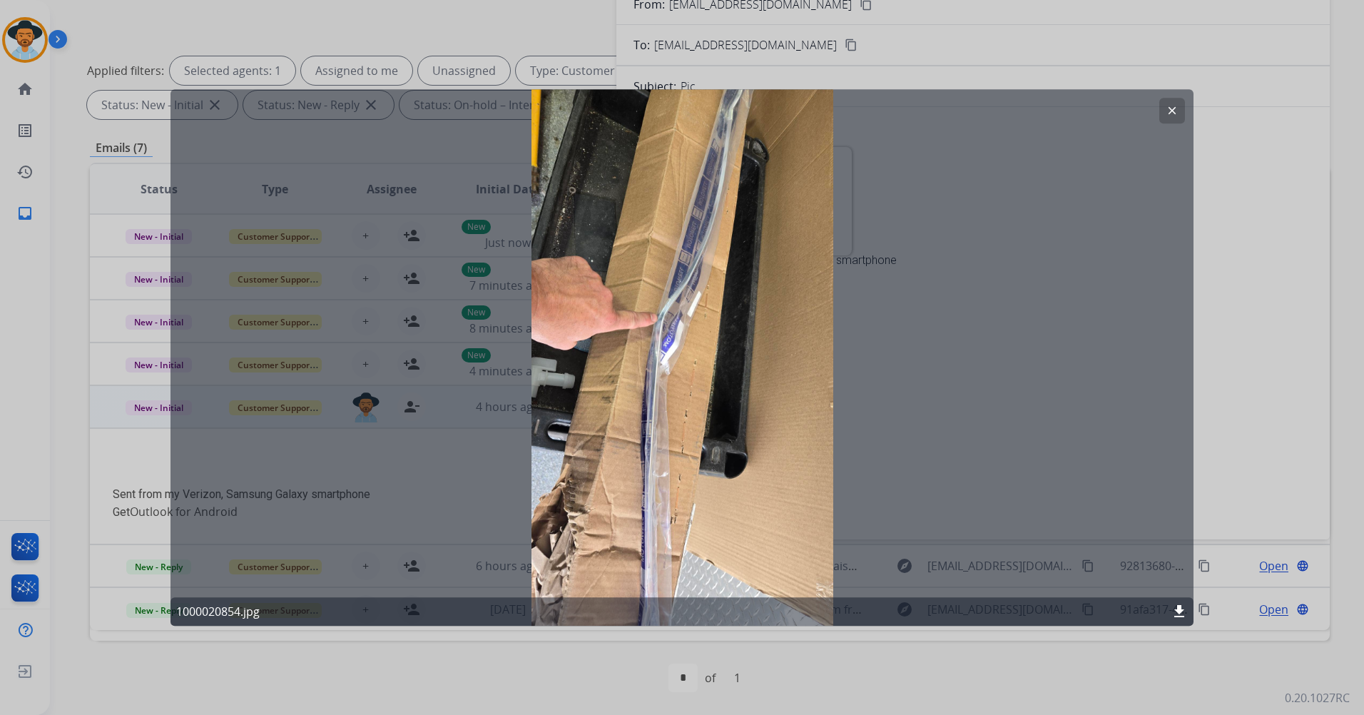
click at [1167, 108] on mat-icon "clear" at bounding box center [1172, 110] width 13 height 13
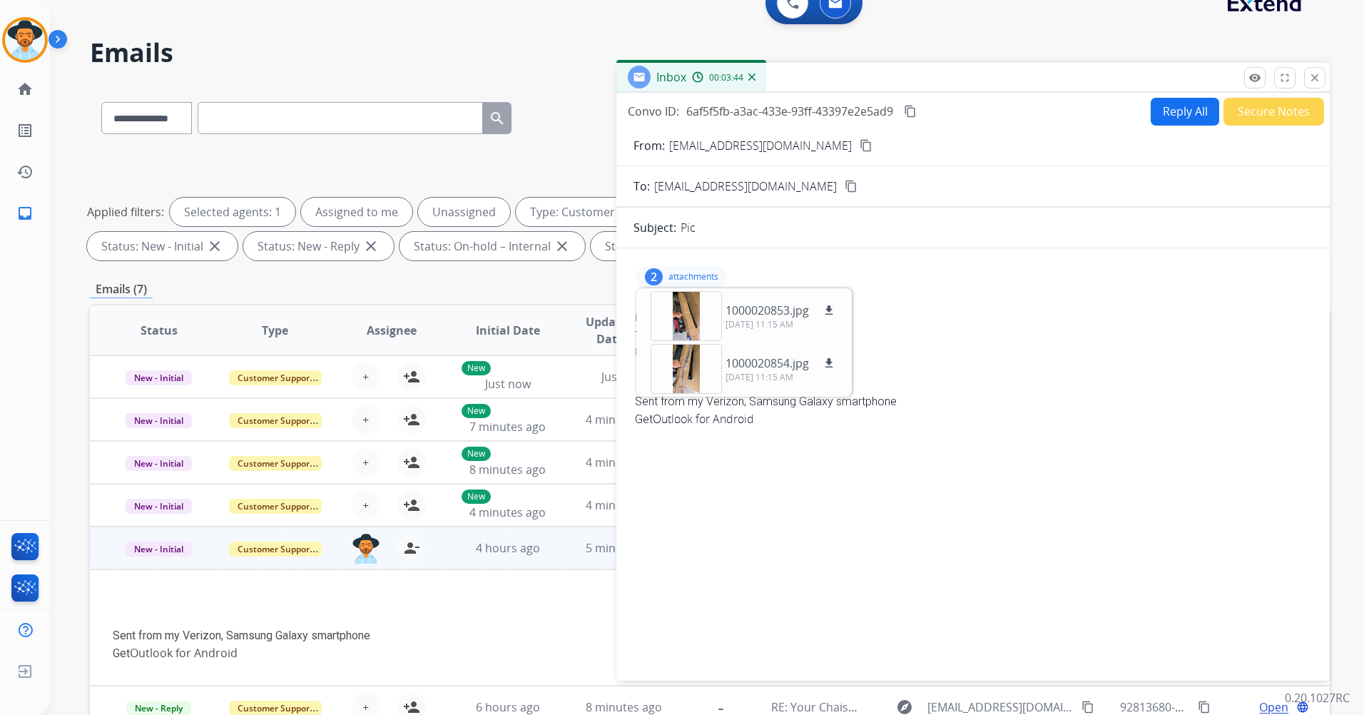
scroll to position [0, 0]
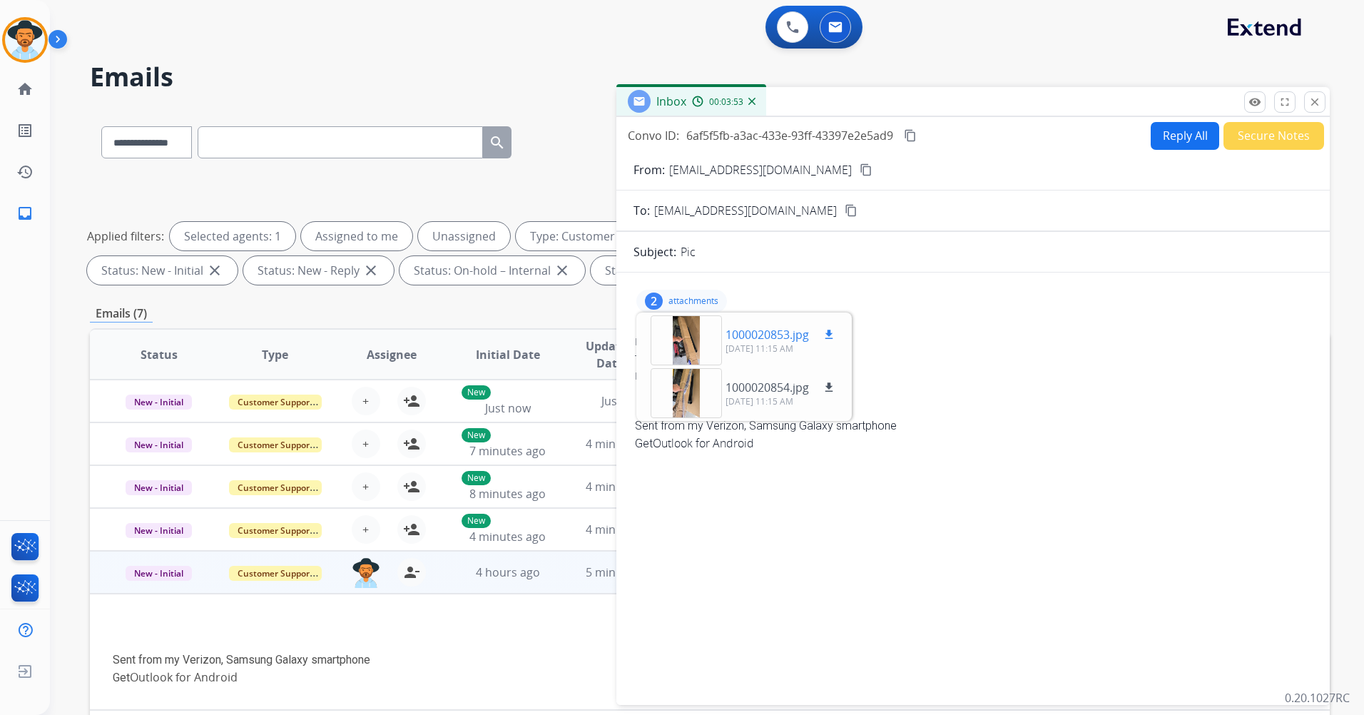
click at [835, 335] on mat-icon "download" at bounding box center [829, 334] width 13 height 13
click at [832, 387] on mat-icon "download" at bounding box center [829, 387] width 13 height 13
click at [1077, 380] on div "Date: [DATE] 10:15 AM MDT" at bounding box center [973, 376] width 676 height 14
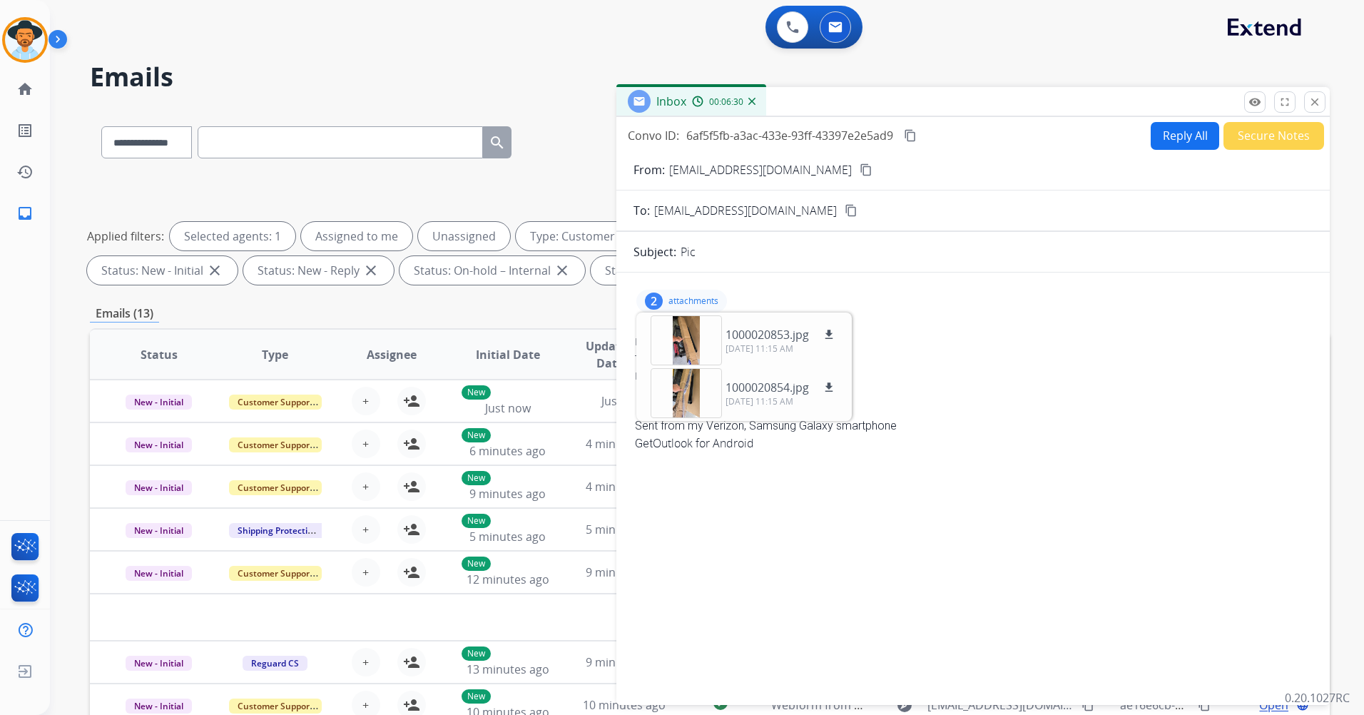
click at [1184, 133] on button "Reply All" at bounding box center [1185, 136] width 68 height 28
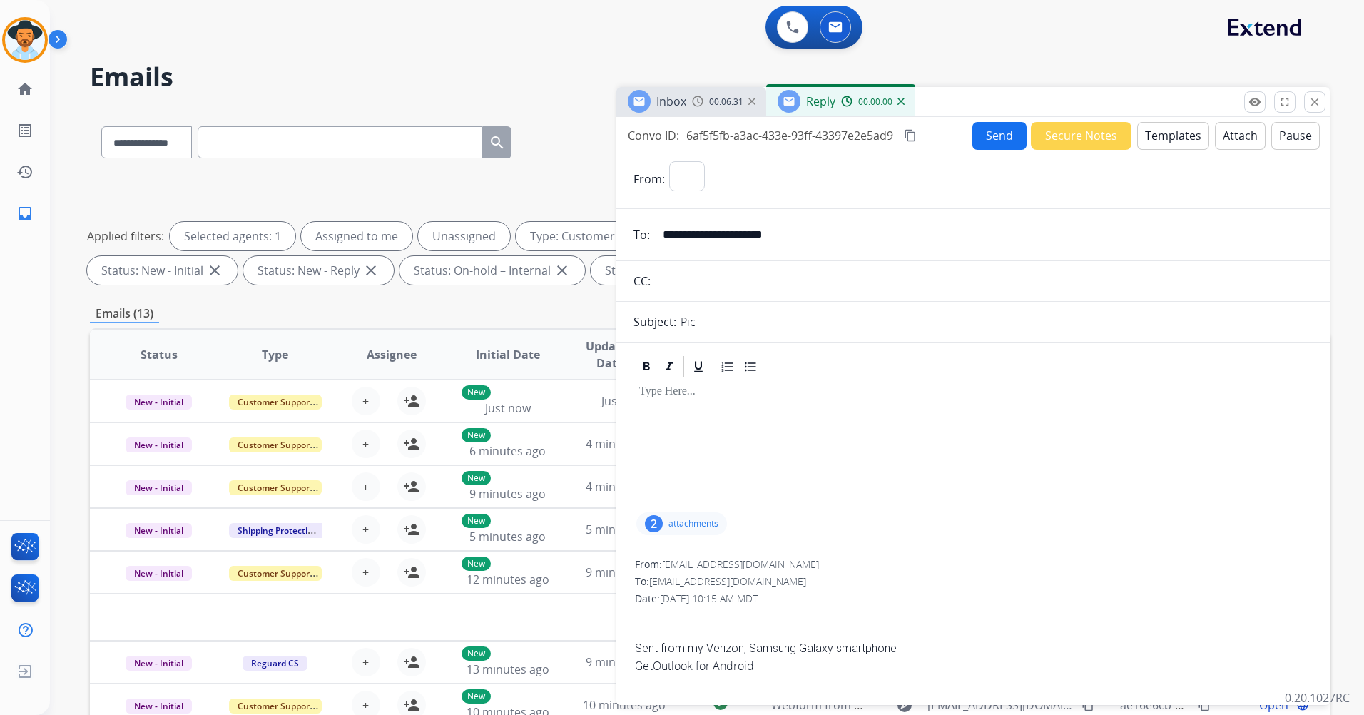
select select "**********"
click at [1161, 137] on button "Templates" at bounding box center [1173, 136] width 72 height 28
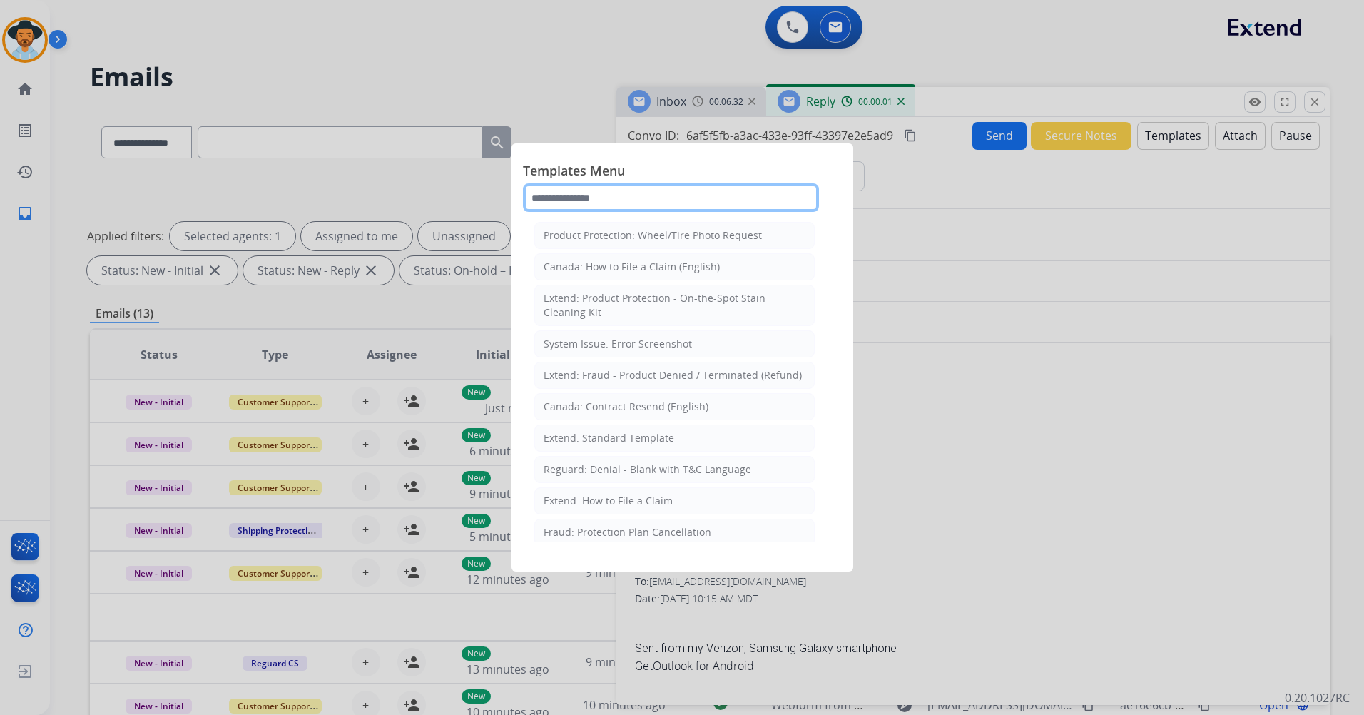
click at [677, 199] on input "text" at bounding box center [671, 197] width 296 height 29
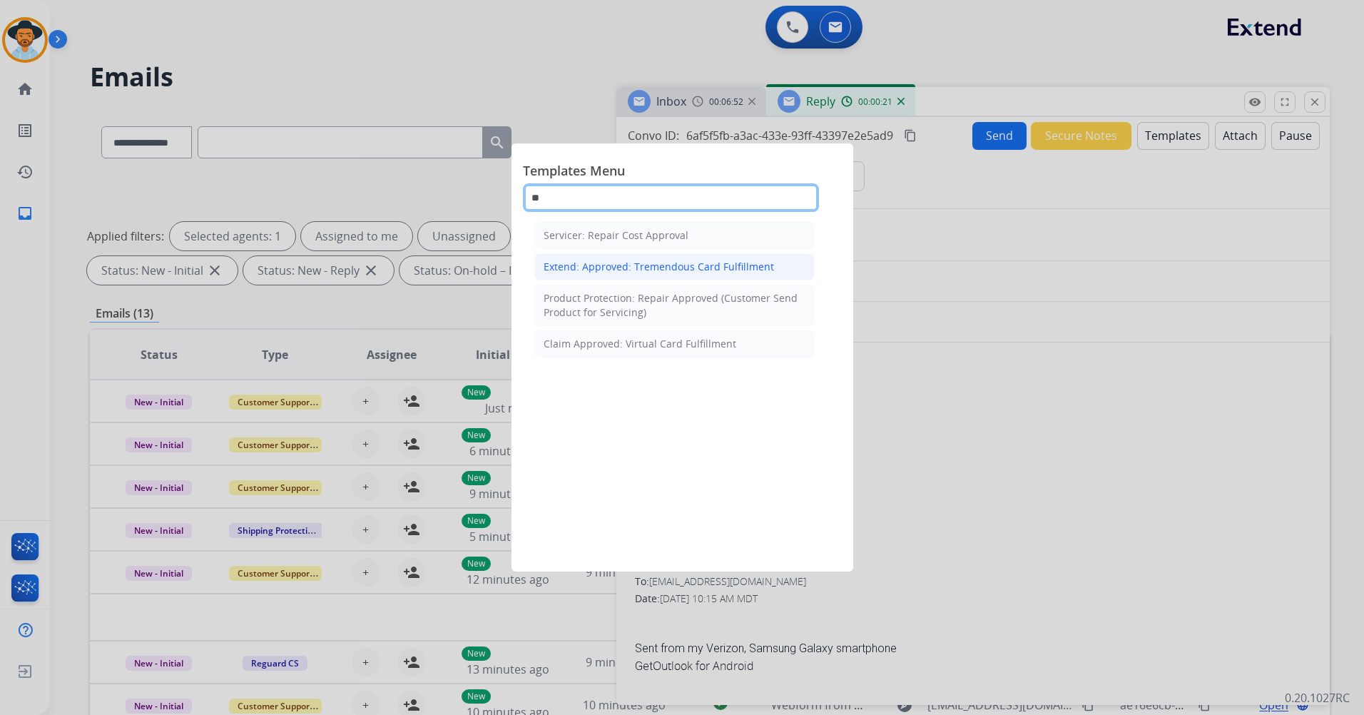
type input "**"
click at [671, 270] on div "Extend: Approved: Tremendous Card Fulfillment" at bounding box center [659, 267] width 230 height 14
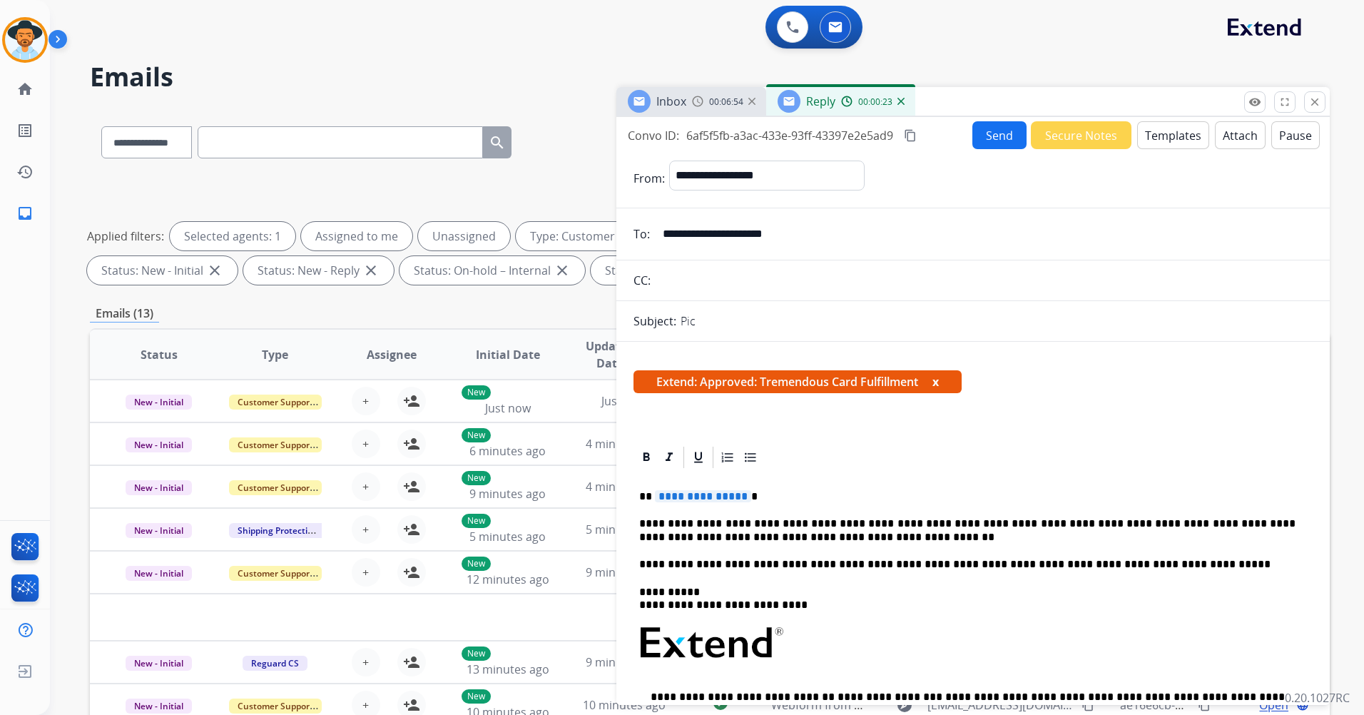
click at [728, 499] on span "**********" at bounding box center [703, 496] width 96 height 12
click at [991, 130] on button "Send" at bounding box center [999, 135] width 54 height 28
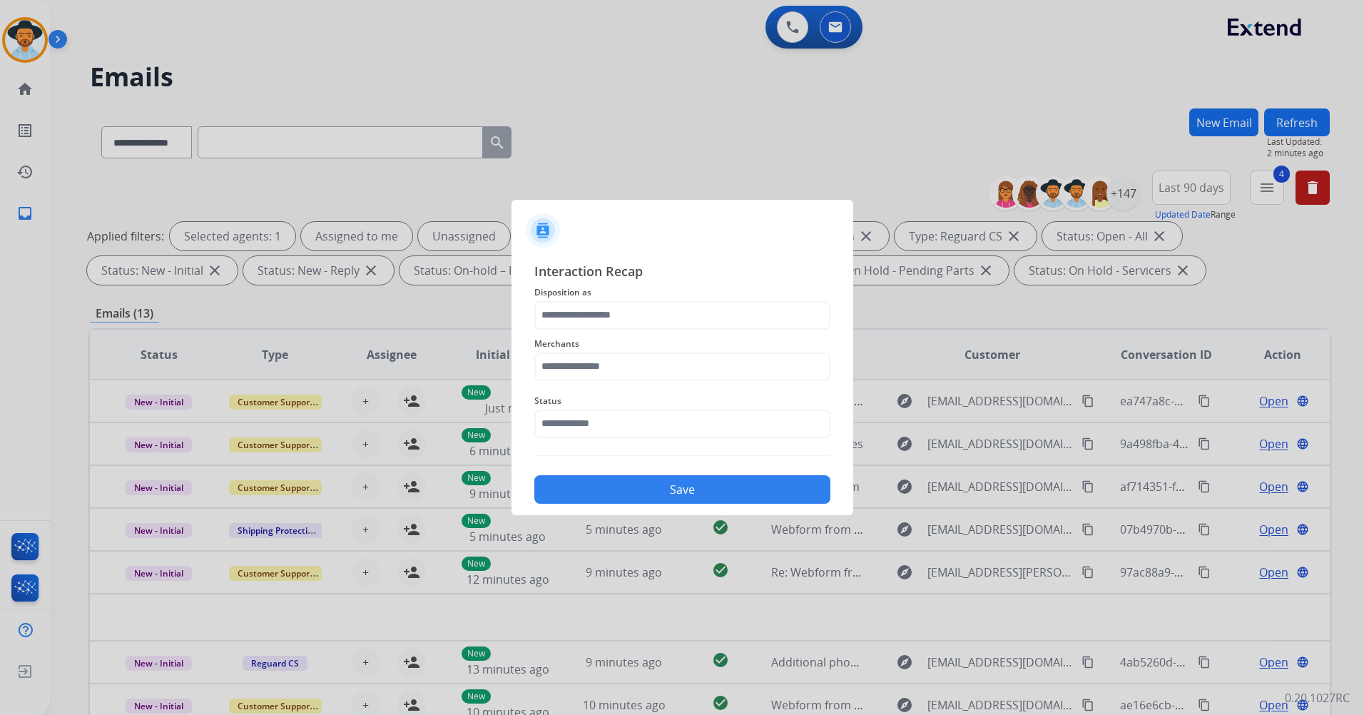
click at [669, 292] on span "Disposition as" at bounding box center [682, 292] width 296 height 17
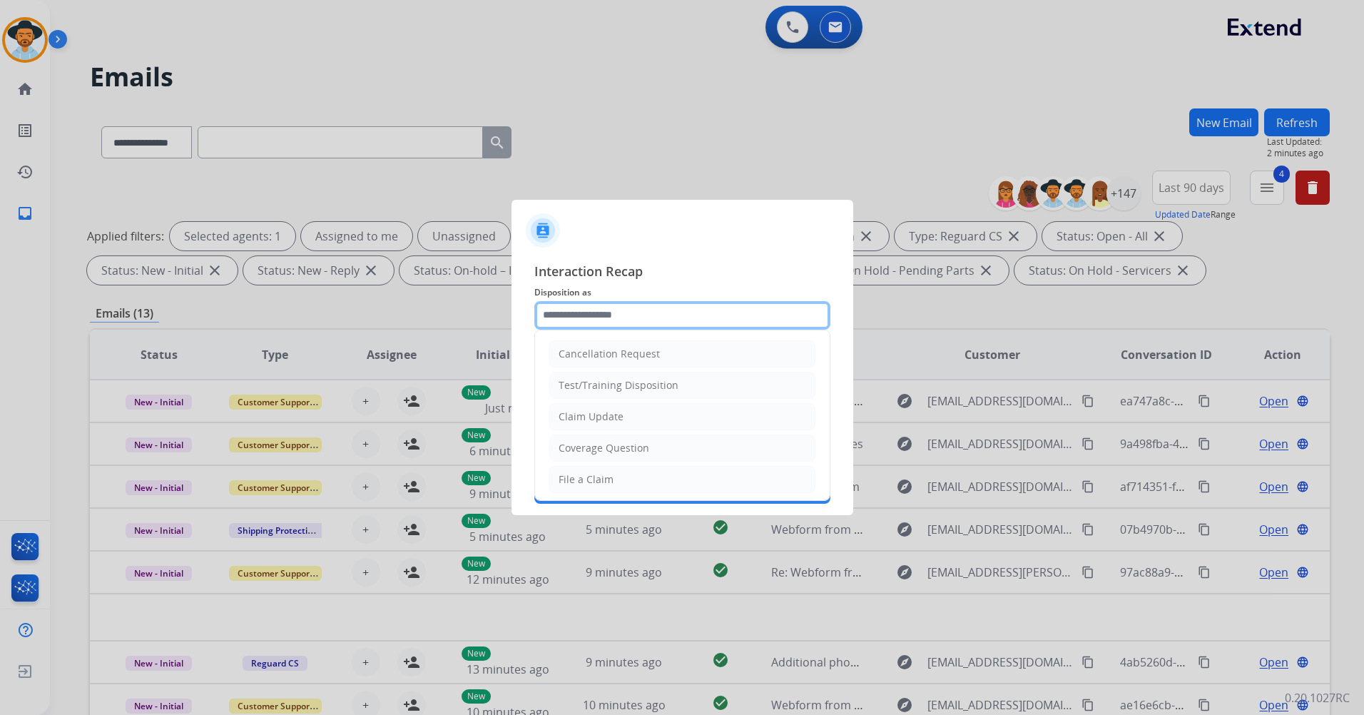
click at [660, 313] on input "text" at bounding box center [682, 315] width 296 height 29
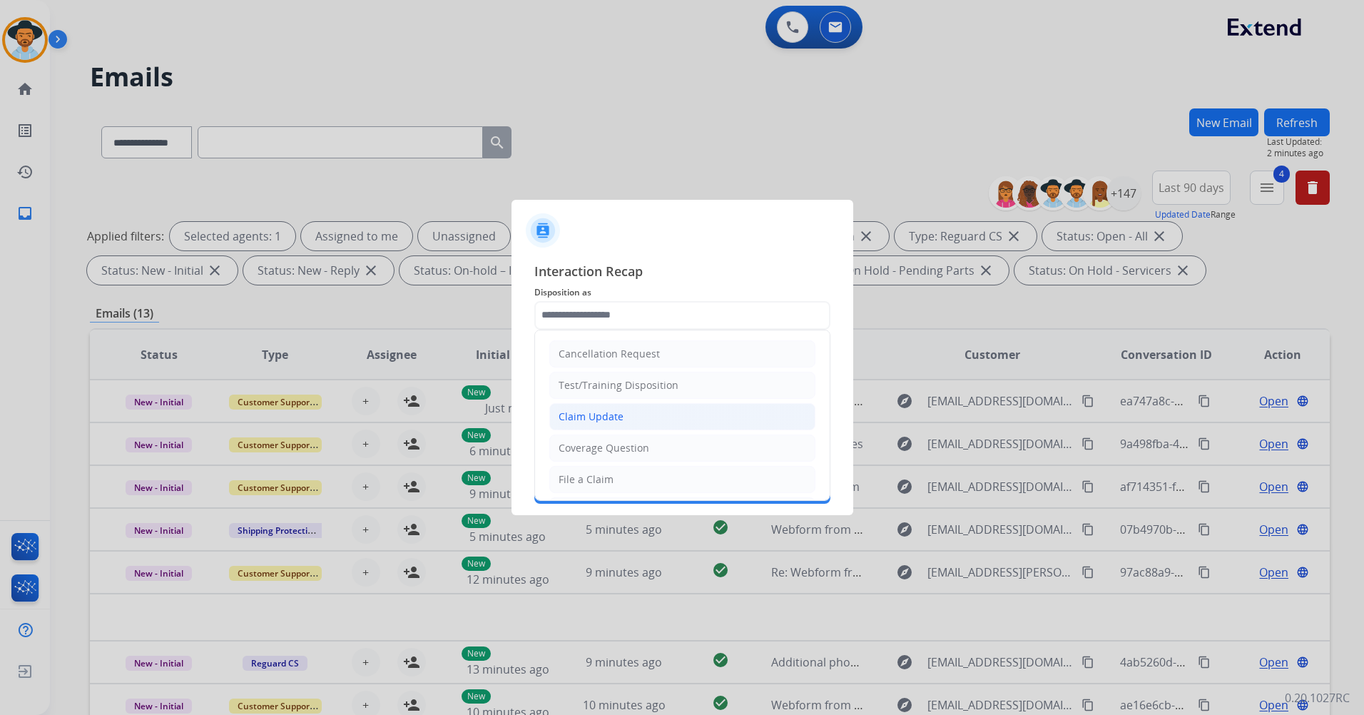
click at [670, 422] on li "Claim Update" at bounding box center [682, 416] width 266 height 27
type input "**********"
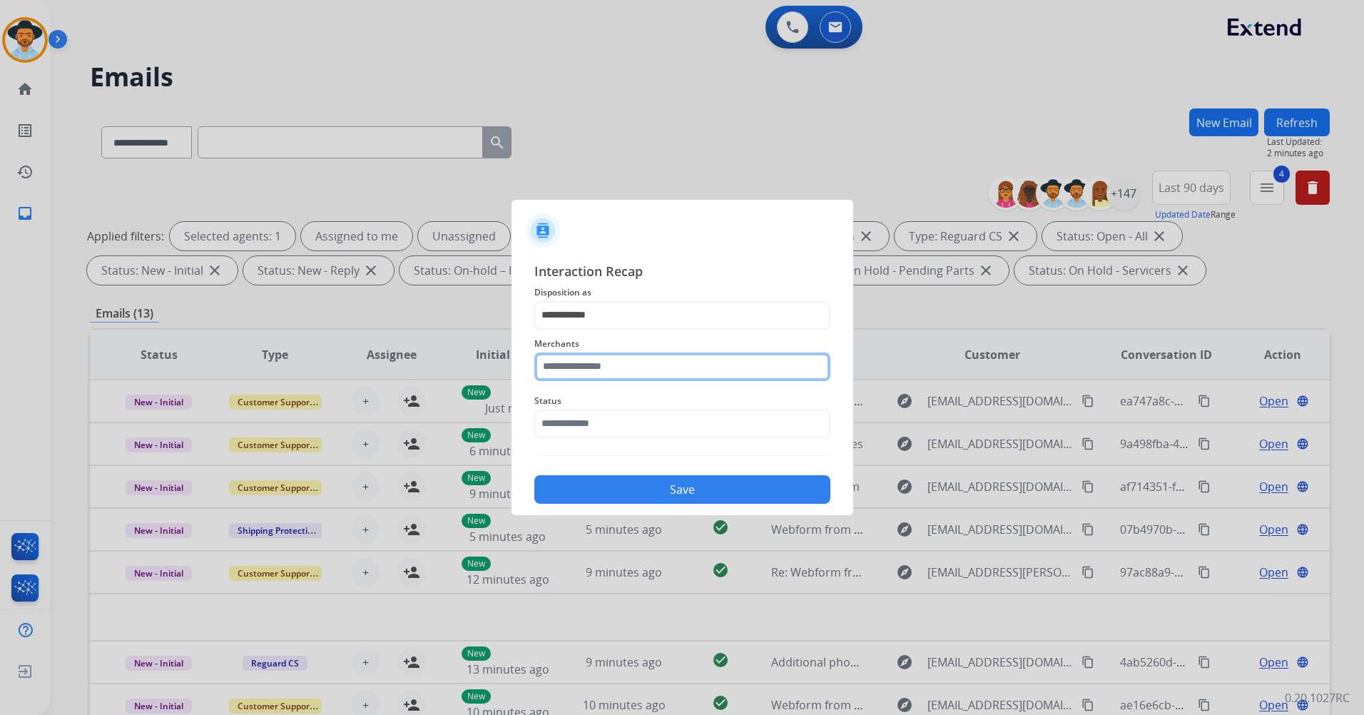
click at [596, 367] on input "text" at bounding box center [682, 366] width 296 height 29
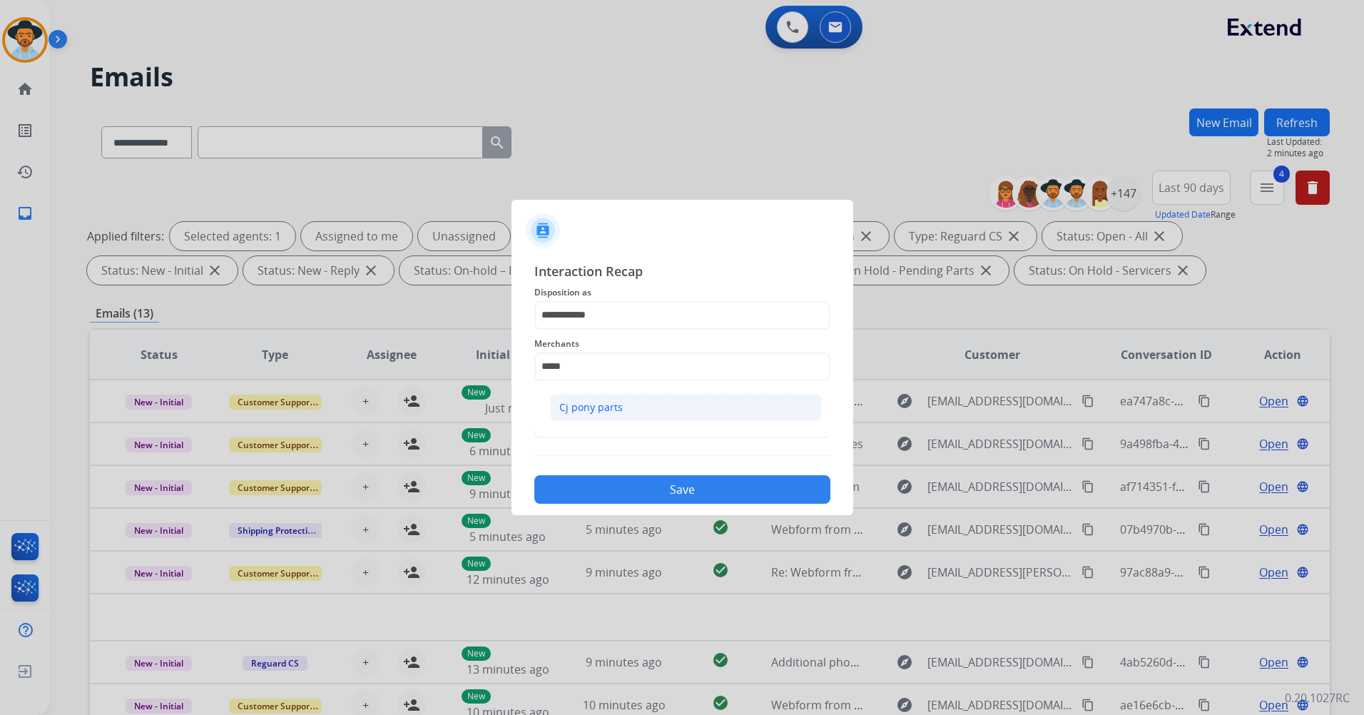
click at [606, 404] on div "Cj pony parts" at bounding box center [590, 407] width 63 height 14
type input "**********"
click at [605, 428] on input "text" at bounding box center [682, 423] width 296 height 29
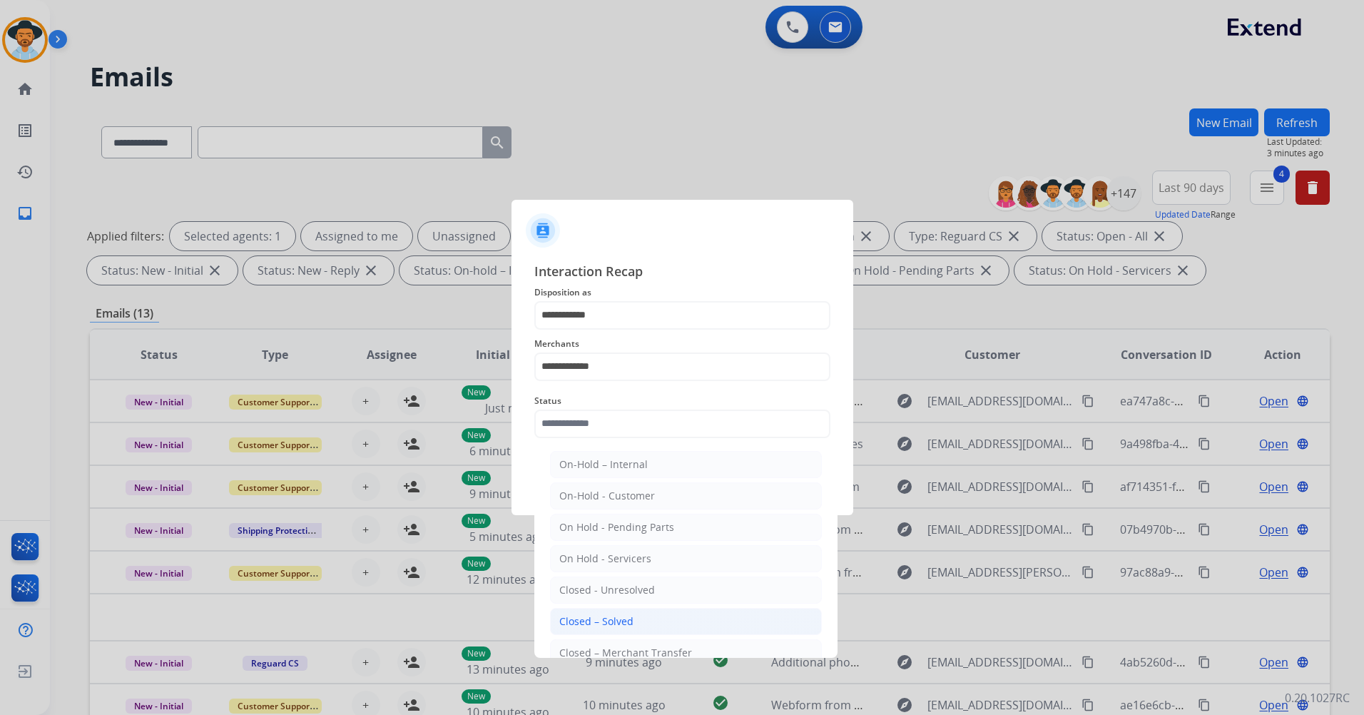
click at [624, 614] on div "Closed – Solved" at bounding box center [596, 621] width 74 height 14
type input "**********"
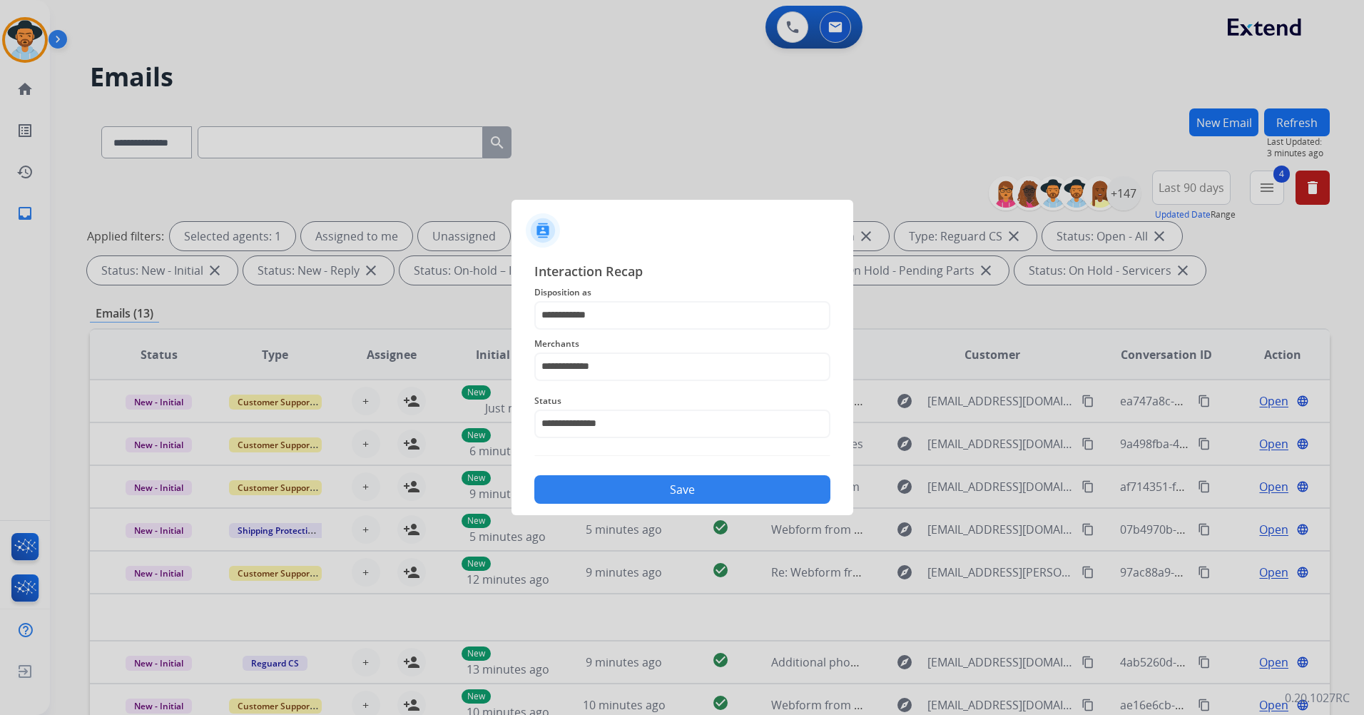
click at [653, 489] on button "Save" at bounding box center [682, 489] width 296 height 29
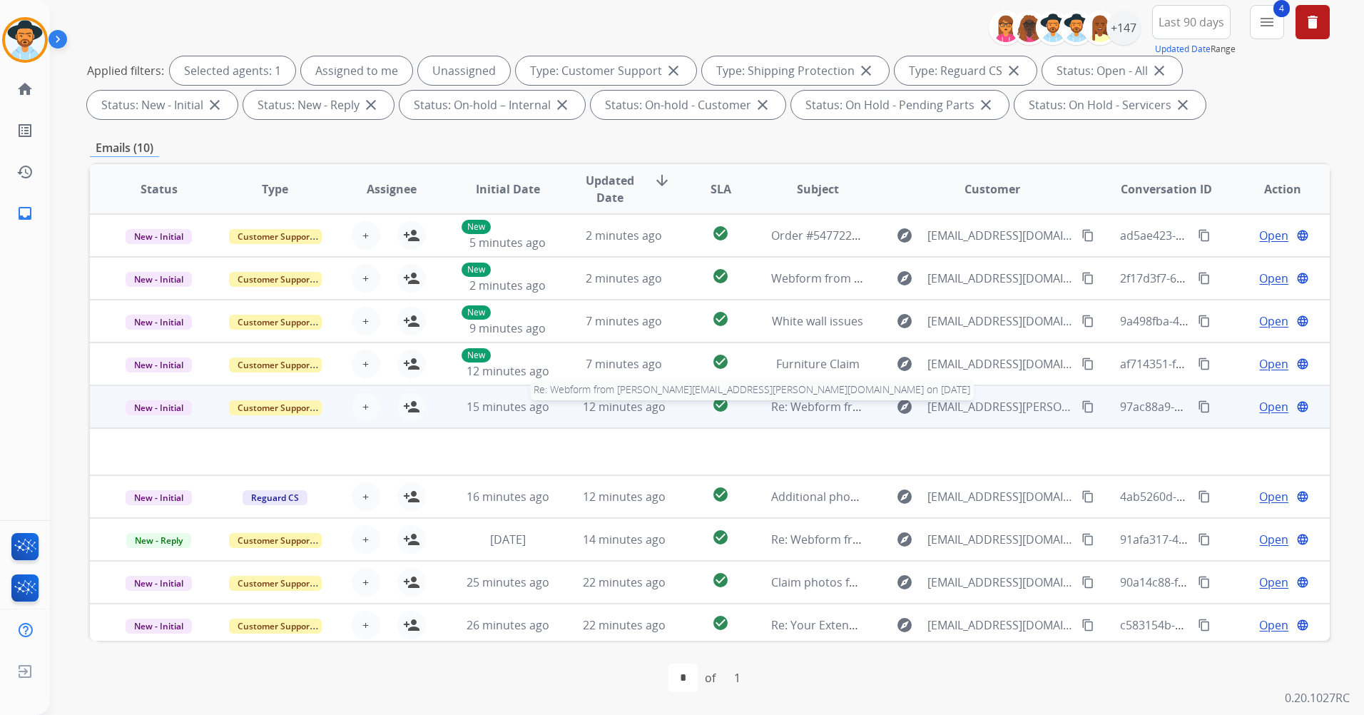
click at [793, 414] on span "Re: Webform from [PERSON_NAME][EMAIL_ADDRESS][PERSON_NAME][DOMAIN_NAME] on [DAT…" at bounding box center [1030, 407] width 519 height 16
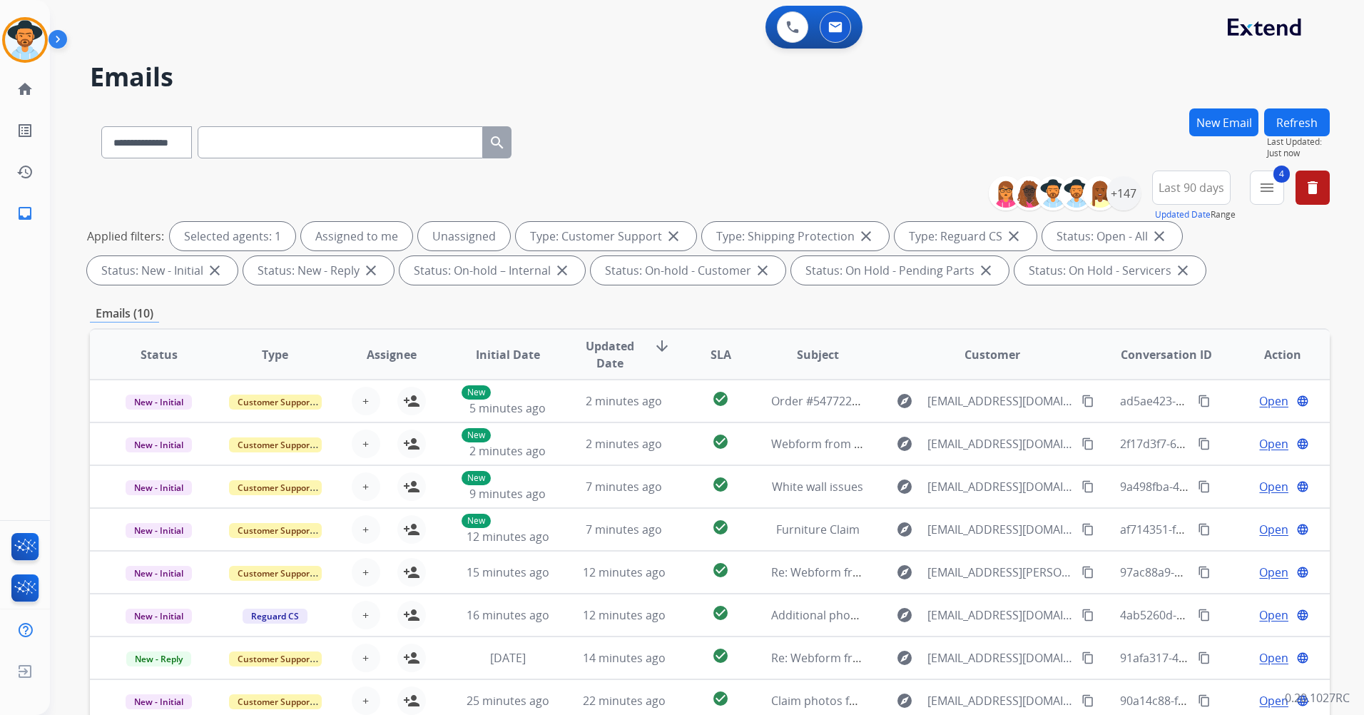
click at [1303, 118] on button "Refresh" at bounding box center [1297, 122] width 66 height 28
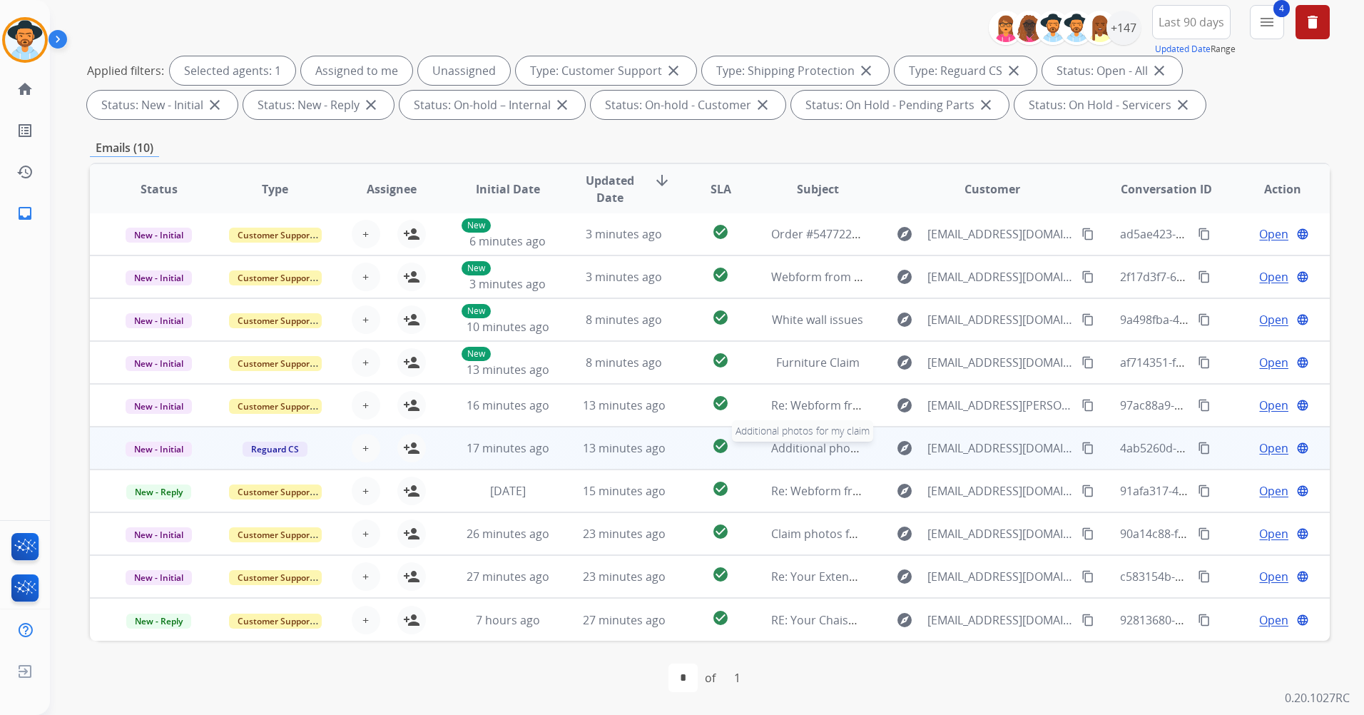
click at [852, 453] on span "Additional photos for my claim" at bounding box center [854, 448] width 166 height 16
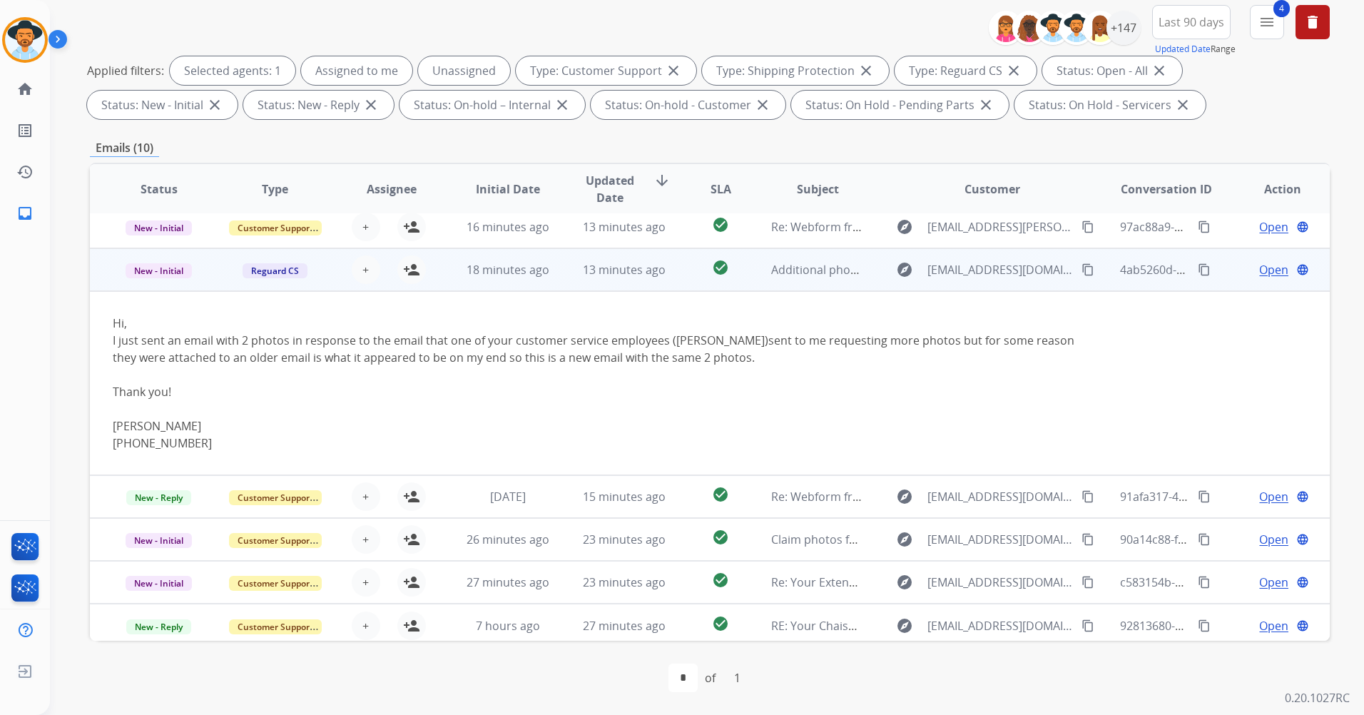
scroll to position [185, 0]
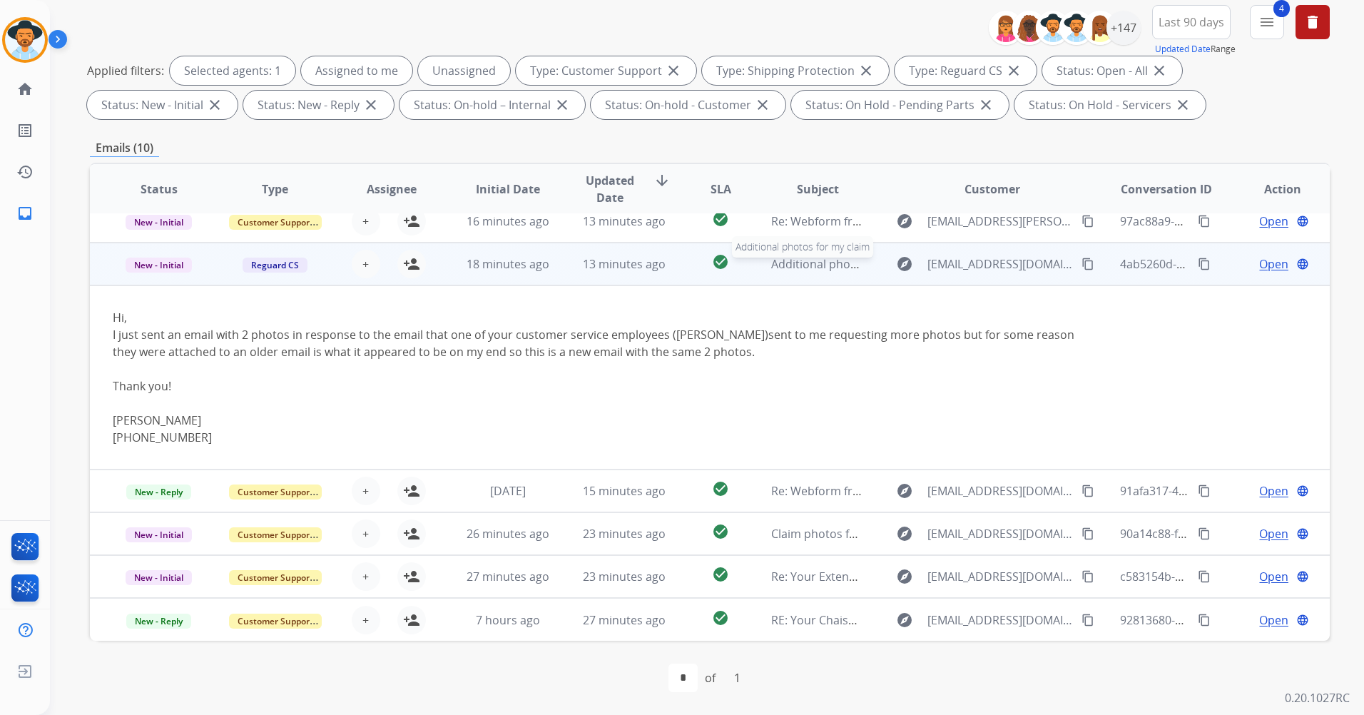
click at [832, 268] on span "Additional photos for my claim" at bounding box center [854, 264] width 166 height 16
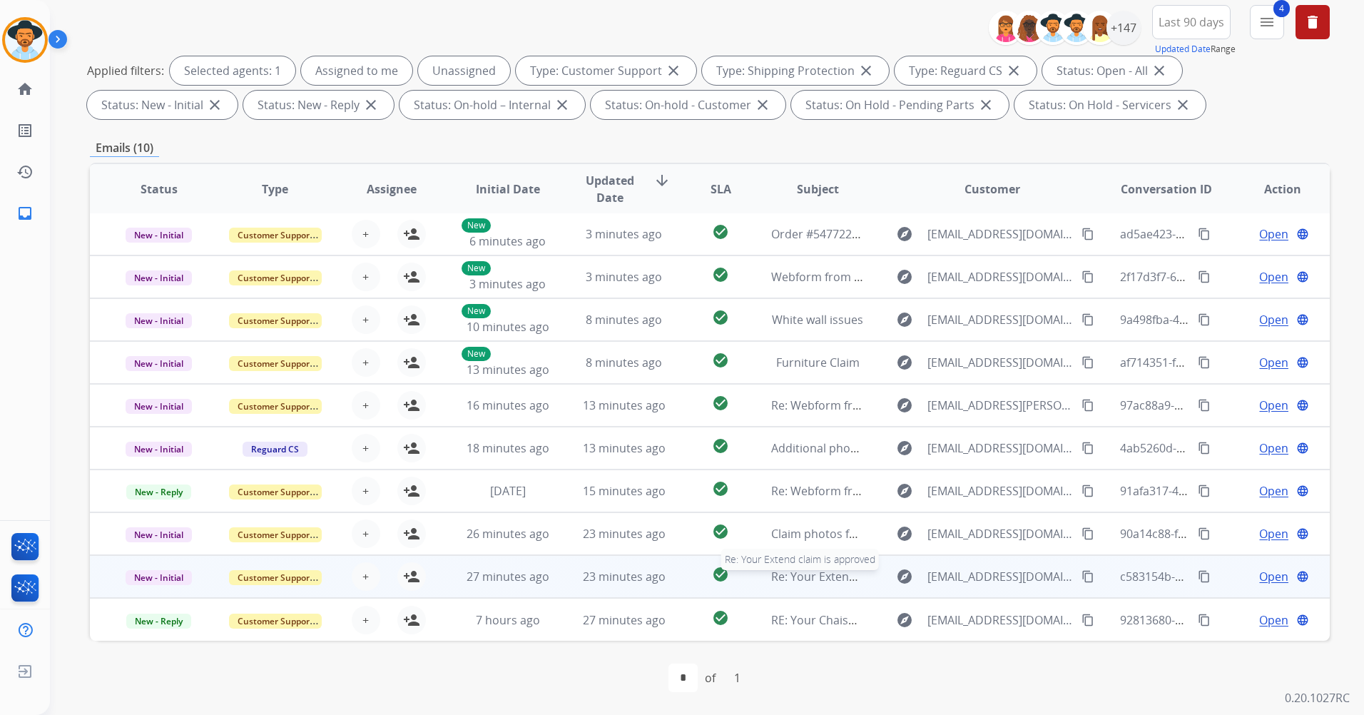
click at [850, 574] on span "Re: Your Extend claim is approved" at bounding box center [862, 577] width 183 height 16
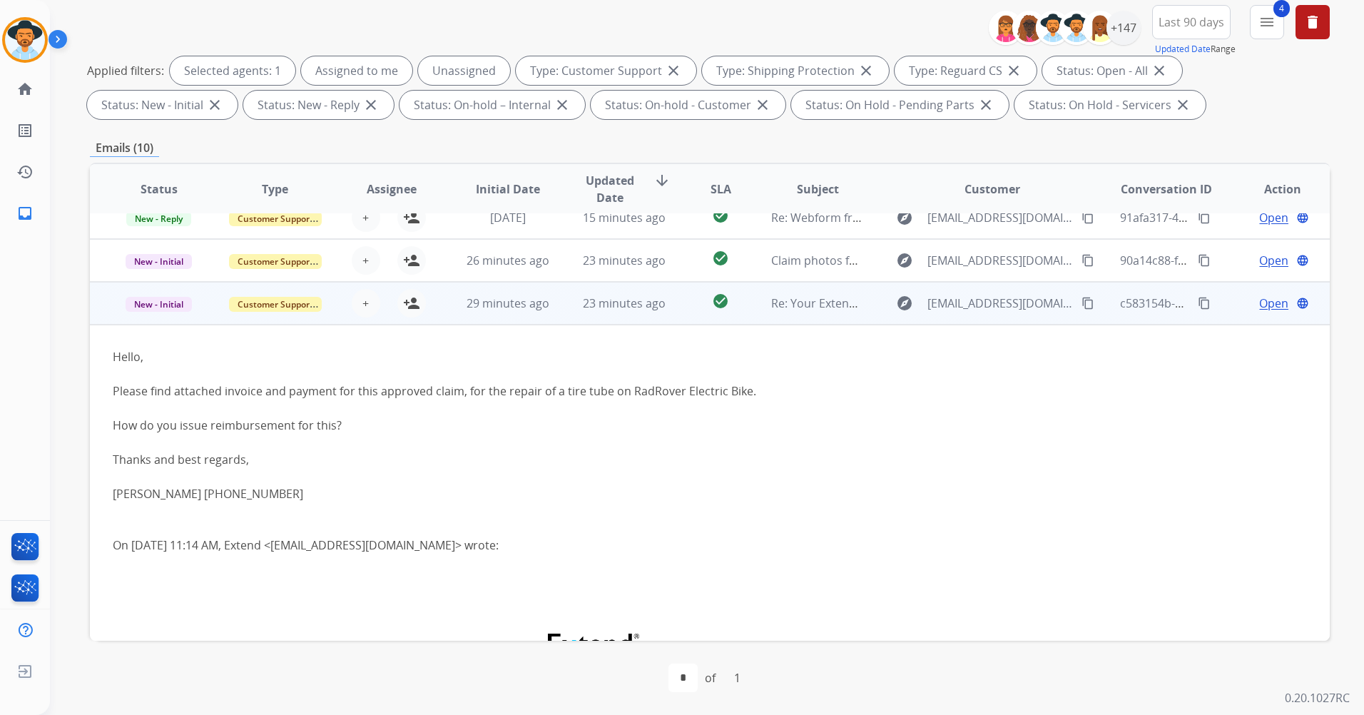
scroll to position [342, 0]
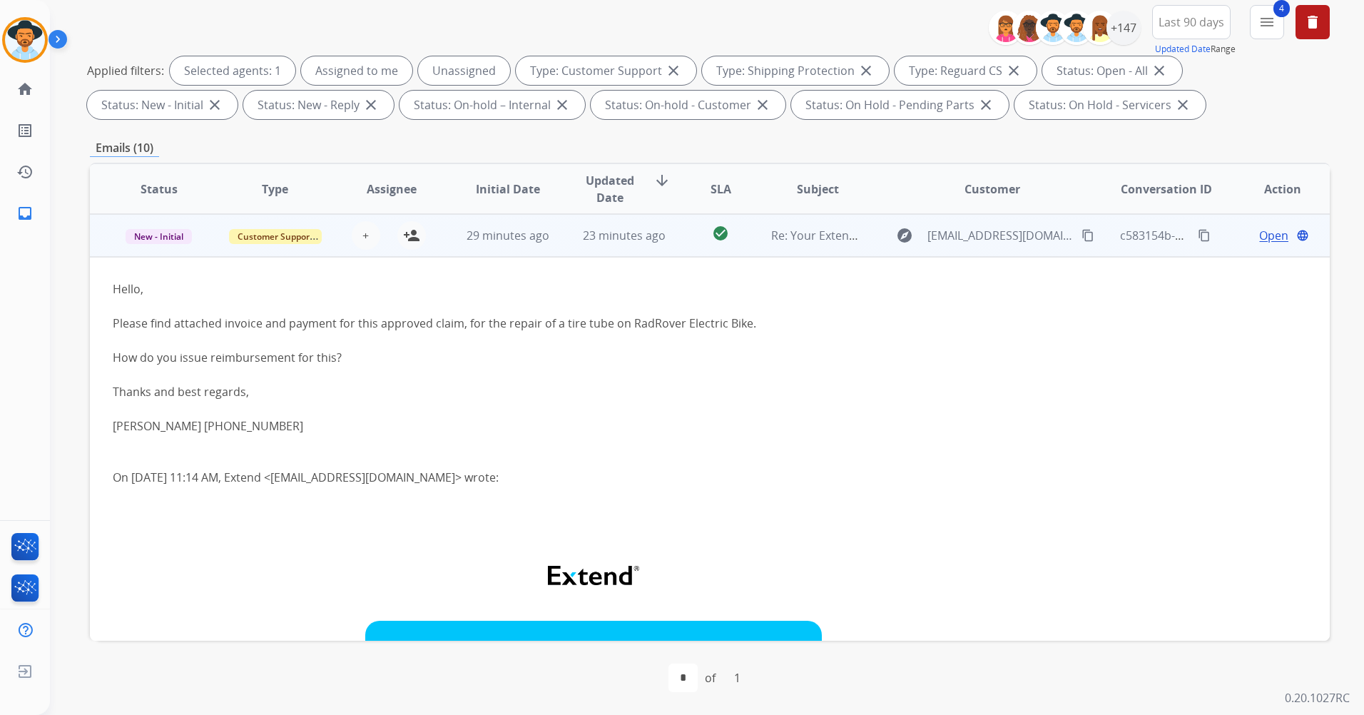
drag, startPoint x: 116, startPoint y: 323, endPoint x: 751, endPoint y: 326, distance: 634.9
click at [751, 326] on div "Please find attached invoice and payment for this approved claim, for the repai…" at bounding box center [594, 323] width 962 height 17
click at [462, 364] on div "How do you issue reimbursement for this?" at bounding box center [594, 357] width 962 height 17
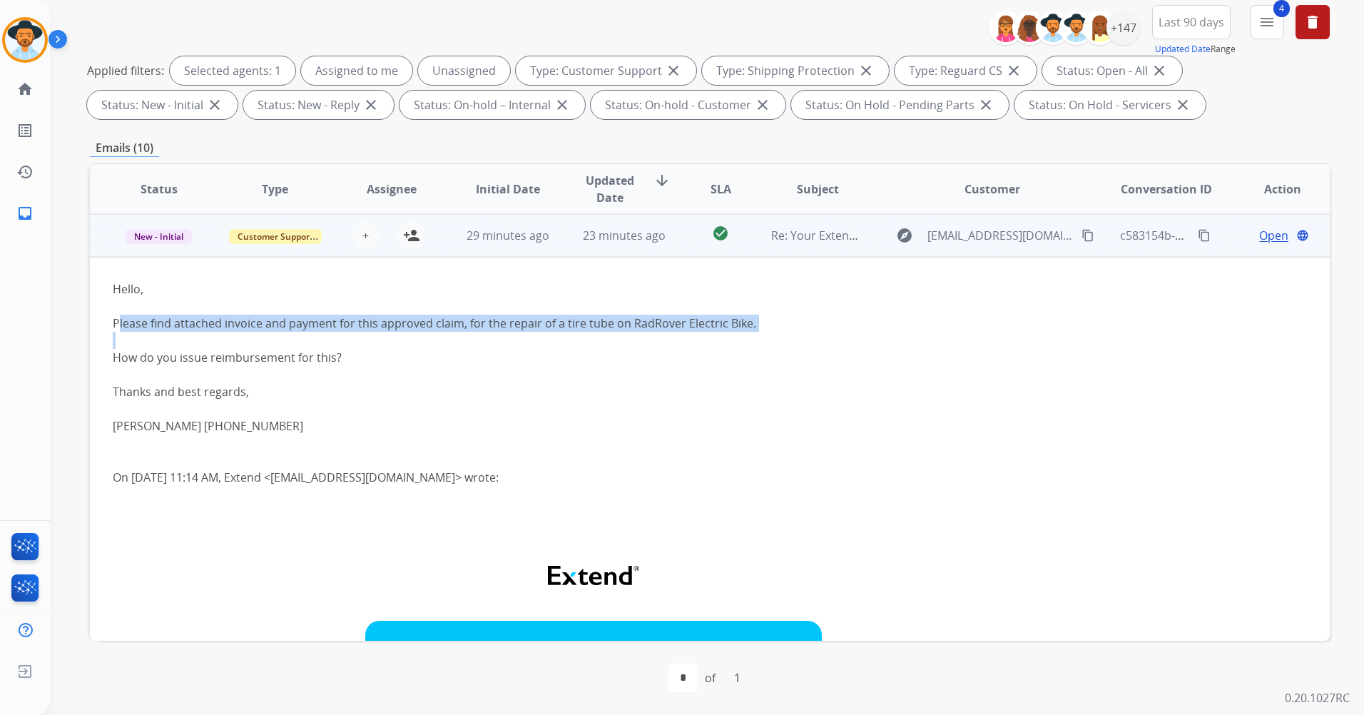
drag, startPoint x: 118, startPoint y: 321, endPoint x: 728, endPoint y: 333, distance: 610.1
click at [728, 333] on div "Hello, Please find attached invoice and payment for this approved claim, for th…" at bounding box center [594, 374] width 962 height 188
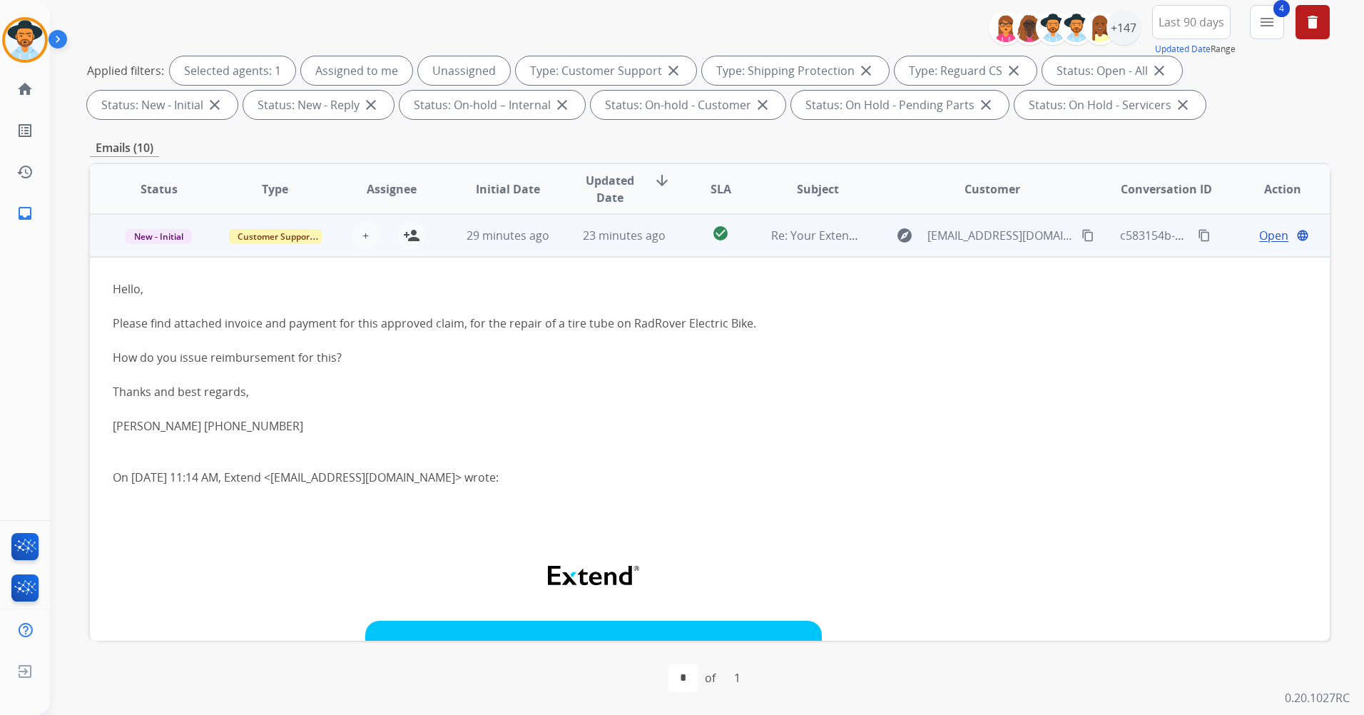
drag, startPoint x: 728, startPoint y: 333, endPoint x: 794, endPoint y: 431, distance: 118.1
click at [794, 431] on div "[PERSON_NAME] [PHONE_NUMBER]" at bounding box center [594, 425] width 962 height 17
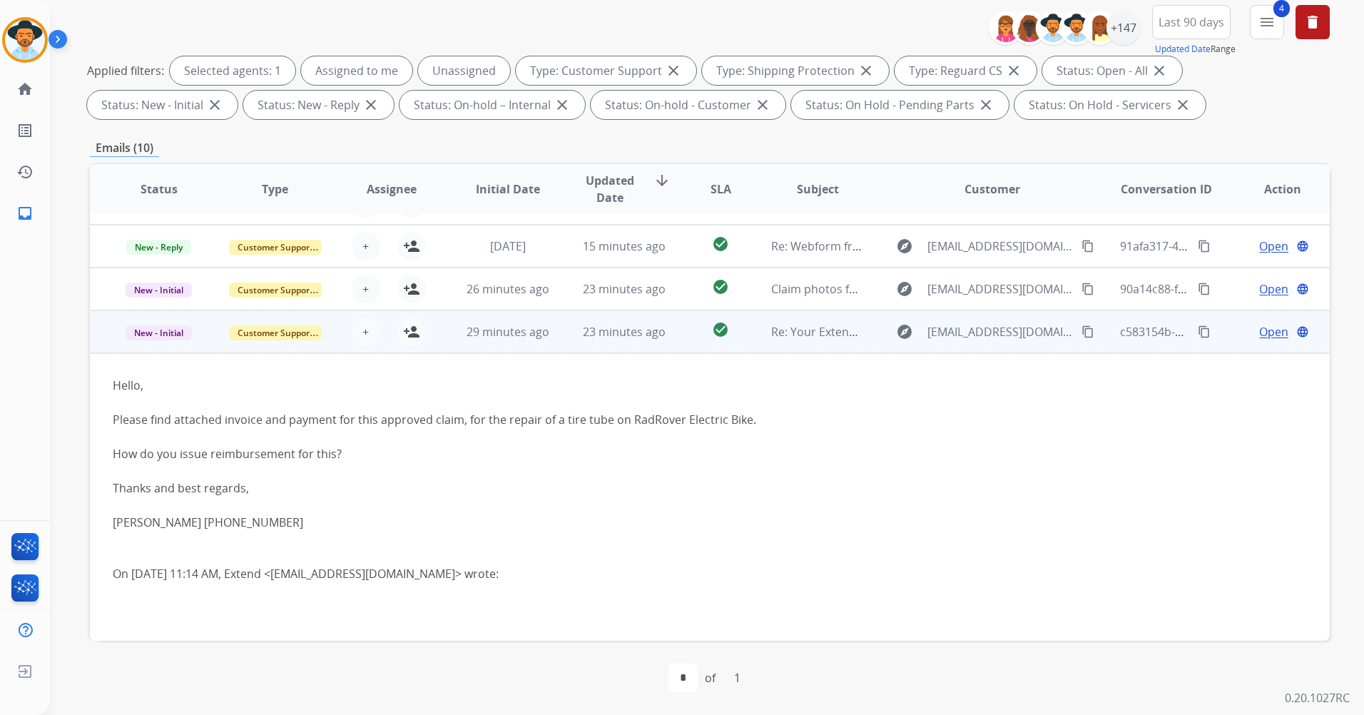
scroll to position [271, 0]
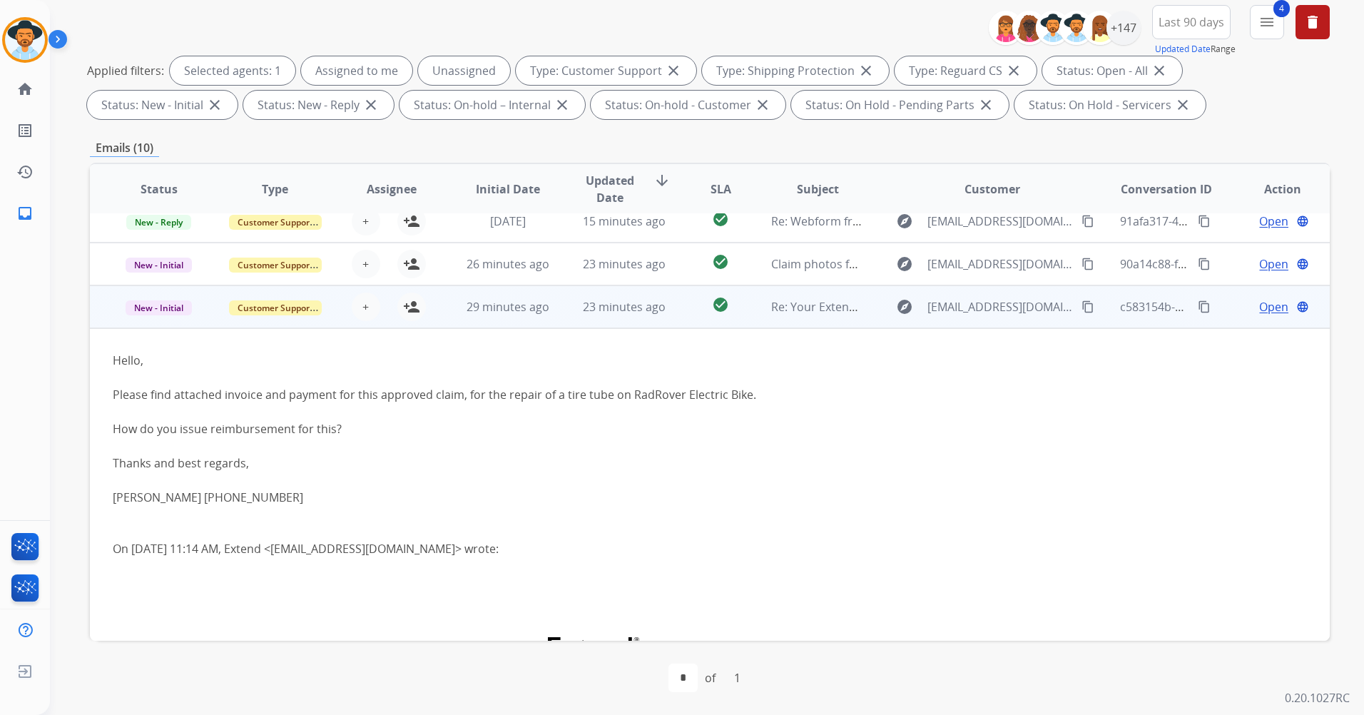
click at [1081, 309] on mat-icon "content_copy" at bounding box center [1087, 306] width 13 height 13
click at [852, 319] on td "Re: Your Extend claim is approved" at bounding box center [806, 306] width 116 height 43
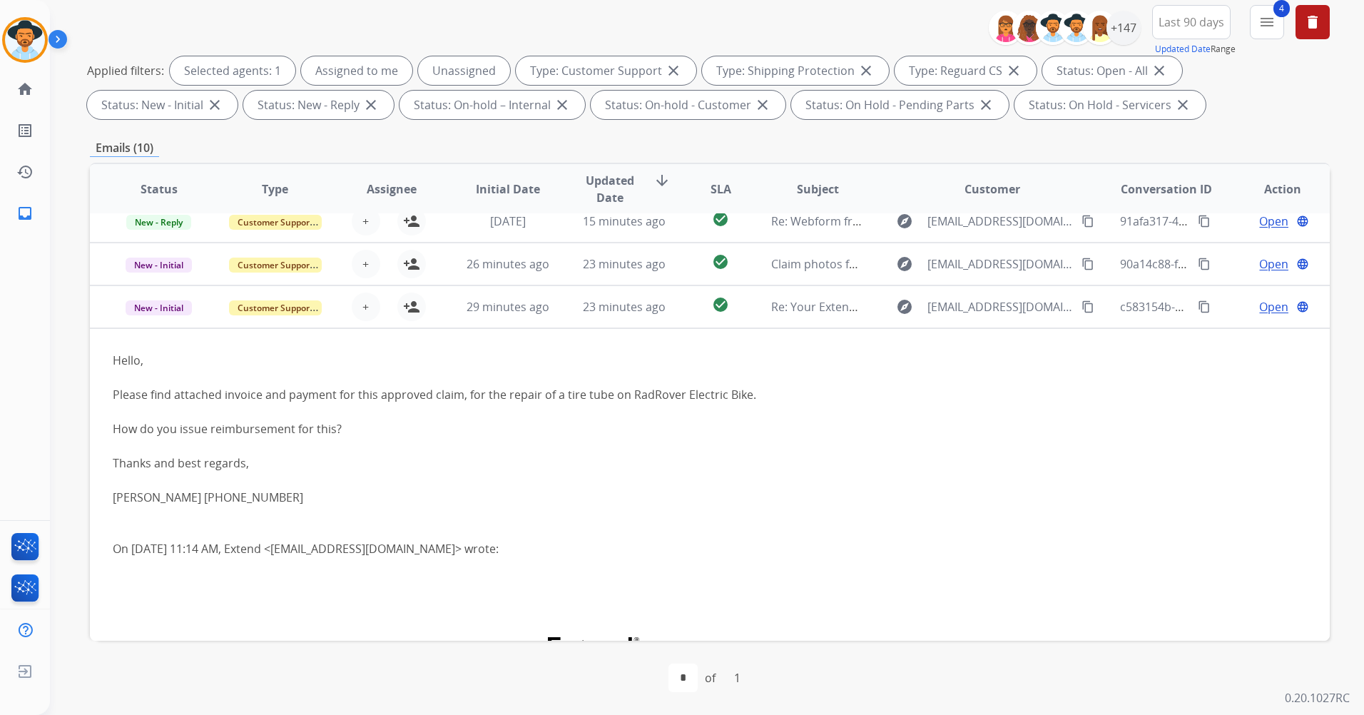
scroll to position [1, 0]
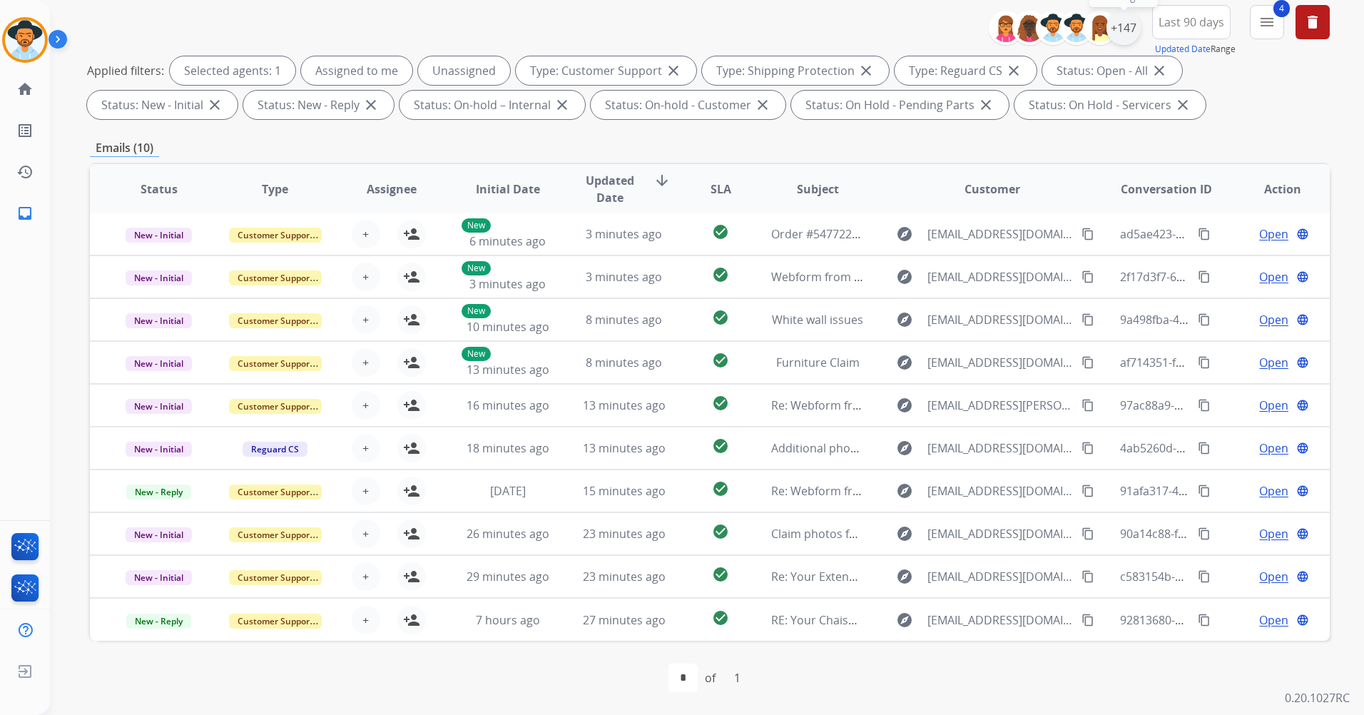
click at [1127, 24] on div "+147" at bounding box center [1123, 28] width 34 height 34
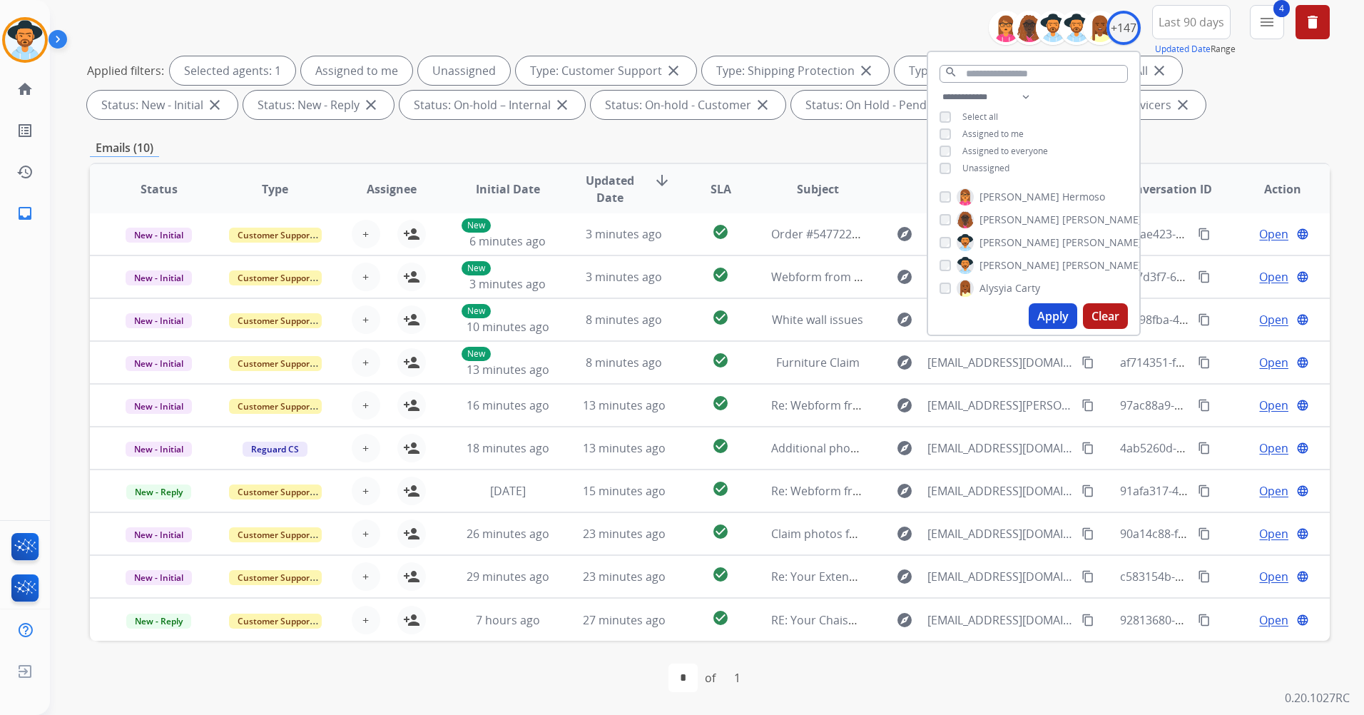
click at [980, 168] on span "Unassigned" at bounding box center [985, 168] width 47 height 12
click at [1054, 319] on button "Apply" at bounding box center [1053, 316] width 49 height 26
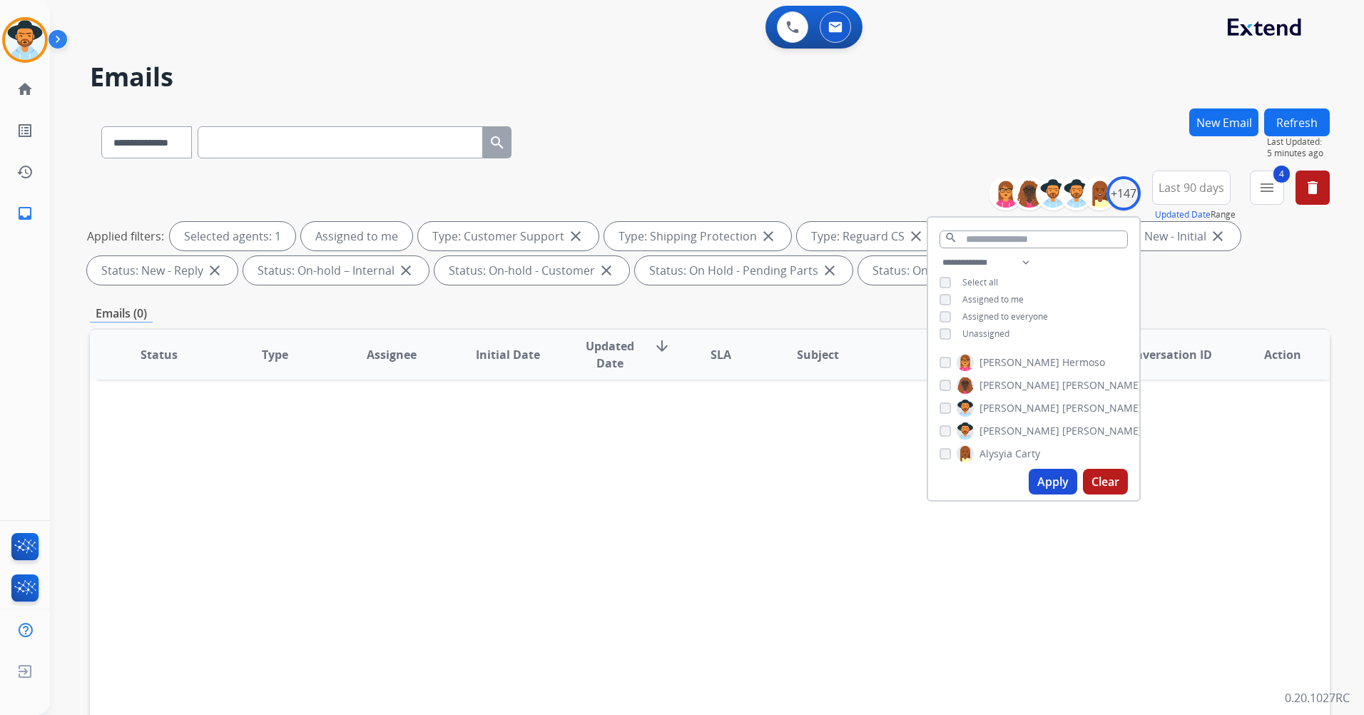
scroll to position [0, 0]
click at [1293, 309] on div "Emails (0)" at bounding box center [710, 314] width 1240 height 18
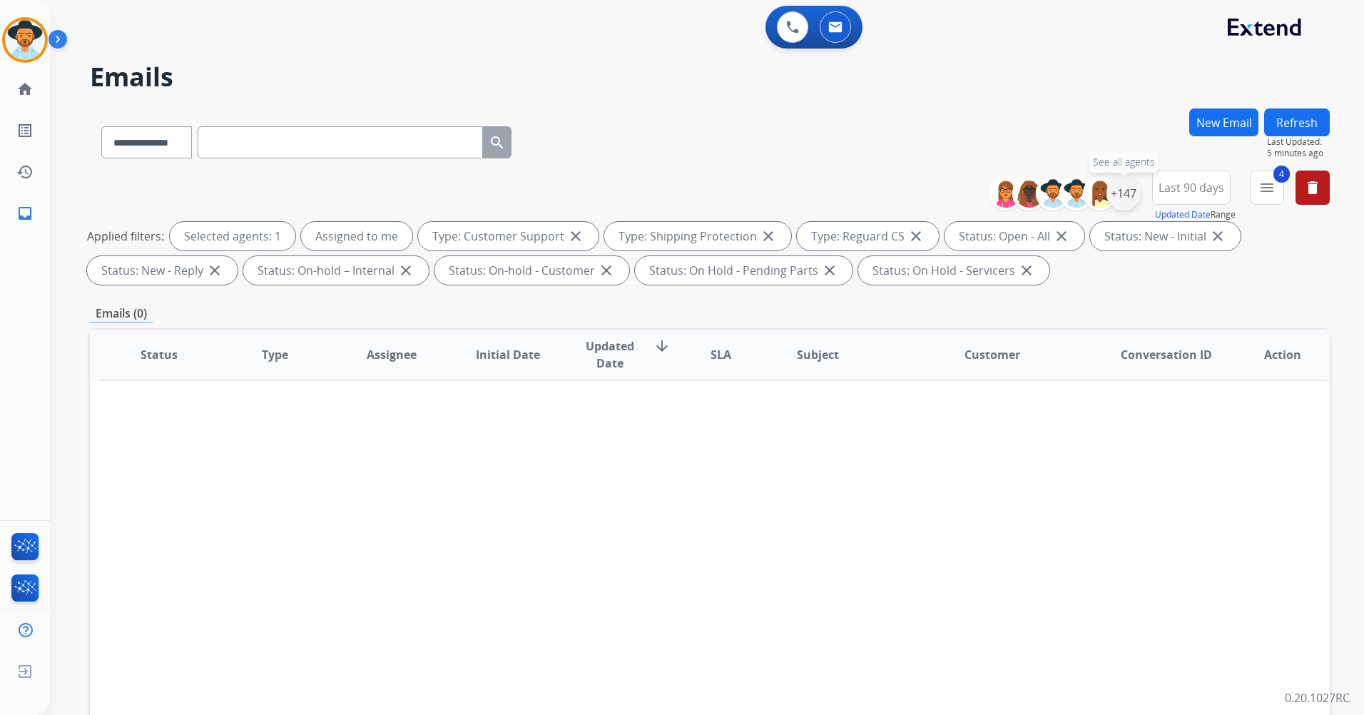
click at [1115, 199] on div "+147" at bounding box center [1123, 193] width 34 height 34
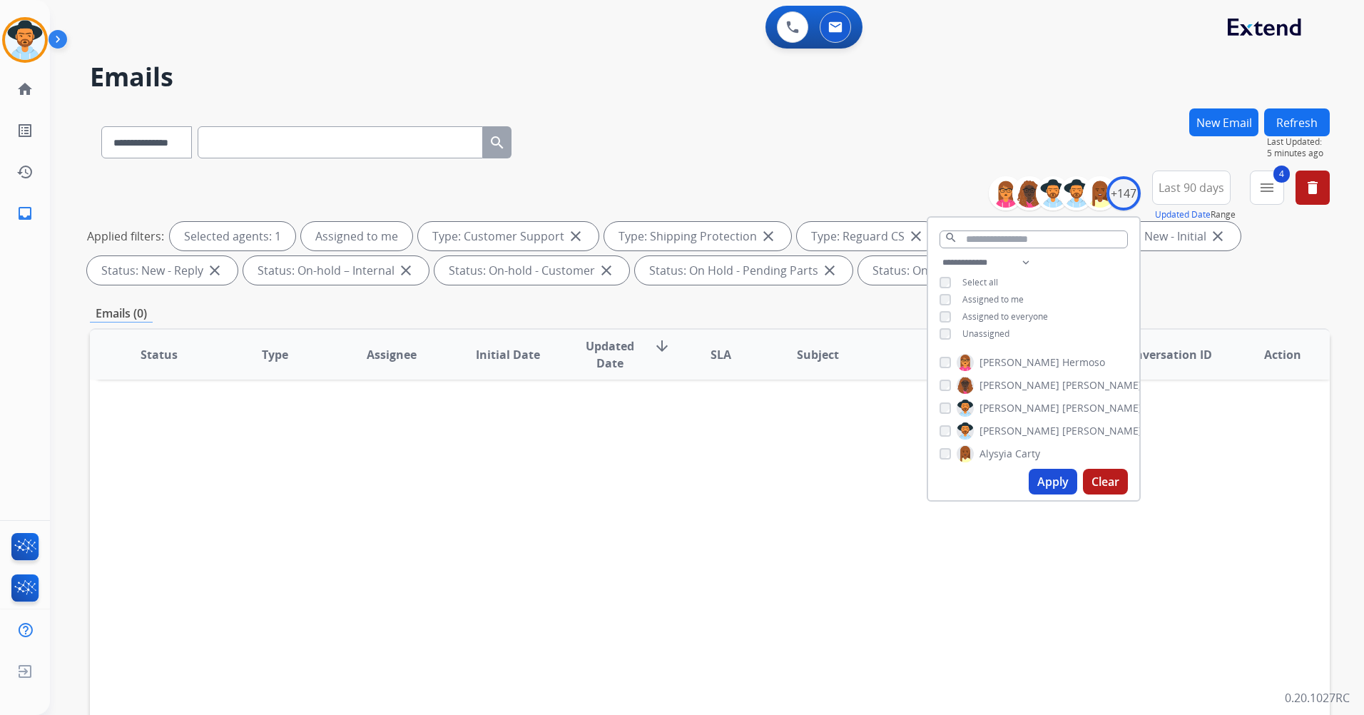
click at [971, 329] on span "Unassigned" at bounding box center [985, 333] width 47 height 12
click at [1052, 474] on button "Apply" at bounding box center [1053, 482] width 49 height 26
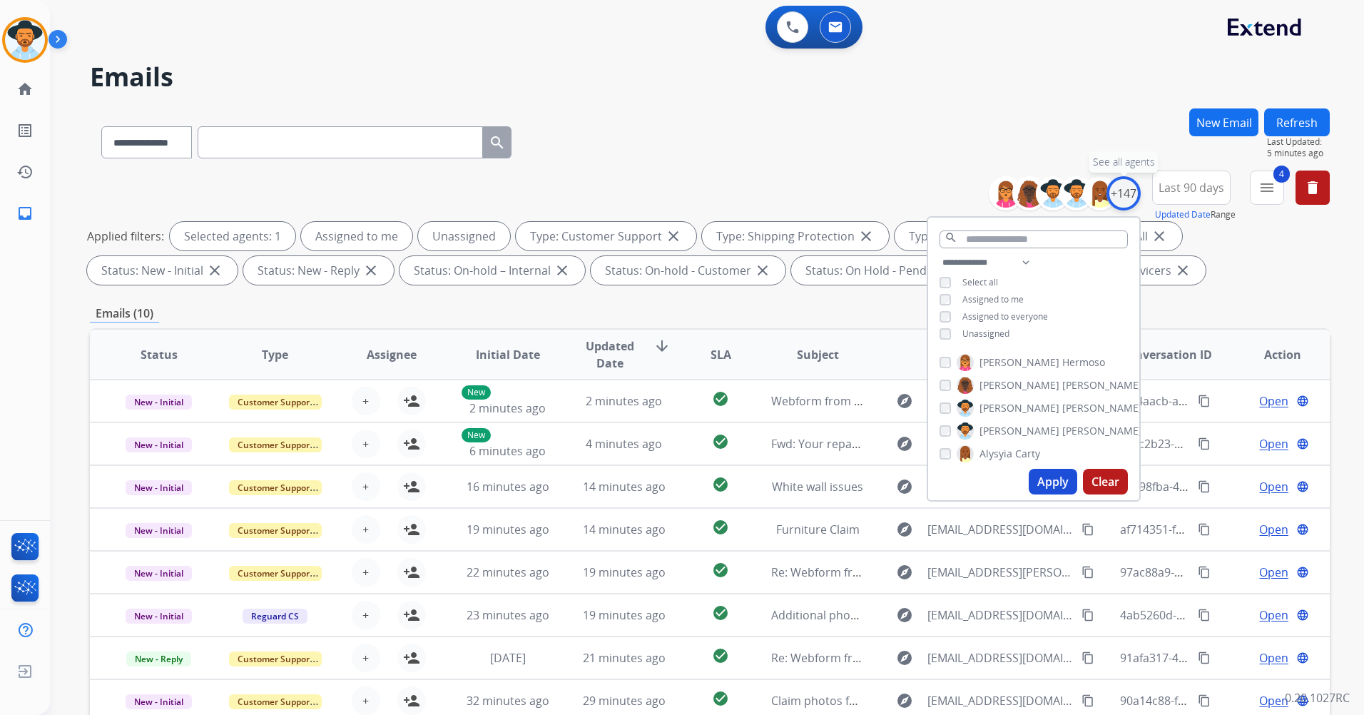
click at [1118, 198] on div "+147" at bounding box center [1123, 193] width 34 height 34
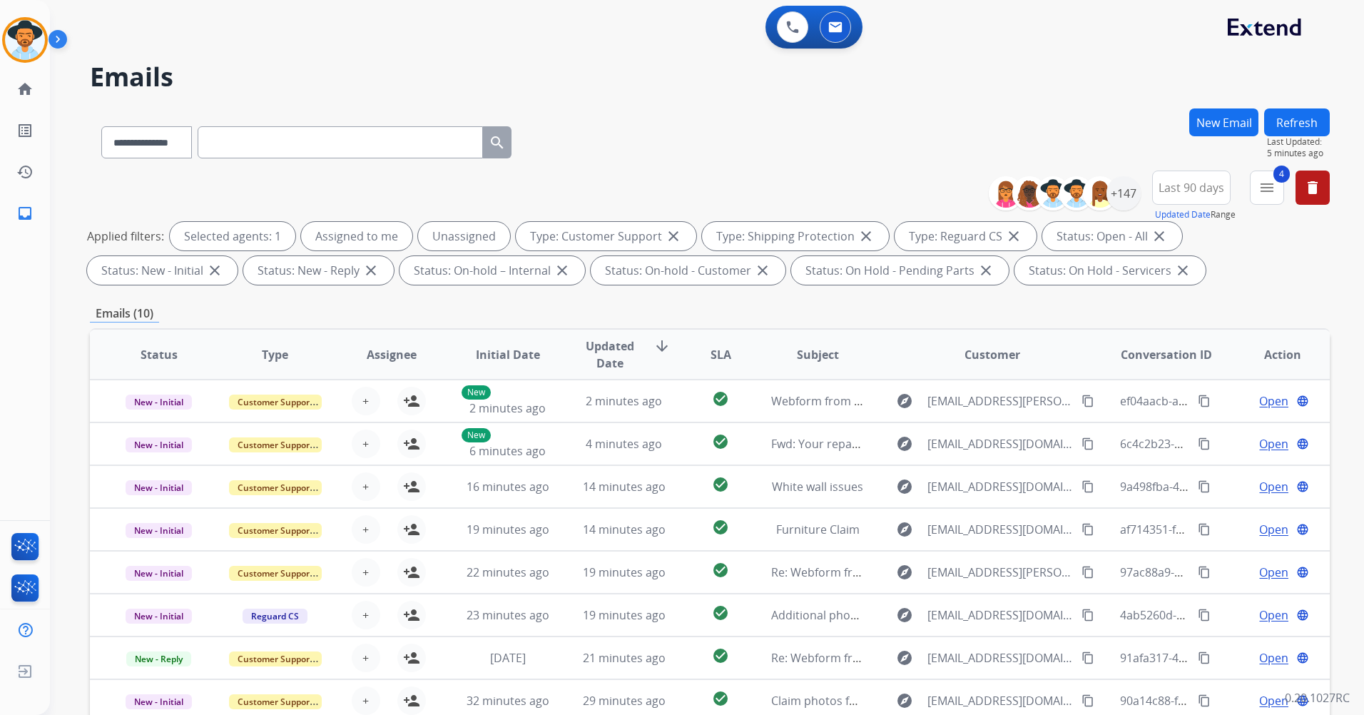
click at [1297, 127] on button "Refresh" at bounding box center [1297, 122] width 66 height 28
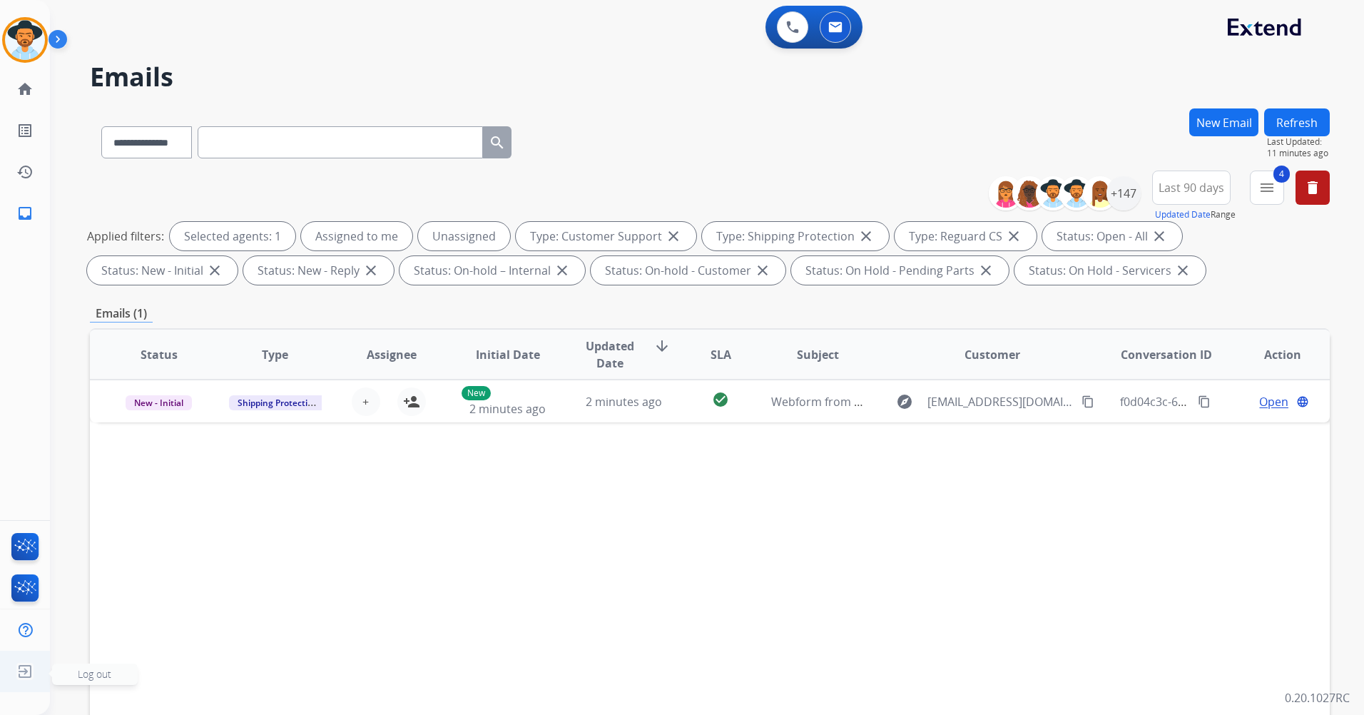
click at [28, 669] on img at bounding box center [25, 671] width 26 height 27
